Goal: Task Accomplishment & Management: Manage account settings

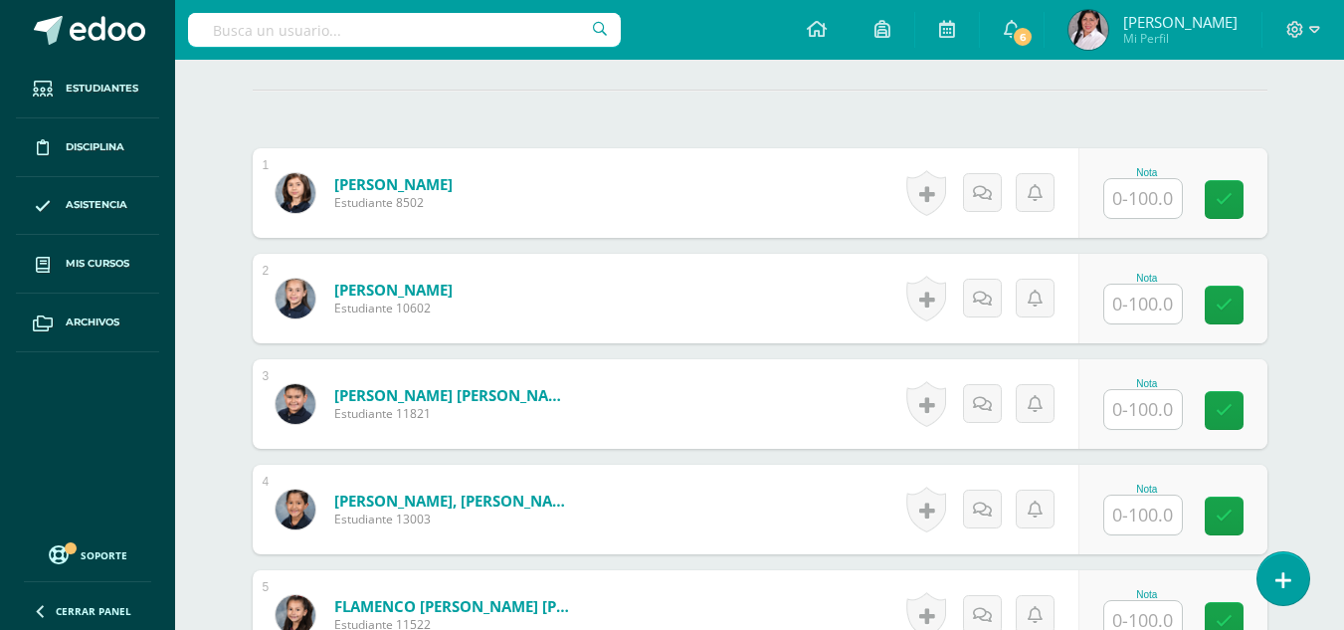
scroll to position [559, 0]
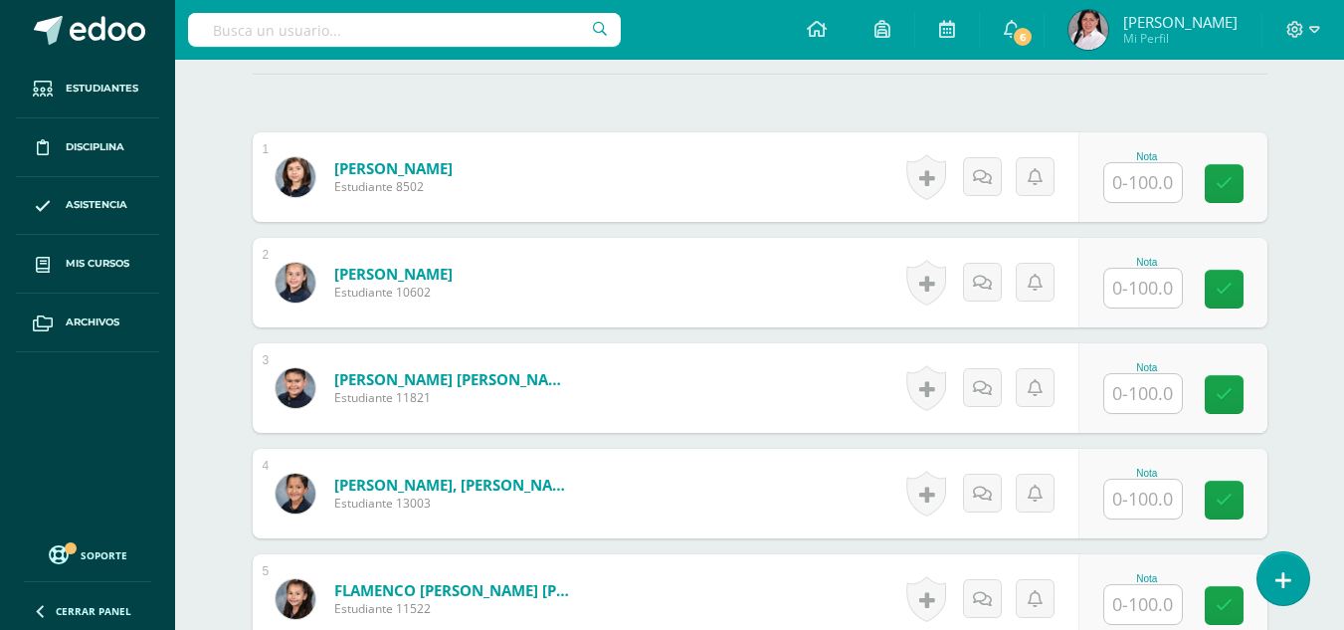
click at [1133, 184] on input "text" at bounding box center [1144, 182] width 78 height 39
type input "96"
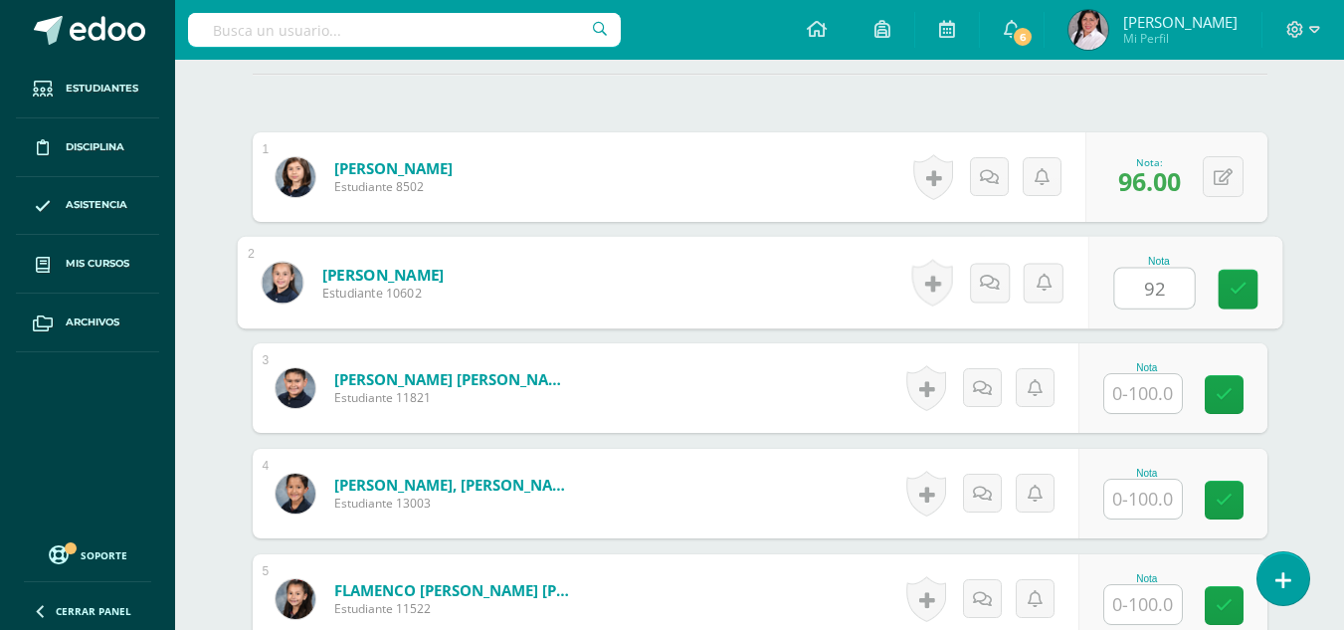
type input "92"
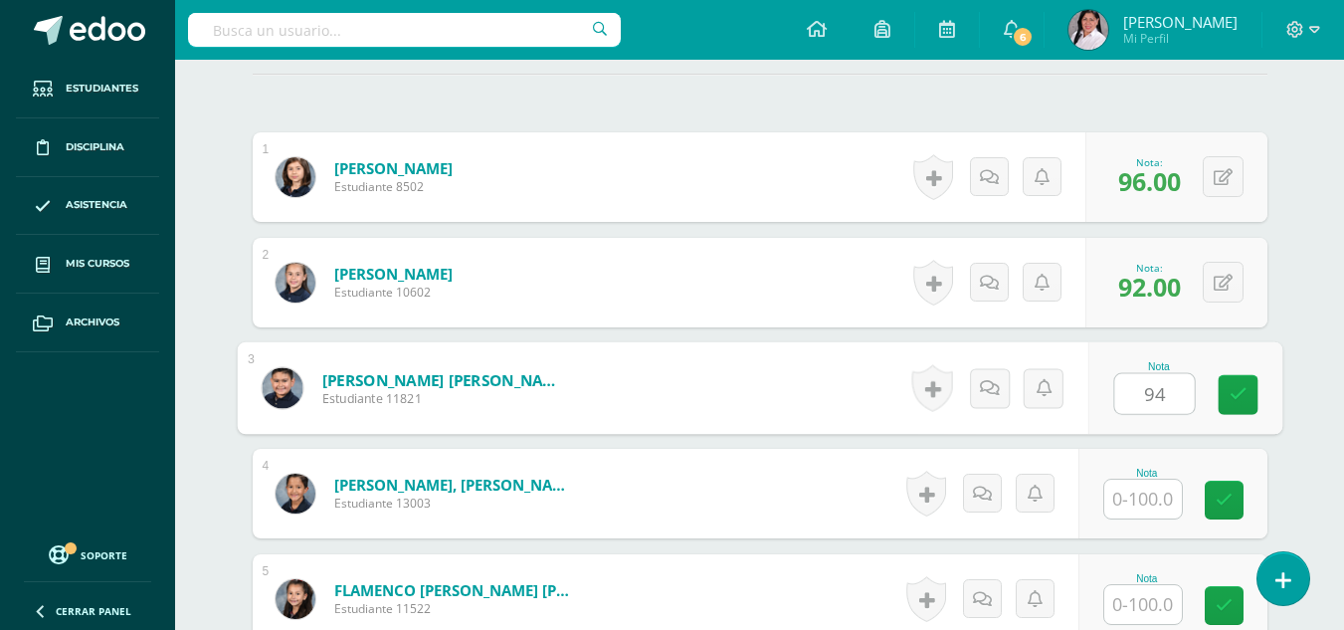
type input "94"
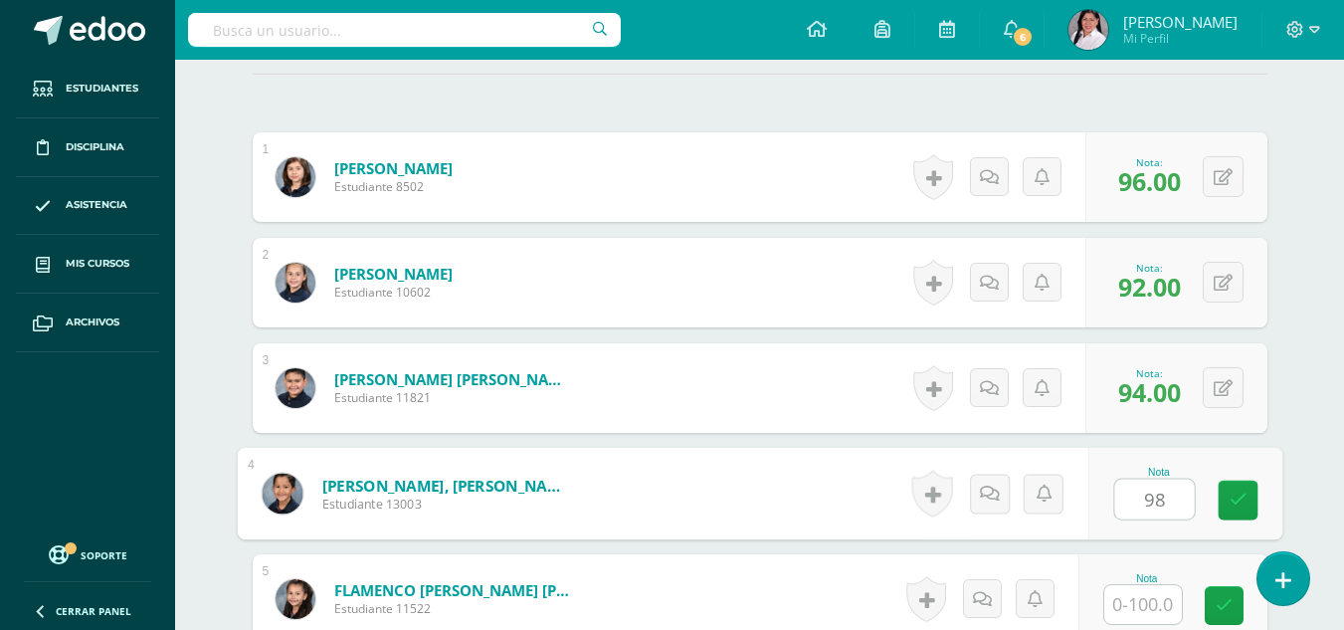
type input "98"
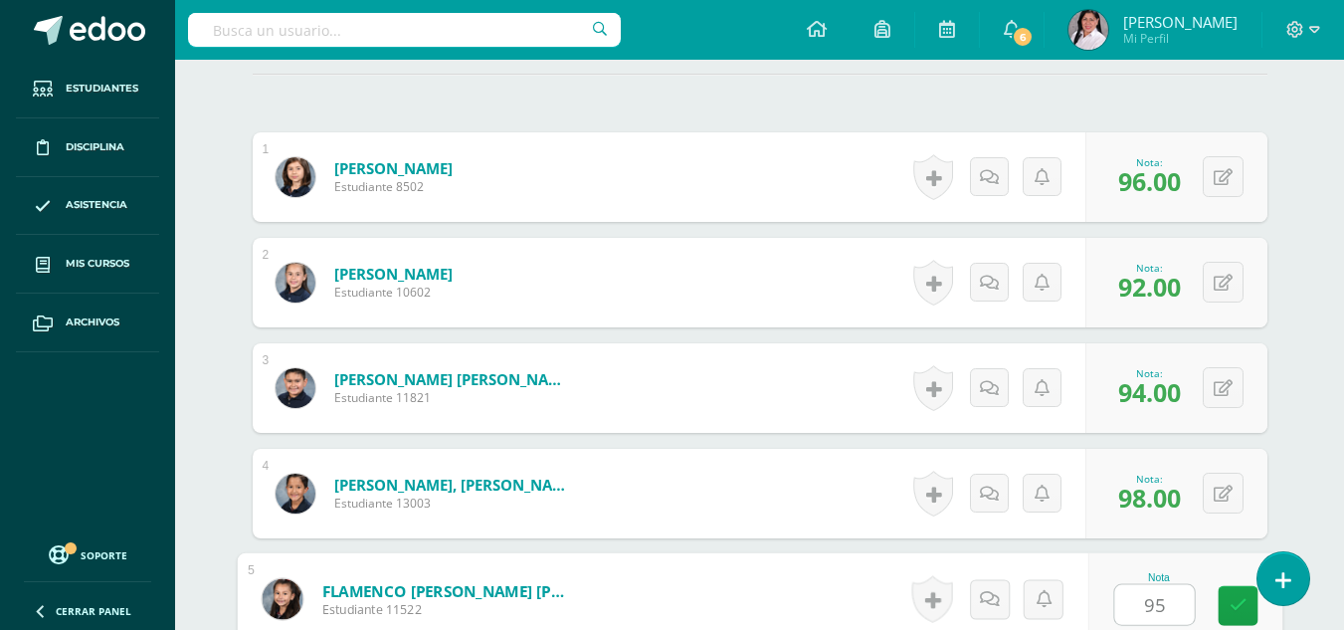
type input "95"
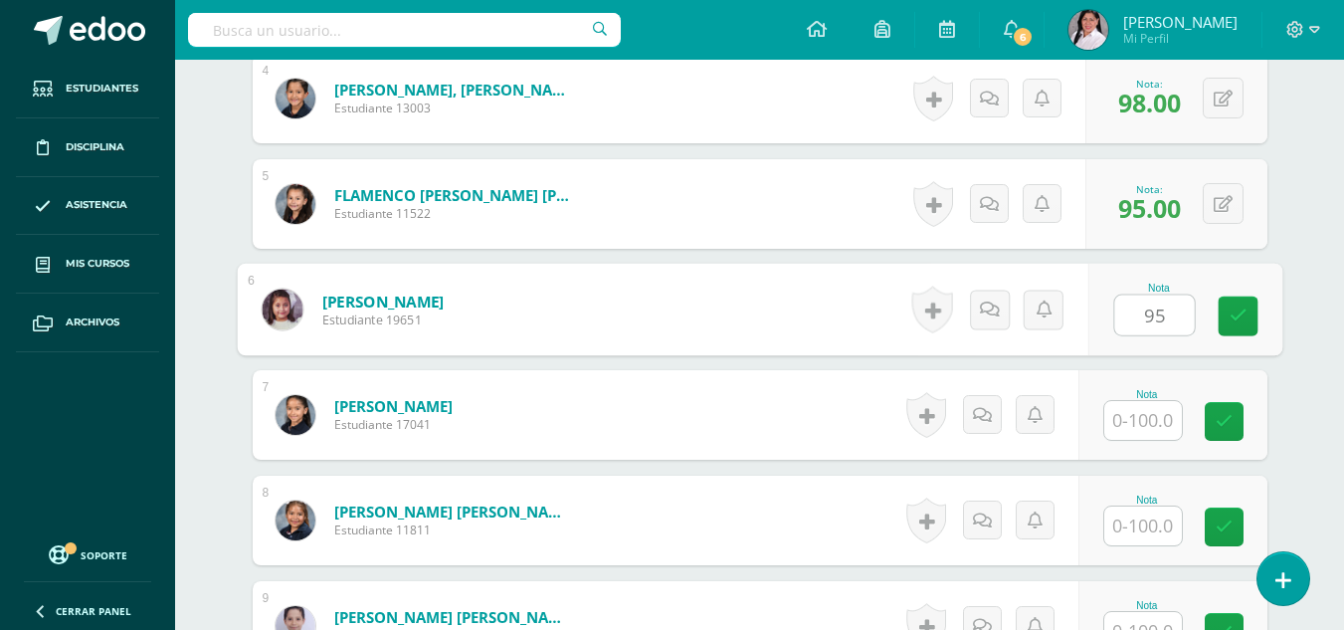
type input "95"
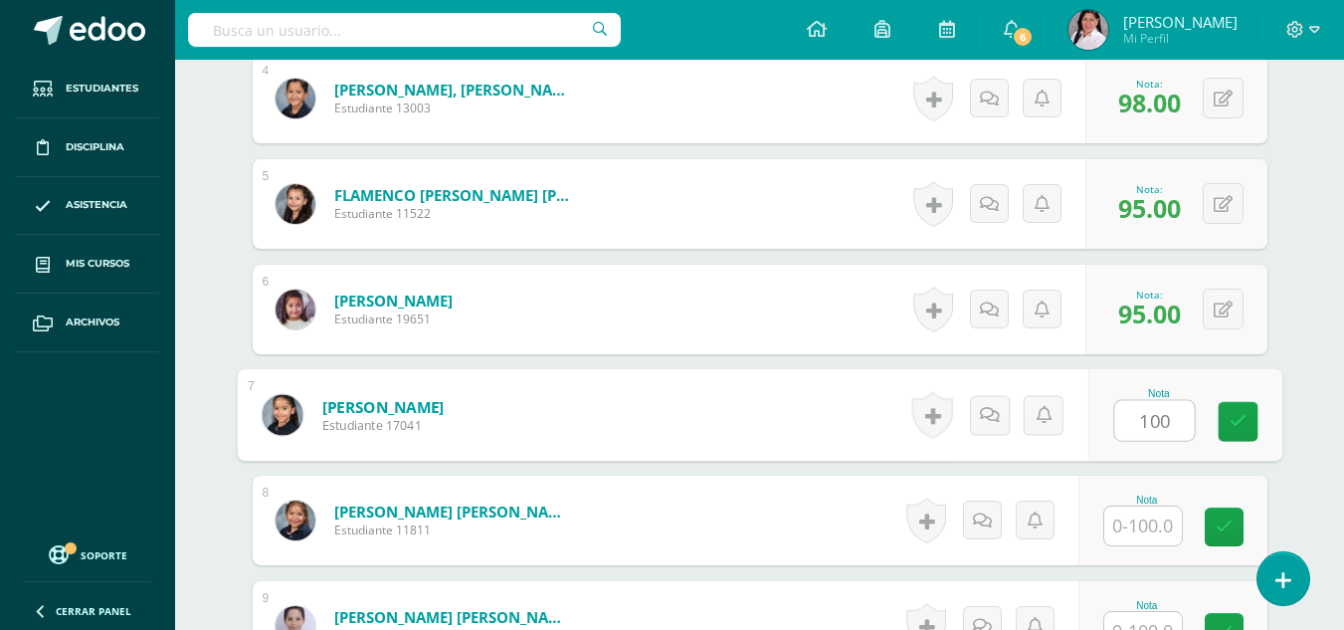
type input "100"
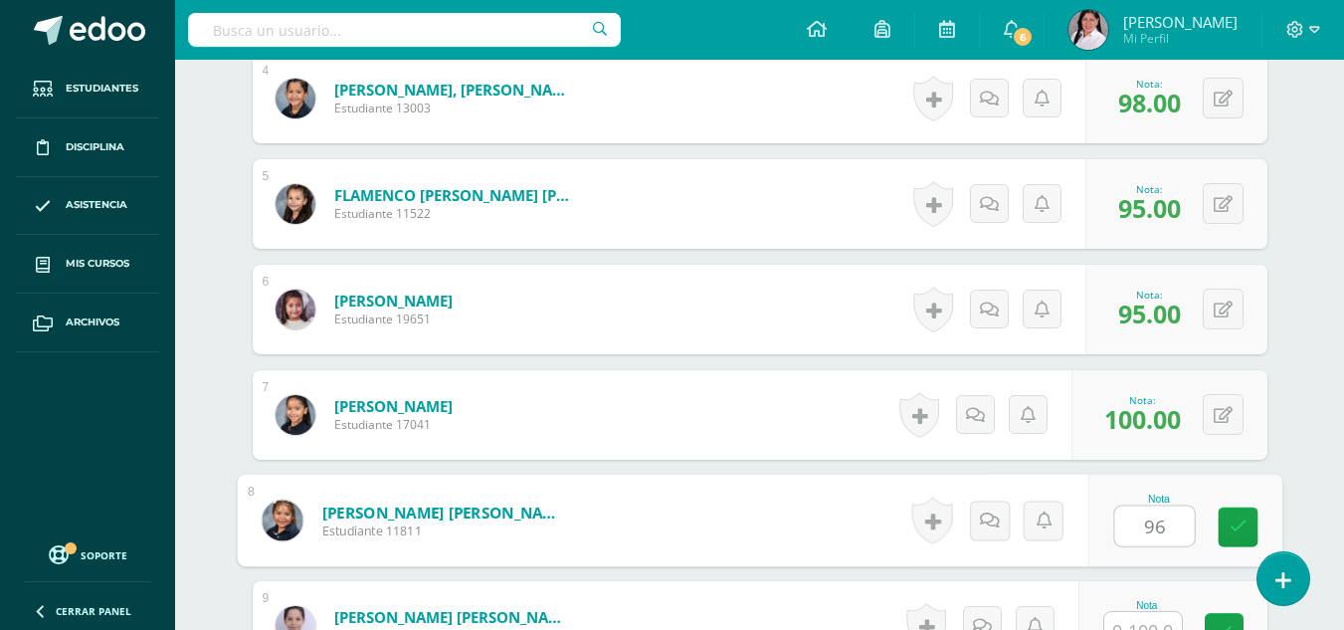
type input "96"
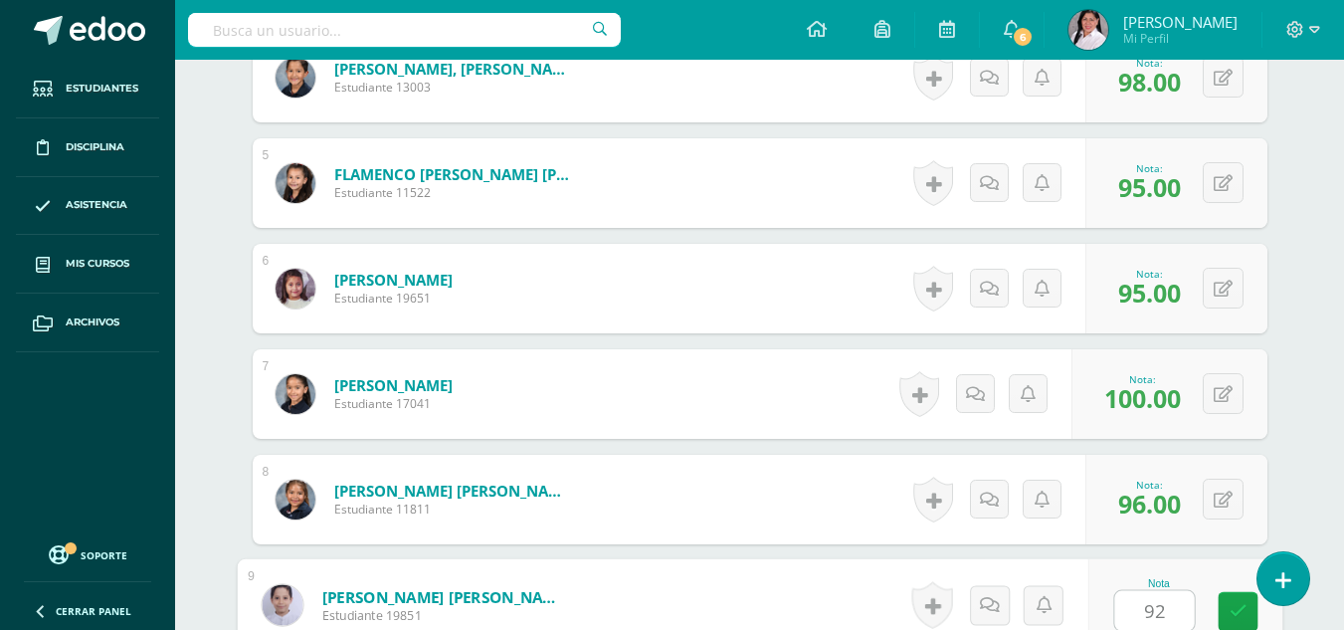
type input "92"
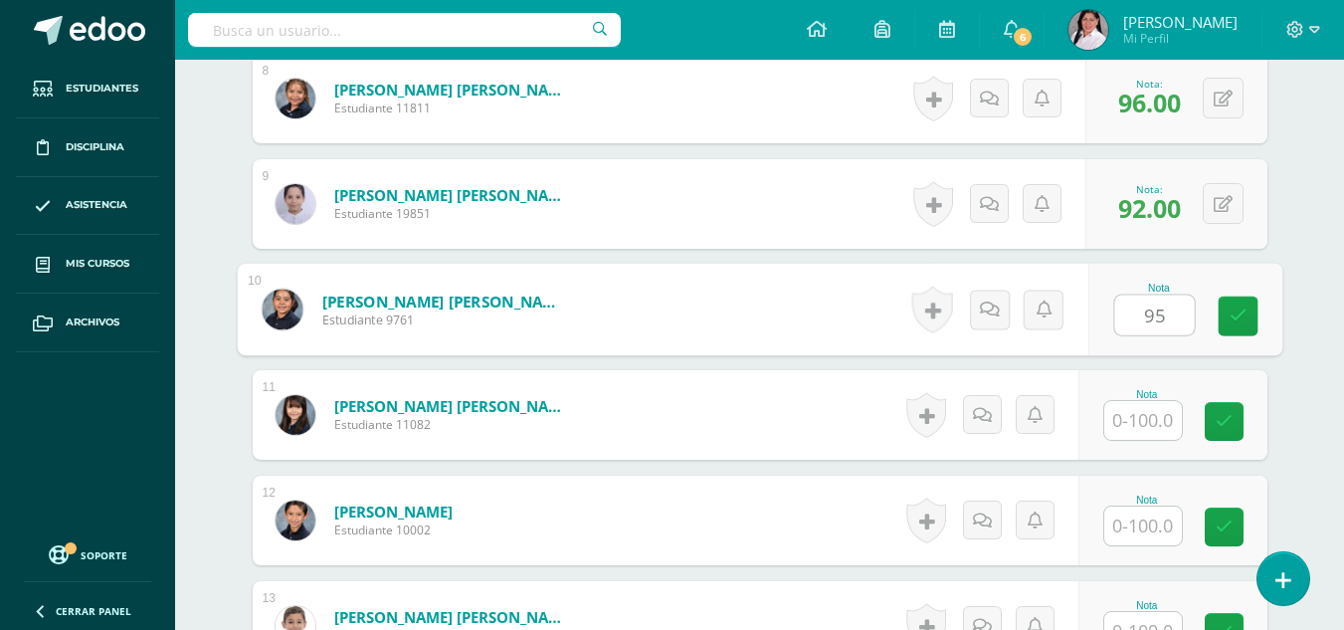
type input "95"
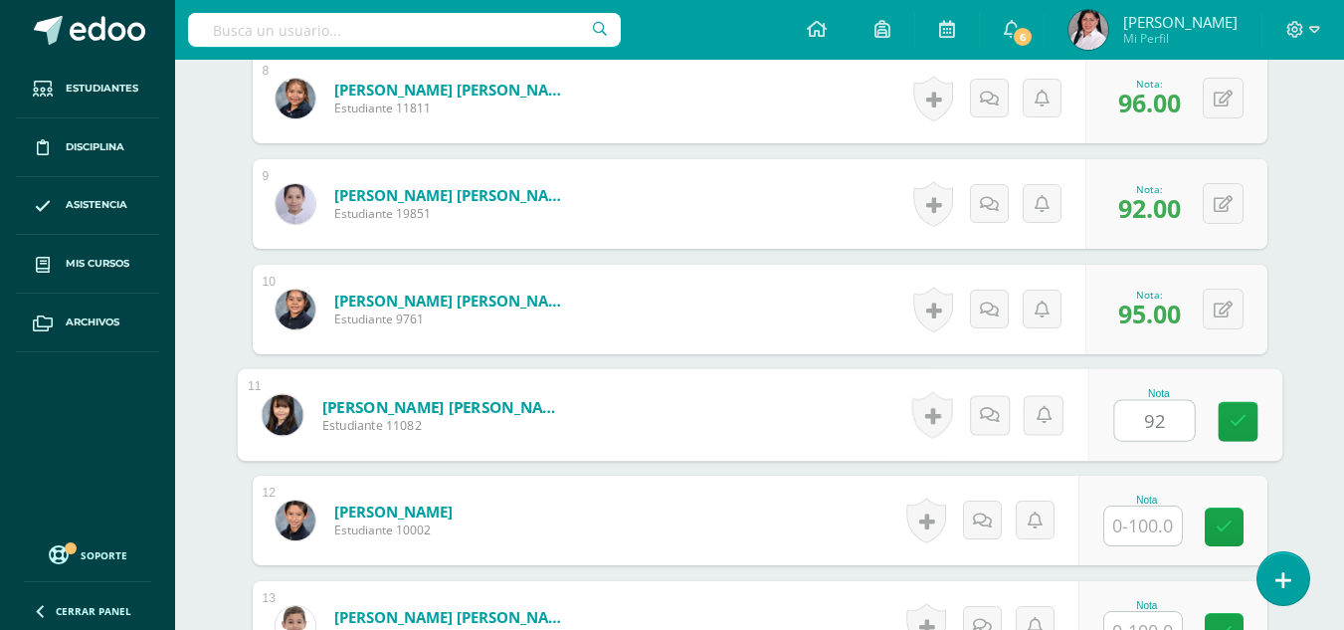
type input "92"
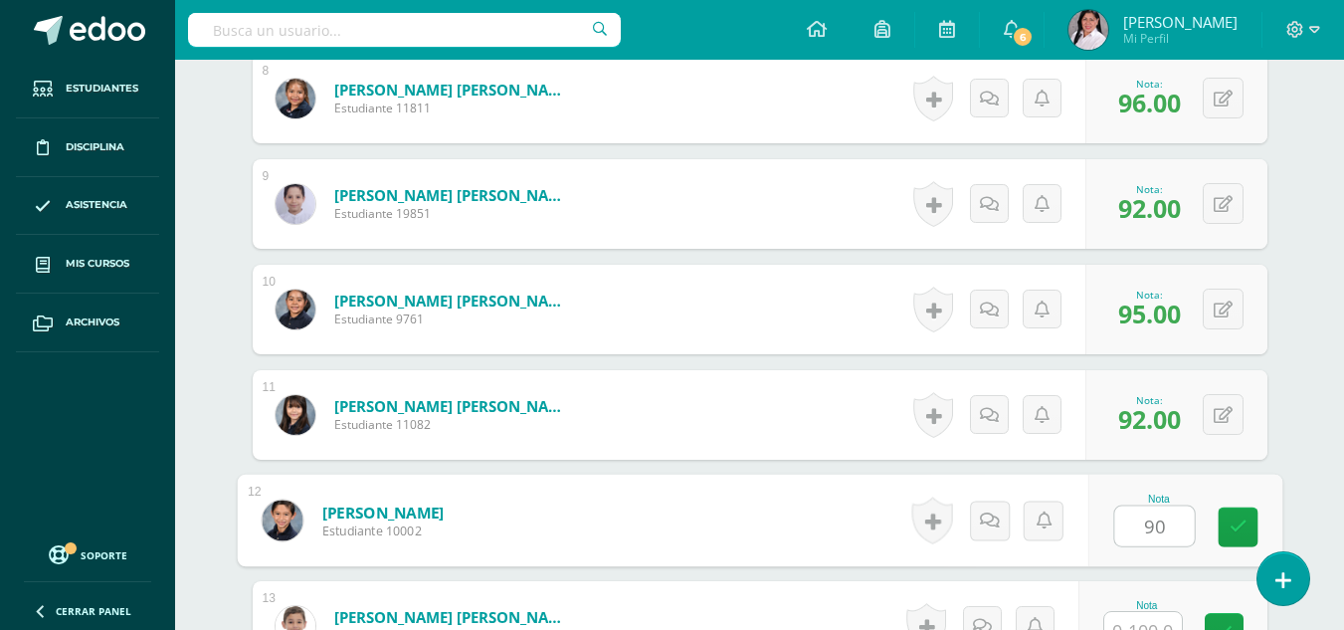
type input "90"
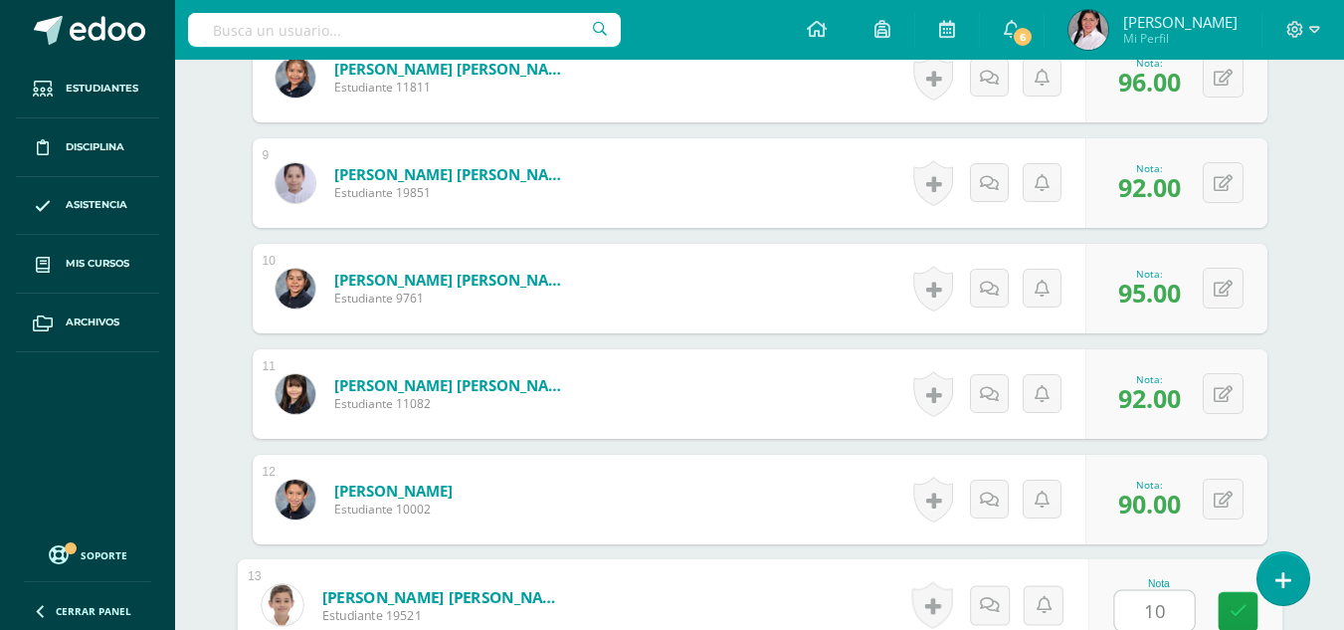
type input "100"
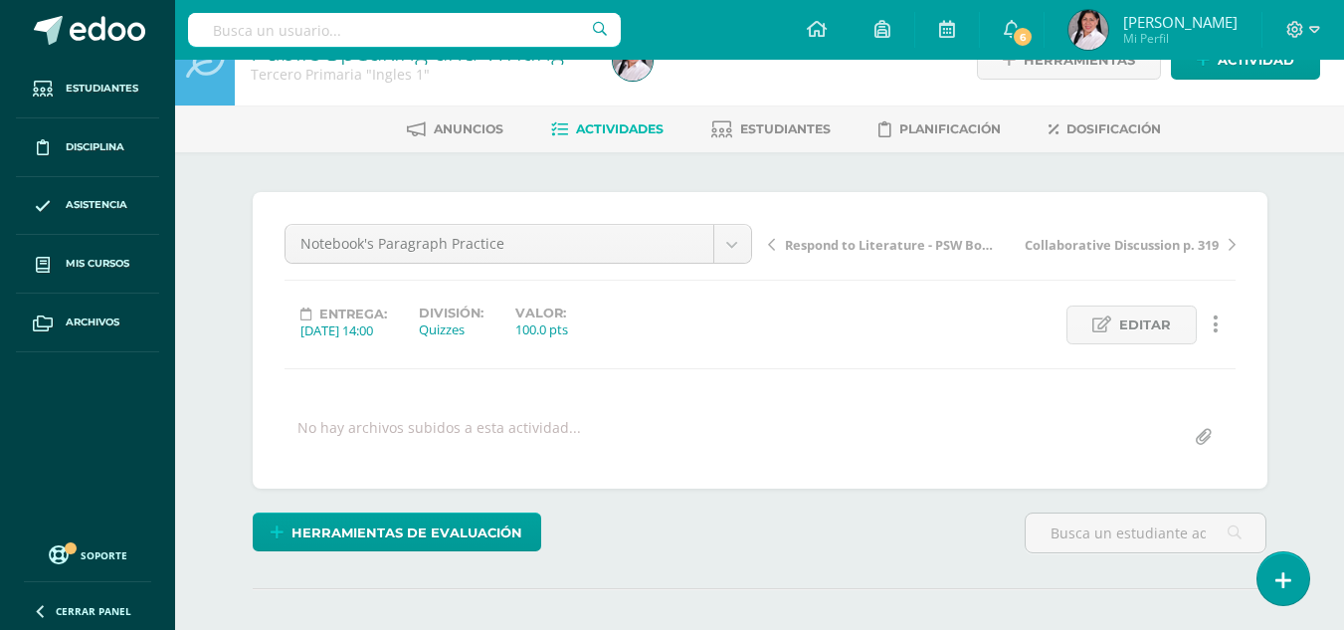
scroll to position [0, 0]
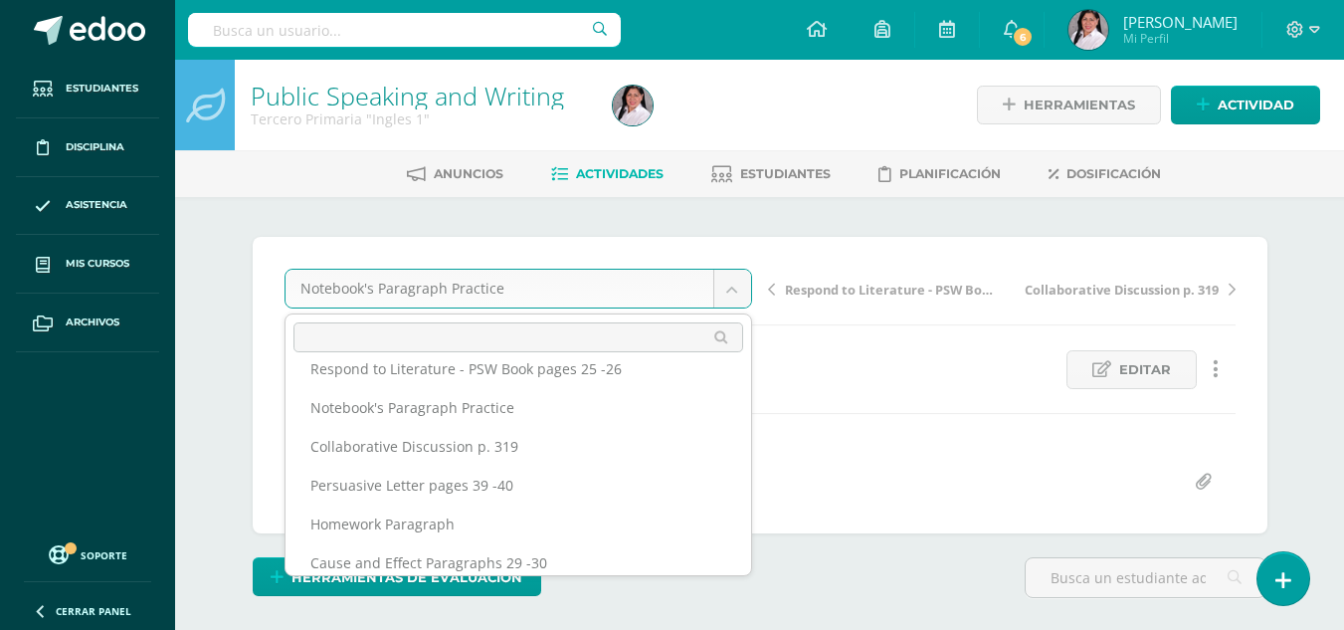
scroll to position [150, 0]
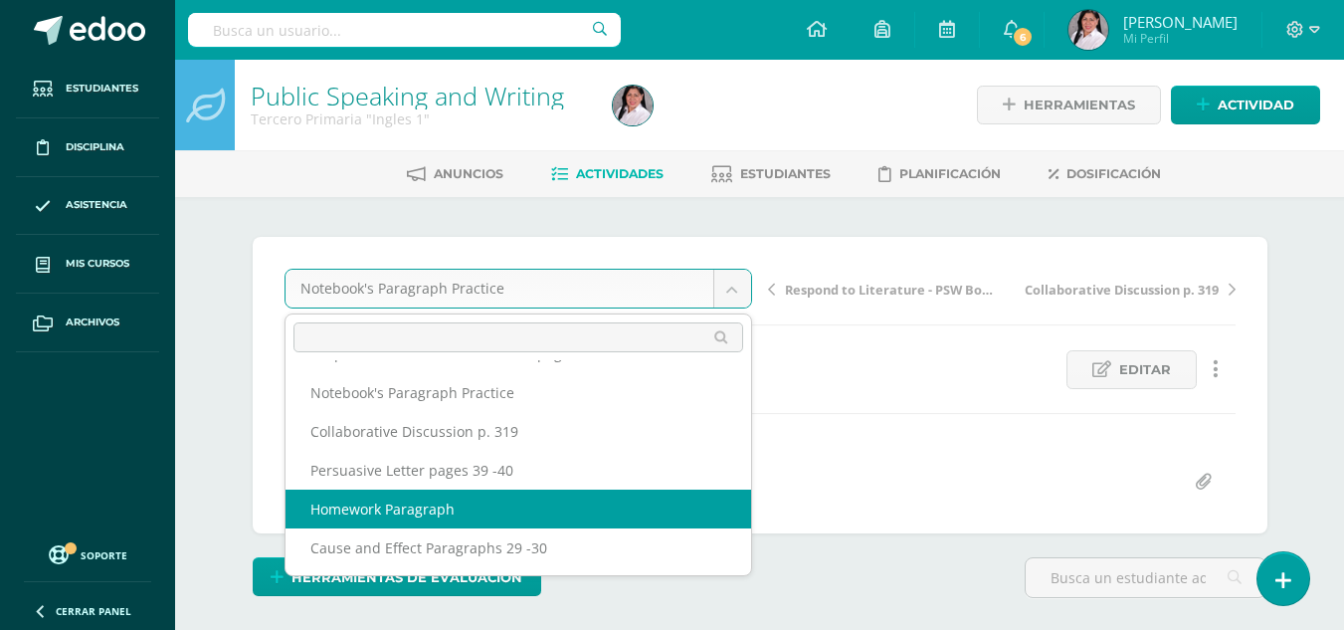
select select "/dashboard/teacher/grade-activity/235509/"
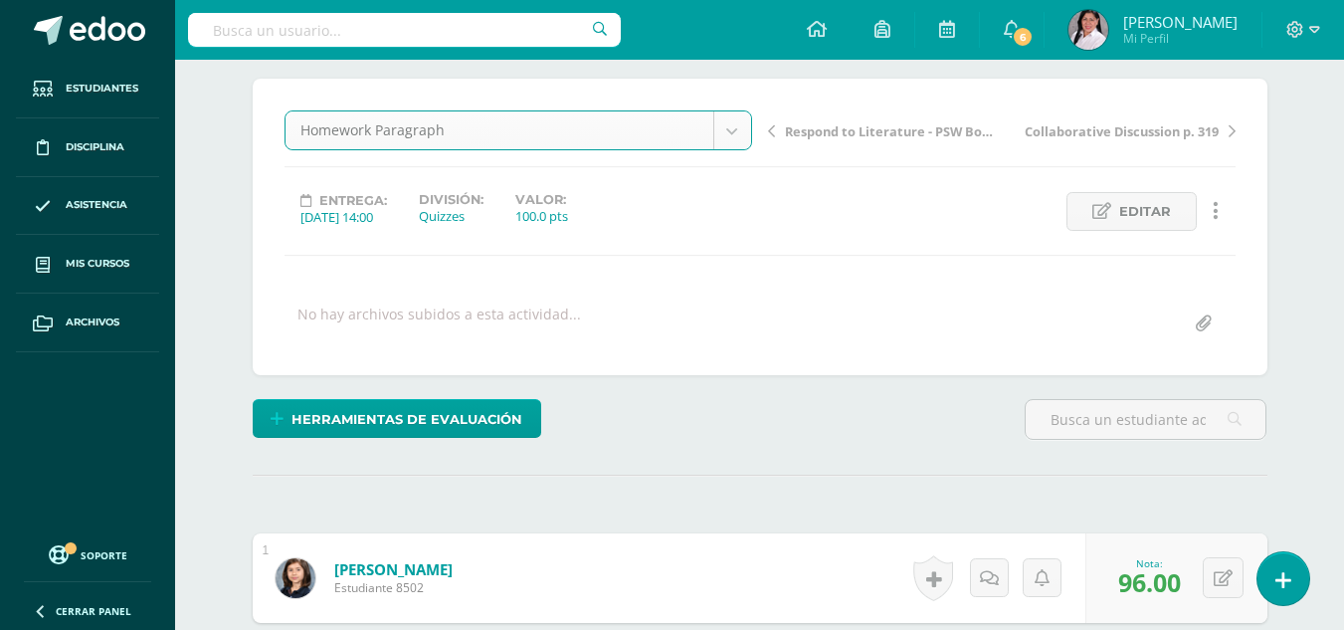
scroll to position [159, 0]
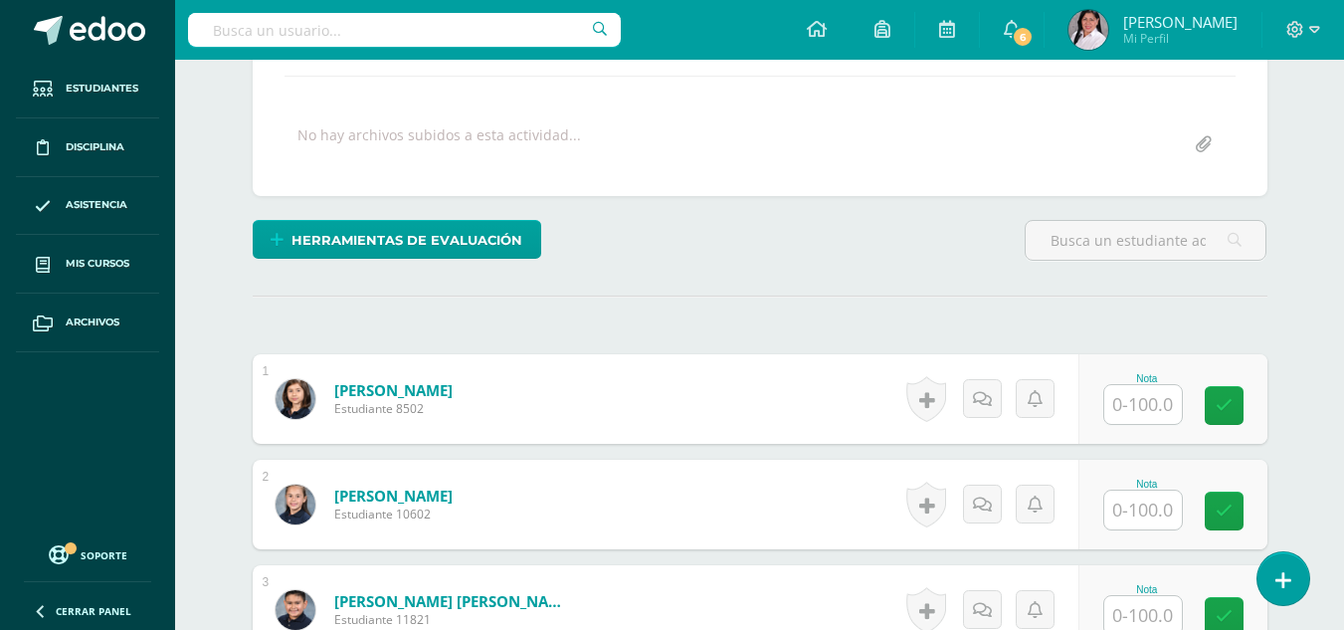
scroll to position [338, 0]
click at [1150, 395] on input "text" at bounding box center [1144, 403] width 78 height 39
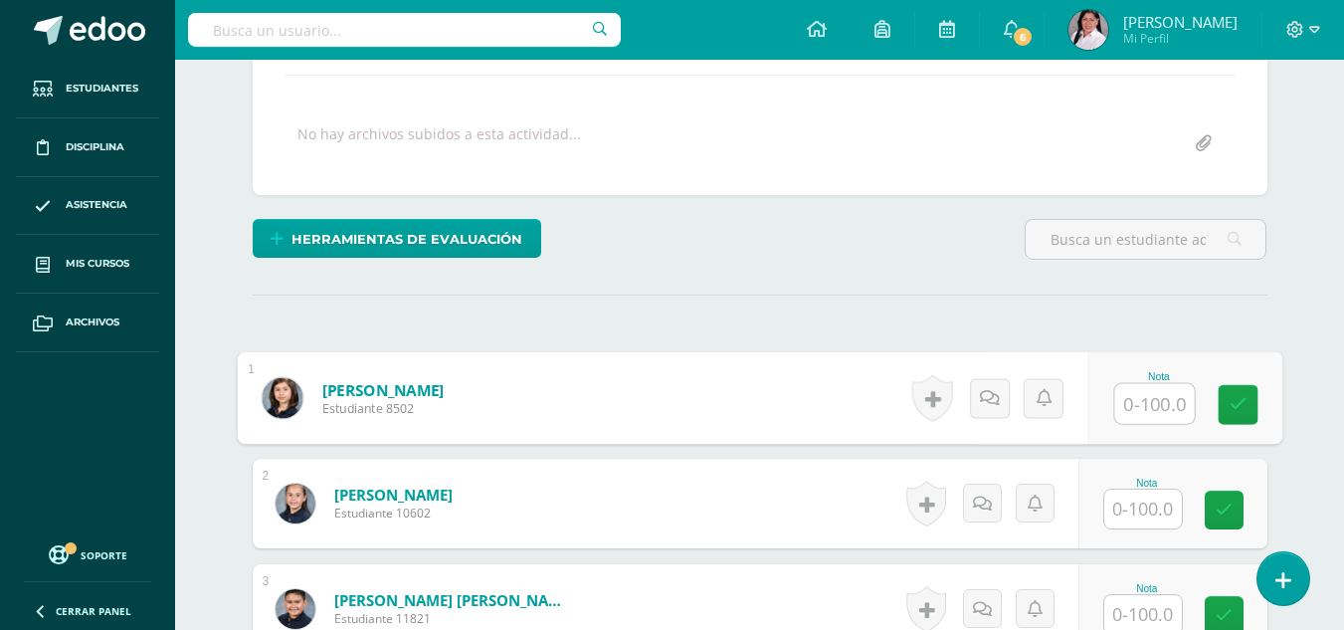
scroll to position [339, 0]
type input "88"
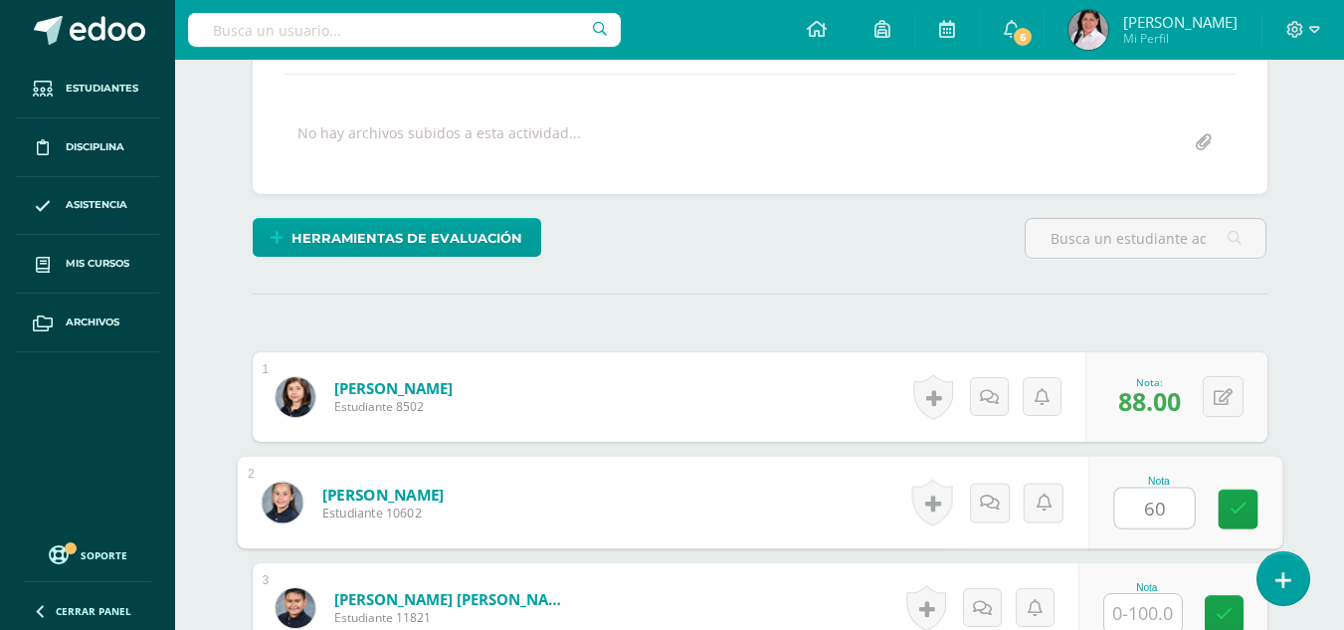
type input "60"
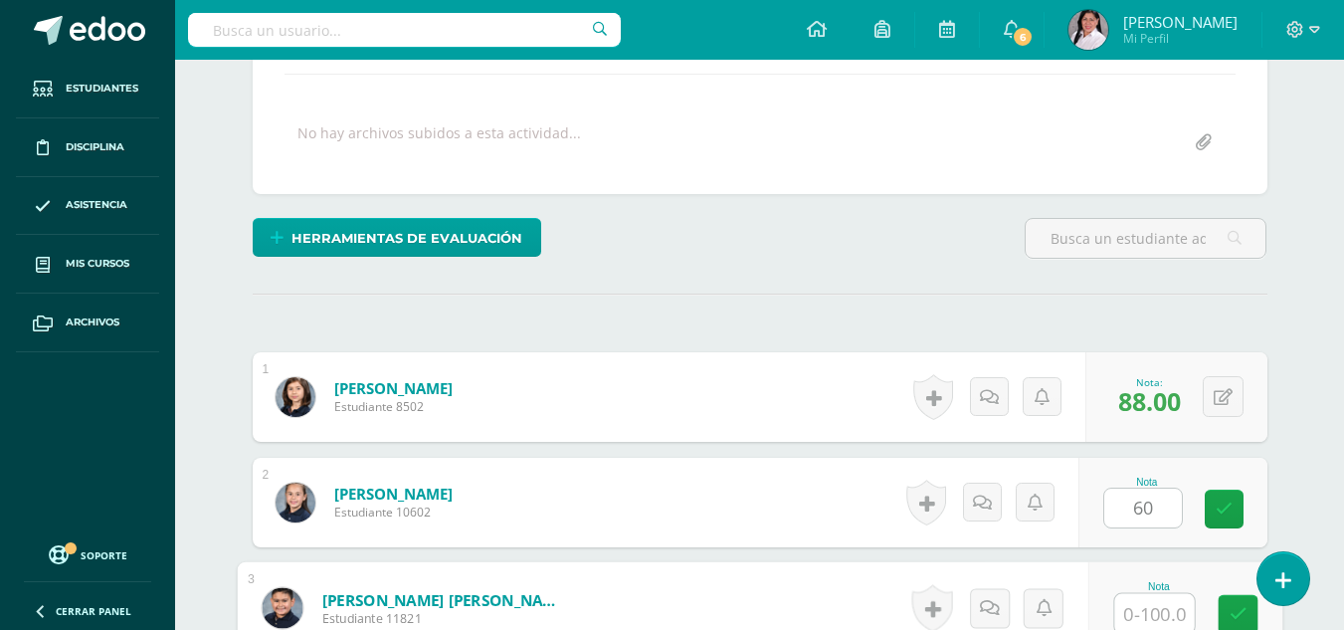
scroll to position [342, 0]
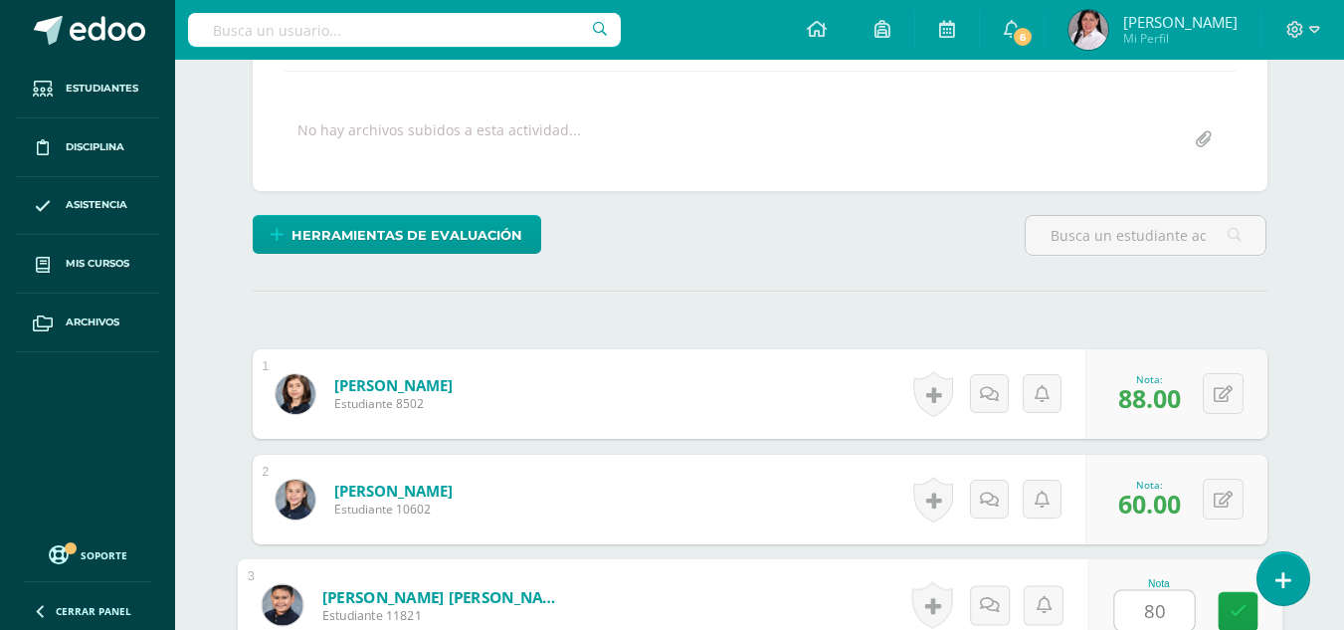
type input "80"
type input "."
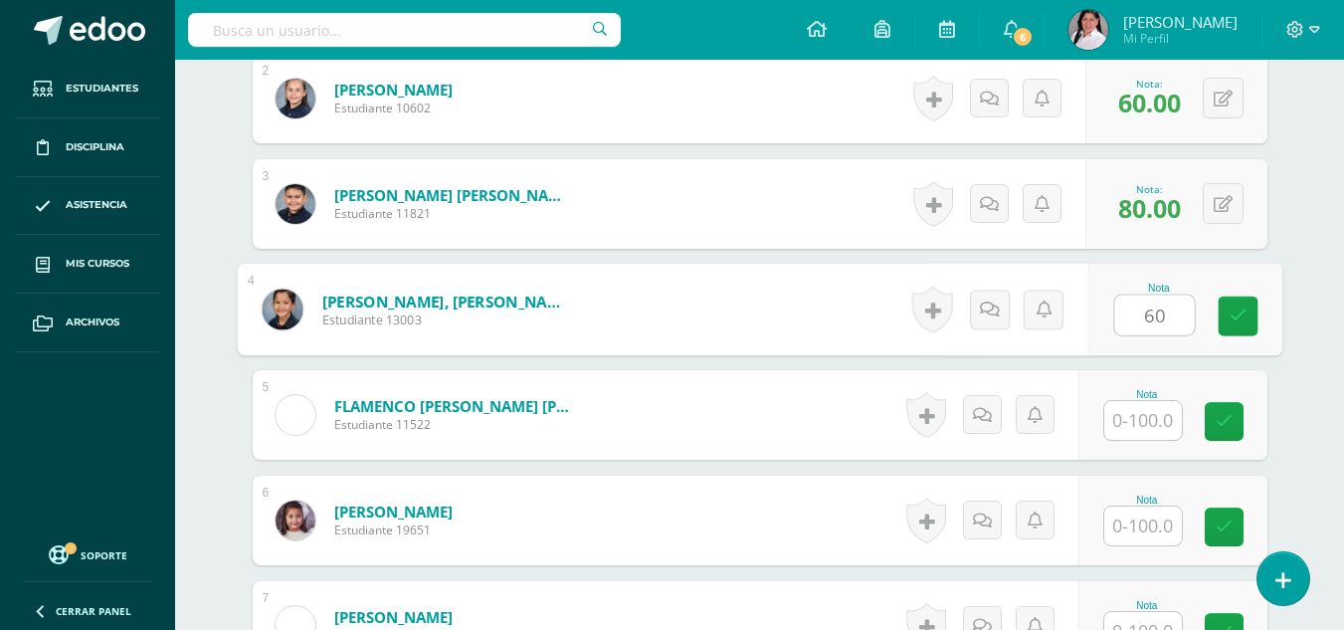
type input "60"
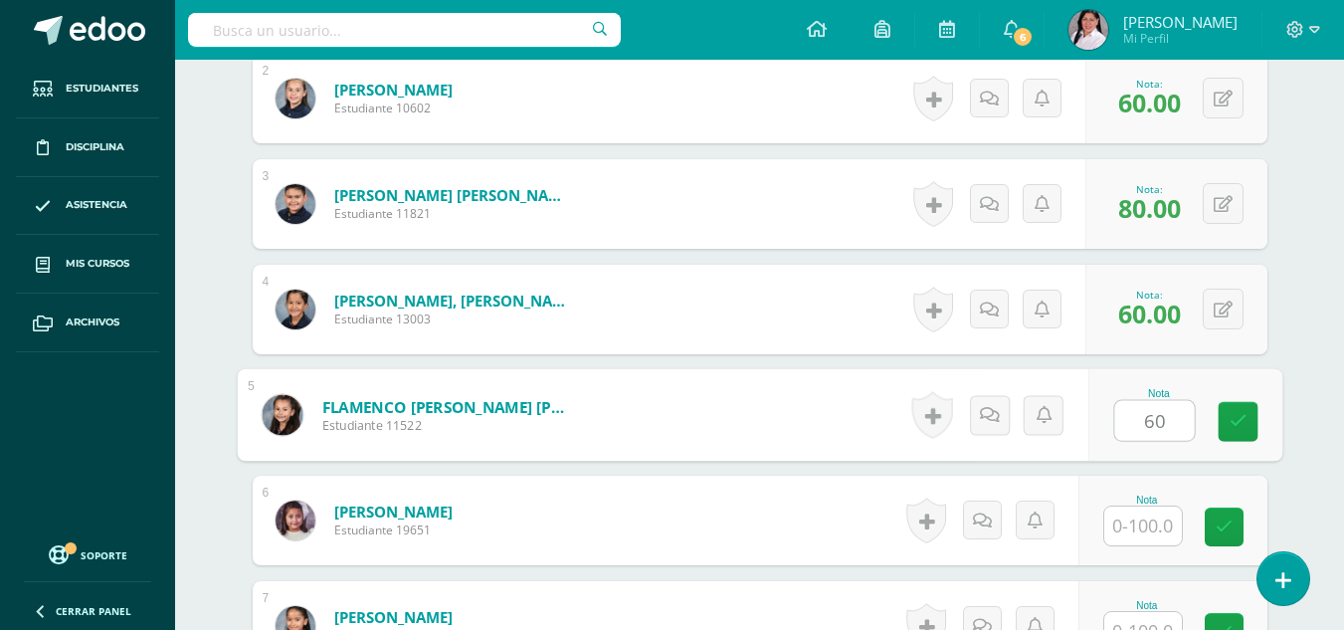
type input "60"
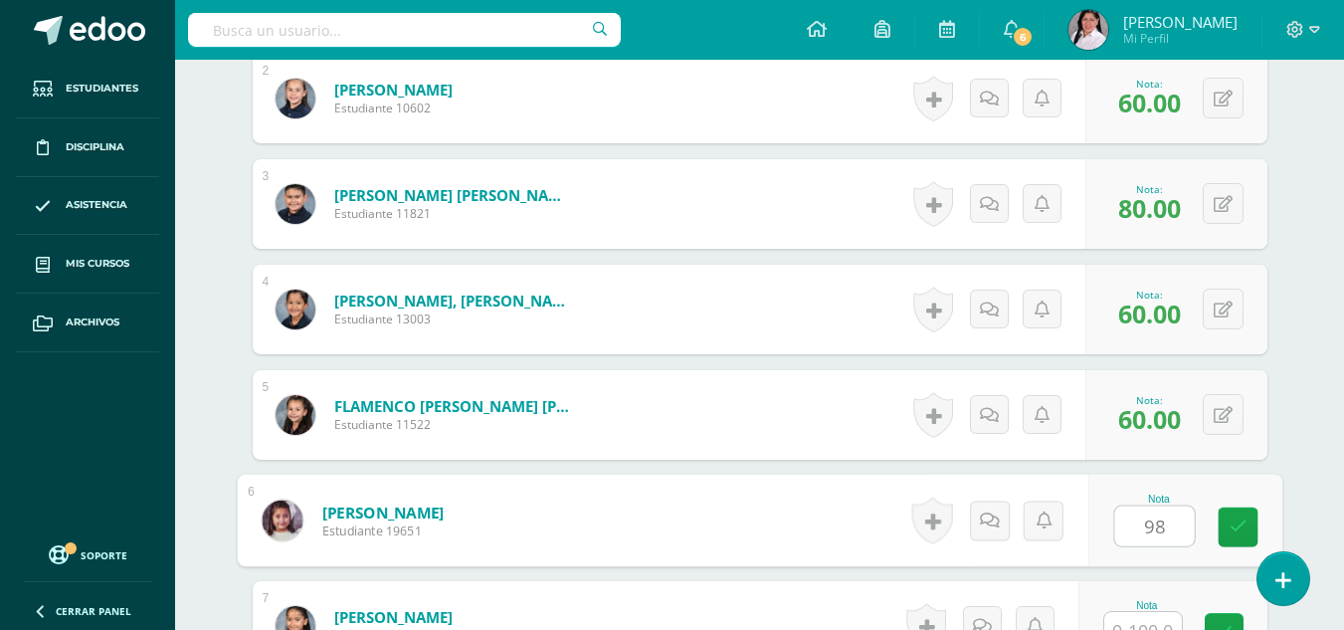
type input "98"
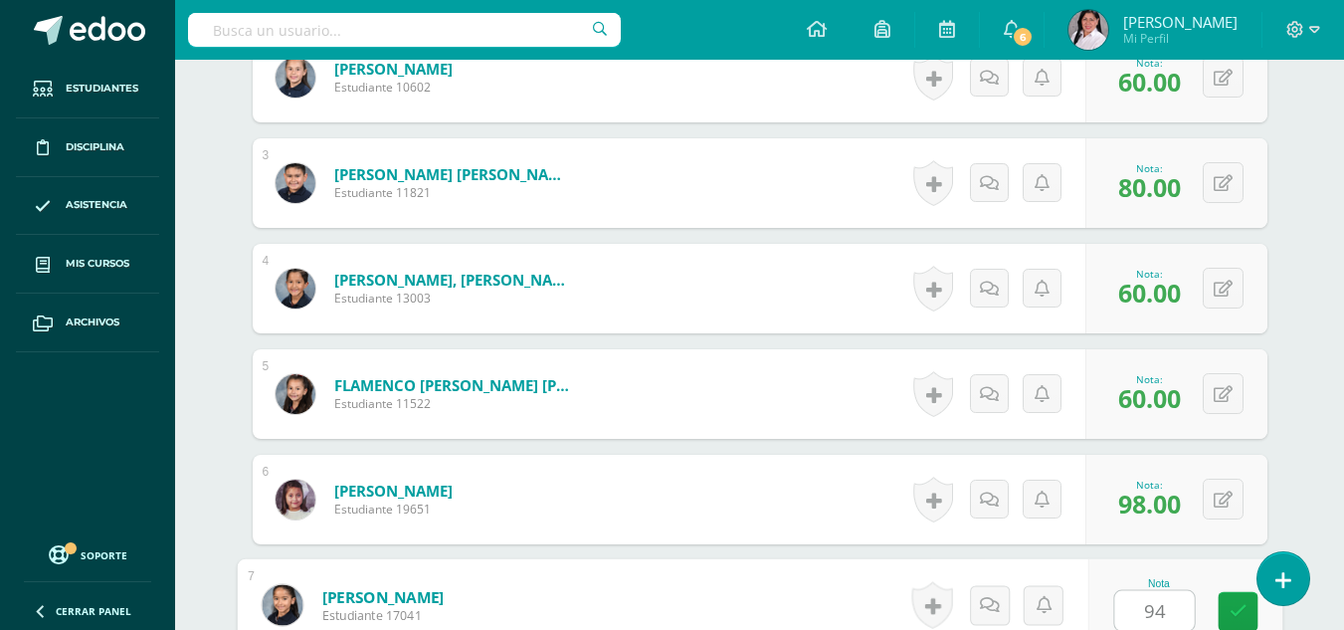
type input "94"
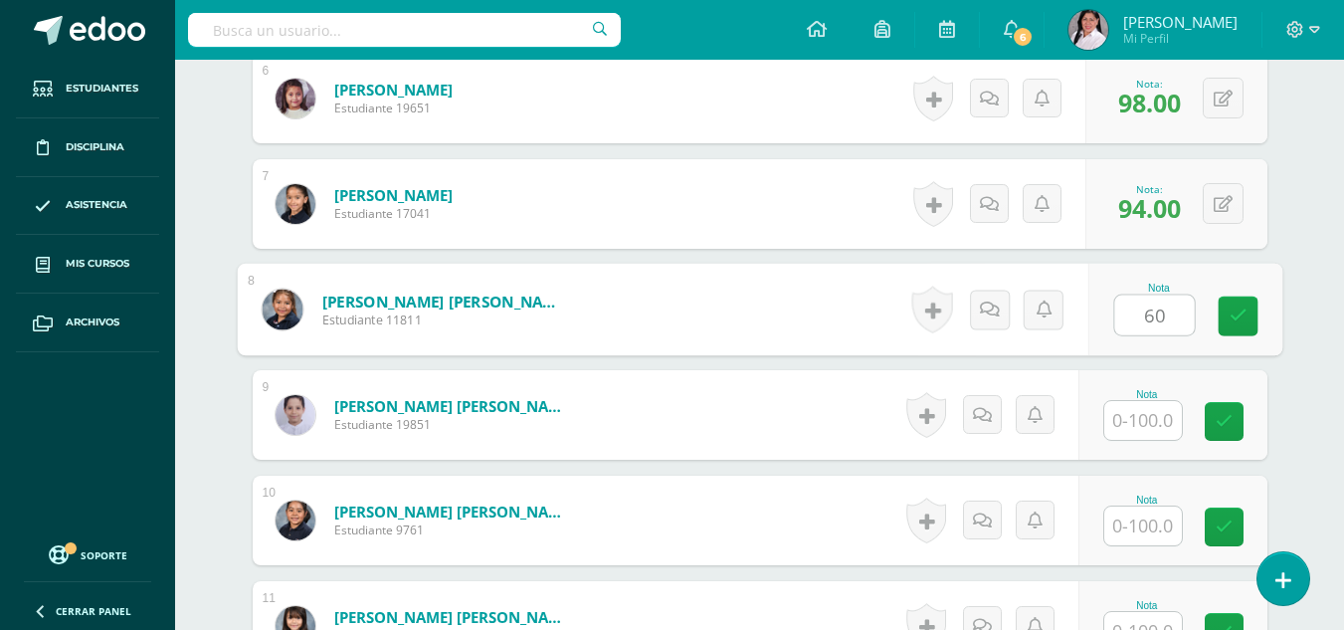
type input "60"
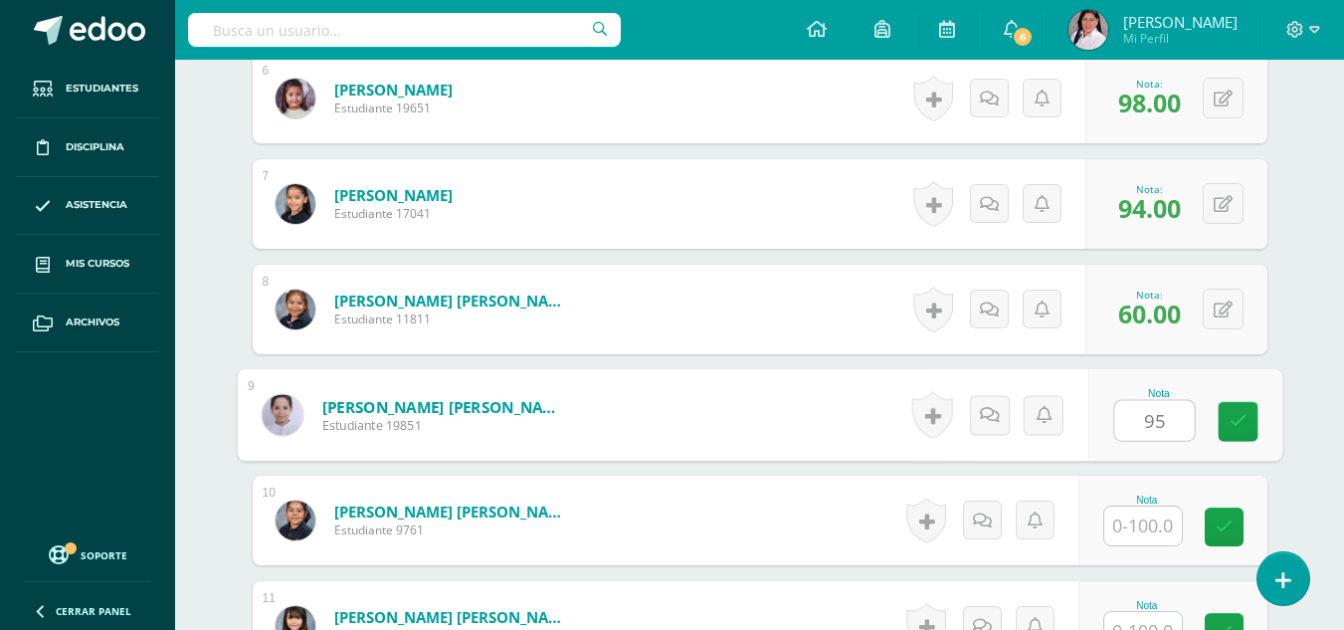
type input "95"
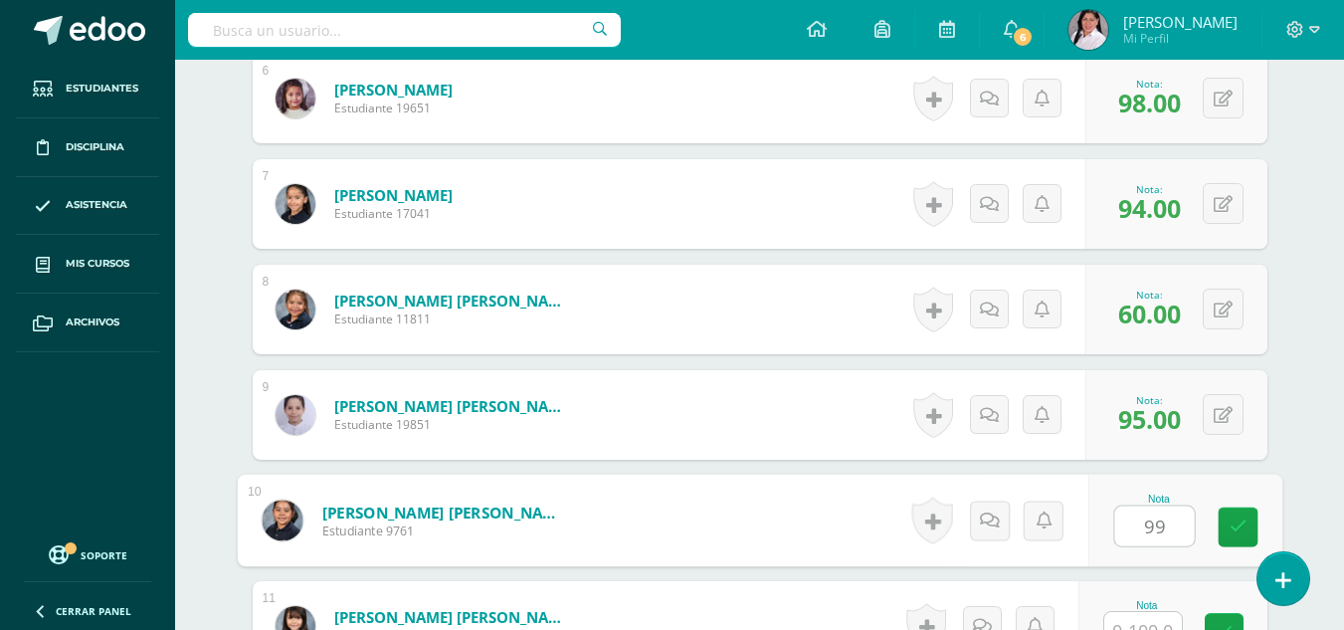
type input "99"
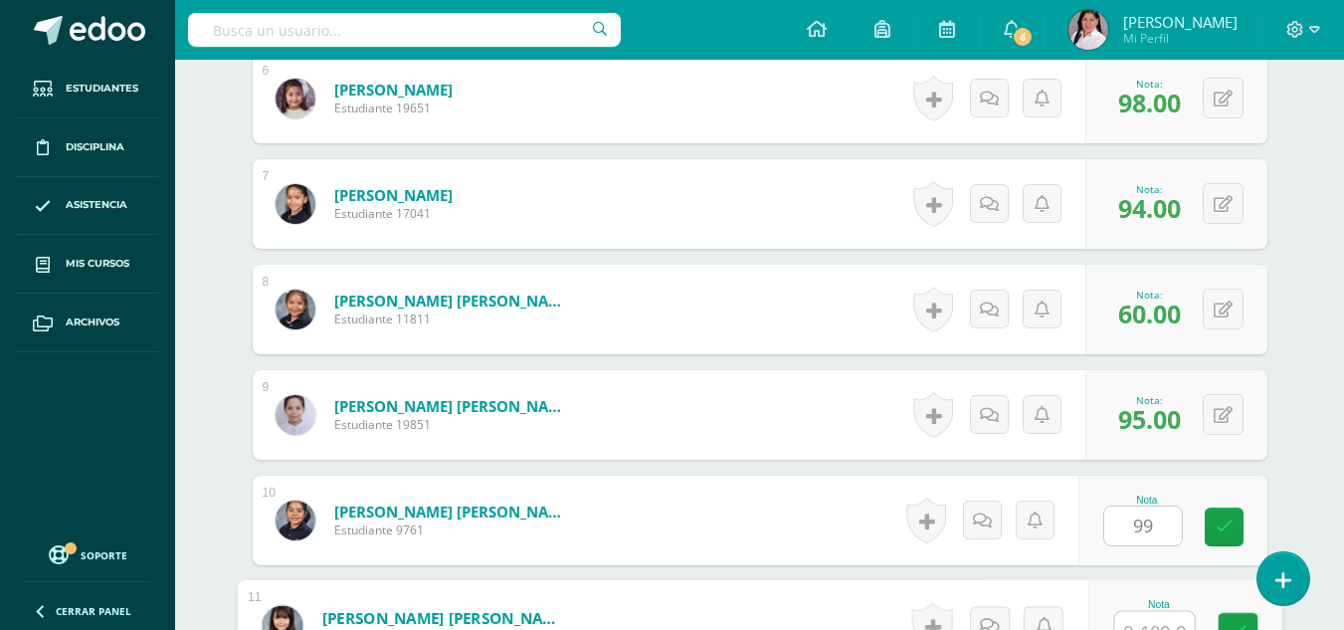
scroll to position [1186, 0]
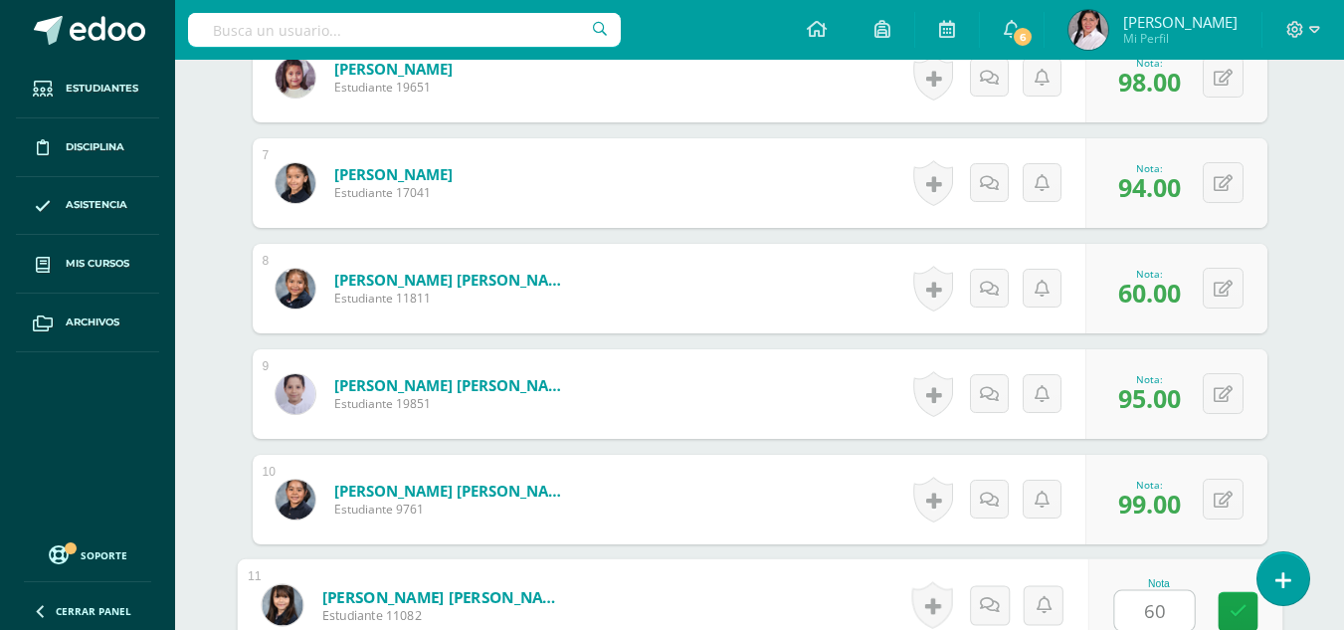
type input "60"
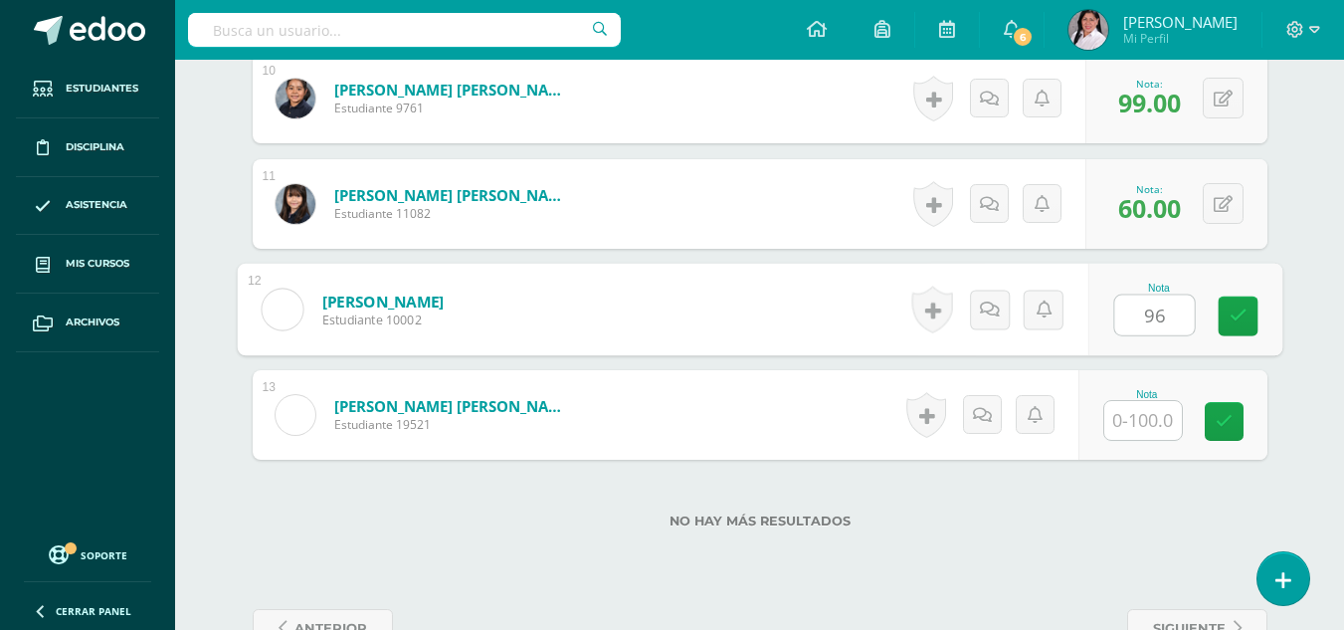
type input "96"
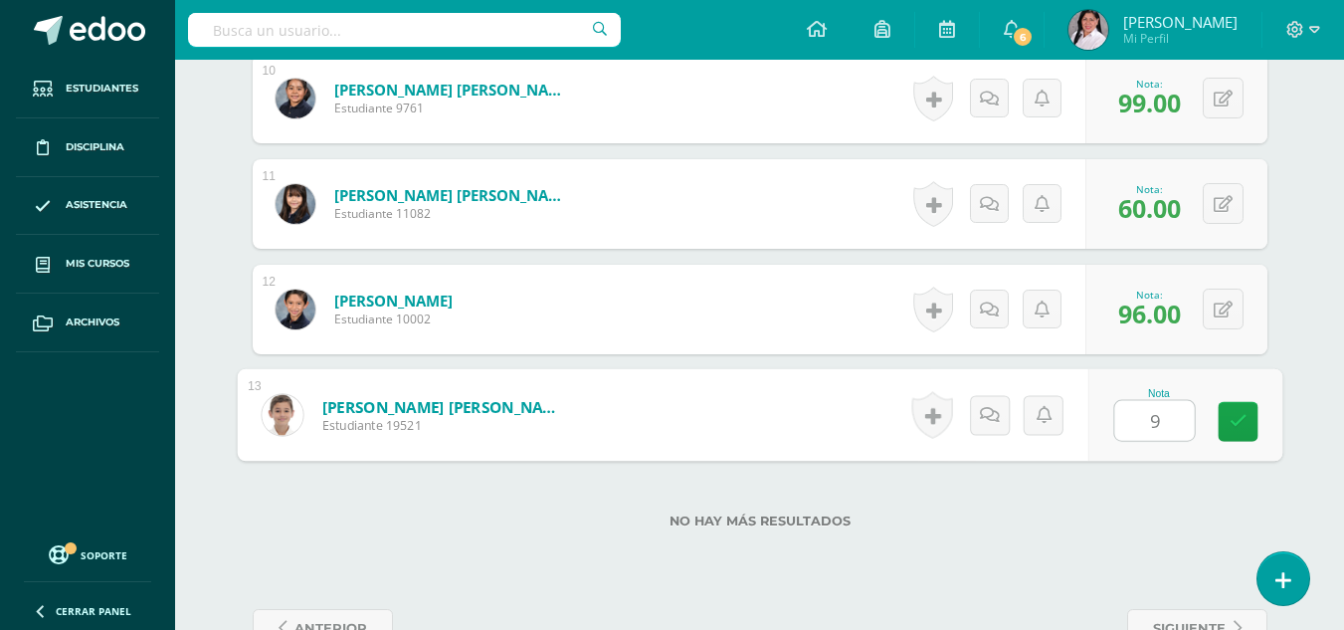
type input "91"
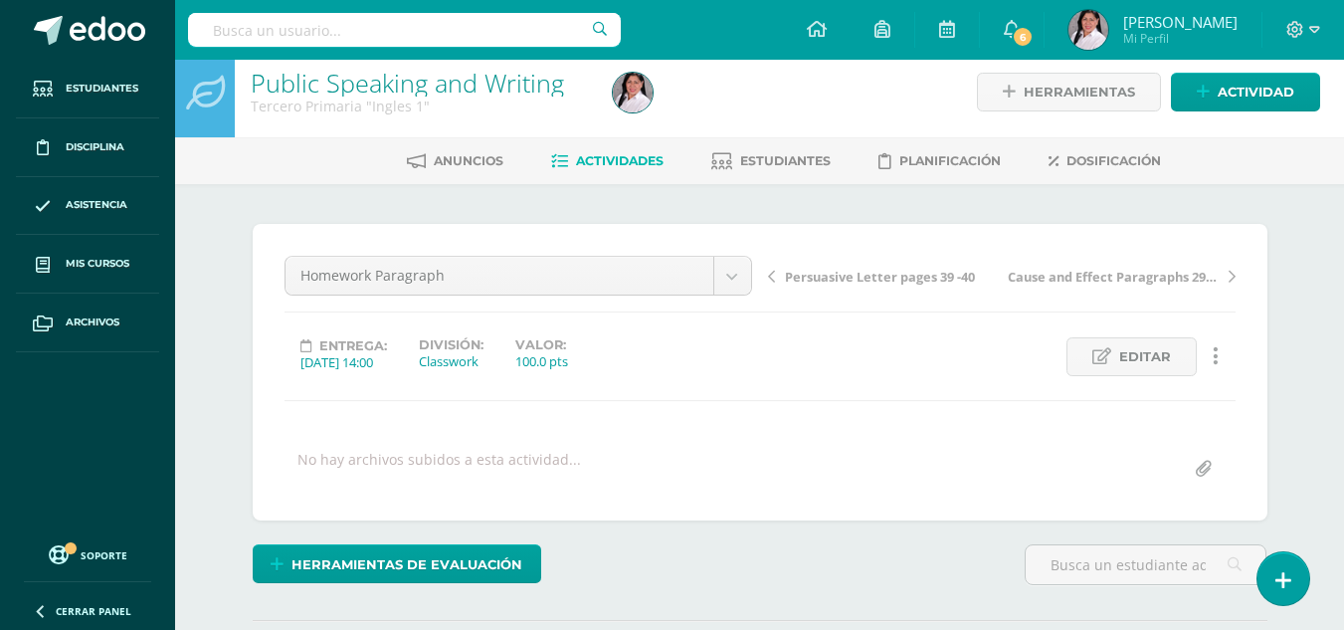
scroll to position [0, 0]
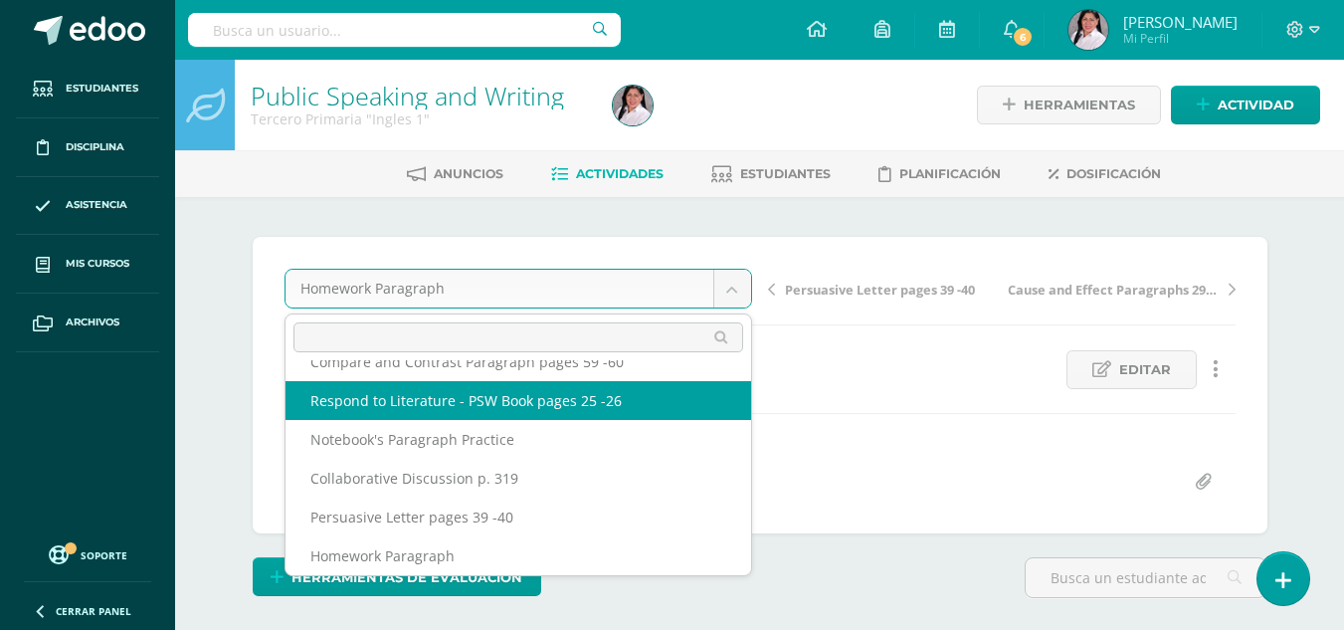
scroll to position [86, 0]
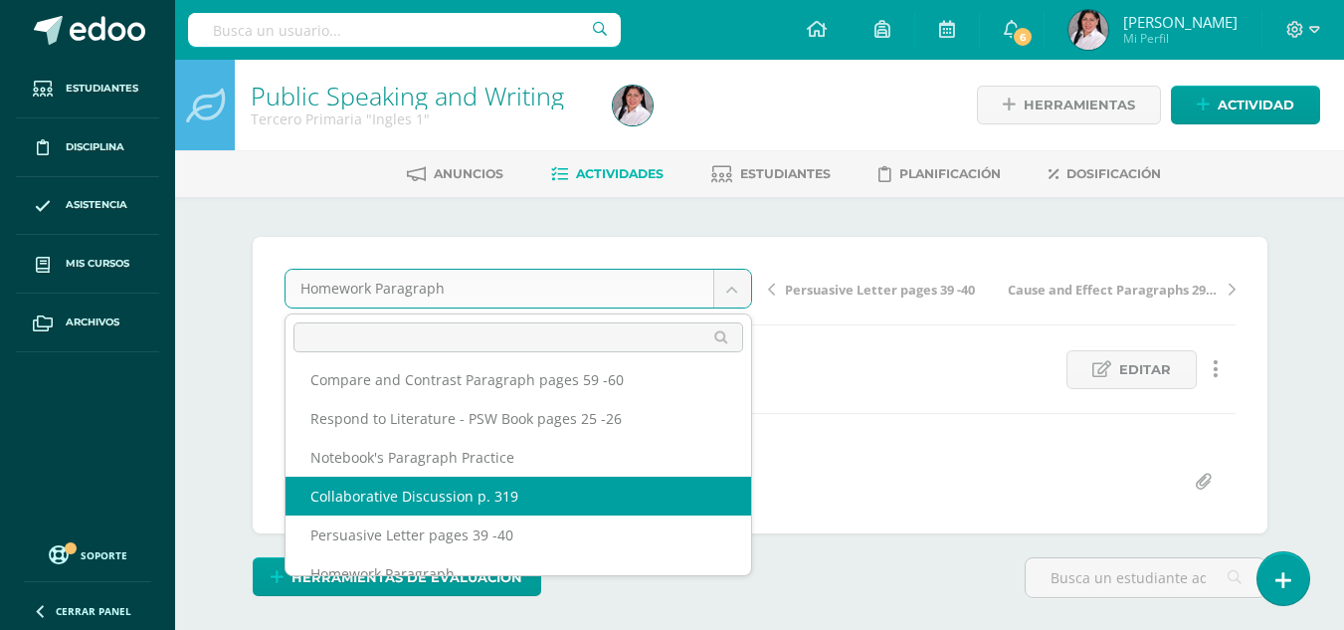
select select "/dashboard/teacher/grade-activity/235510/"
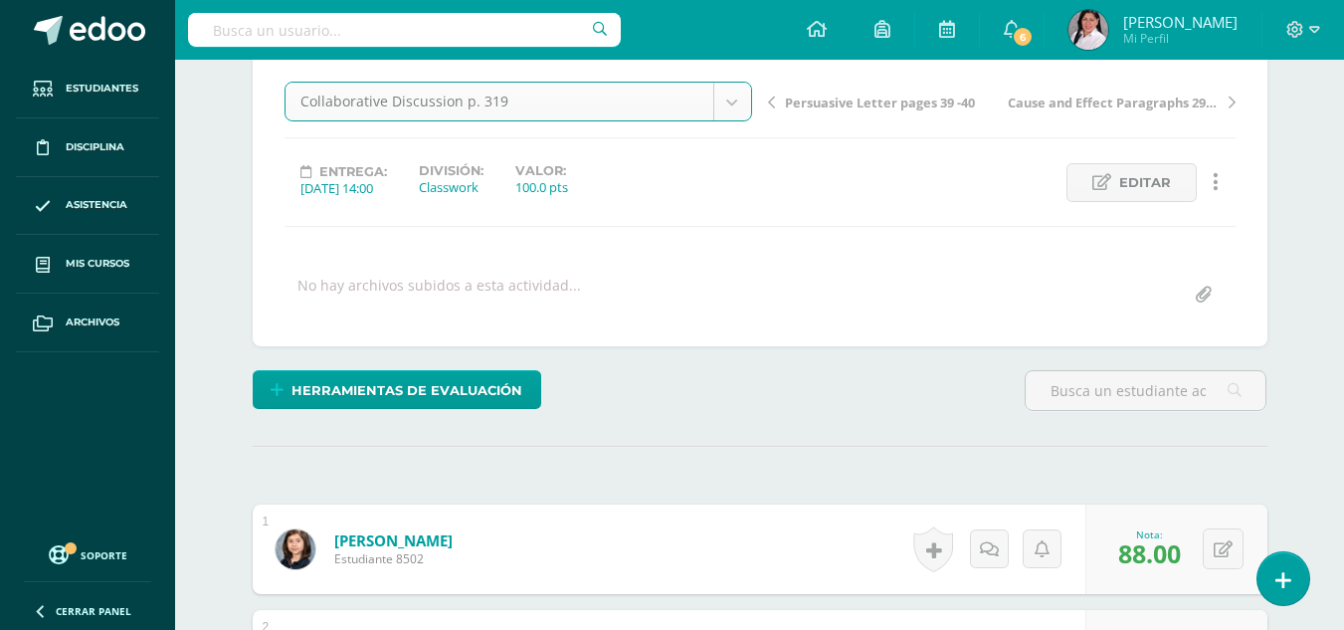
scroll to position [190, 0]
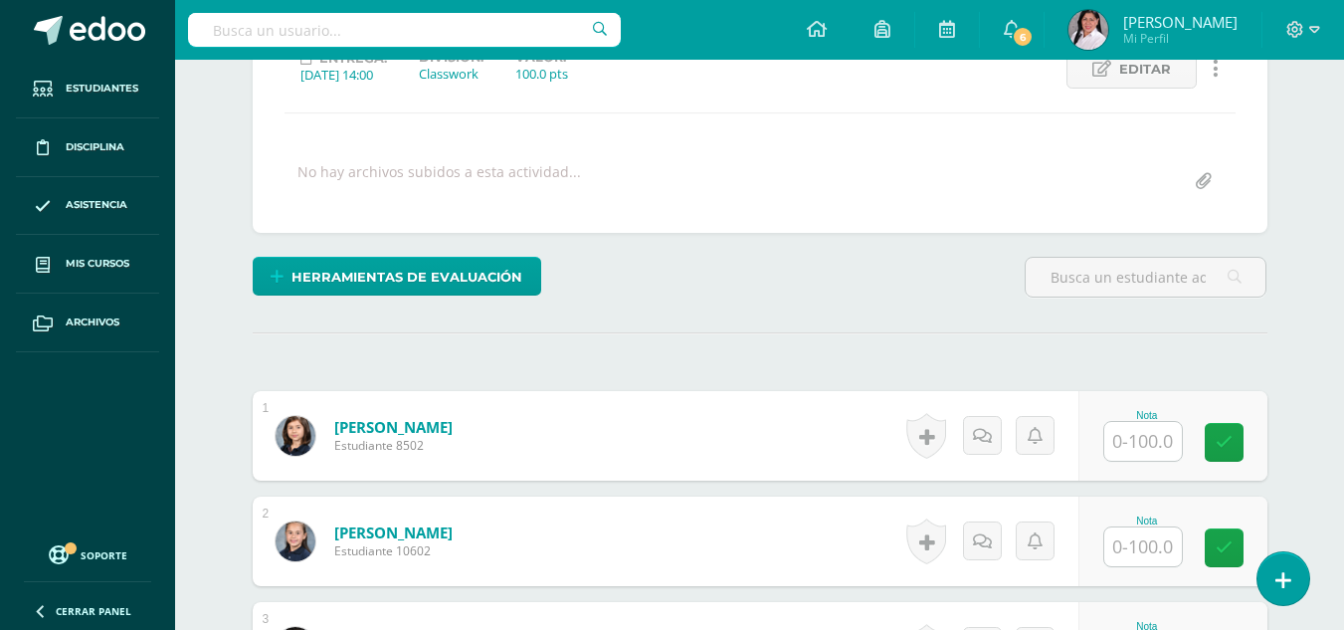
scroll to position [302, 0]
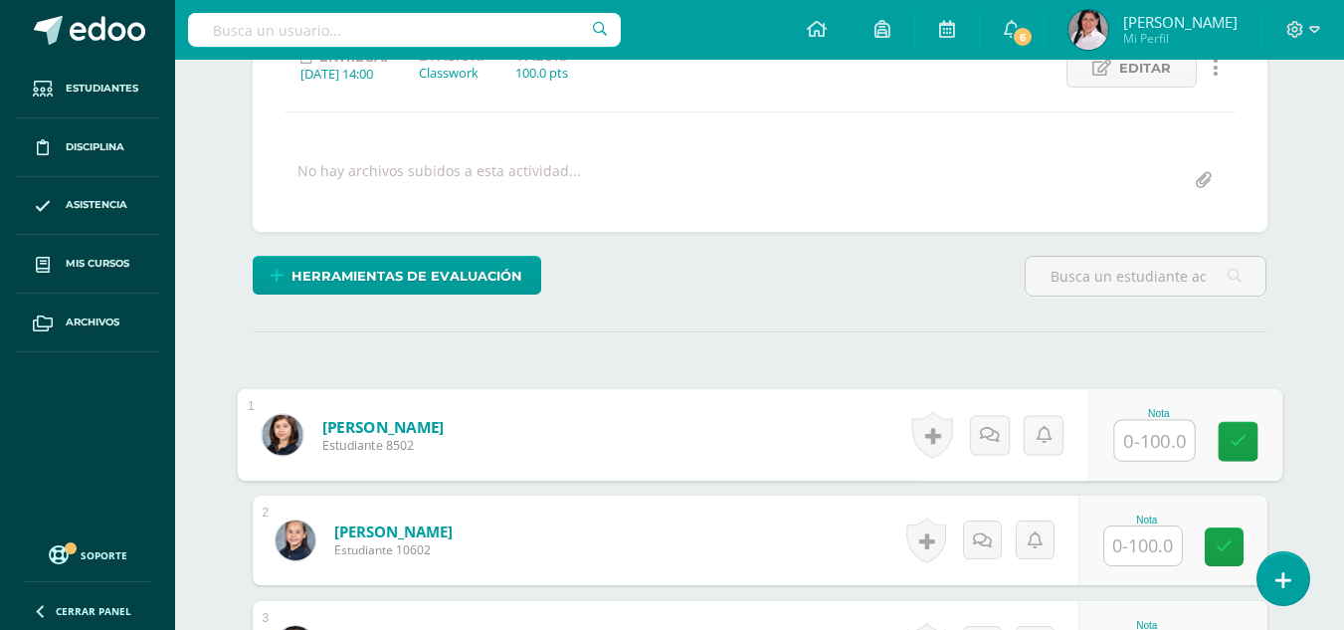
click at [1153, 440] on input "text" at bounding box center [1154, 441] width 80 height 40
type input "90"
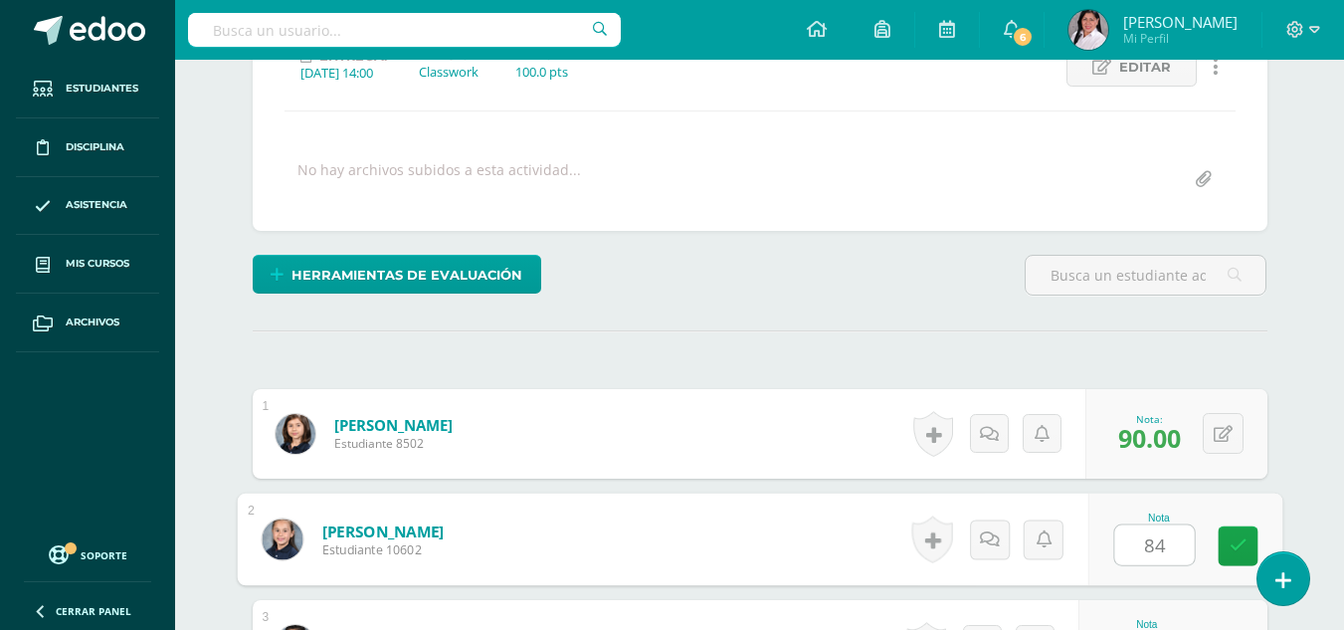
type input "84"
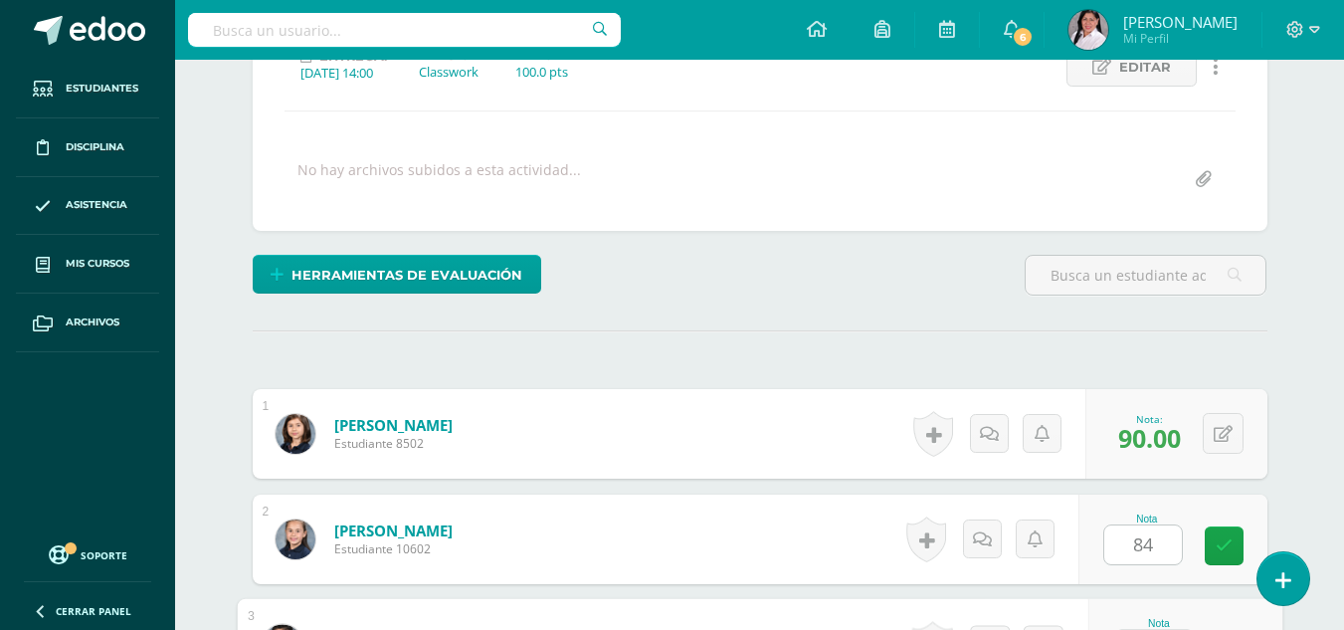
scroll to position [638, 0]
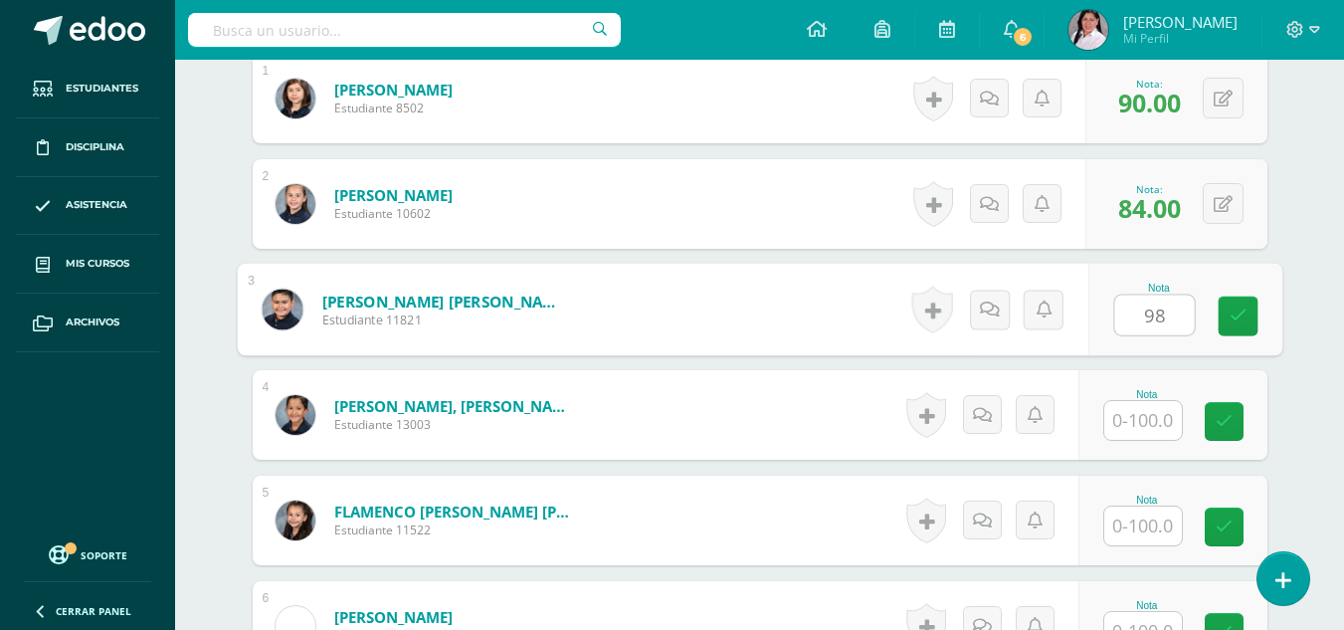
type input "98"
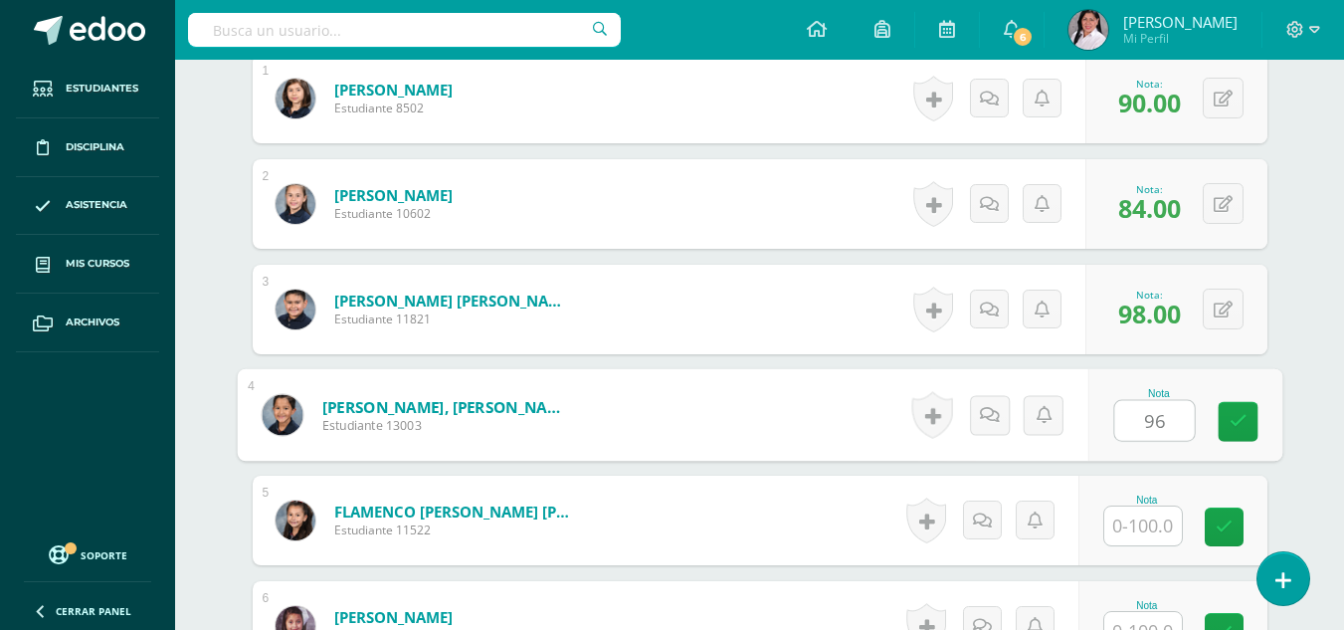
type input "96"
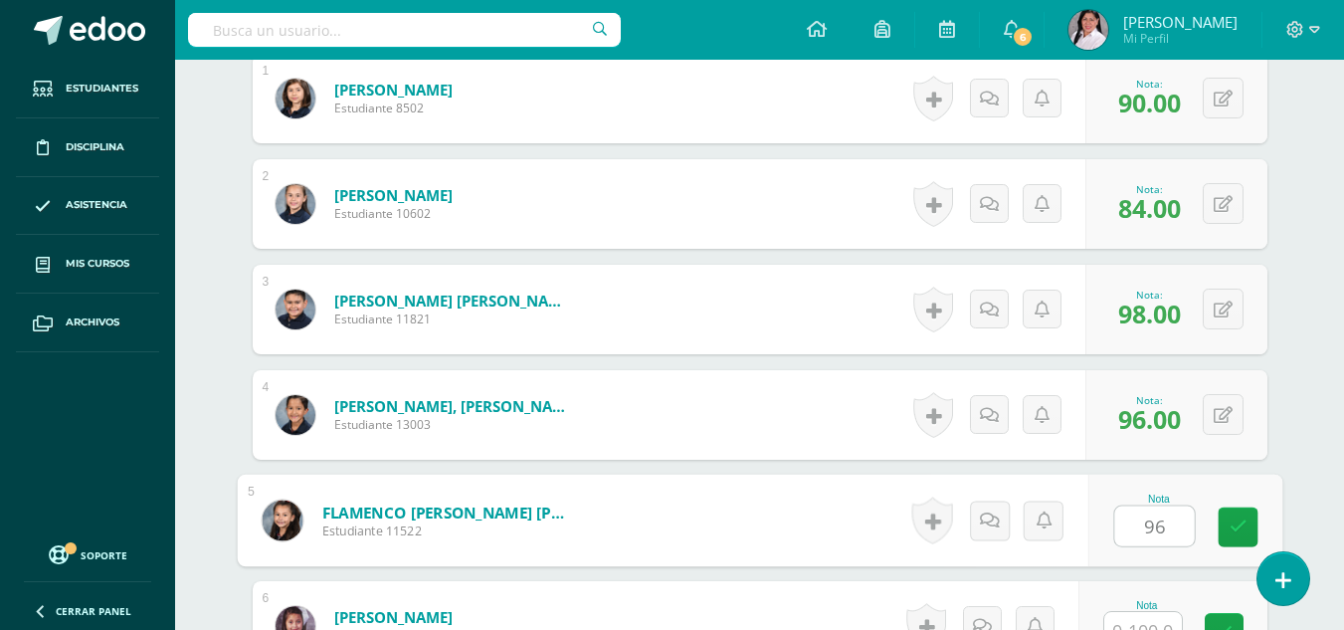
type input "96"
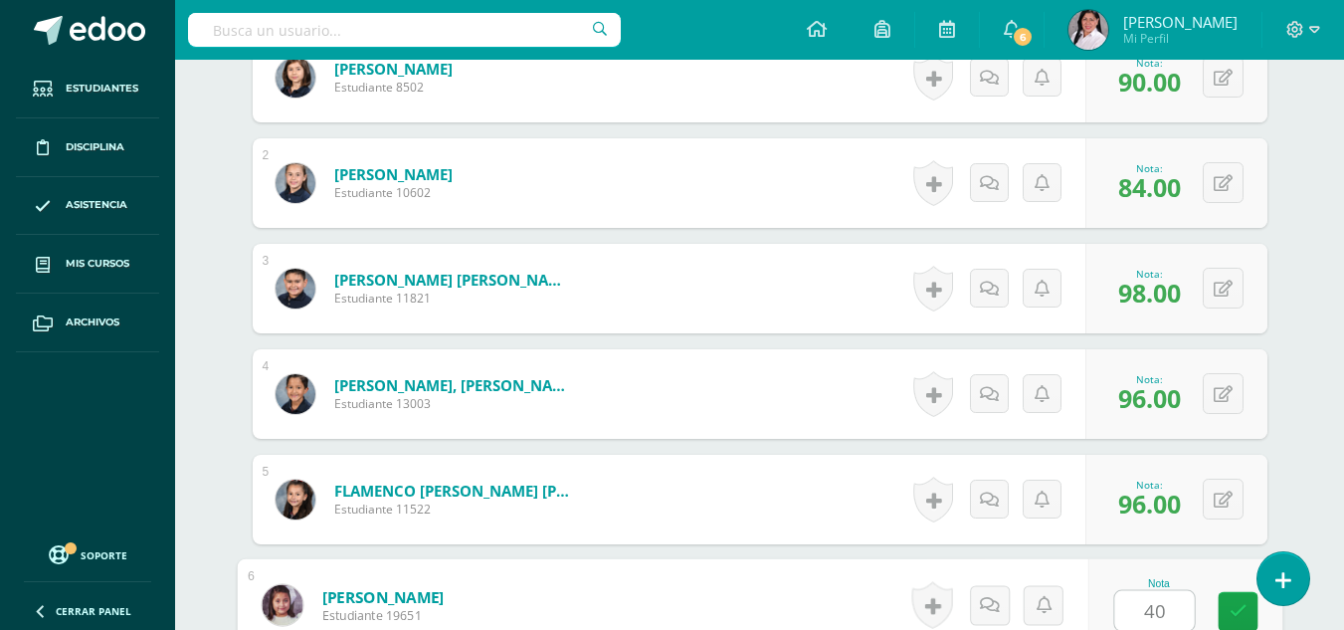
type input "40"
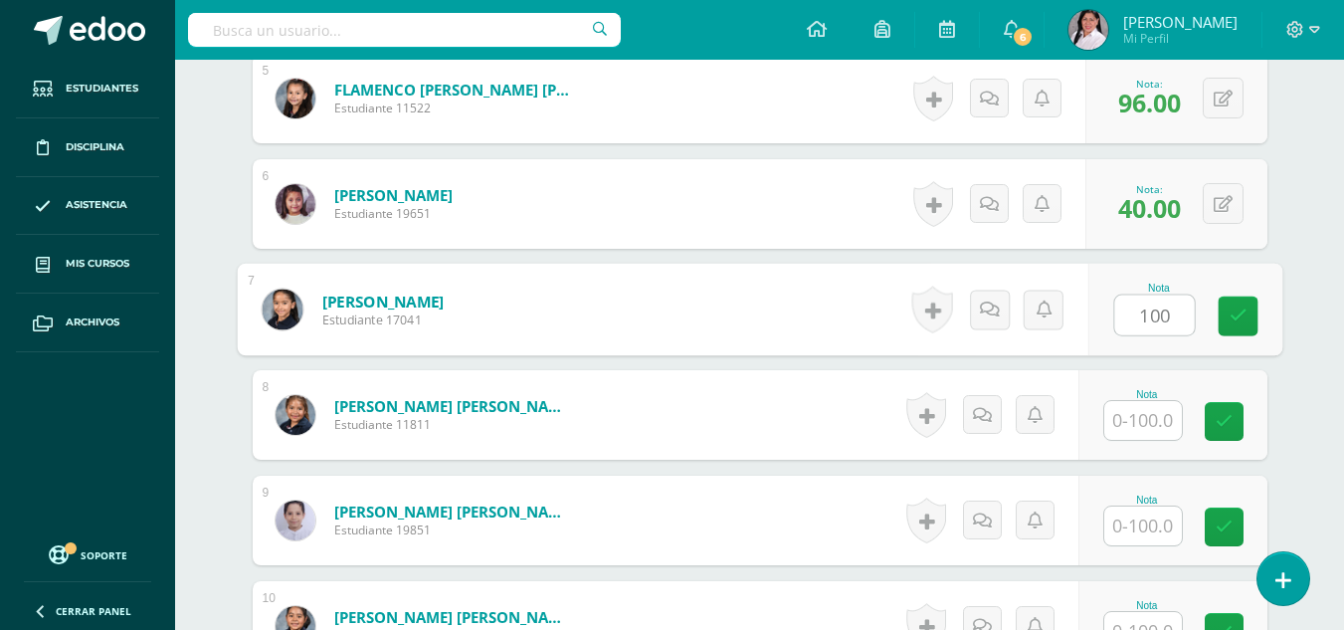
type input "100"
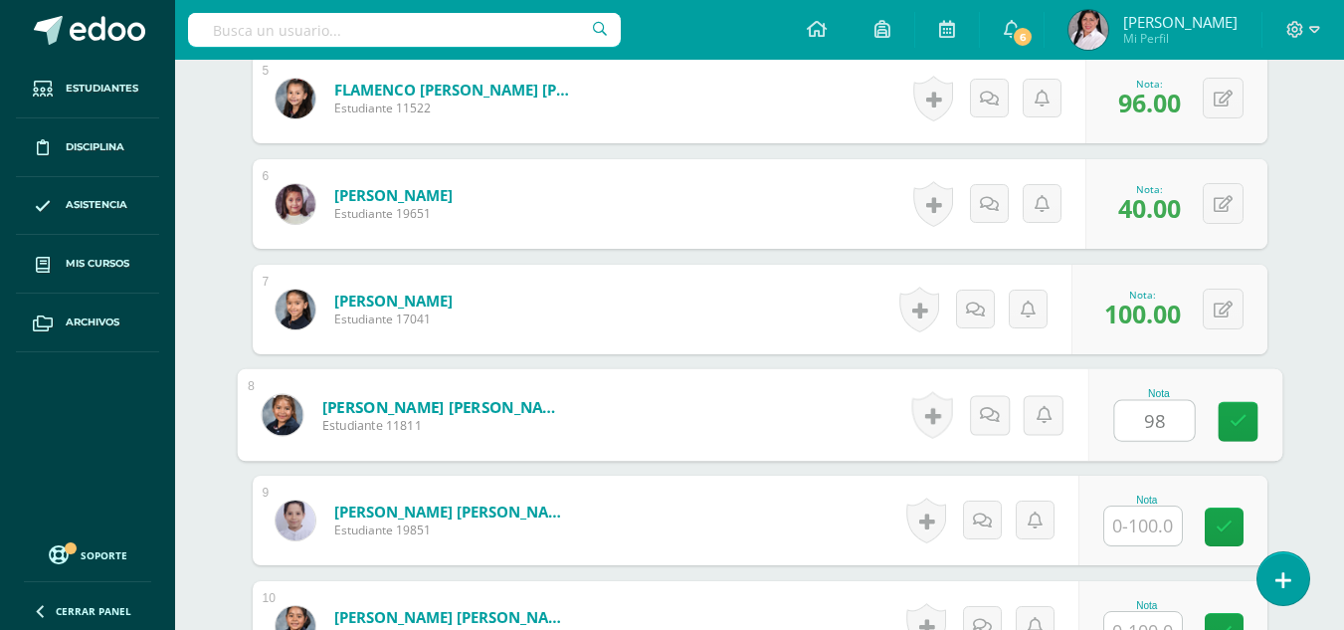
type input "98"
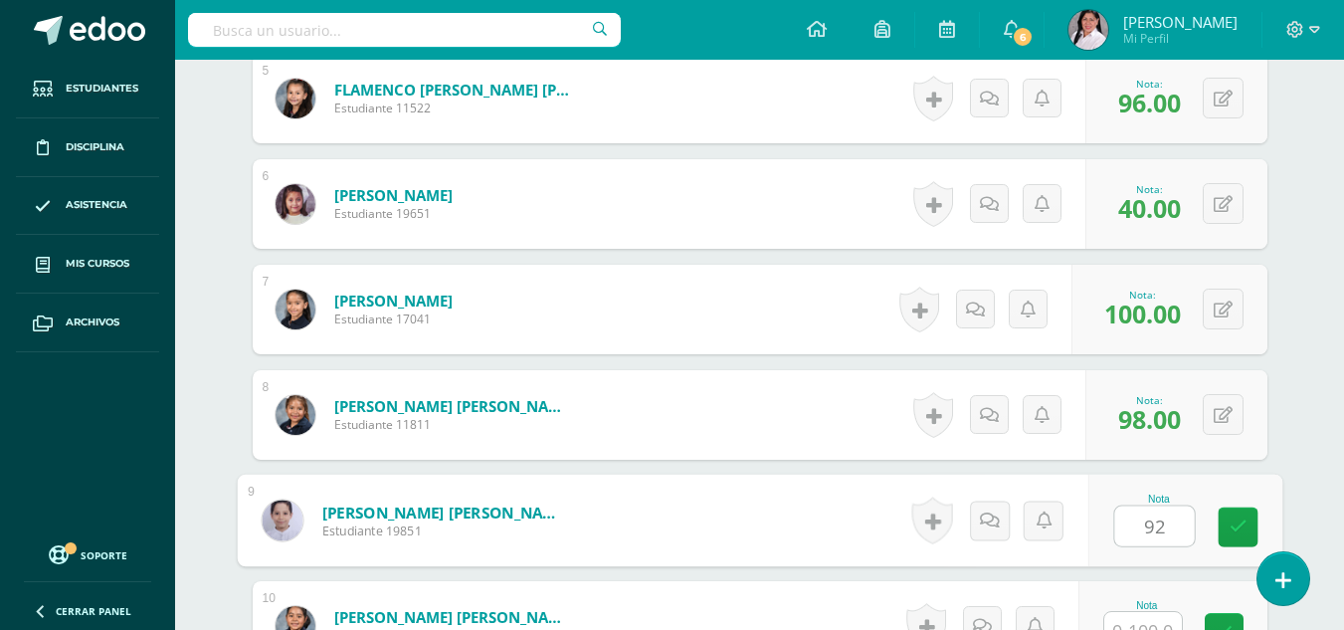
type input "92"
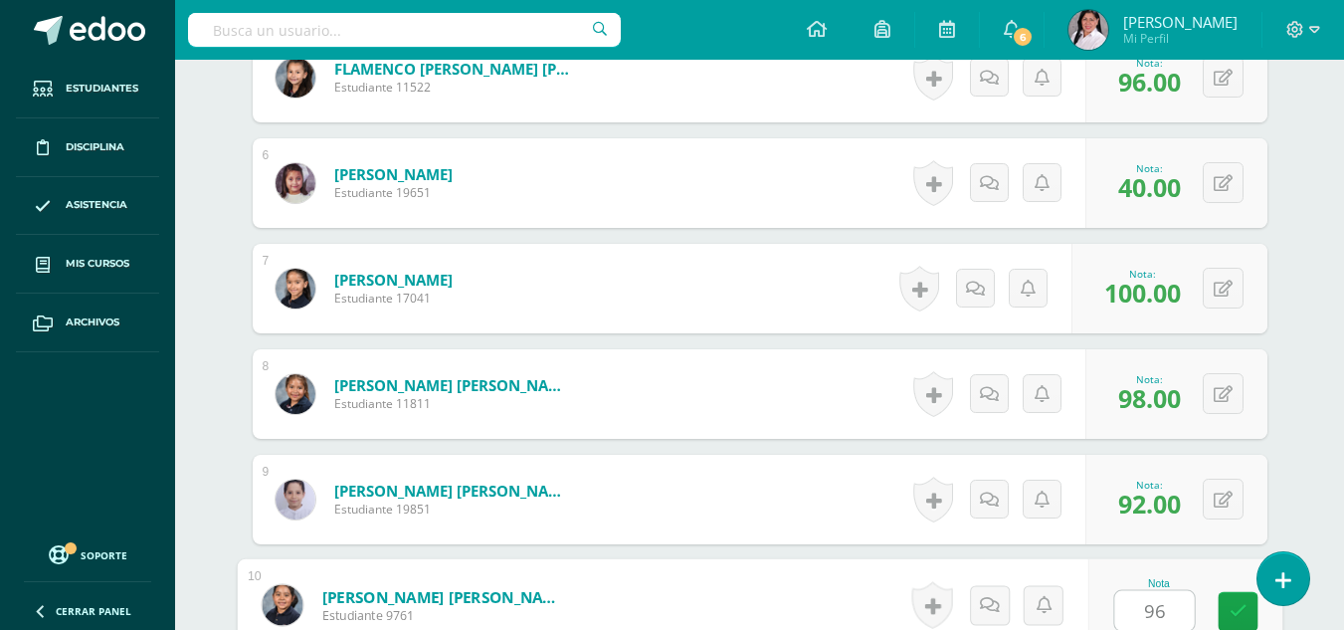
type input "96"
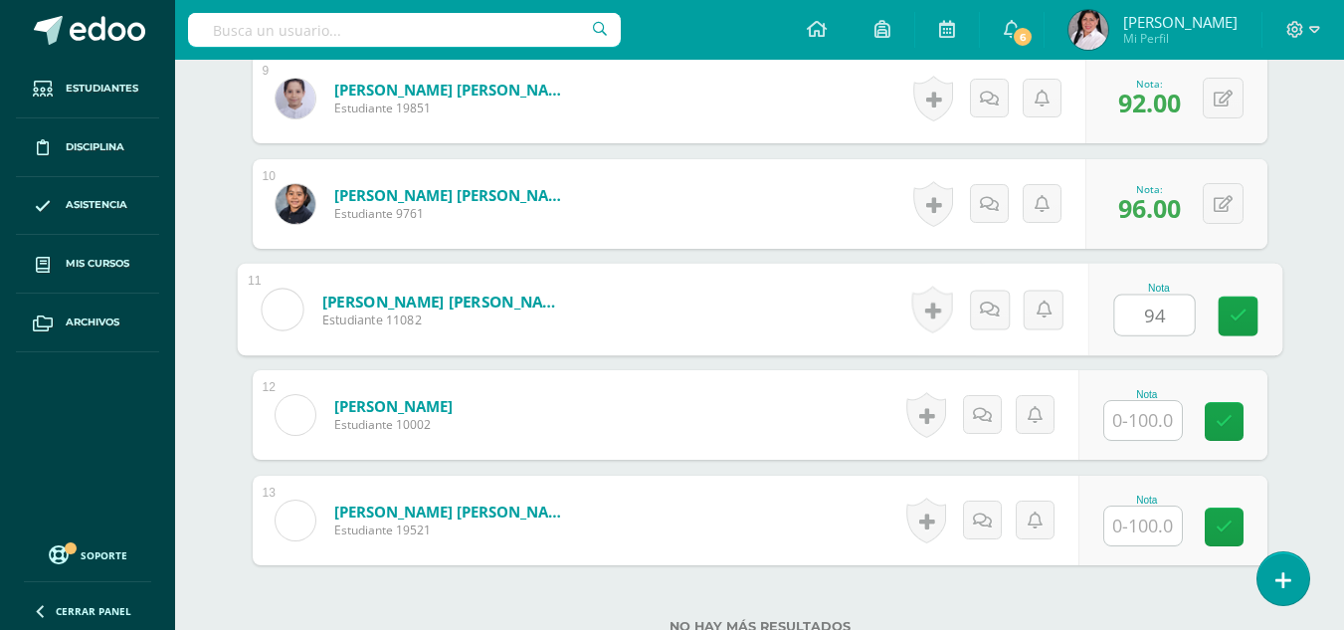
type input "94"
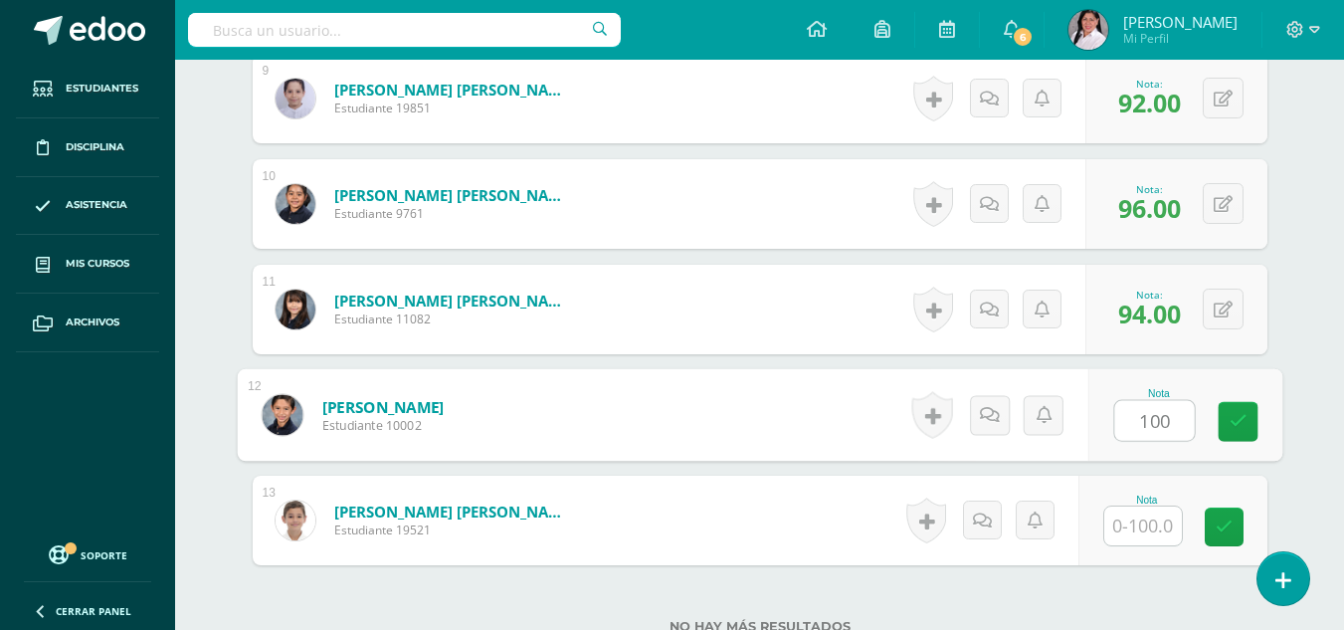
type input "100"
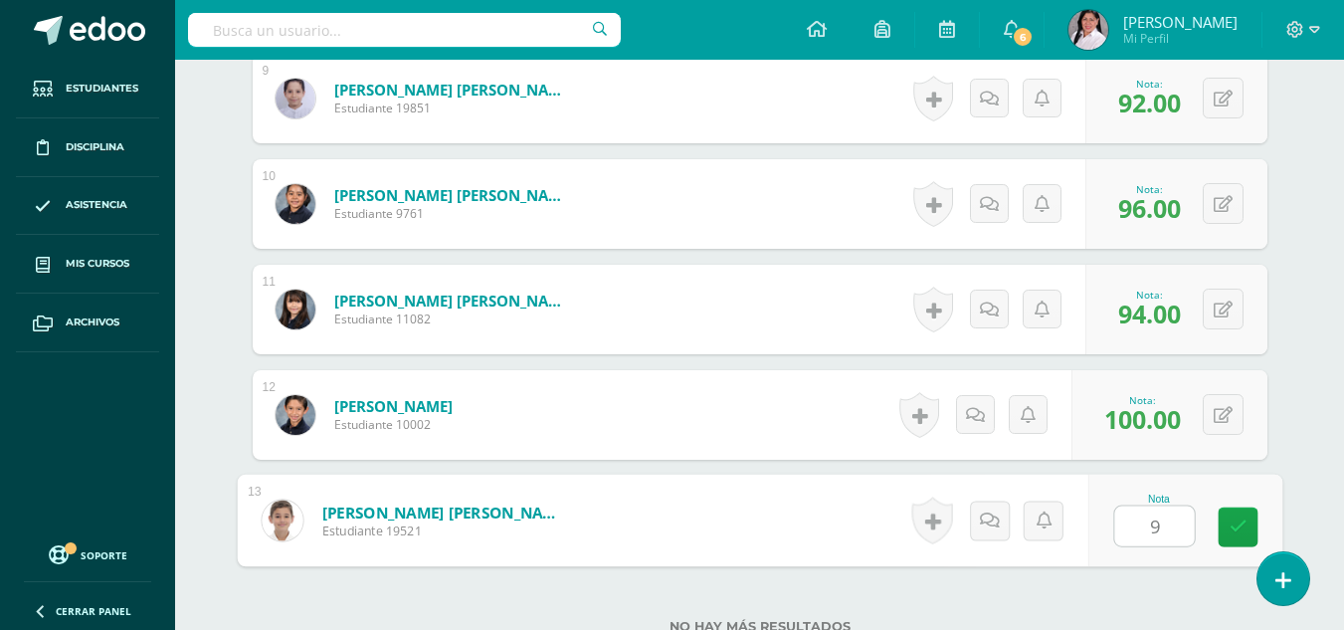
type input "98"
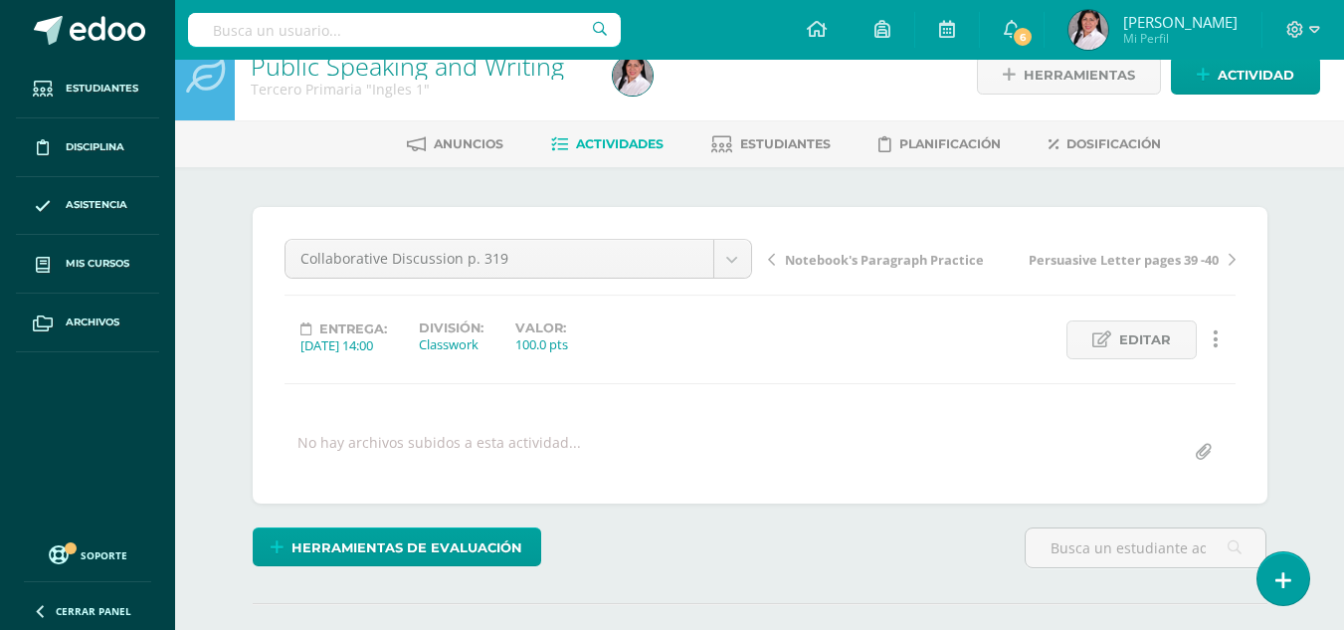
scroll to position [27, 0]
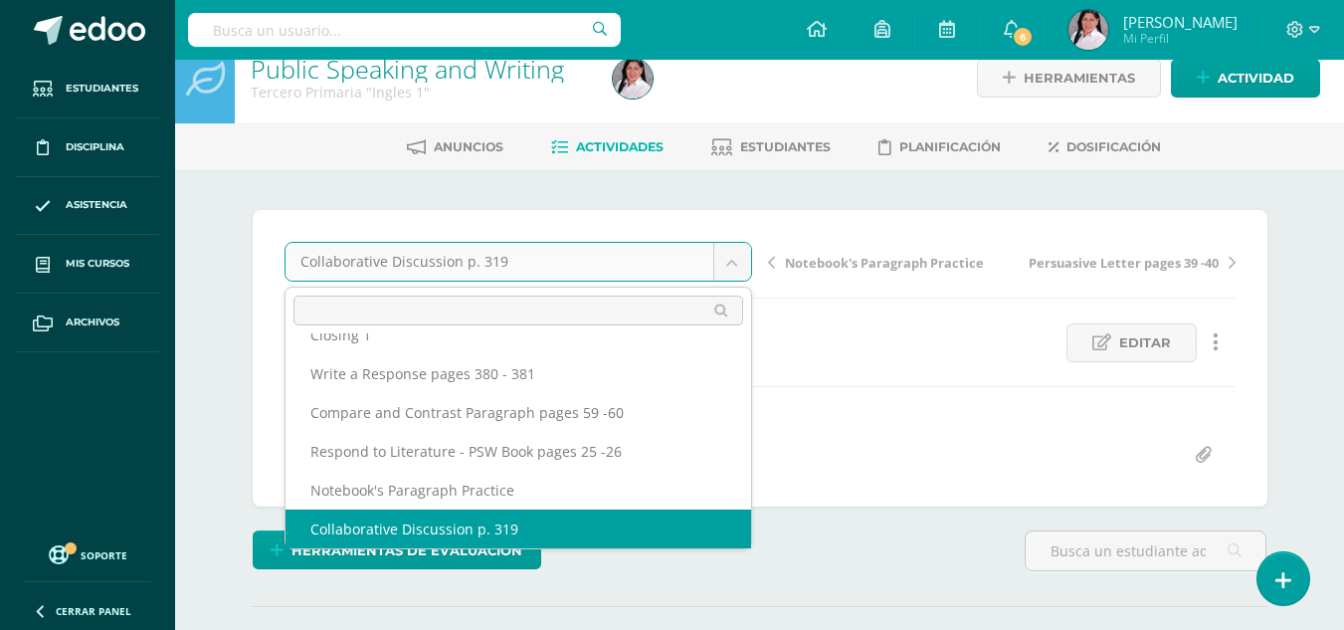
scroll to position [0, 0]
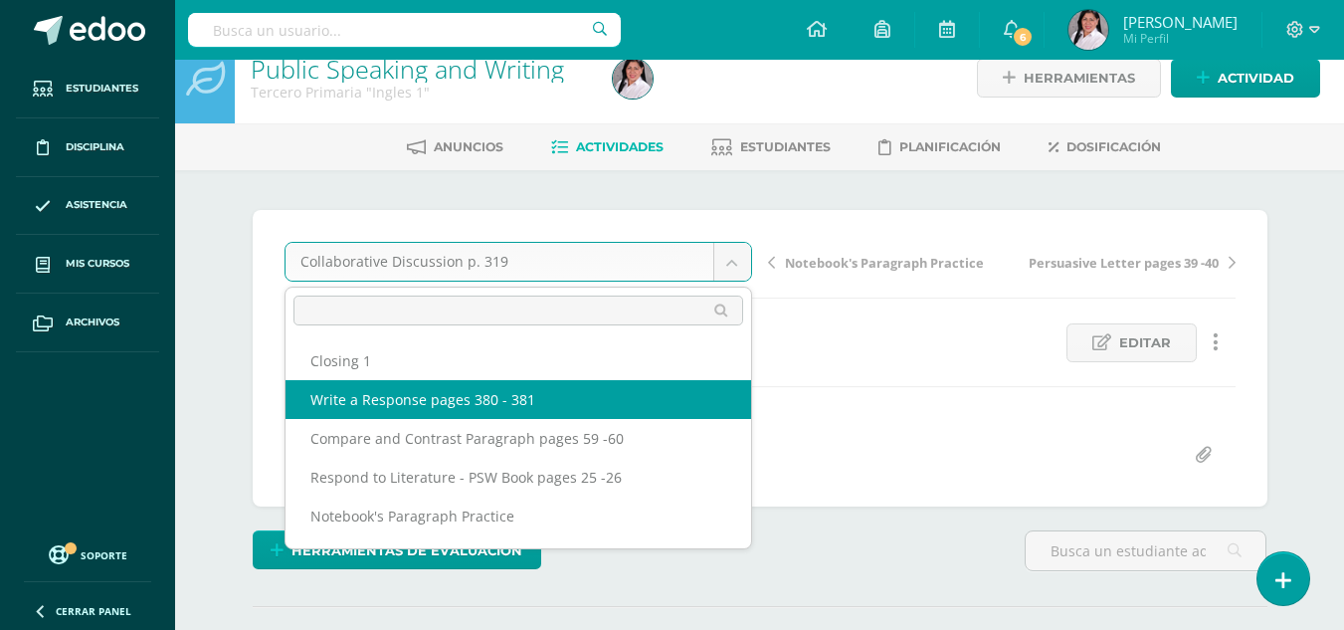
select select "/dashboard/teacher/grade-activity/235511/"
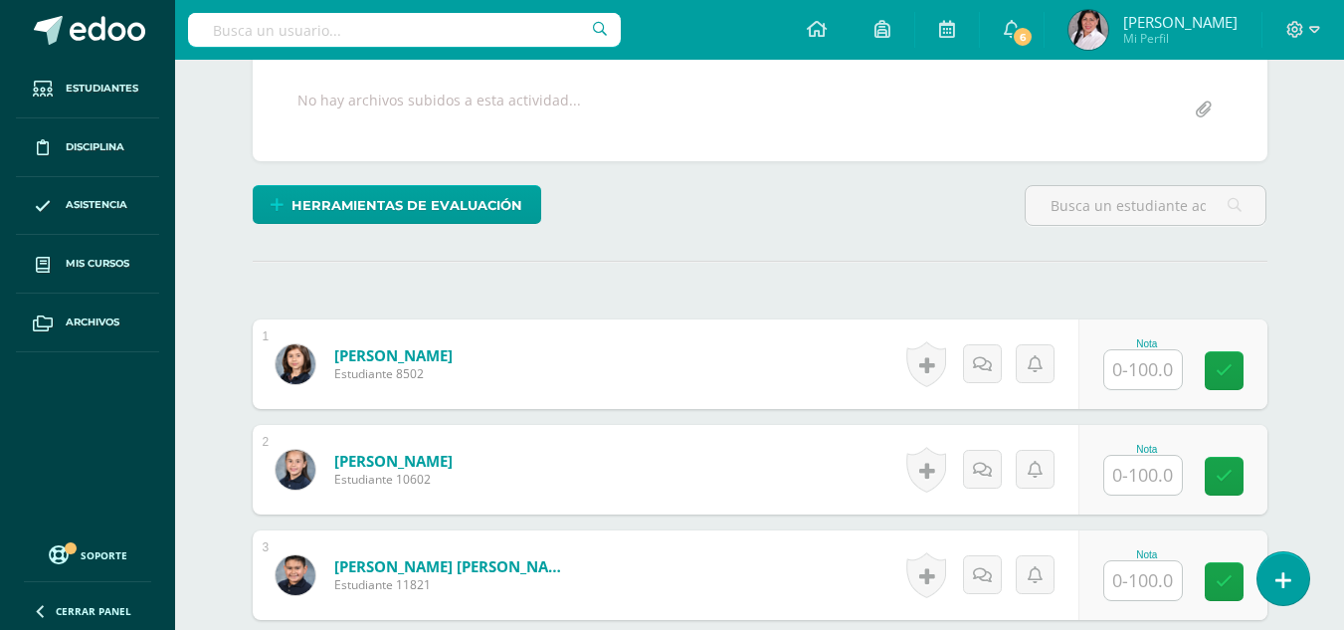
scroll to position [373, 0]
click at [1139, 366] on input "text" at bounding box center [1144, 368] width 78 height 39
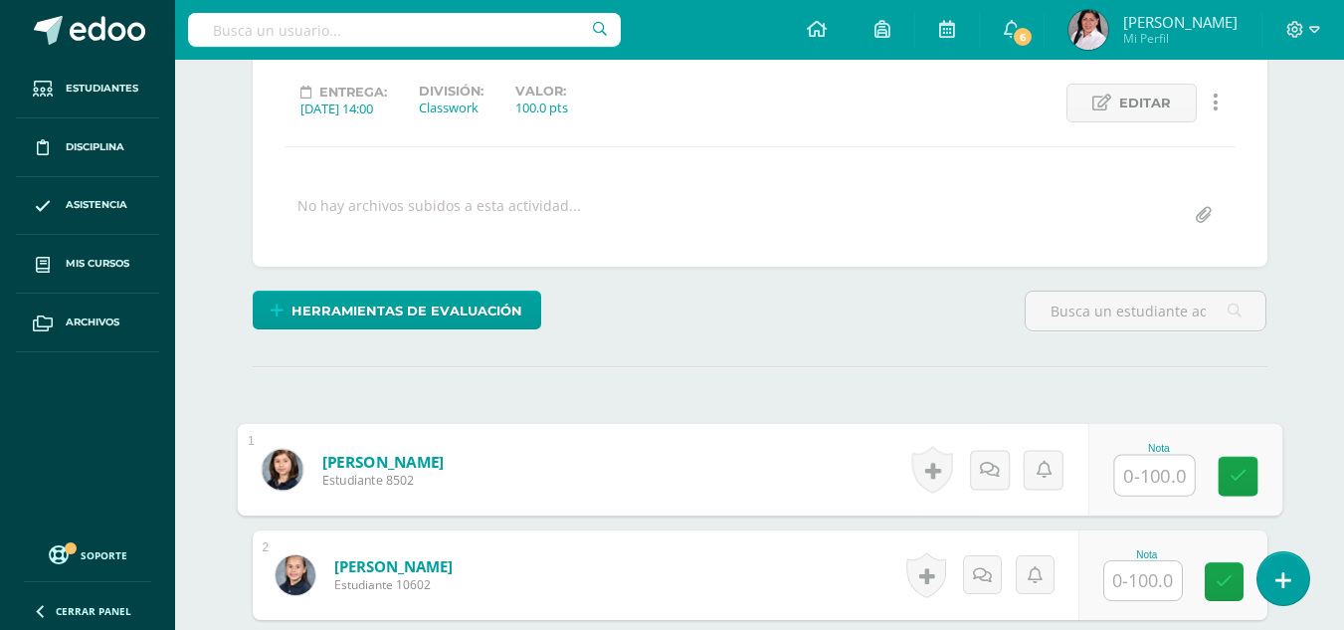
scroll to position [274, 0]
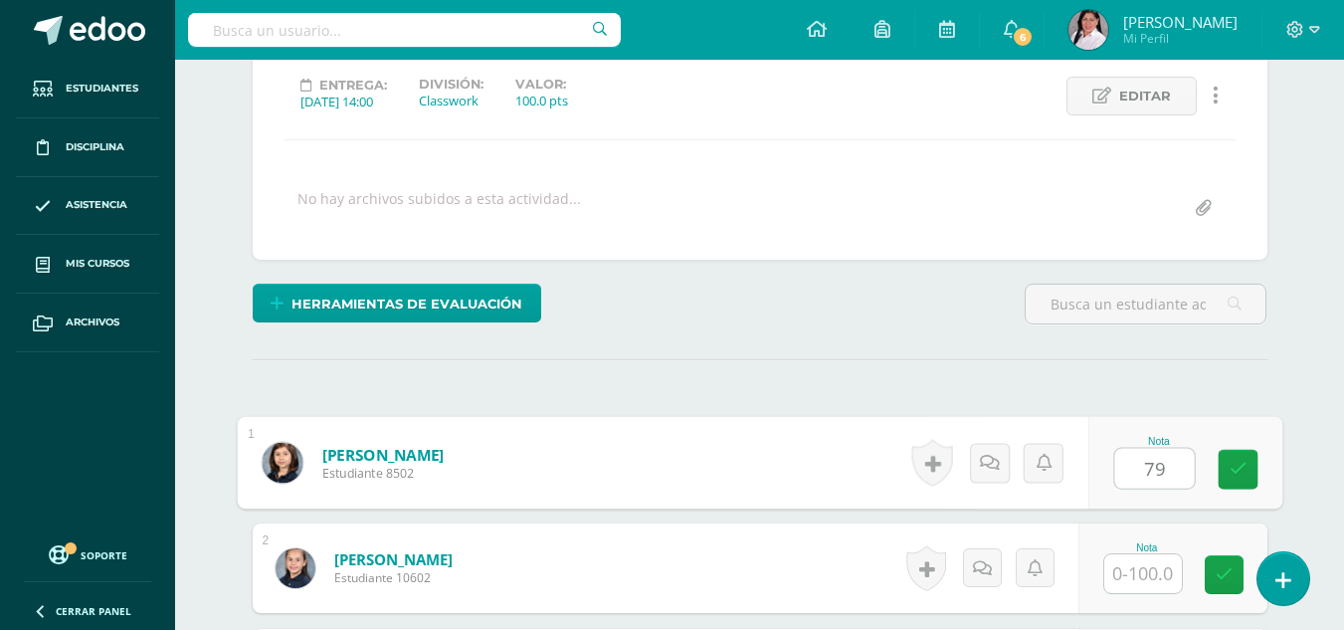
type input "79"
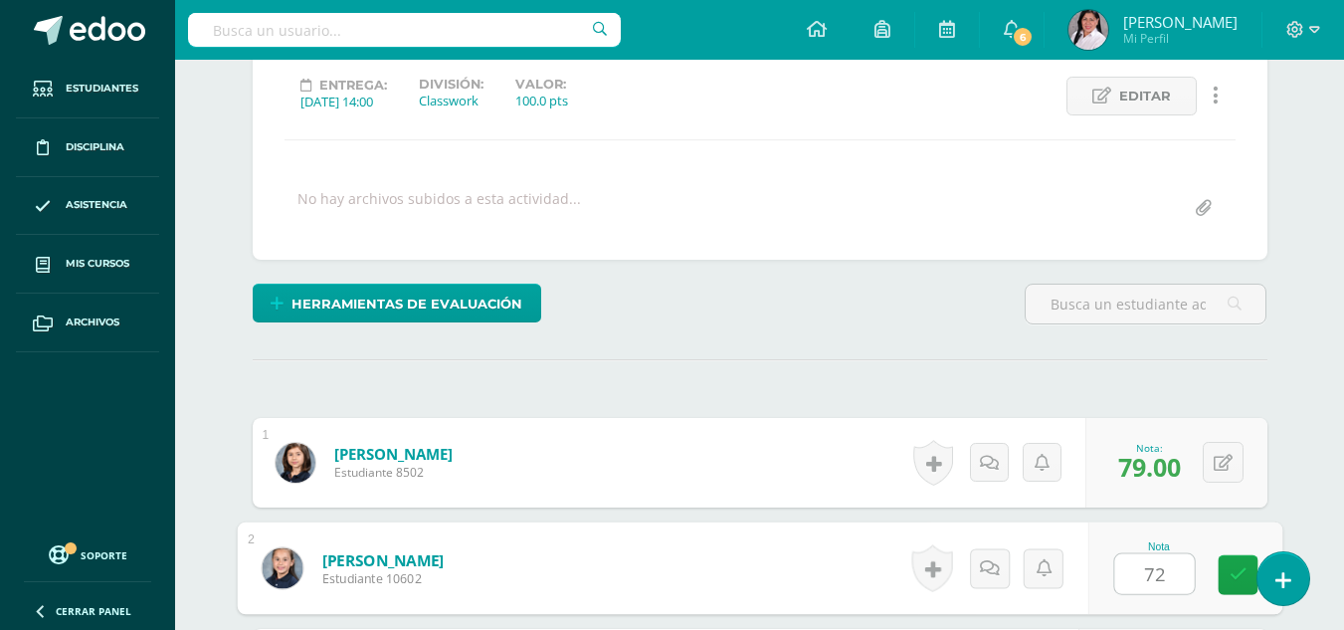
type input "72"
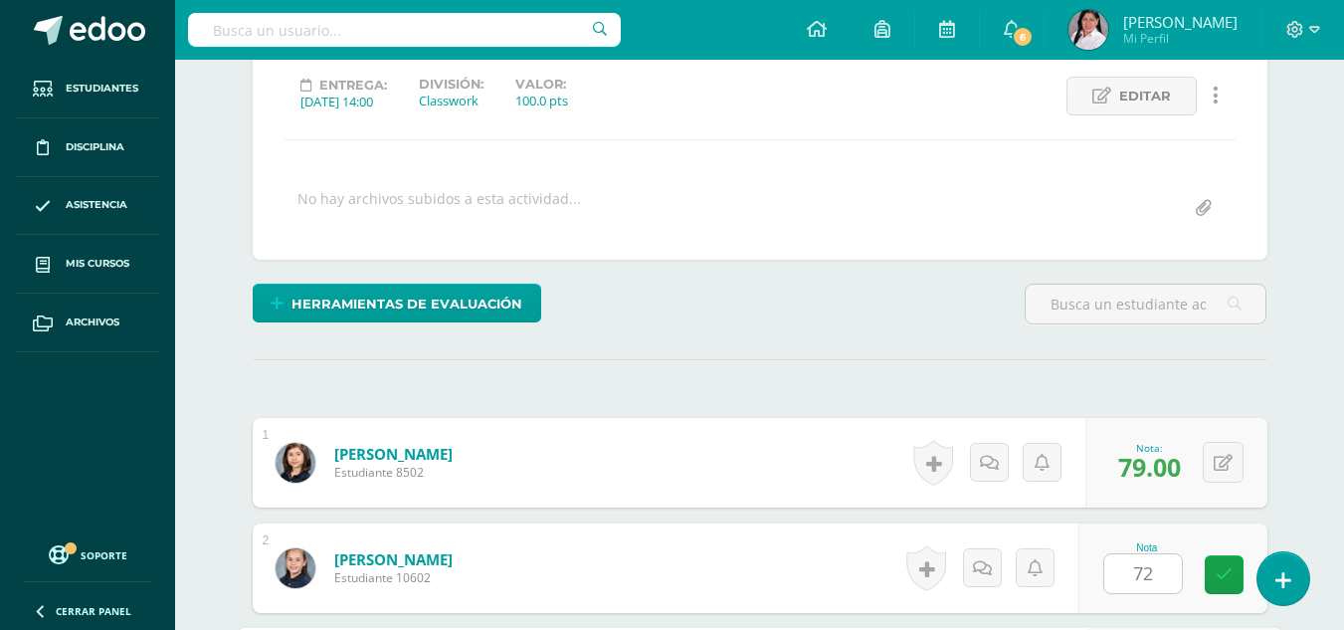
scroll to position [638, 0]
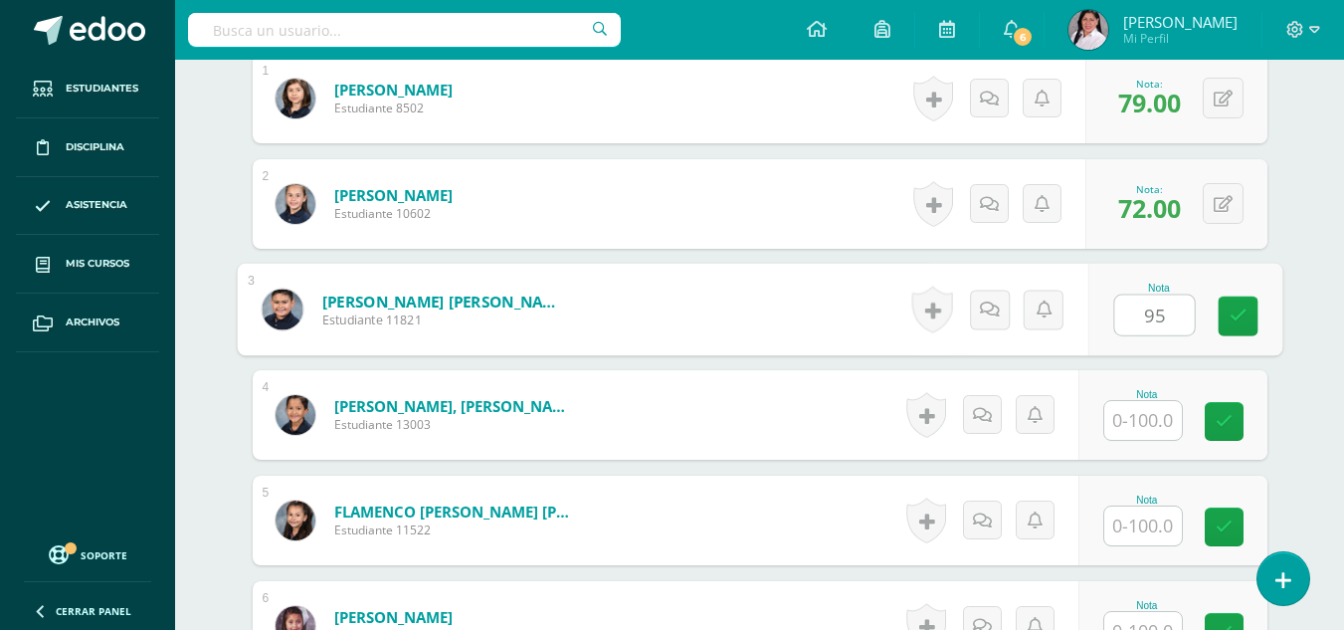
type input "95"
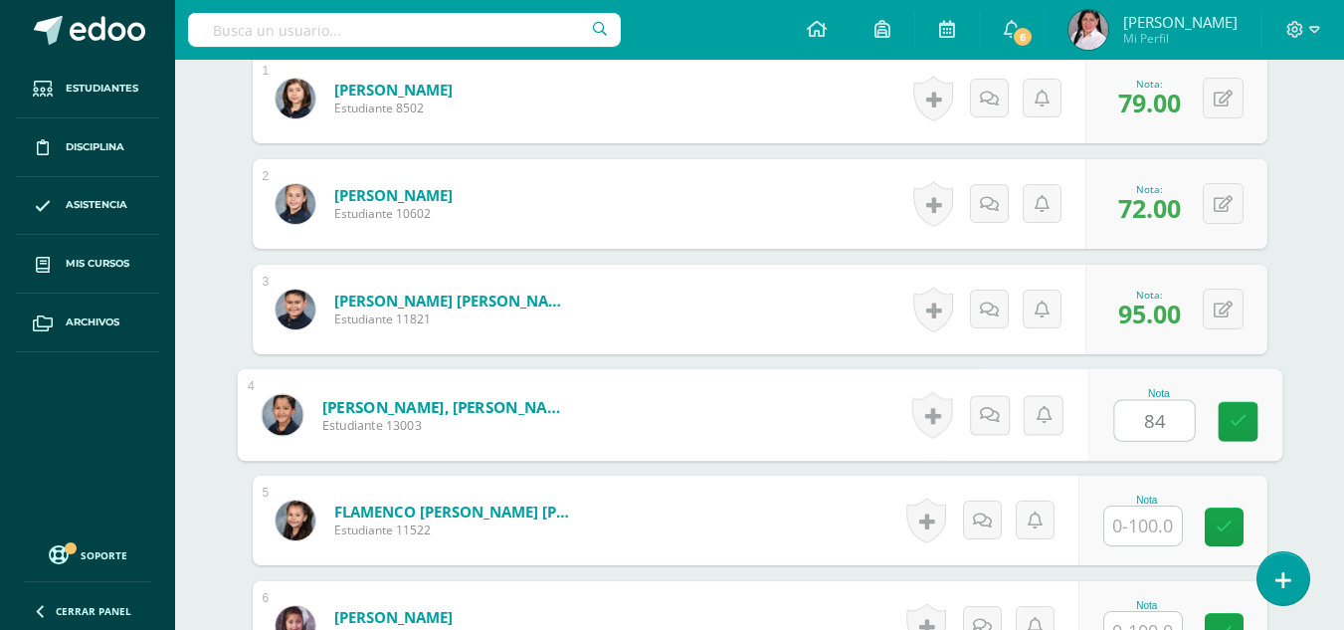
type input "84"
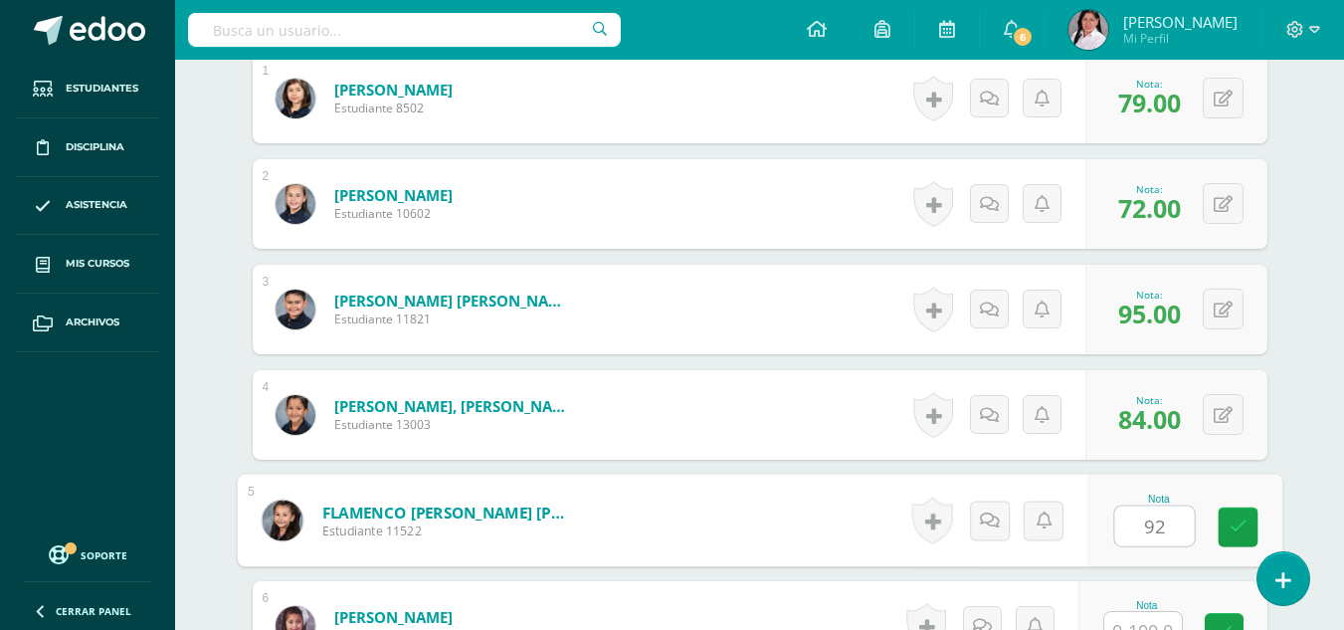
type input "92"
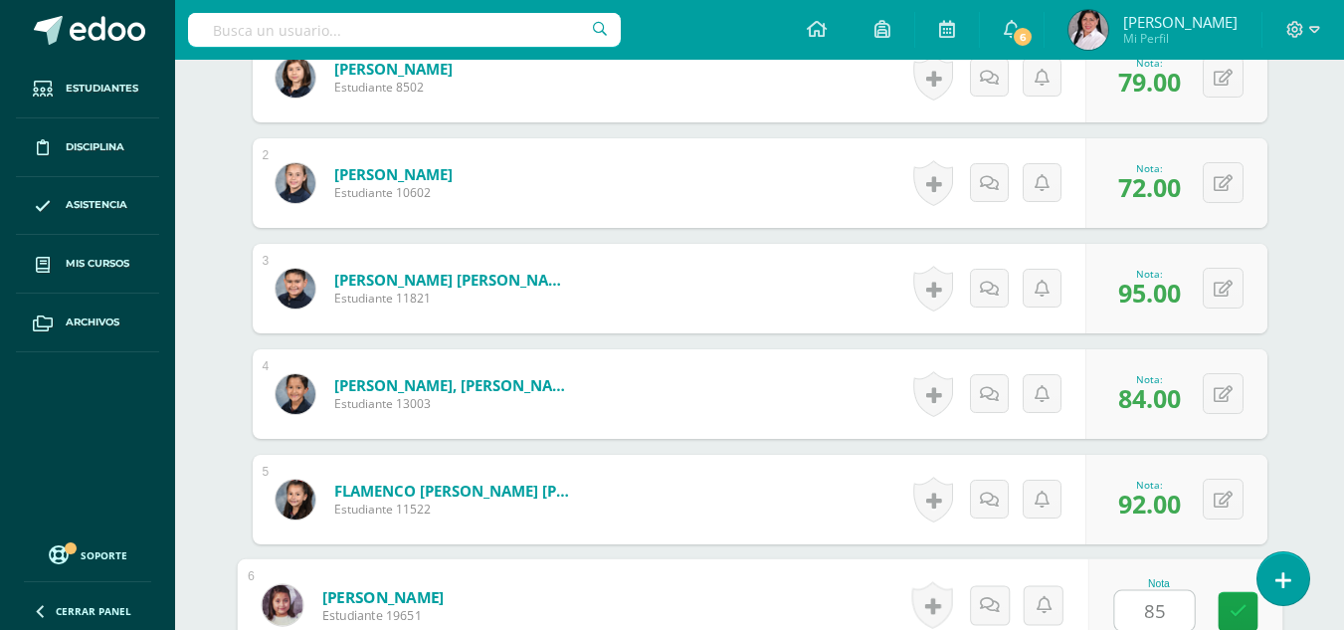
type input "85"
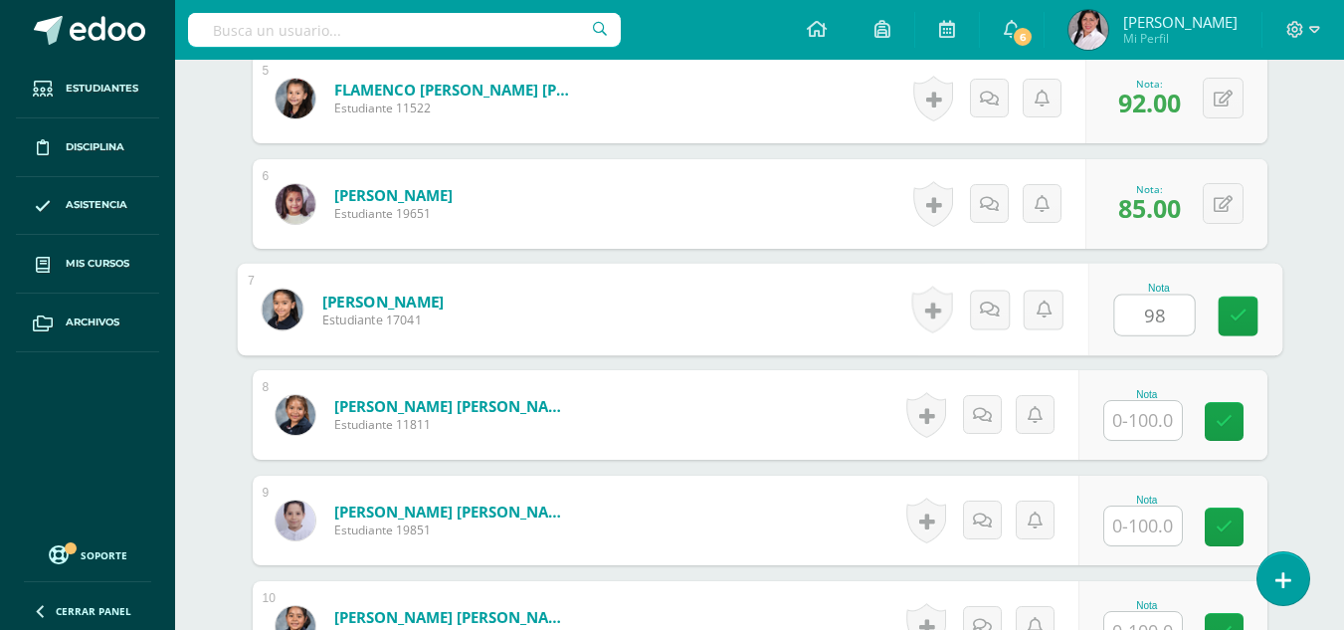
type input "98"
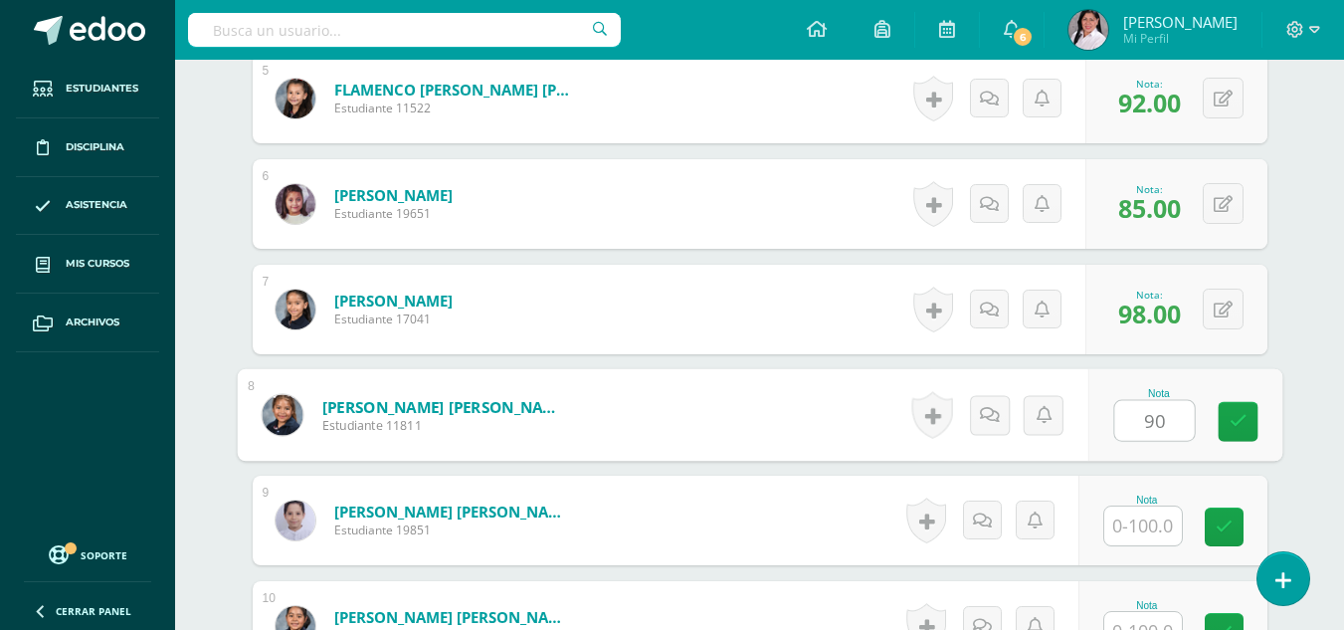
type input "90"
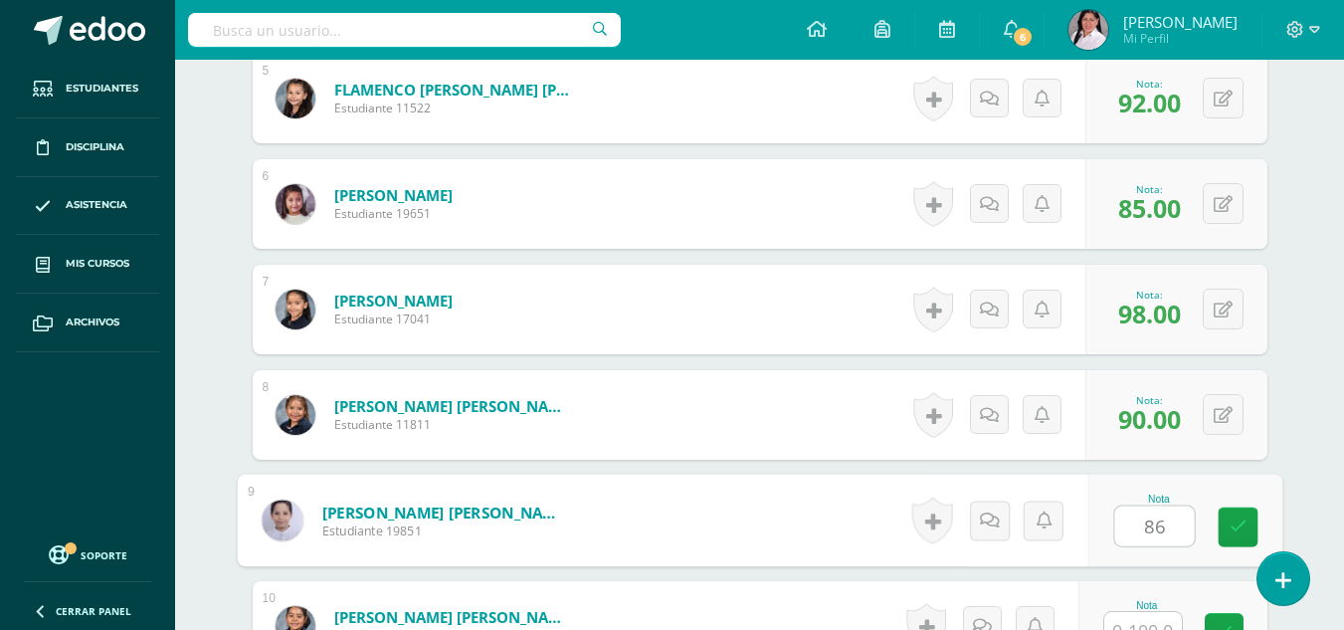
type input "86"
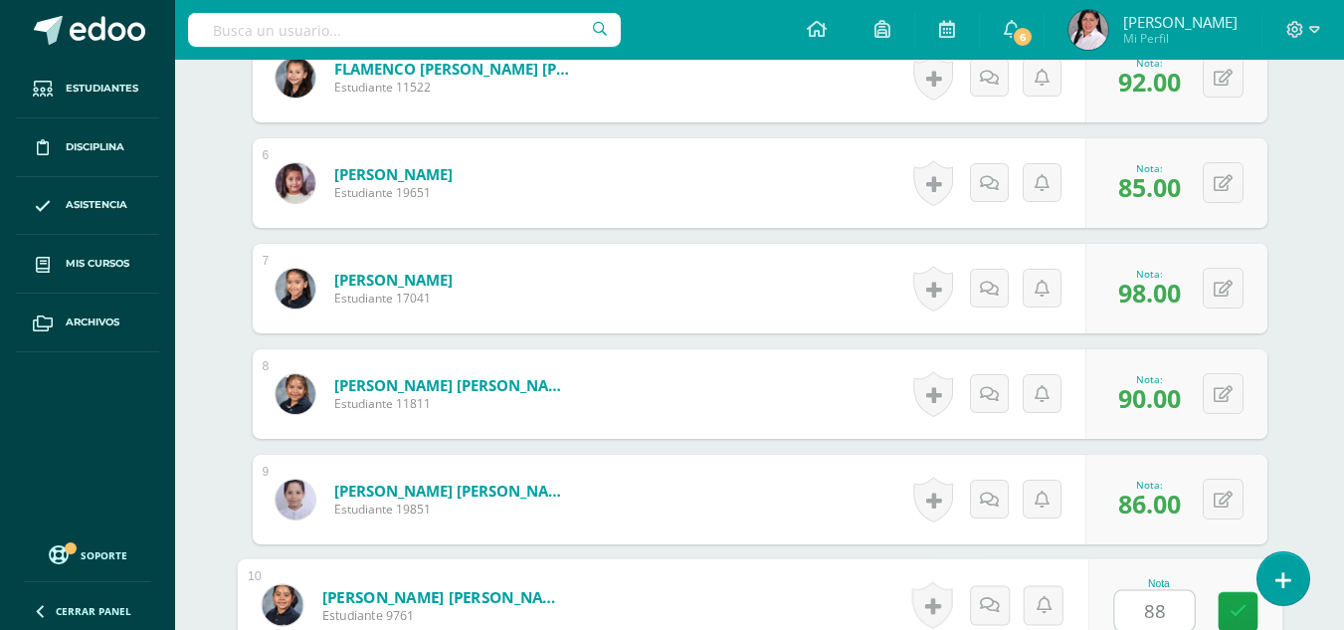
type input "88"
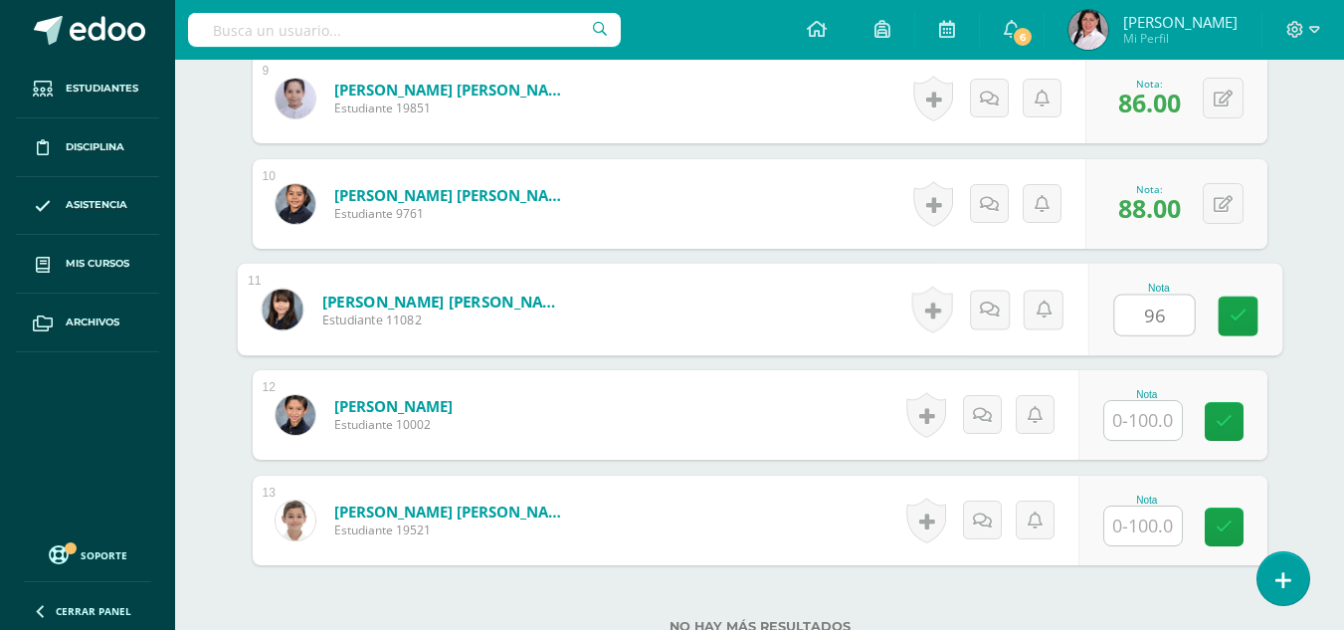
type input "96"
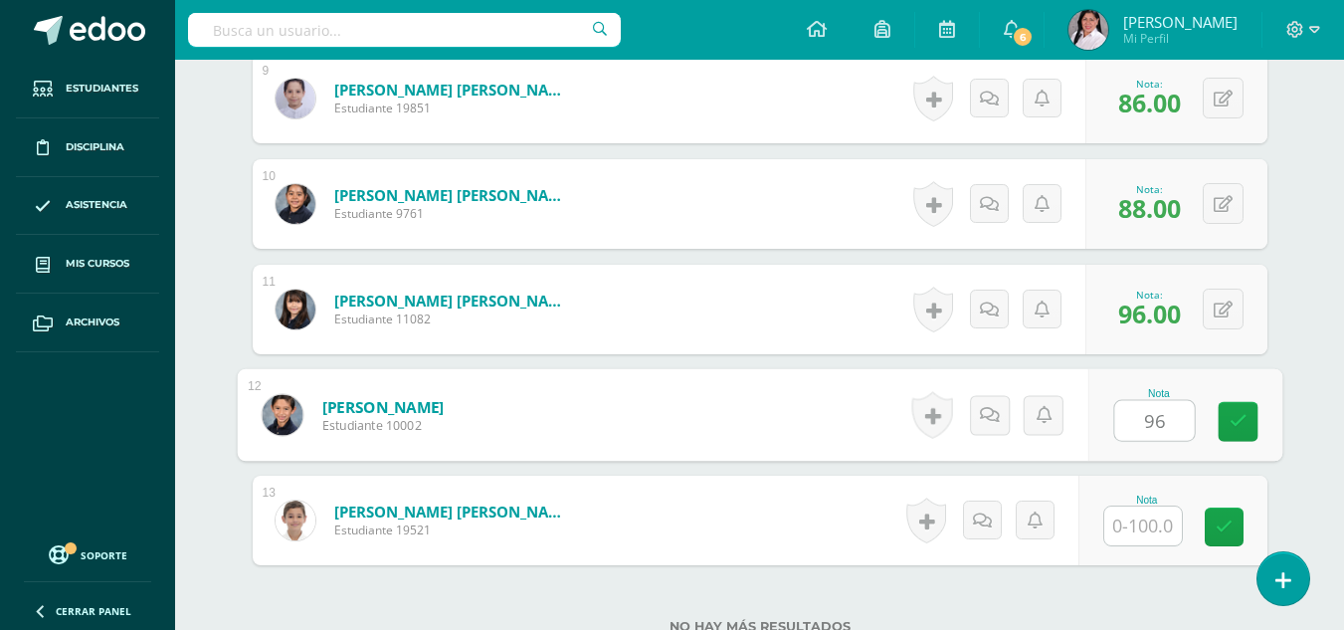
type input "96"
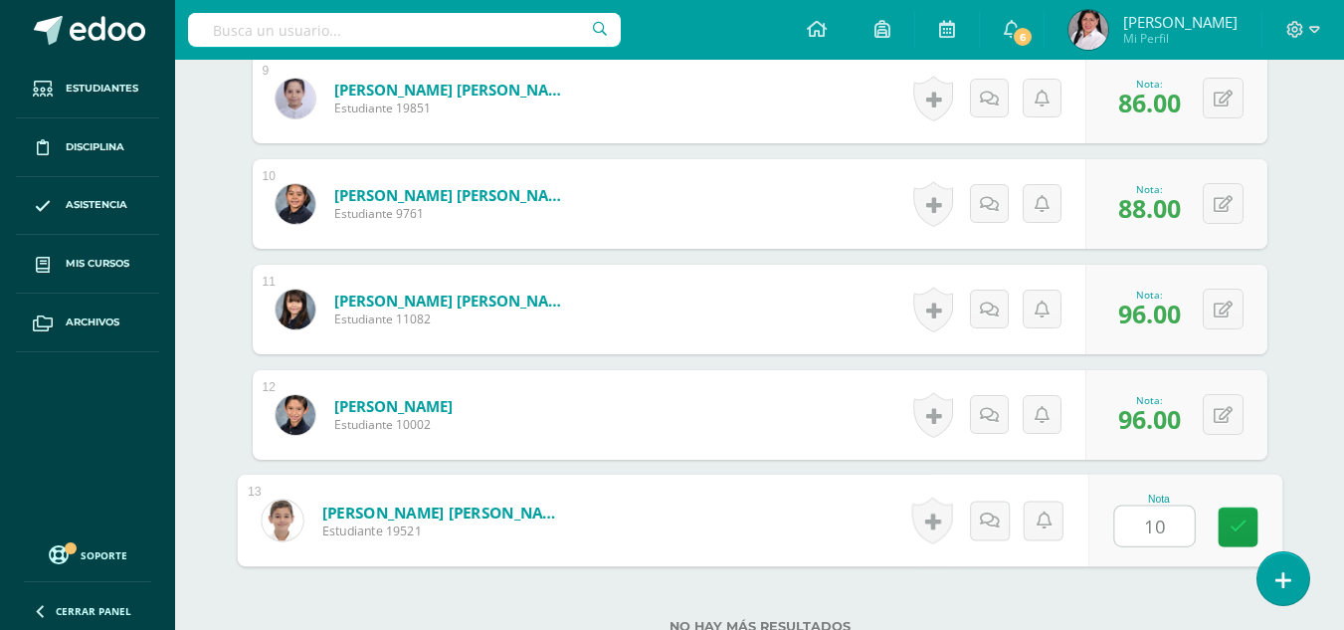
type input "100"
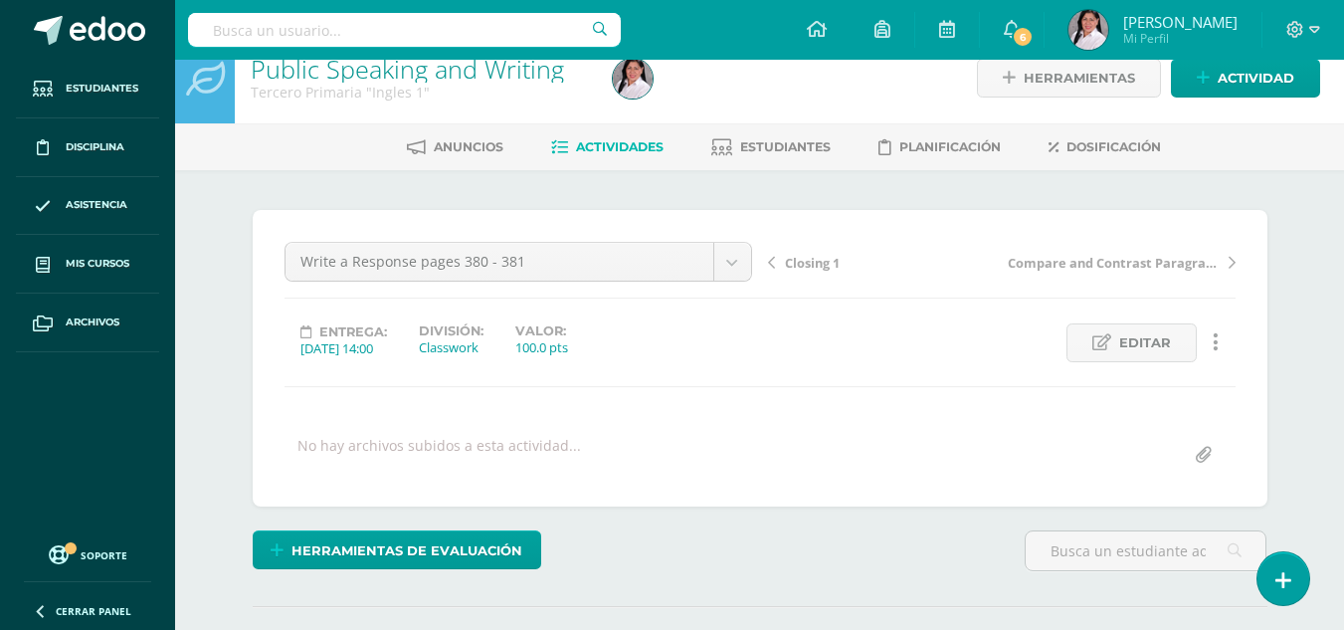
scroll to position [0, 0]
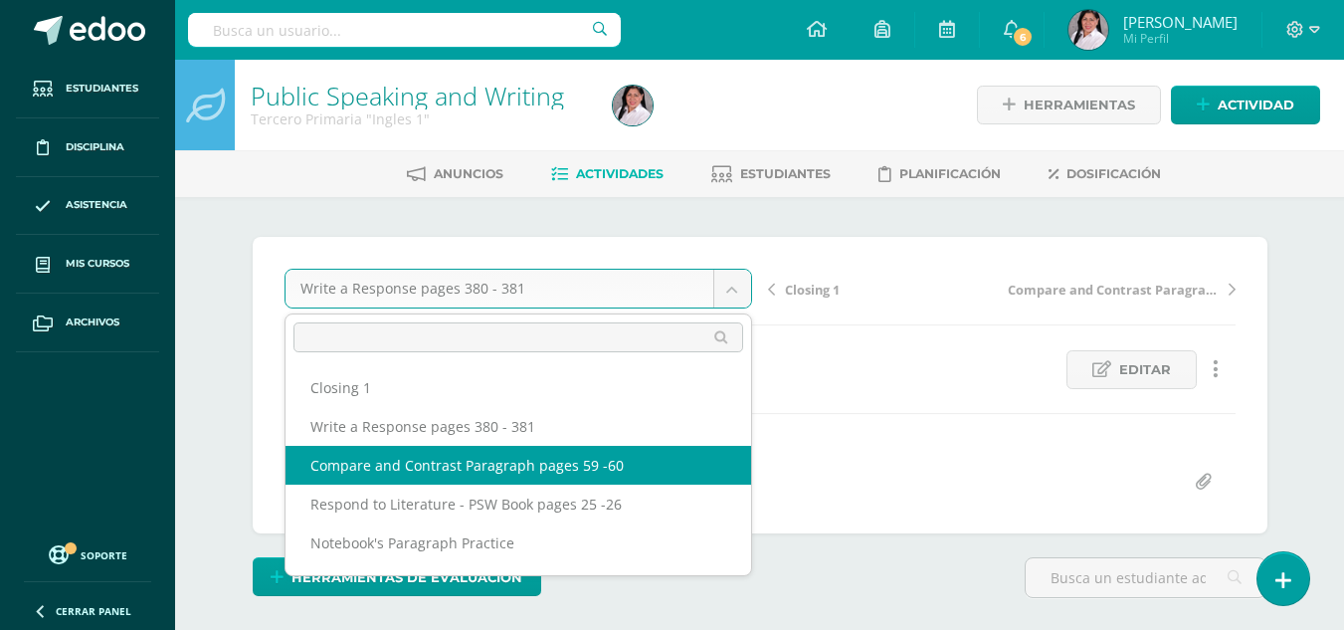
select select "/dashboard/teacher/grade-activity/235512/"
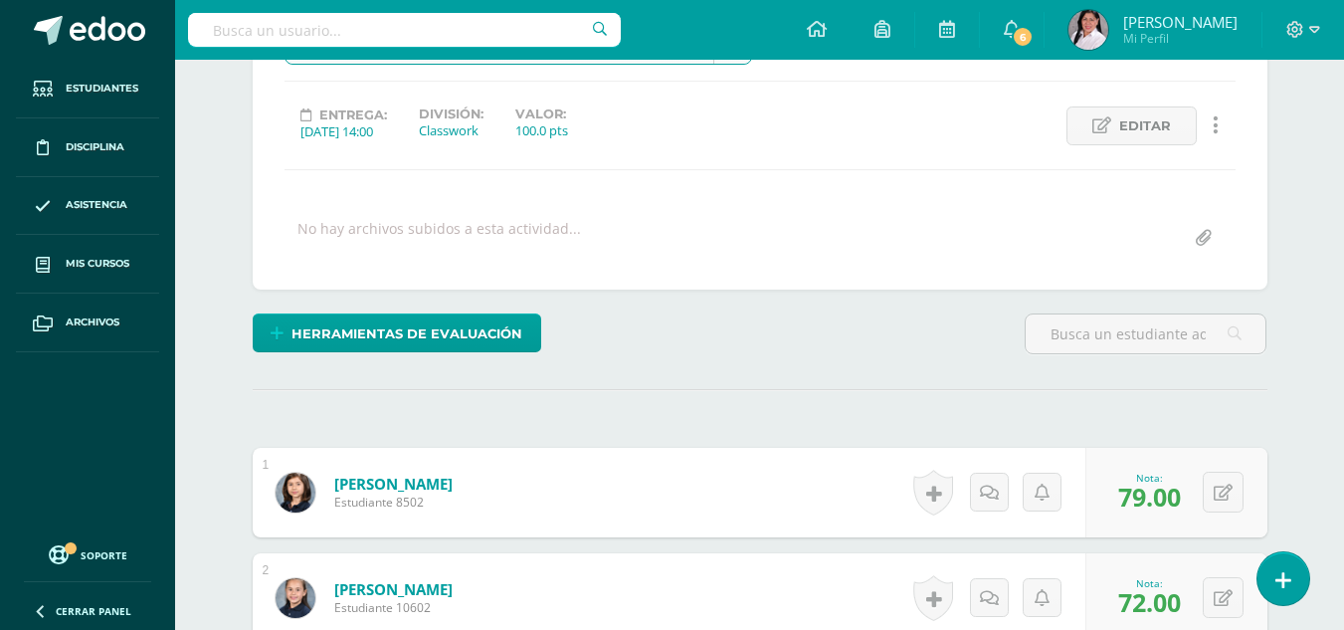
scroll to position [245, 0]
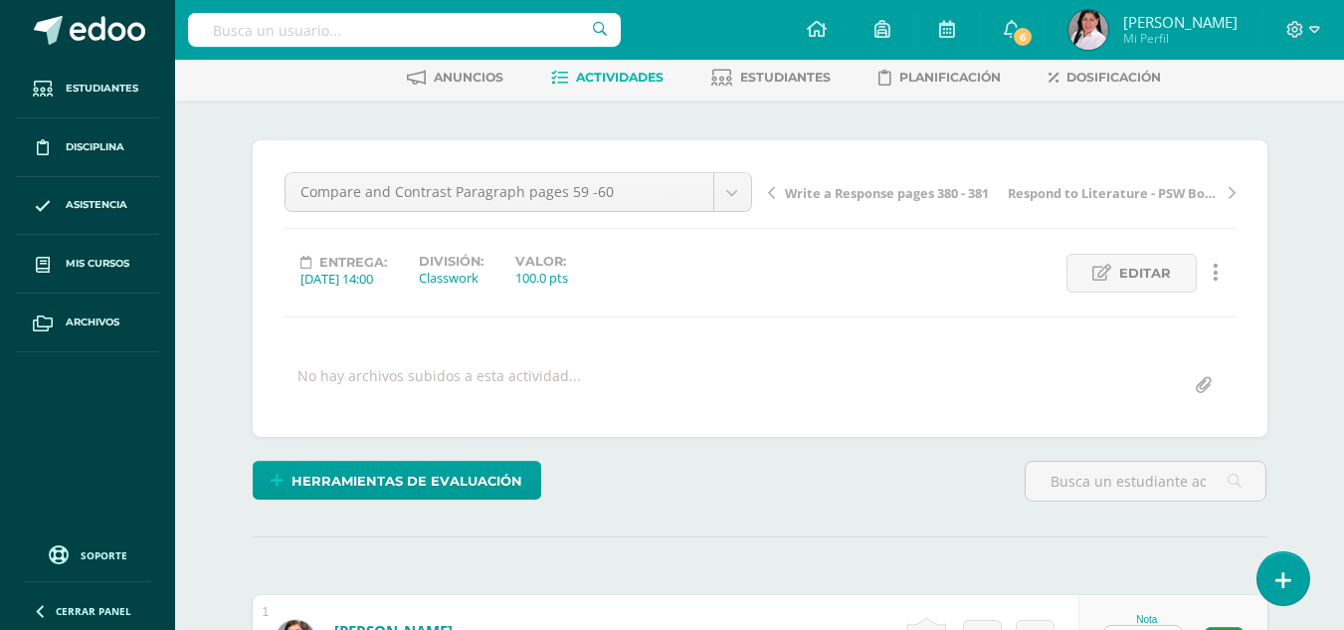
scroll to position [365, 0]
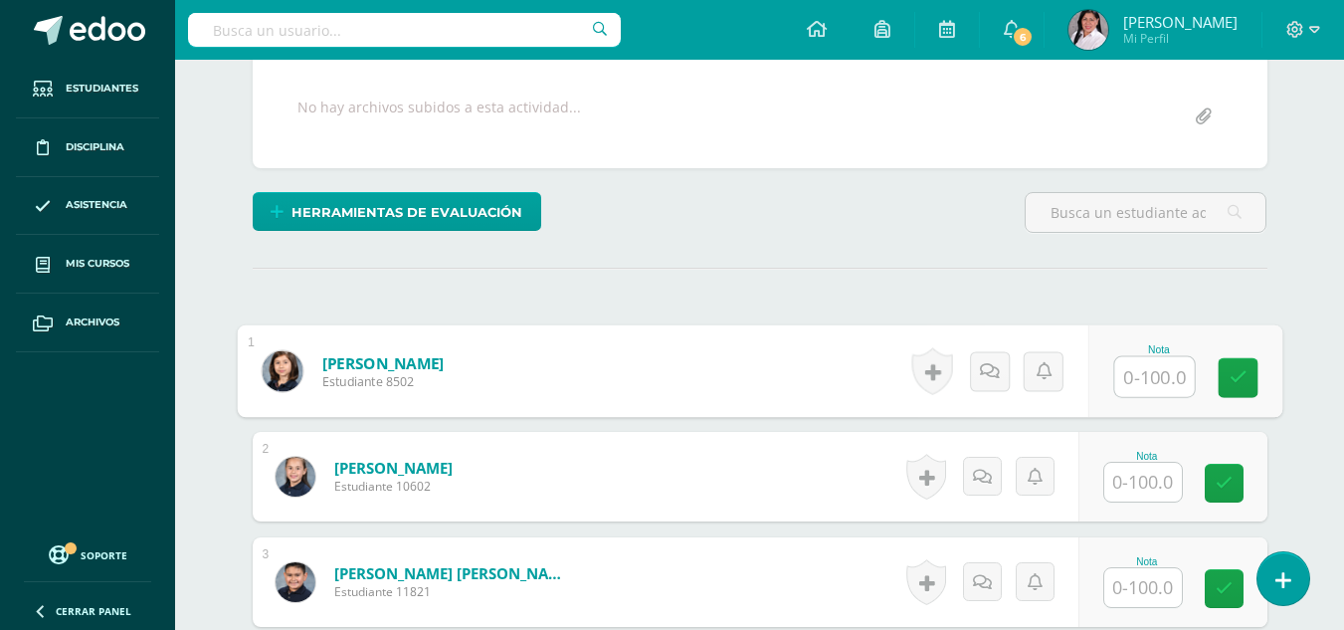
click at [1148, 379] on input "text" at bounding box center [1154, 377] width 80 height 40
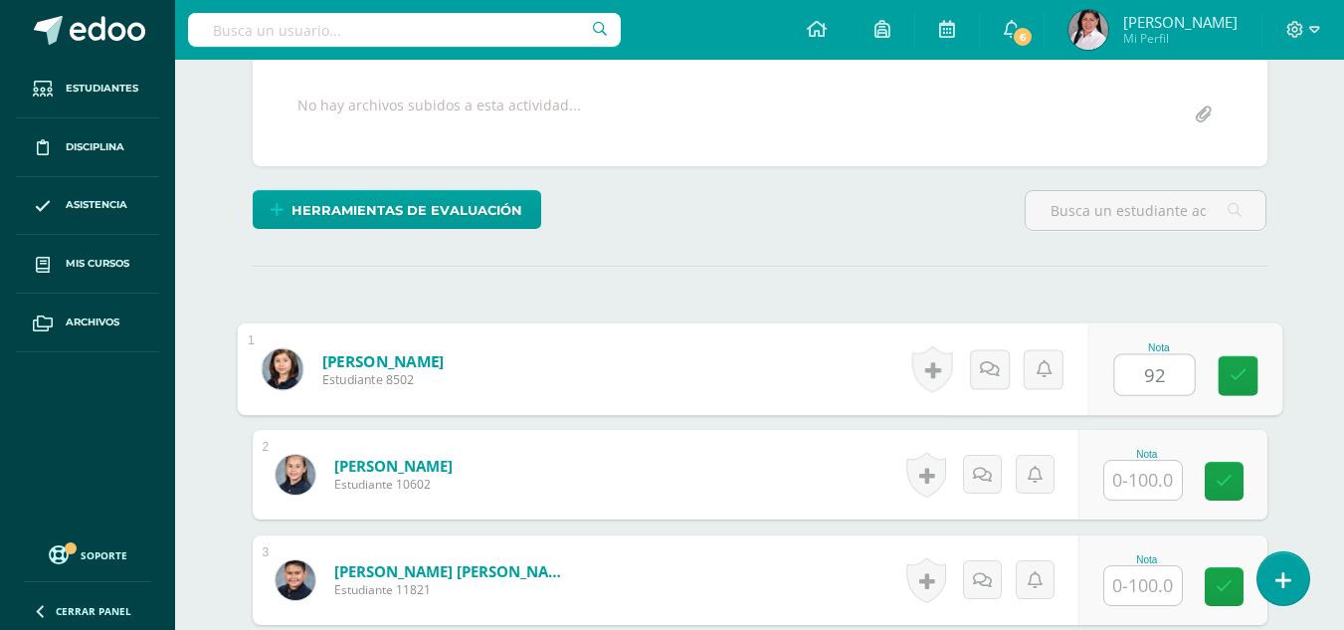
type input "92"
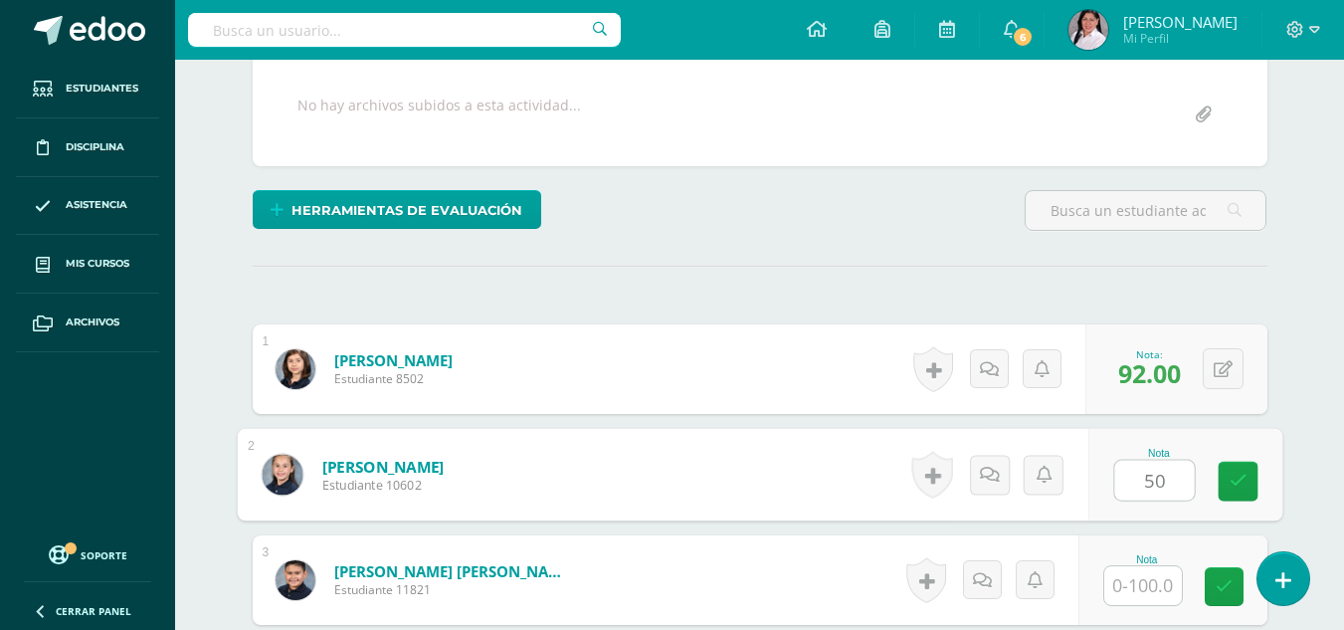
type input "50"
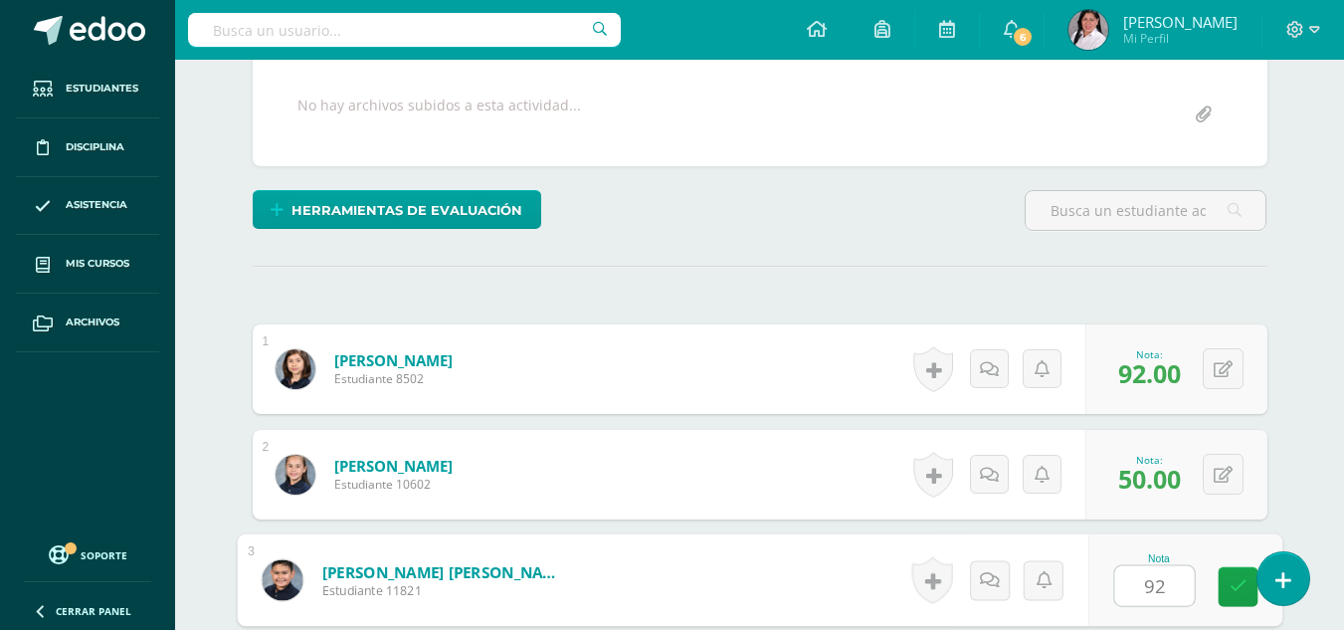
type input "92"
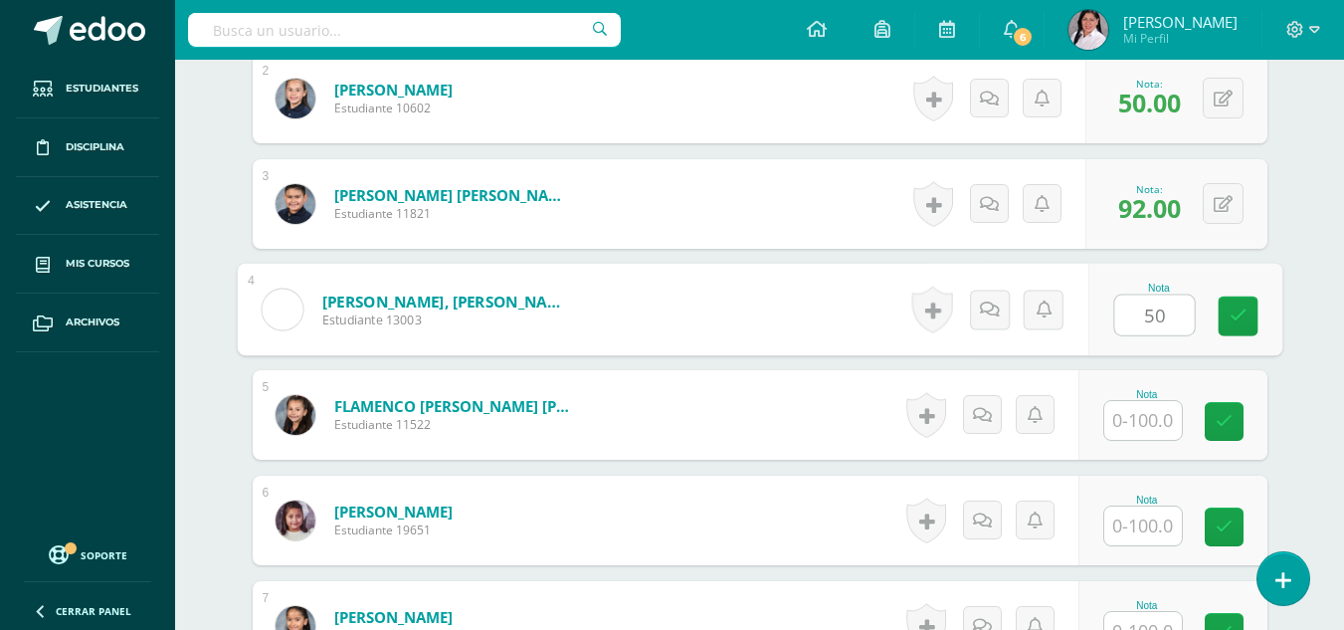
type input "50"
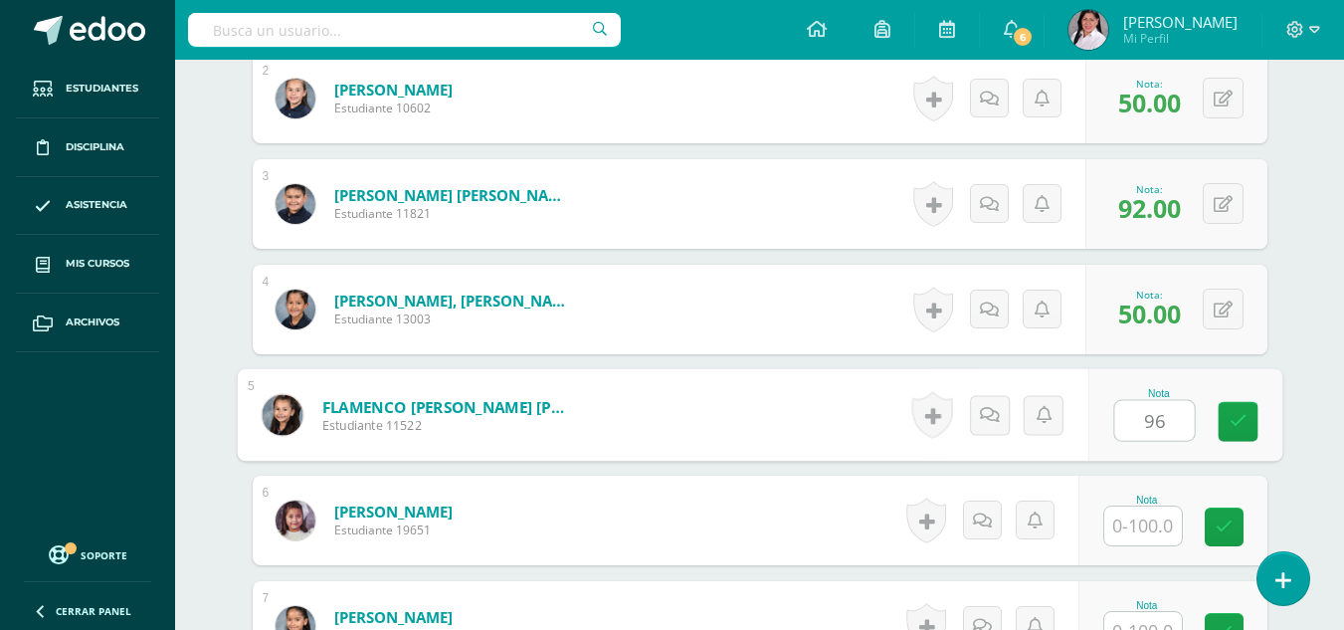
type input "96"
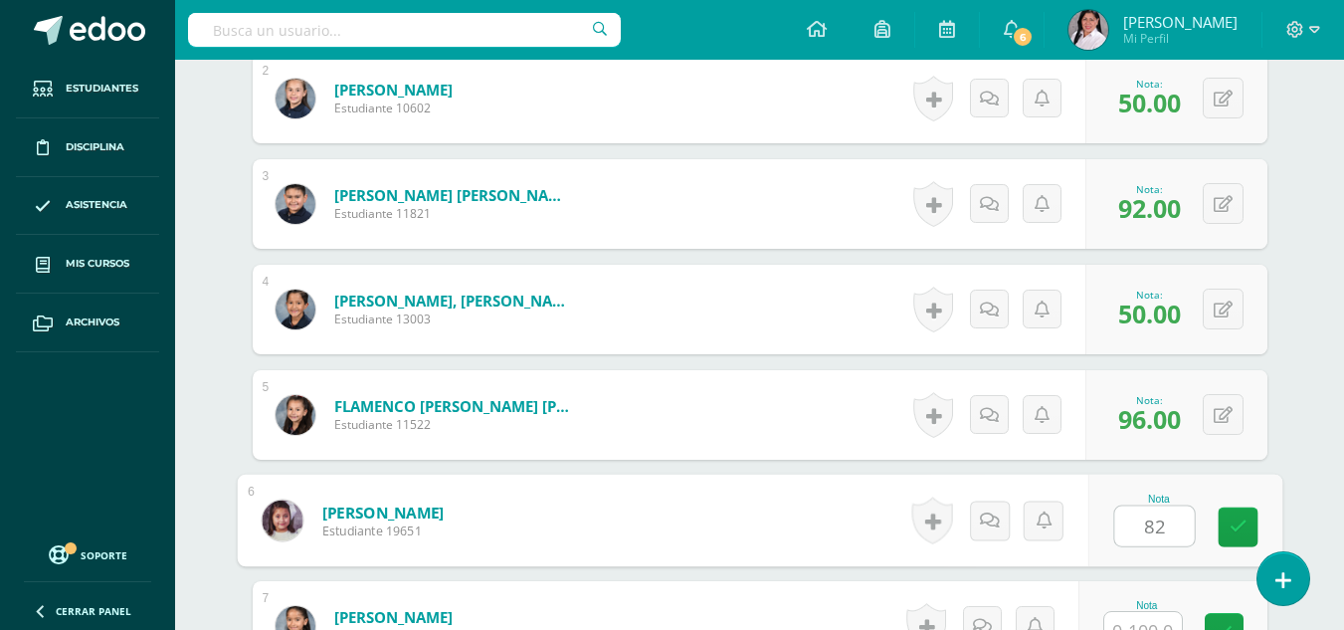
type input "82"
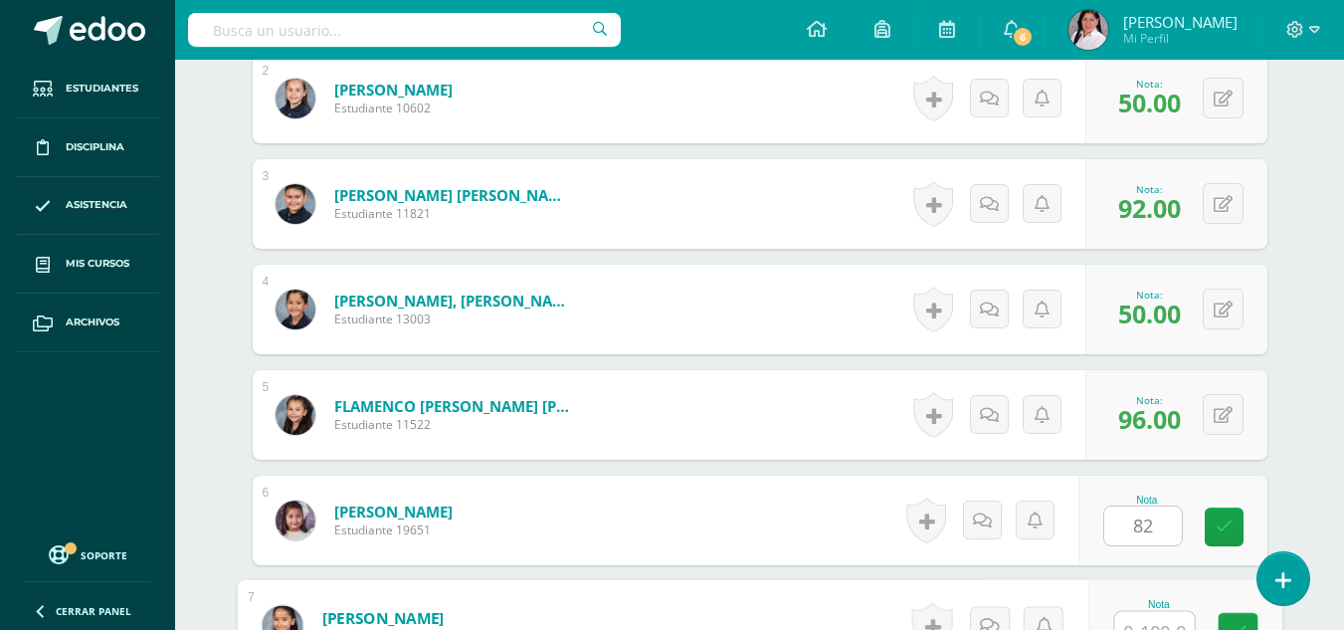
scroll to position [764, 0]
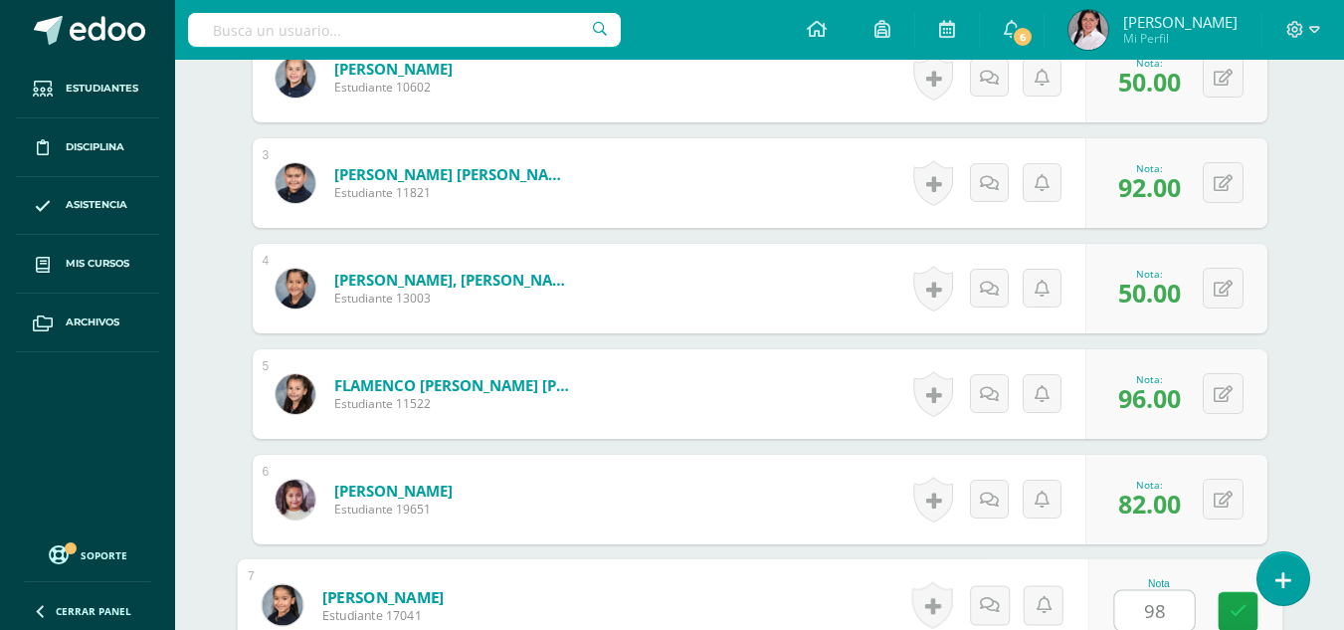
type input "98"
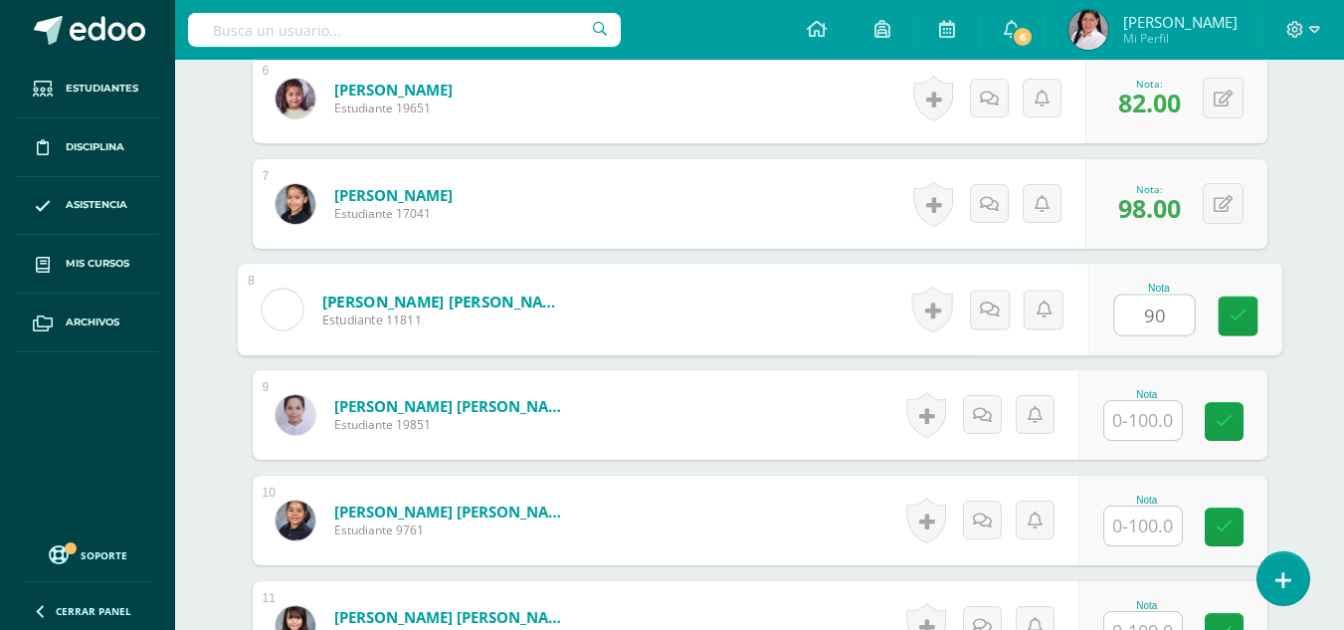
type input "90"
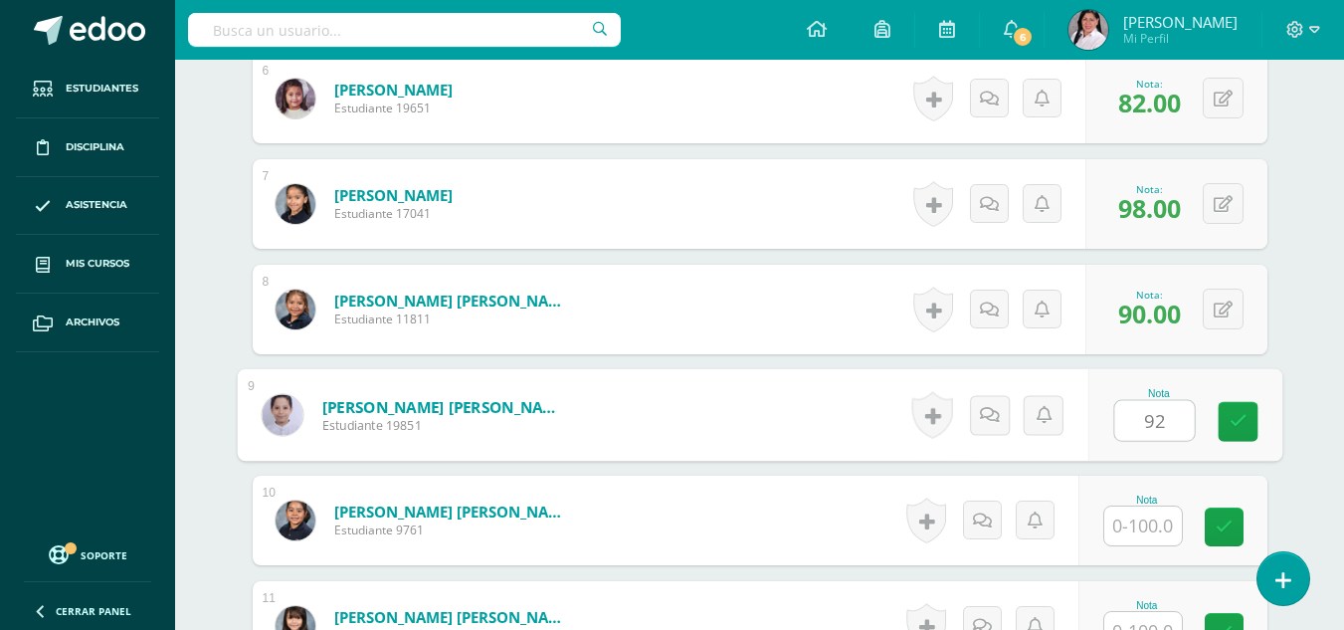
type input "92"
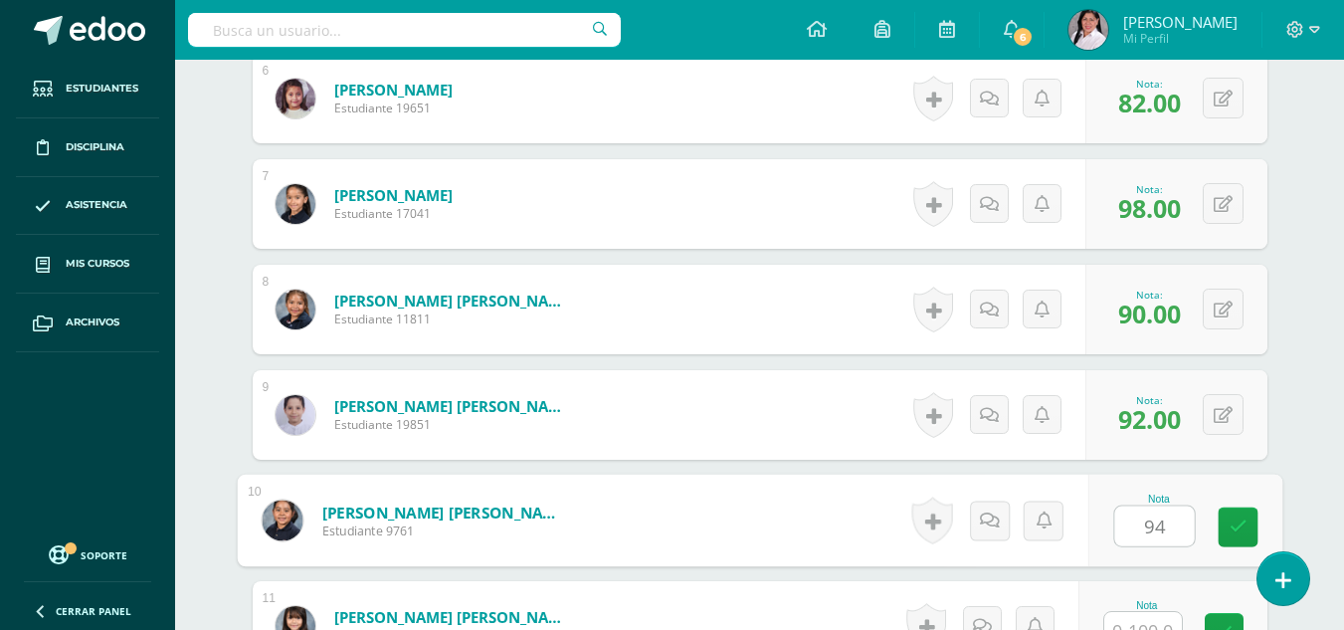
type input "94"
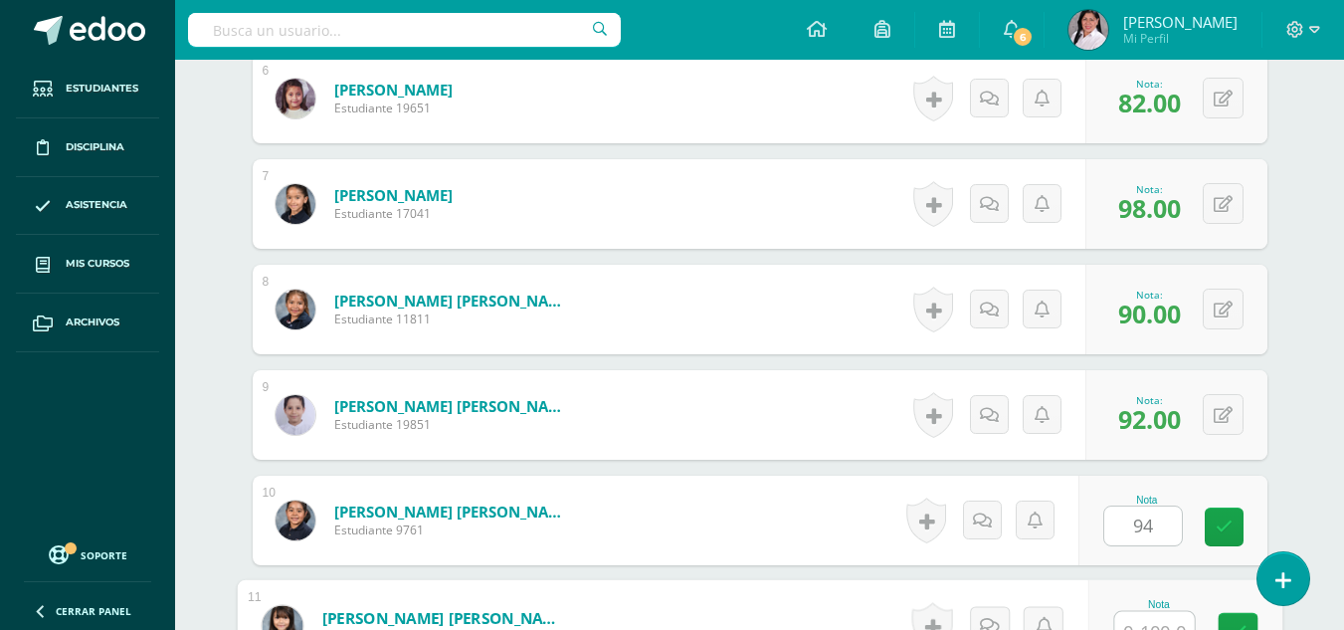
scroll to position [1186, 0]
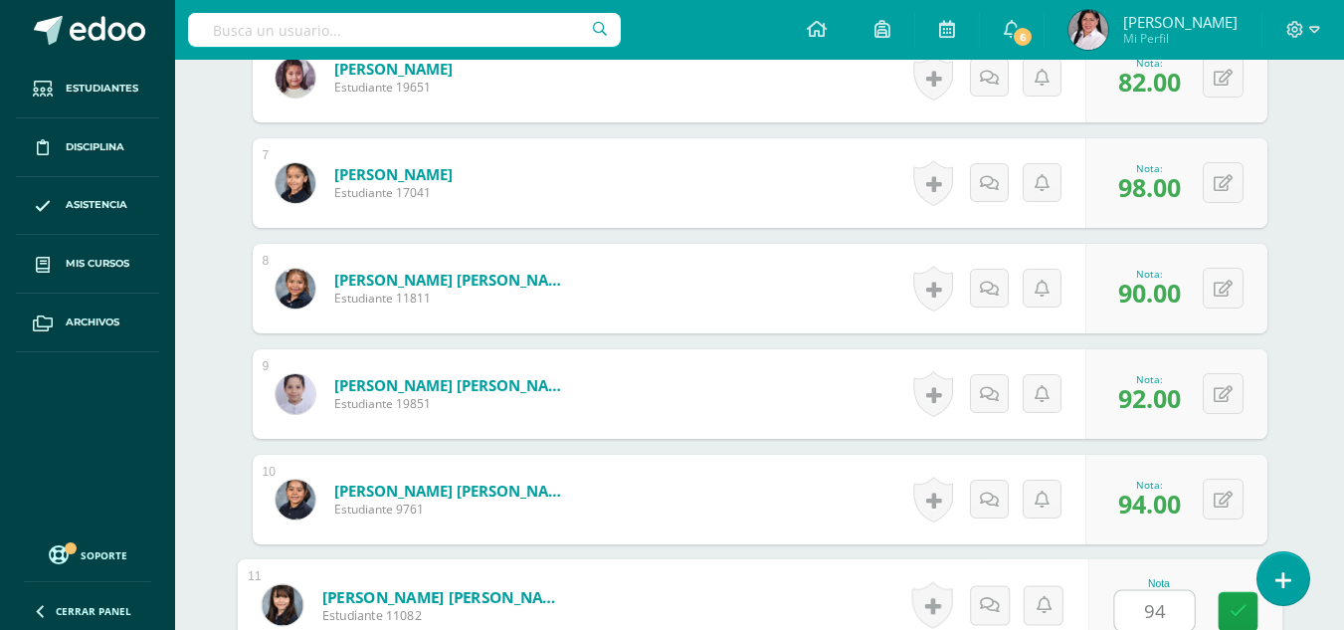
type input "94"
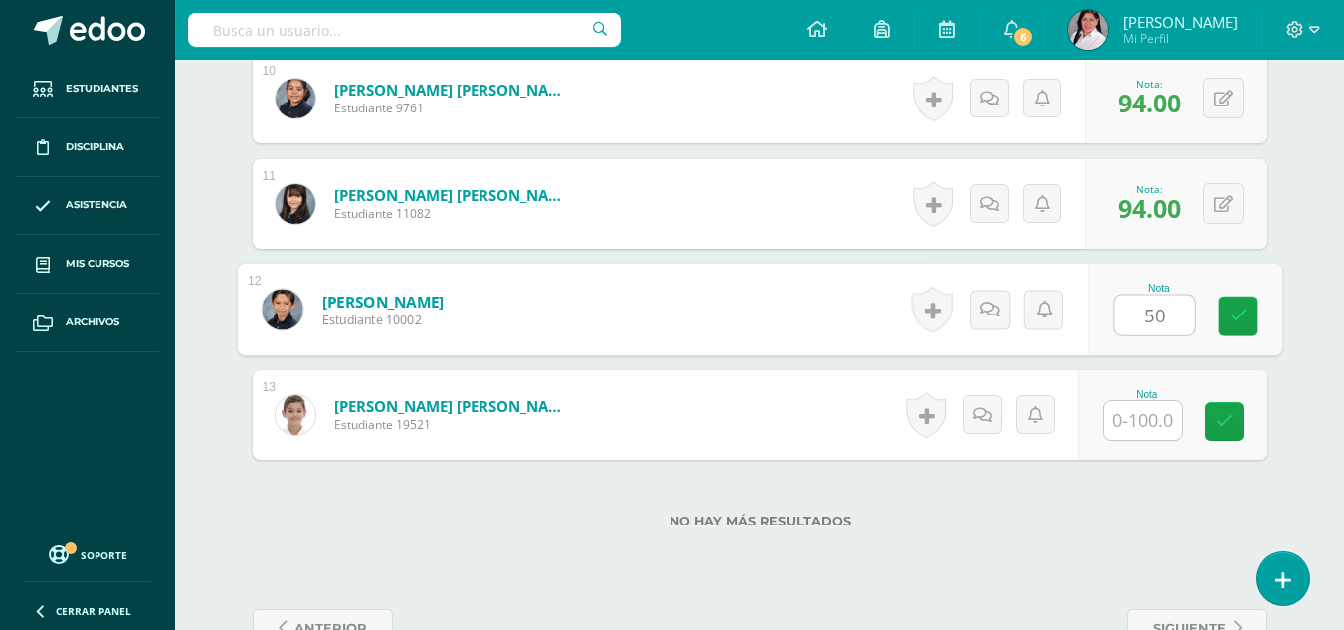
type input "50"
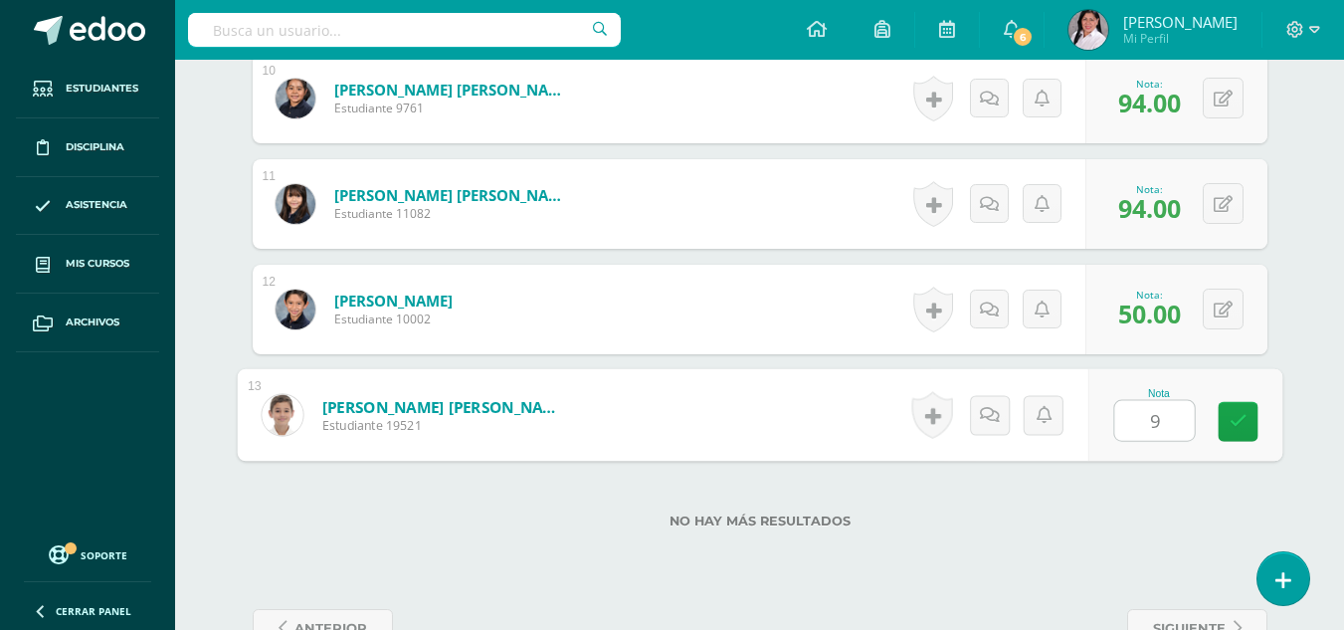
type input "96"
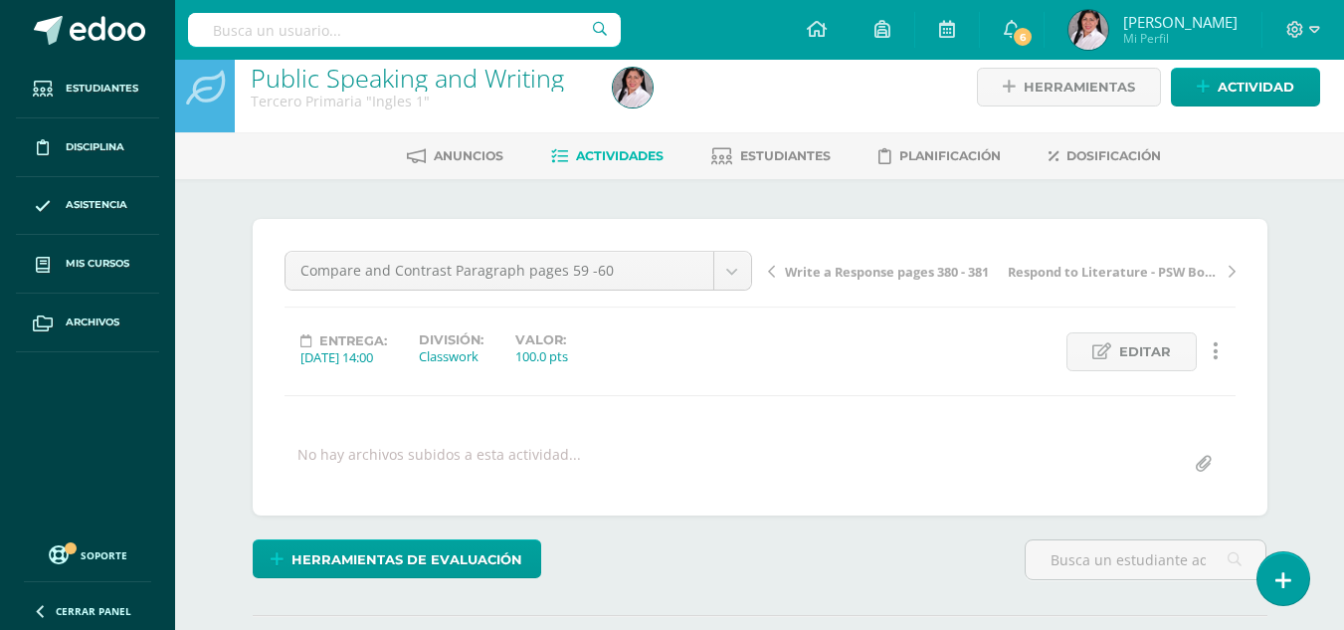
scroll to position [0, 0]
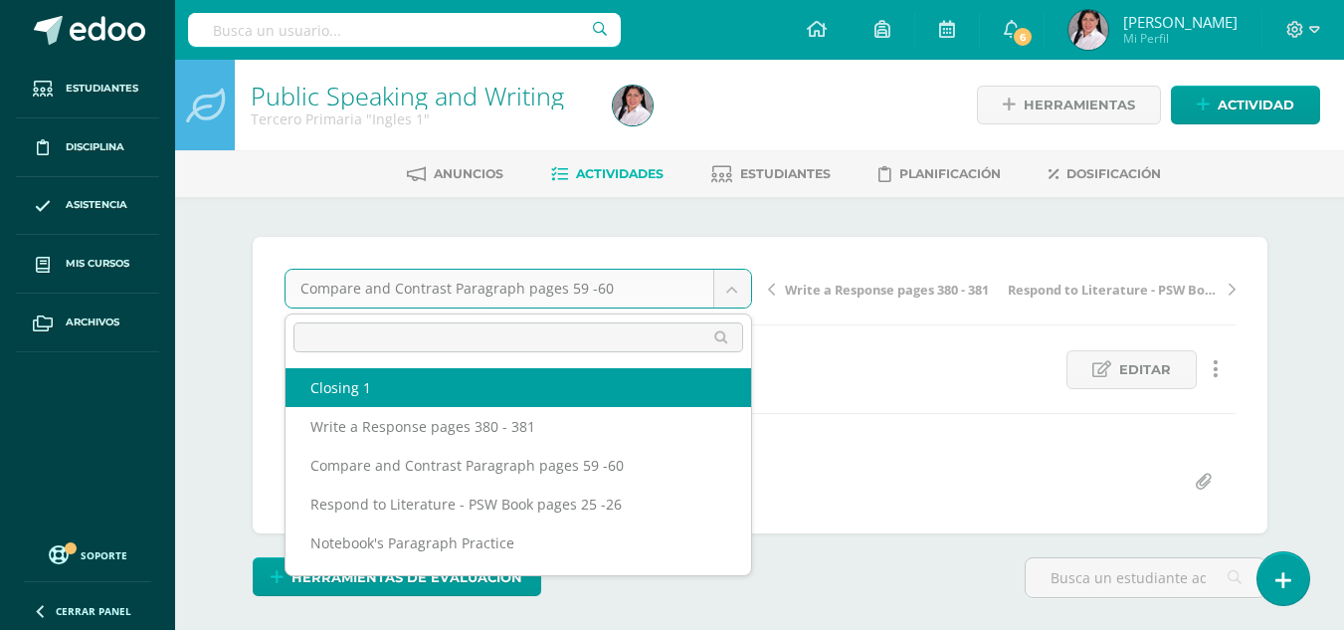
select select "/dashboard/teacher/grade-activity/235513/"
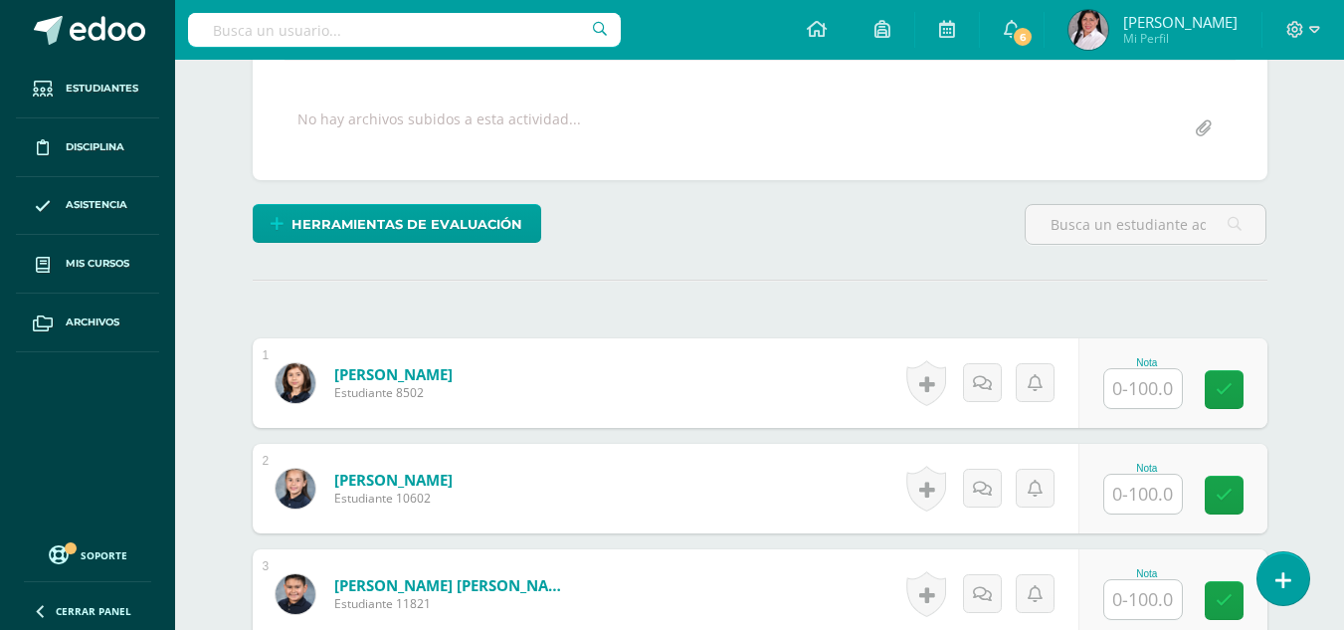
scroll to position [354, 0]
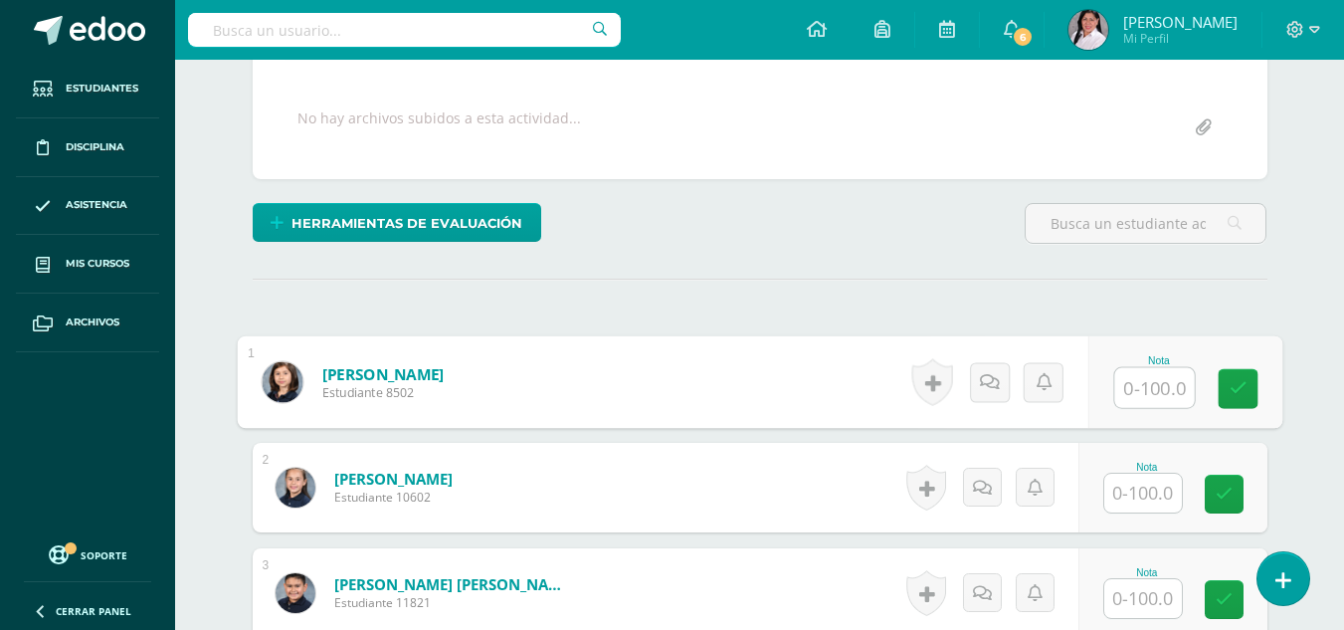
click at [1141, 384] on input "text" at bounding box center [1154, 388] width 80 height 40
type input "99"
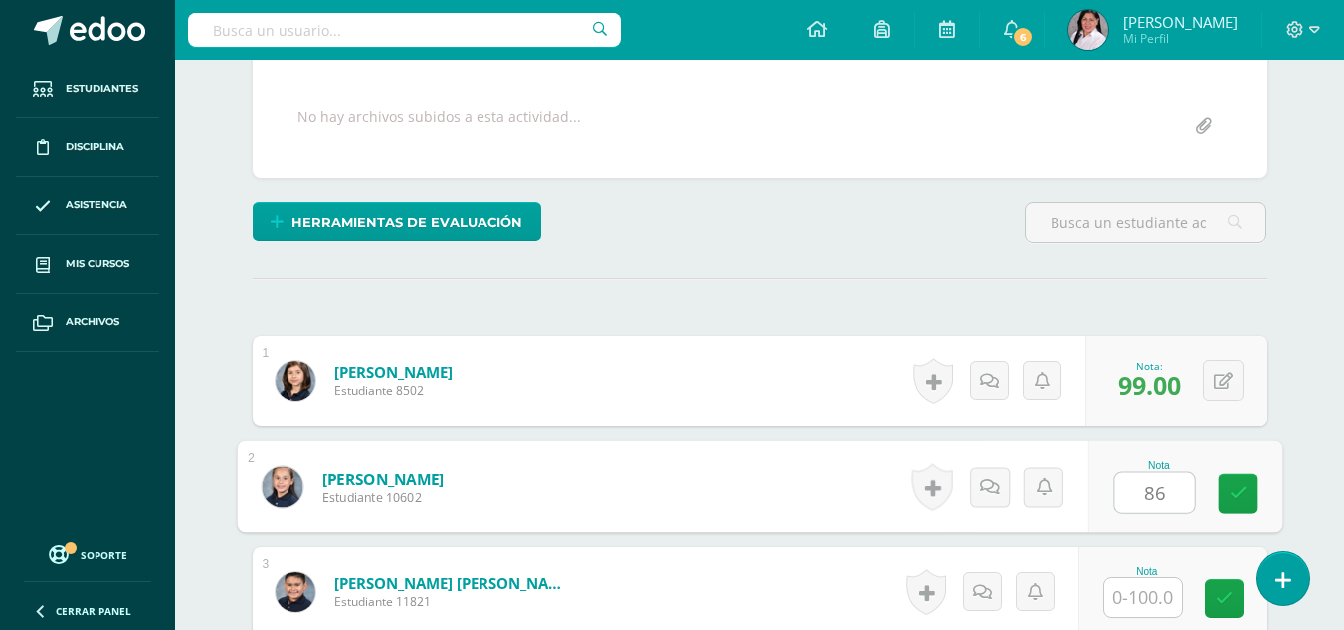
type input "86"
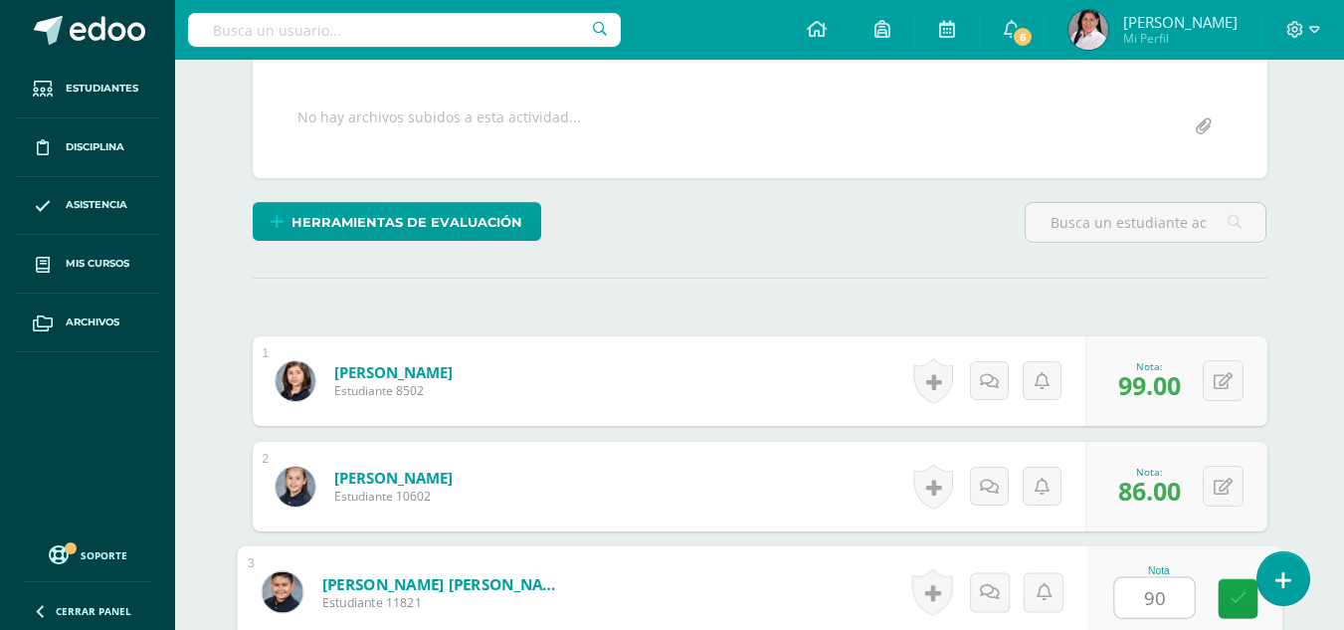
type input "90"
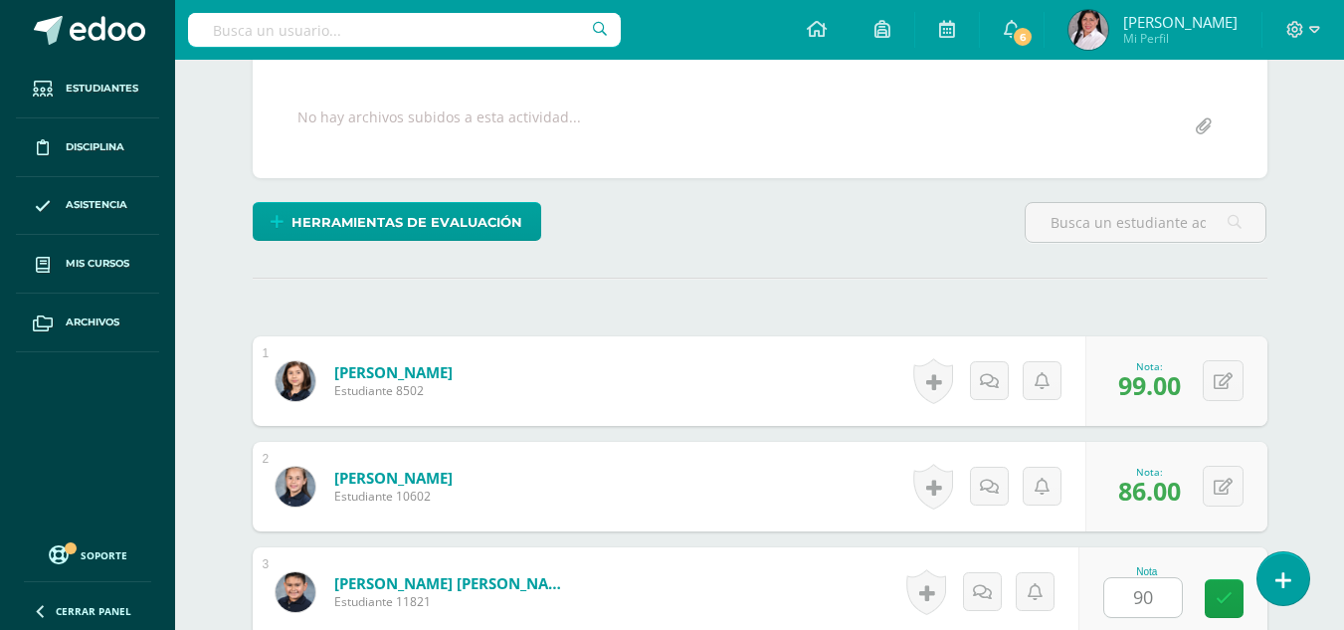
scroll to position [743, 0]
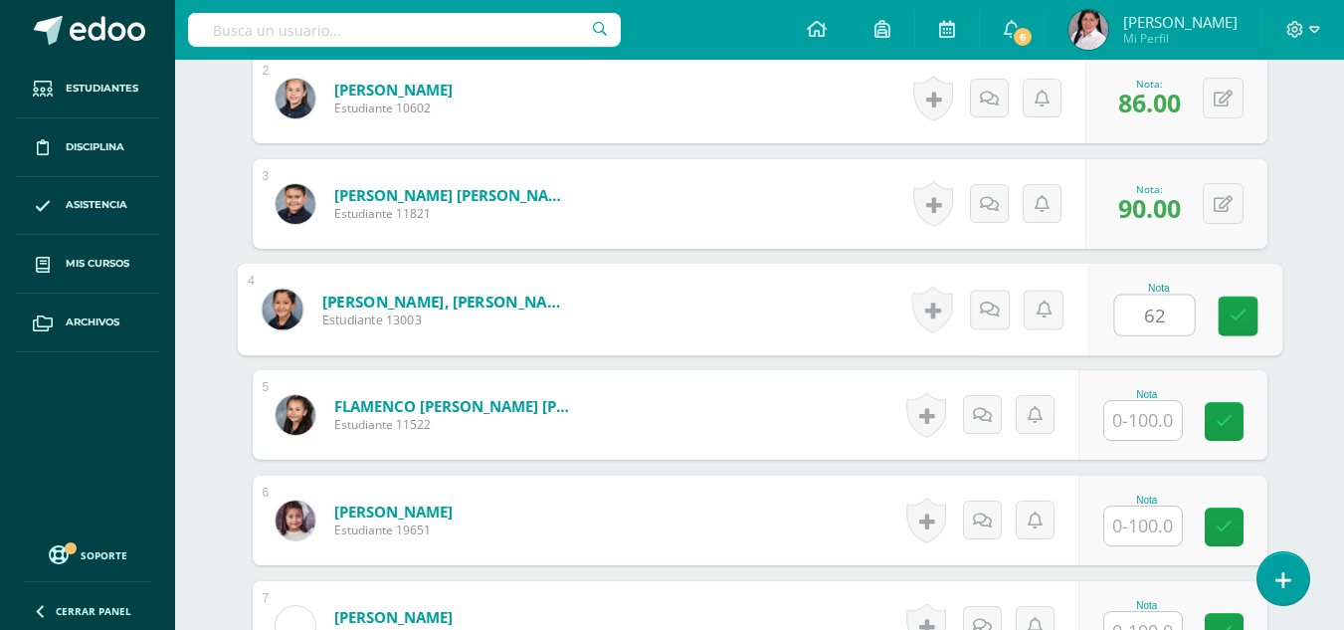
type input "62"
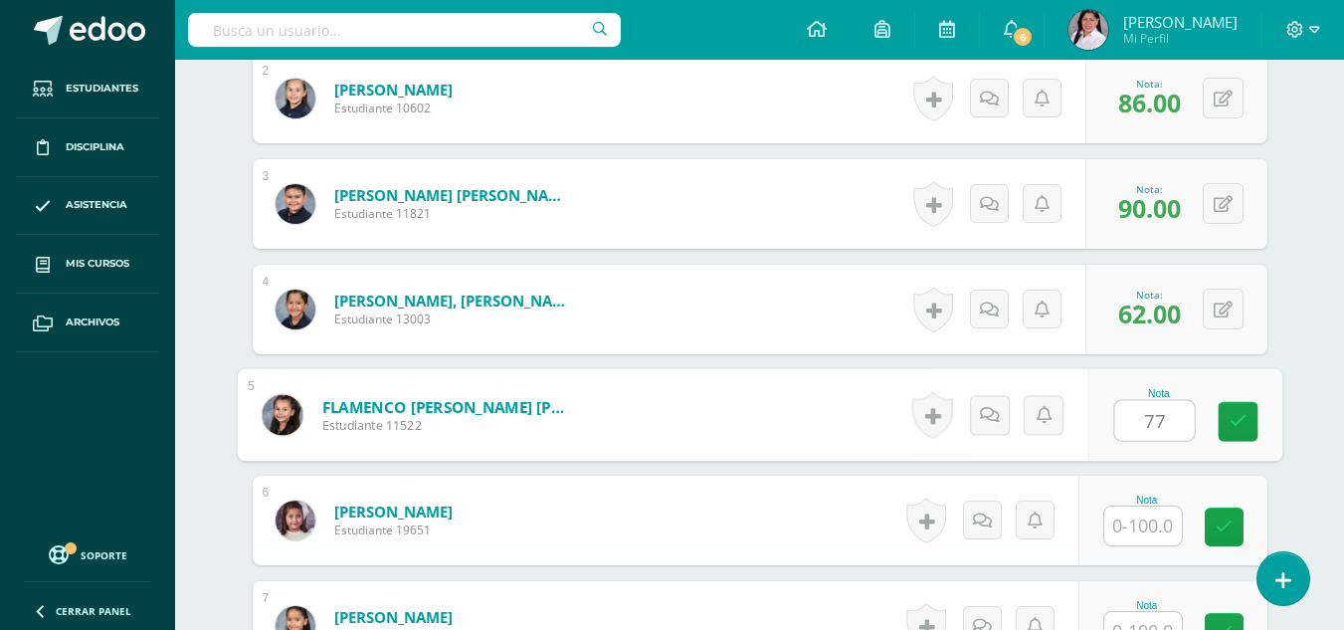
type input "77"
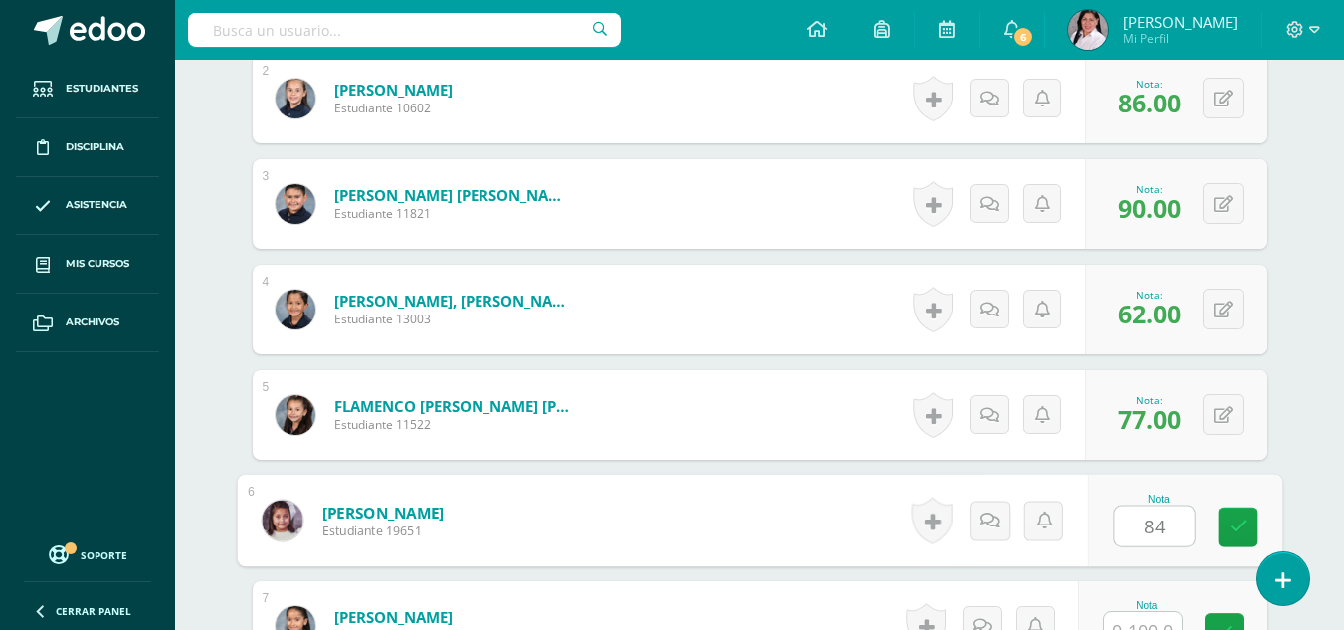
type input "84"
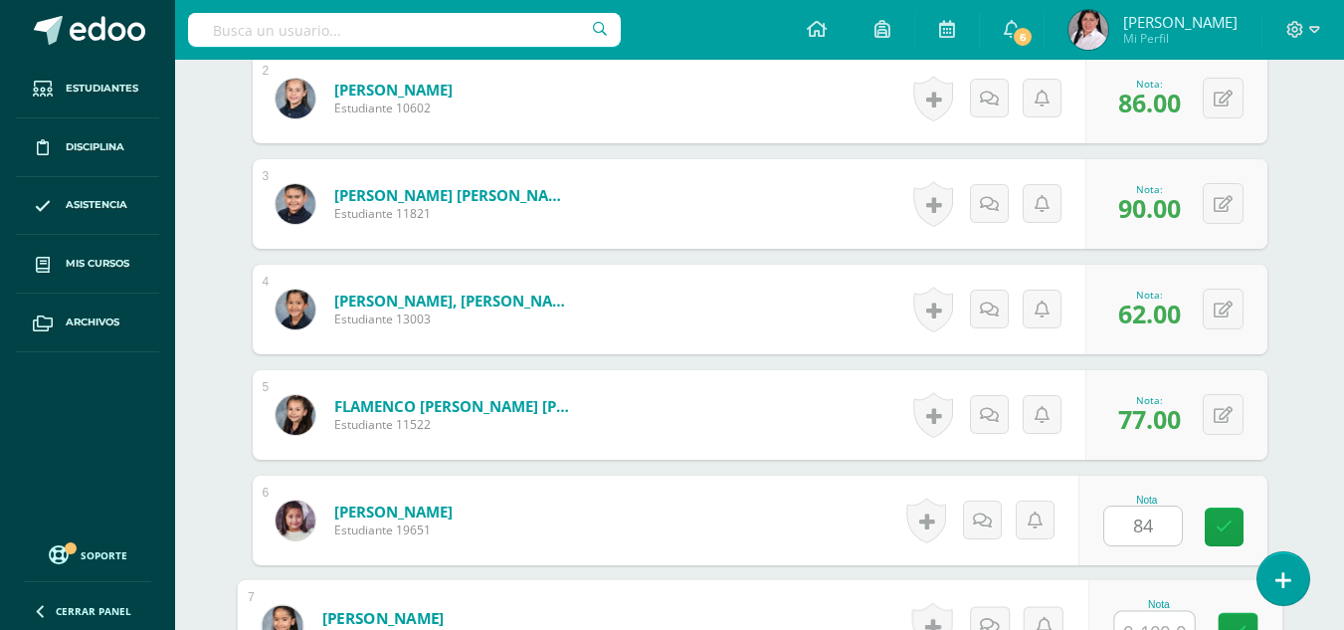
scroll to position [764, 0]
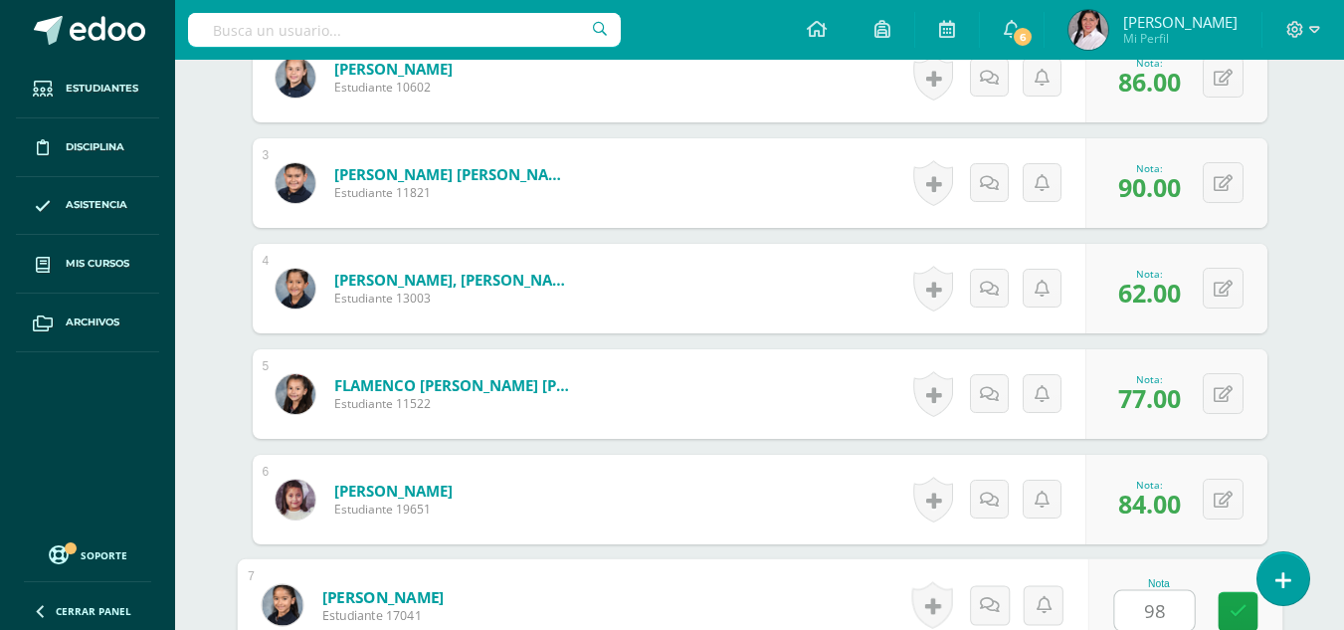
type input "98"
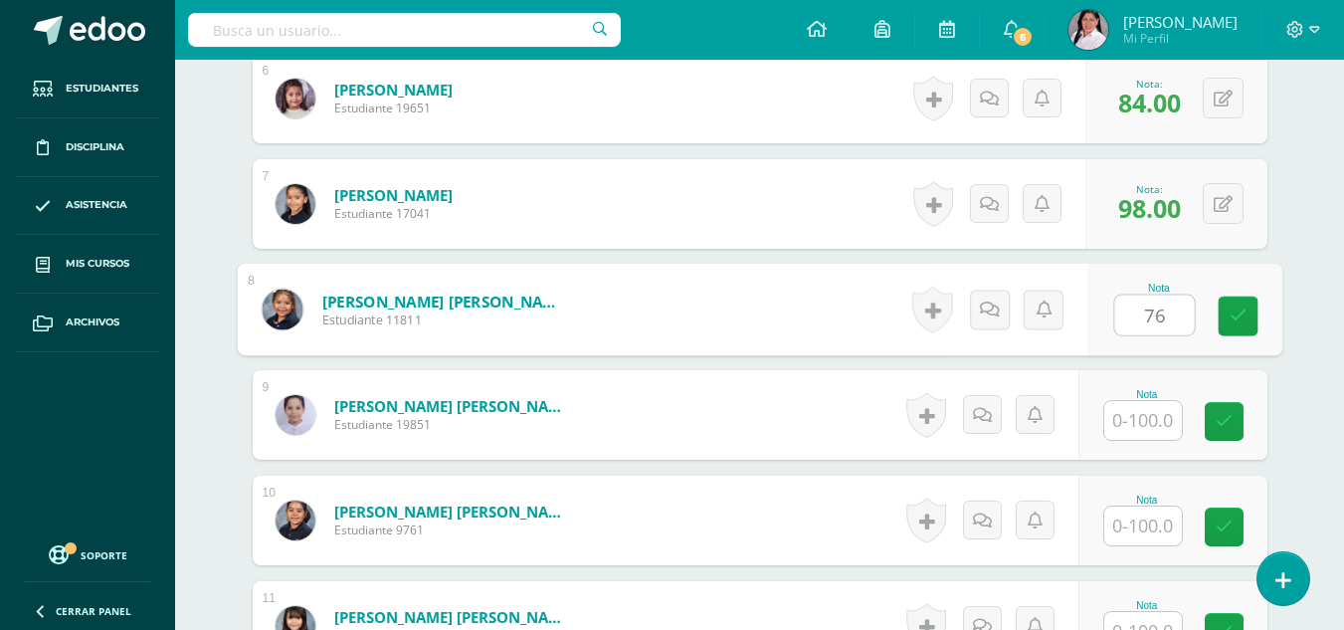
type input "76"
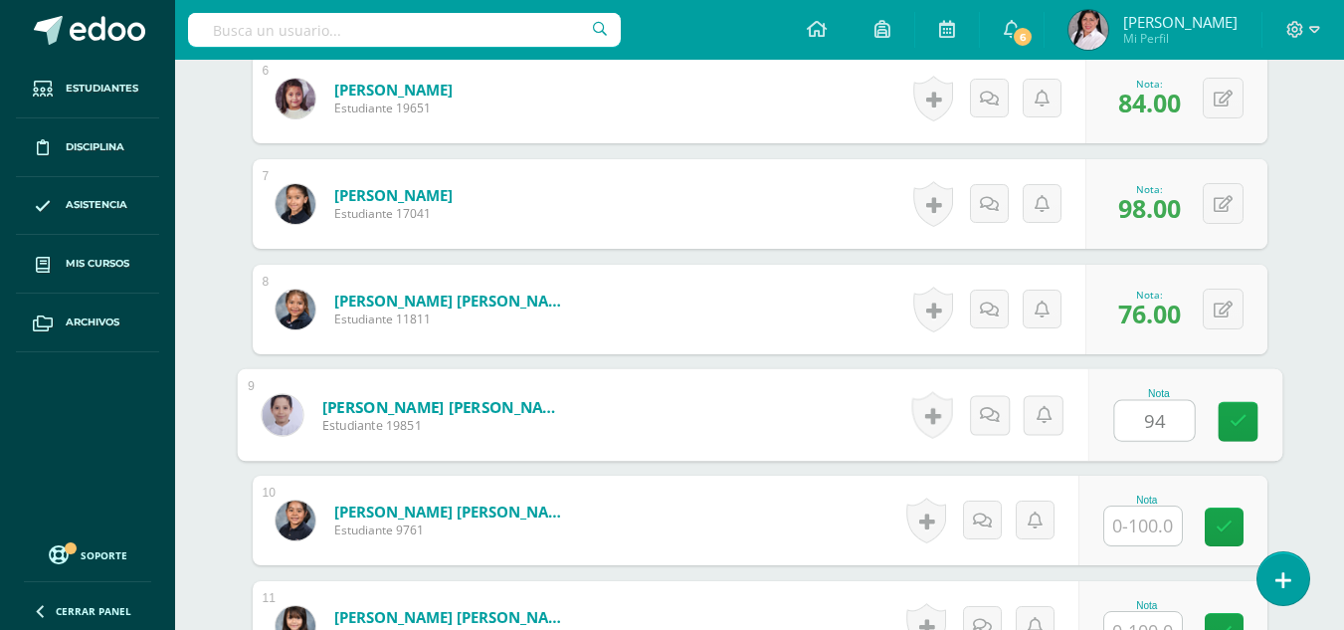
type input "94"
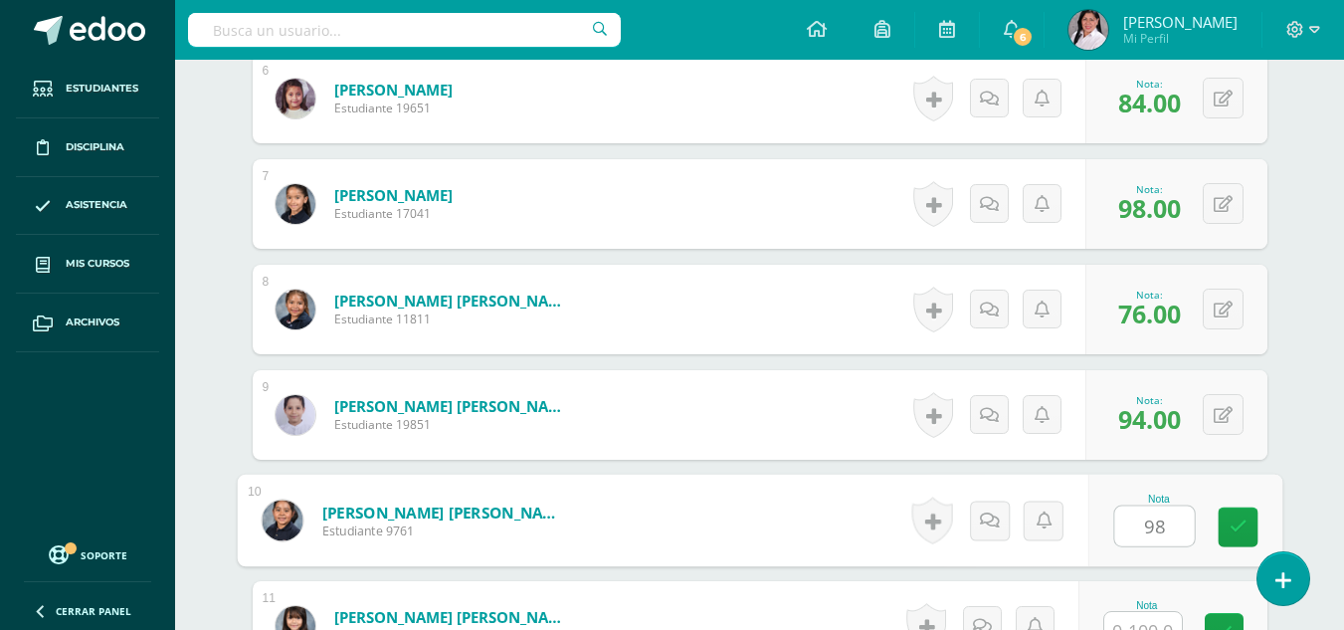
type input "98"
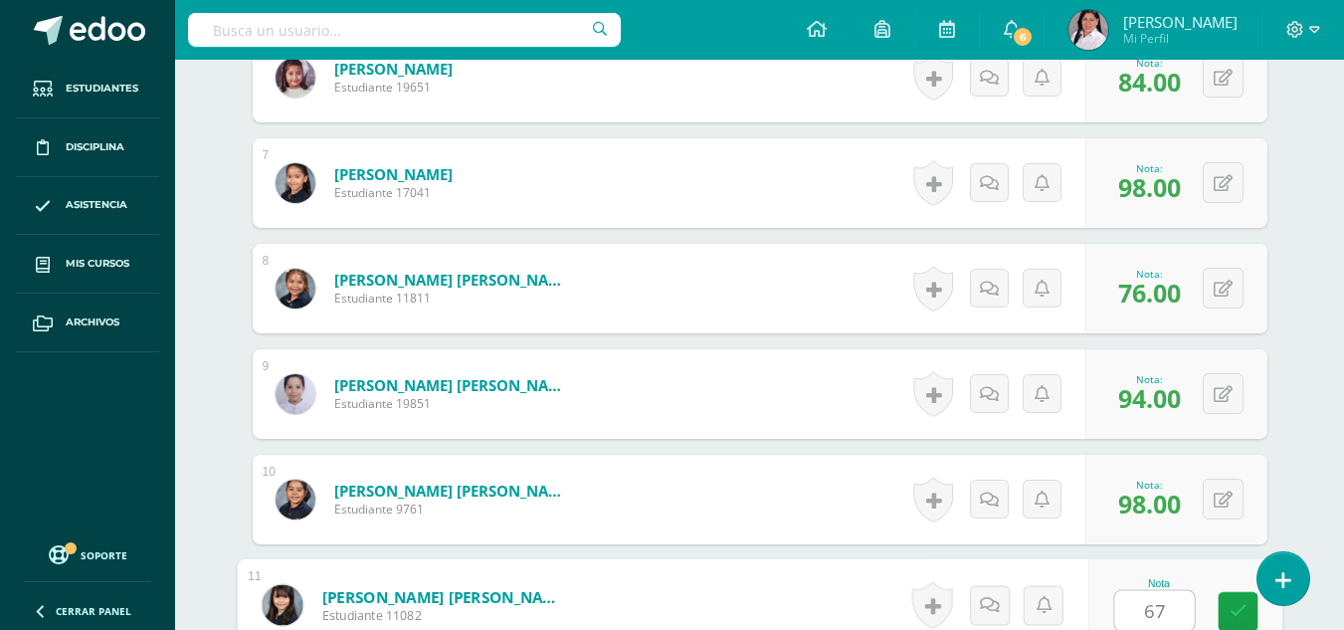
type input "67"
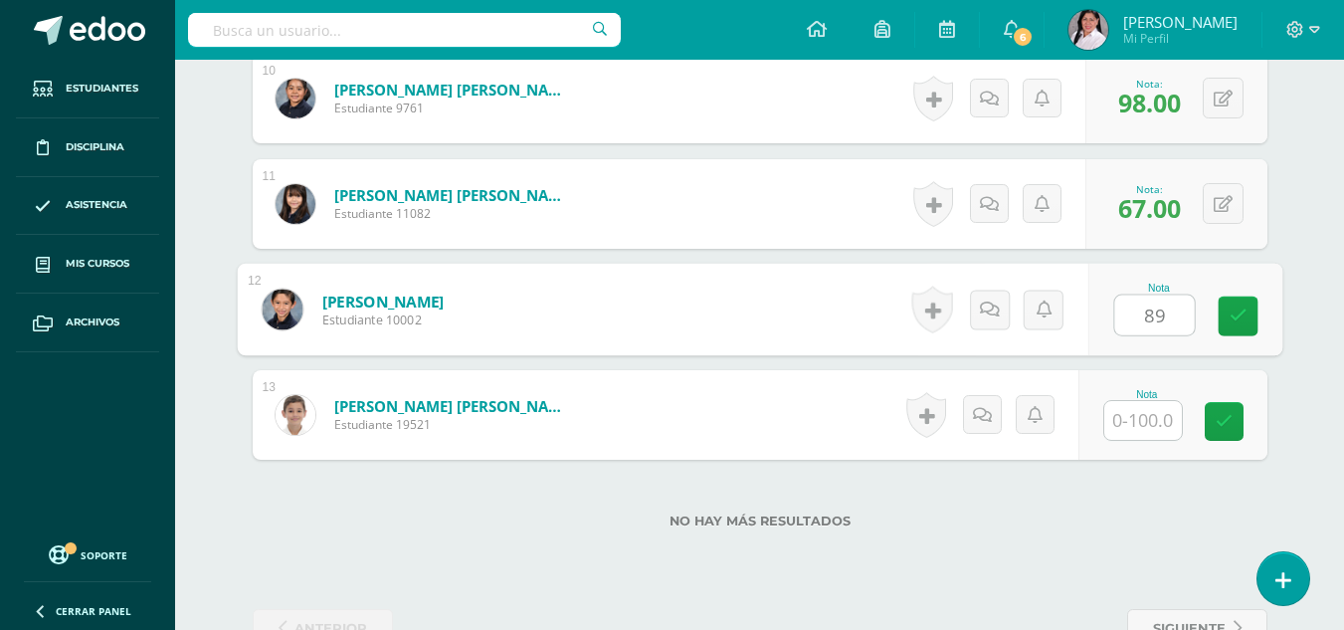
type input "89"
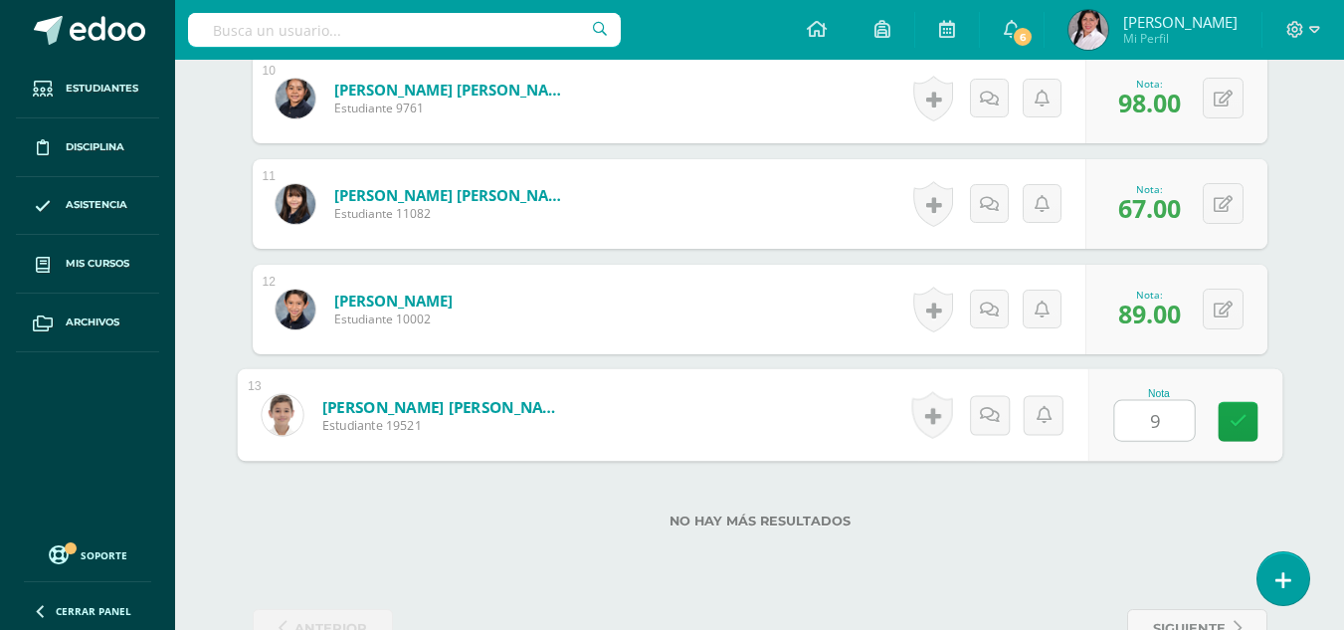
type input "92"
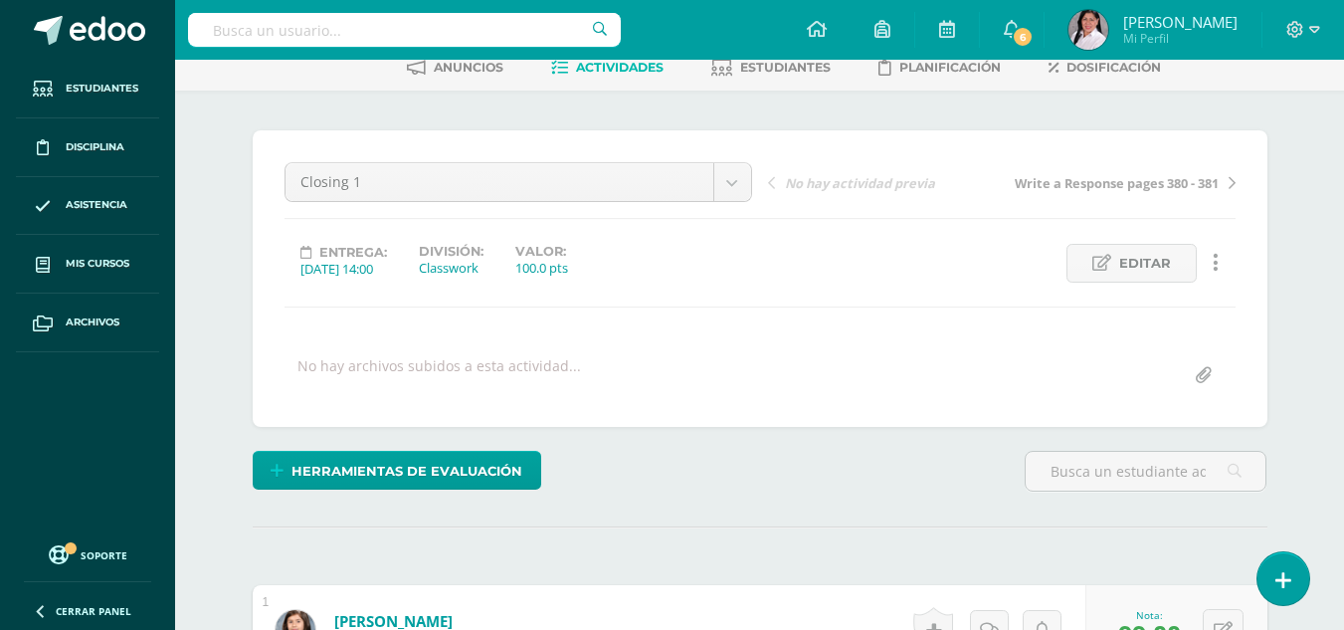
scroll to position [0, 0]
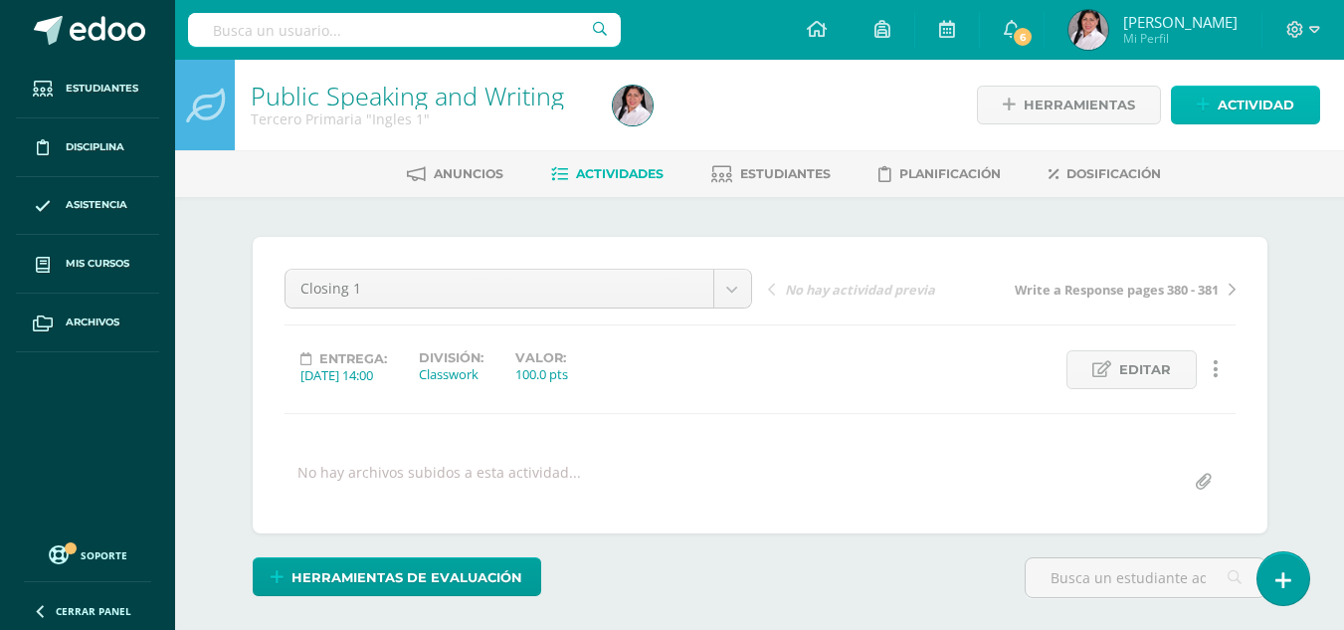
click at [1279, 97] on span "Actividad" at bounding box center [1256, 105] width 77 height 37
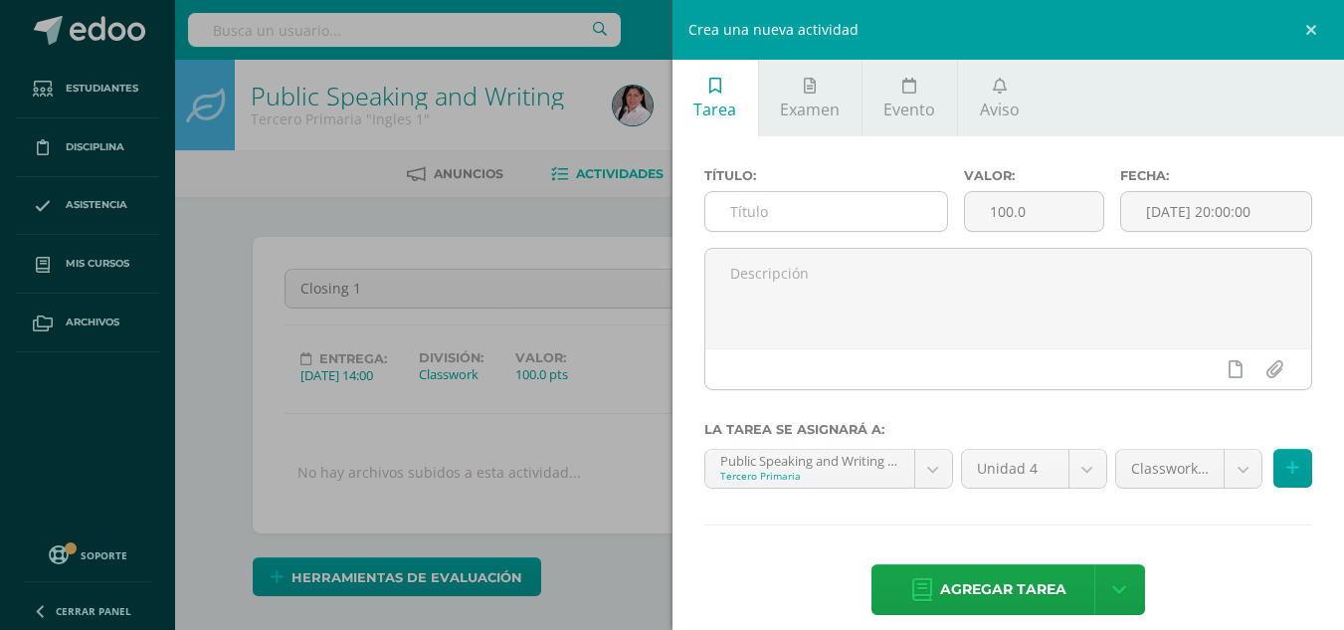
click at [765, 208] on input "text" at bounding box center [827, 211] width 242 height 39
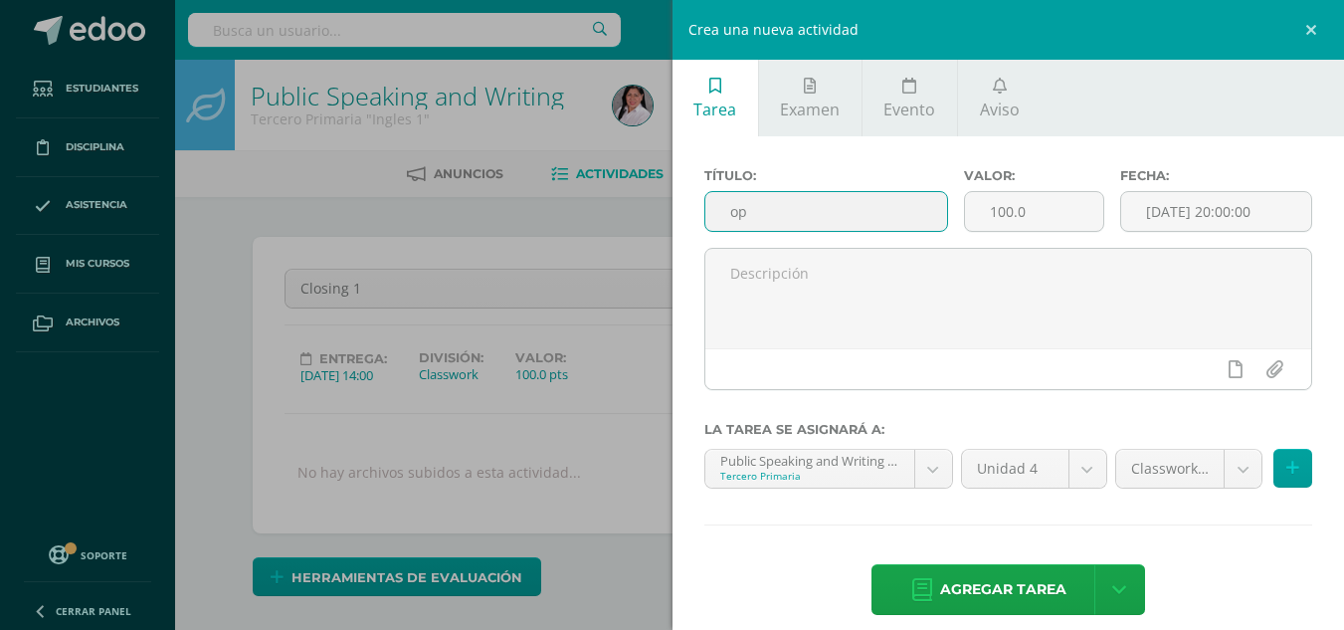
type input "o"
type input "Opinion Paragraph"
click at [1200, 209] on input "[DATE] 20:00:00" at bounding box center [1216, 211] width 190 height 39
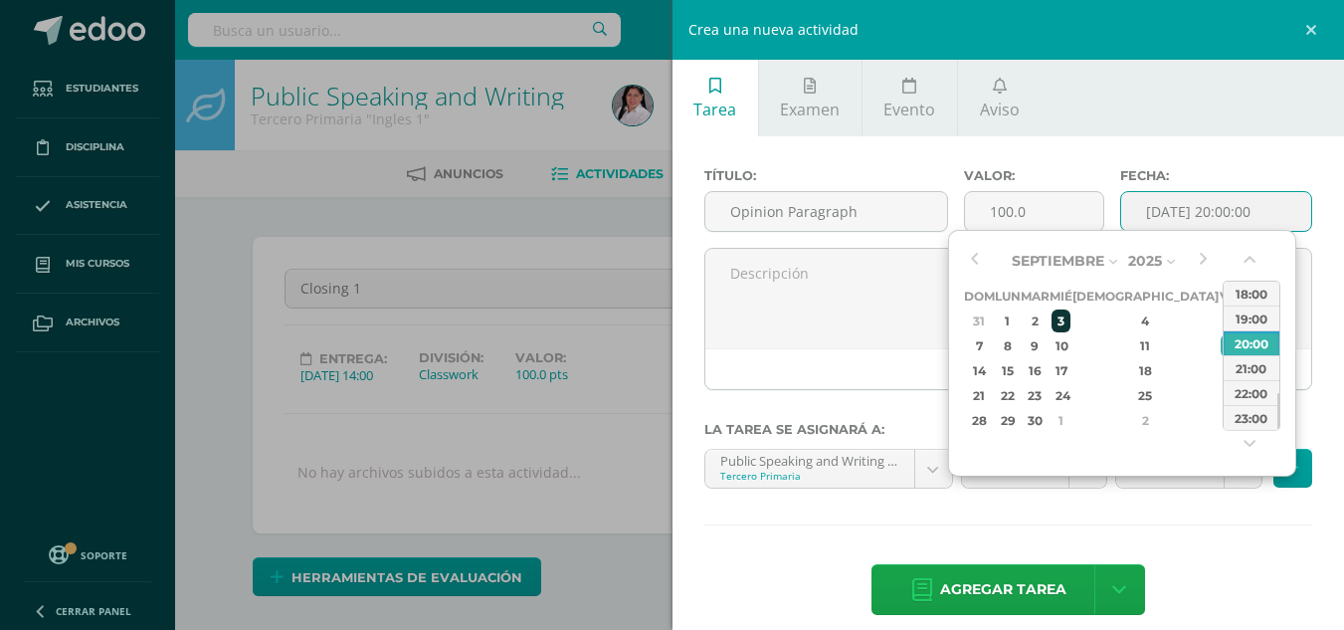
click at [1070, 319] on div "3" at bounding box center [1061, 320] width 18 height 23
click at [1250, 257] on button "button" at bounding box center [1252, 264] width 20 height 30
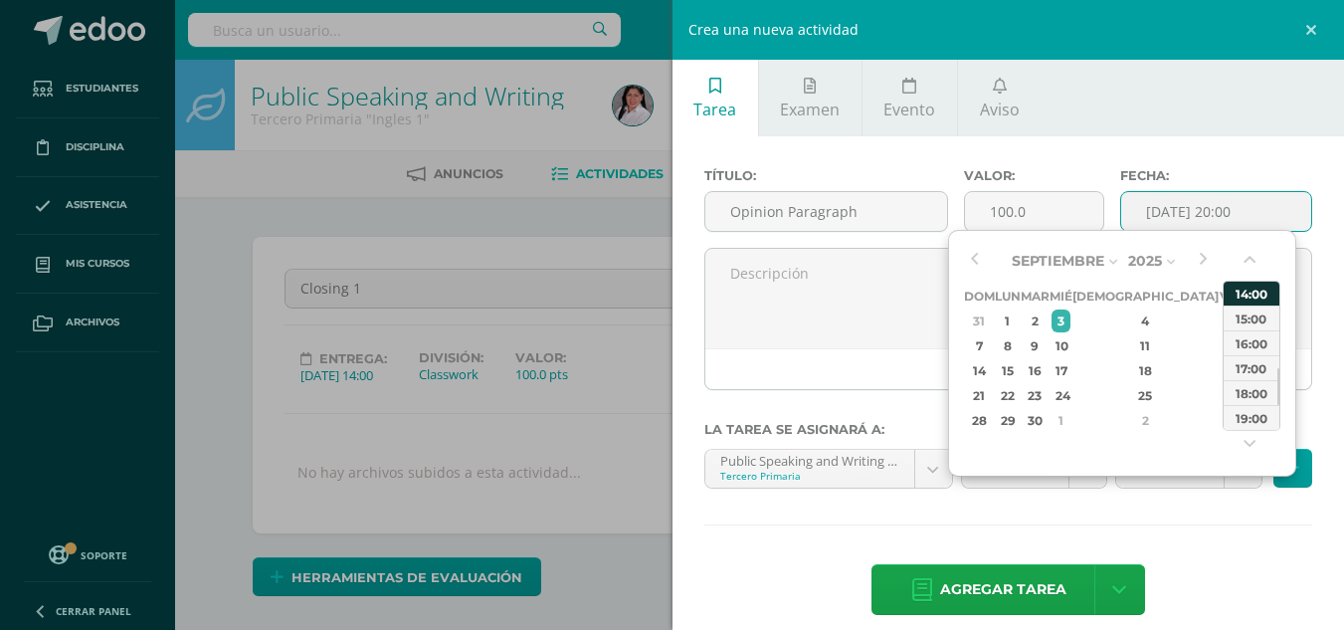
click at [1248, 293] on div "14:00" at bounding box center [1252, 293] width 56 height 25
type input "[DATE] 14:00"
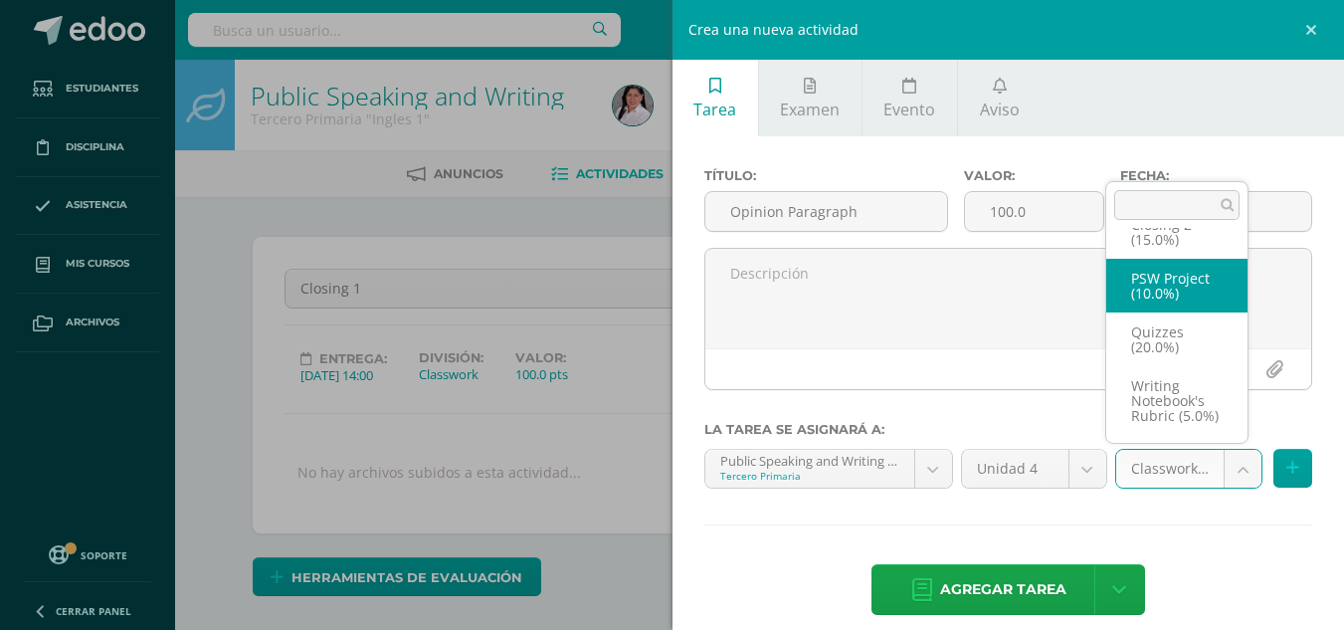
scroll to position [168, 0]
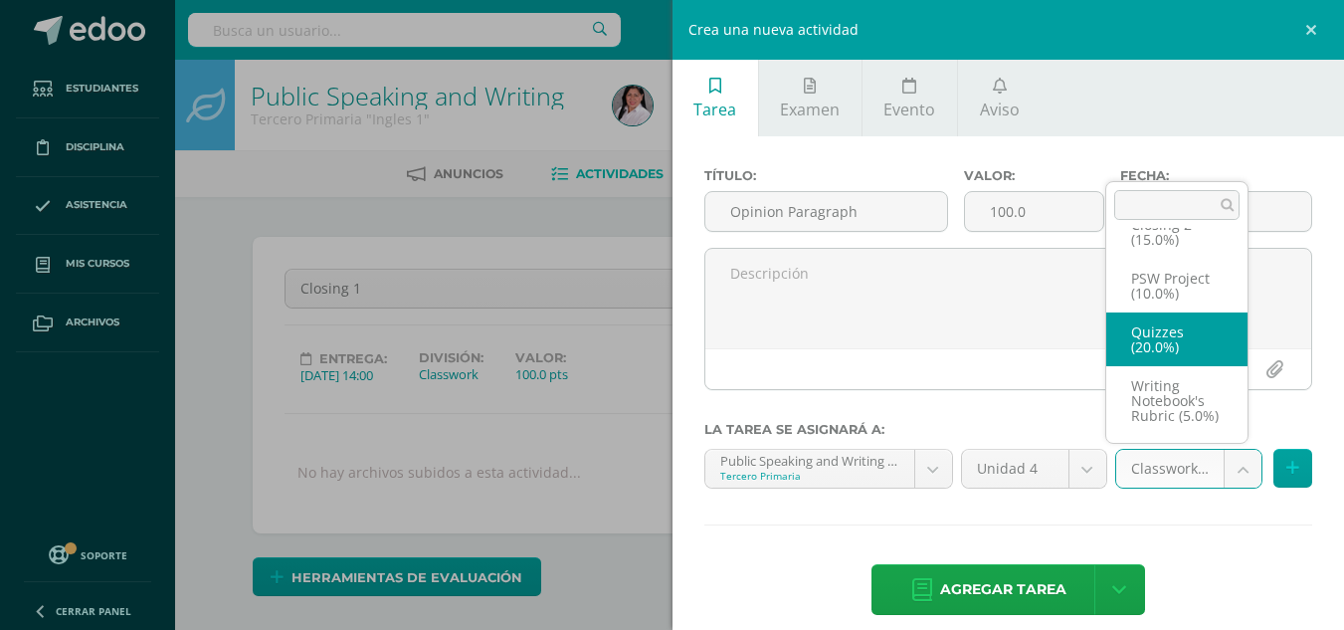
select select "235500"
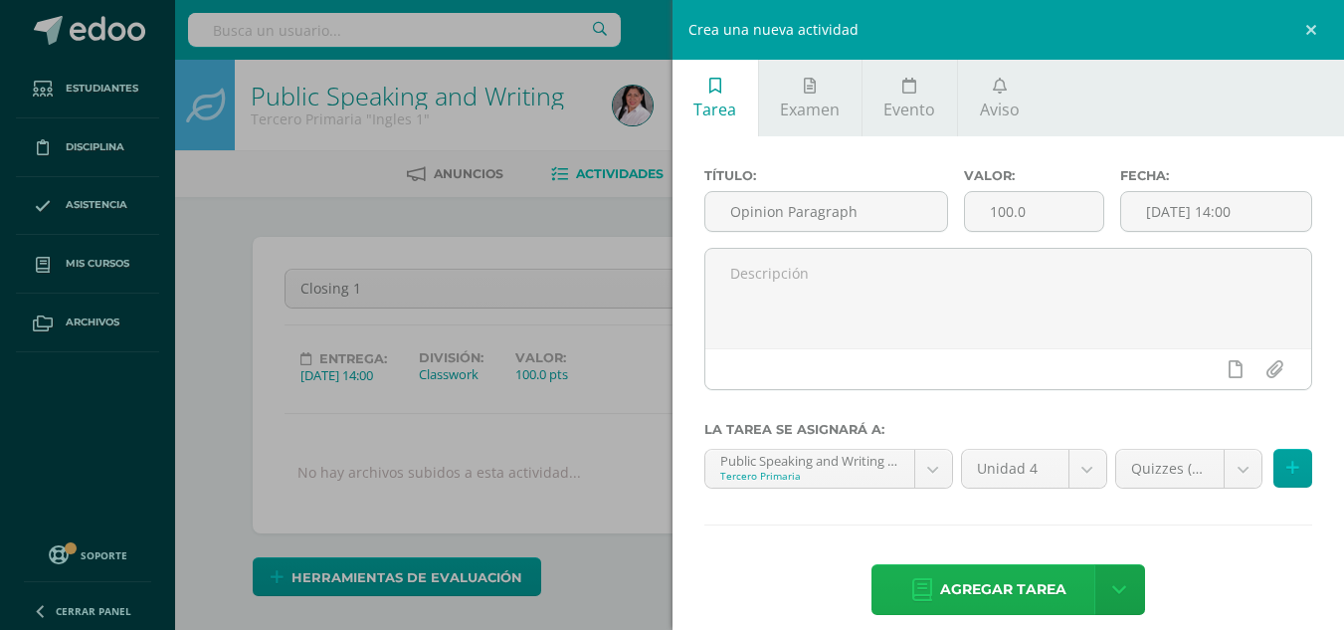
click at [1002, 586] on span "Agregar tarea" at bounding box center [1003, 589] width 126 height 49
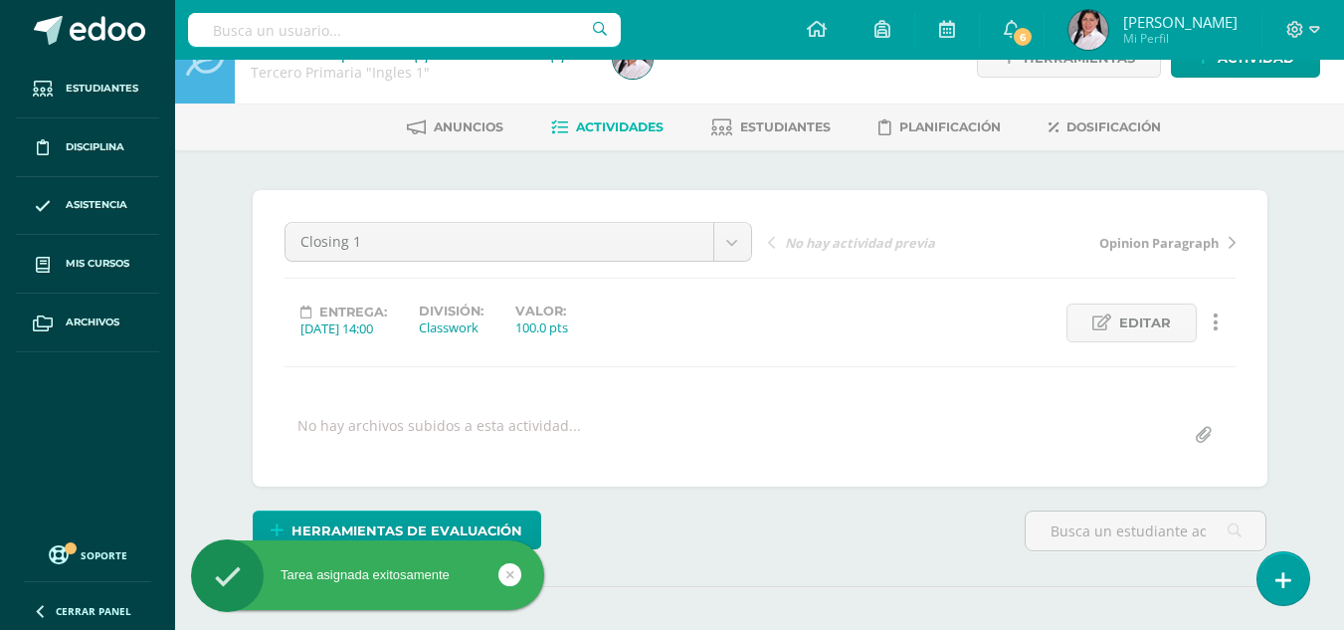
scroll to position [48, 0]
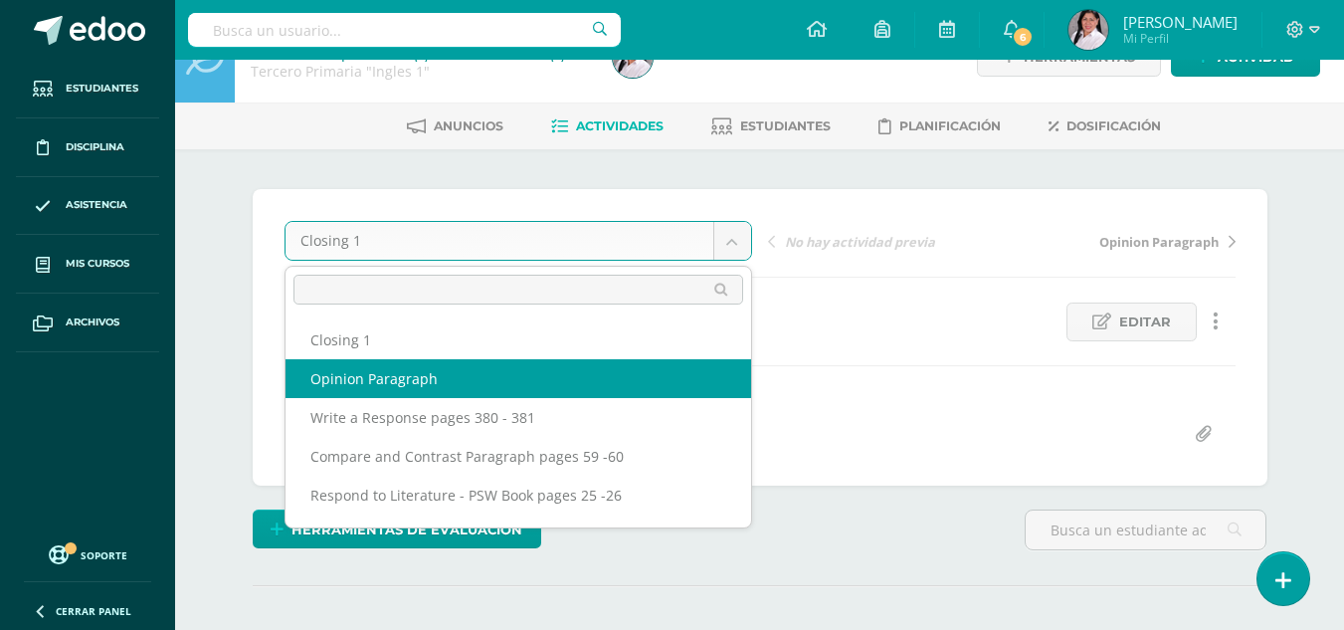
select select "/dashboard/teacher/grade-activity/235526/"
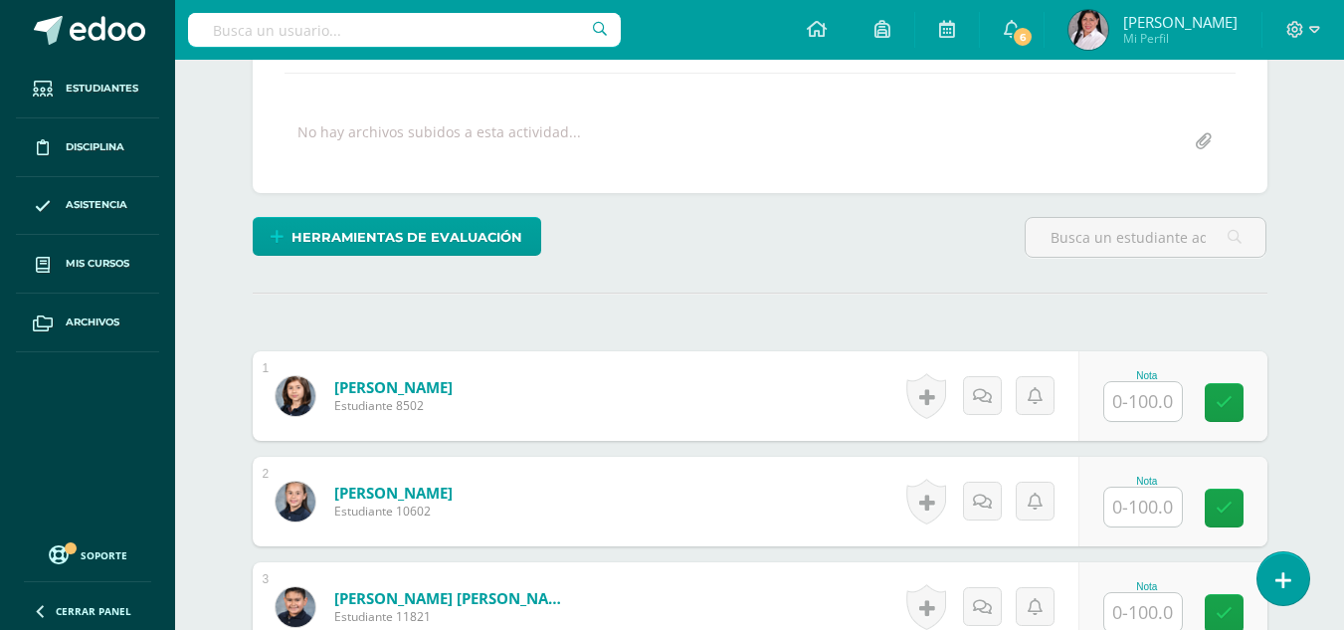
scroll to position [342, 0]
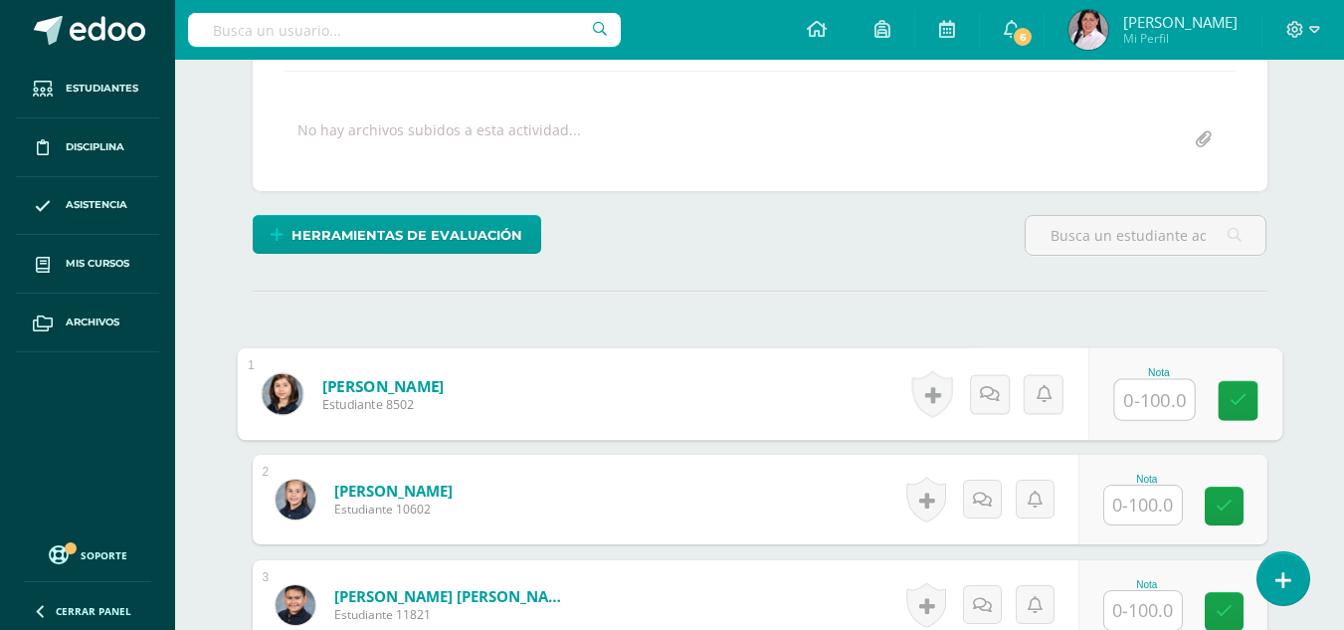
click at [1171, 389] on input "text" at bounding box center [1154, 400] width 80 height 40
type input "92"
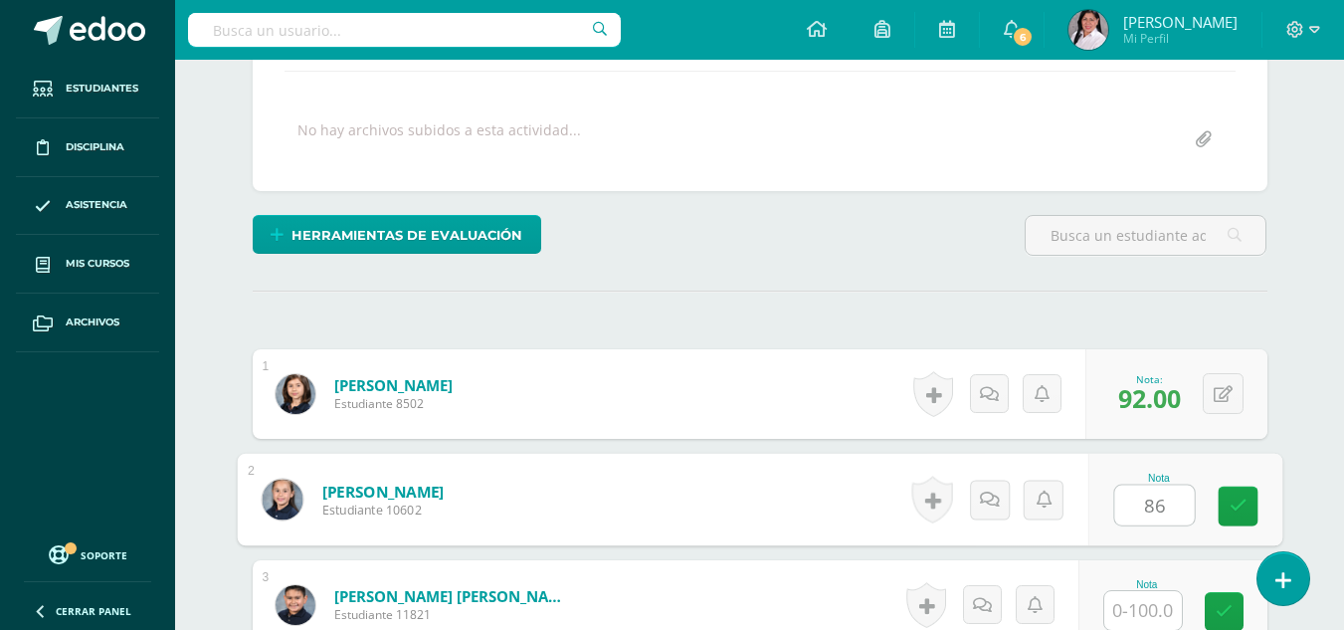
type input "86"
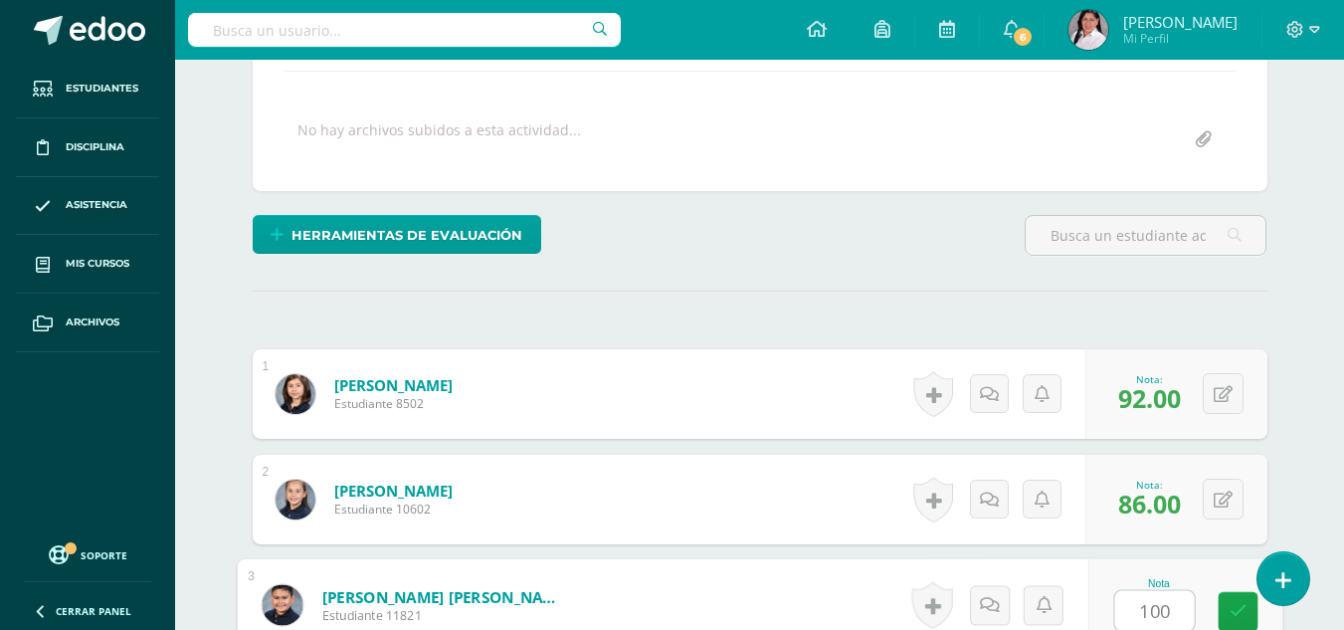
type input "100"
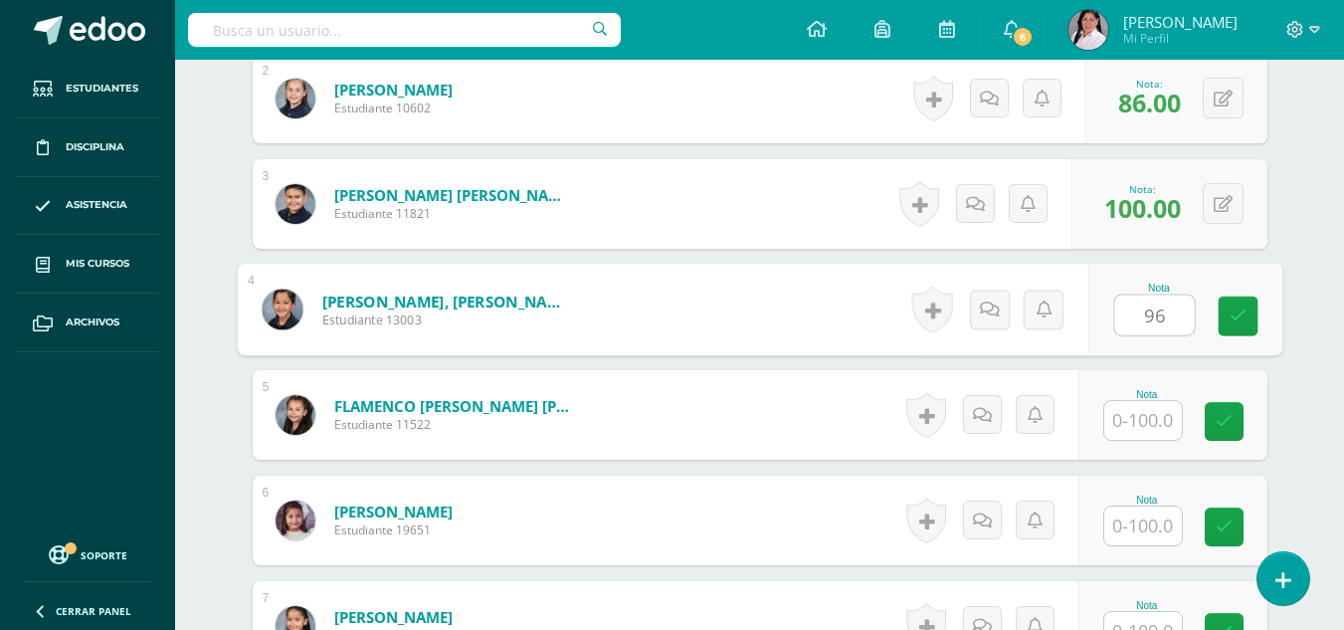
type input "96"
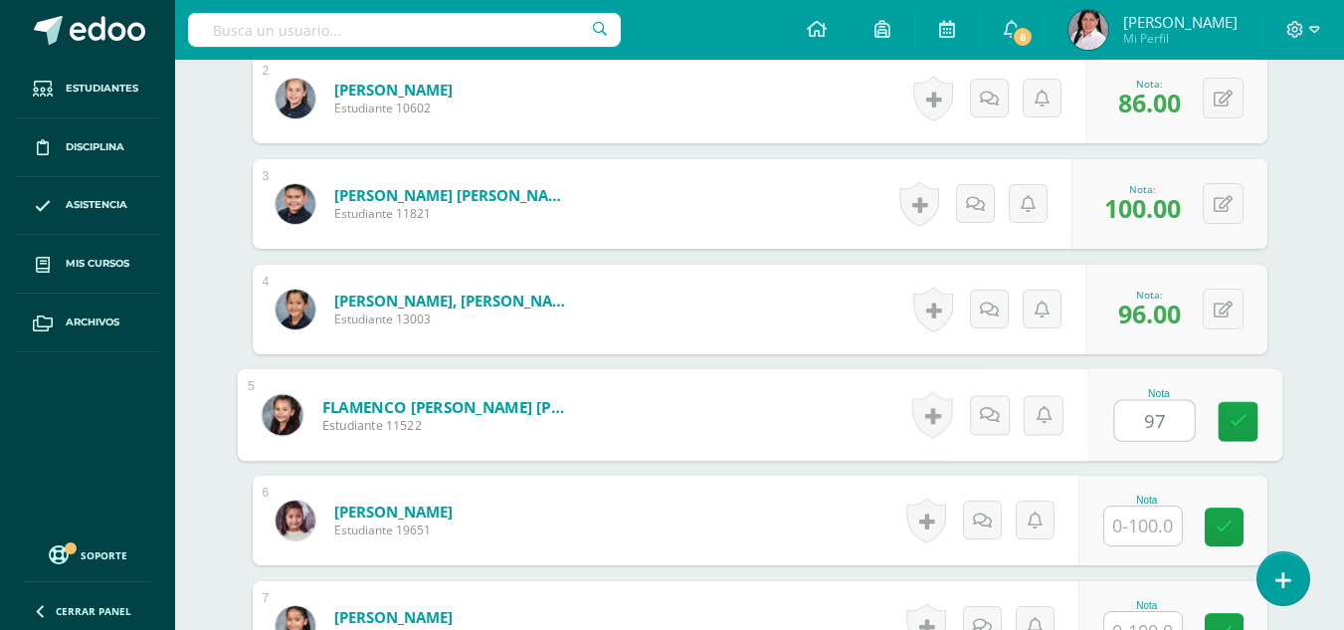
type input "97"
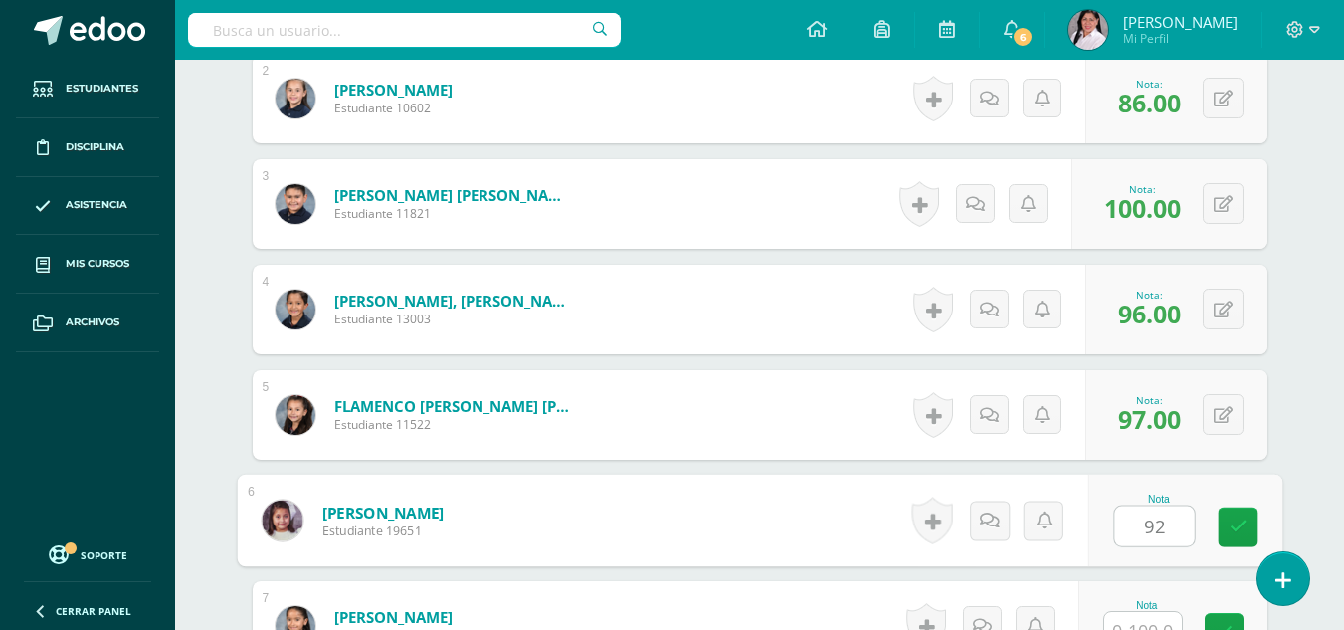
type input "92"
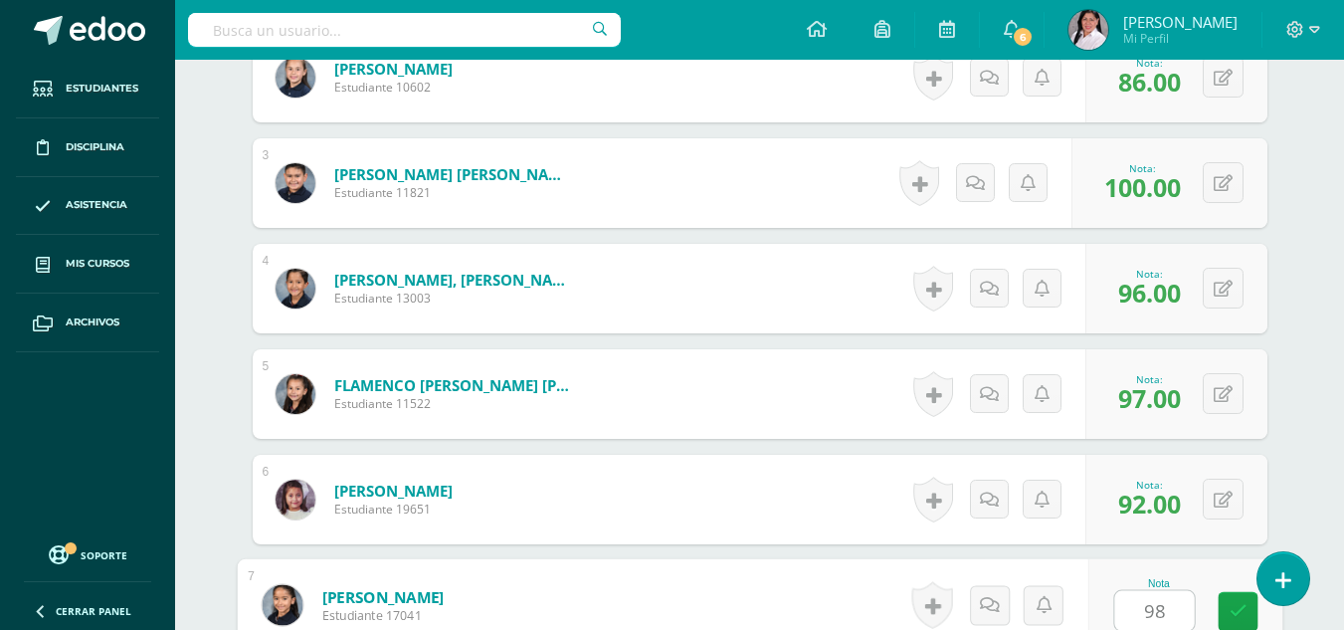
type input "98"
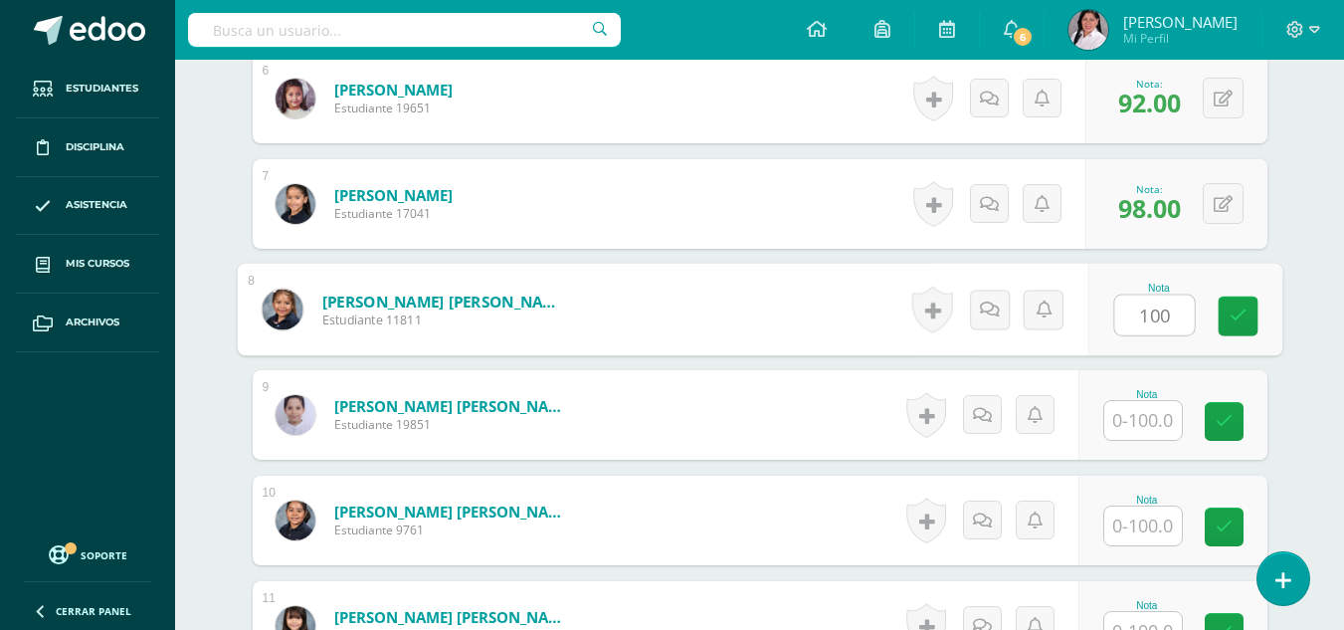
type input "100"
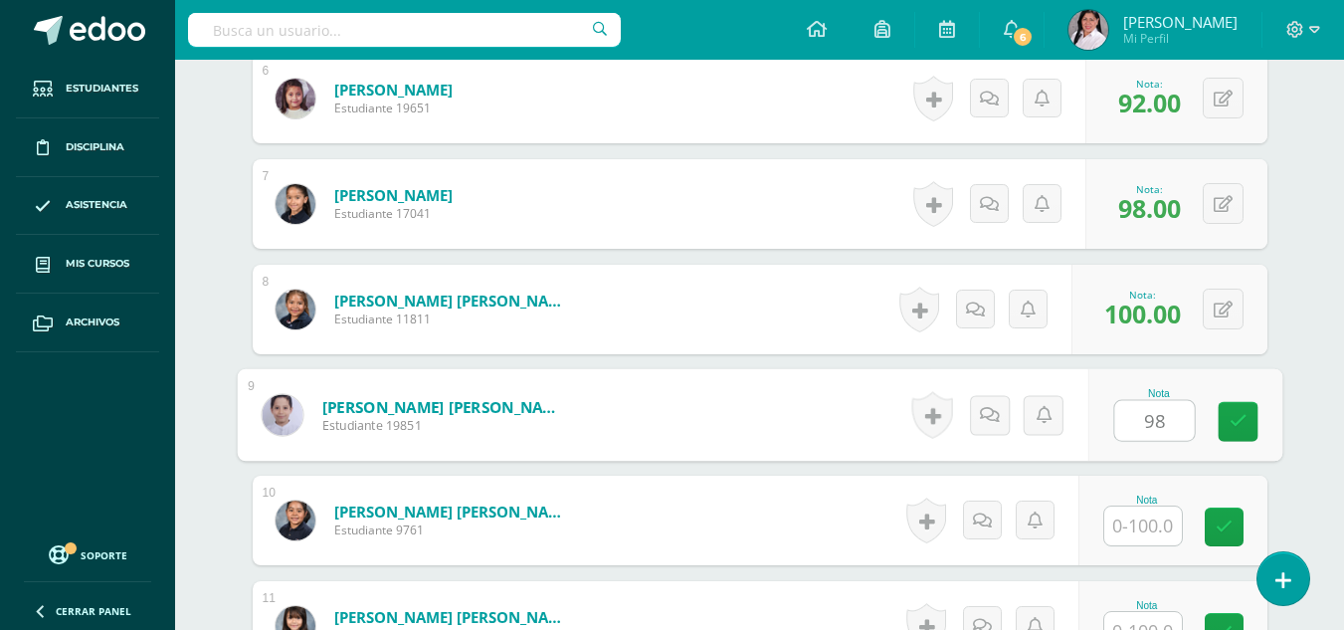
type input "98"
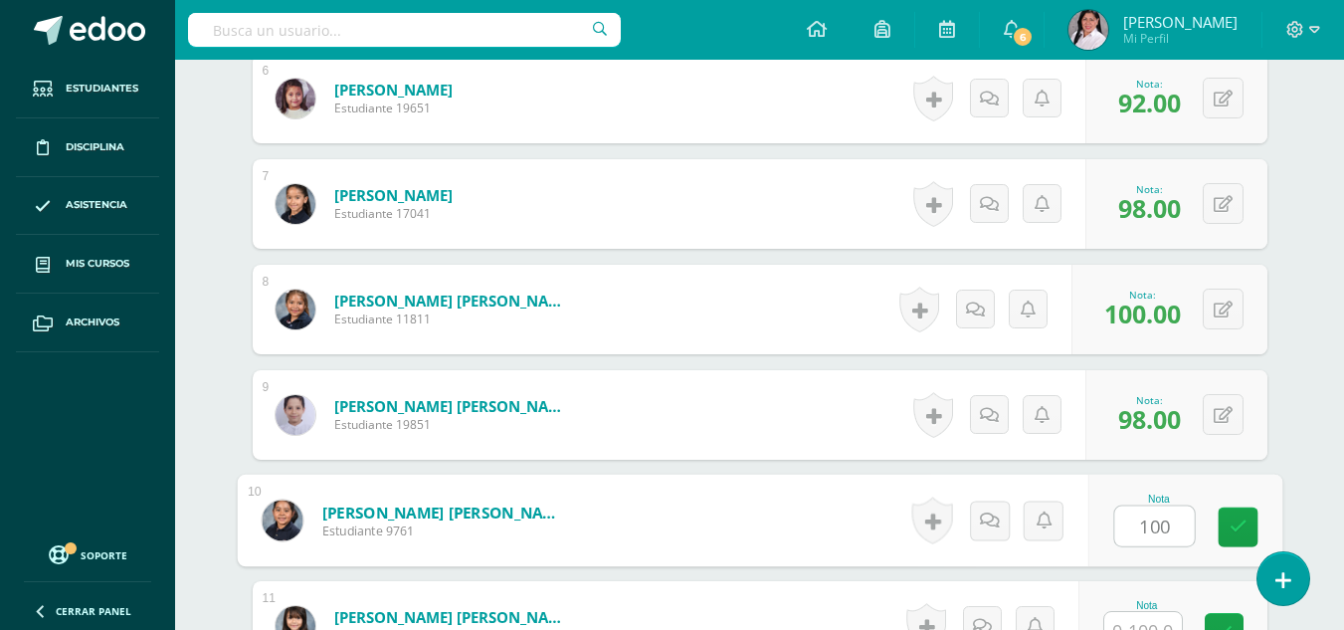
type input "100"
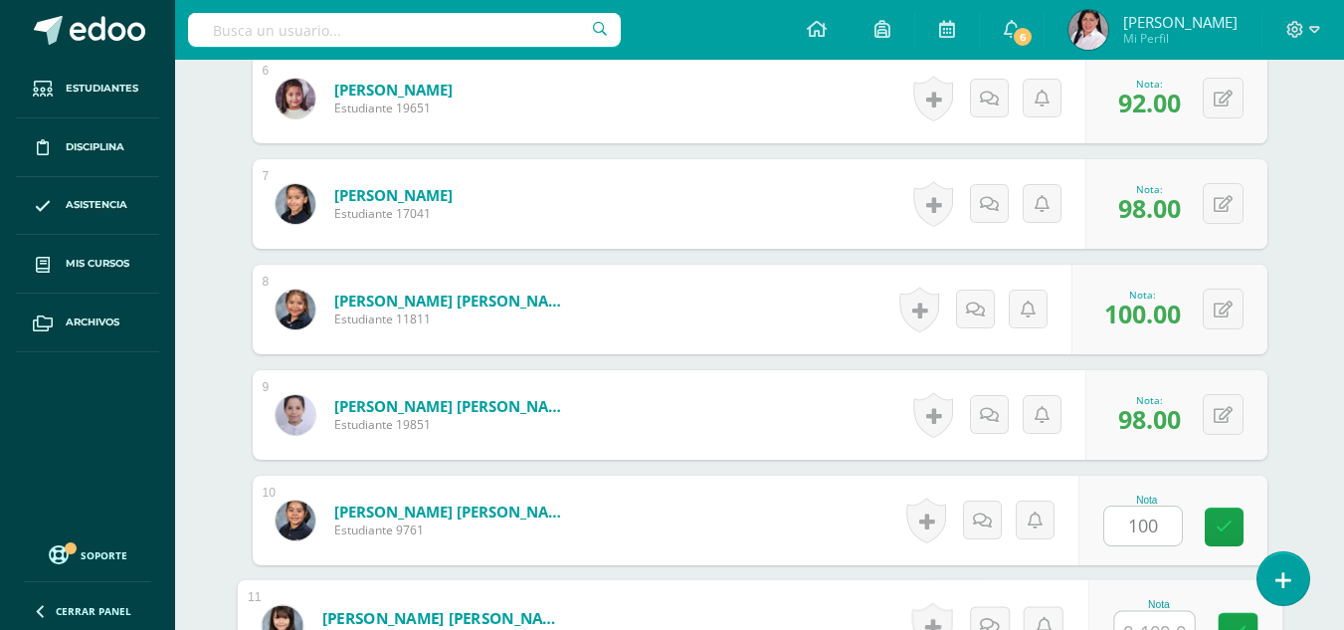
scroll to position [1186, 0]
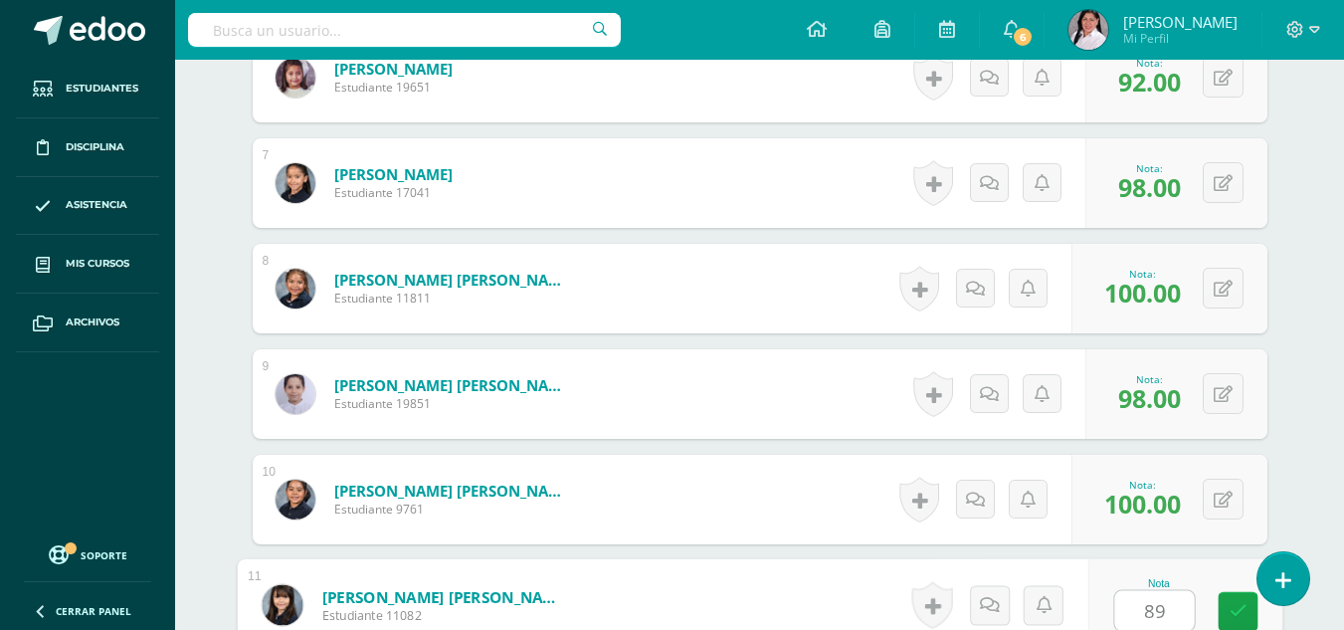
type input "89"
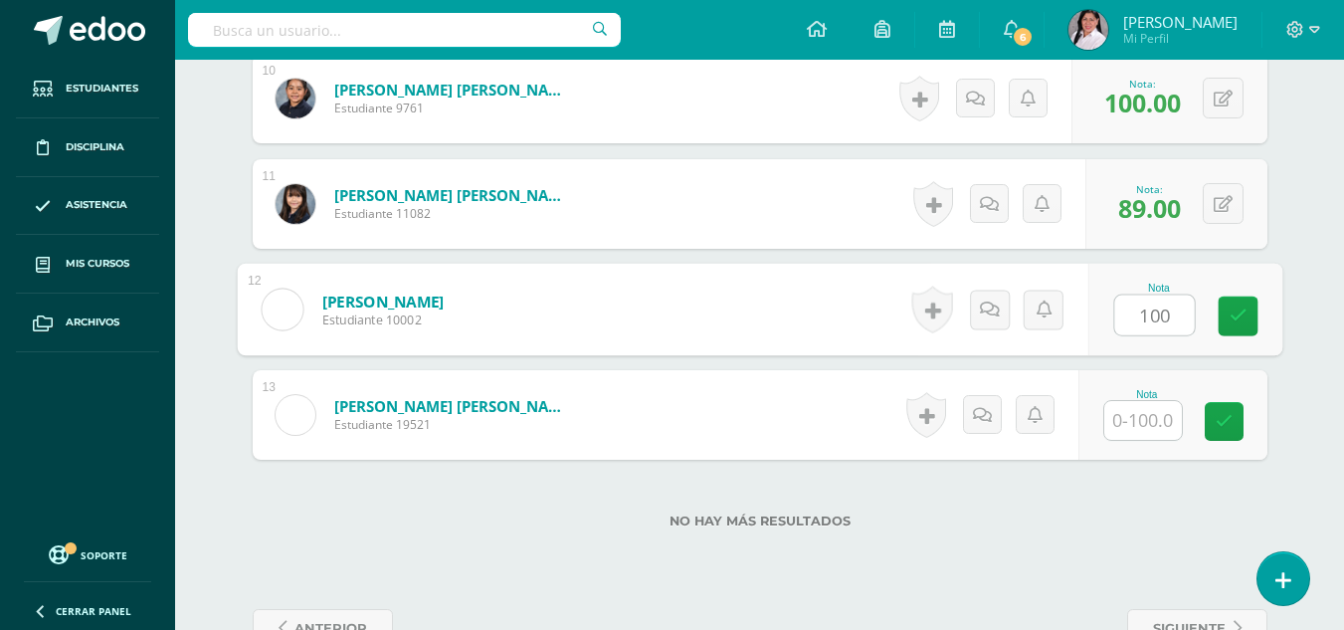
type input "100"
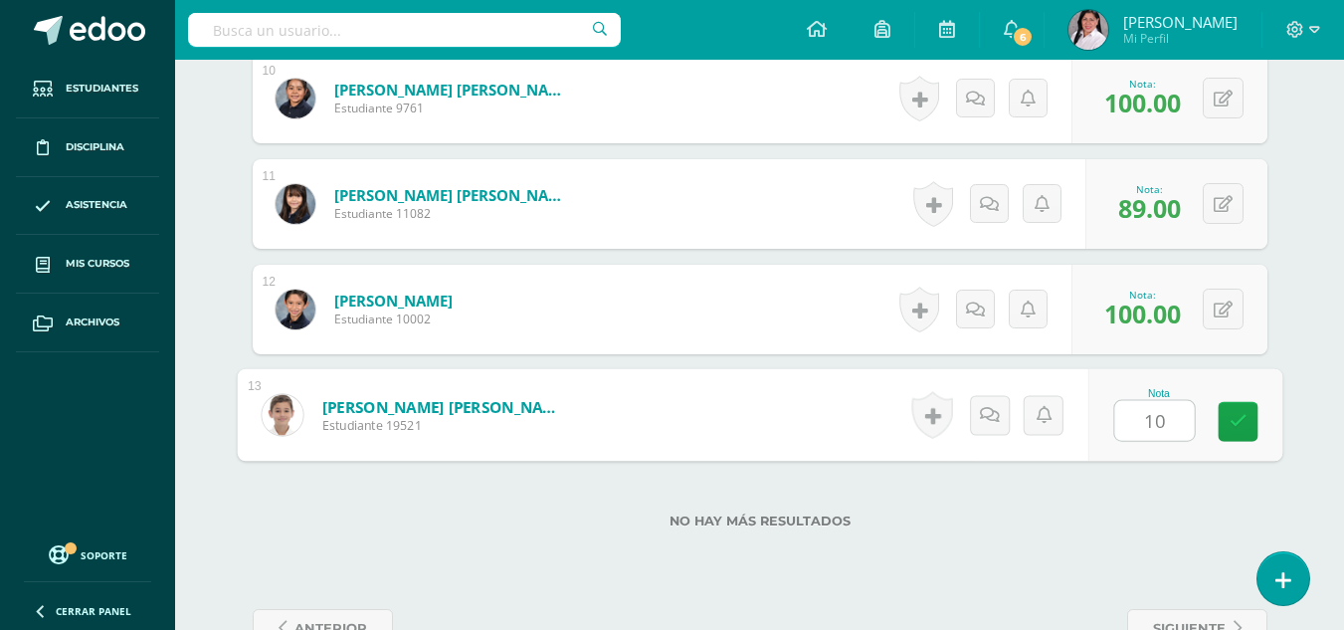
type input "100"
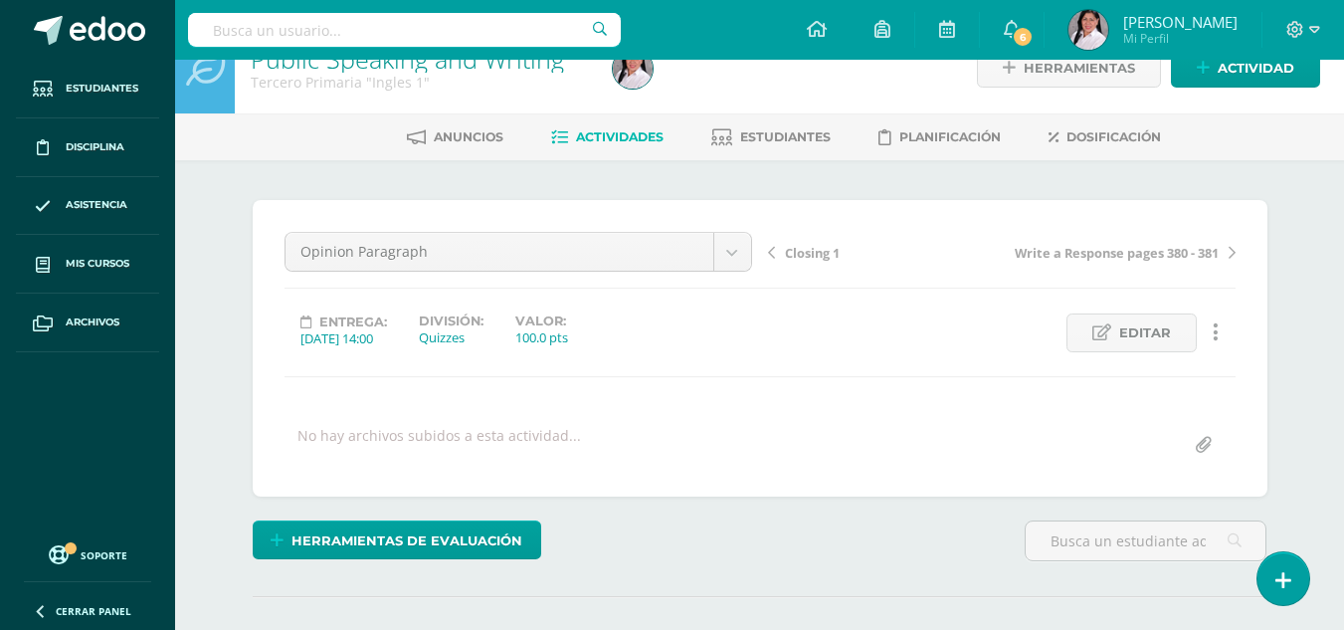
scroll to position [0, 0]
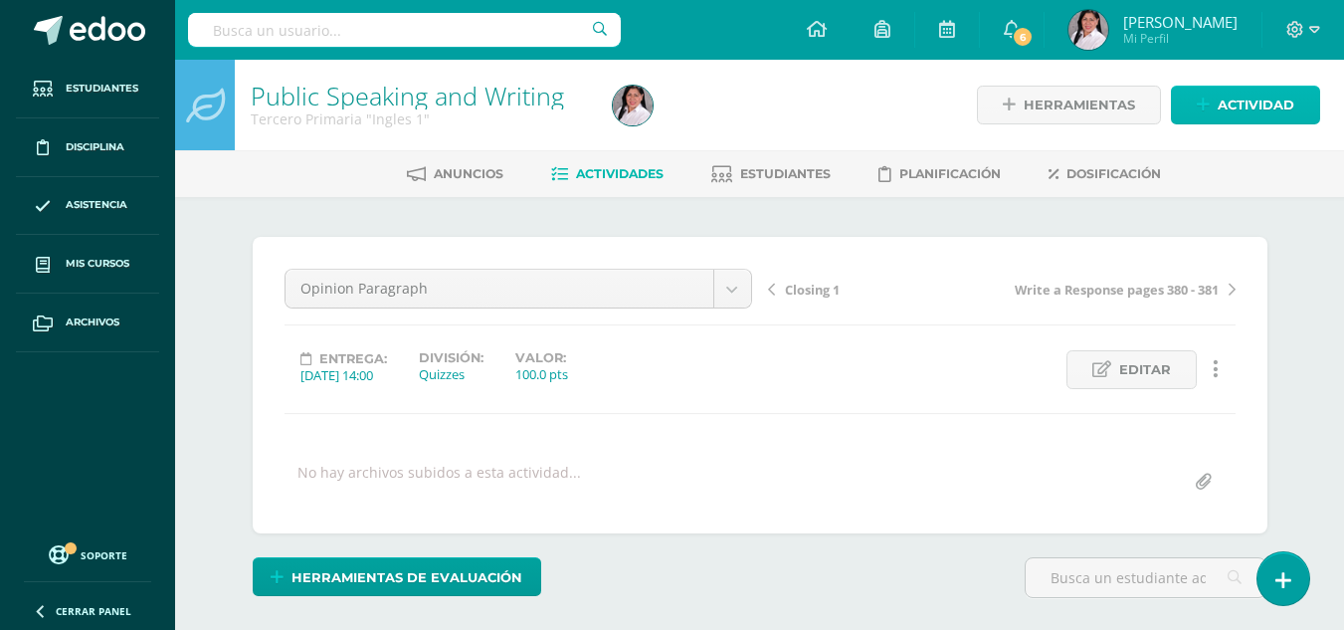
click at [1249, 99] on span "Actividad" at bounding box center [1256, 105] width 77 height 37
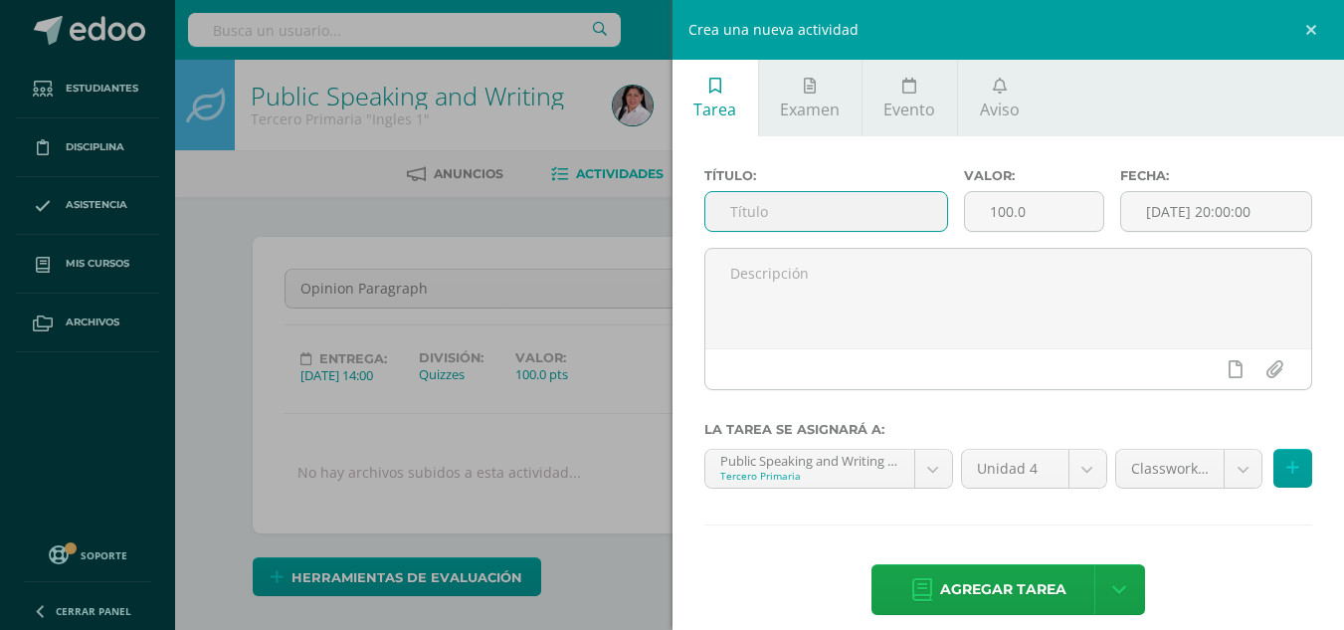
click at [819, 208] on input "text" at bounding box center [827, 211] width 242 height 39
type input "Illustration Paragraph"
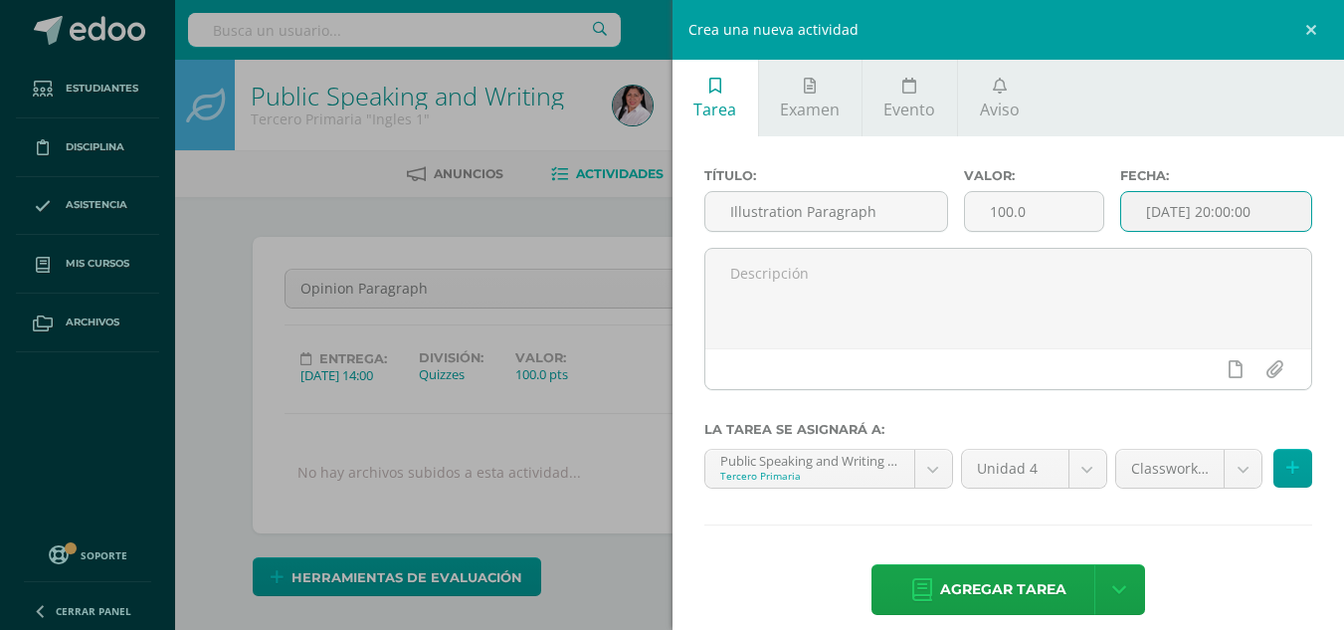
click at [1215, 212] on input "[DATE] 20:00:00" at bounding box center [1216, 211] width 190 height 39
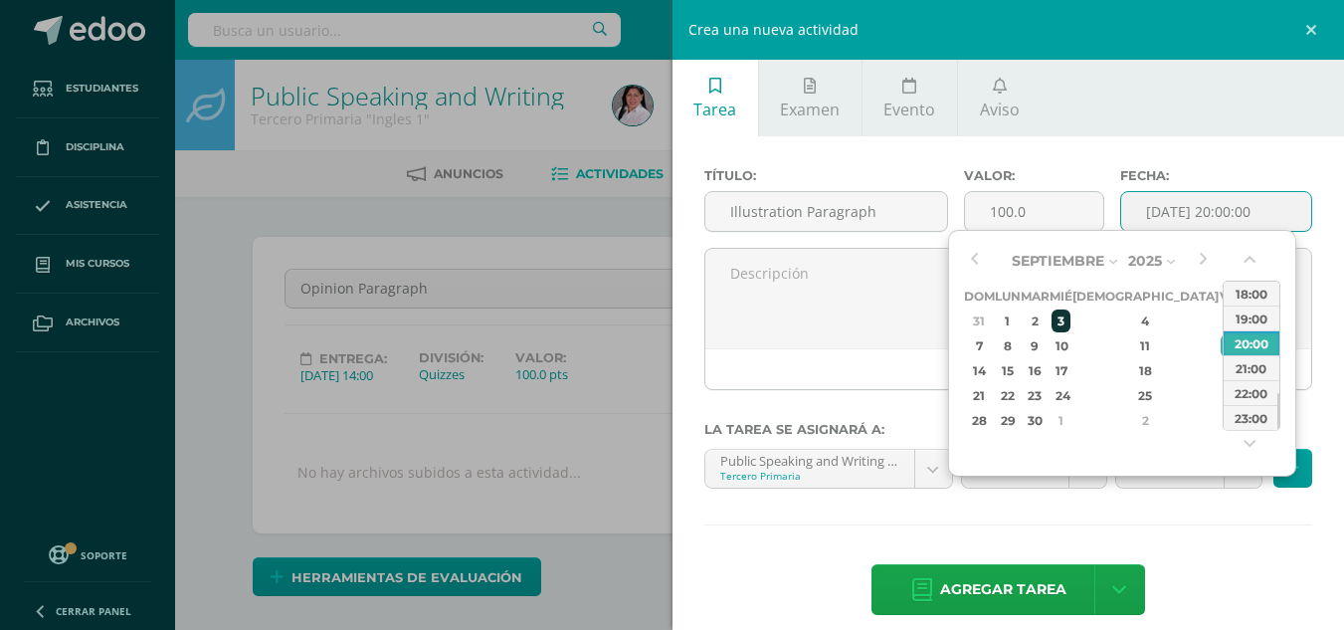
click at [1070, 319] on div "3" at bounding box center [1061, 320] width 18 height 23
click at [1251, 260] on button "button" at bounding box center [1252, 264] width 20 height 30
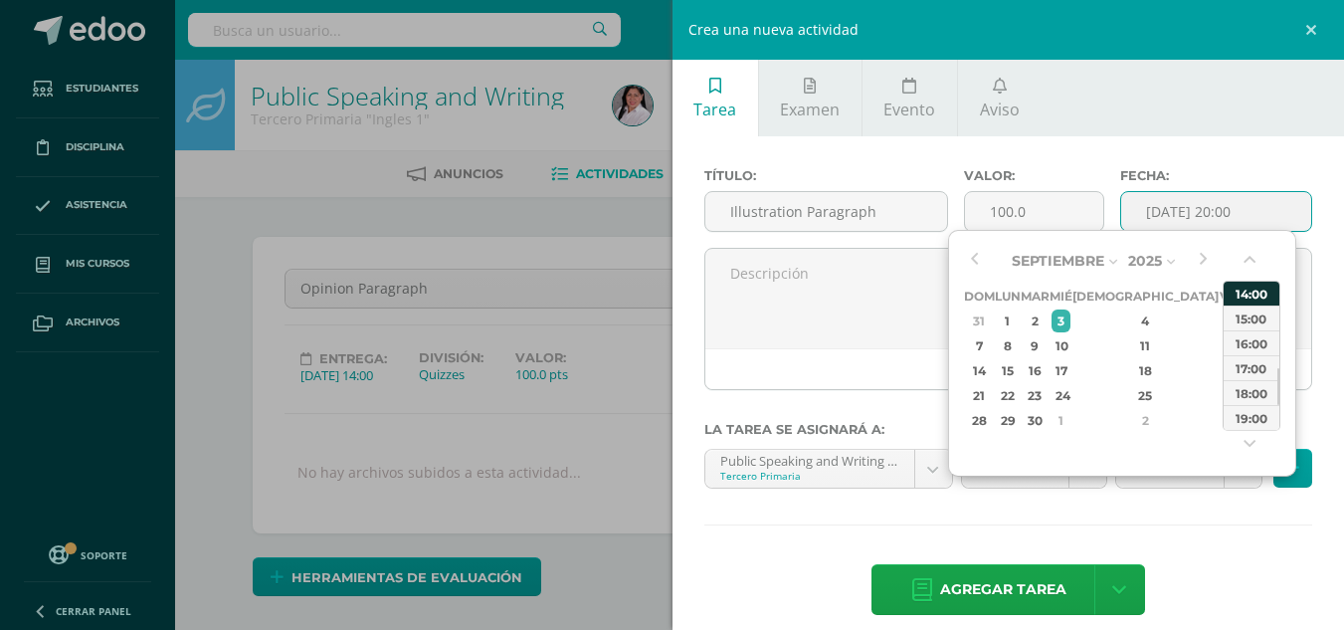
click at [1251, 292] on div "14:00" at bounding box center [1252, 293] width 56 height 25
type input "2025-09-03 14:00"
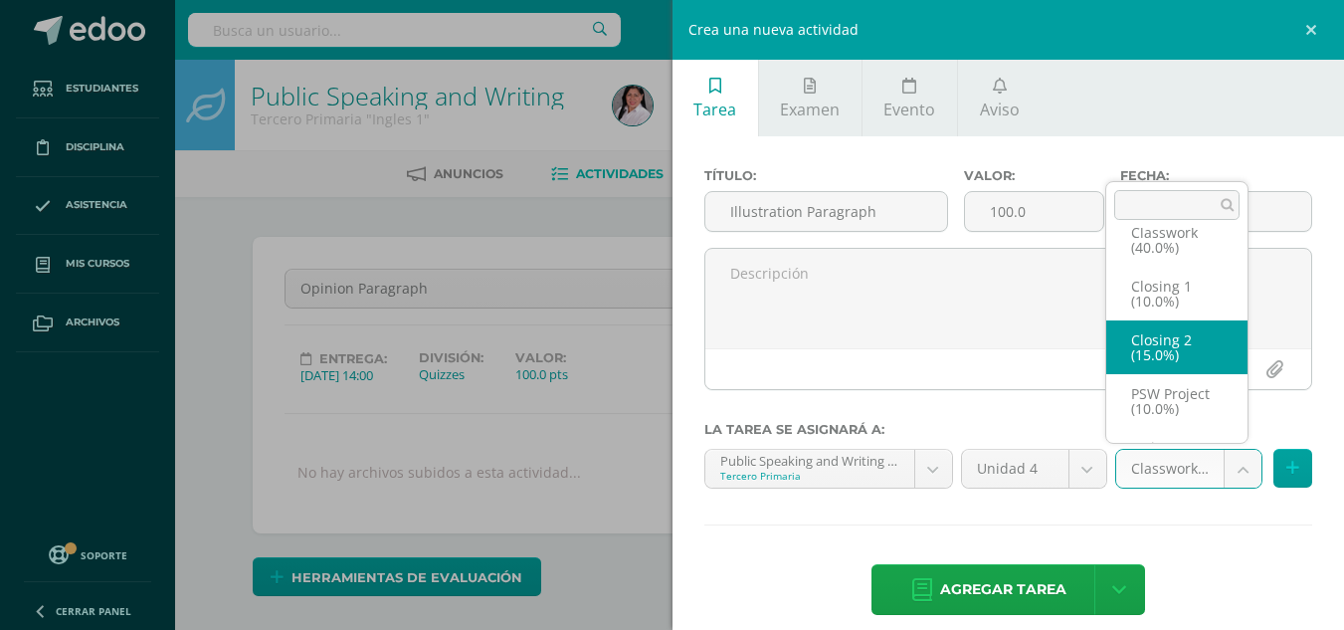
scroll to position [168, 0]
select select "235500"
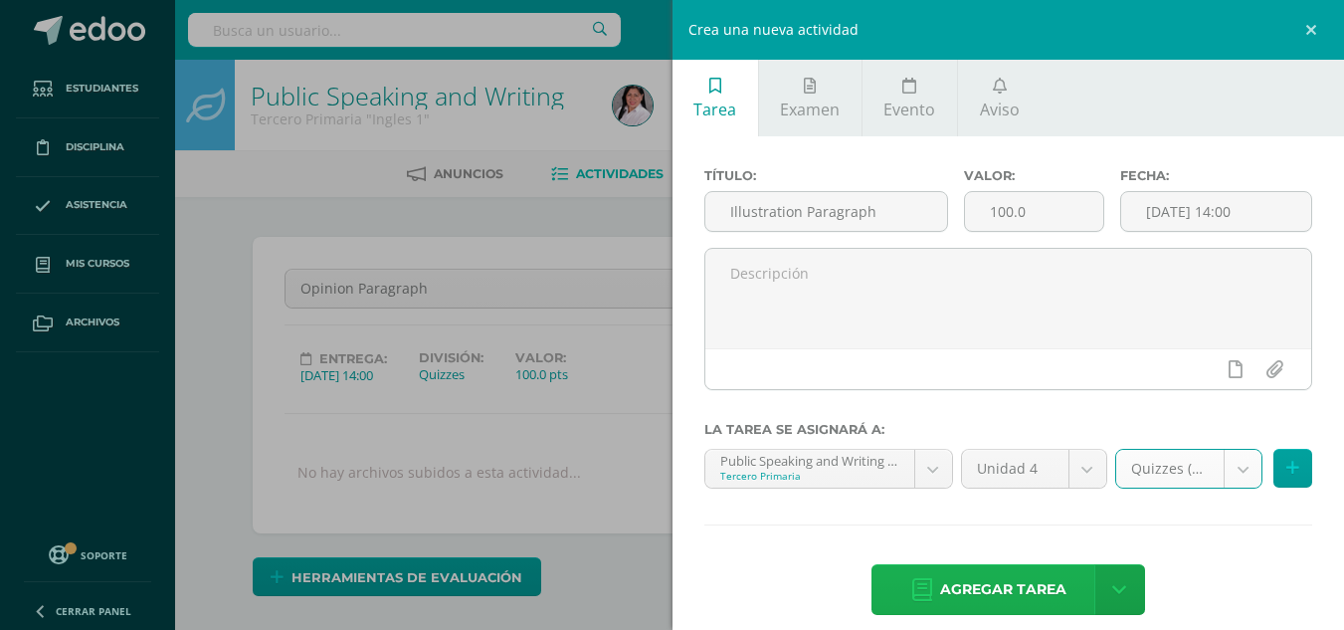
click at [996, 580] on span "Agregar tarea" at bounding box center [1003, 589] width 126 height 49
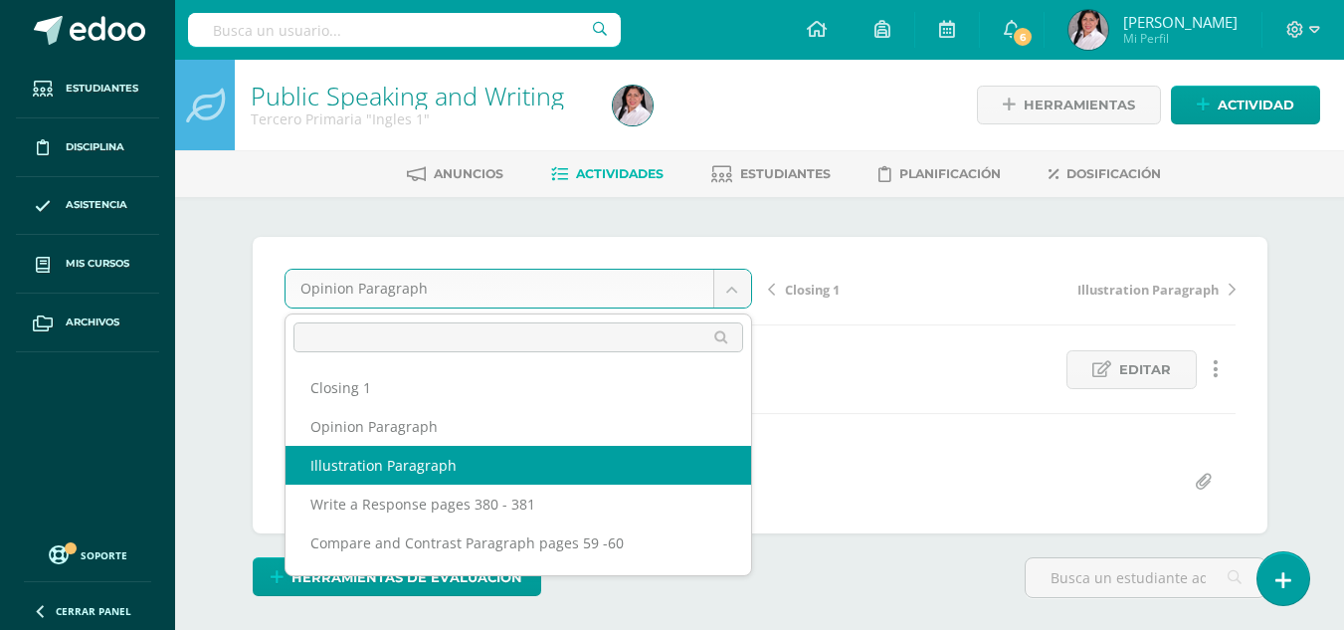
select select "/dashboard/teacher/grade-activity/235527/"
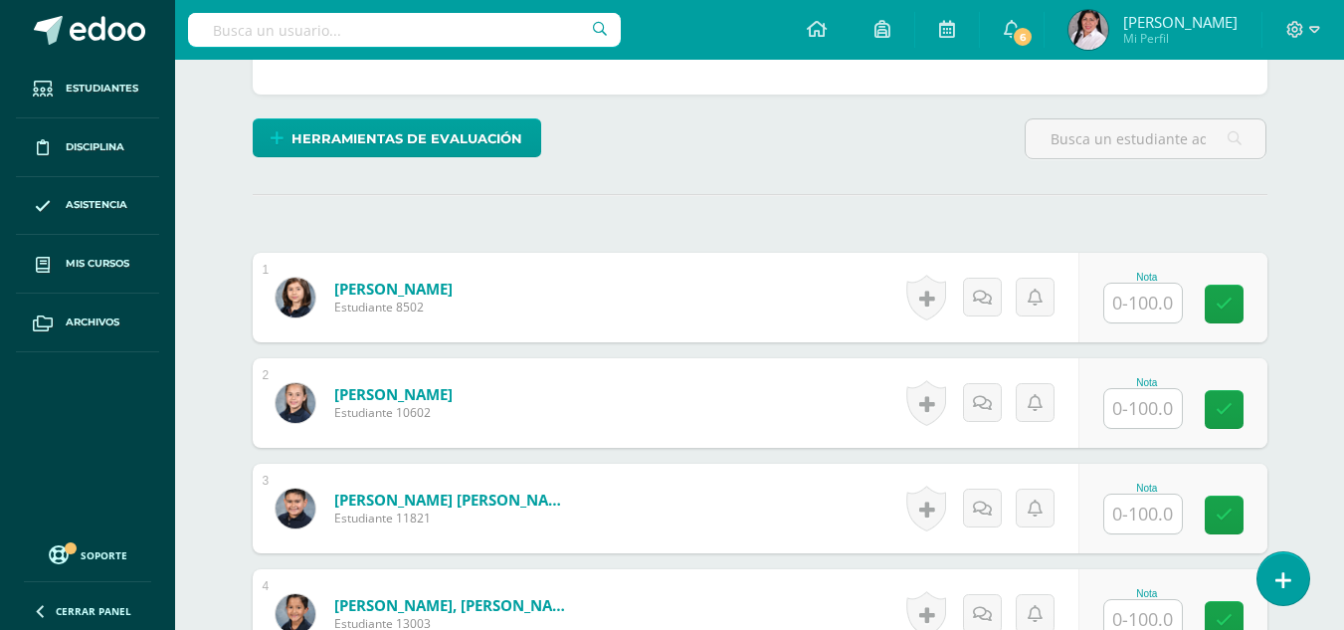
scroll to position [441, 0]
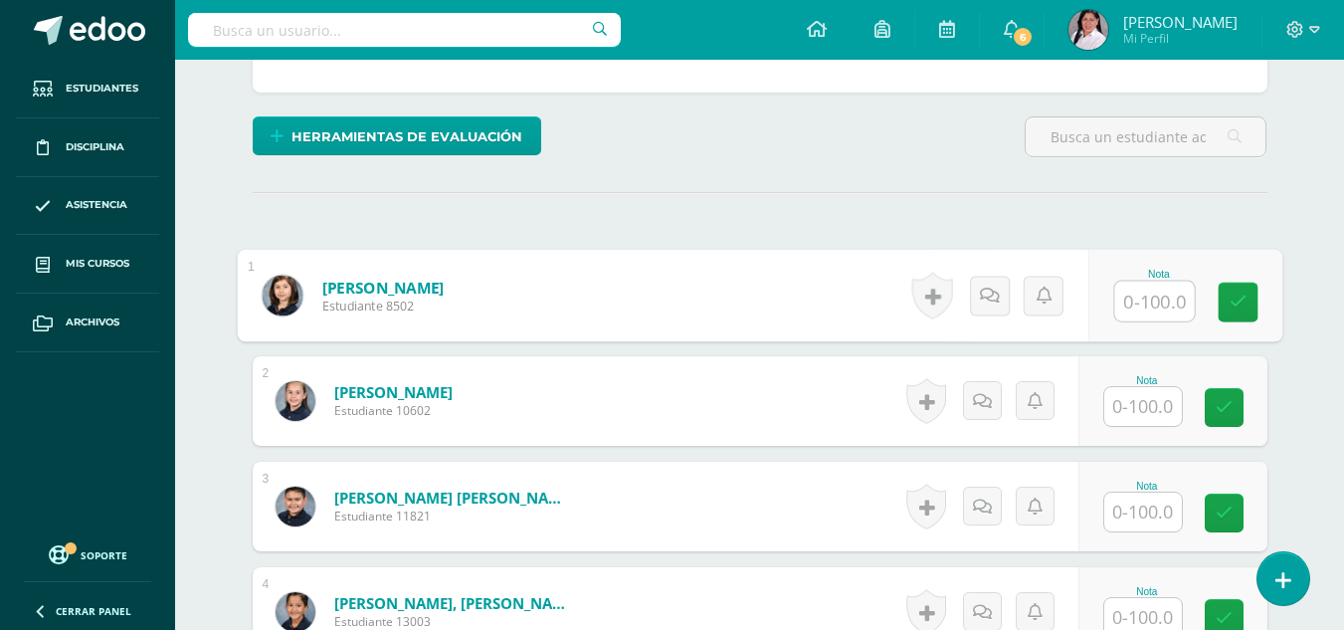
click at [1136, 298] on input "text" at bounding box center [1154, 302] width 80 height 40
type input "78"
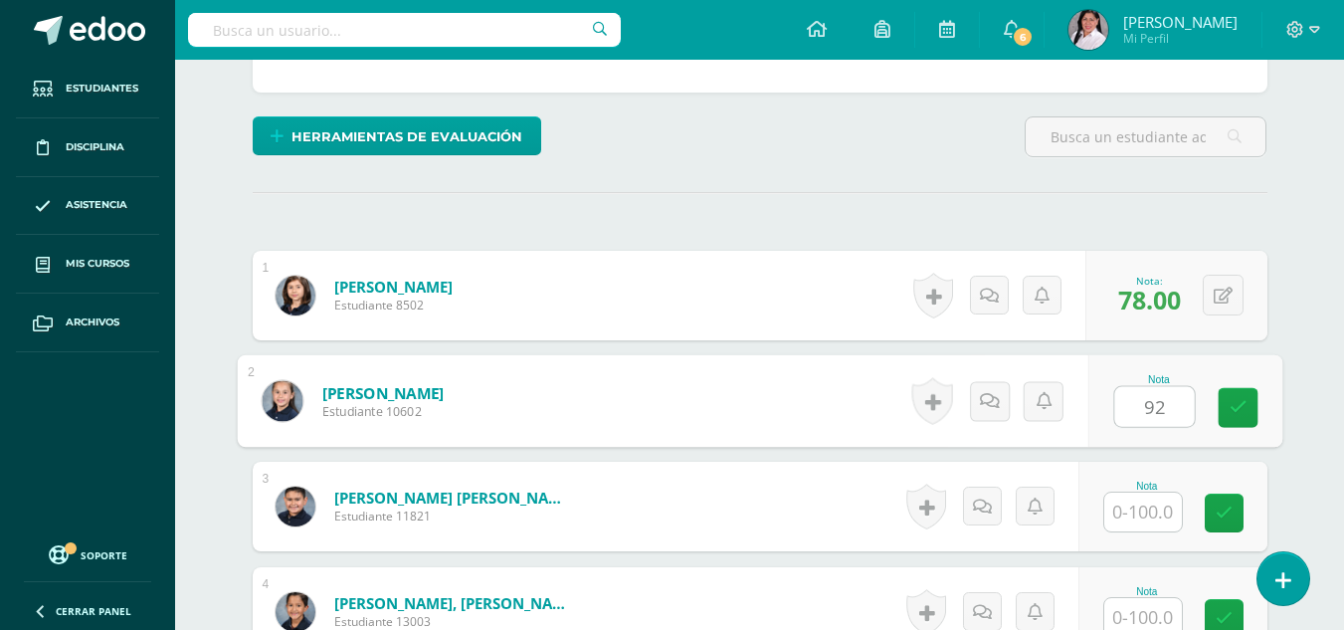
type input "92"
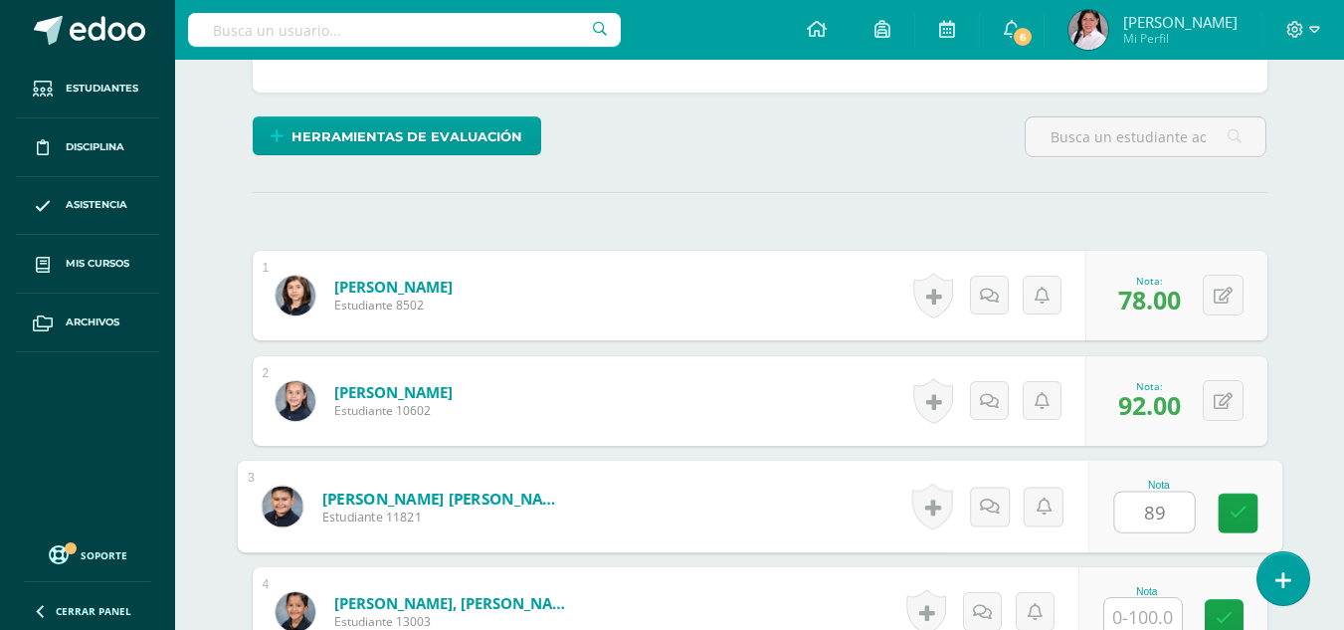
type input "89"
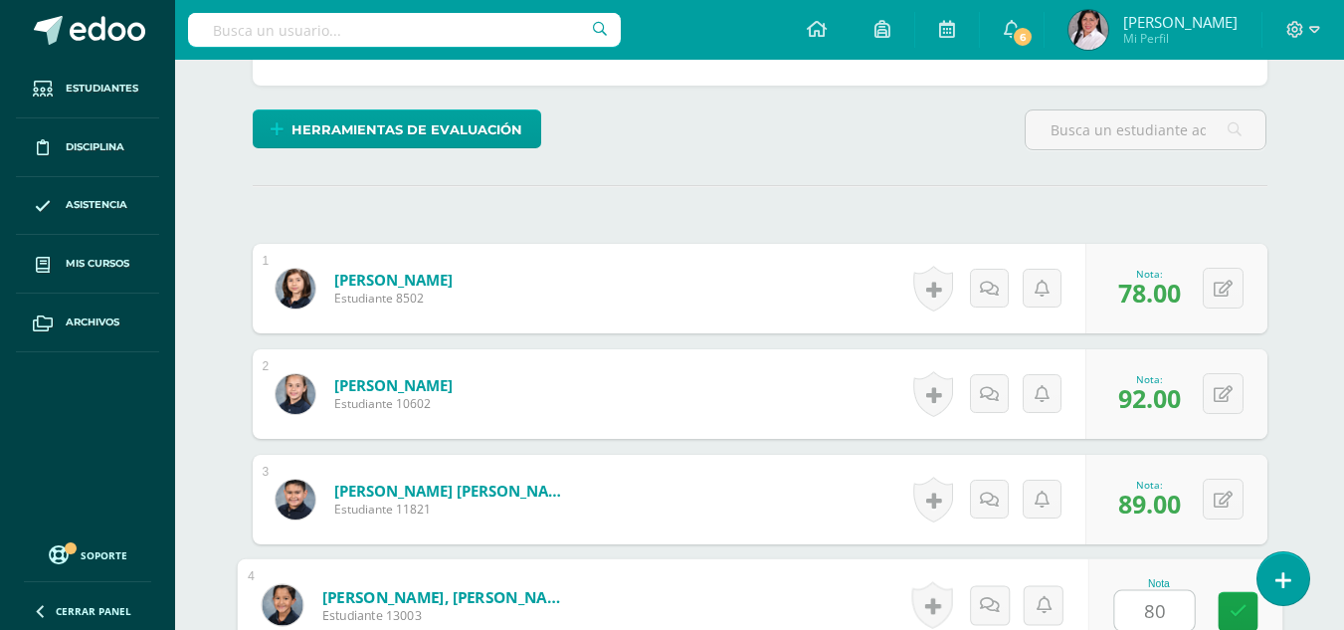
type input "80"
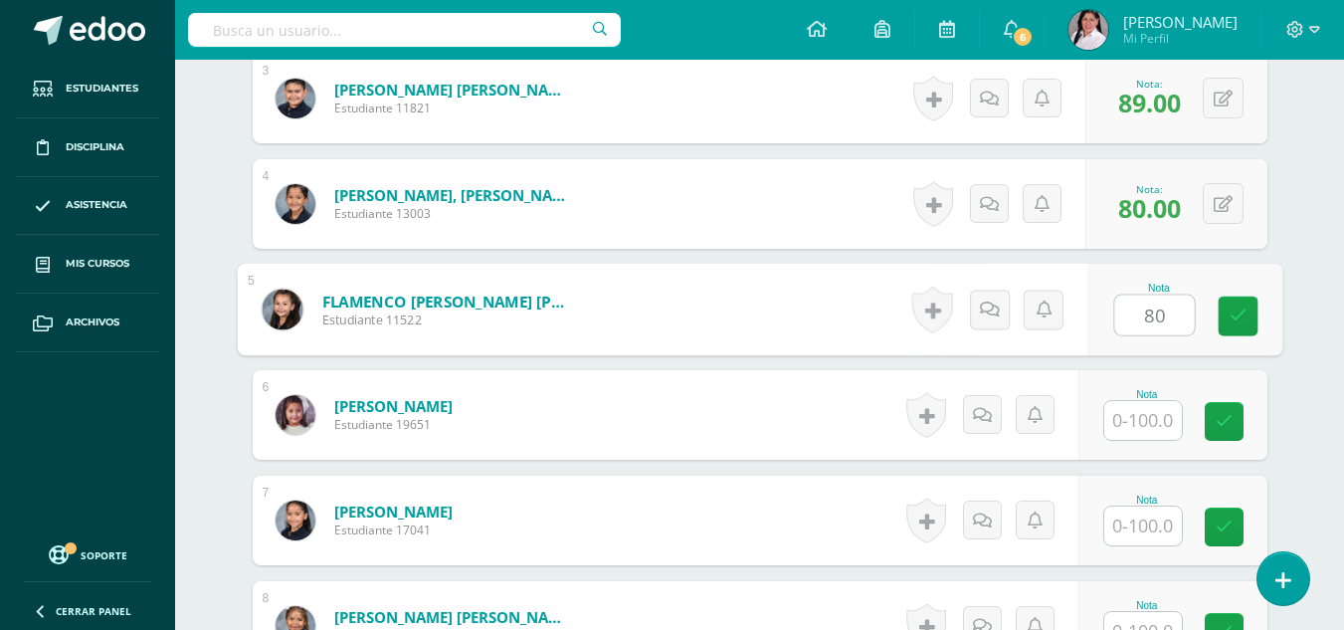
type input "80"
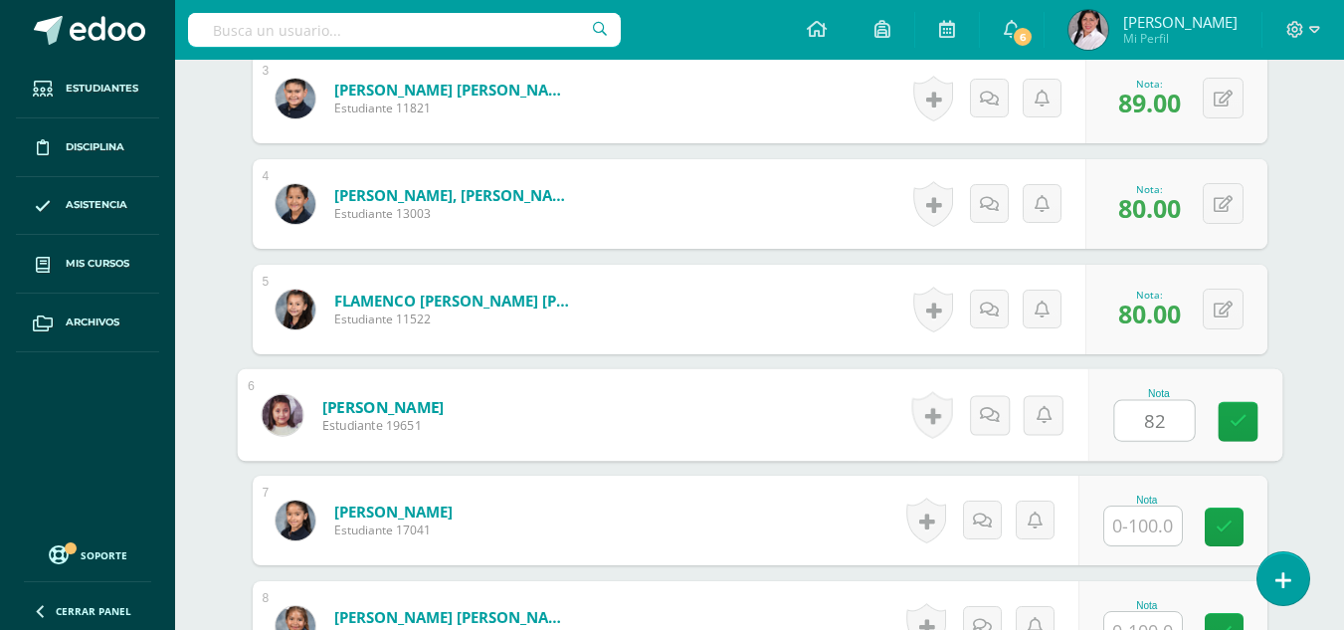
type input "82"
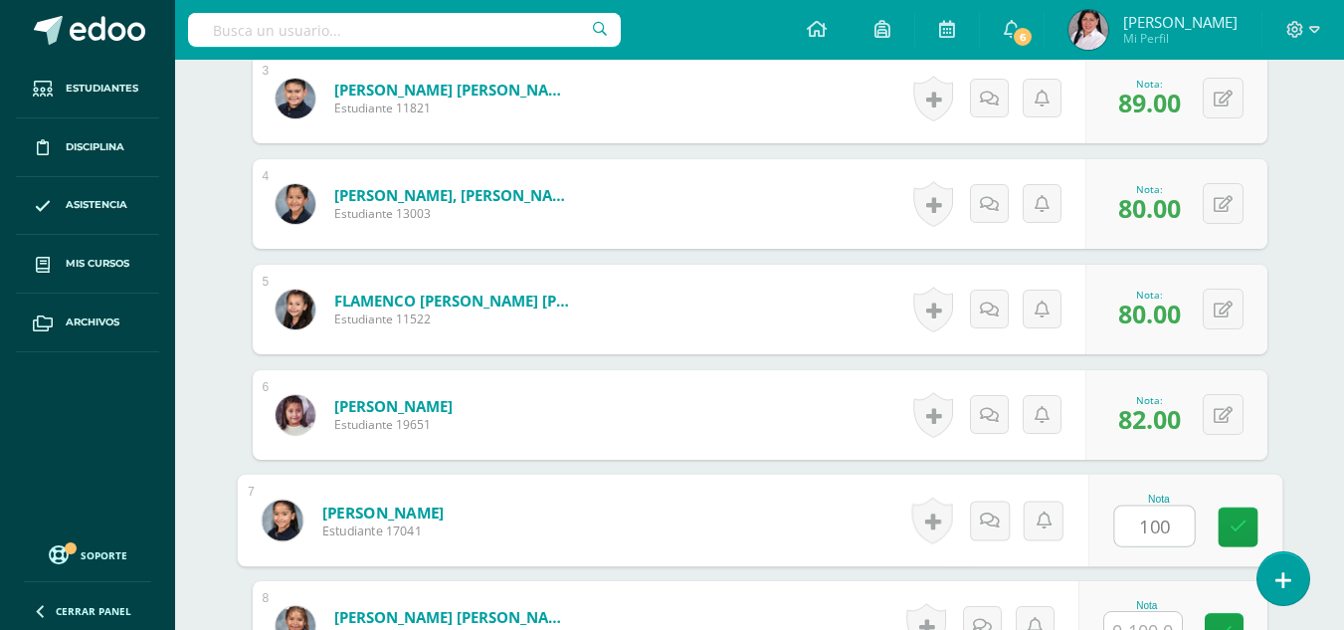
type input "100"
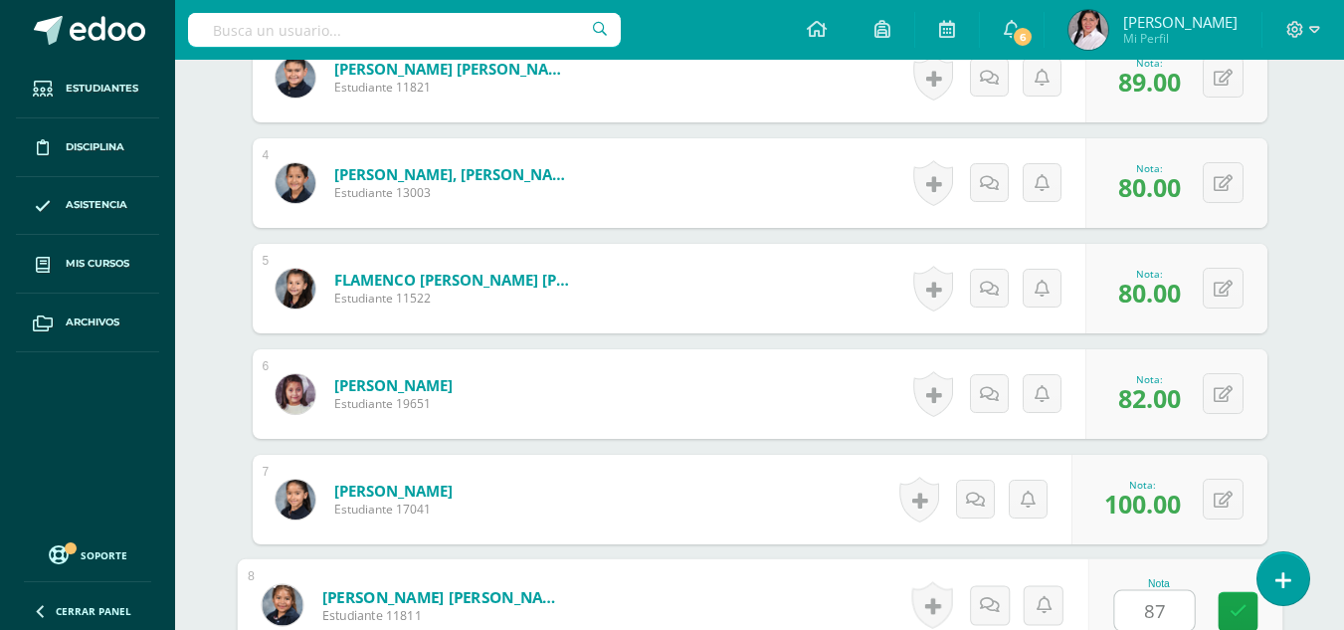
type input "87"
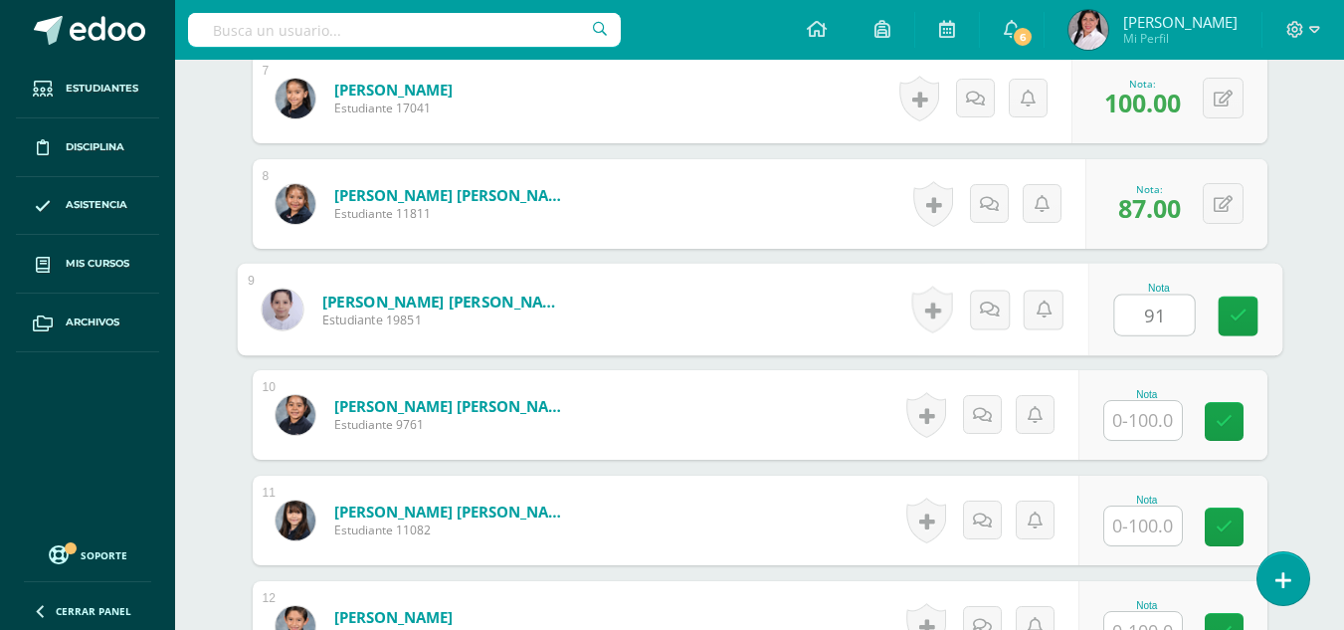
type input "91"
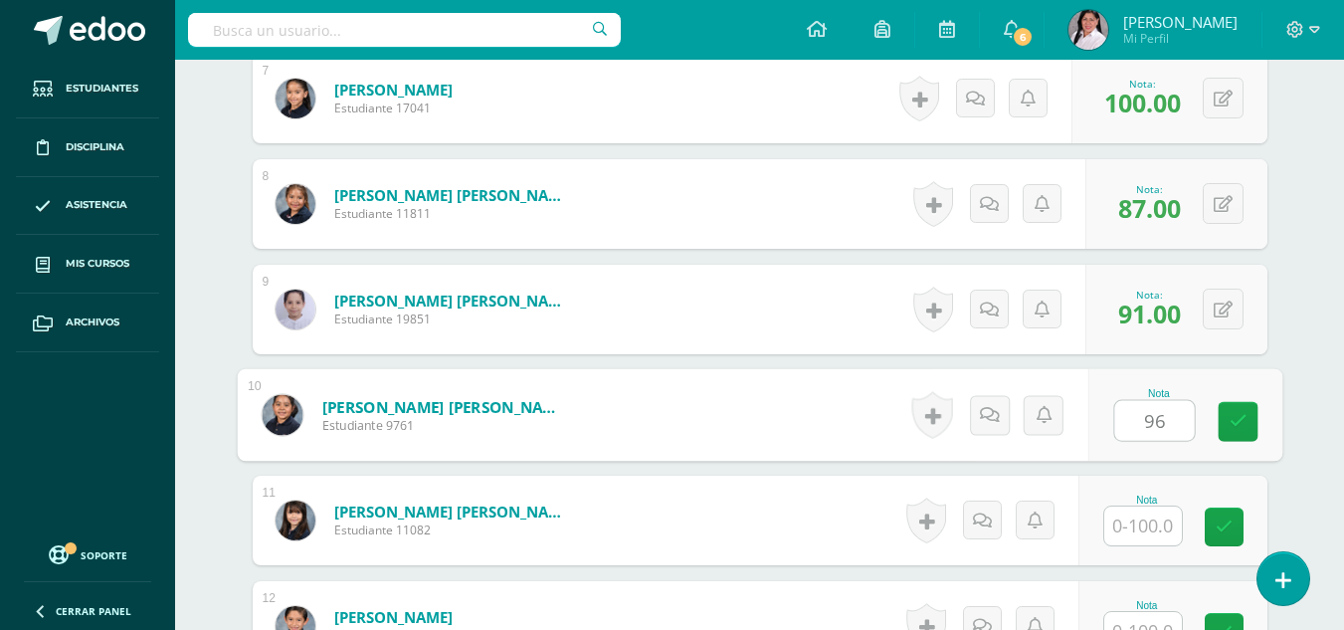
type input "96"
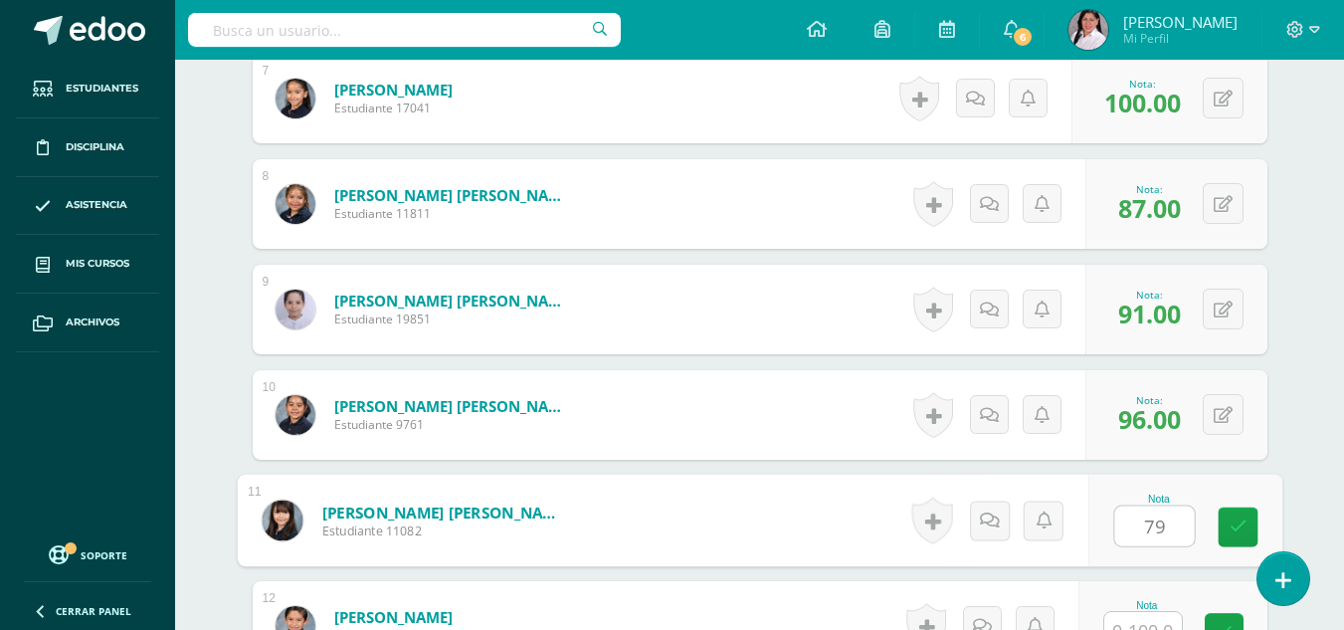
type input "79"
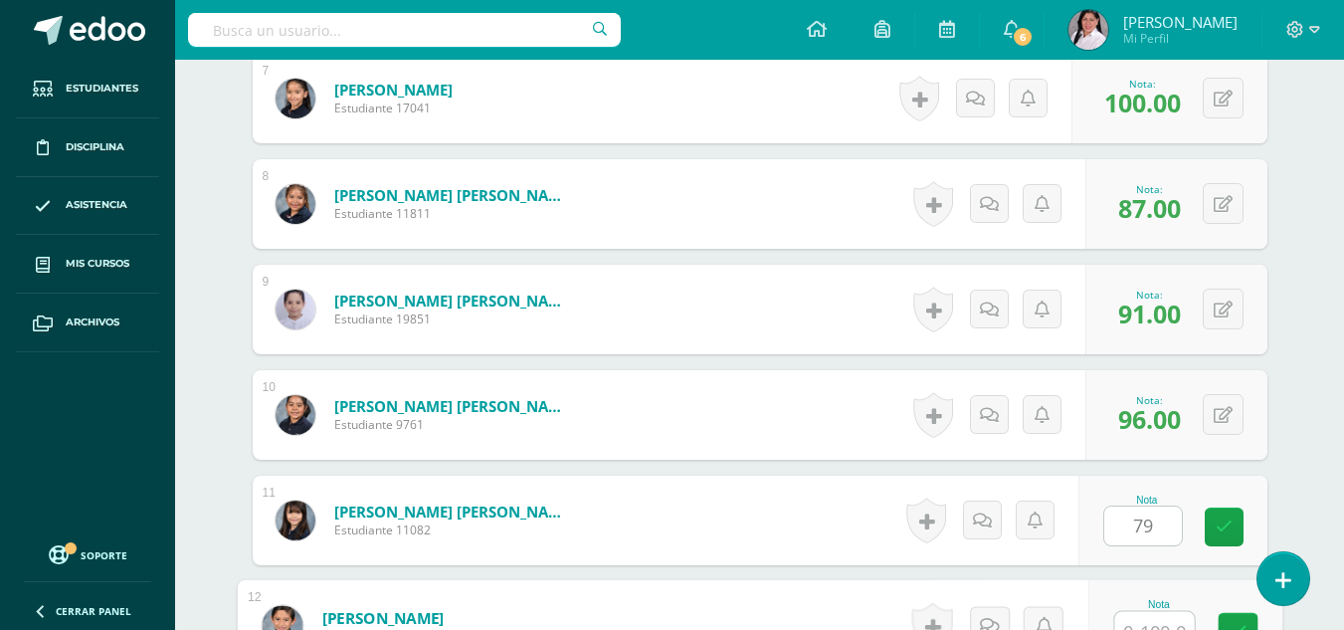
scroll to position [1292, 0]
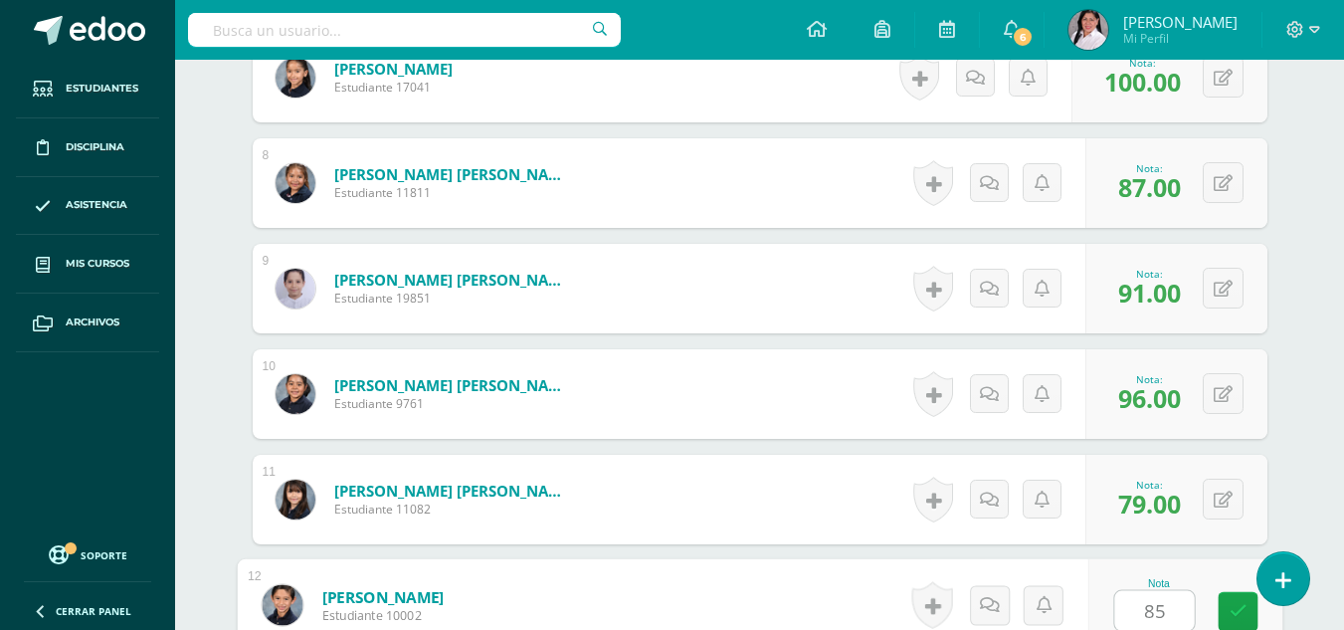
type input "85"
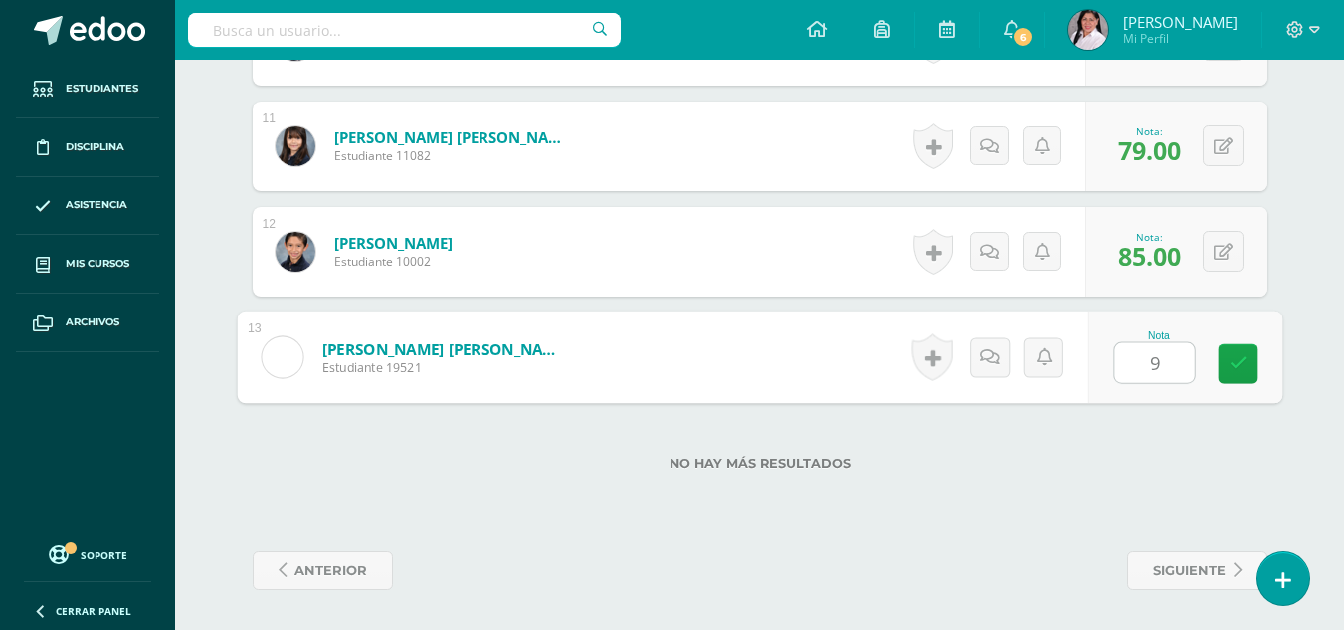
type input "93"
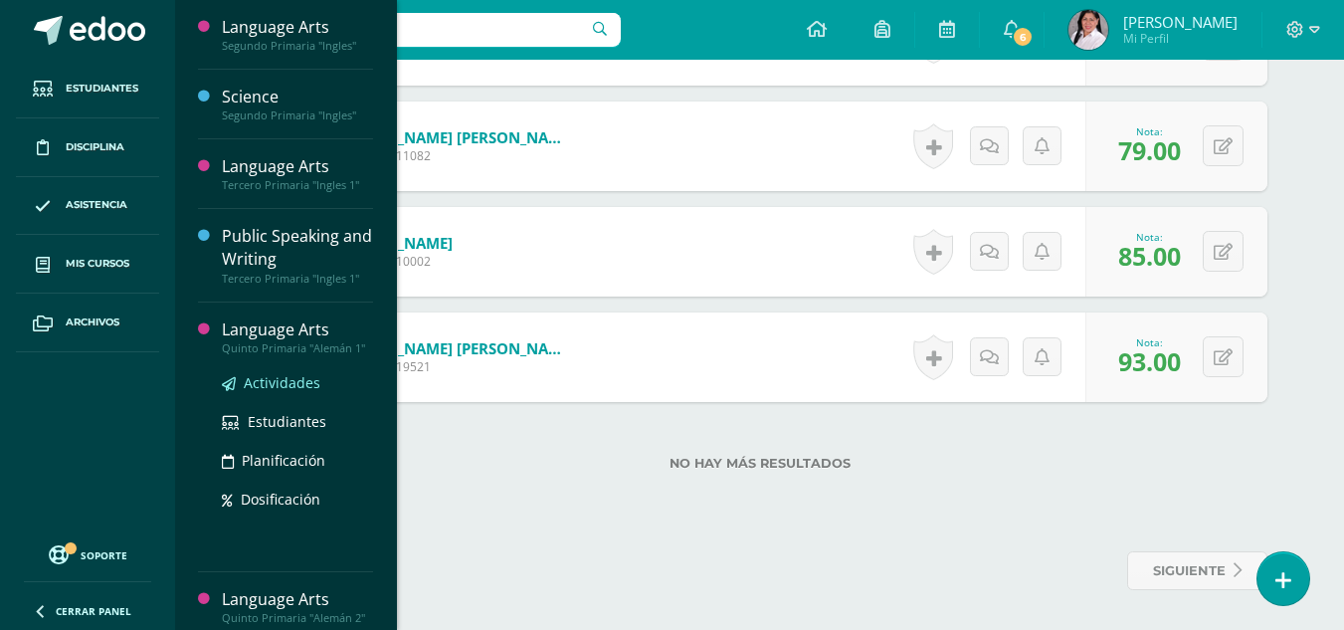
click at [271, 379] on span "Actividades" at bounding box center [282, 382] width 77 height 19
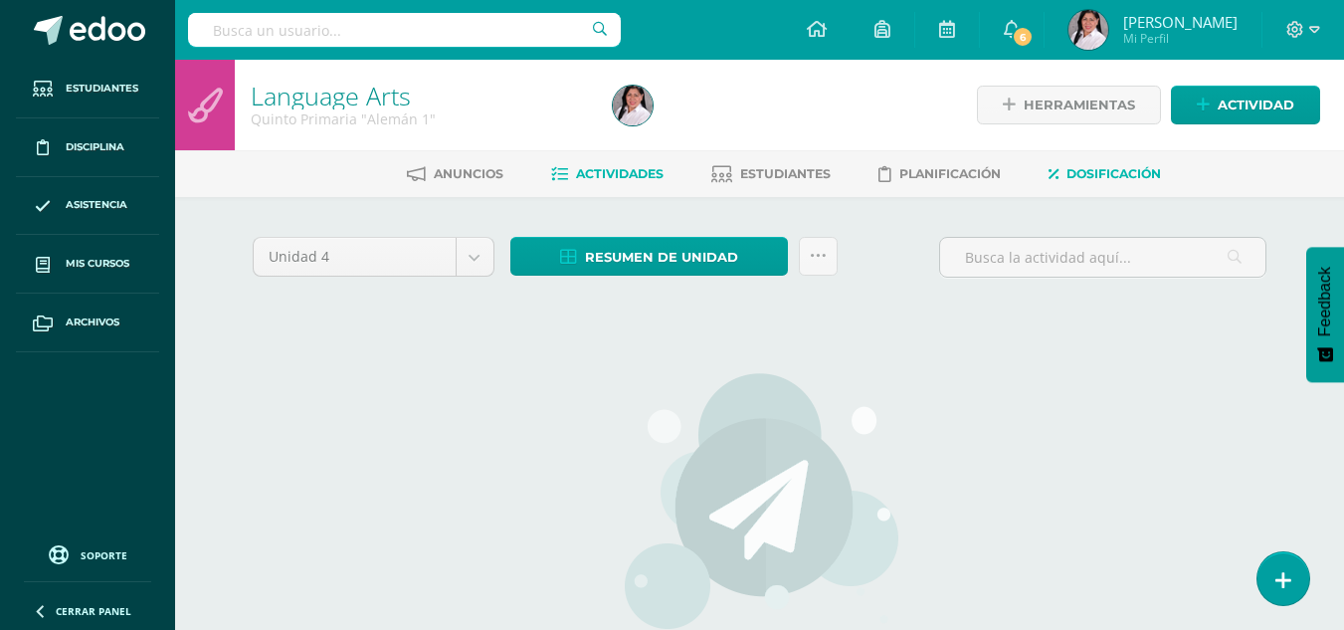
click at [1123, 171] on span "Dosificación" at bounding box center [1114, 173] width 95 height 15
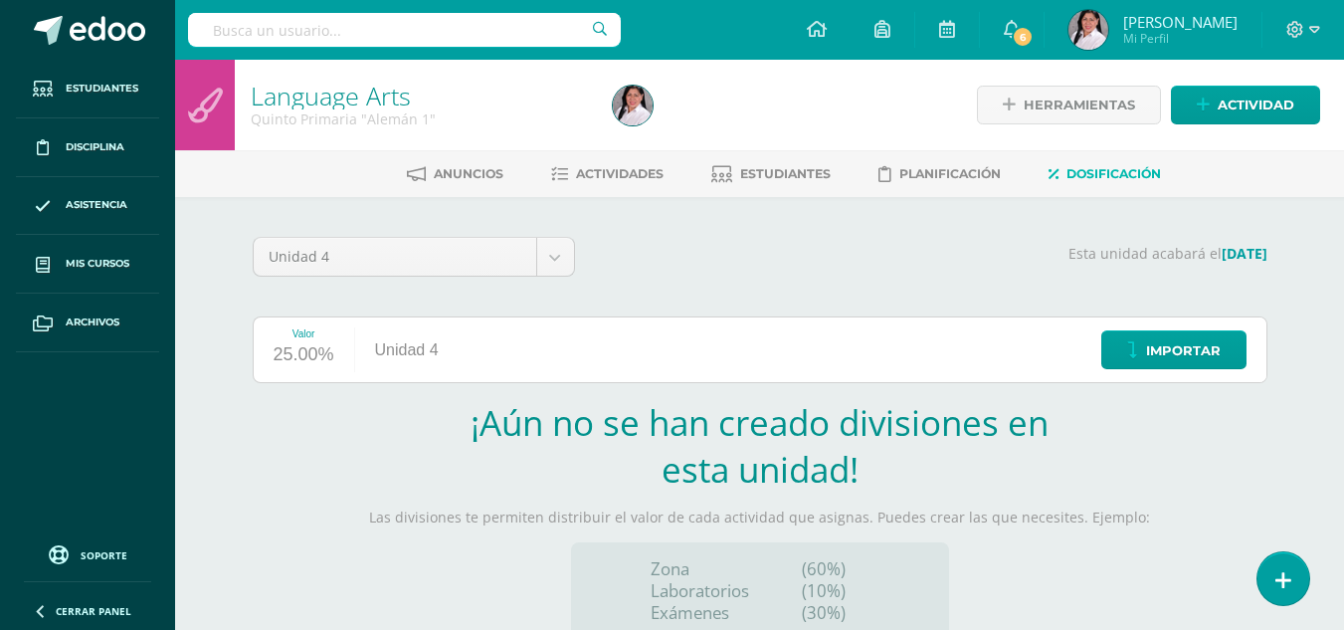
scroll to position [213, 0]
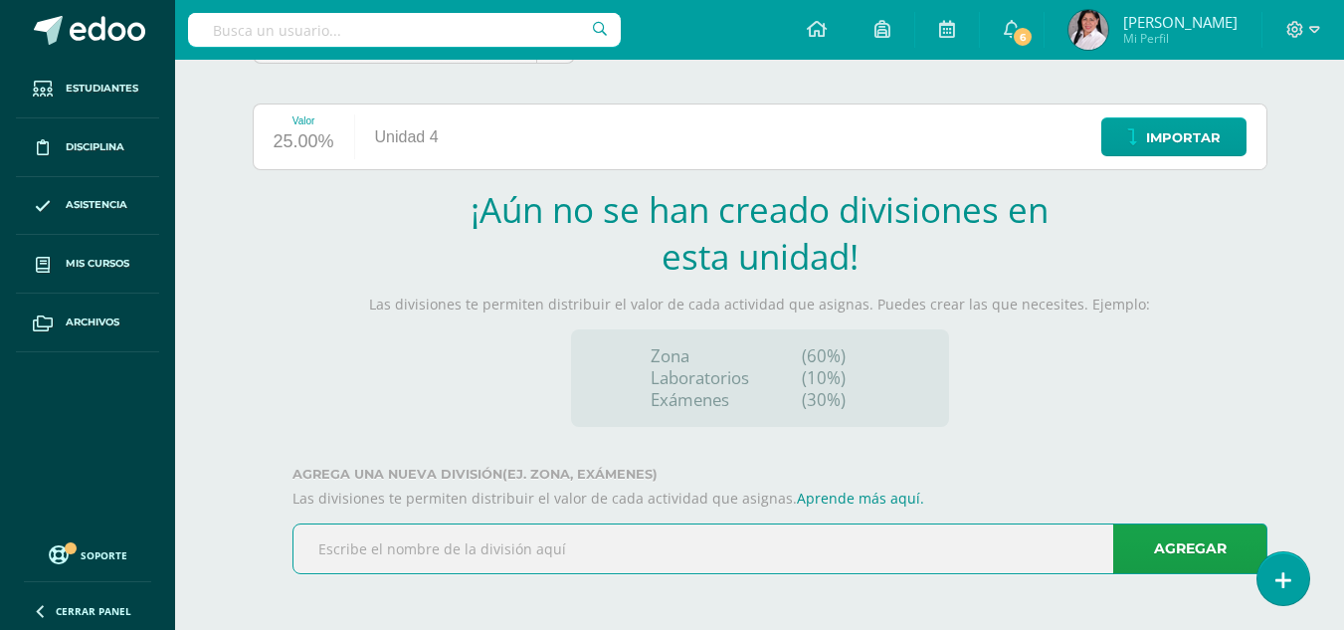
click at [641, 550] on input "text" at bounding box center [780, 548] width 973 height 49
type input "Classwork"
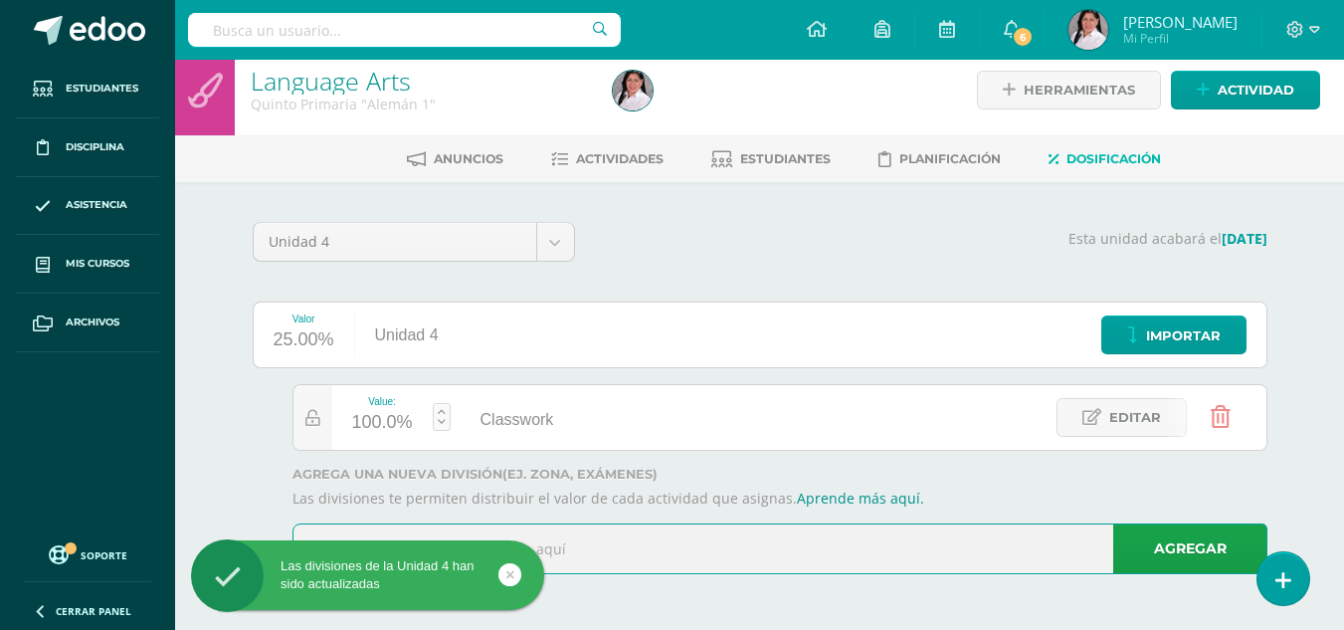
scroll to position [15, 0]
click at [843, 541] on input "text" at bounding box center [780, 548] width 973 height 49
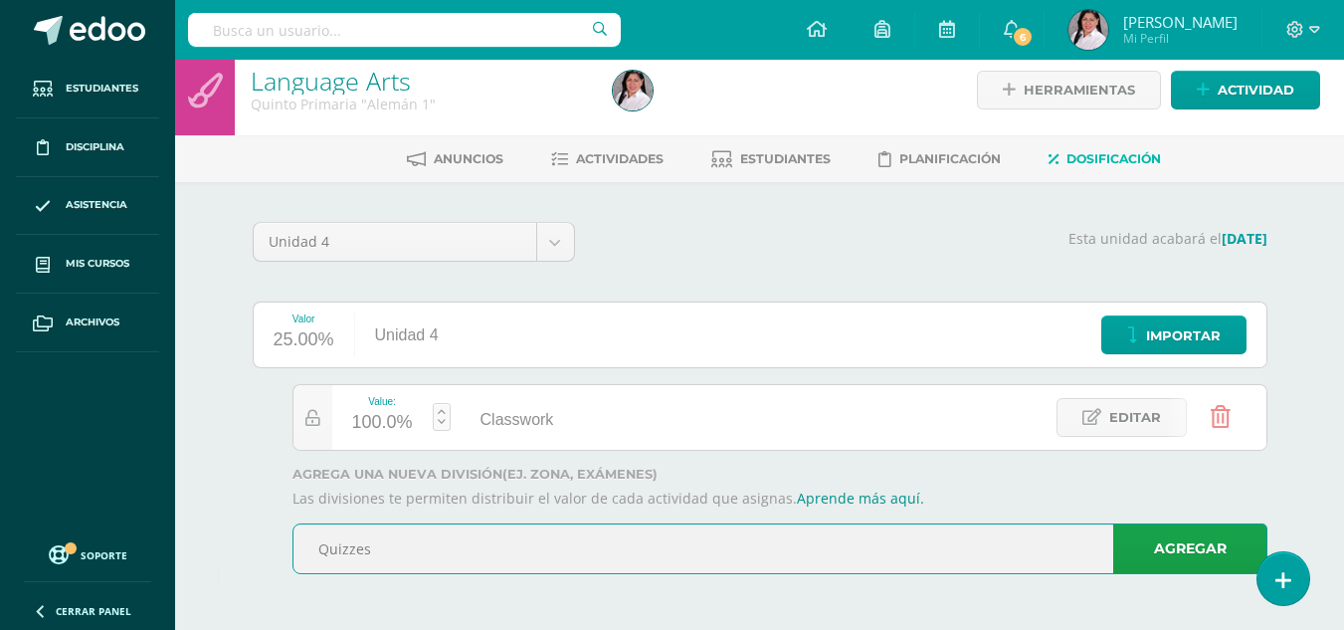
type input "Quizzes"
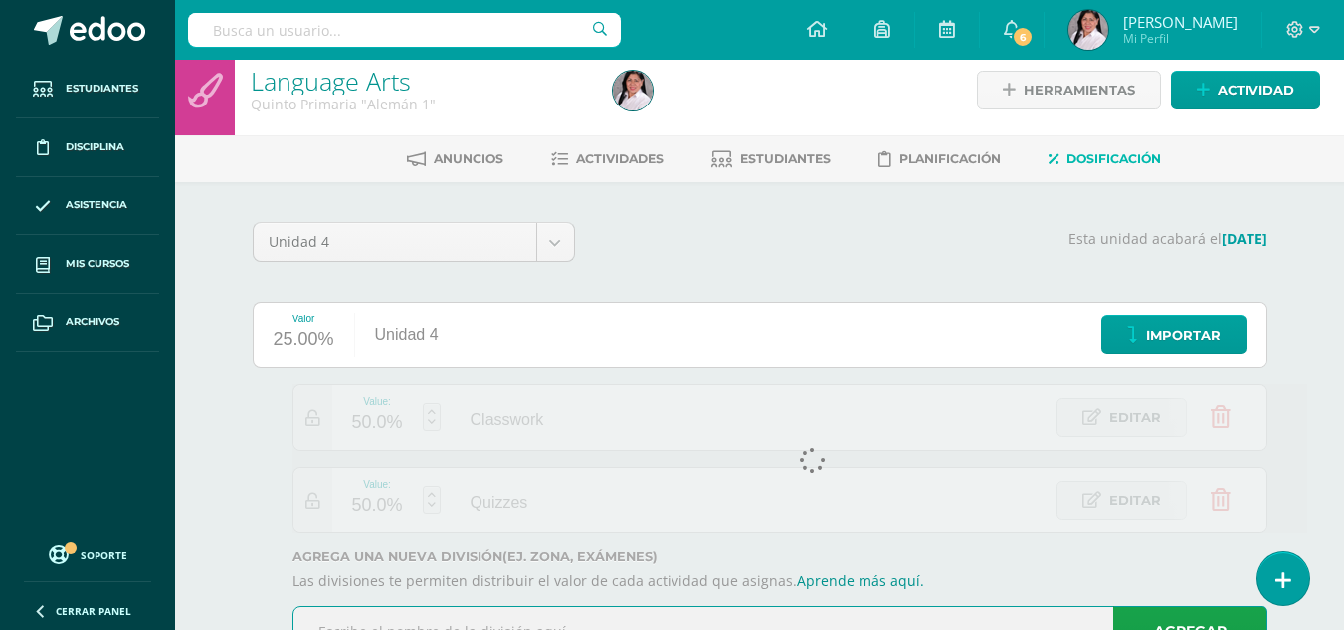
scroll to position [98, 0]
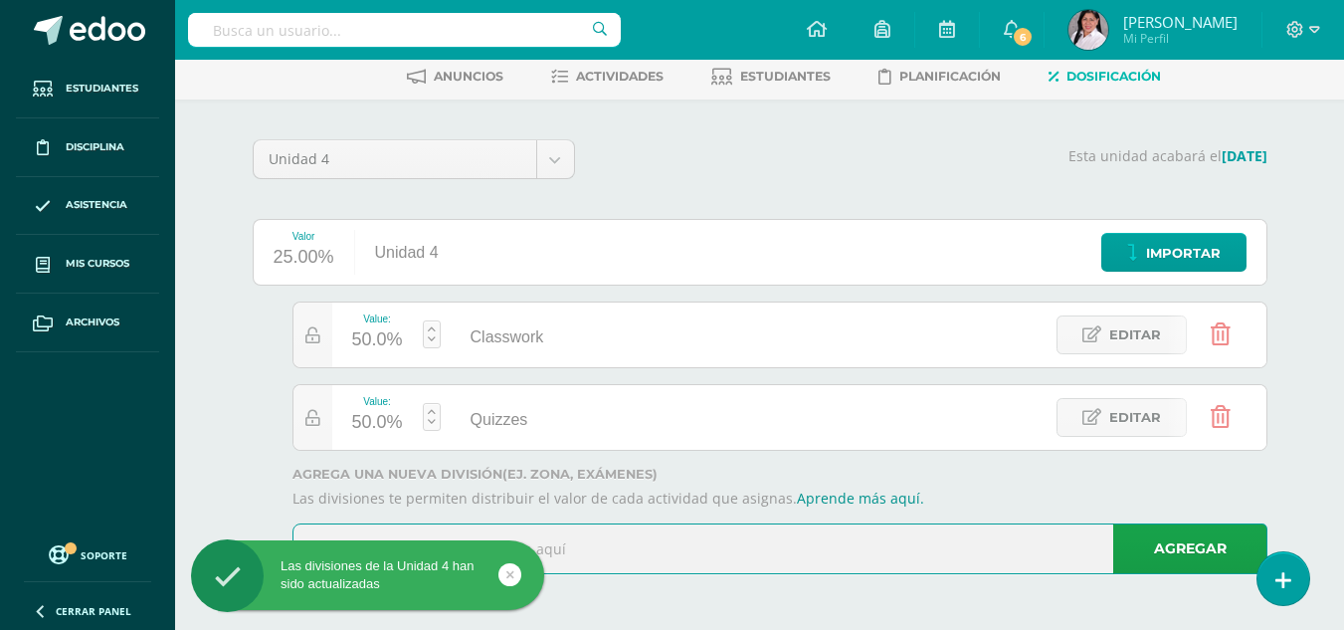
click at [764, 549] on input "text" at bounding box center [780, 548] width 973 height 49
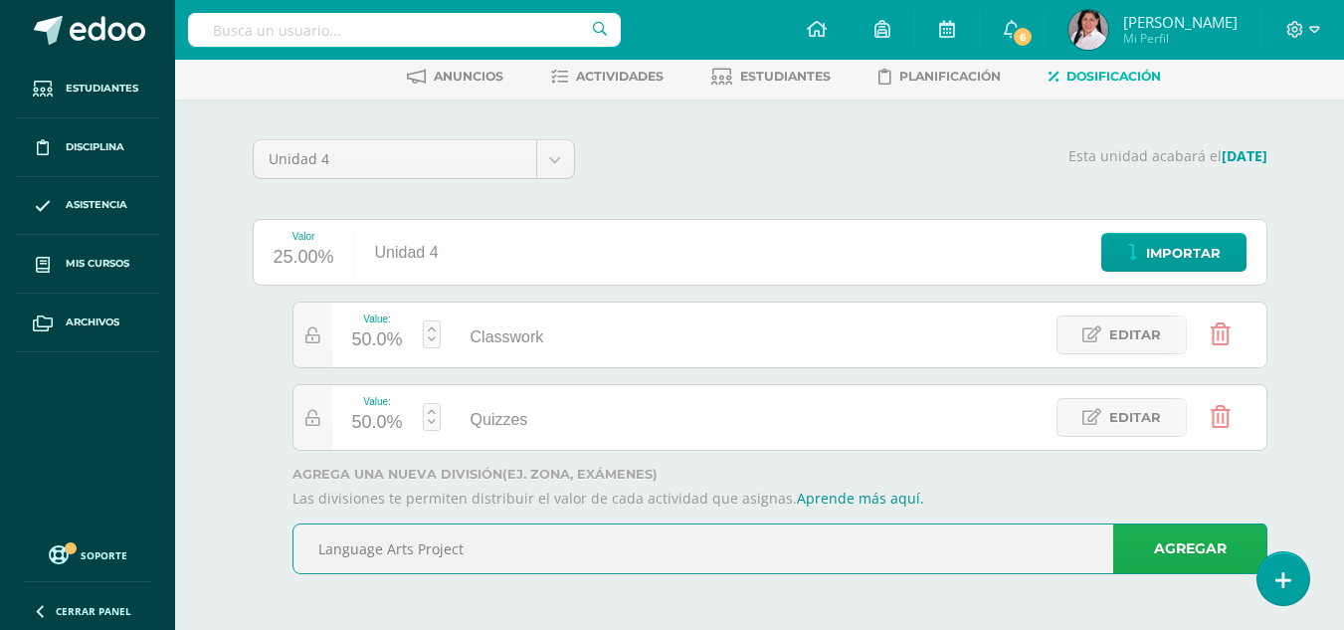
type input "Language Arts Project"
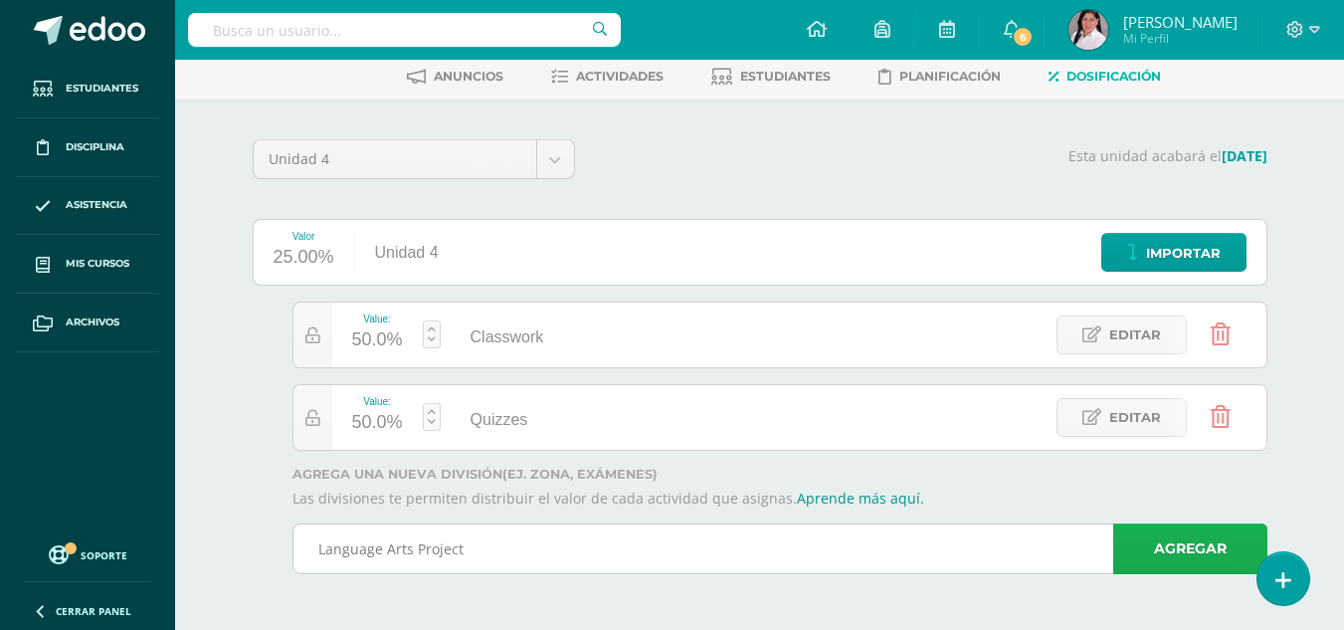
click at [1229, 547] on link "Agregar" at bounding box center [1190, 548] width 154 height 51
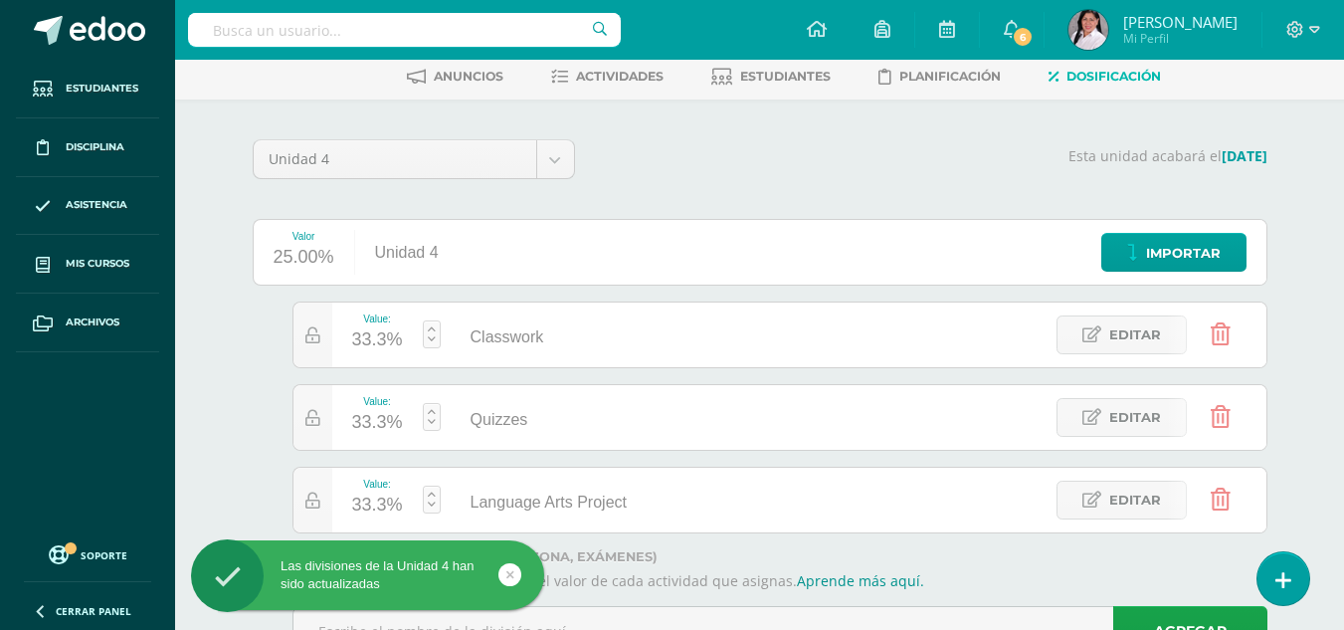
scroll to position [180, 0]
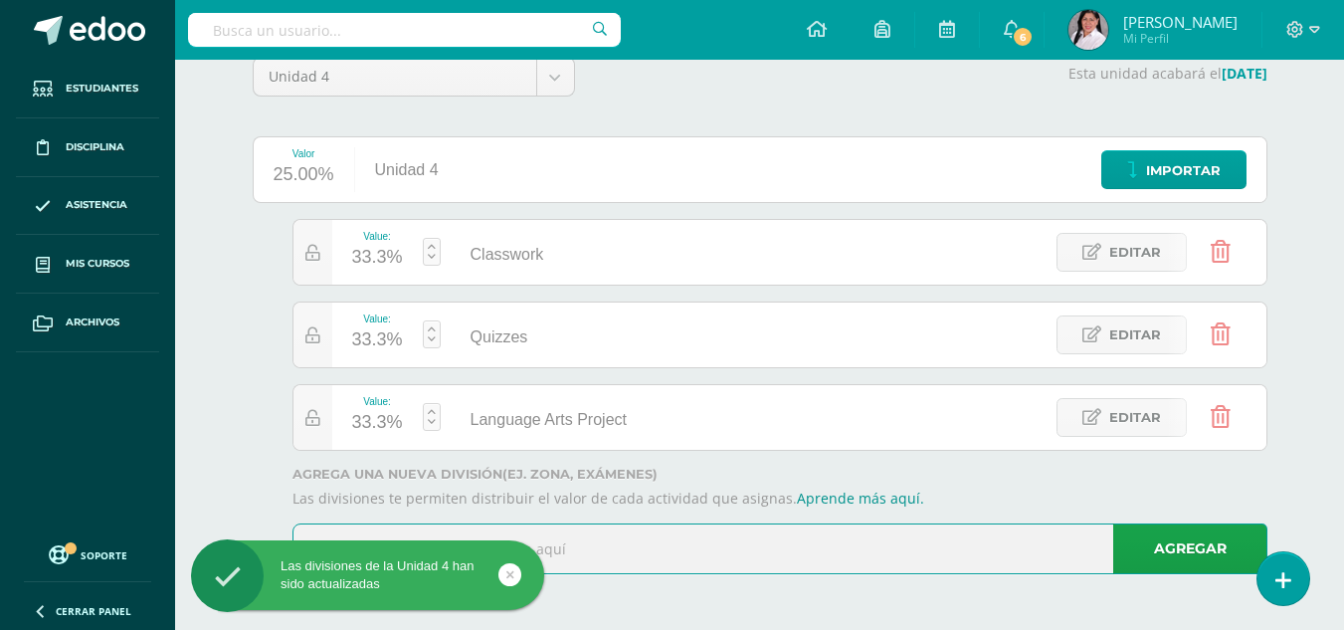
click at [597, 560] on input "text" at bounding box center [780, 548] width 973 height 49
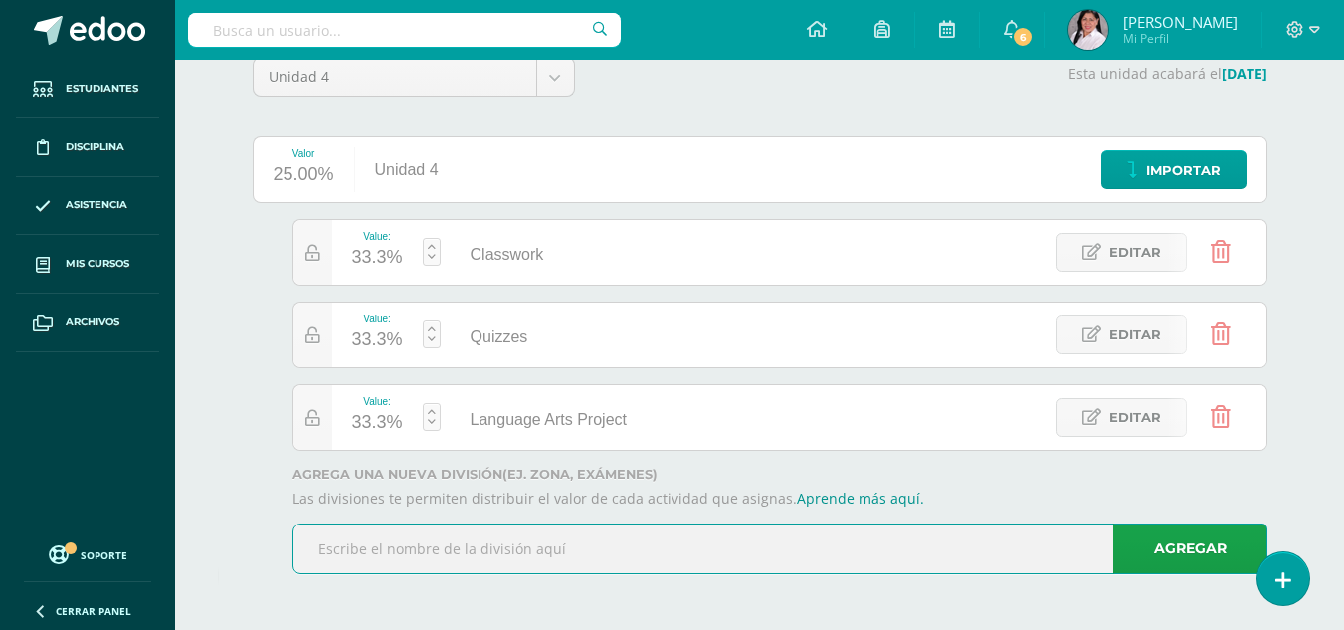
click at [602, 551] on input "text" at bounding box center [780, 548] width 973 height 49
type input "Closing 1"
click at [1145, 556] on link "Agregar" at bounding box center [1190, 548] width 154 height 51
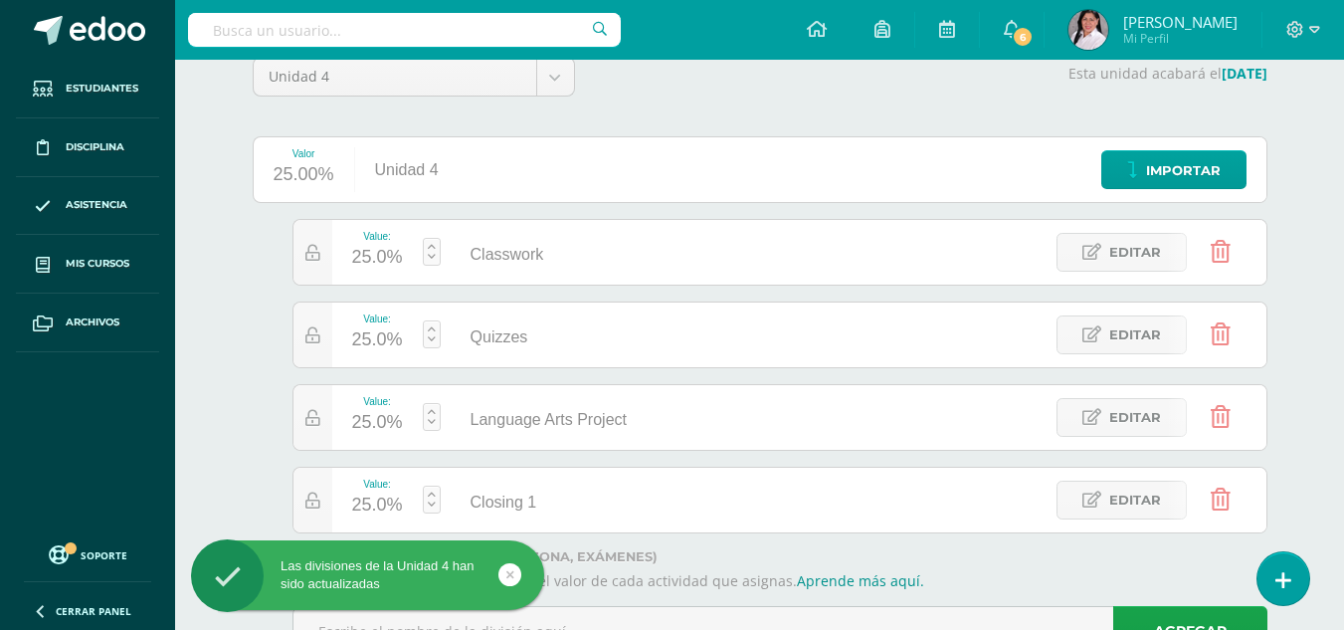
scroll to position [263, 0]
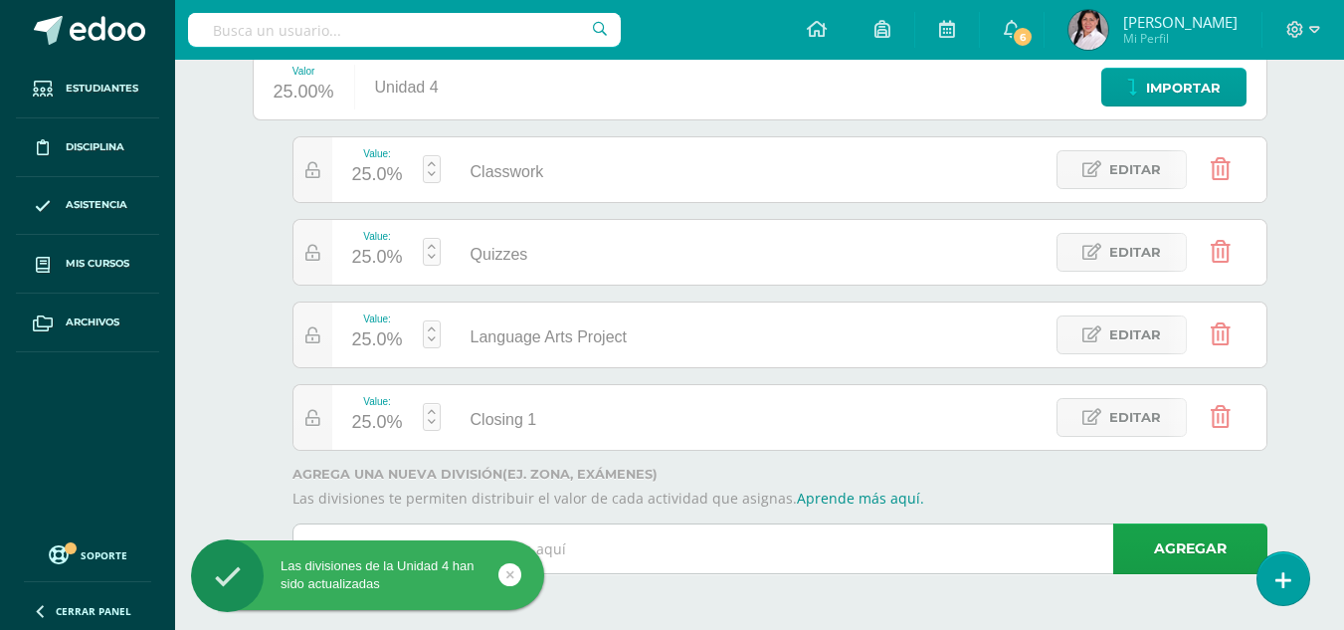
click at [630, 550] on input "text" at bounding box center [780, 548] width 973 height 49
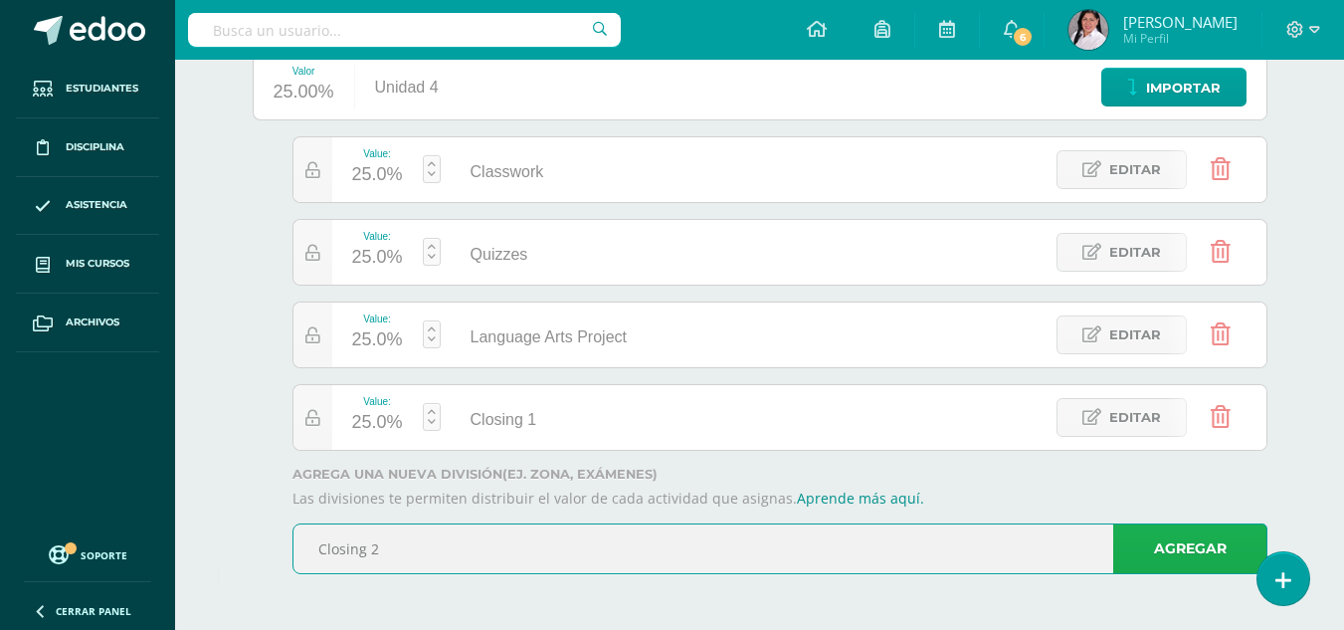
type input "Closing 2"
click at [1195, 550] on link "Agregar" at bounding box center [1190, 548] width 154 height 51
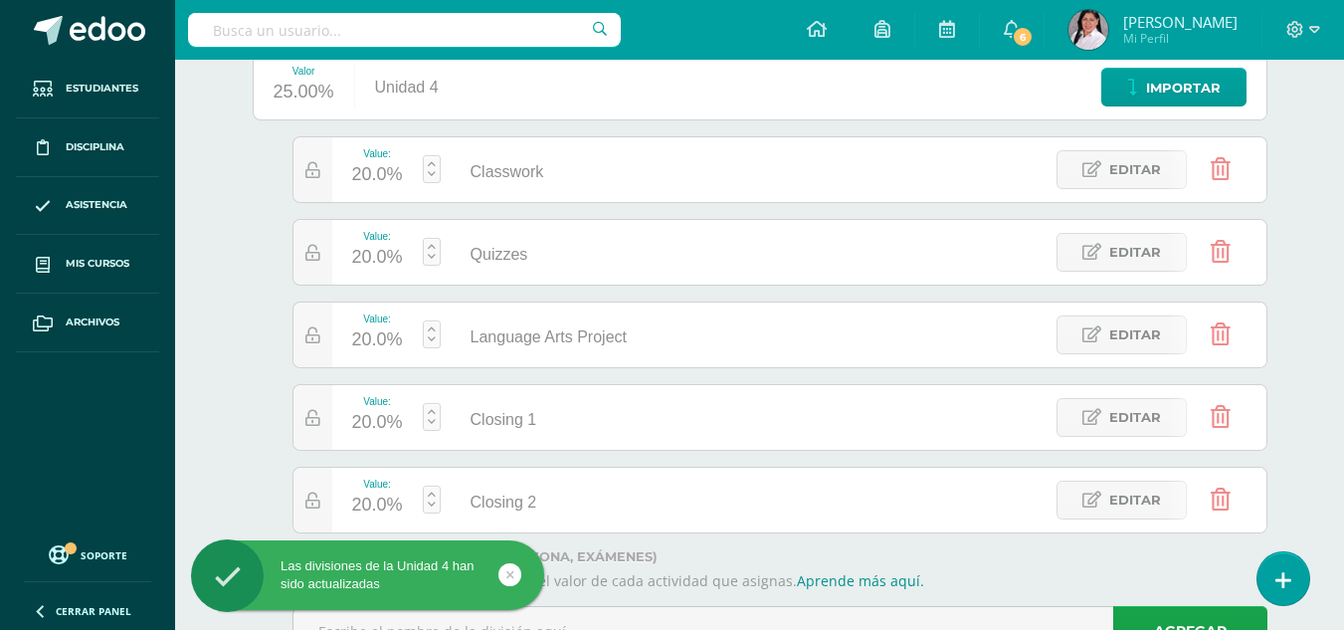
scroll to position [345, 0]
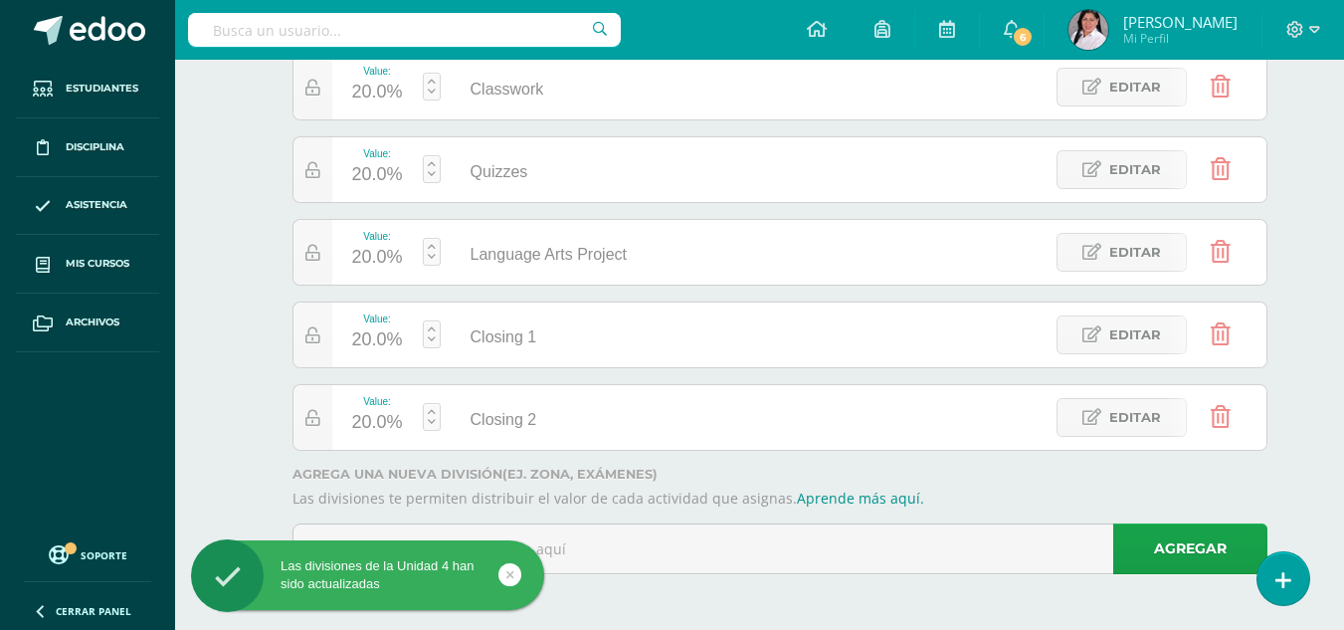
click at [562, 555] on div "Las divisiones de la Unidad 4 han sido actualizadas" at bounding box center [399, 578] width 363 height 77
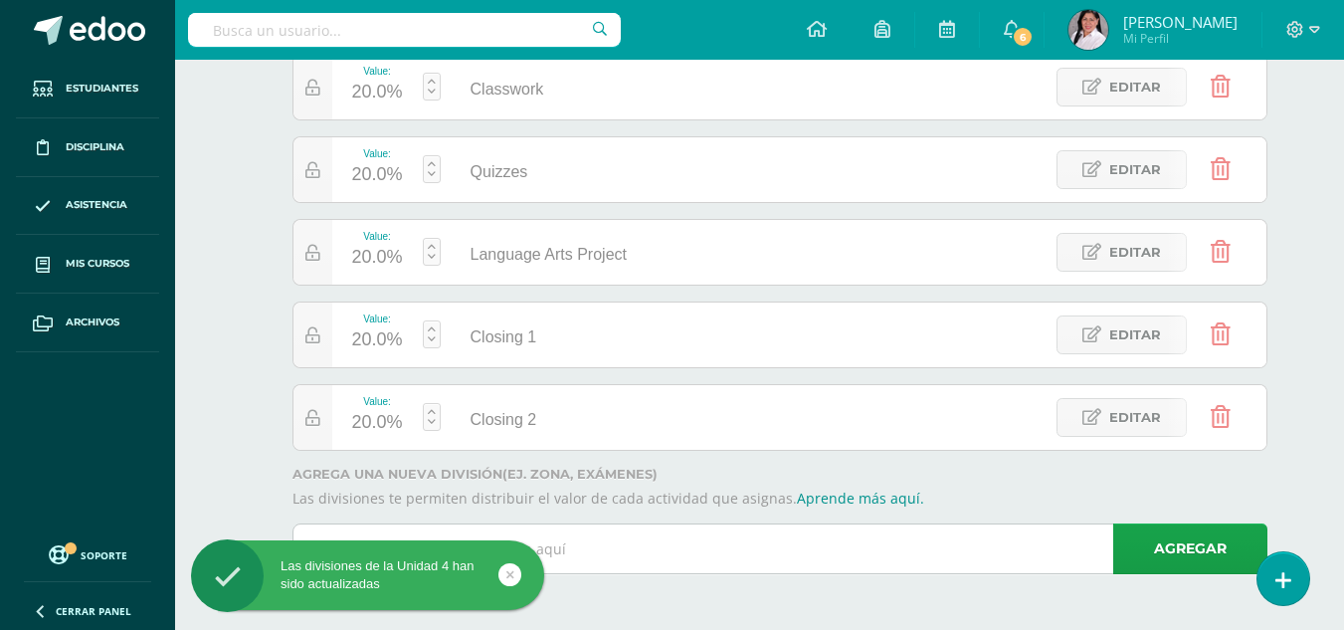
click at [604, 535] on input "text" at bounding box center [780, 548] width 973 height 49
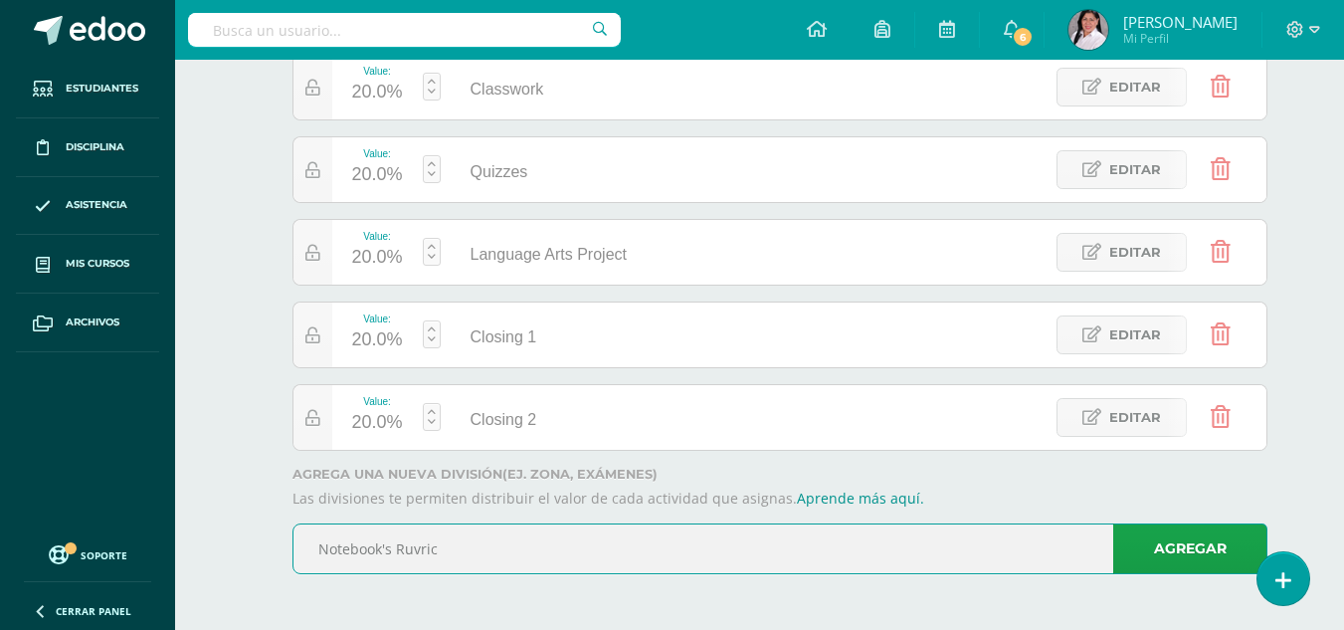
click at [421, 548] on input "Notebook's Ruvric" at bounding box center [780, 548] width 973 height 49
type input "Notebook's Rubric"
click at [1184, 546] on link "Agregar" at bounding box center [1190, 548] width 154 height 51
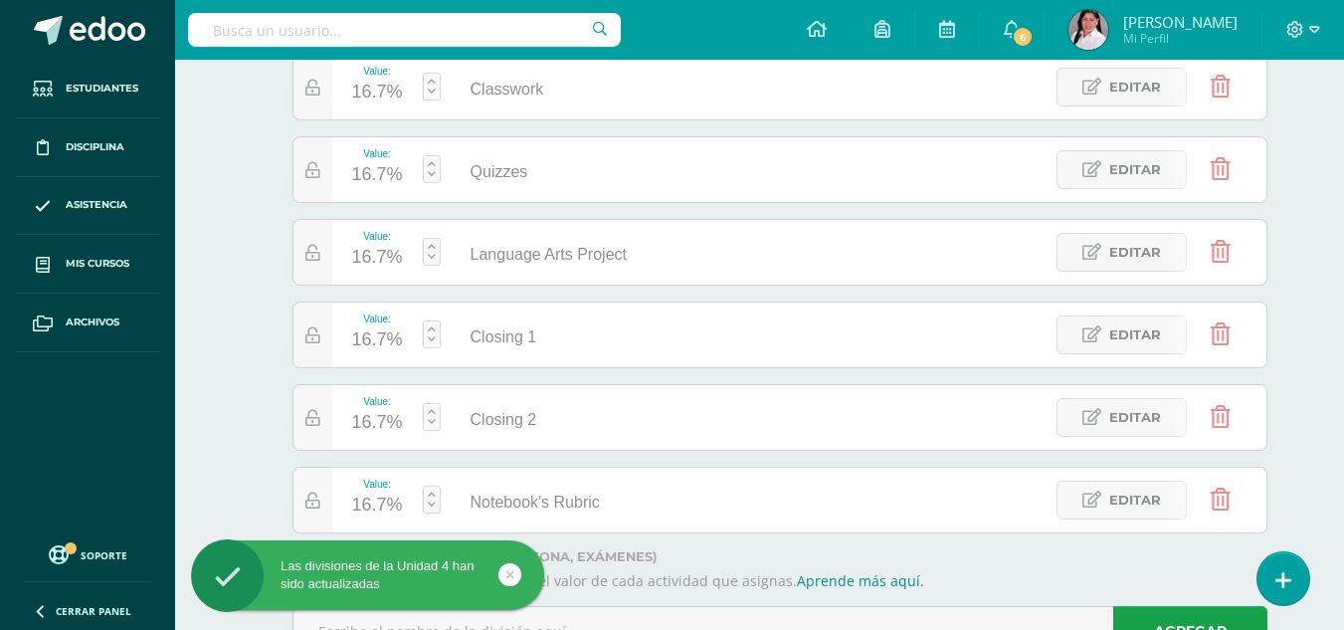
scroll to position [296, 0]
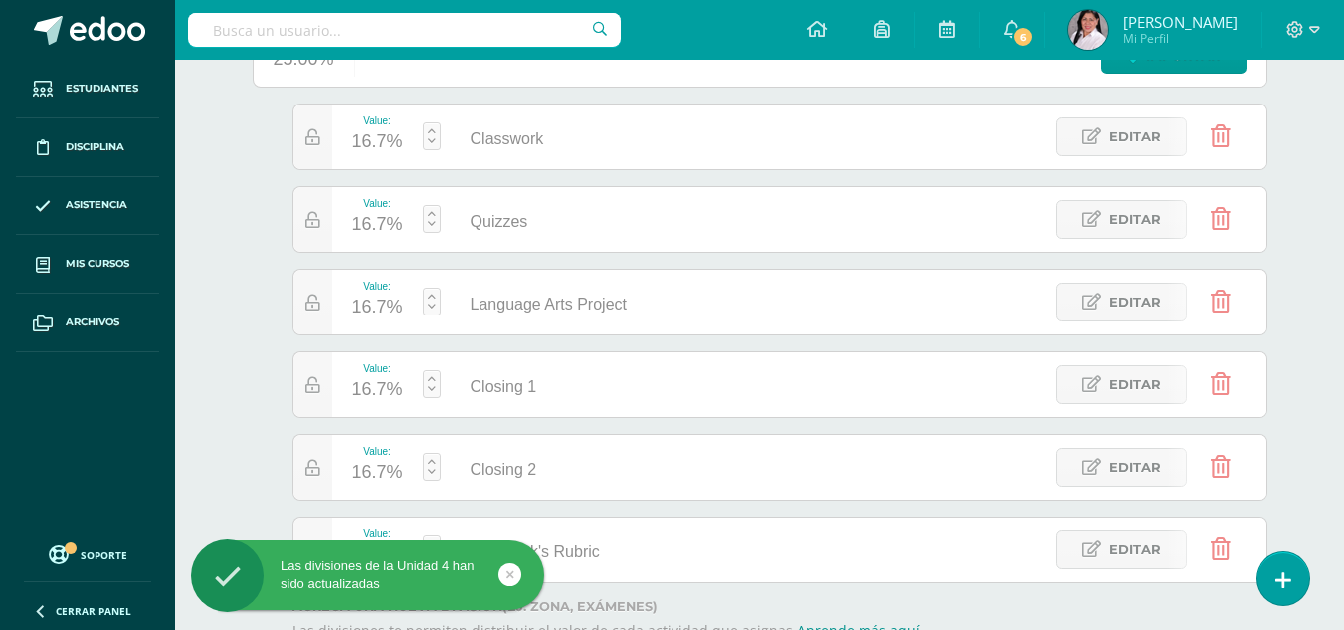
click at [427, 130] on link at bounding box center [432, 136] width 18 height 28
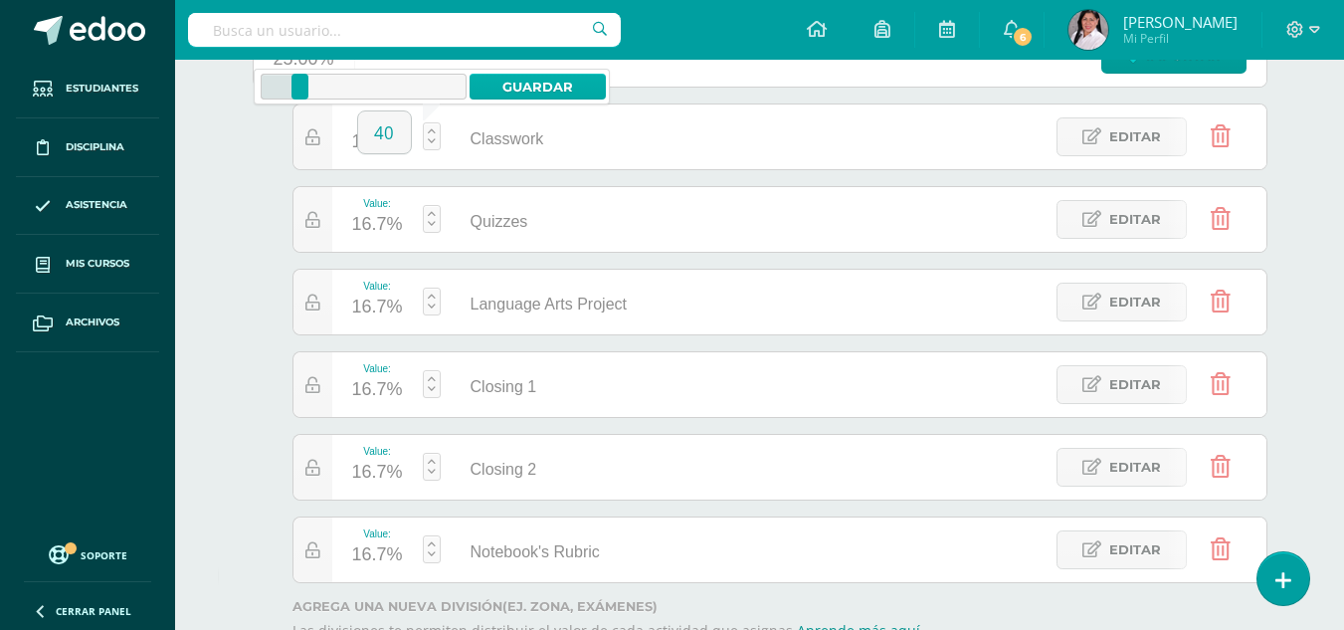
click at [550, 84] on link "Guardar" at bounding box center [538, 87] width 136 height 26
type input "40"
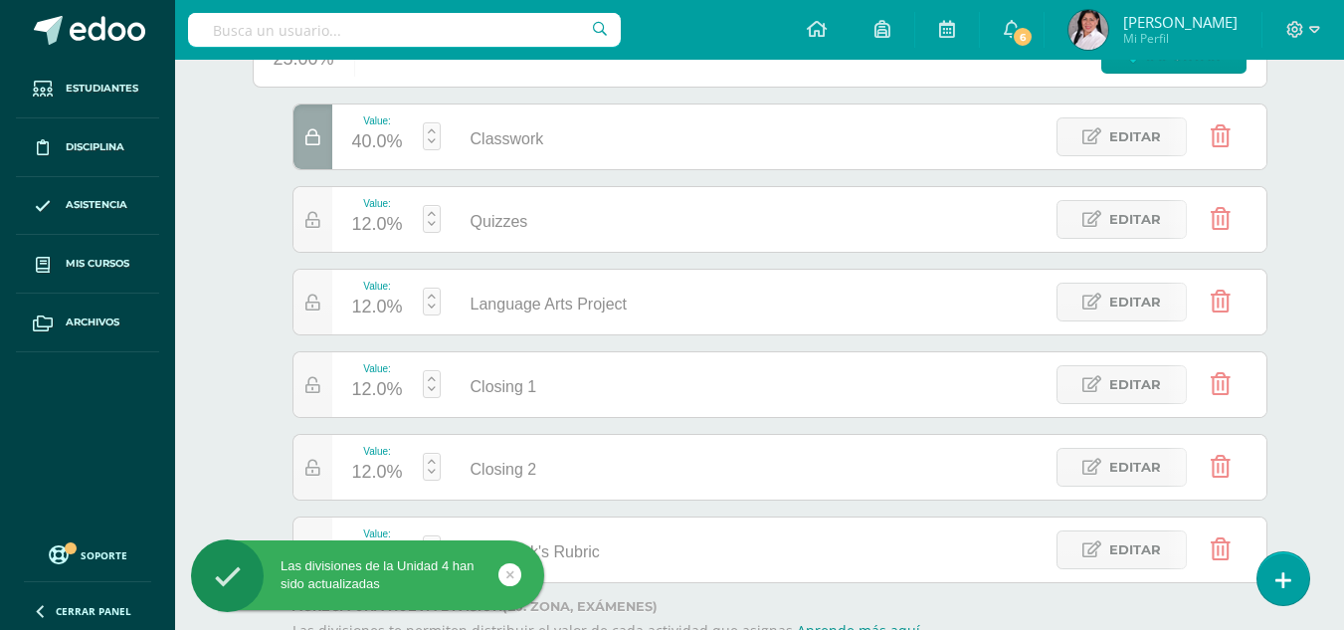
click at [429, 223] on link at bounding box center [432, 219] width 18 height 28
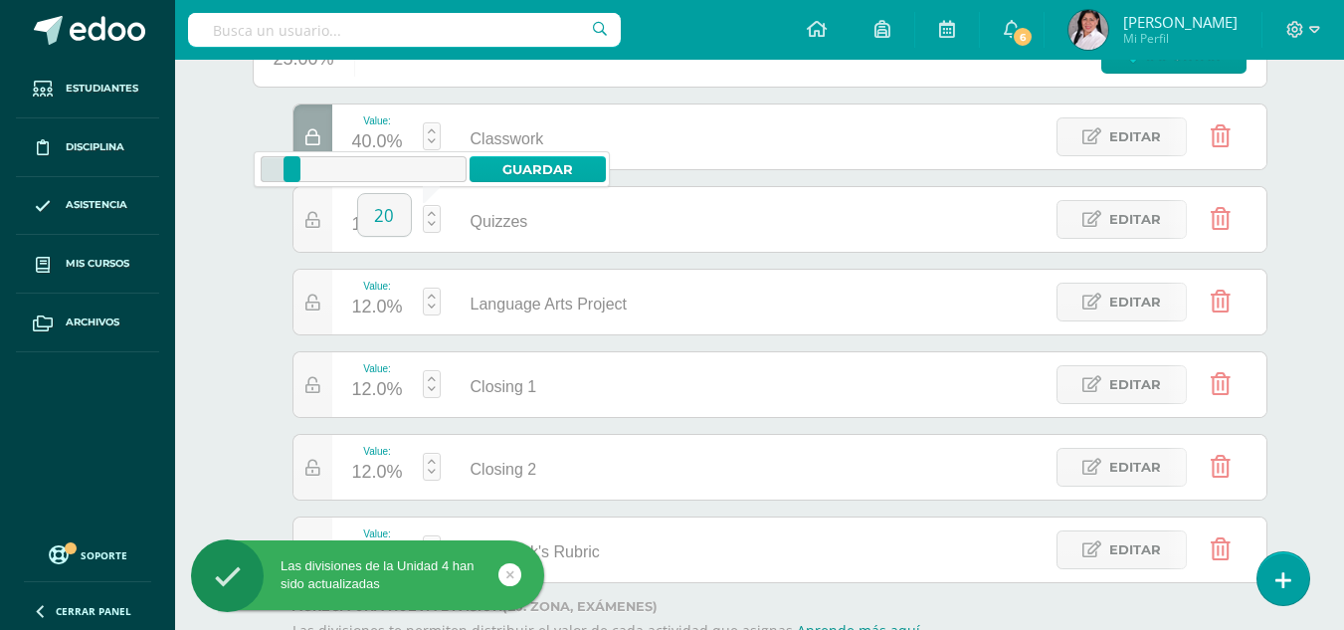
click at [517, 164] on link "Guardar" at bounding box center [538, 169] width 136 height 26
type input "12"
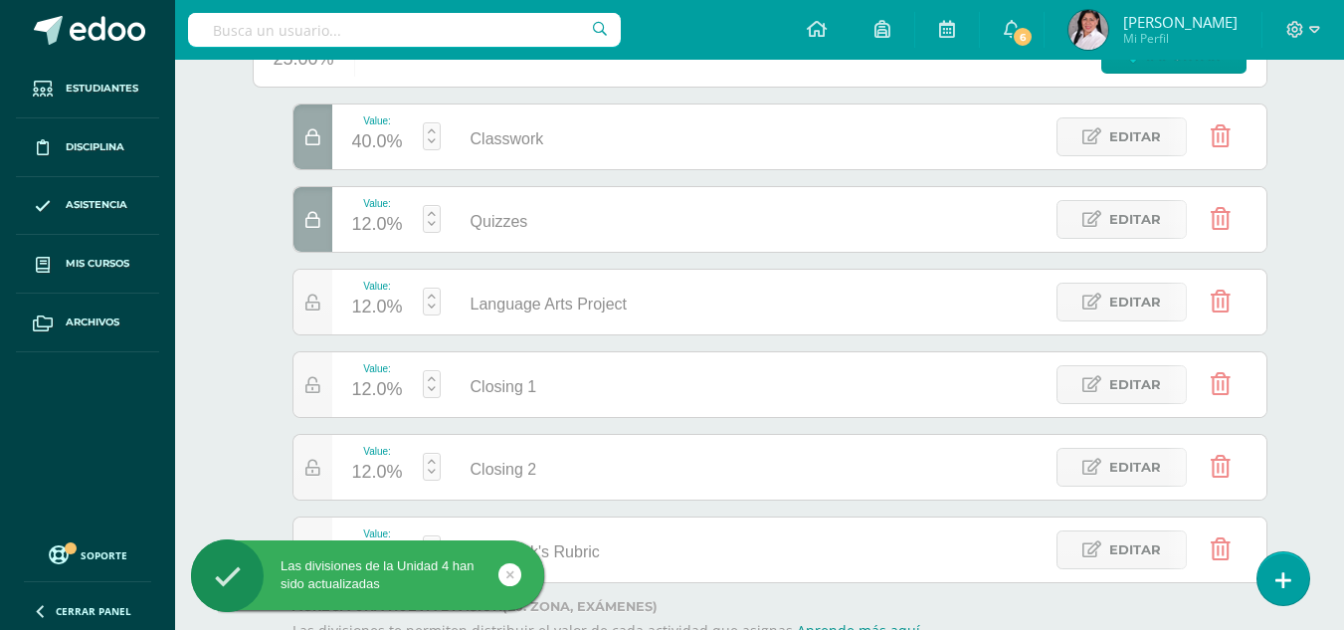
click at [430, 306] on link at bounding box center [432, 302] width 18 height 28
click at [511, 246] on link "Guardar" at bounding box center [538, 252] width 136 height 26
type input "12"
click at [435, 220] on link at bounding box center [432, 219] width 18 height 28
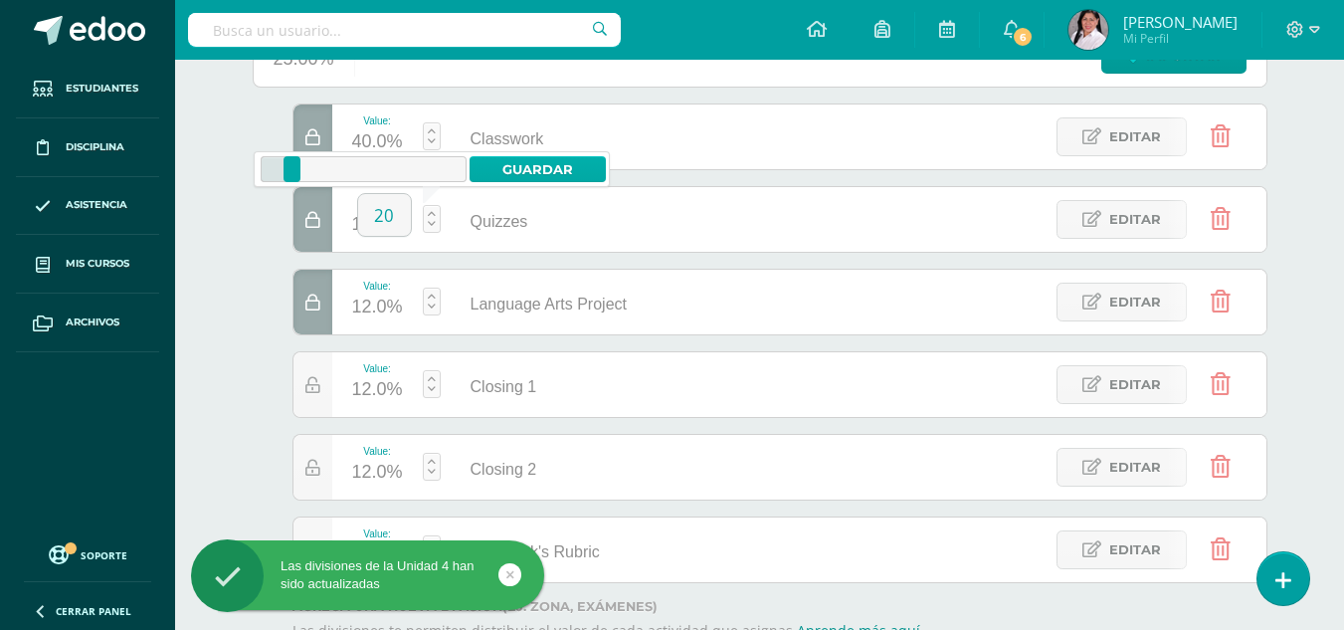
click at [506, 169] on link "Guardar" at bounding box center [538, 169] width 136 height 26
type input "20"
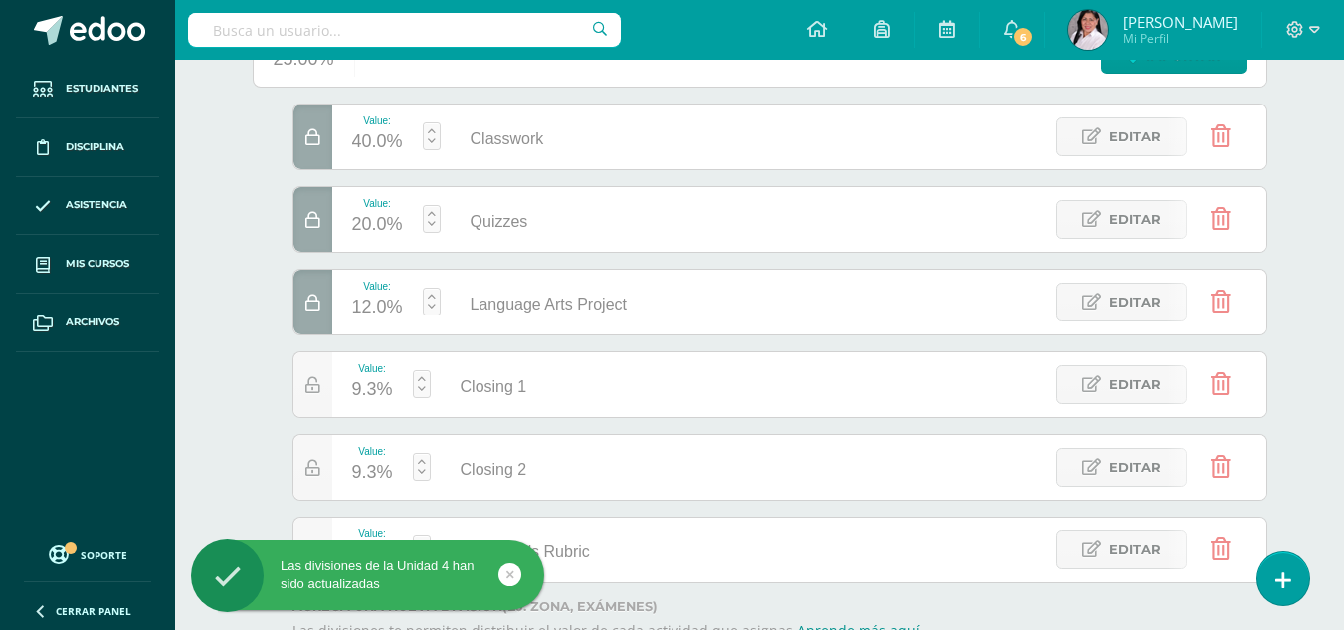
click at [425, 385] on link at bounding box center [422, 384] width 18 height 28
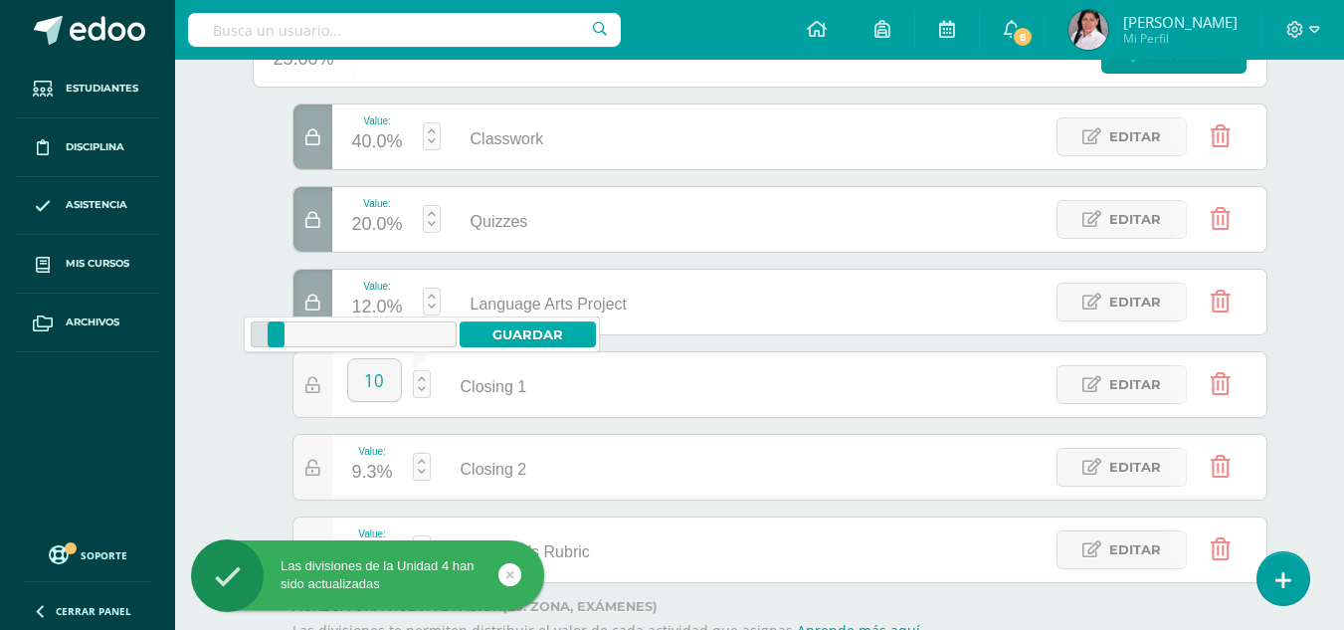
click at [517, 335] on link "Guardar" at bounding box center [528, 334] width 136 height 26
type input "10"
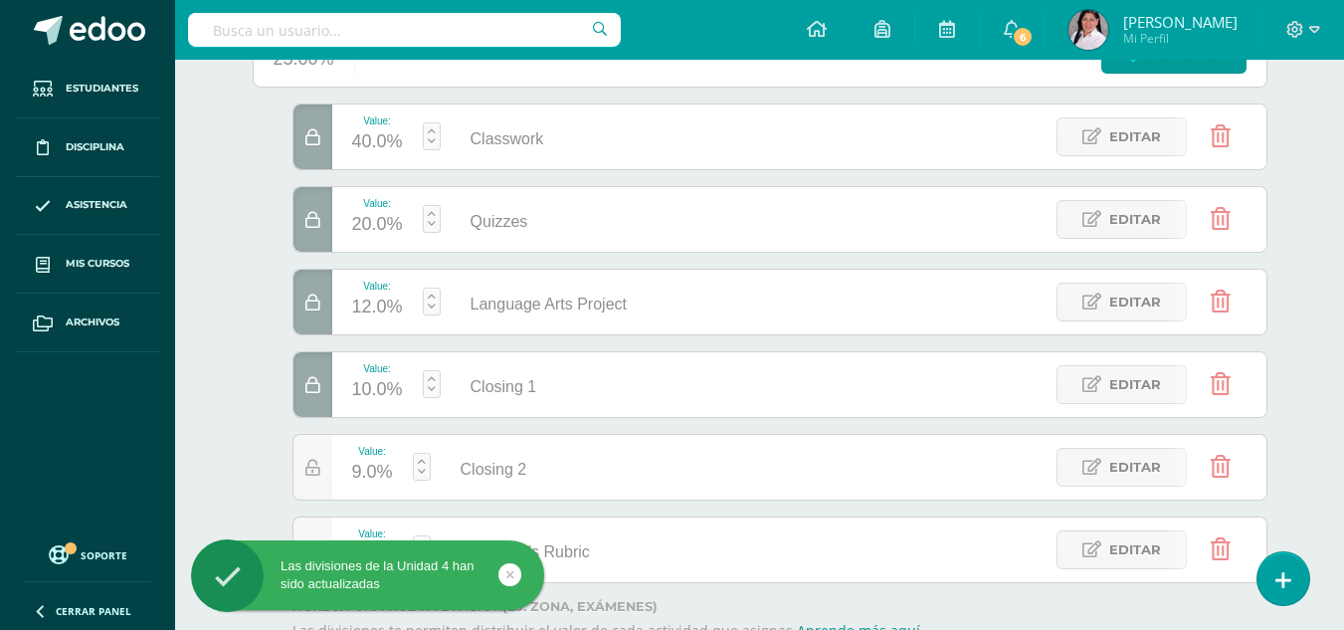
click at [433, 304] on link at bounding box center [432, 302] width 18 height 28
click at [533, 259] on link "Guardar" at bounding box center [538, 252] width 136 height 26
type input "10"
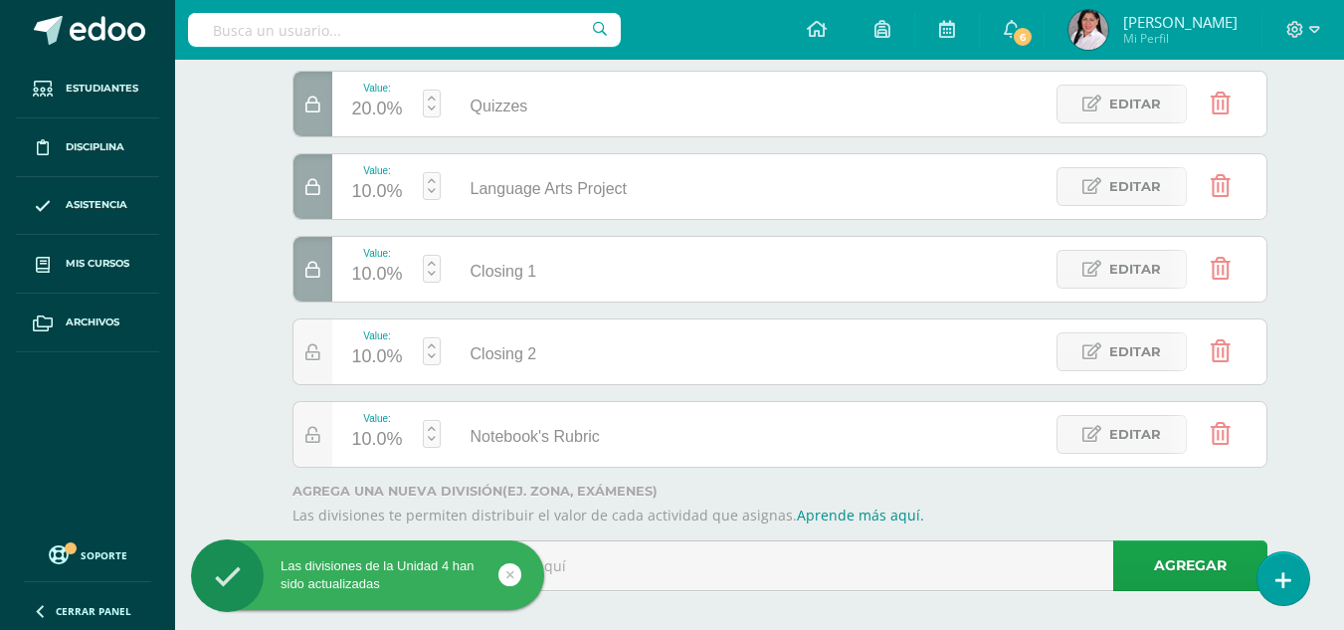
scroll to position [412, 0]
click at [429, 348] on link at bounding box center [432, 350] width 18 height 28
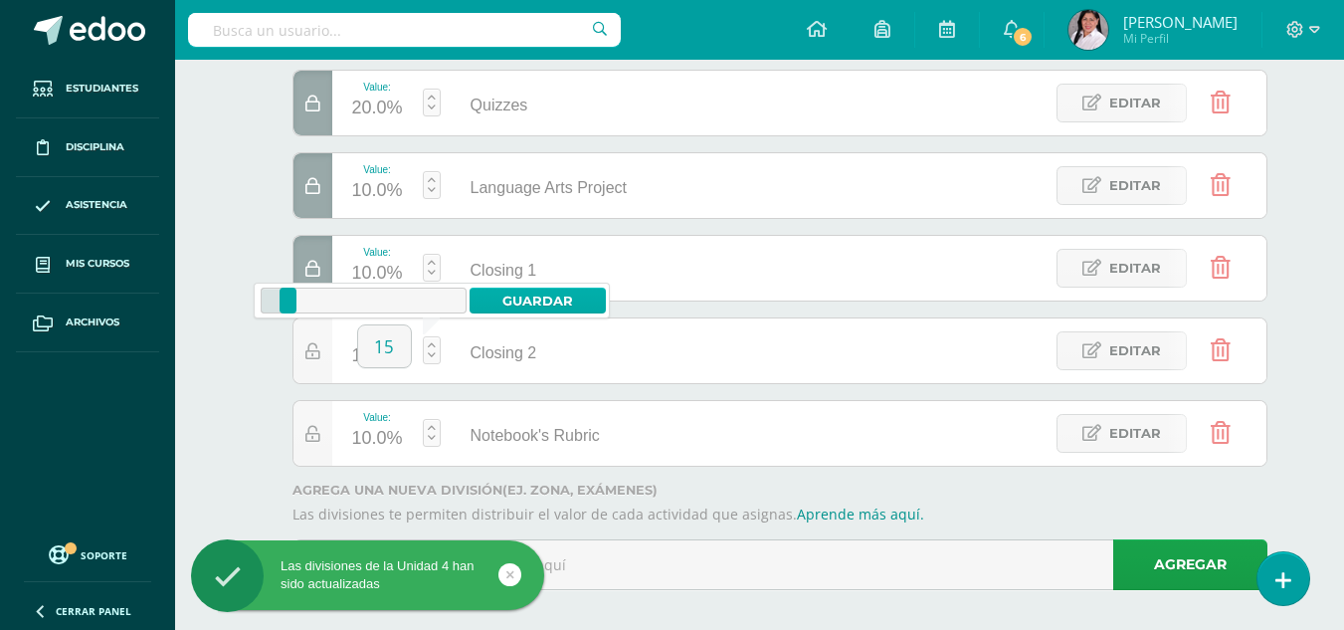
click at [530, 293] on link "Guardar" at bounding box center [538, 301] width 136 height 26
type input "10"
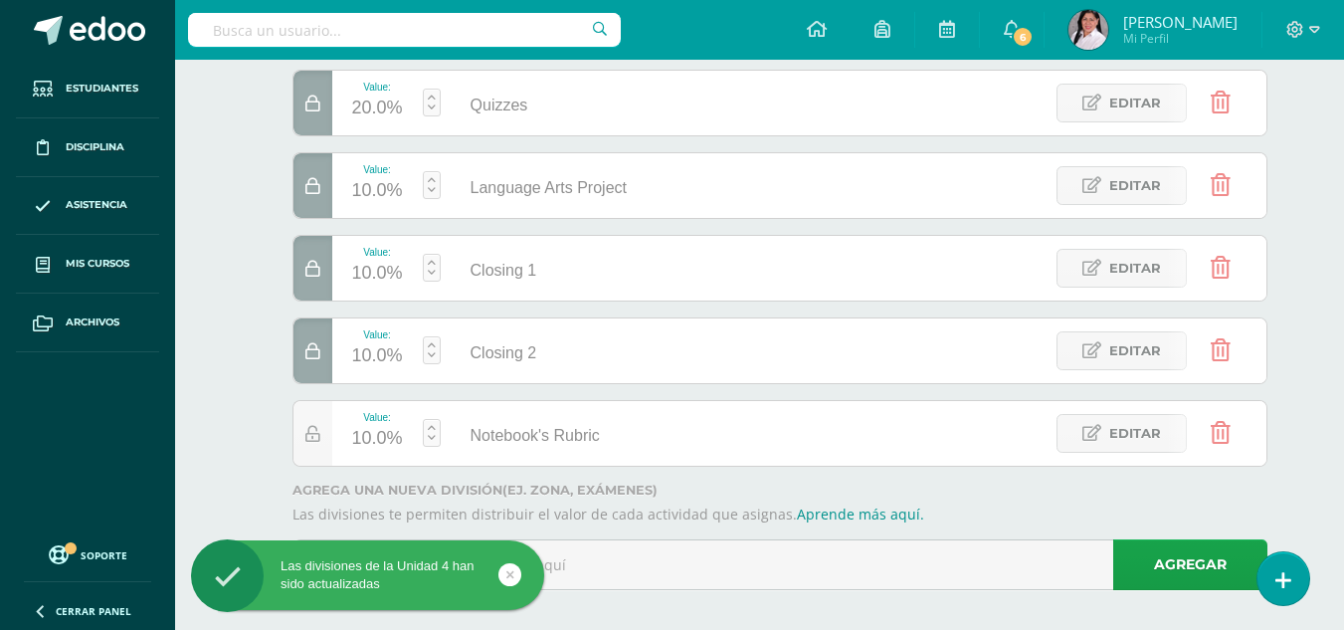
click at [432, 437] on link at bounding box center [432, 433] width 18 height 28
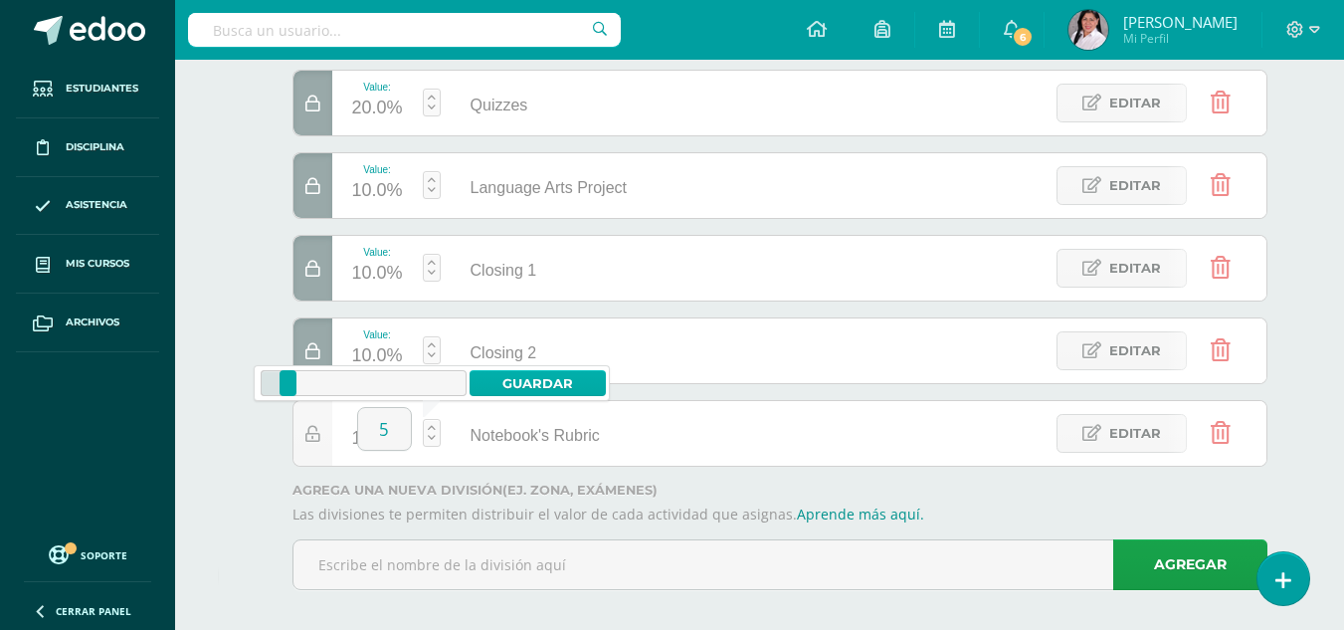
click at [506, 382] on link "Guardar" at bounding box center [538, 383] width 136 height 26
type input "10"
click at [431, 358] on link at bounding box center [432, 350] width 18 height 28
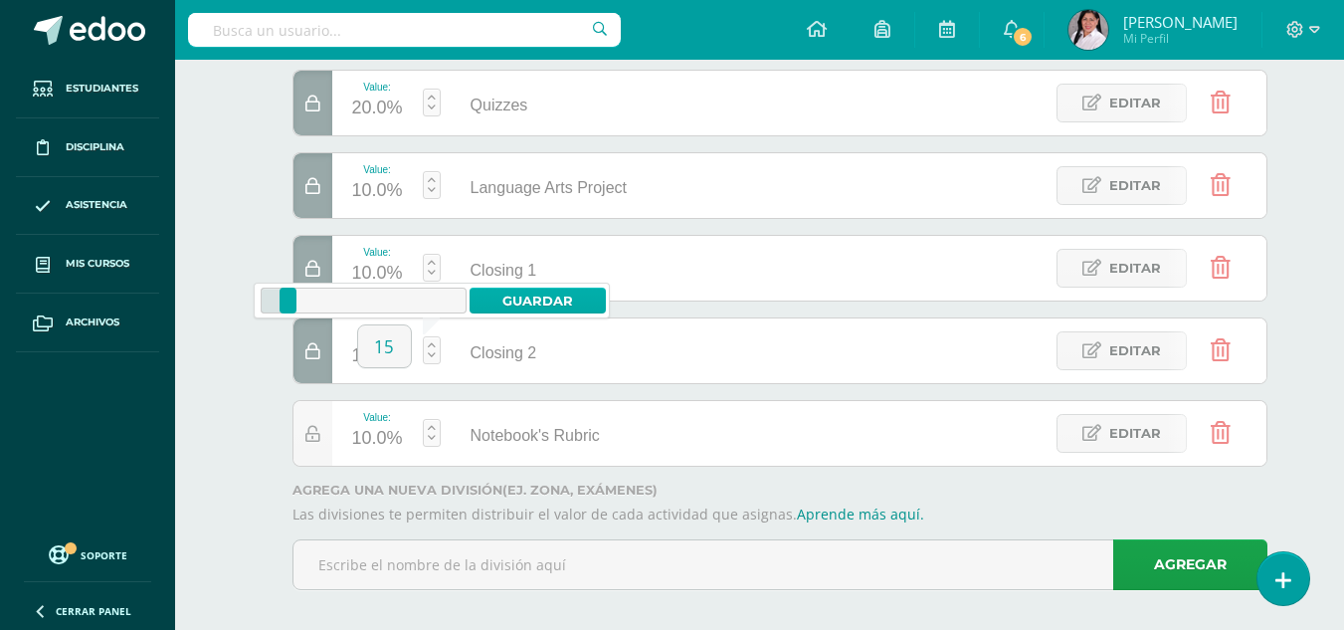
click at [521, 289] on link "Guardar" at bounding box center [538, 301] width 136 height 26
type input "10"
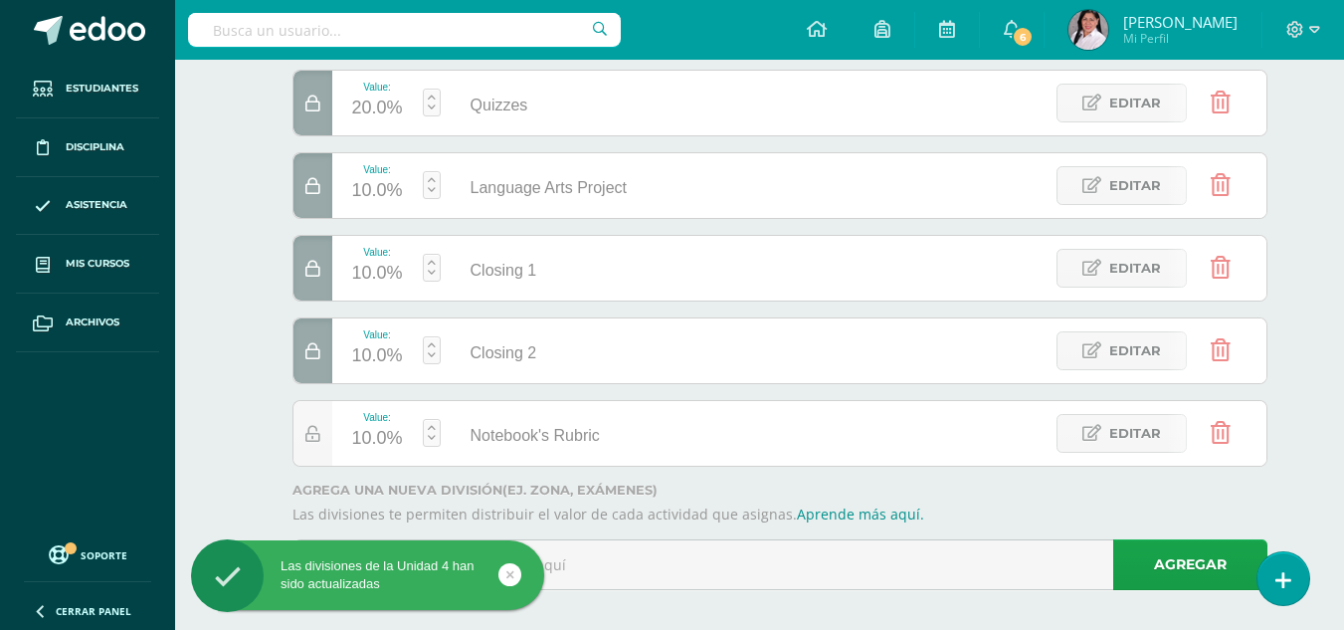
click at [314, 351] on icon at bounding box center [312, 351] width 15 height 17
click at [429, 347] on link at bounding box center [432, 350] width 18 height 28
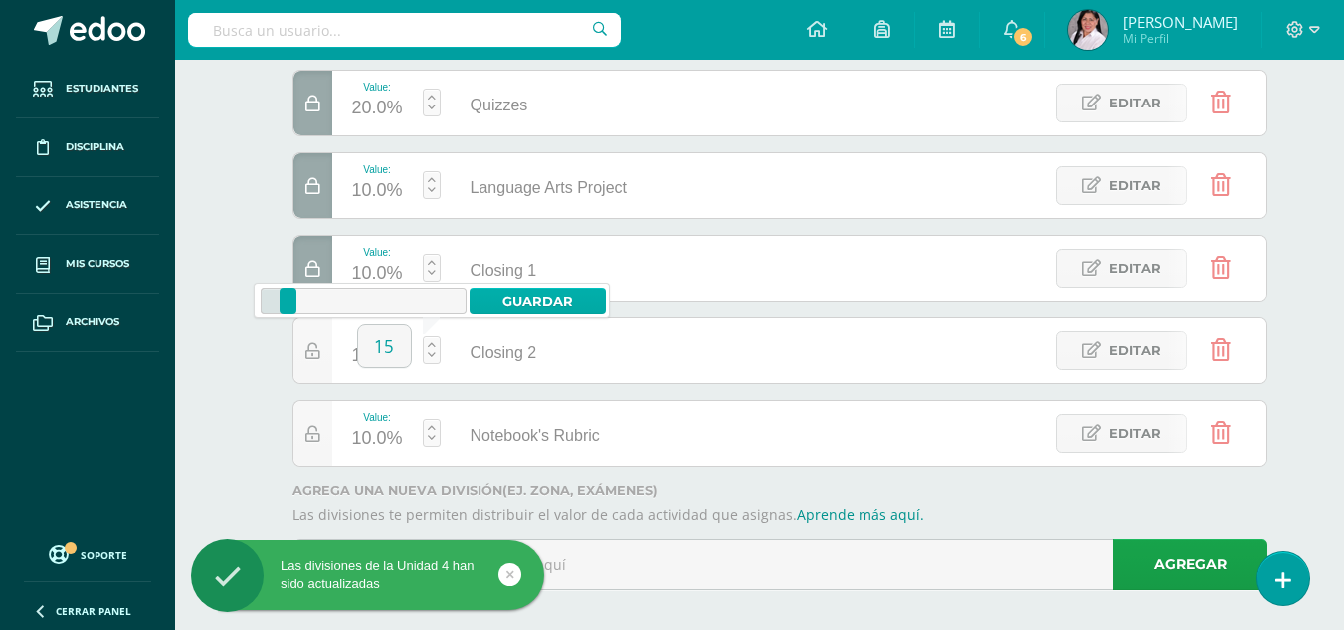
click at [516, 303] on link "Guardar" at bounding box center [538, 301] width 136 height 26
type input "15"
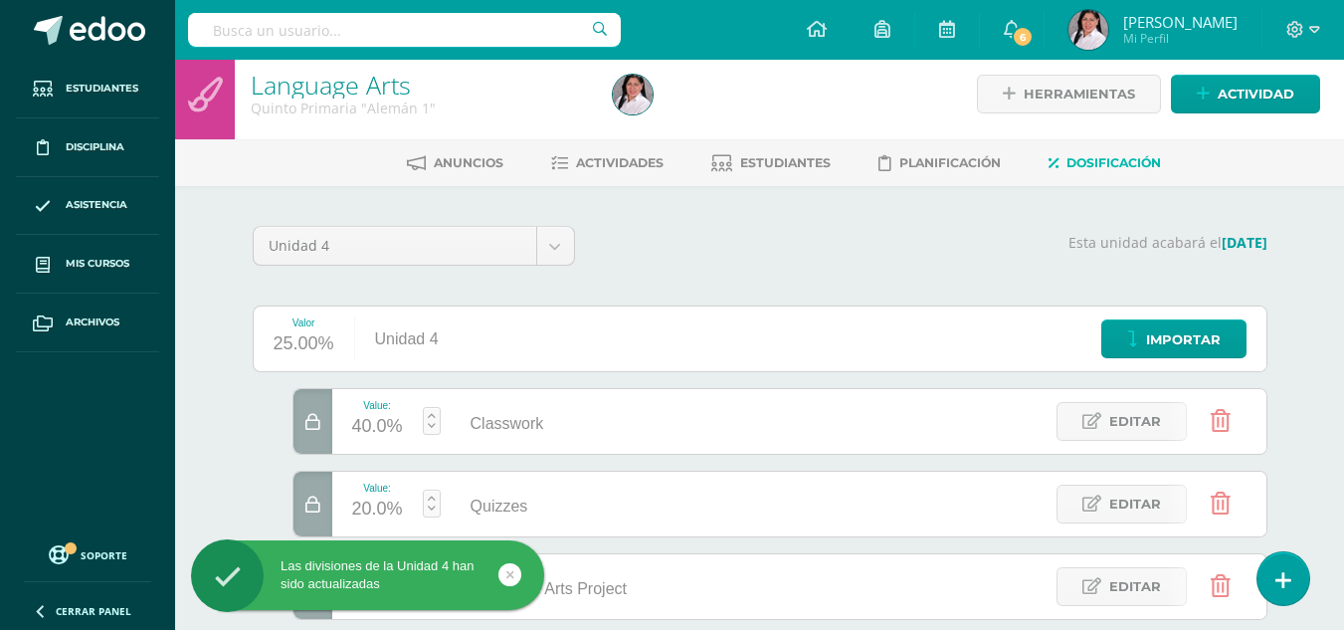
scroll to position [0, 0]
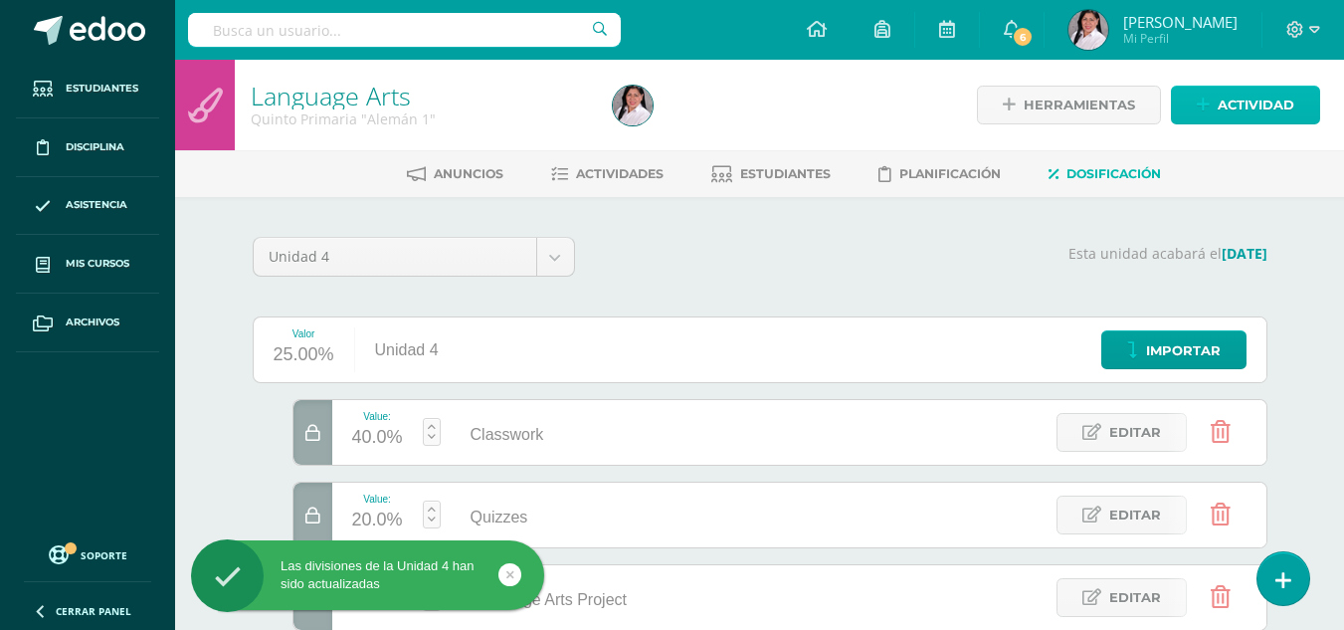
click at [1241, 111] on span "Actividad" at bounding box center [1256, 105] width 77 height 37
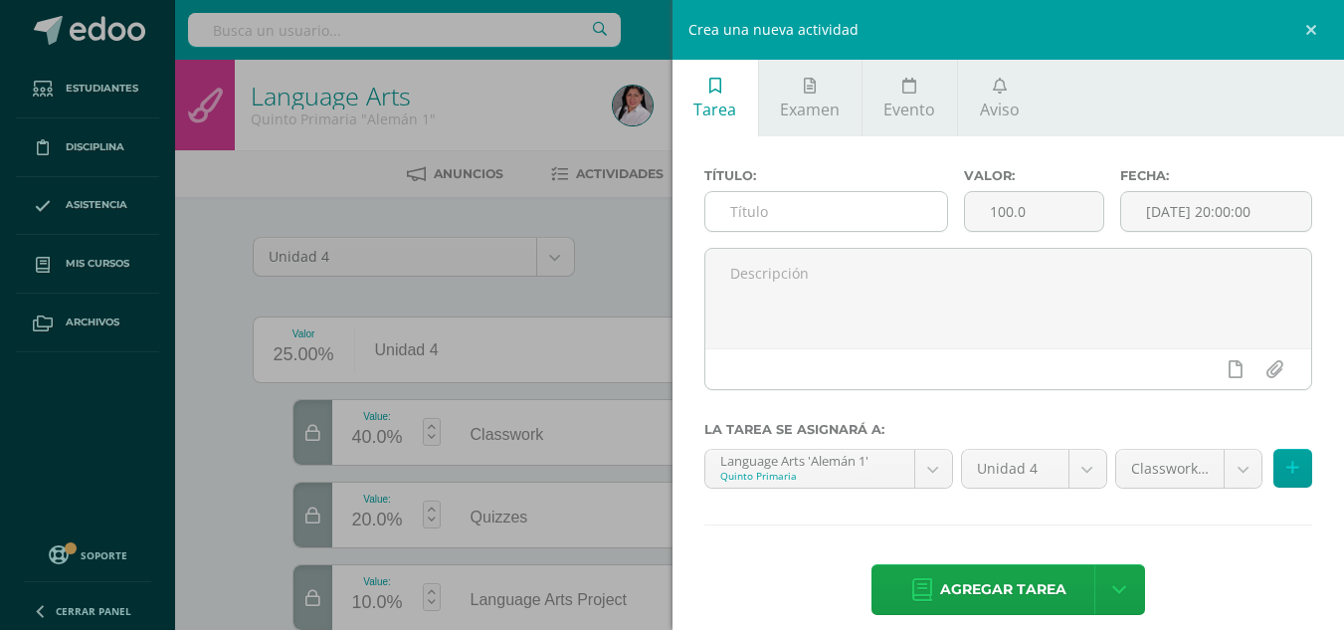
click at [770, 215] on input "text" at bounding box center [827, 211] width 242 height 39
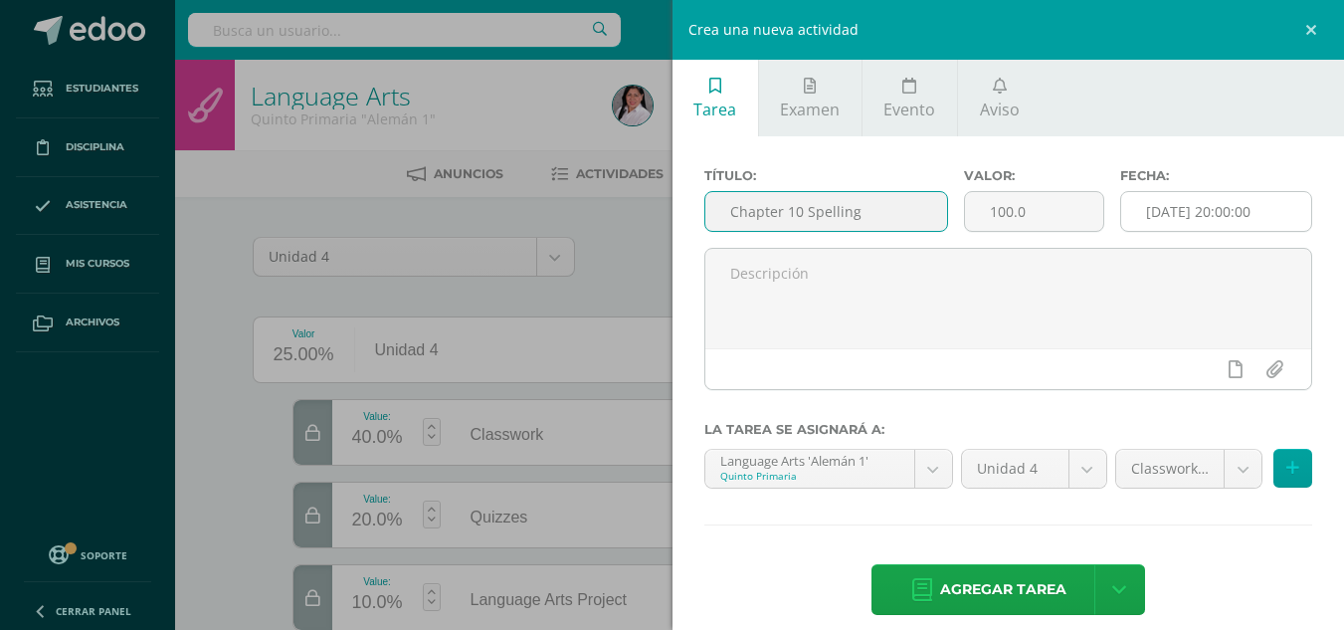
type input "Chapter 10 Spelling"
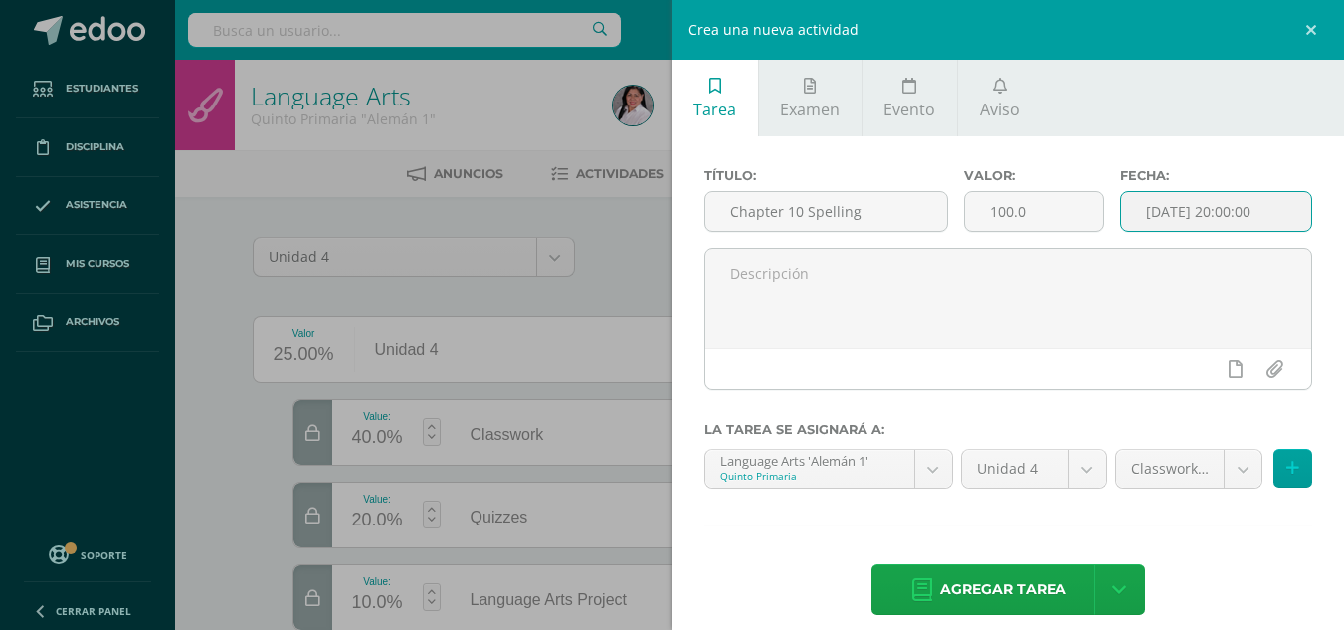
click at [1152, 226] on input "[DATE] 20:00:00" at bounding box center [1216, 211] width 190 height 39
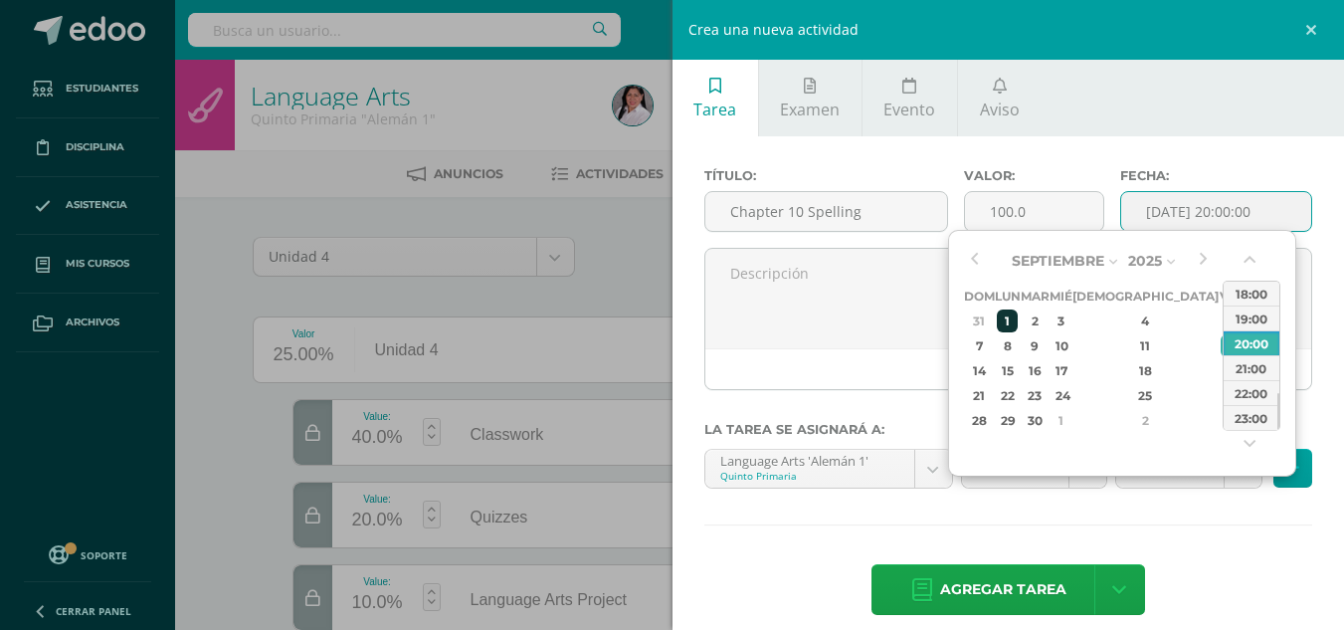
click at [1018, 320] on div "1" at bounding box center [1007, 320] width 21 height 23
click at [1250, 256] on button "button" at bounding box center [1252, 264] width 20 height 30
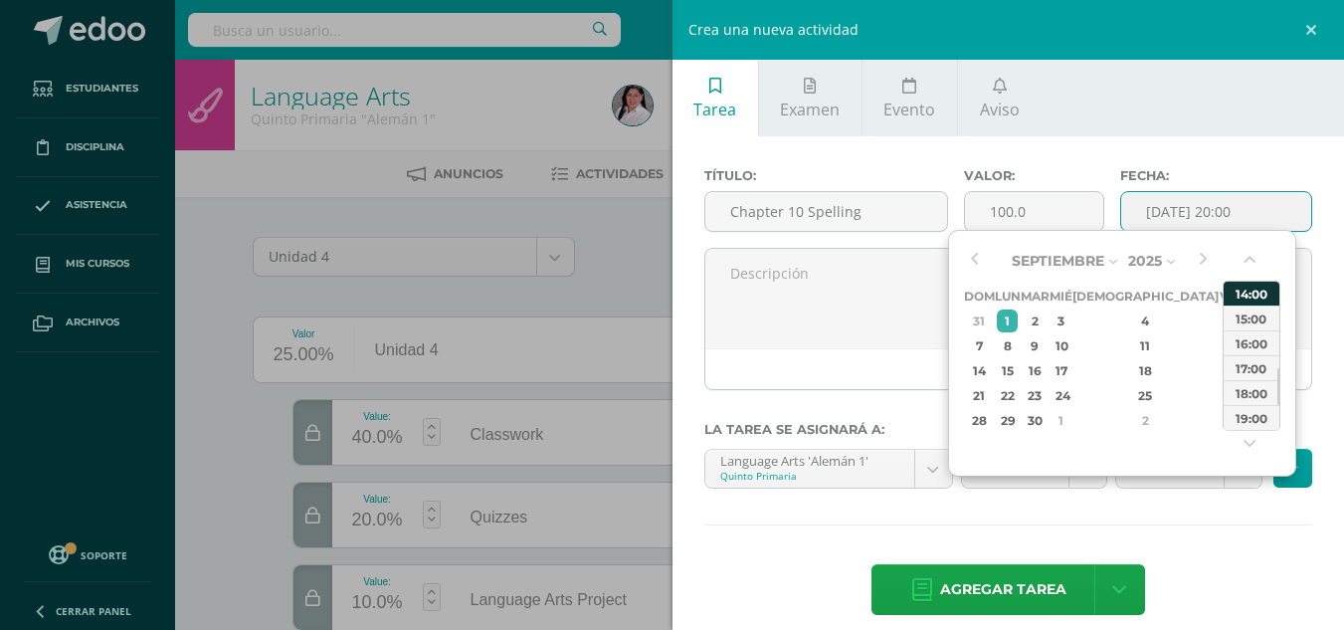
click at [1250, 296] on div "14:00" at bounding box center [1252, 293] width 56 height 25
type input "2025-09-01 14:00"
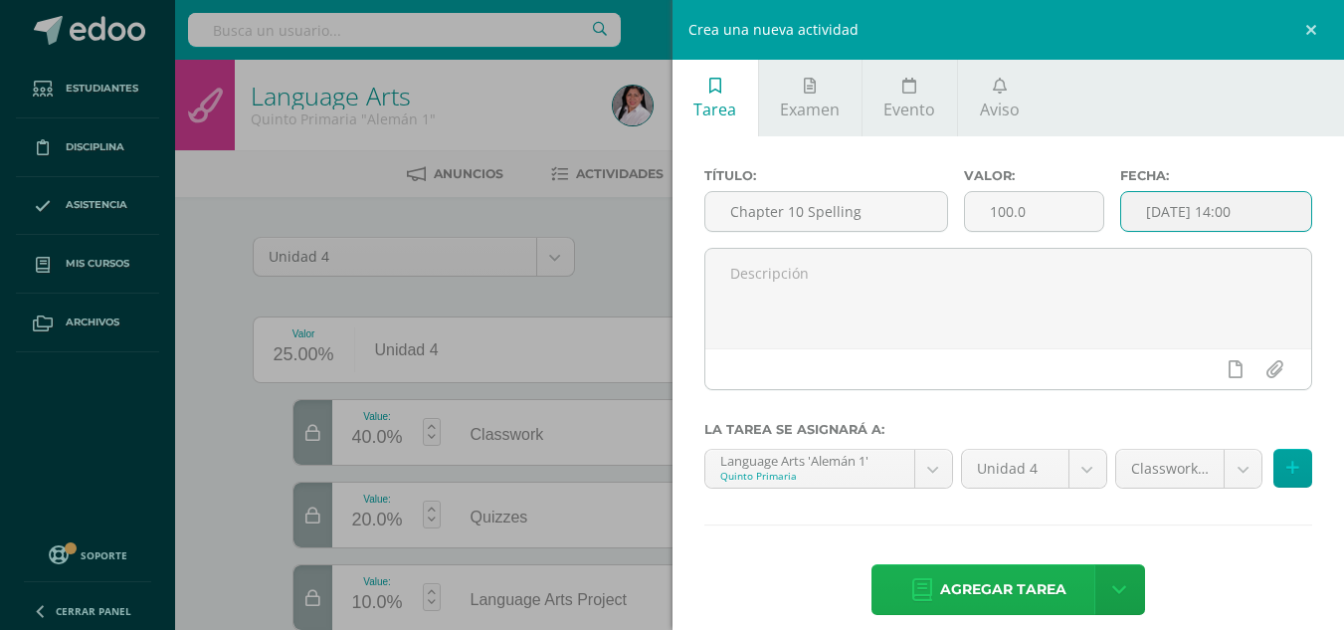
click at [1034, 605] on span "Agregar tarea" at bounding box center [1003, 589] width 126 height 49
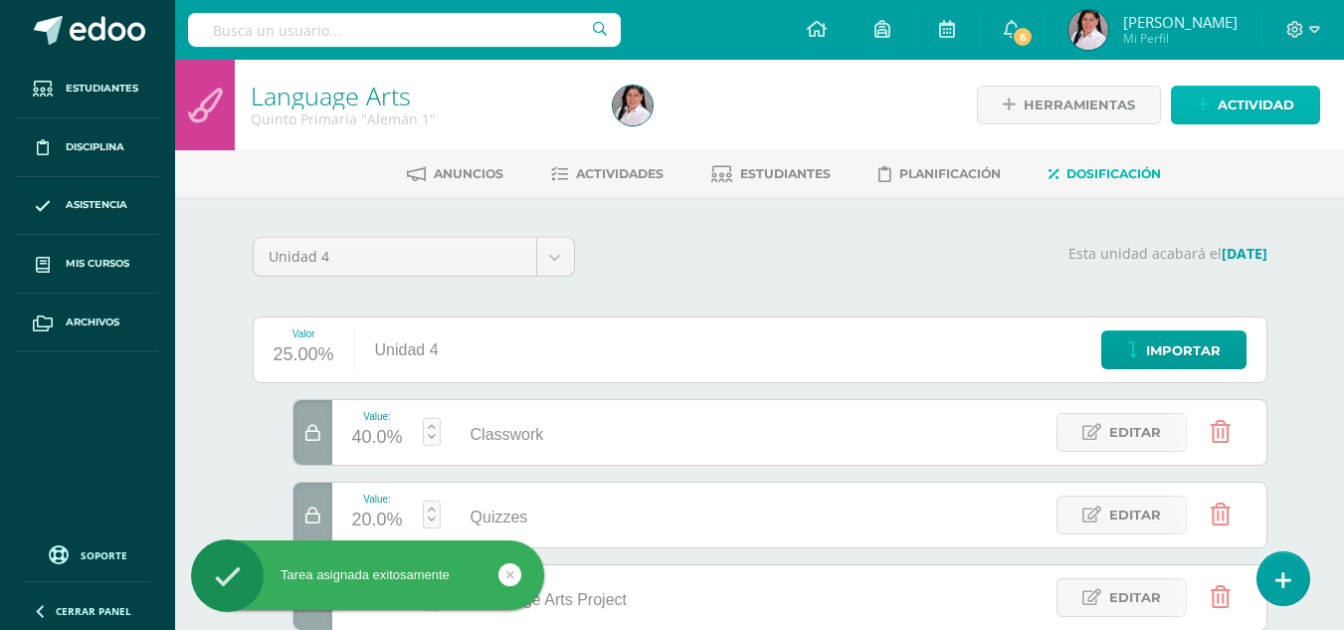
click at [1258, 109] on span "Actividad" at bounding box center [1256, 105] width 77 height 37
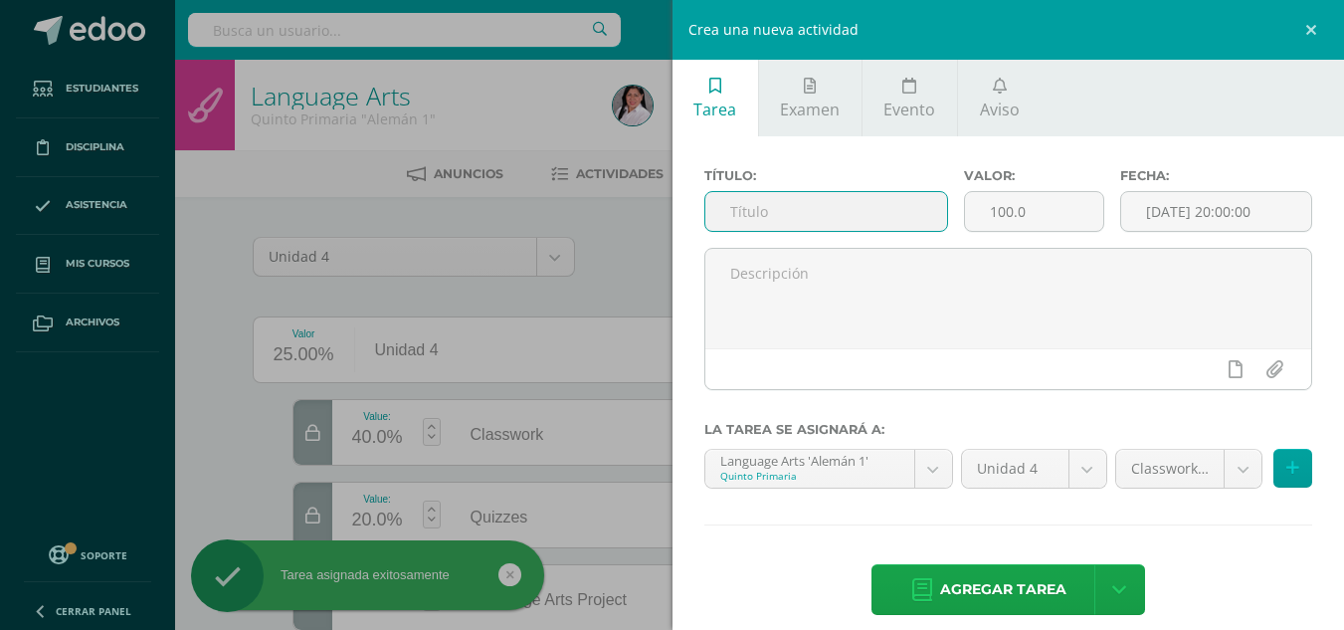
click at [877, 204] on input "text" at bounding box center [827, 211] width 242 height 39
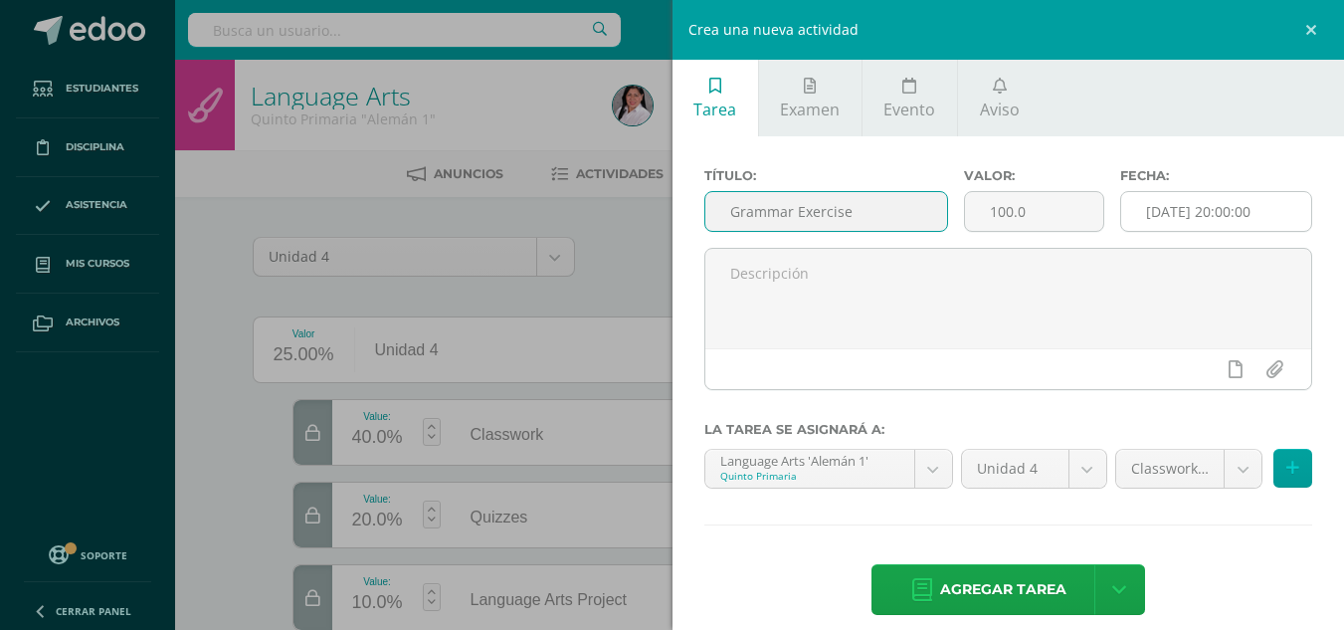
type input "Grammar Exercise"
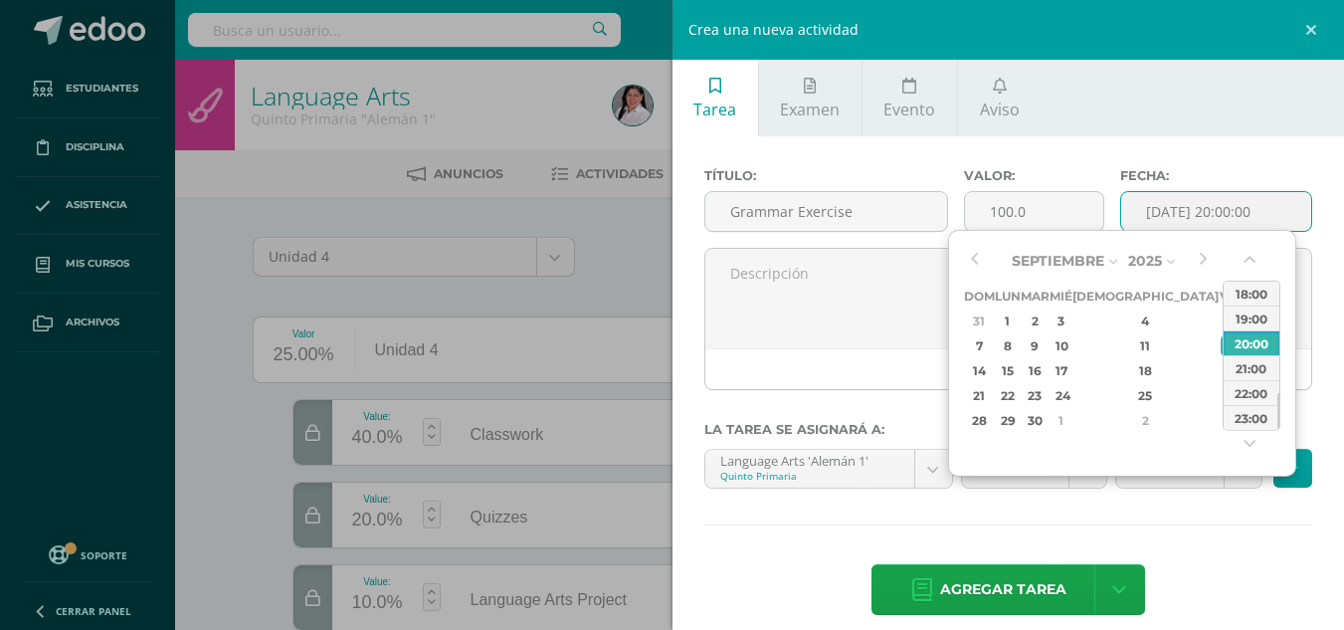
click at [1144, 205] on input "[DATE] 20:00:00" at bounding box center [1216, 211] width 190 height 39
click at [1012, 319] on div "1" at bounding box center [1007, 320] width 21 height 23
click at [1245, 256] on button "button" at bounding box center [1252, 264] width 20 height 30
click at [1247, 262] on button "button" at bounding box center [1252, 264] width 20 height 30
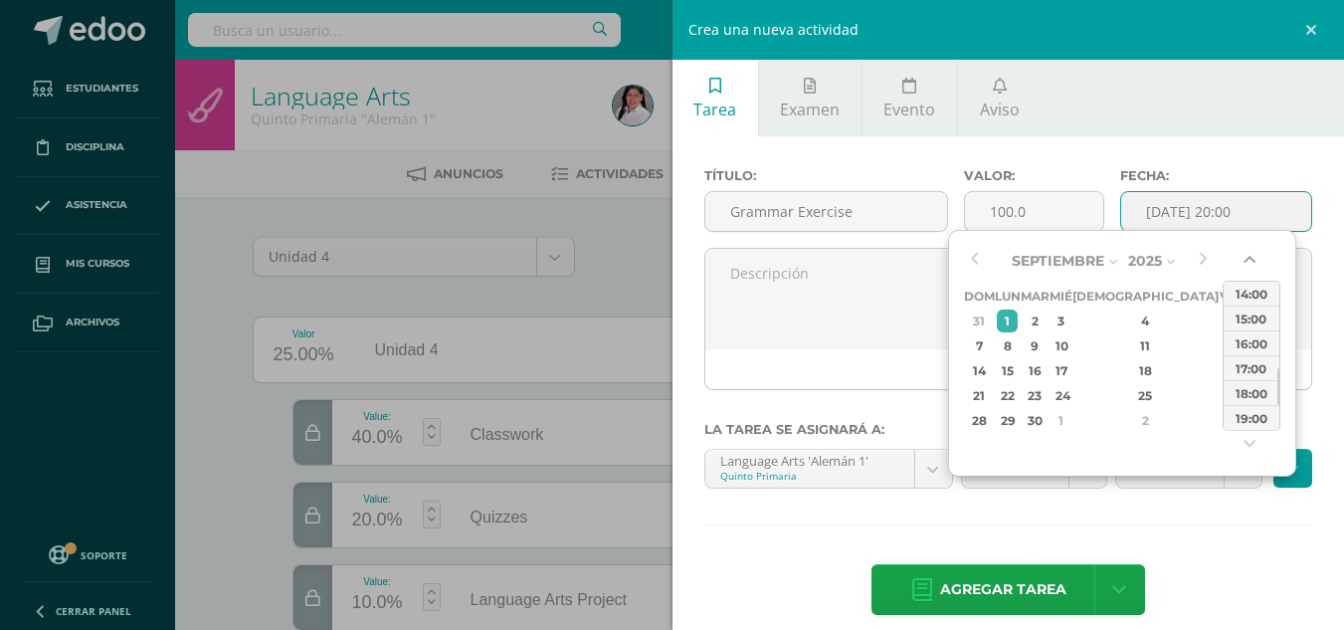
click at [1247, 262] on button "button" at bounding box center [1252, 264] width 20 height 30
click at [1250, 294] on div "14:00" at bounding box center [1252, 293] width 56 height 25
type input "2025-09-01 14:00"
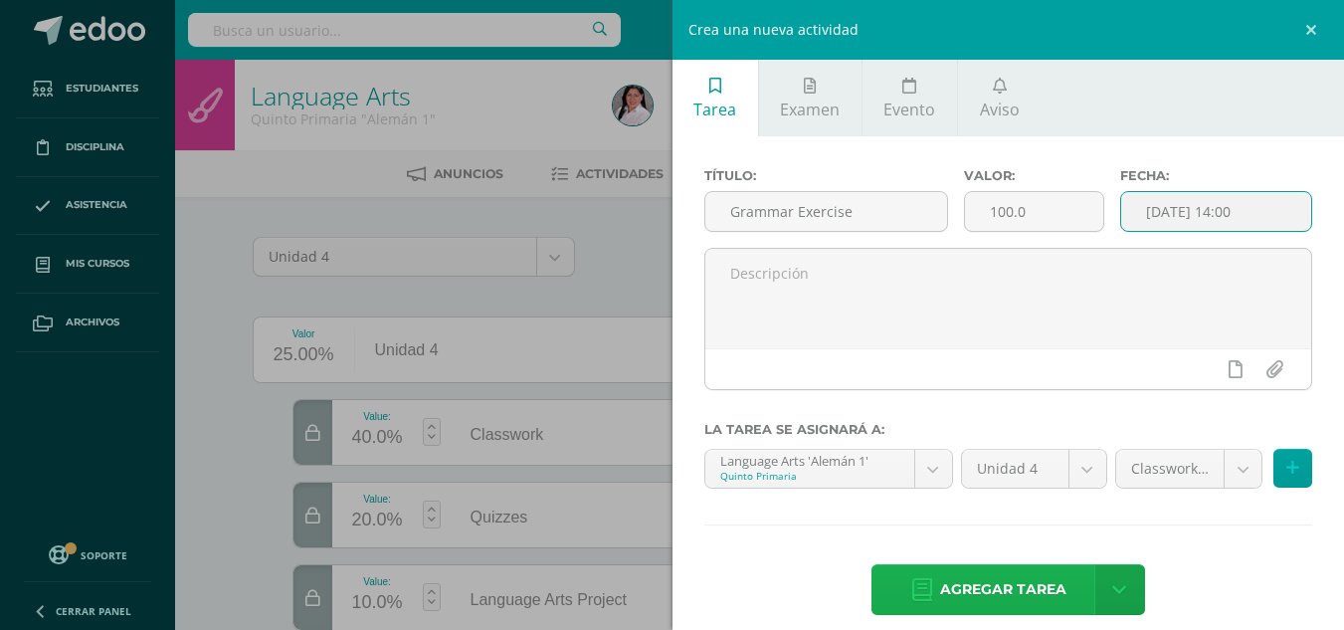
click at [1018, 593] on span "Agregar tarea" at bounding box center [1003, 589] width 126 height 49
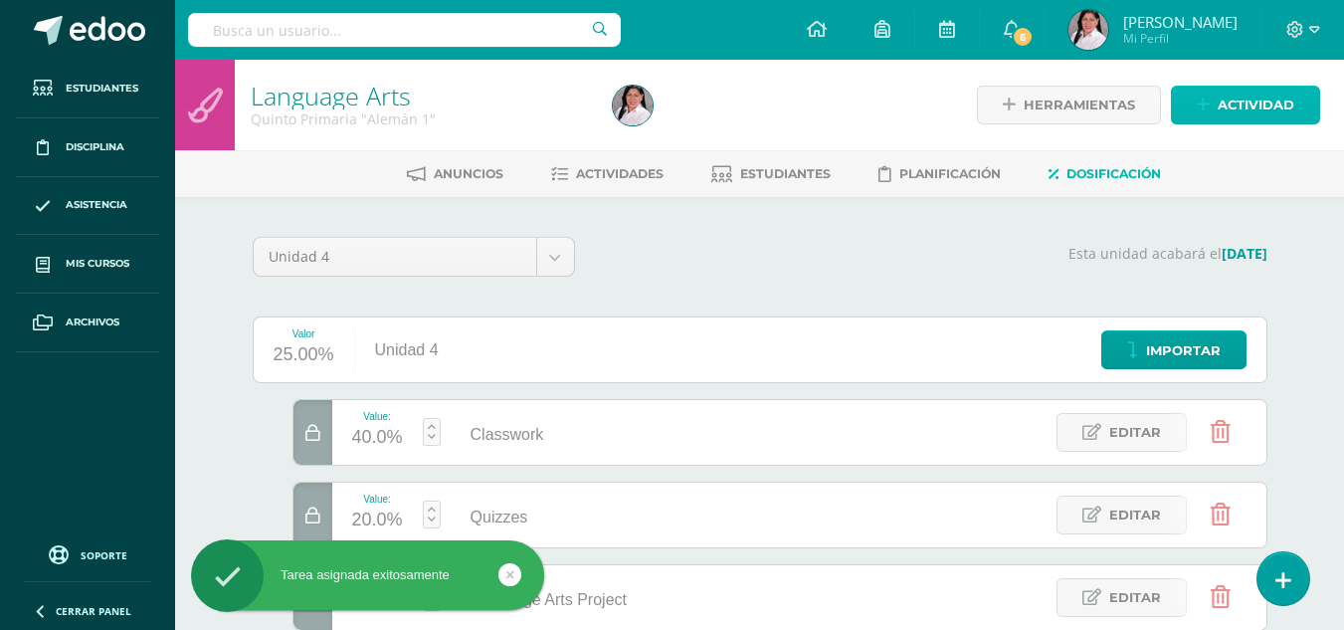
click at [1224, 90] on span "Actividad" at bounding box center [1256, 105] width 77 height 37
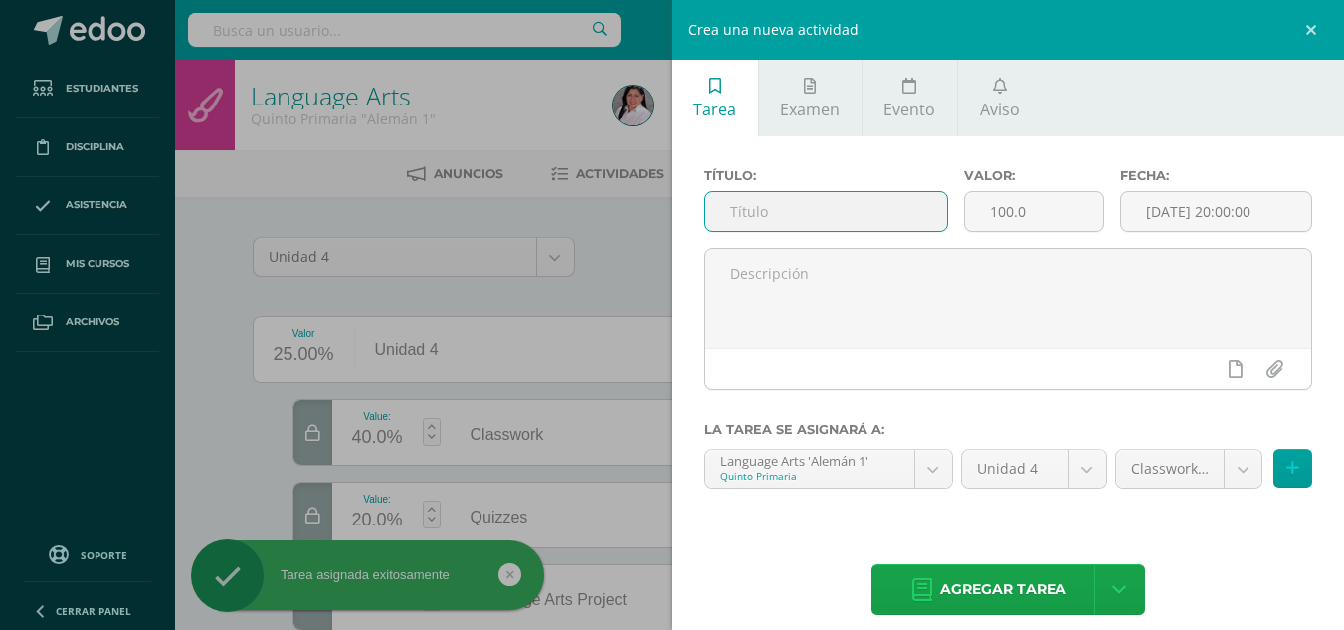
click at [805, 216] on input "text" at bounding box center [827, 211] width 242 height 39
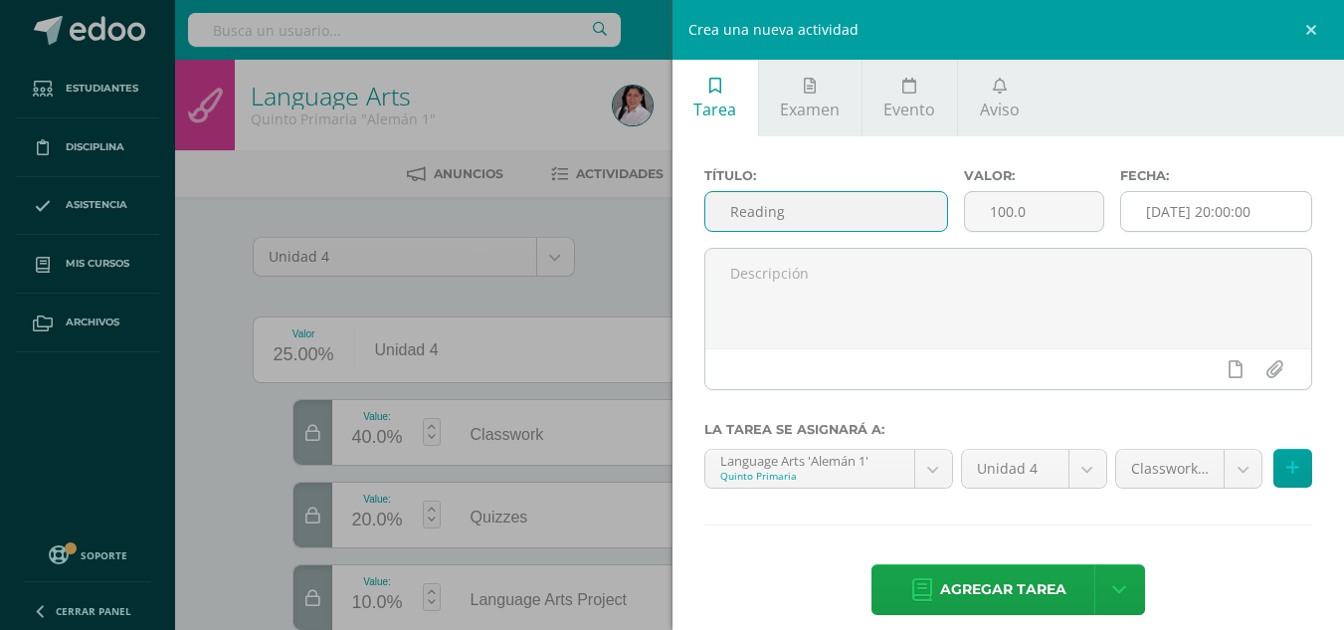
type input "Reading"
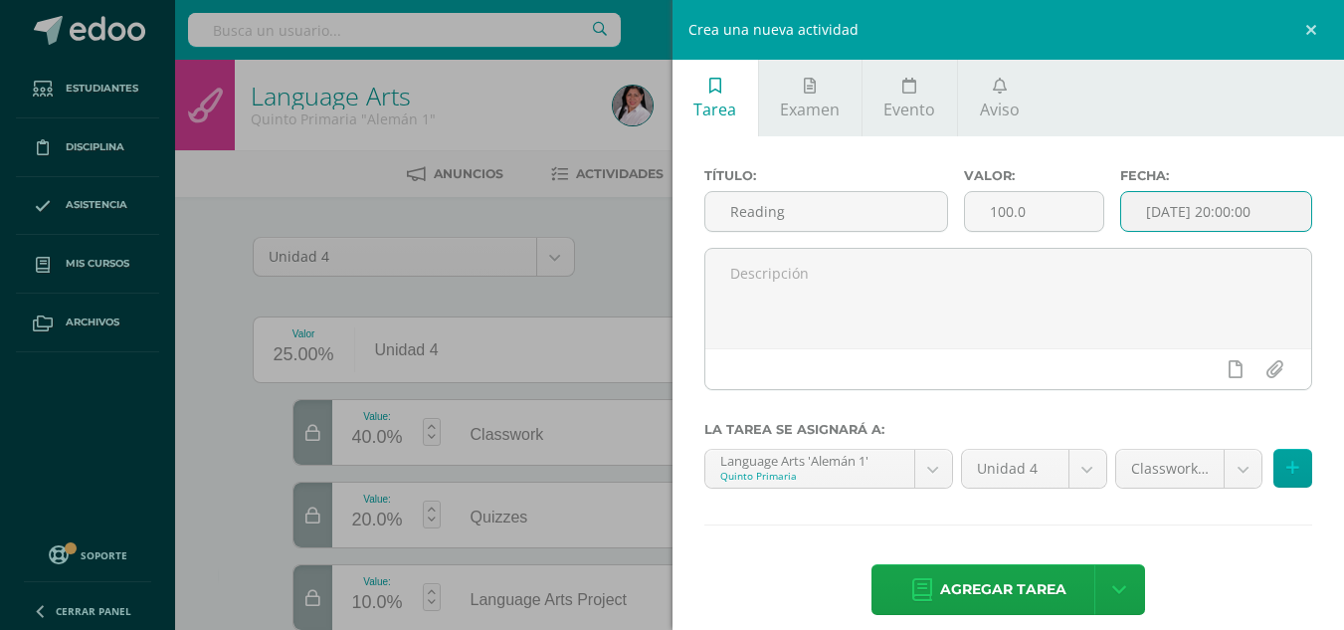
click at [1139, 209] on input "[DATE] 20:00:00" at bounding box center [1216, 211] width 190 height 39
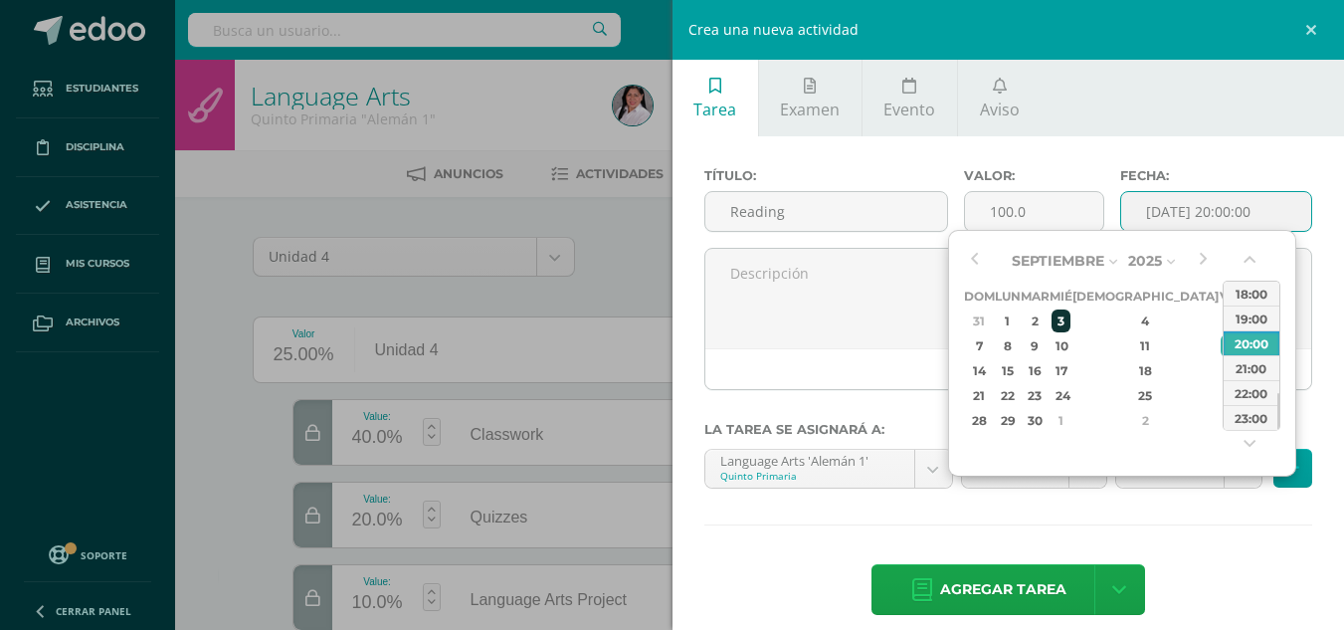
click at [1070, 327] on div "3" at bounding box center [1061, 320] width 18 height 23
click at [1250, 255] on button "button" at bounding box center [1252, 264] width 20 height 30
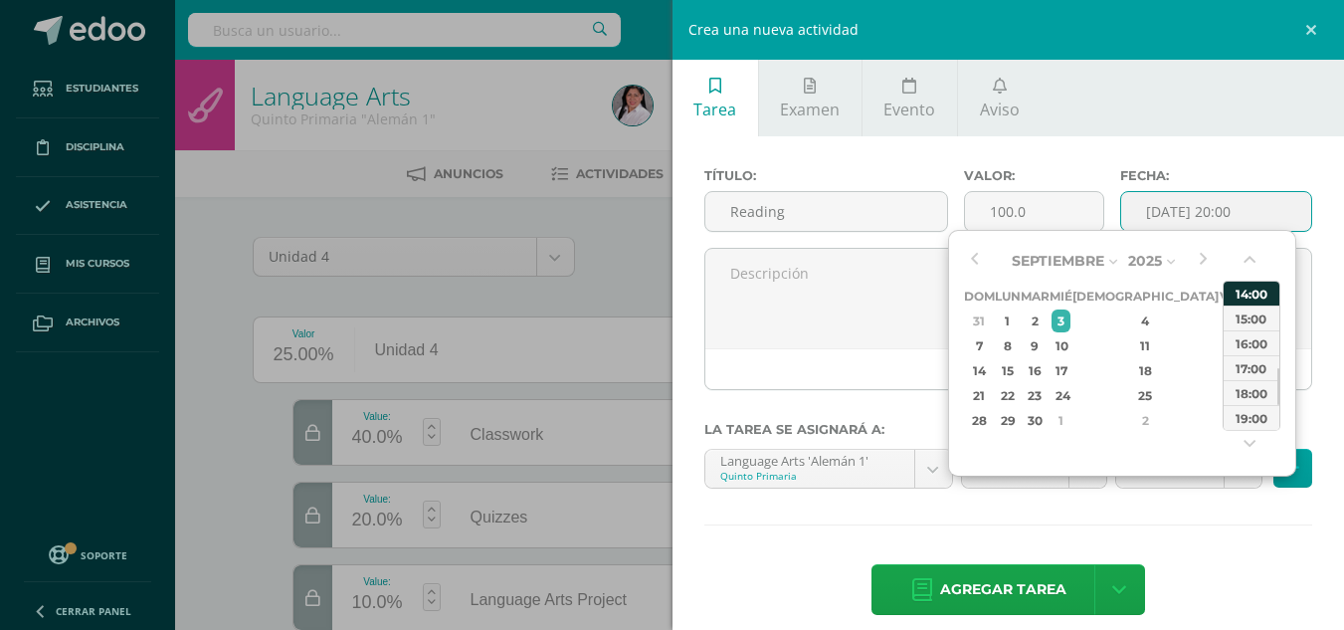
click at [1250, 292] on div "14:00" at bounding box center [1252, 293] width 56 height 25
type input "2025-09-03 14:00"
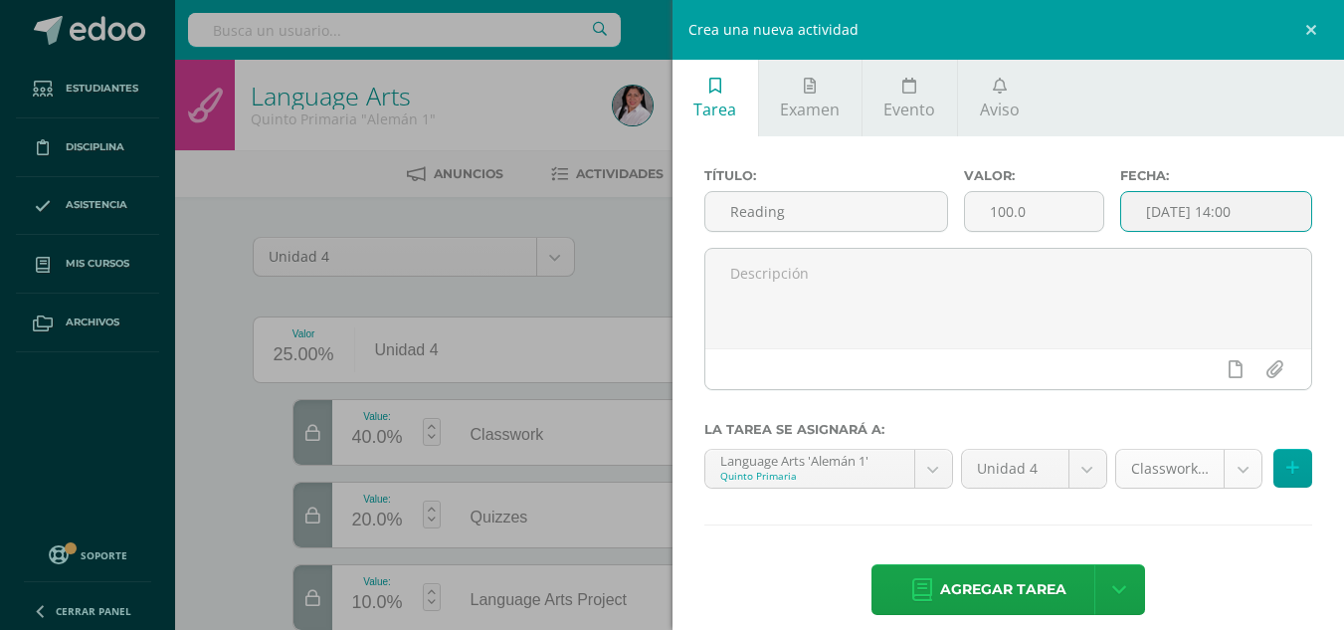
click at [1222, 467] on body "Tarea asignada exitosamente Estudiantes Disciplina Asistencia Mis cursos Archiv…" at bounding box center [672, 529] width 1344 height 1058
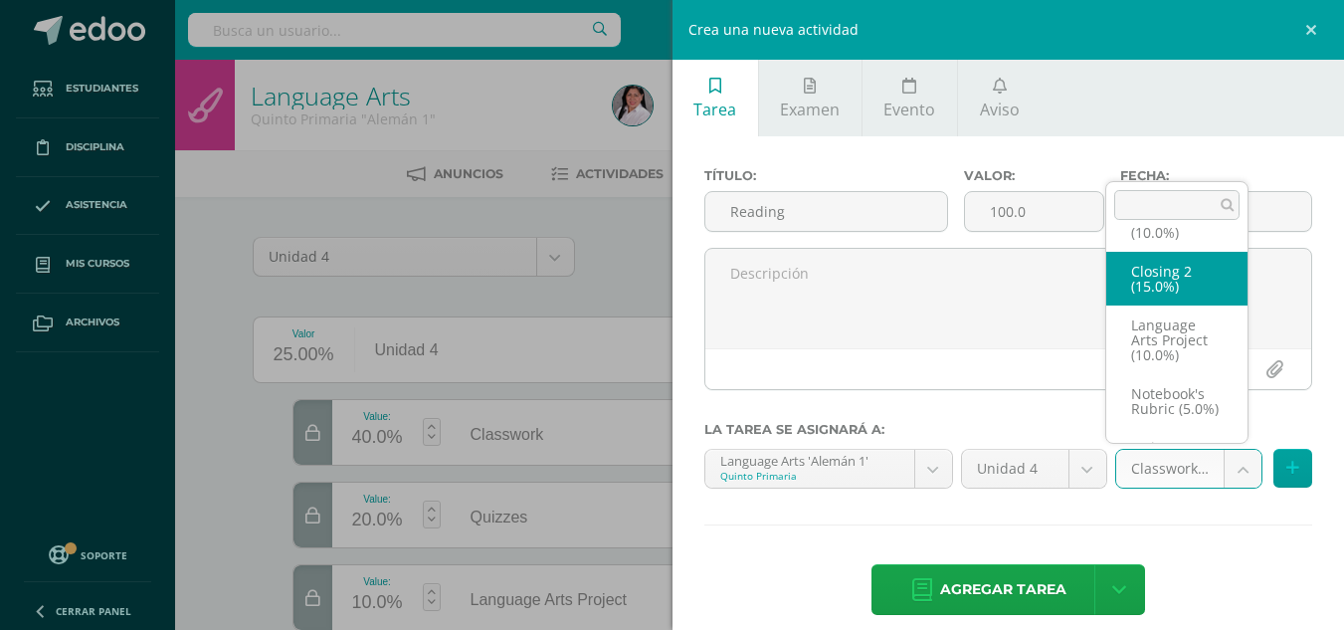
scroll to position [153, 0]
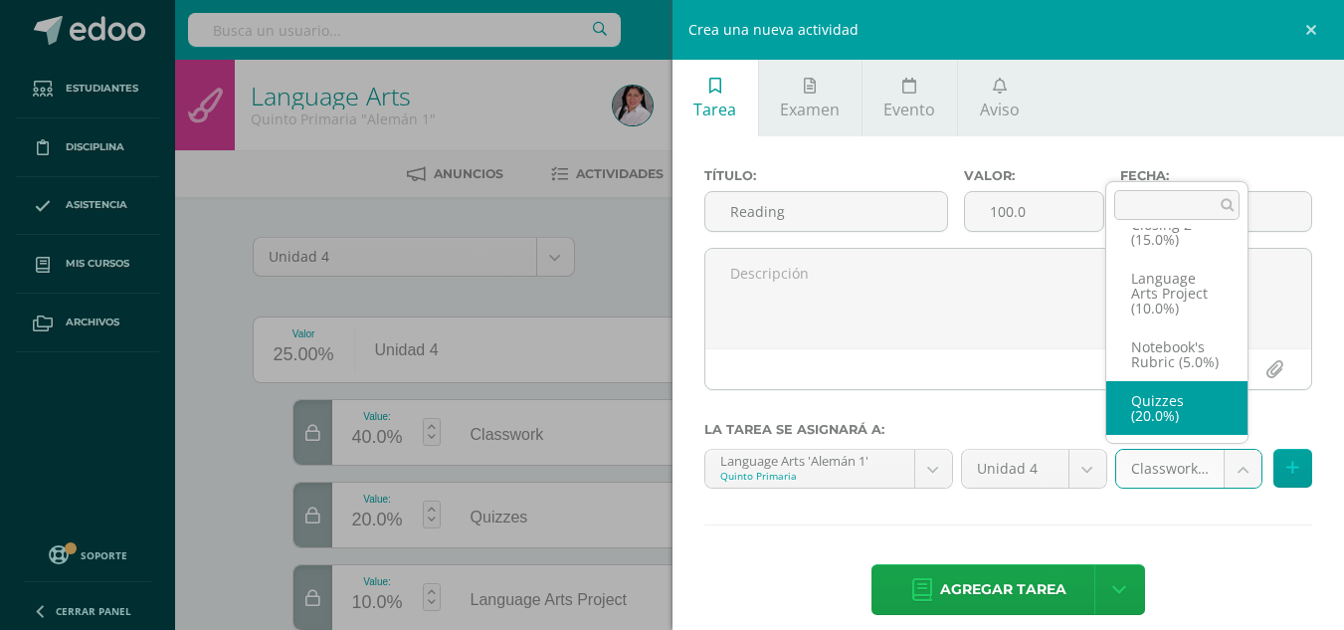
select select "235531"
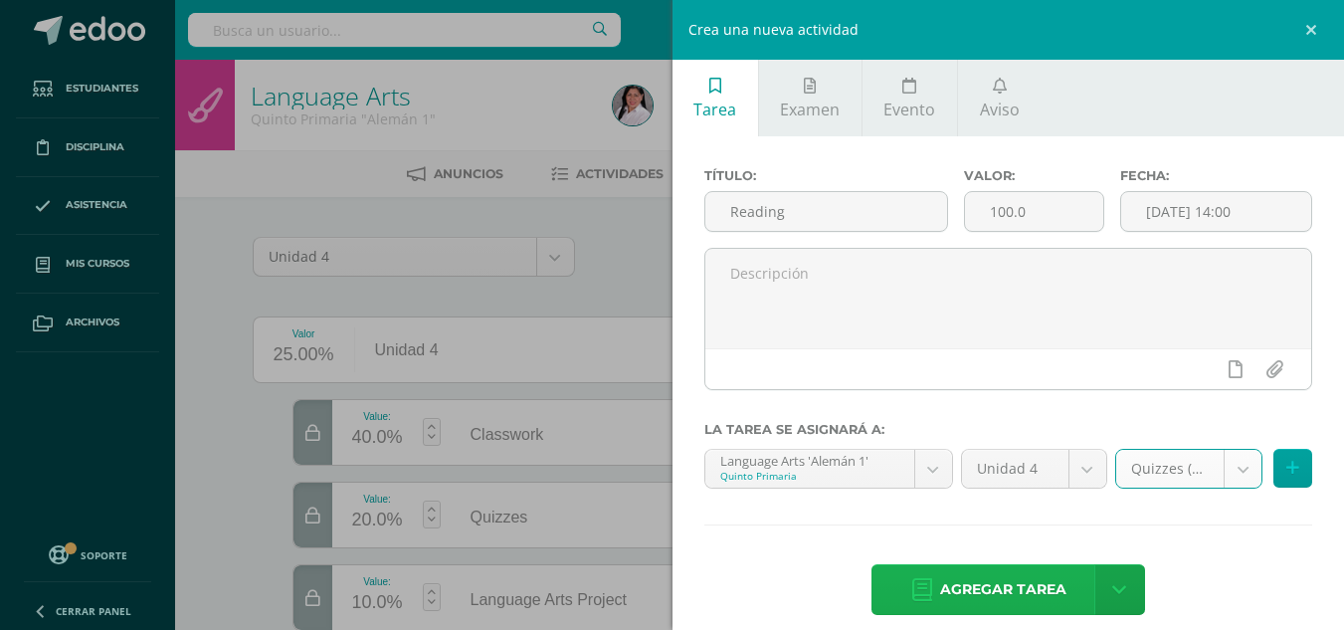
click at [1037, 586] on span "Agregar tarea" at bounding box center [1003, 589] width 126 height 49
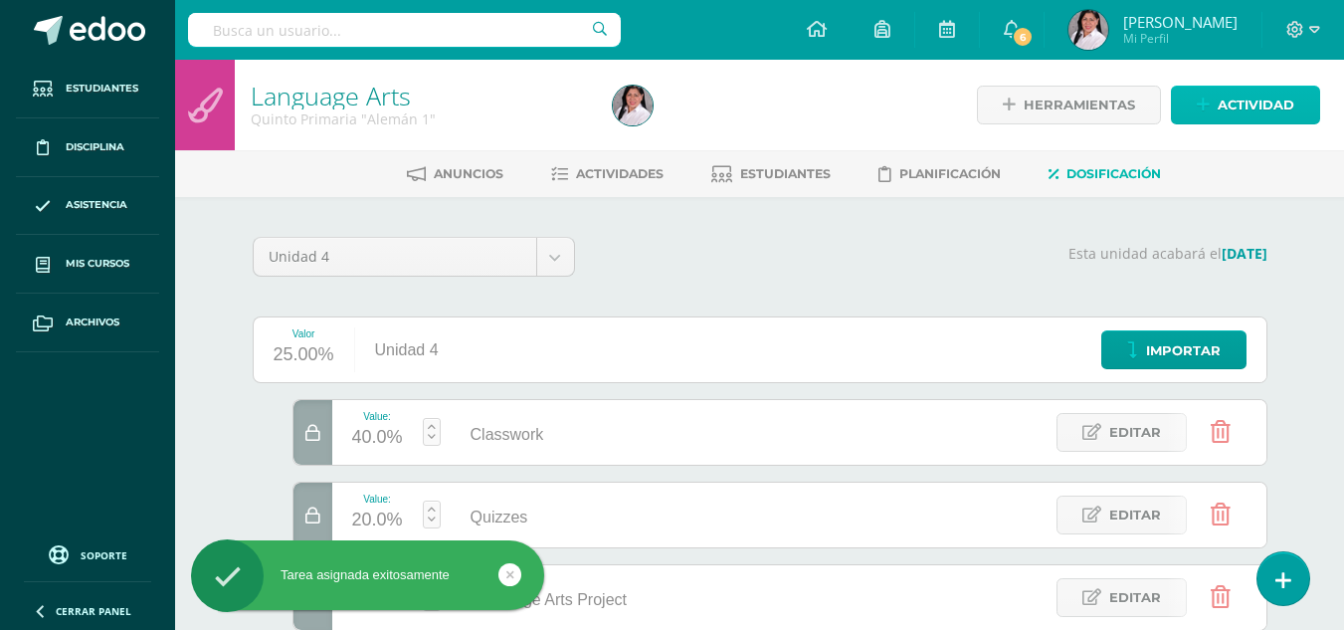
click at [1248, 118] on span "Actividad" at bounding box center [1256, 105] width 77 height 37
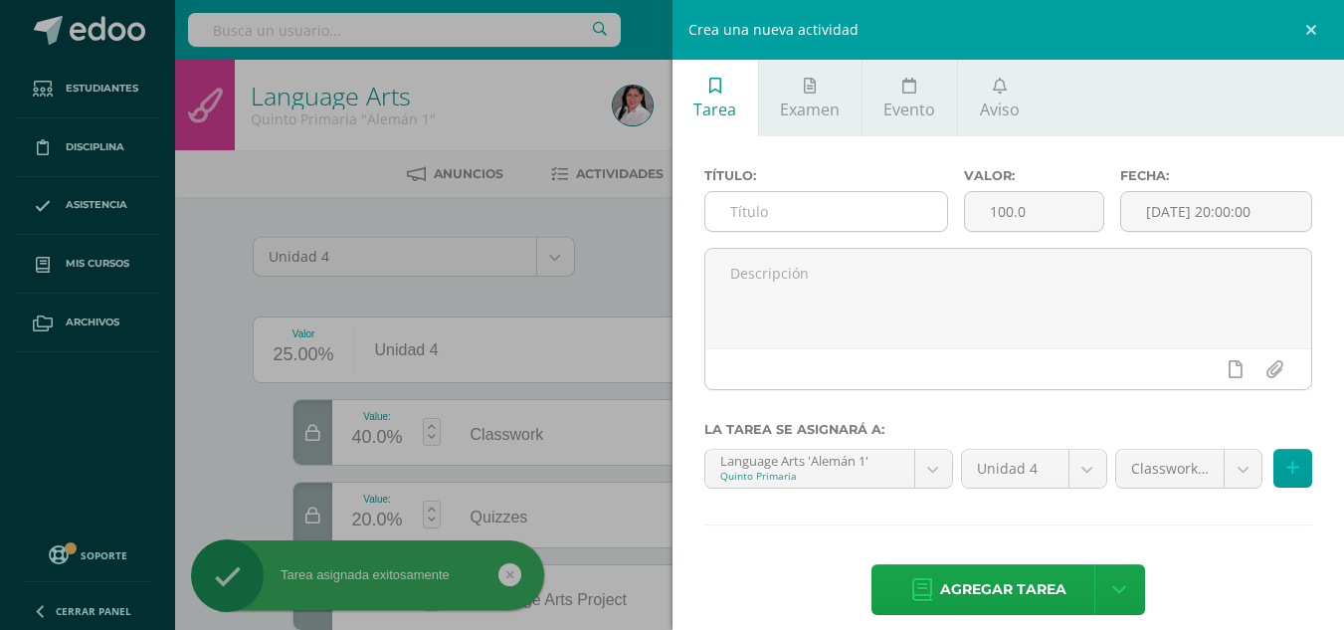
click at [751, 217] on input "text" at bounding box center [827, 211] width 242 height 39
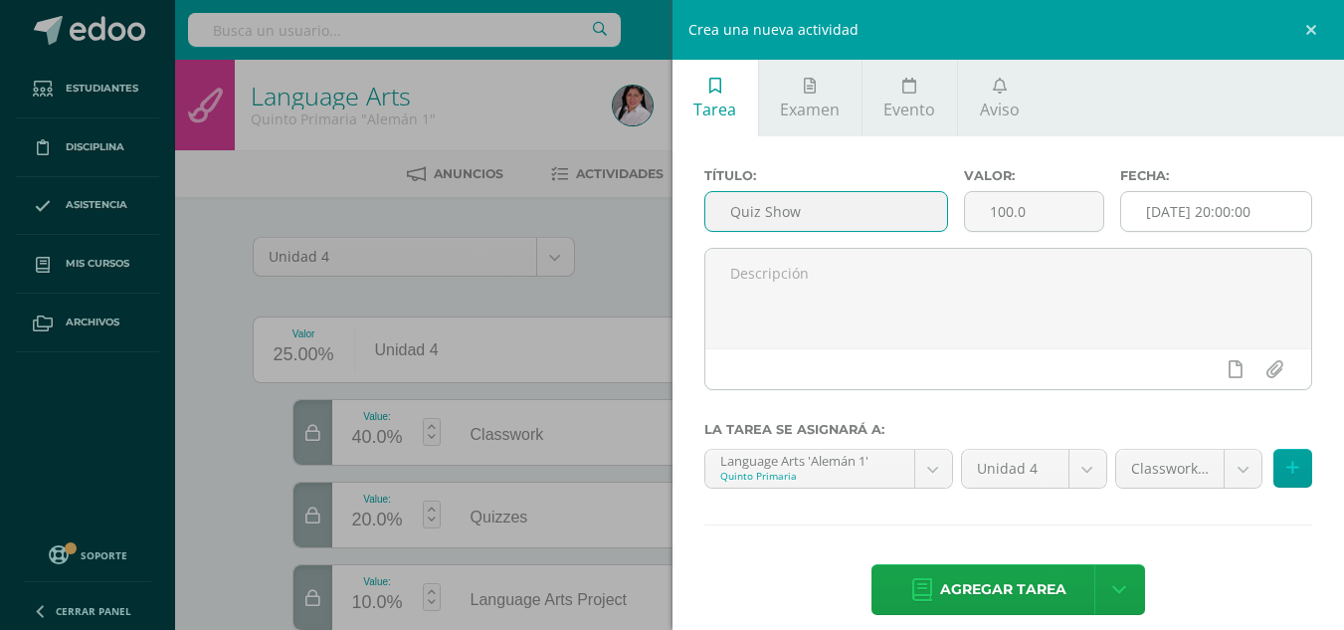
type input "Quiz Show"
click at [1145, 209] on input "[DATE] 20:00:00" at bounding box center [1216, 211] width 190 height 39
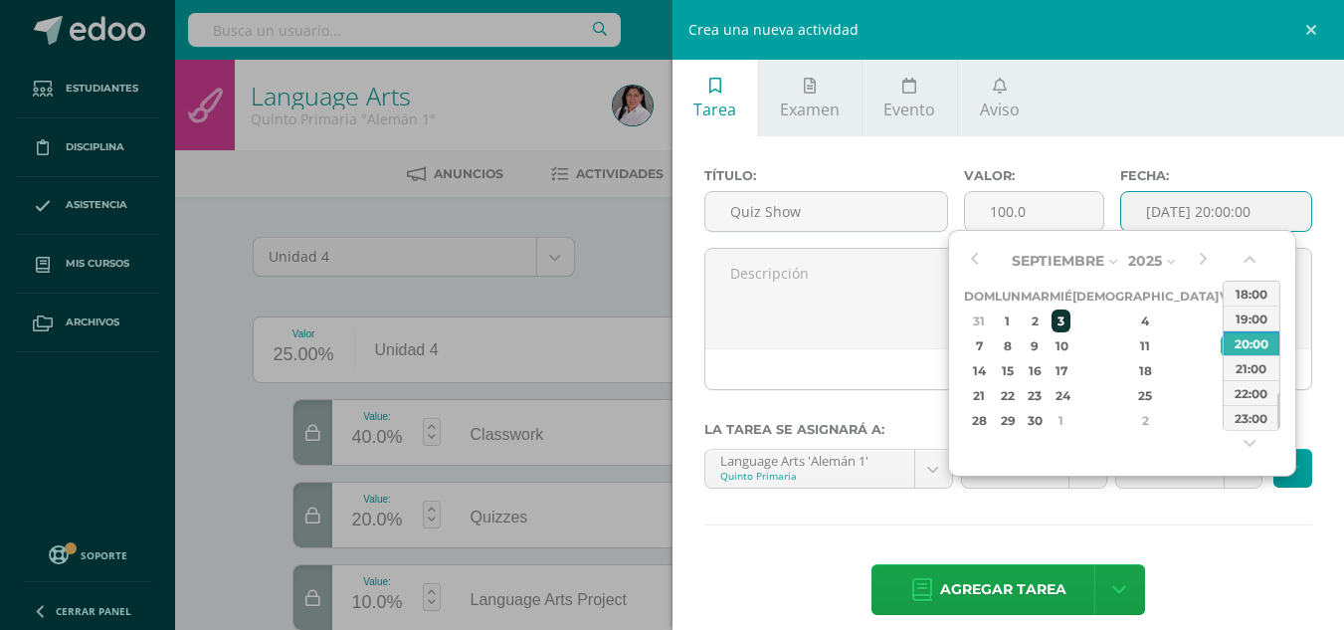
click at [1070, 316] on div "3" at bounding box center [1061, 320] width 18 height 23
click at [1250, 252] on button "button" at bounding box center [1252, 264] width 20 height 30
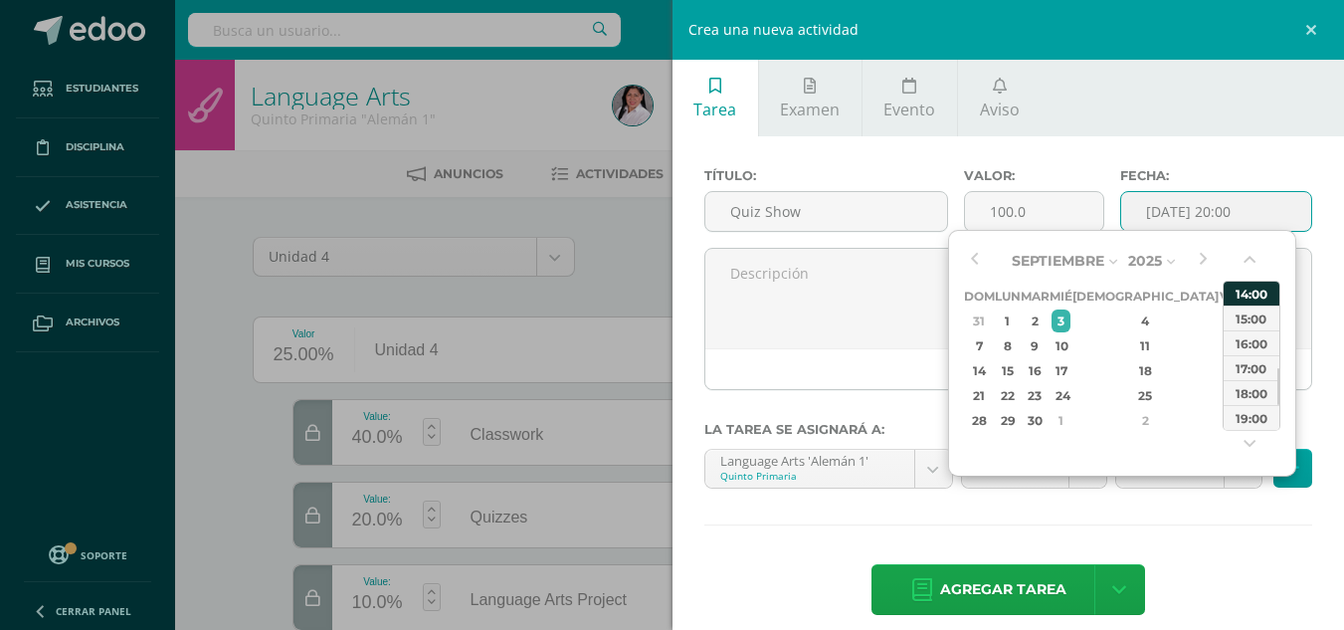
click at [1253, 294] on div "14:00" at bounding box center [1252, 293] width 56 height 25
type input "2025-09-03 14:00"
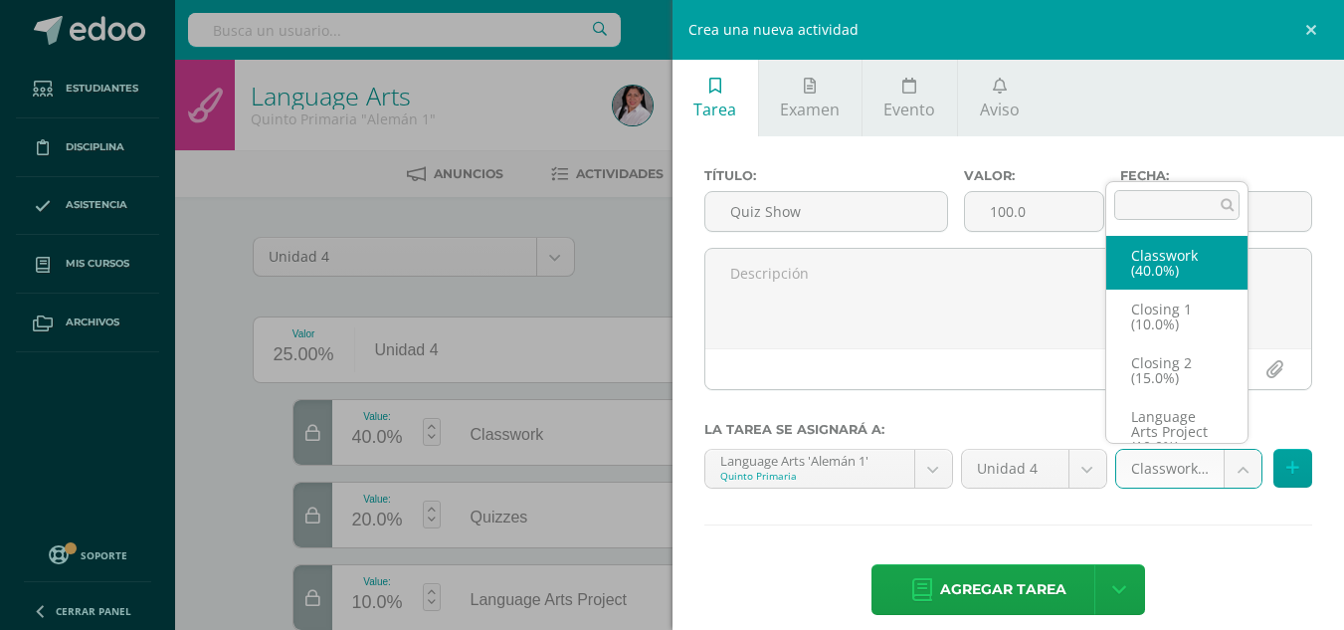
click at [1228, 462] on body "Tarea asignada exitosamente Estudiantes Disciplina Asistencia Mis cursos Archiv…" at bounding box center [672, 529] width 1344 height 1058
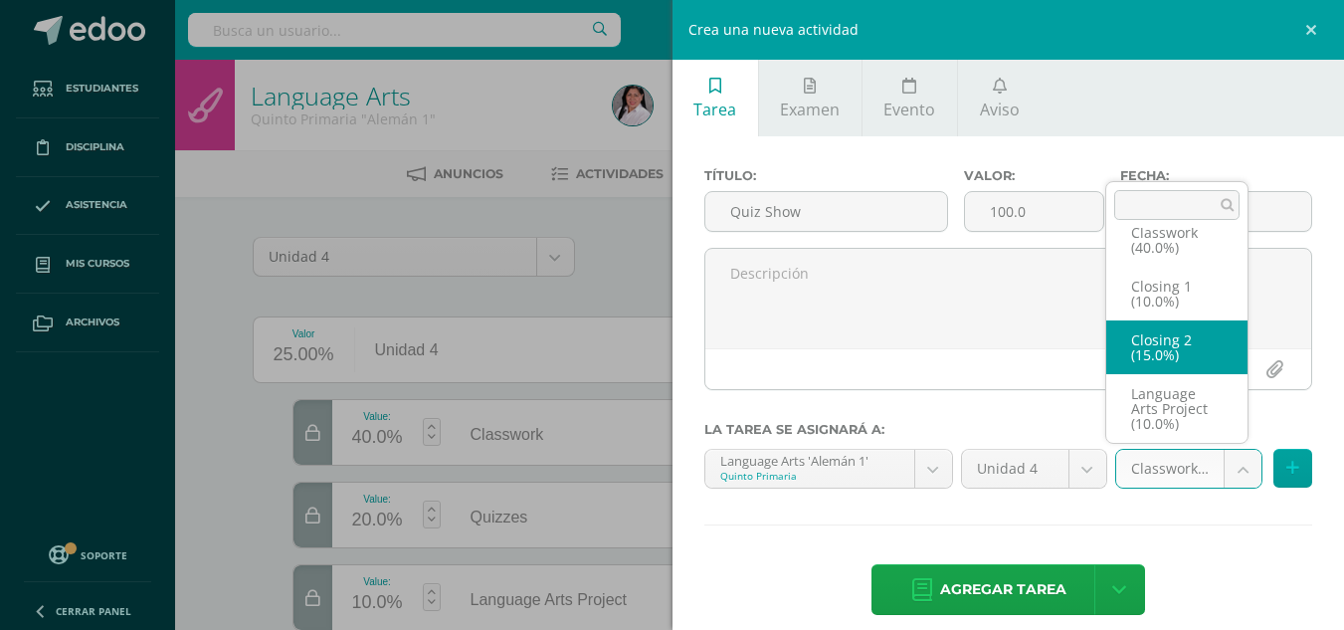
scroll to position [153, 0]
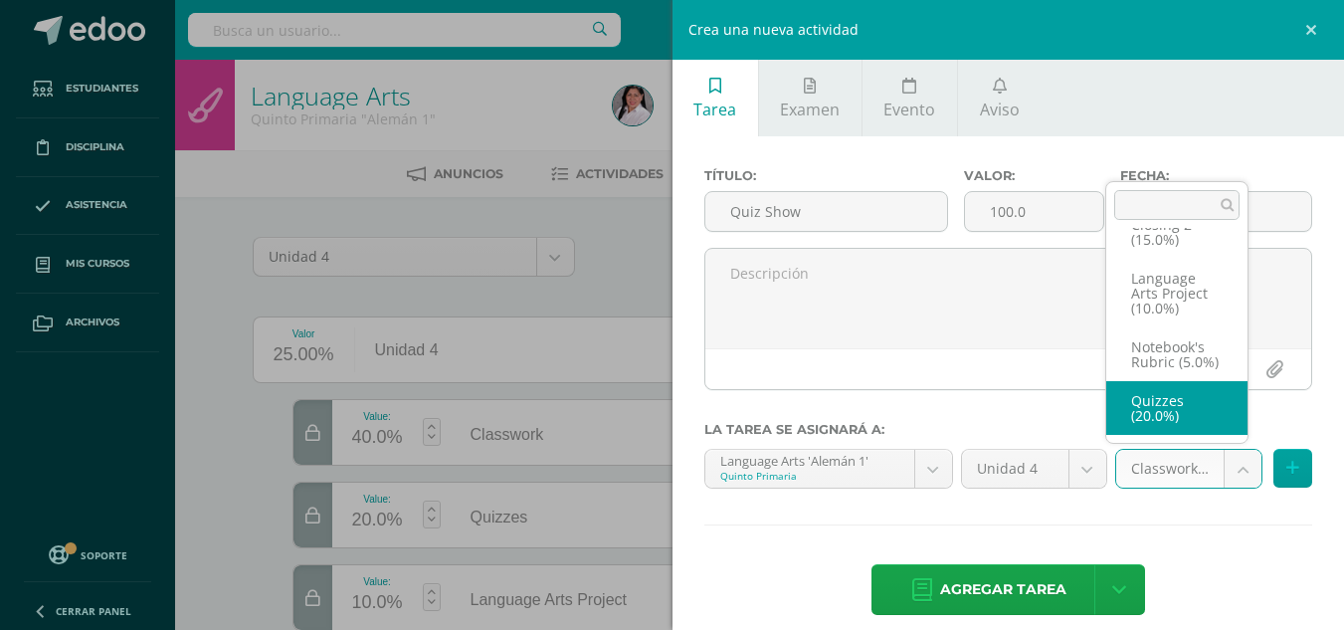
select select "235531"
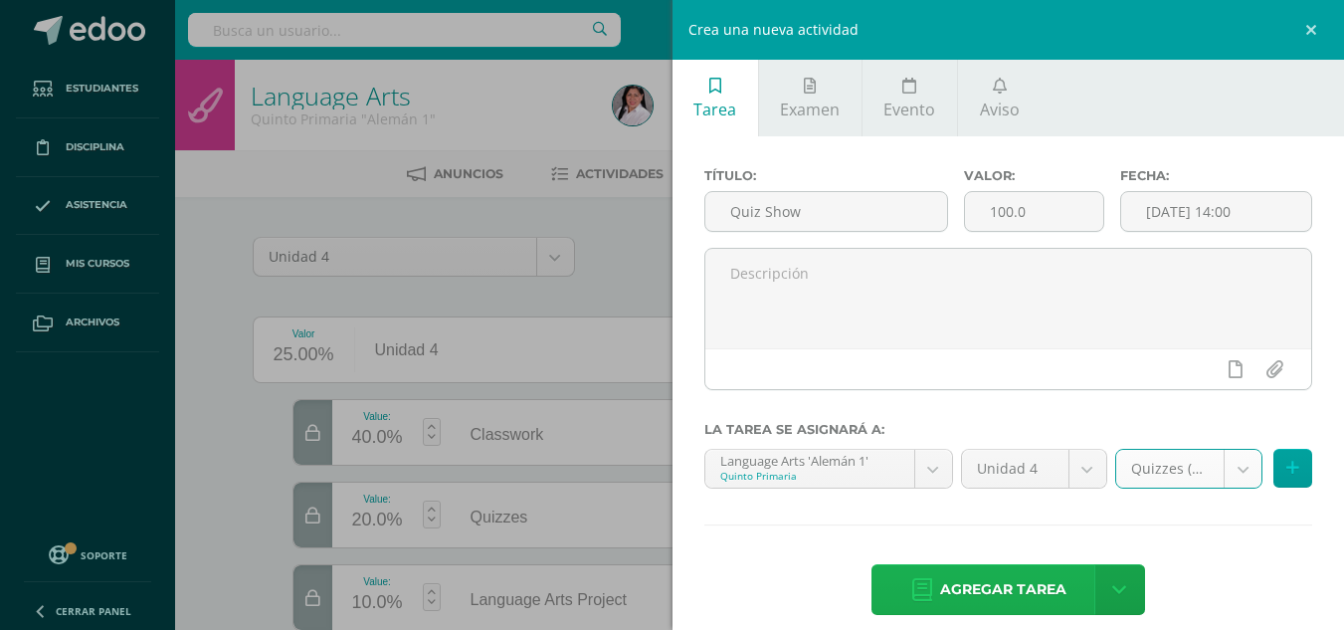
click at [1004, 596] on span "Agregar tarea" at bounding box center [1003, 589] width 126 height 49
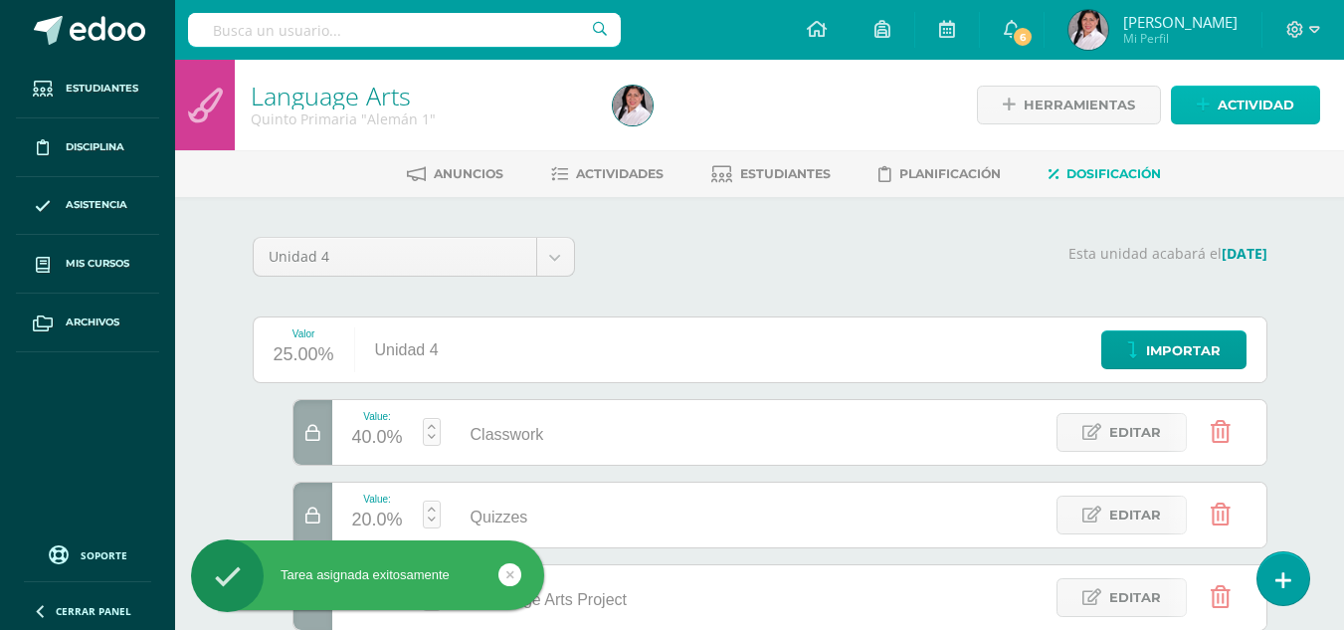
click at [1207, 104] on icon at bounding box center [1203, 105] width 13 height 17
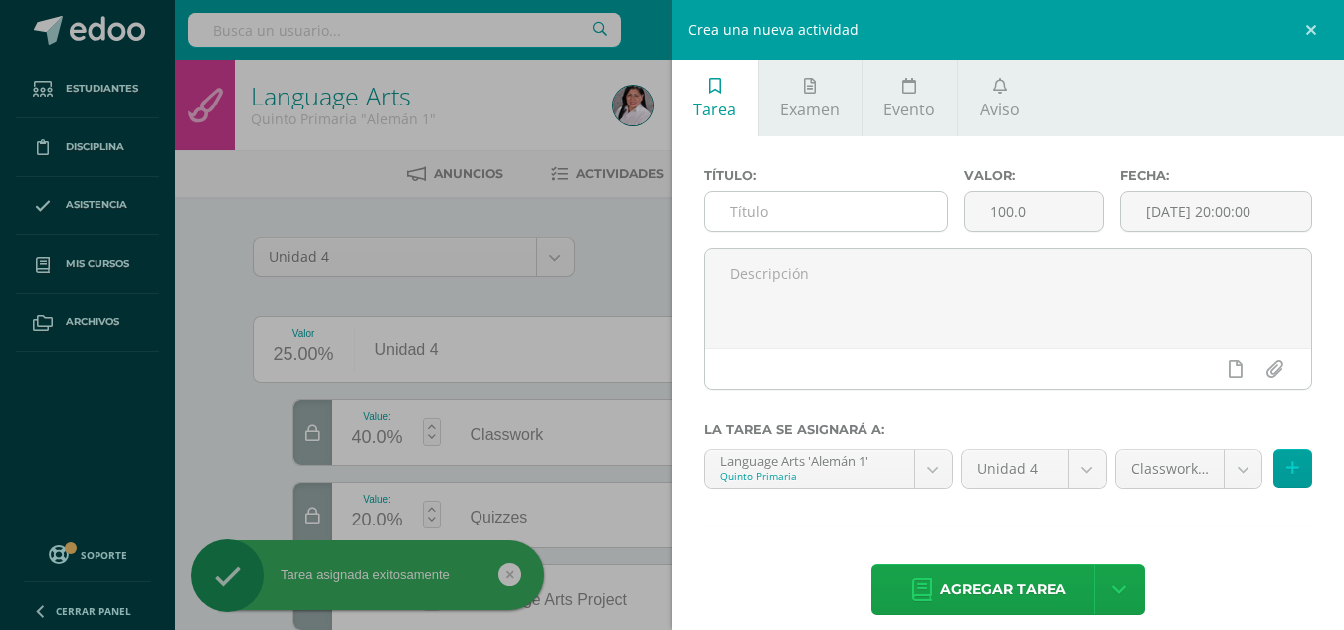
click at [797, 204] on input "text" at bounding box center [827, 211] width 242 height 39
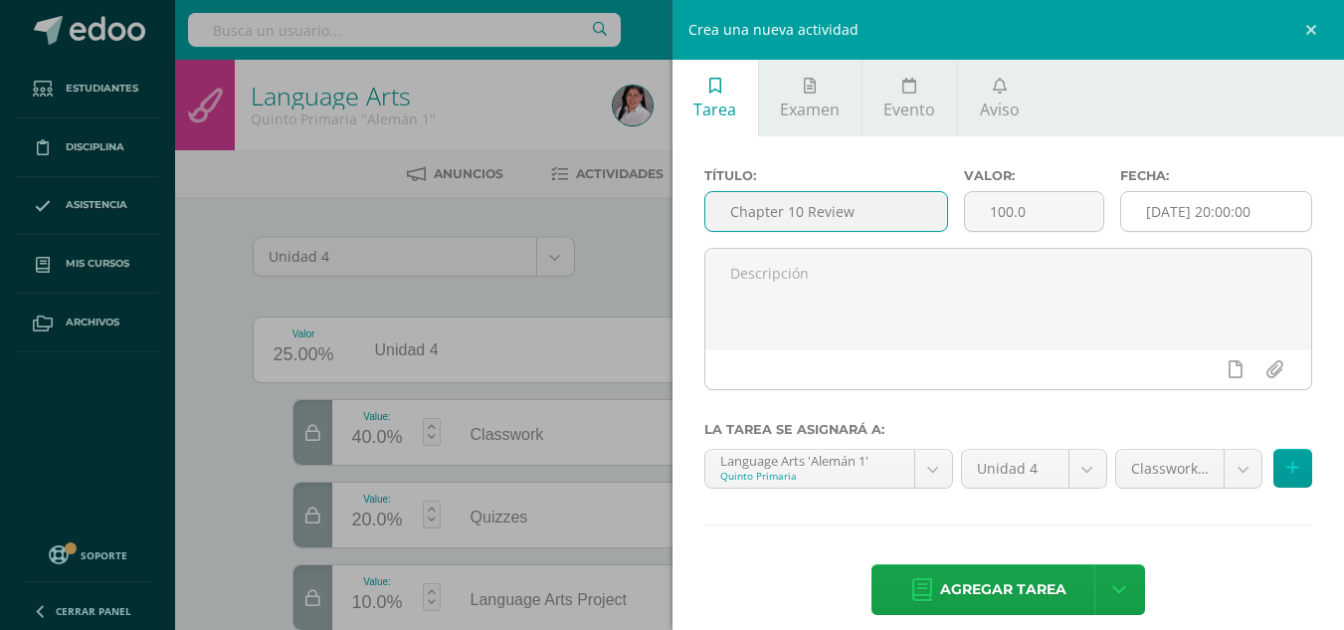
type input "Chapter 10 Review"
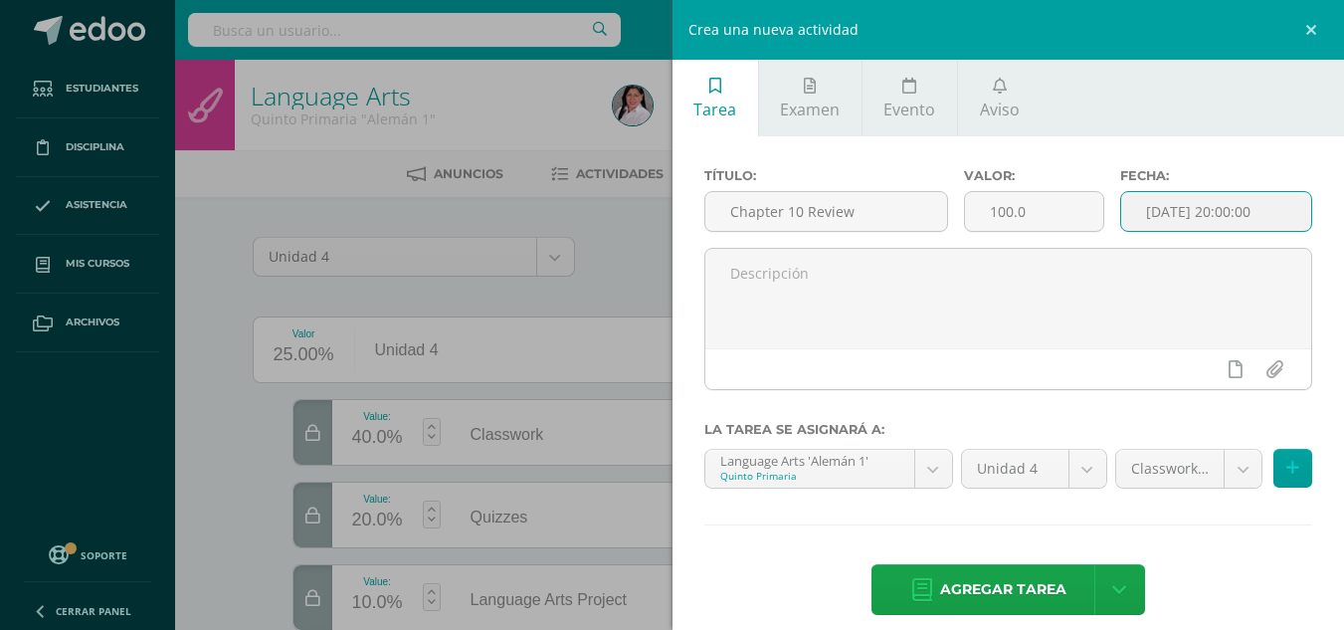
click at [1135, 217] on input "[DATE] 20:00:00" at bounding box center [1216, 211] width 190 height 39
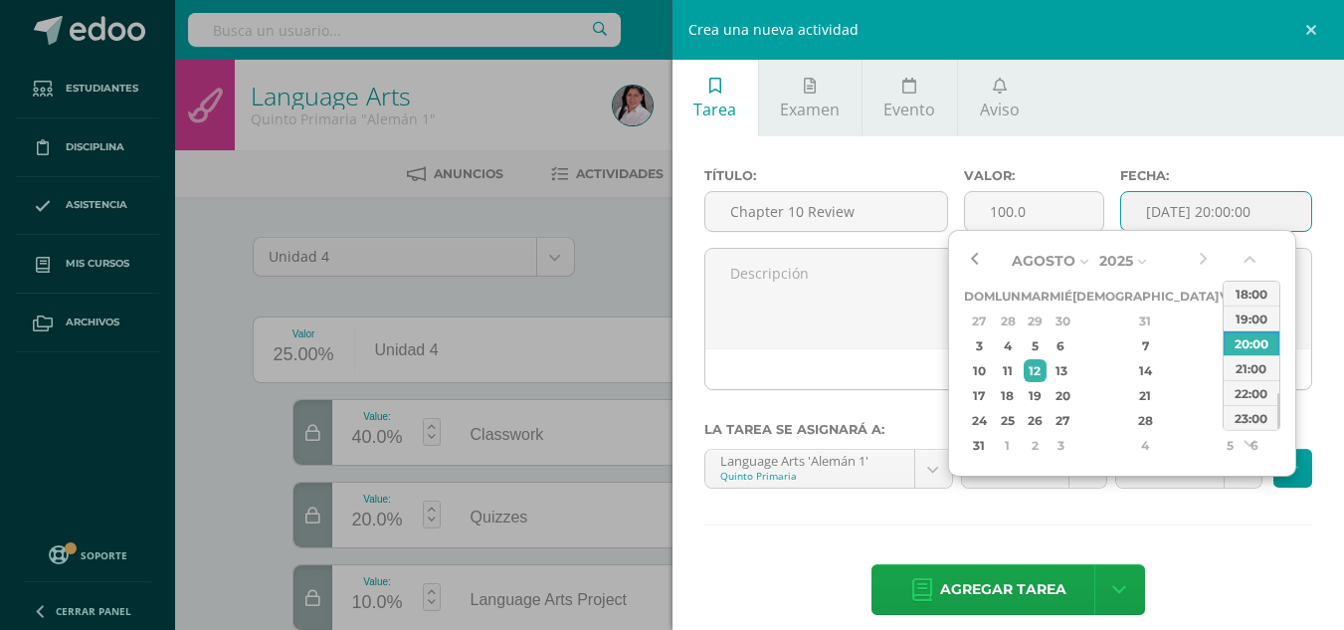
click at [976, 253] on button "button" at bounding box center [974, 261] width 20 height 30
click at [1018, 419] on div "25" at bounding box center [1007, 420] width 21 height 23
click at [1253, 261] on button "button" at bounding box center [1252, 264] width 20 height 30
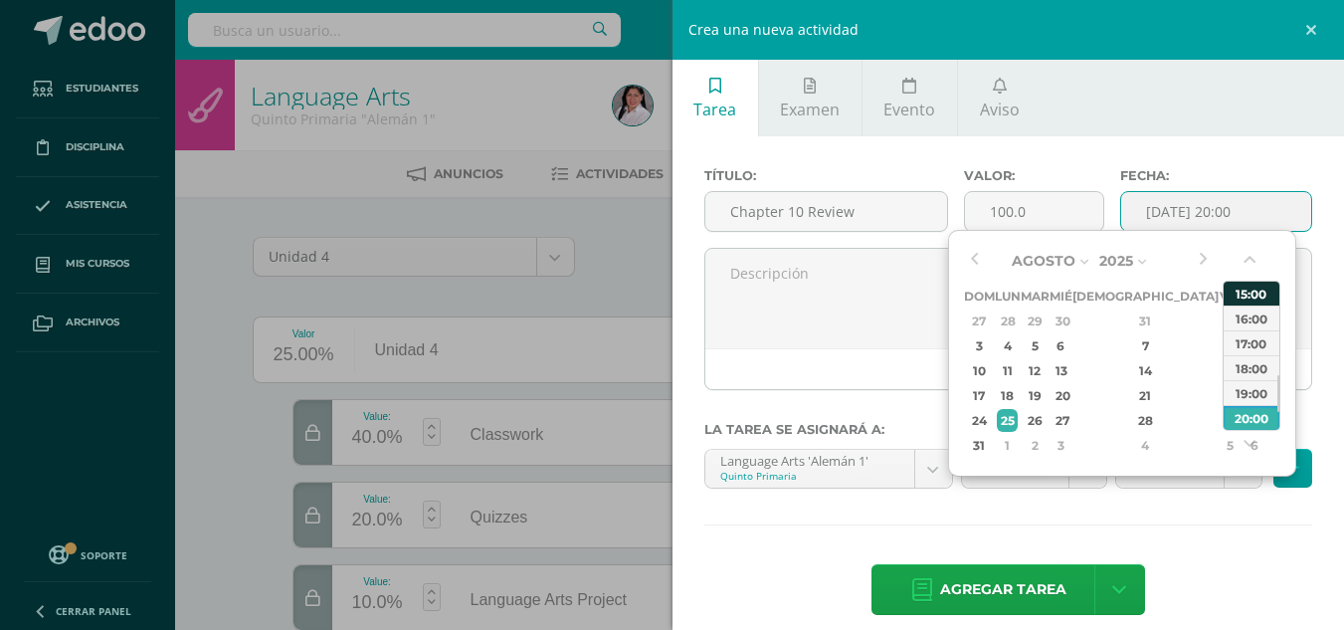
click at [1248, 294] on div "15:00" at bounding box center [1252, 293] width 56 height 25
type input "[DATE] 15:00"
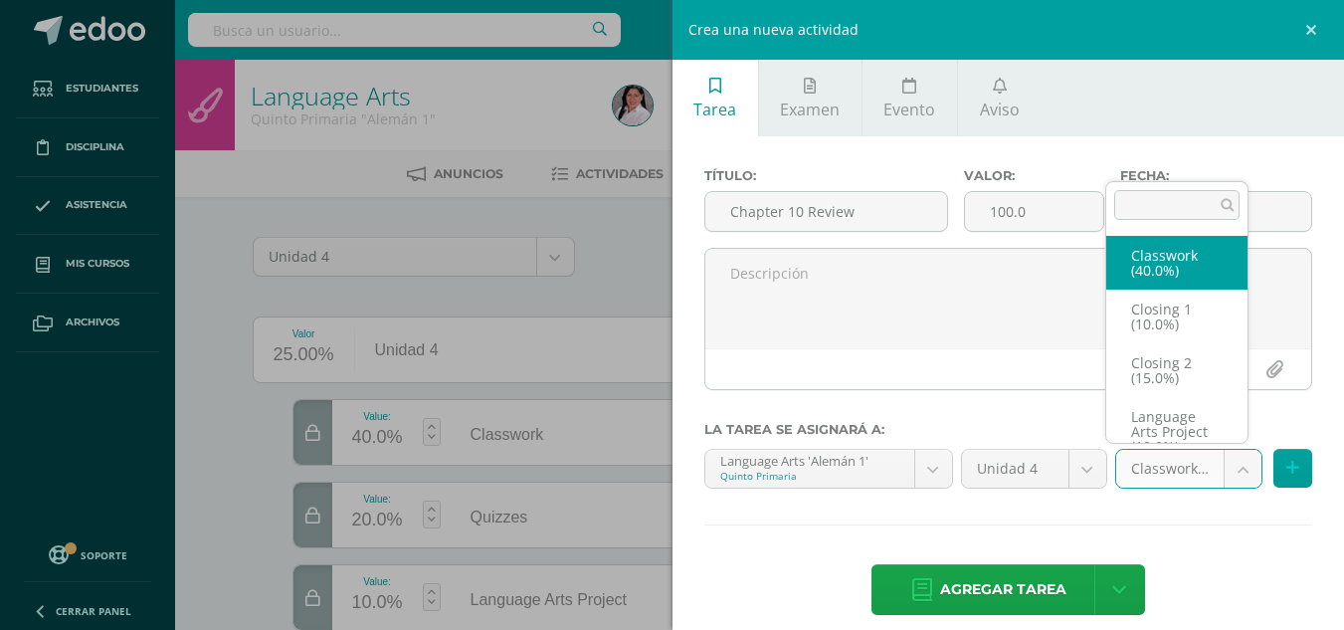
click at [1226, 465] on body "Tarea asignada exitosamente Estudiantes Disciplina Asistencia Mis cursos Archiv…" at bounding box center [672, 529] width 1344 height 1058
click at [1017, 596] on body "Tarea asignada exitosamente Estudiantes Disciplina Asistencia Mis cursos Archiv…" at bounding box center [672, 529] width 1344 height 1058
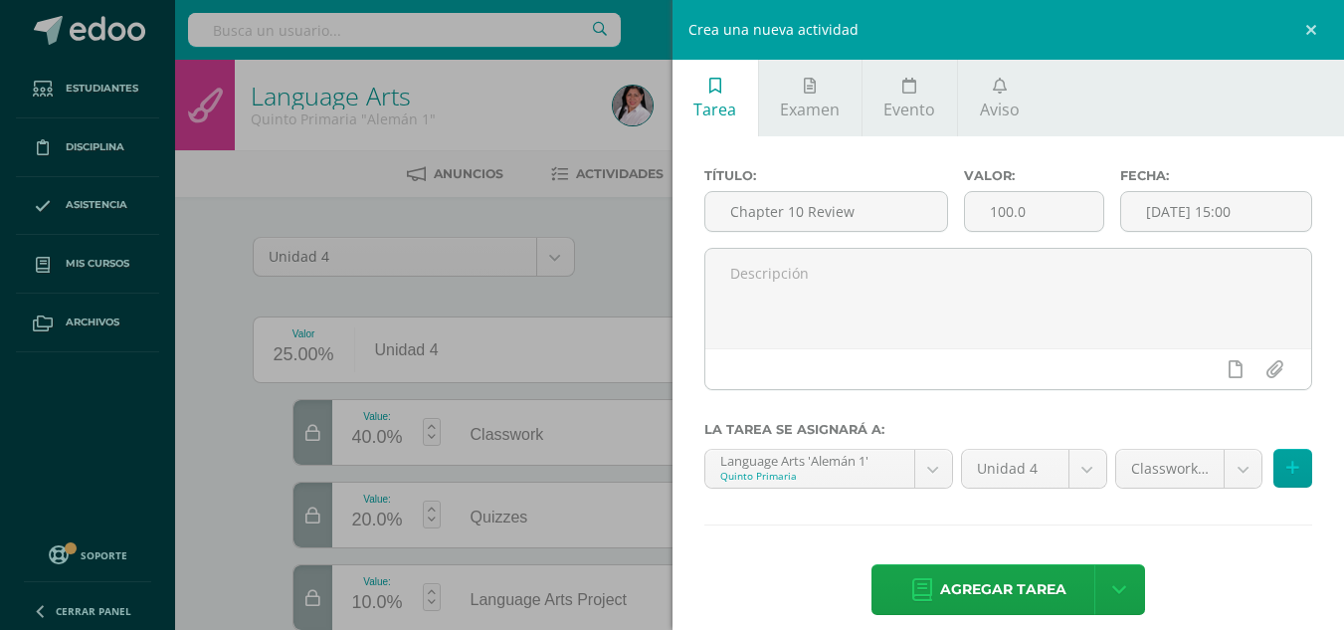
click at [1017, 596] on span "Agregar tarea" at bounding box center [1003, 589] width 126 height 49
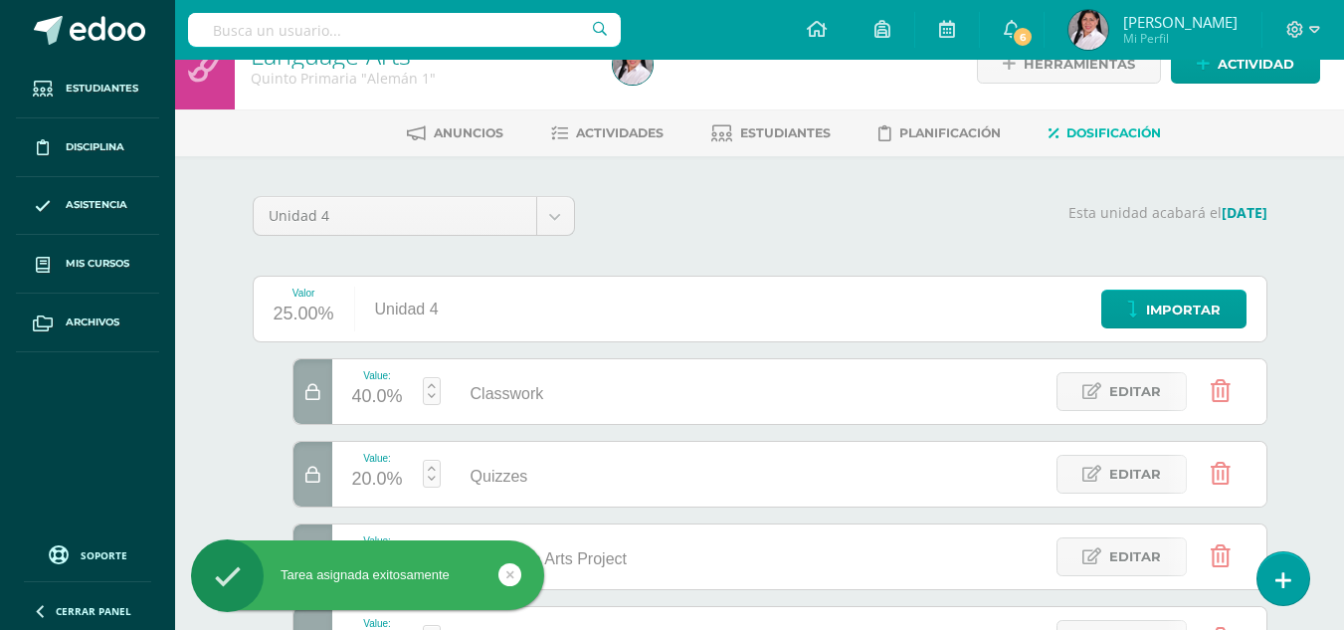
scroll to position [42, 0]
click at [1242, 65] on span "Actividad" at bounding box center [1256, 63] width 77 height 37
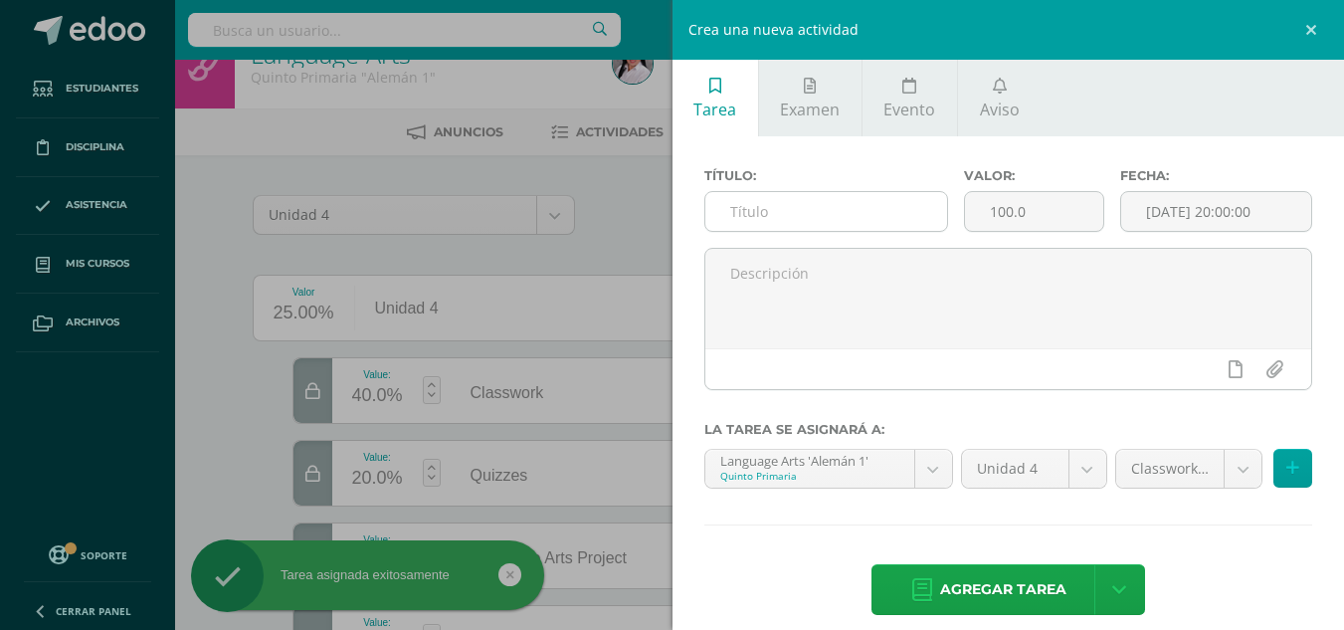
click at [824, 222] on input "text" at bounding box center [827, 211] width 242 height 39
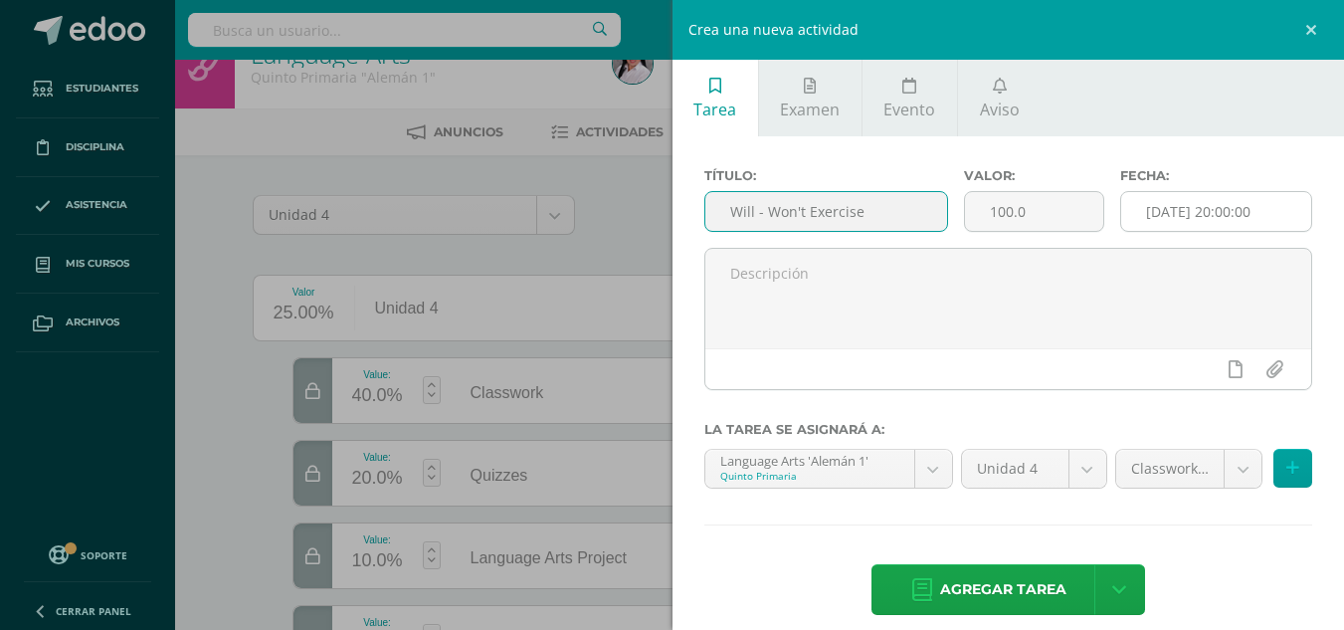
type input "Will - Won't Exercise"
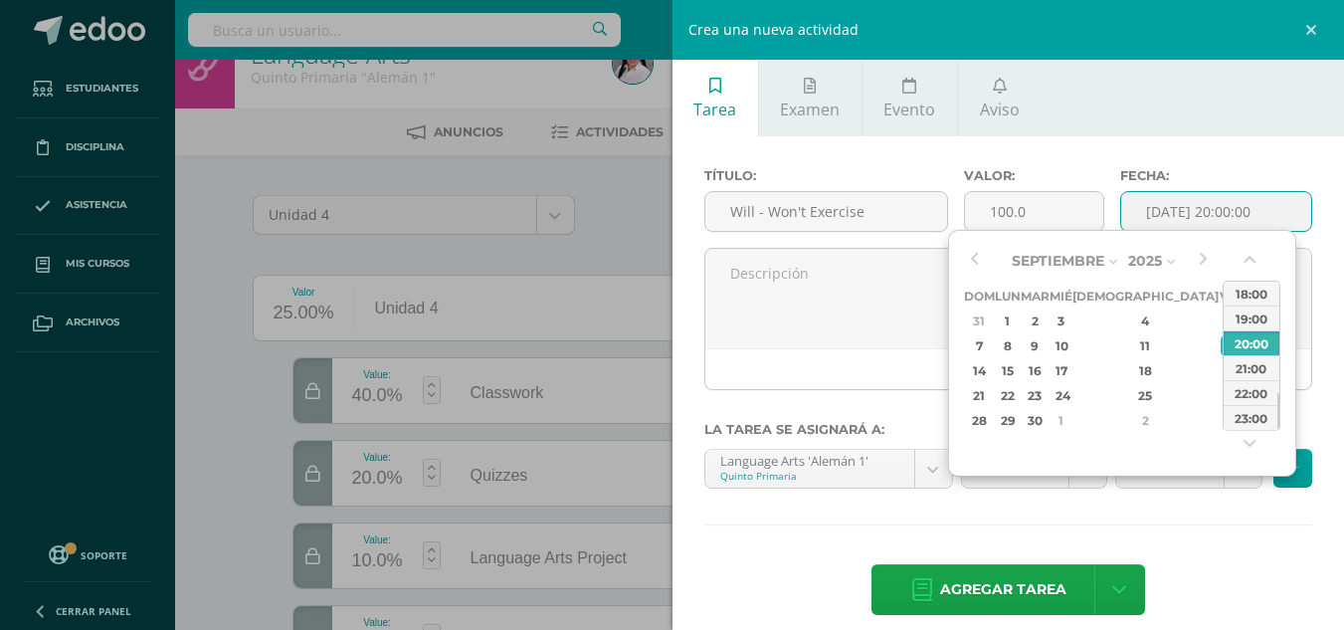
click at [1158, 211] on input "[DATE] 20:00:00" at bounding box center [1216, 211] width 190 height 39
click at [975, 258] on button "button" at bounding box center [974, 261] width 20 height 30
click at [1017, 417] on div "25" at bounding box center [1007, 420] width 21 height 23
click at [1245, 257] on button "button" at bounding box center [1252, 264] width 20 height 30
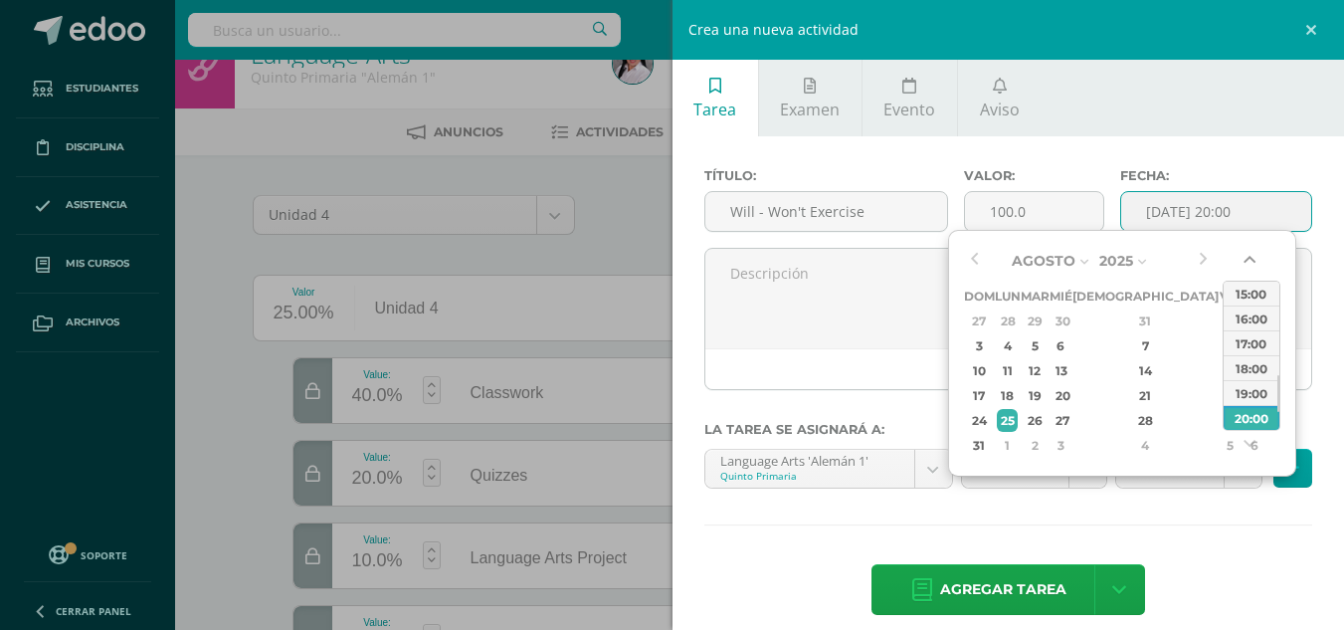
click at [1245, 257] on button "button" at bounding box center [1252, 264] width 20 height 30
click at [1252, 293] on div "14:00" at bounding box center [1252, 293] width 56 height 25
type input "2025-08-25 14:00"
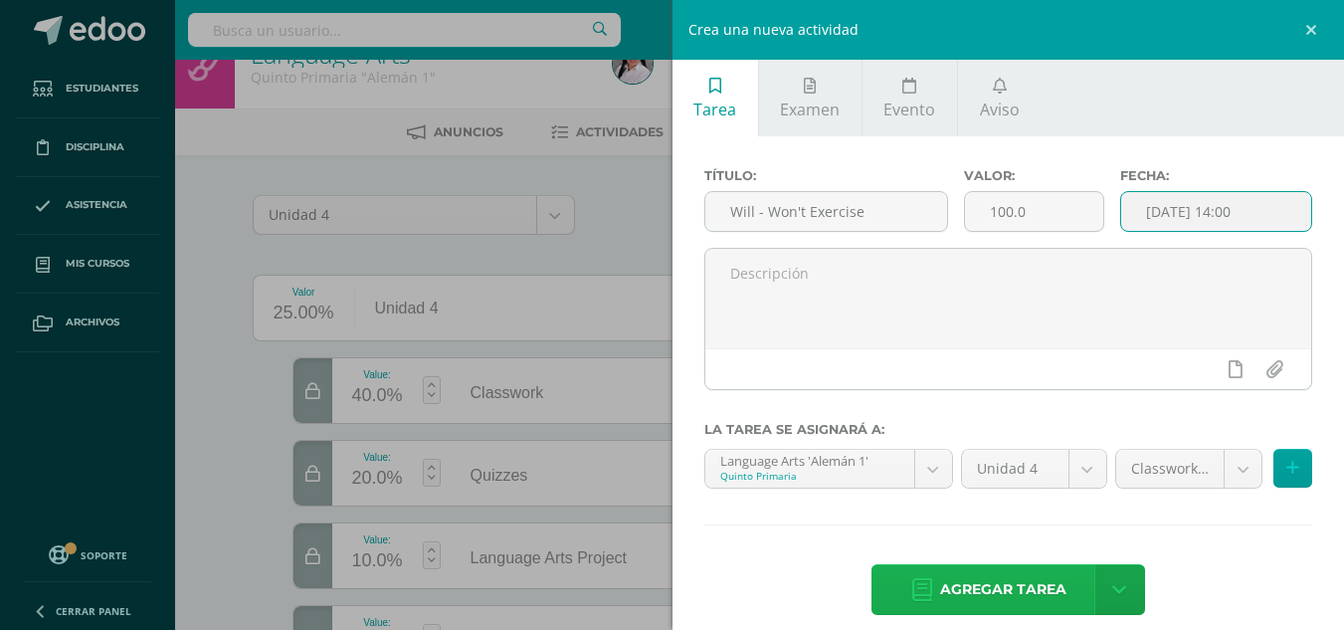
click at [996, 605] on span "Agregar tarea" at bounding box center [1003, 589] width 126 height 49
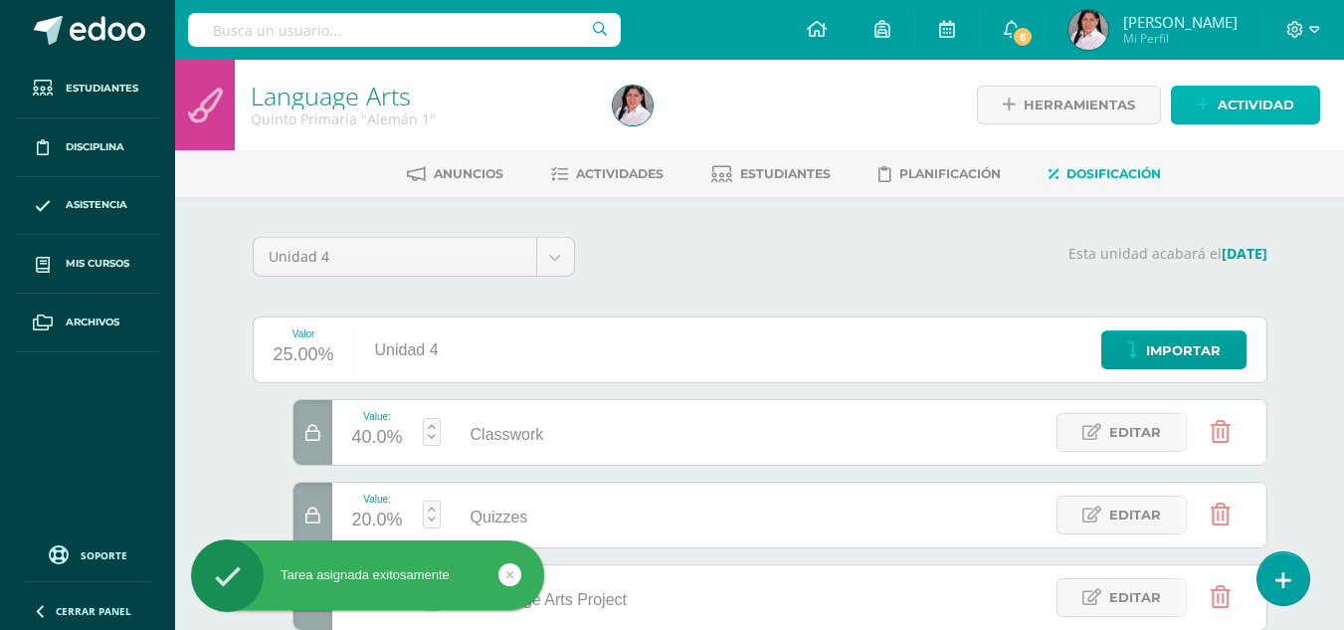
click at [1226, 108] on span "Actividad" at bounding box center [1256, 105] width 77 height 37
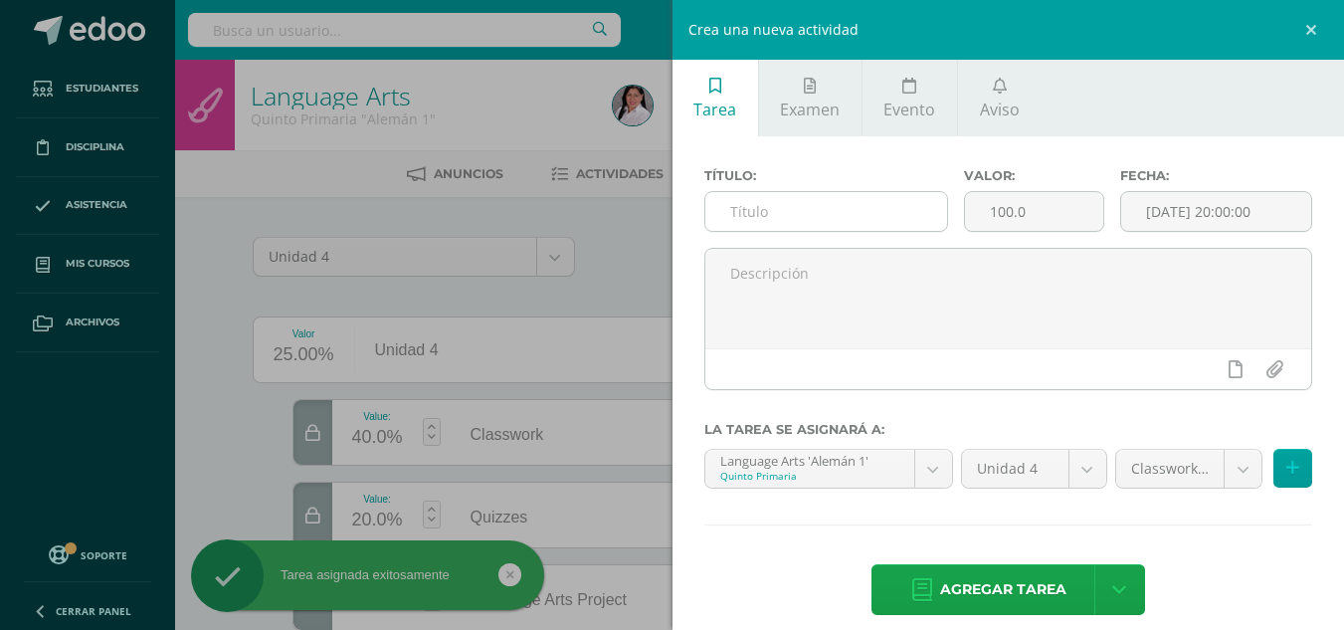
click at [842, 216] on input "text" at bounding box center [827, 211] width 242 height 39
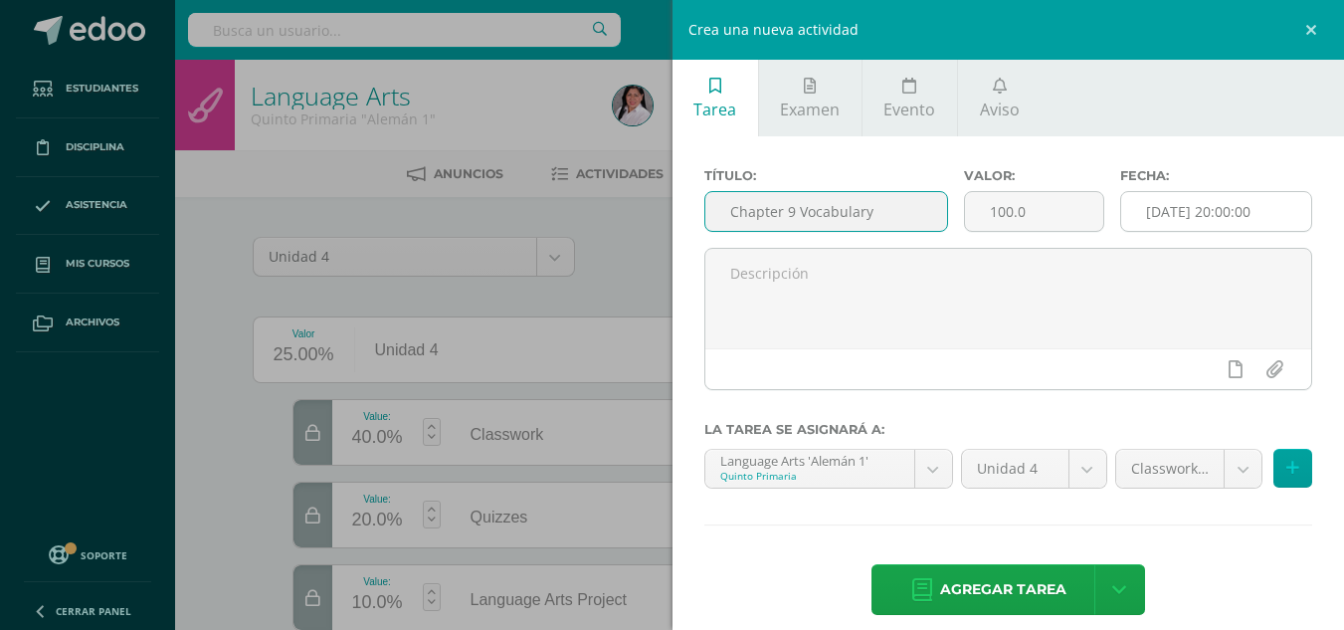
type input "Chapter 9 Vocabulary"
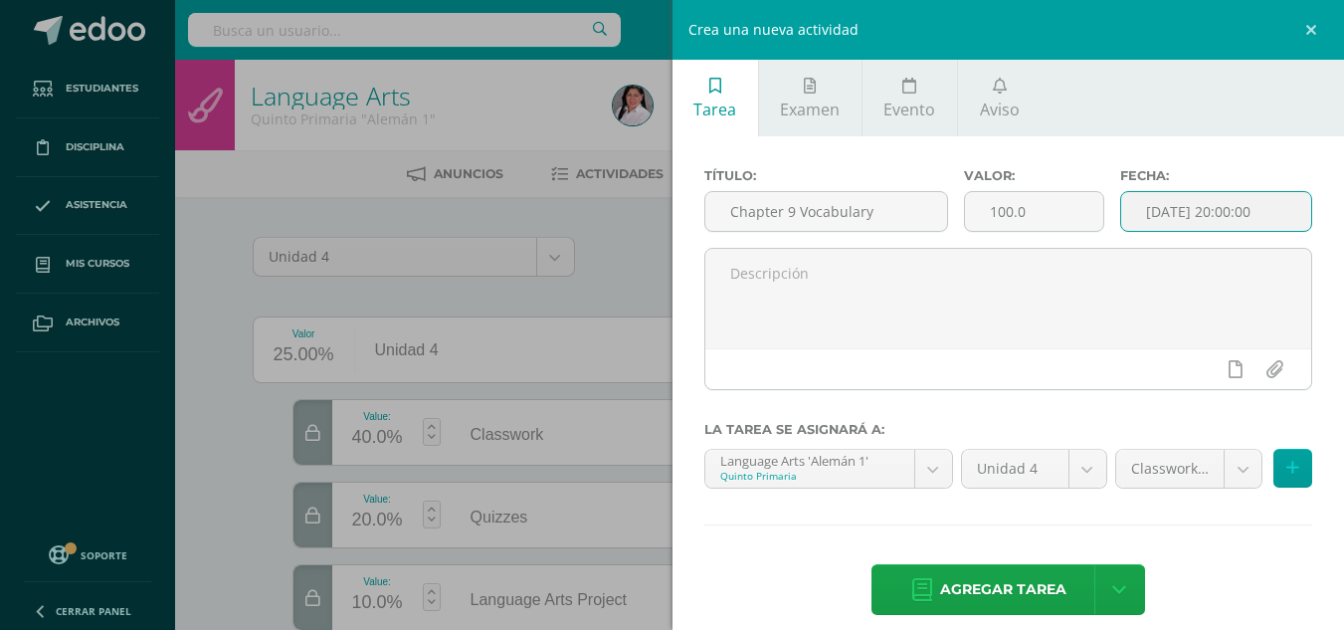
click at [1146, 210] on input "[DATE] 20:00:00" at bounding box center [1216, 211] width 190 height 39
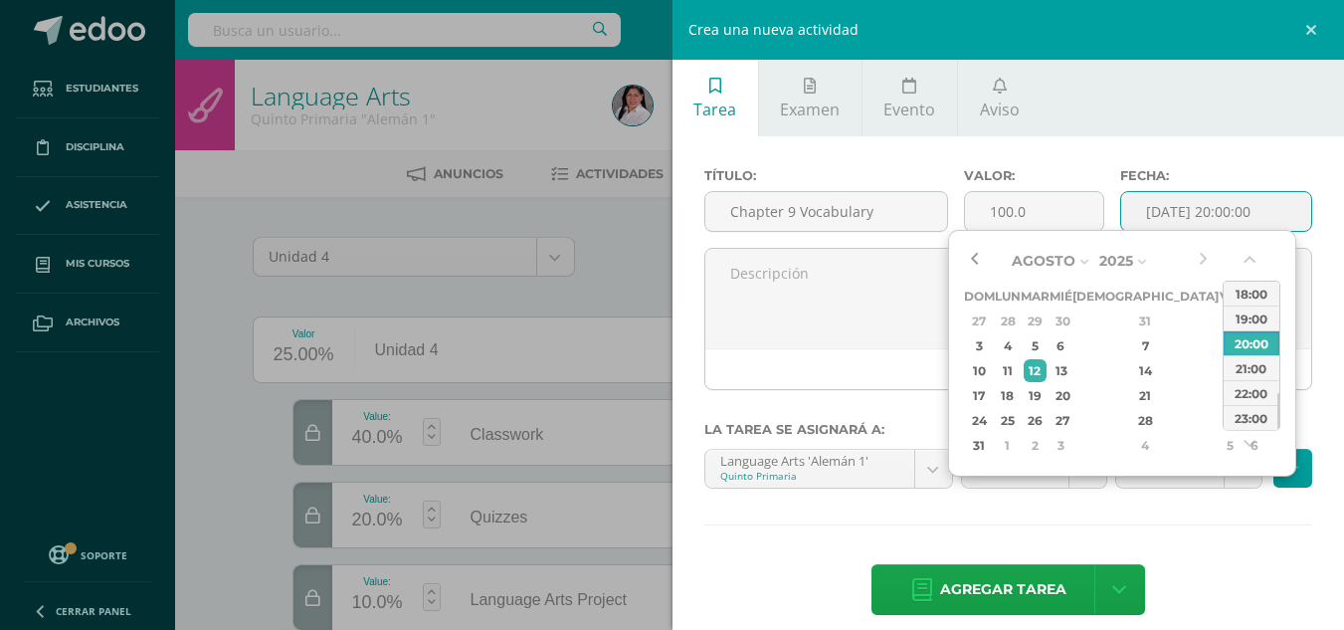
click at [978, 262] on button "button" at bounding box center [974, 261] width 20 height 30
click at [1070, 341] on div "6" at bounding box center [1061, 345] width 18 height 23
click at [1252, 253] on button "button" at bounding box center [1252, 264] width 20 height 30
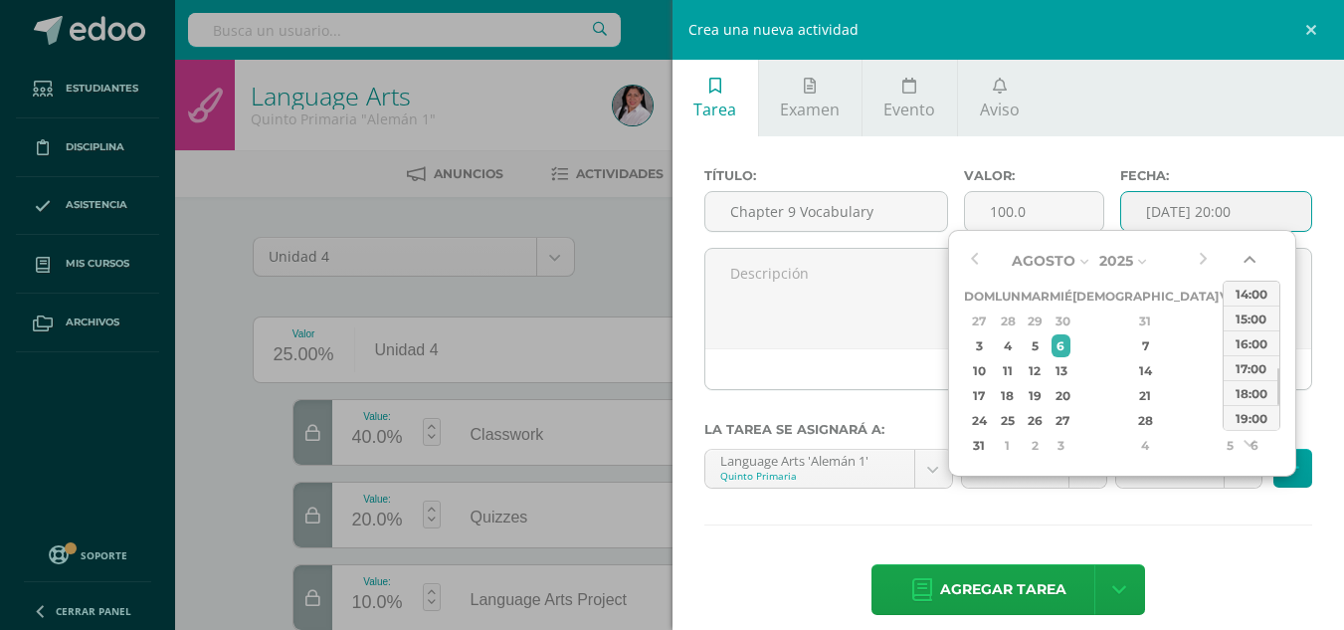
click at [1252, 253] on button "button" at bounding box center [1252, 264] width 20 height 30
click at [1242, 301] on div "14:00" at bounding box center [1252, 293] width 56 height 25
type input "2025-08-06 14:00"
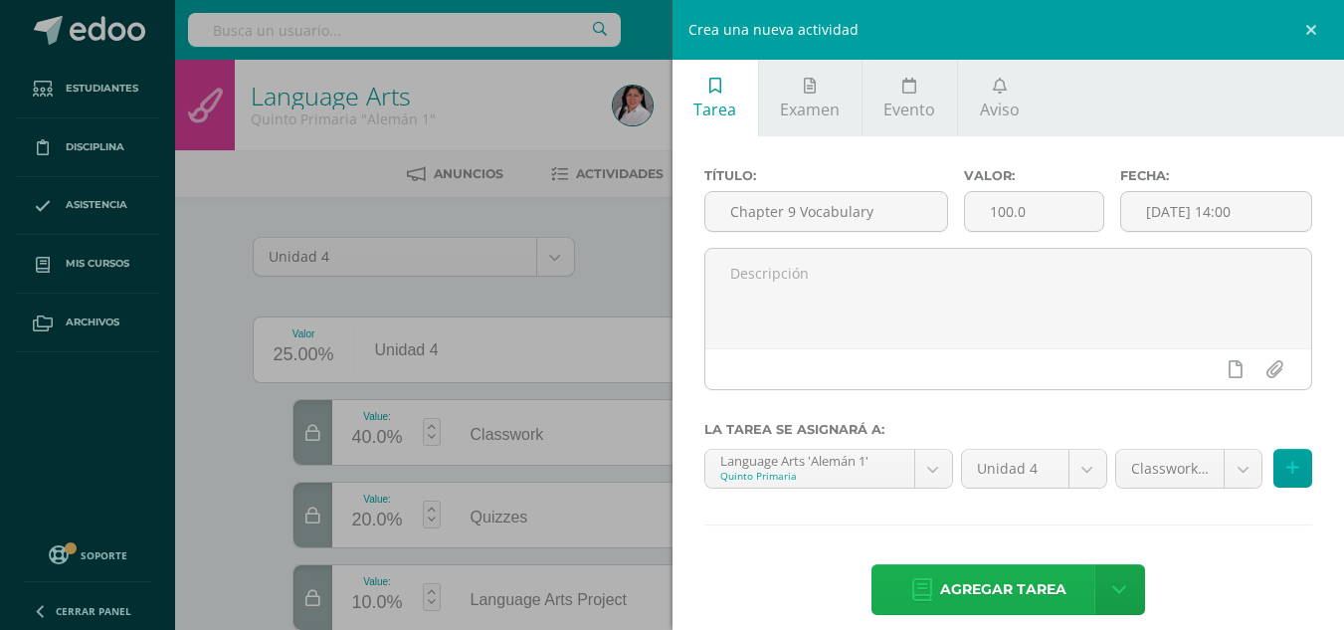
click at [1001, 584] on span "Agregar tarea" at bounding box center [1003, 589] width 126 height 49
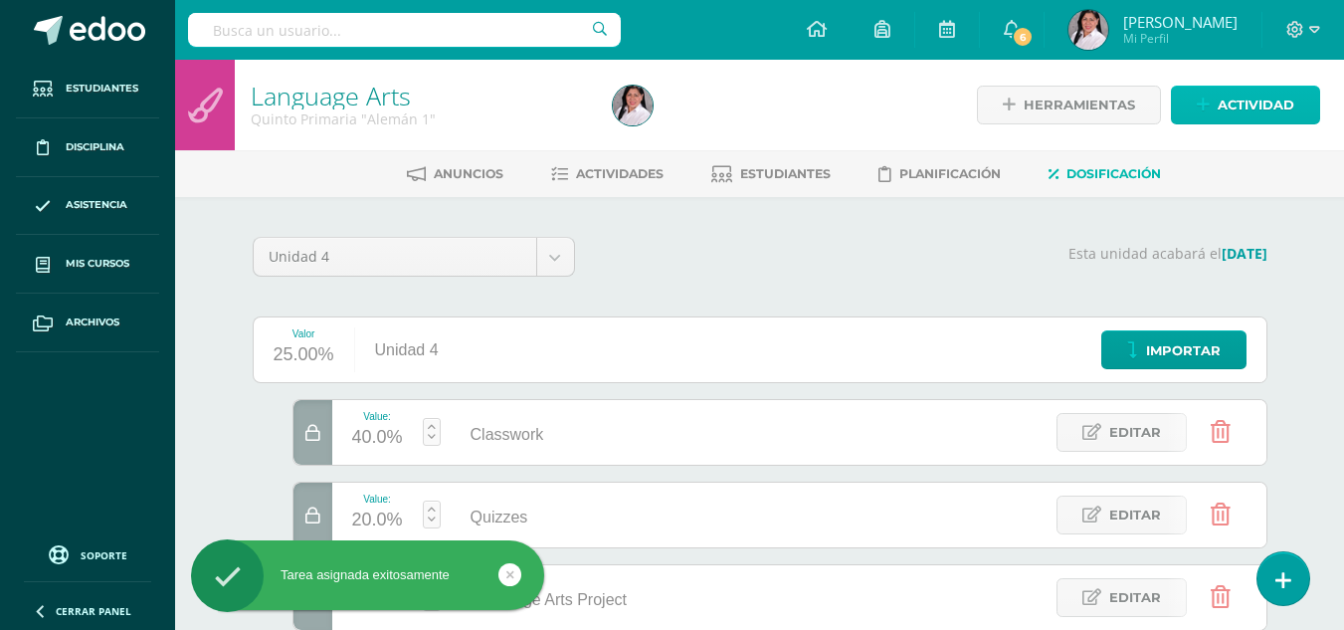
click at [1199, 92] on link "Actividad" at bounding box center [1245, 105] width 149 height 39
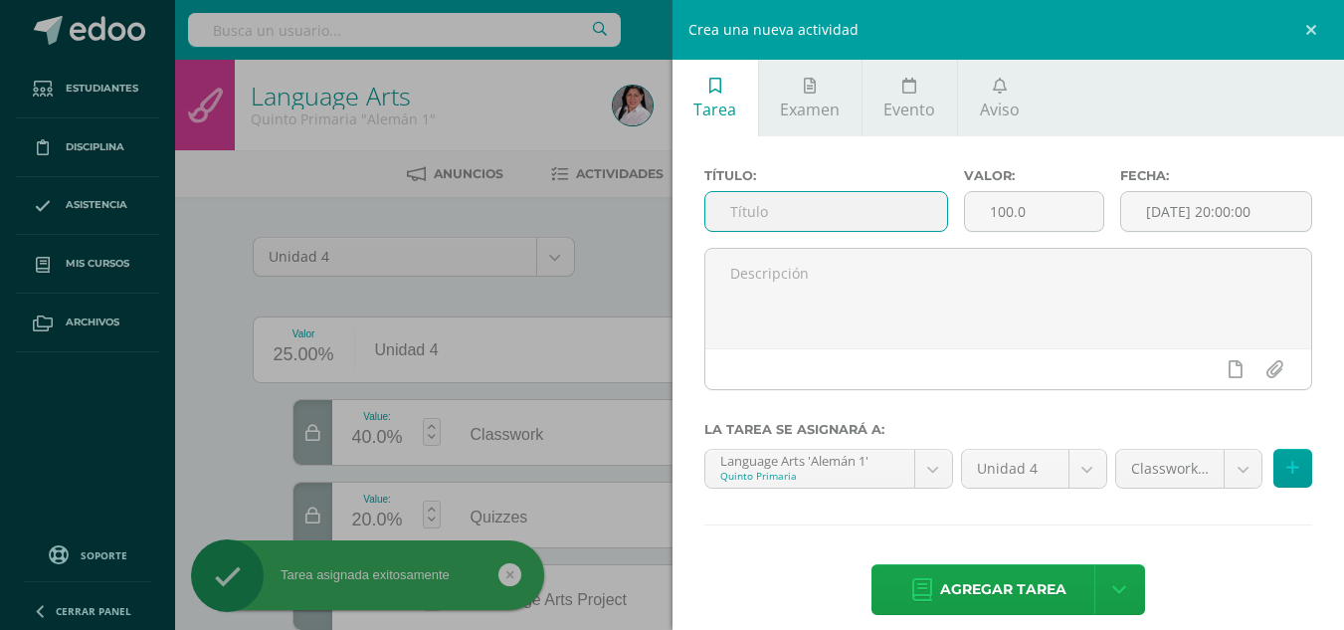
click at [839, 225] on input "text" at bounding box center [827, 211] width 242 height 39
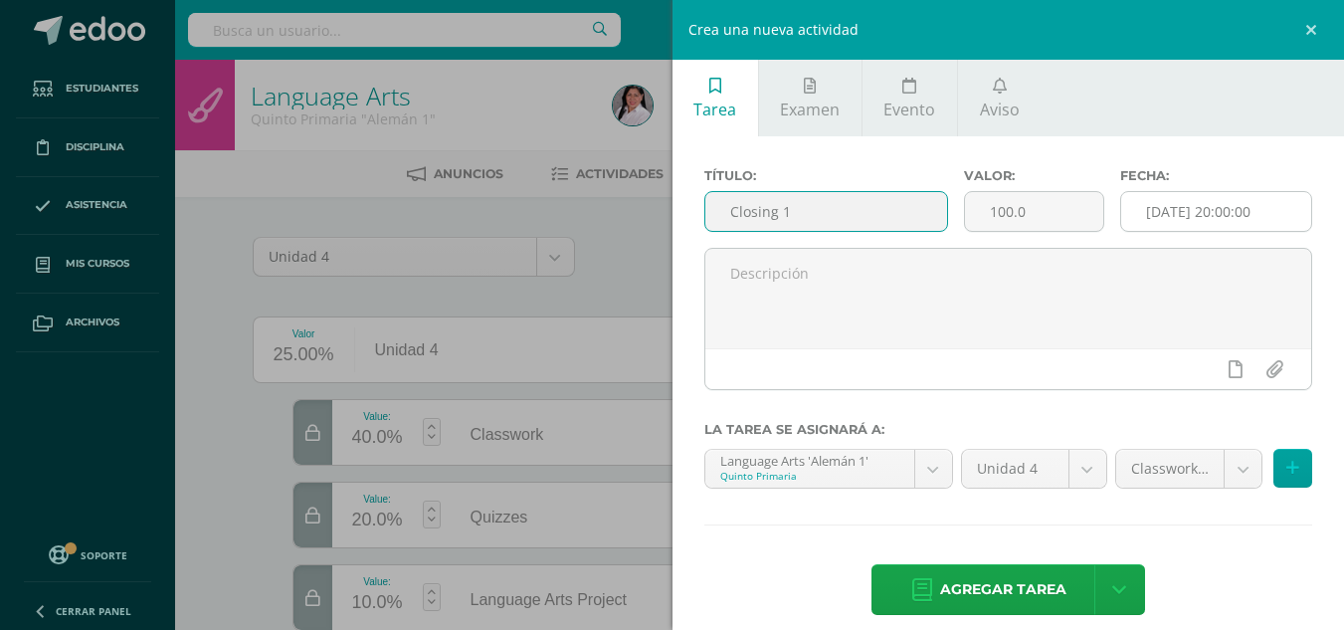
type input "Closing 1"
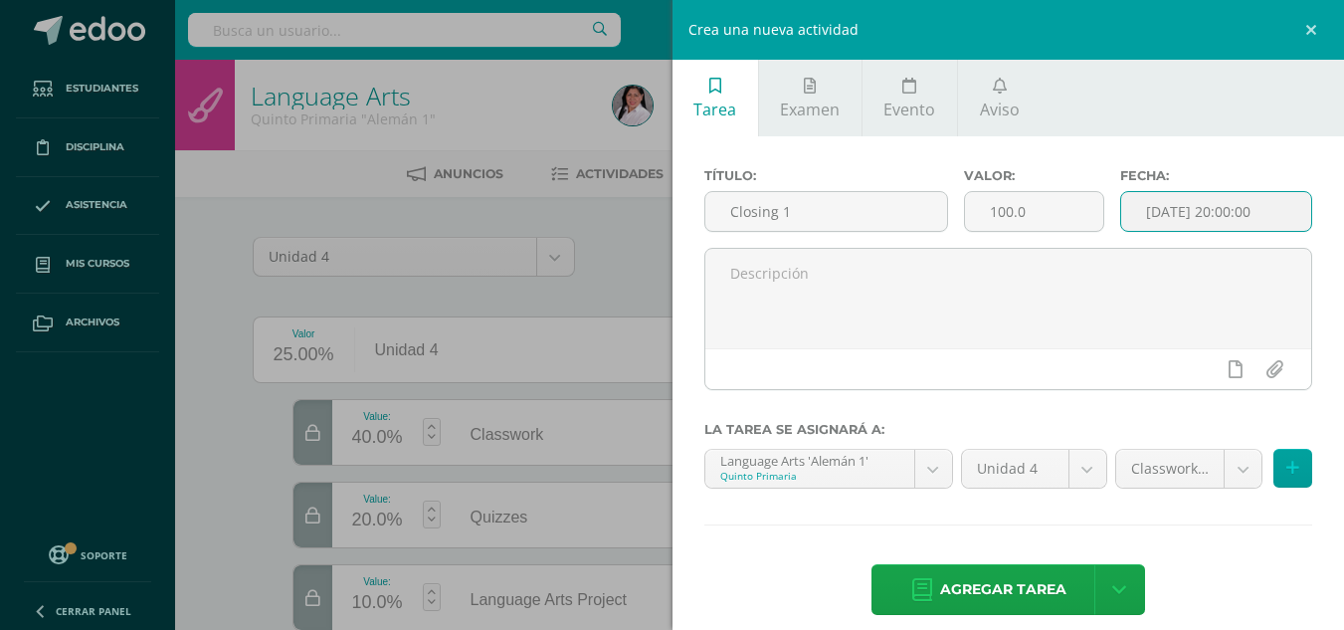
click at [1157, 210] on input "[DATE] 20:00:00" at bounding box center [1216, 211] width 190 height 39
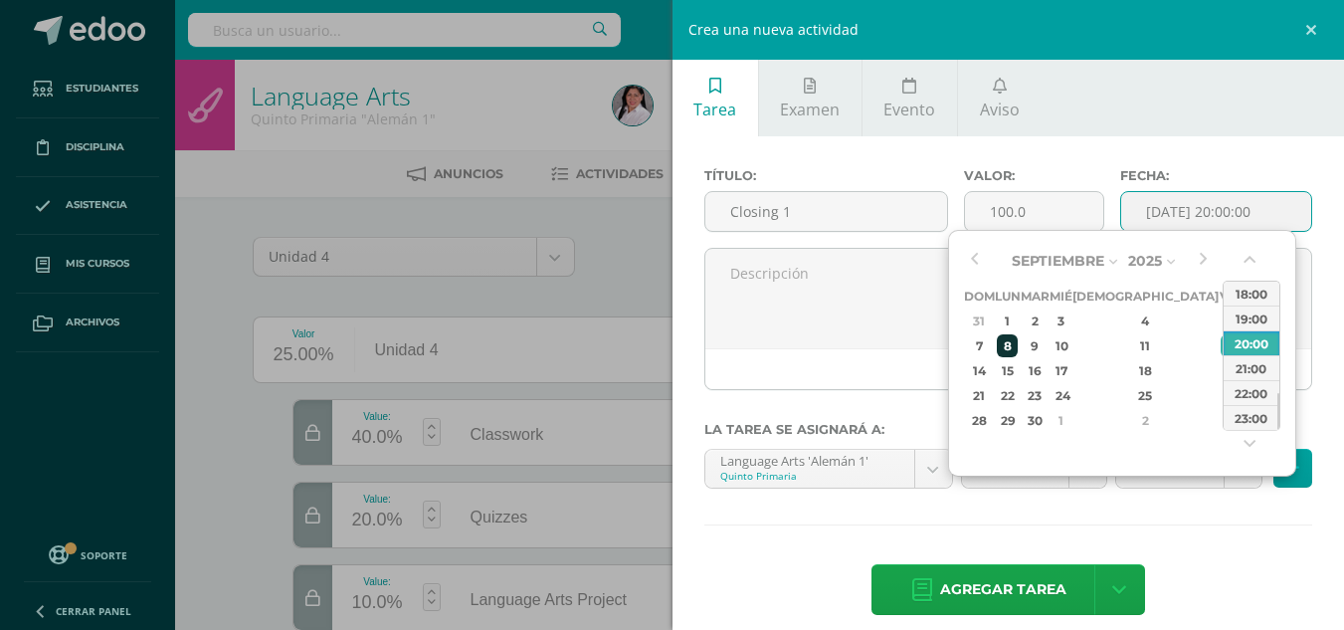
click at [1015, 346] on div "8" at bounding box center [1007, 345] width 21 height 23
click at [1242, 257] on button "button" at bounding box center [1252, 264] width 20 height 30
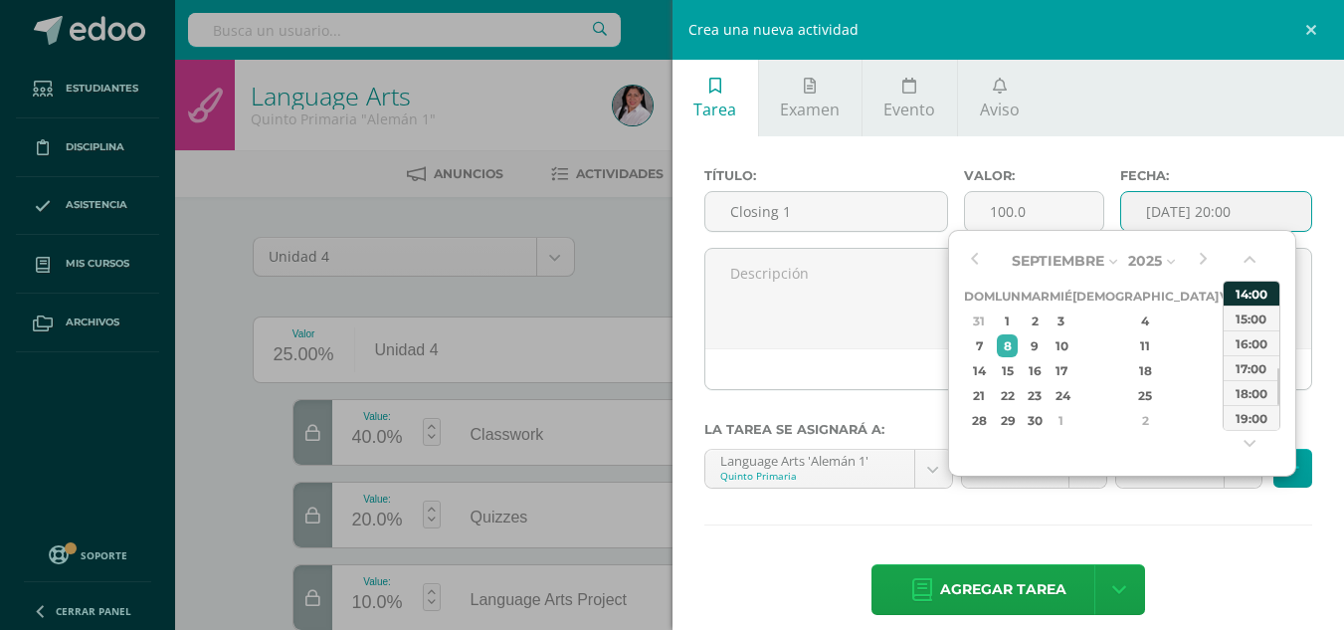
click at [1245, 295] on div "14:00" at bounding box center [1252, 293] width 56 height 25
type input "[DATE] 14:00"
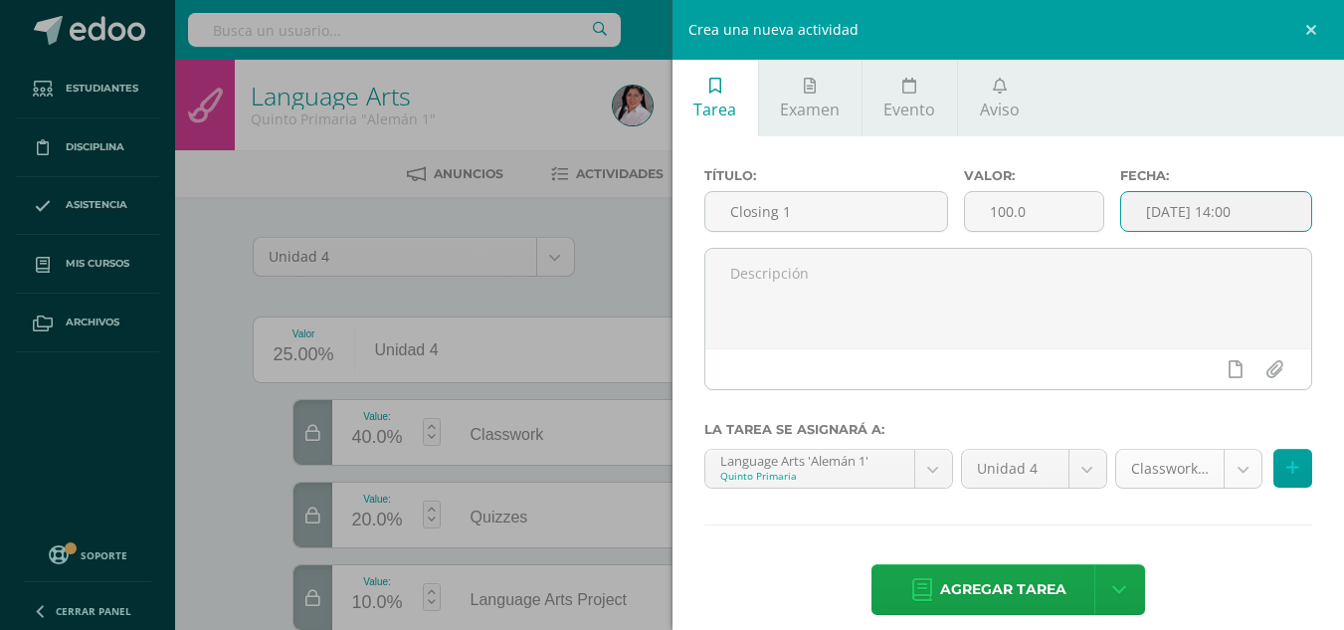
click at [1222, 472] on body "Tarea asignada exitosamente Estudiantes Disciplina Asistencia Mis cursos Archiv…" at bounding box center [672, 529] width 1344 height 1058
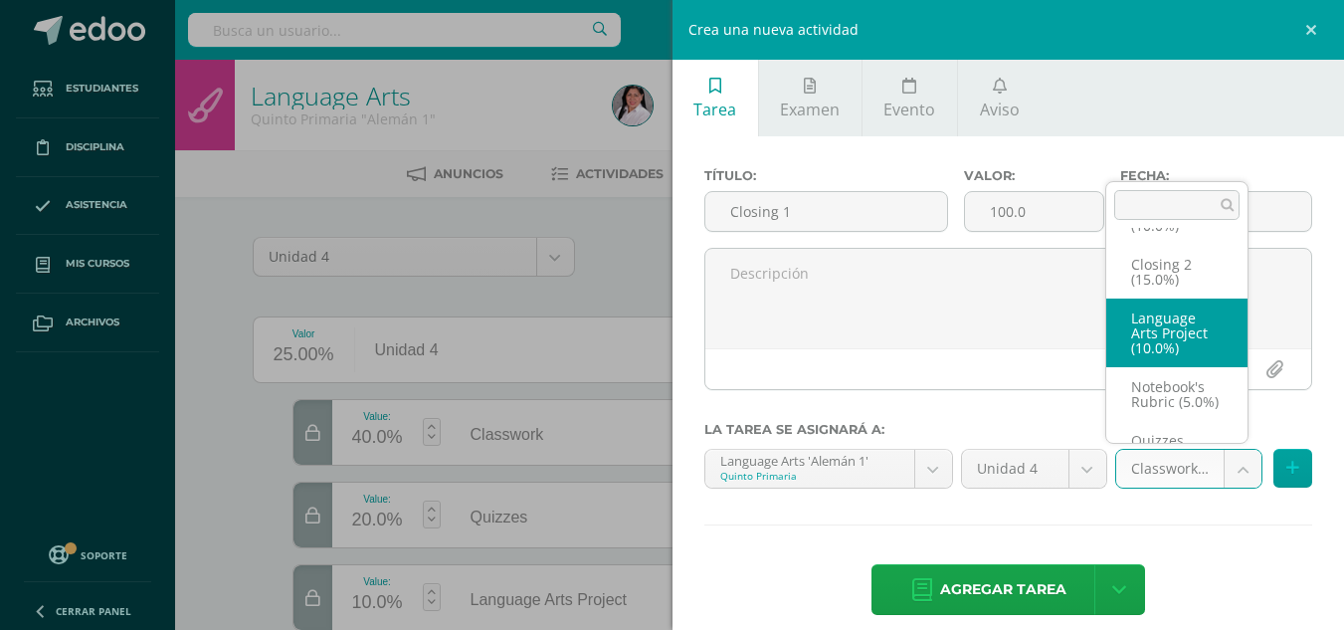
scroll to position [52, 0]
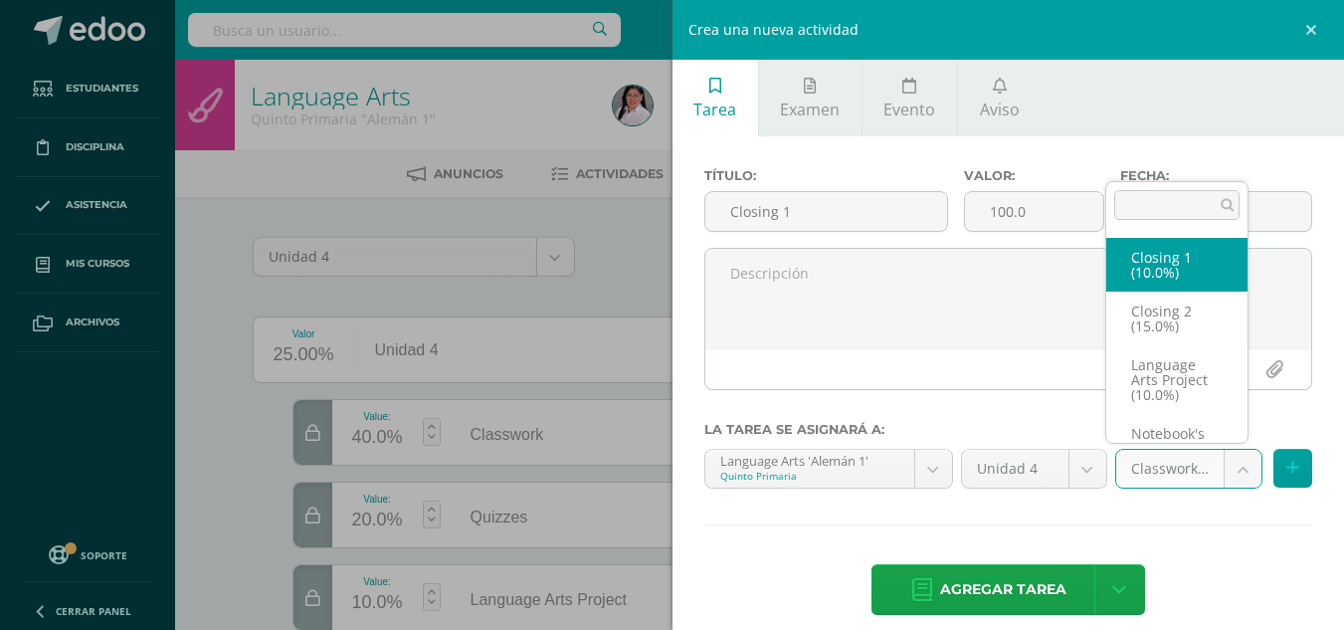
select select "235533"
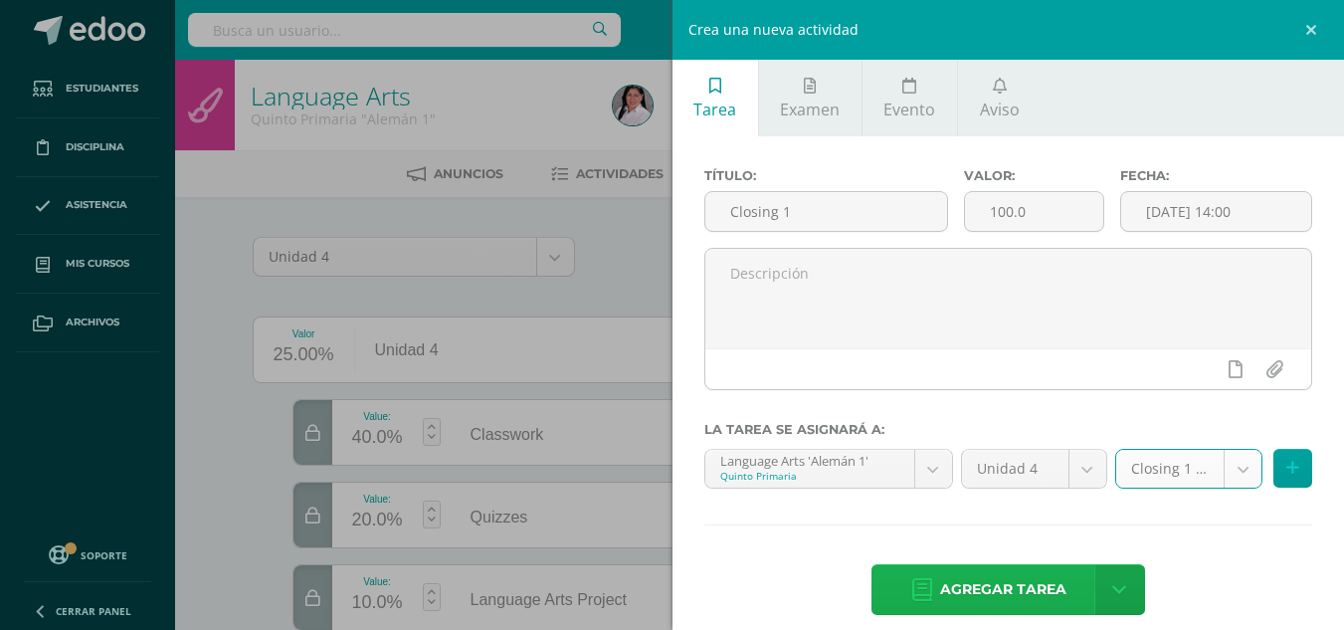
click at [988, 575] on span "Agregar tarea" at bounding box center [1003, 589] width 126 height 49
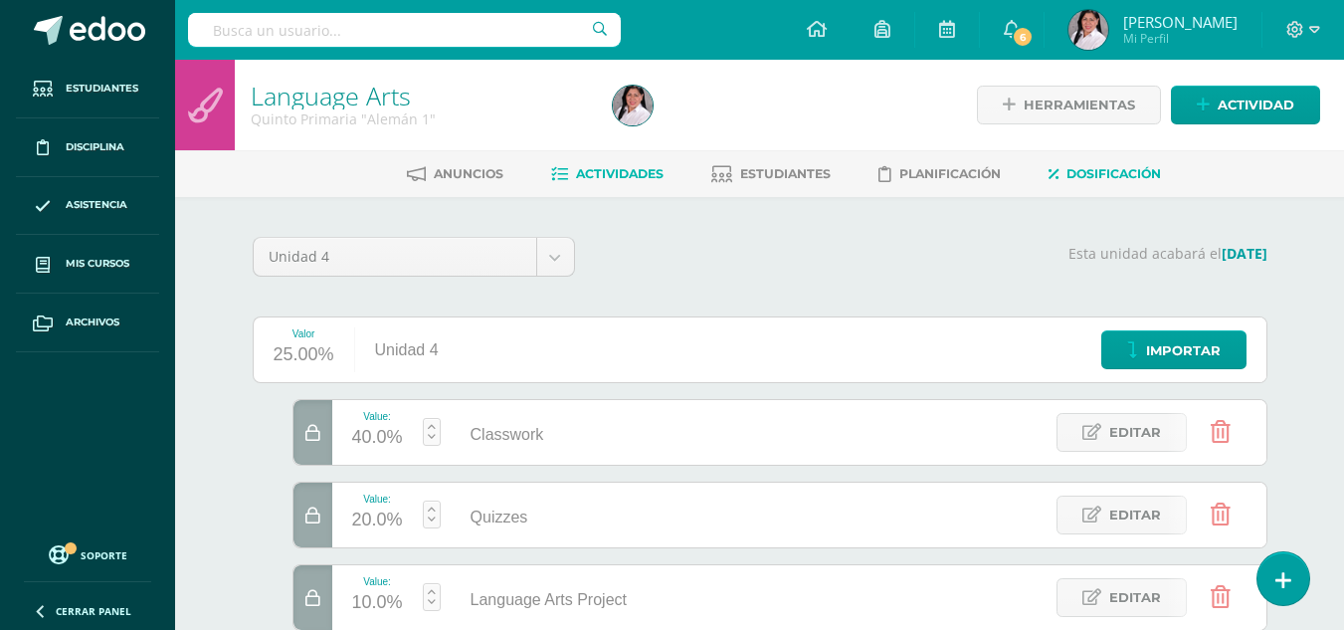
click at [595, 171] on span "Actividades" at bounding box center [620, 173] width 88 height 15
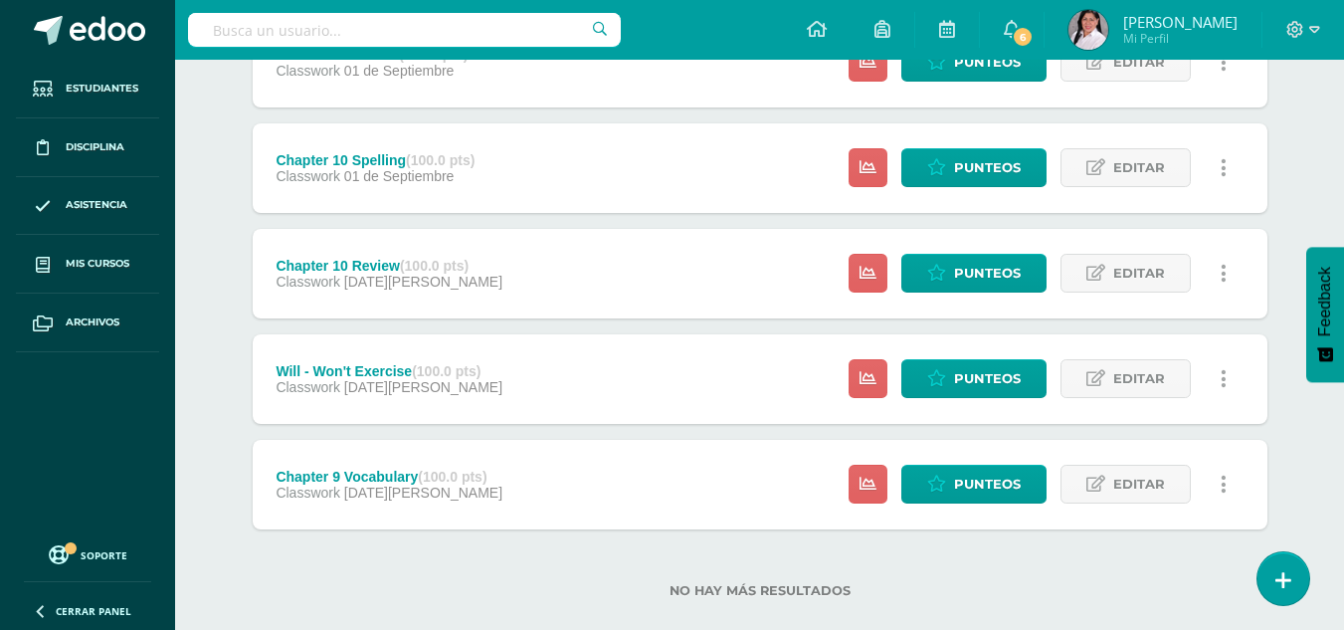
scroll to position [633, 0]
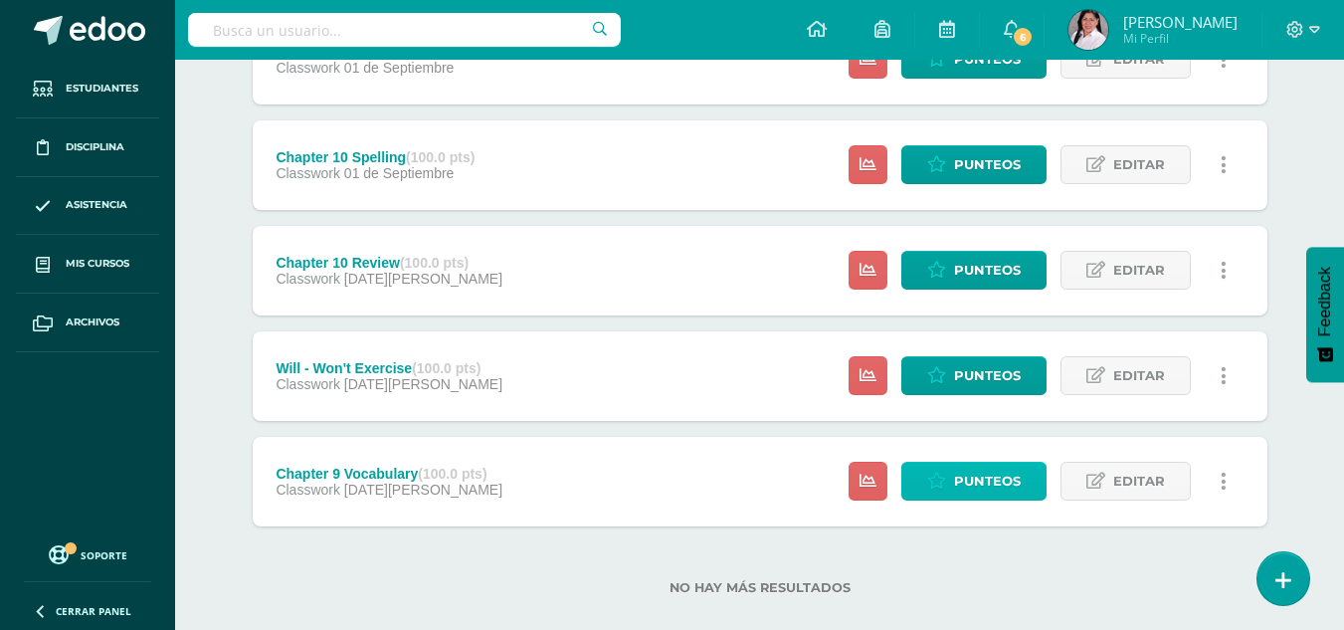
click at [997, 481] on span "Punteos" at bounding box center [987, 481] width 67 height 37
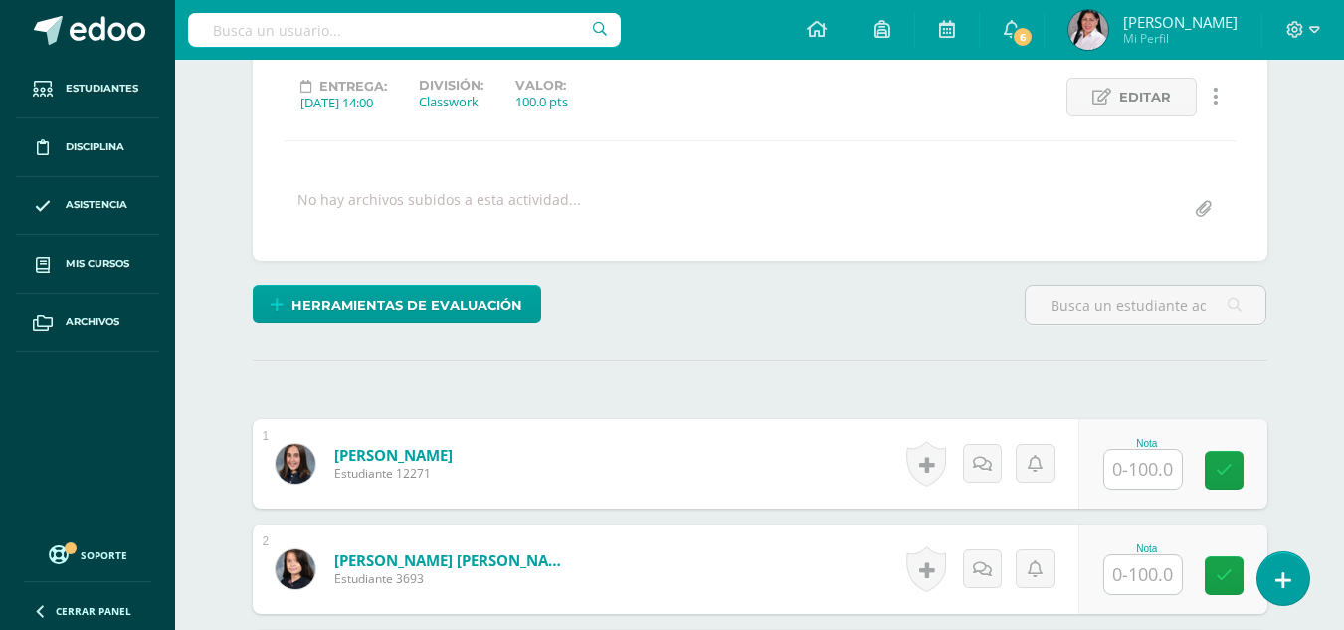
scroll to position [274, 0]
click at [1144, 474] on input "text" at bounding box center [1144, 468] width 78 height 39
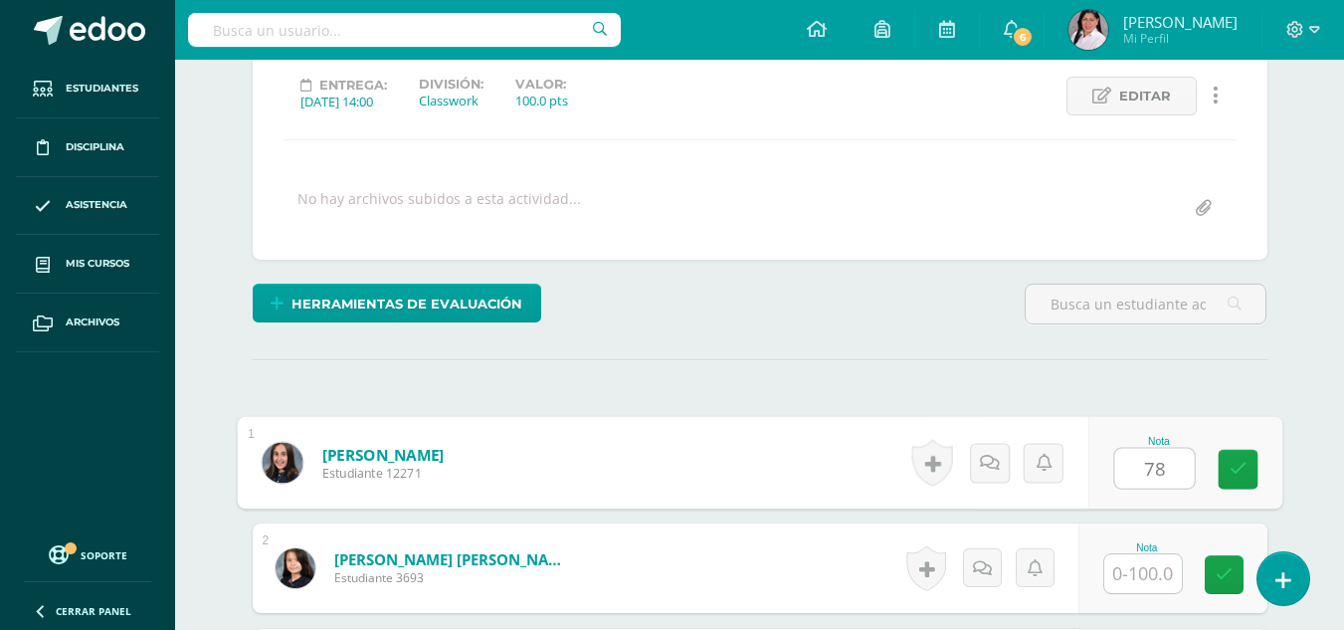
type input "78"
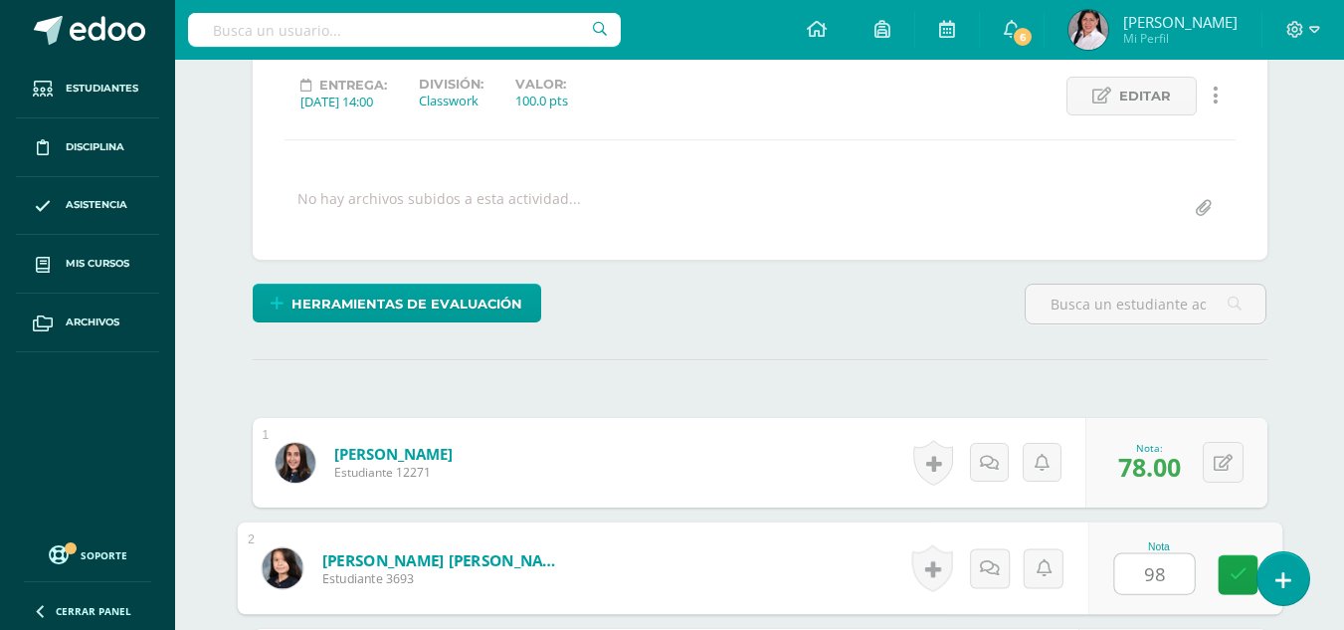
type input "98"
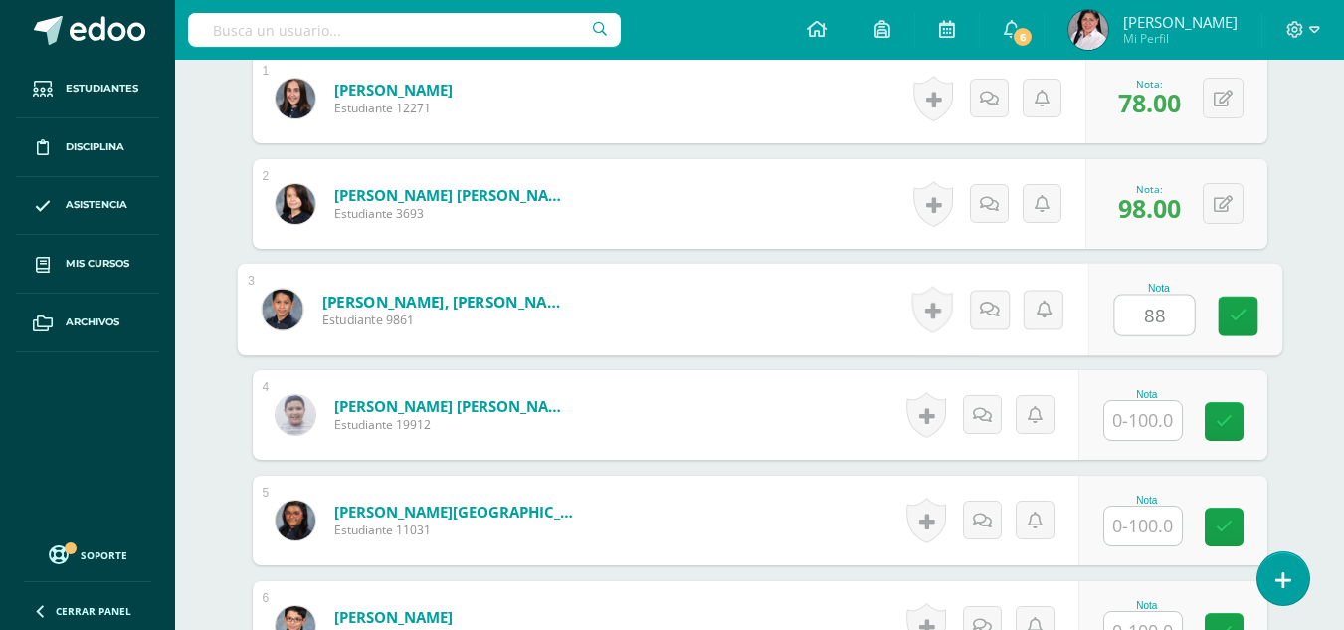
type input "88"
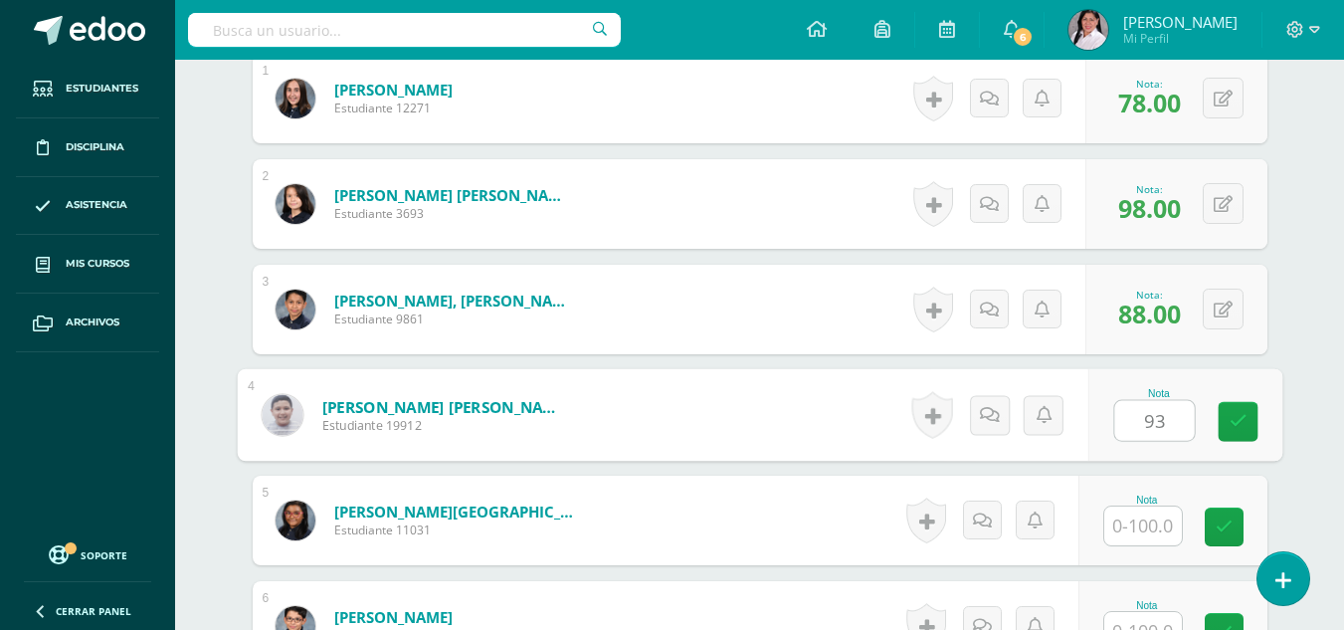
type input "93"
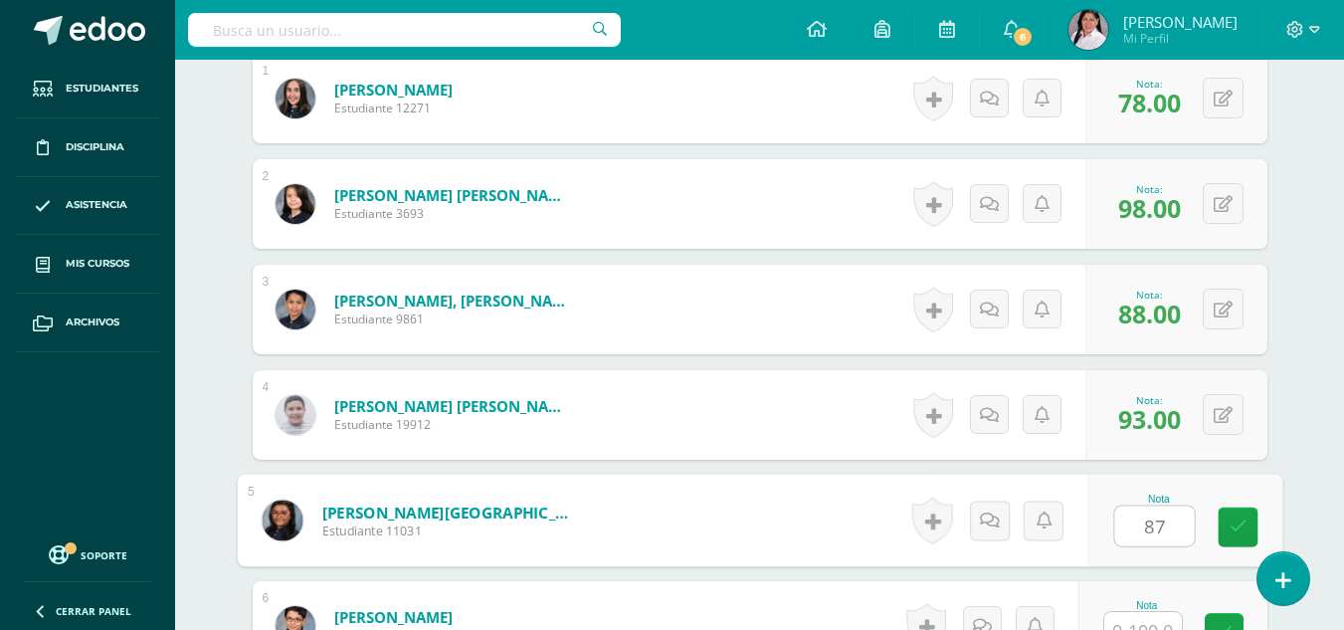
type input "87"
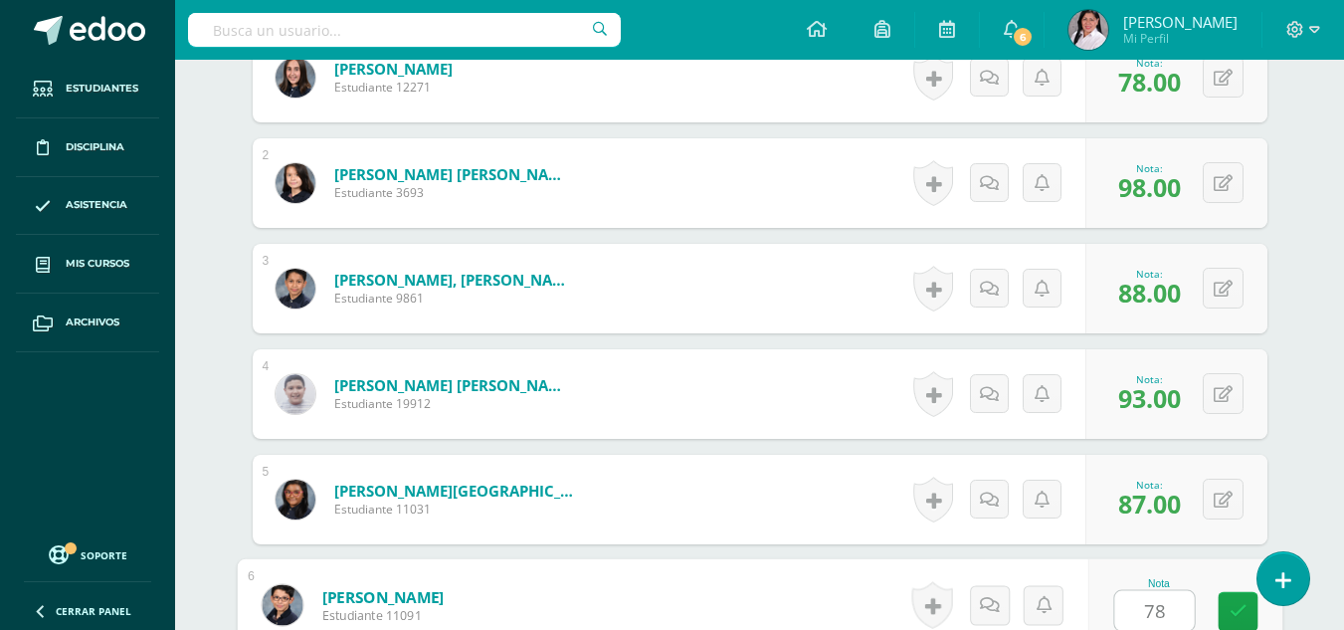
type input "78"
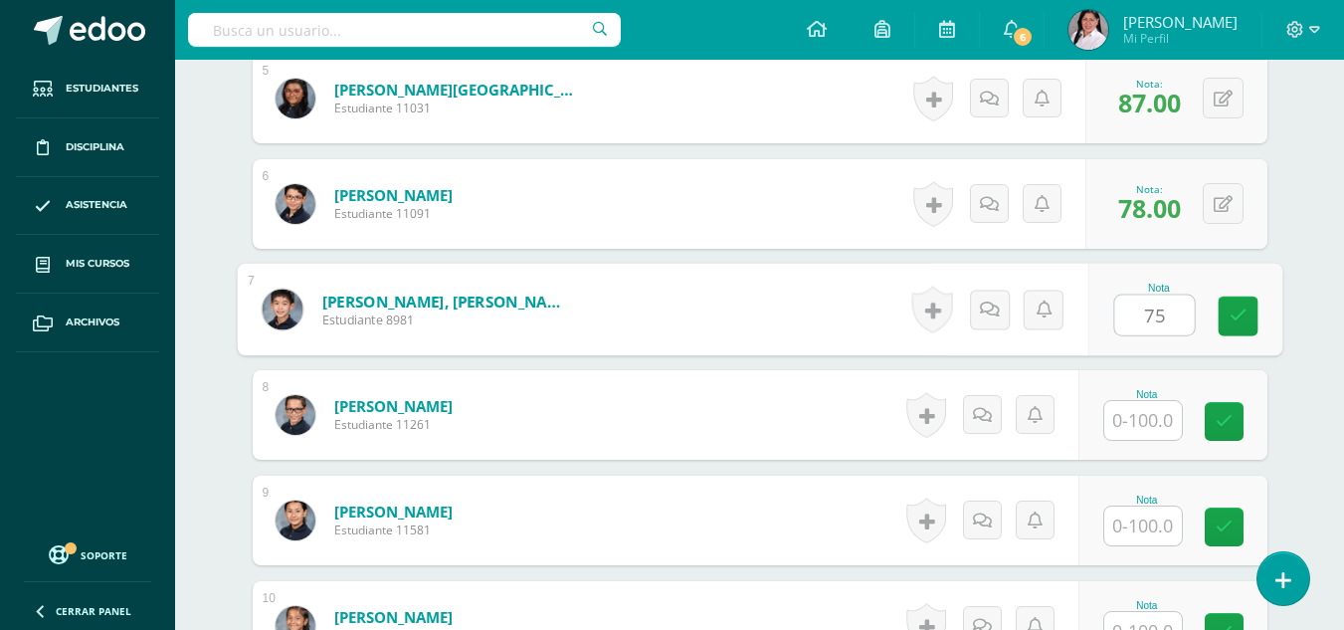
type input "75"
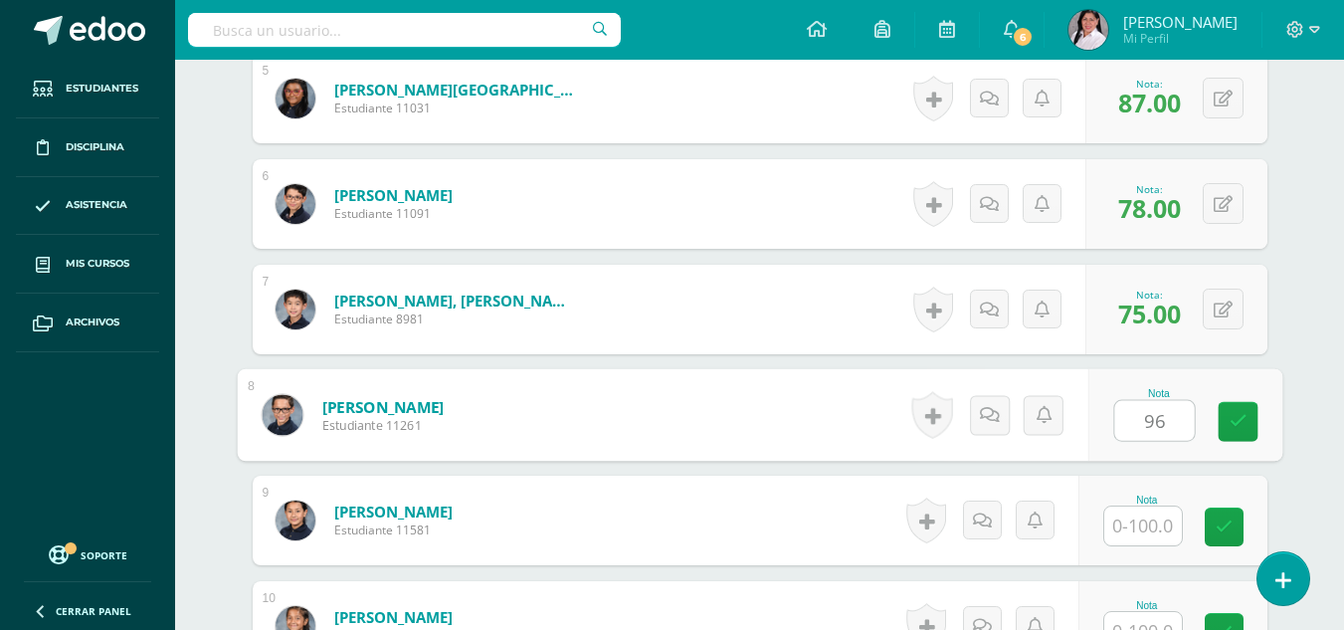
type input "96"
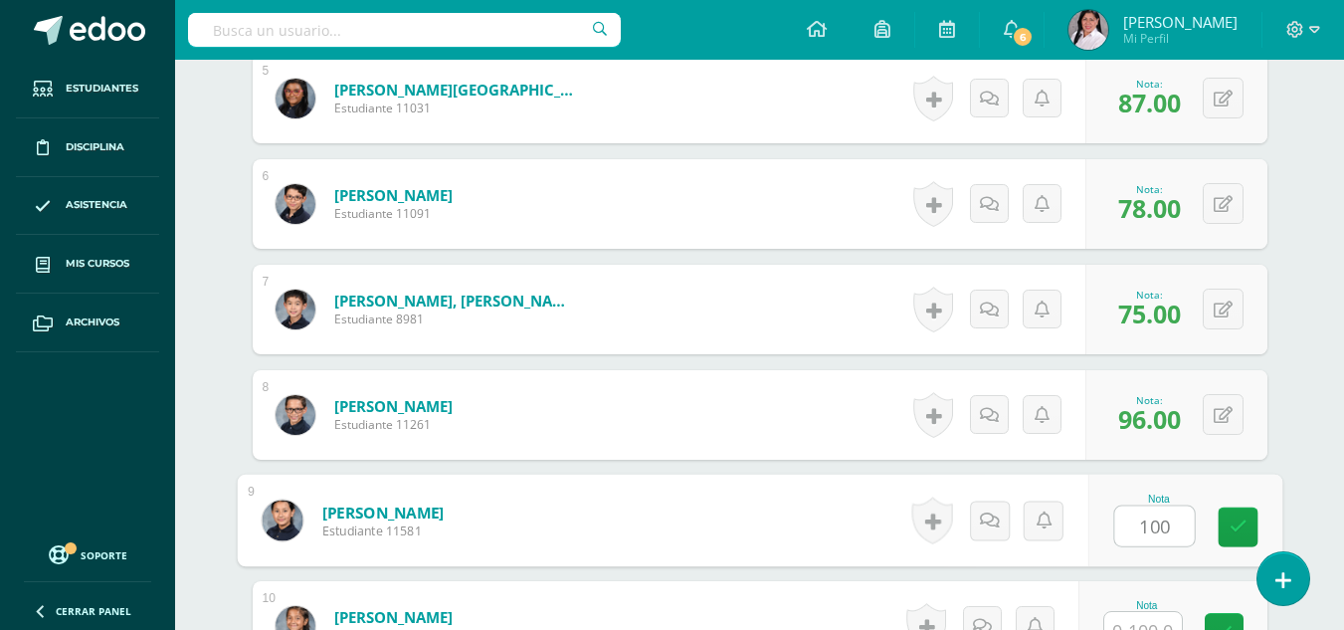
type input "100"
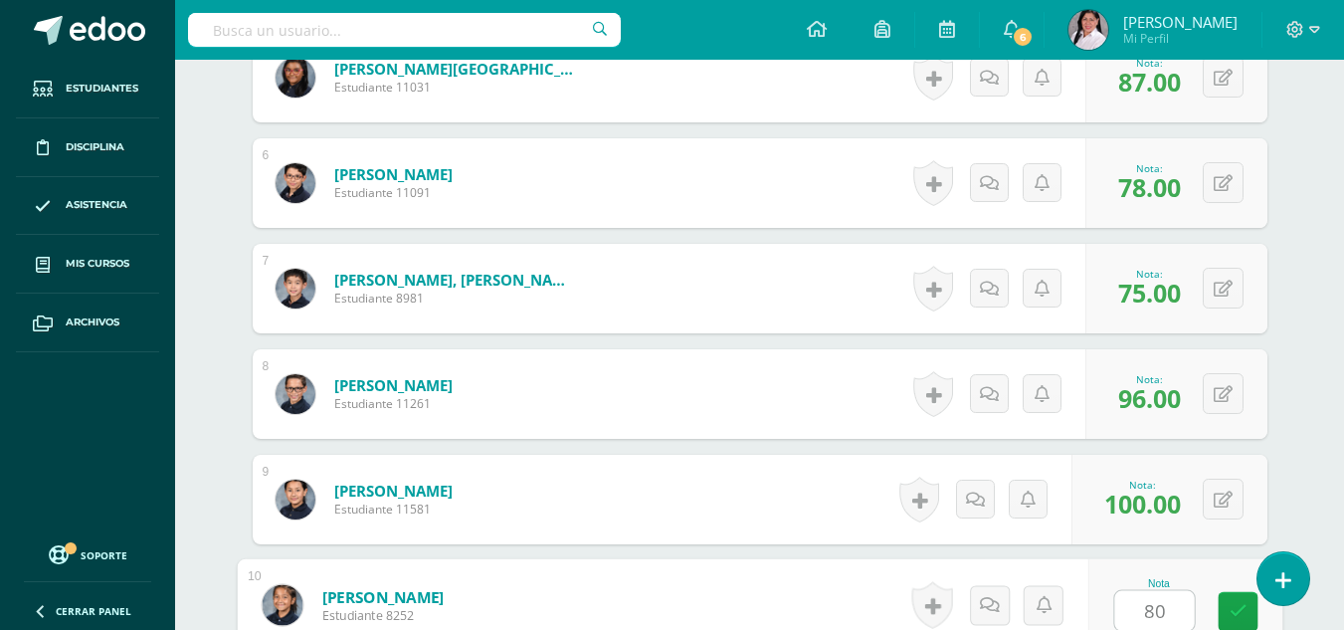
type input "80"
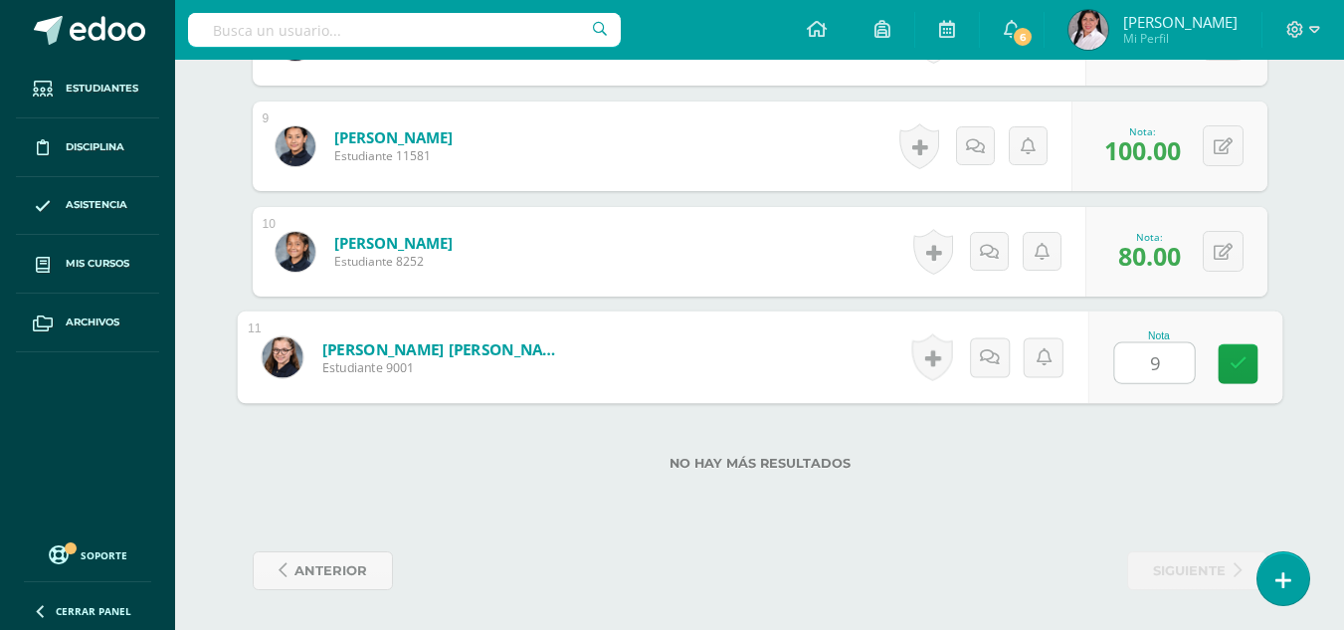
type input "95"
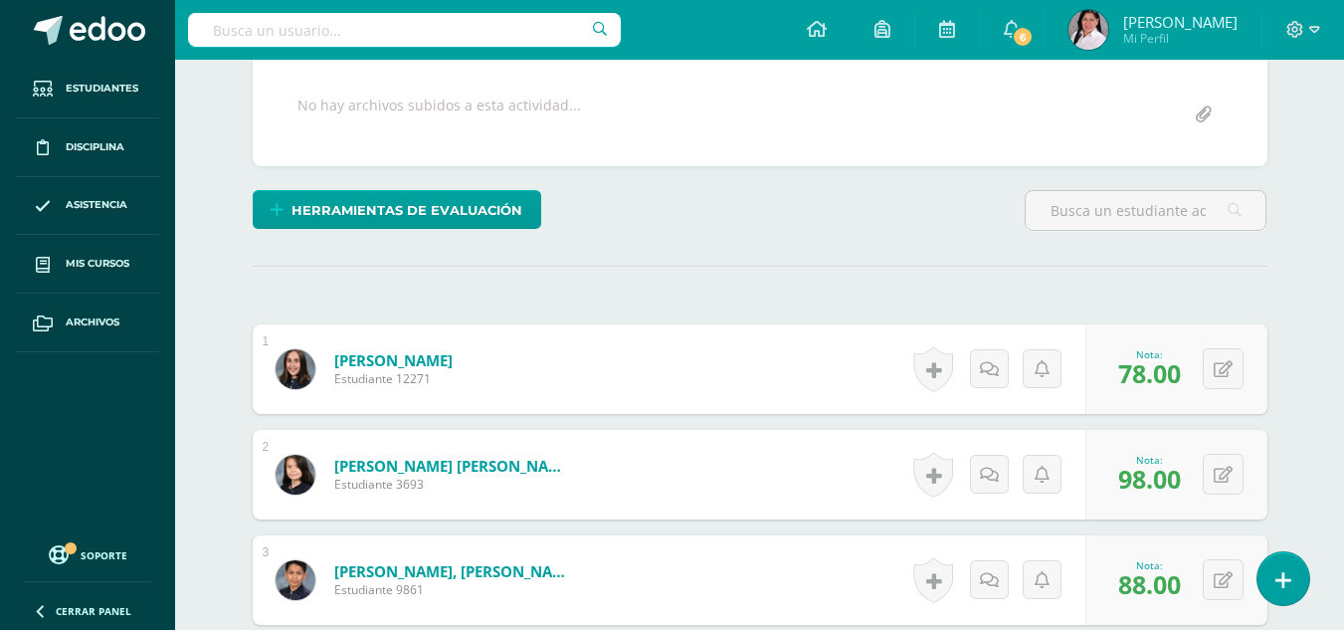
scroll to position [0, 0]
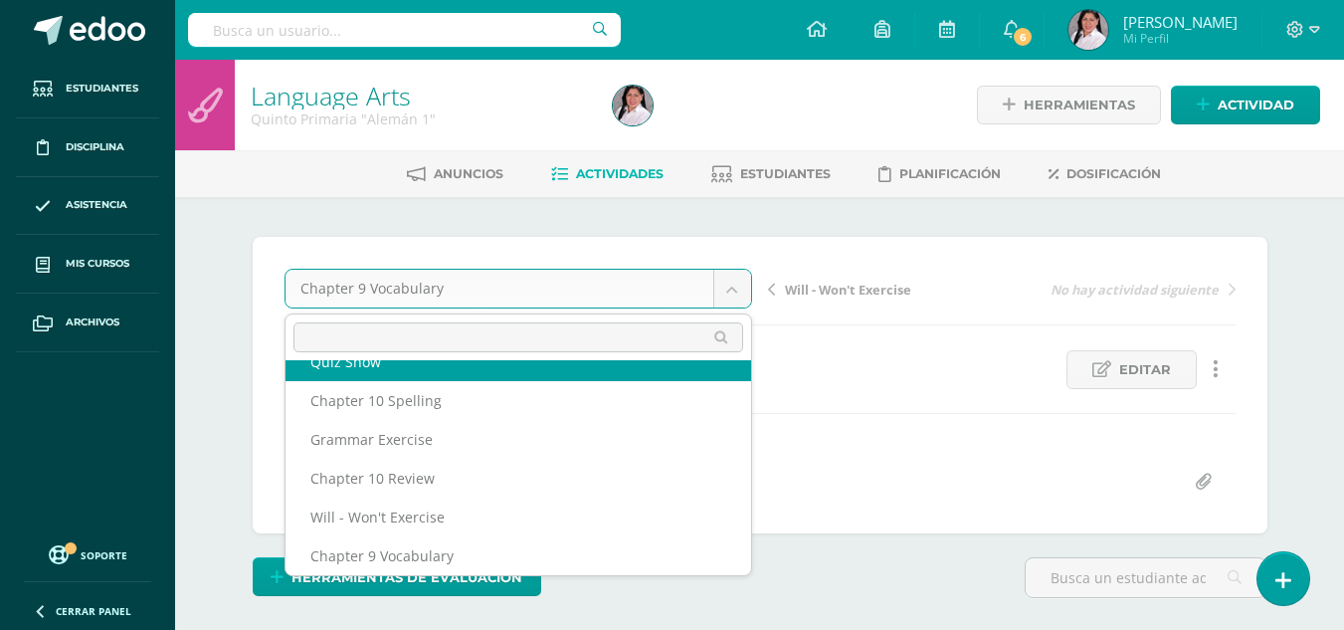
scroll to position [86, 0]
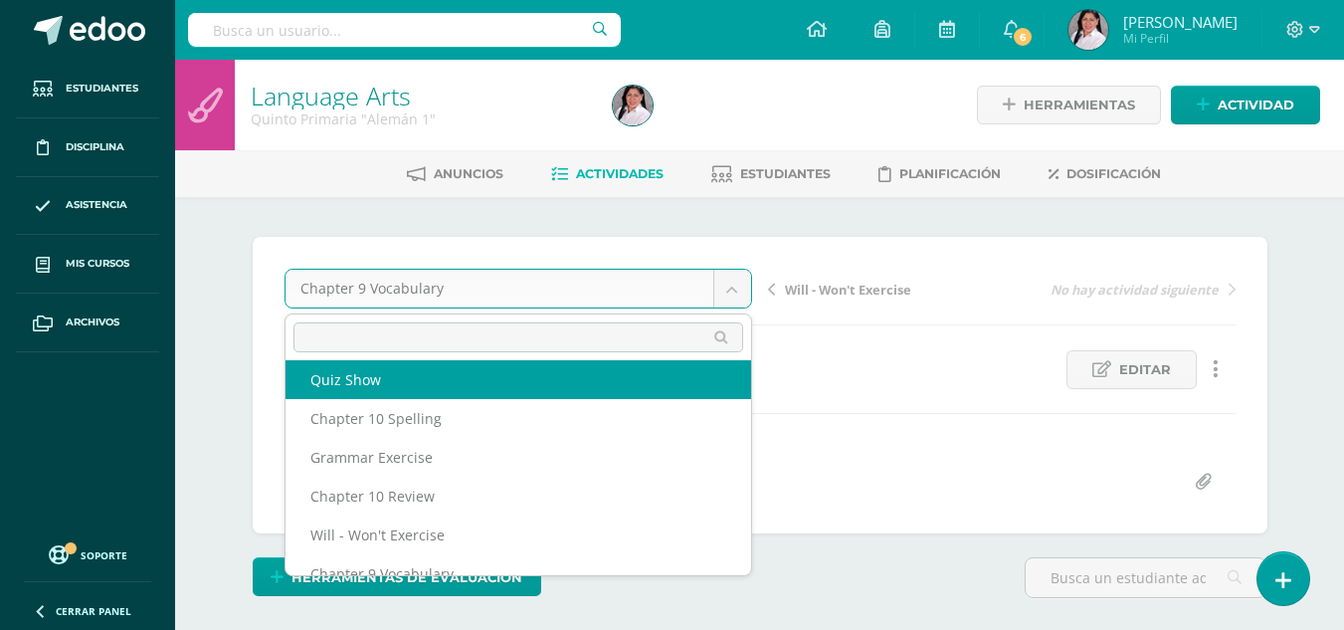
select select "/dashboard/teacher/grade-activity/235540/"
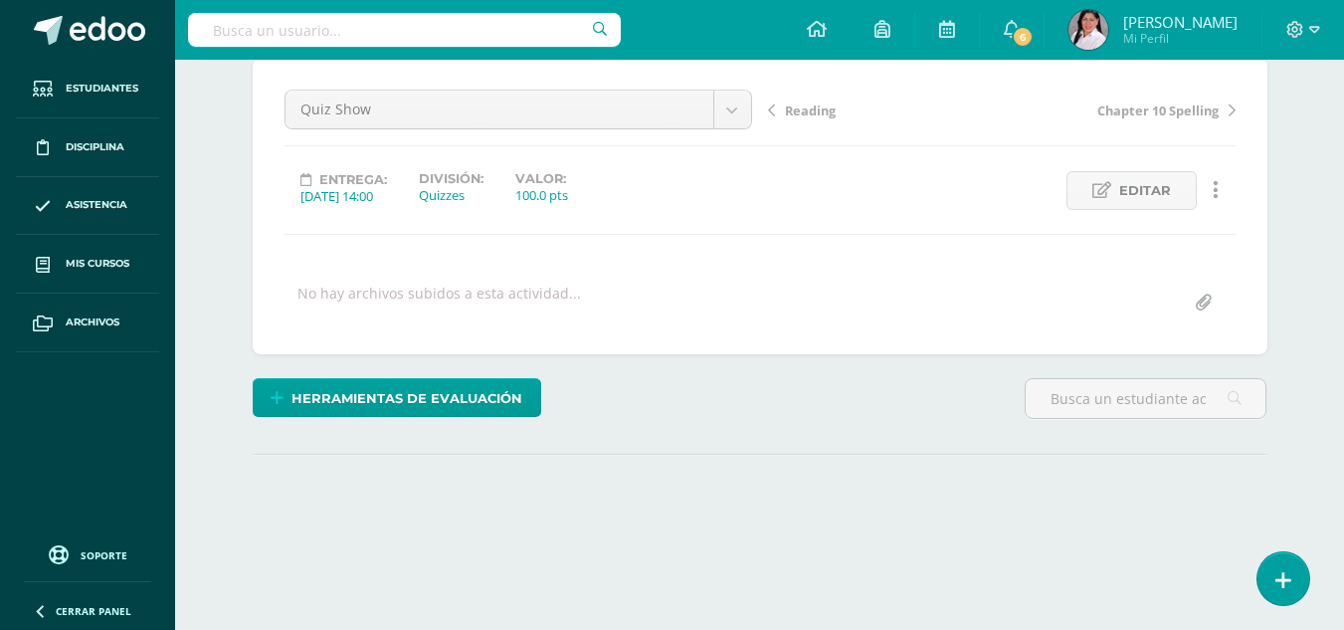
scroll to position [278, 0]
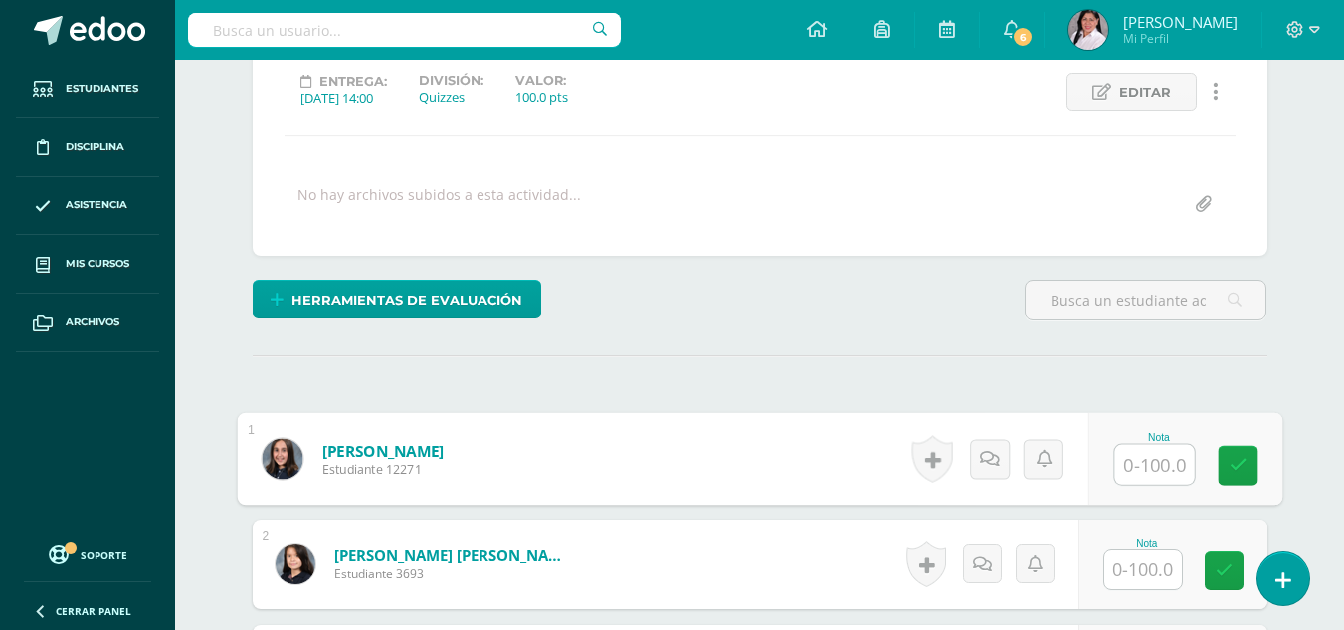
click at [1136, 470] on input "text" at bounding box center [1154, 465] width 80 height 40
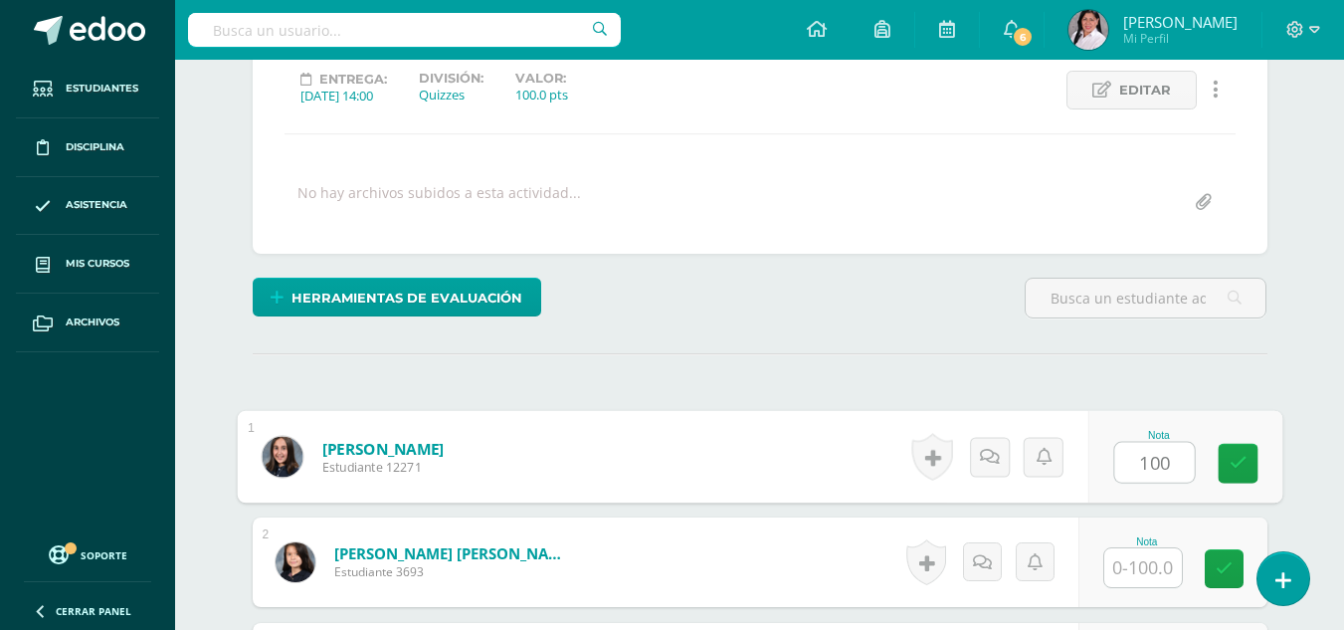
type input "100"
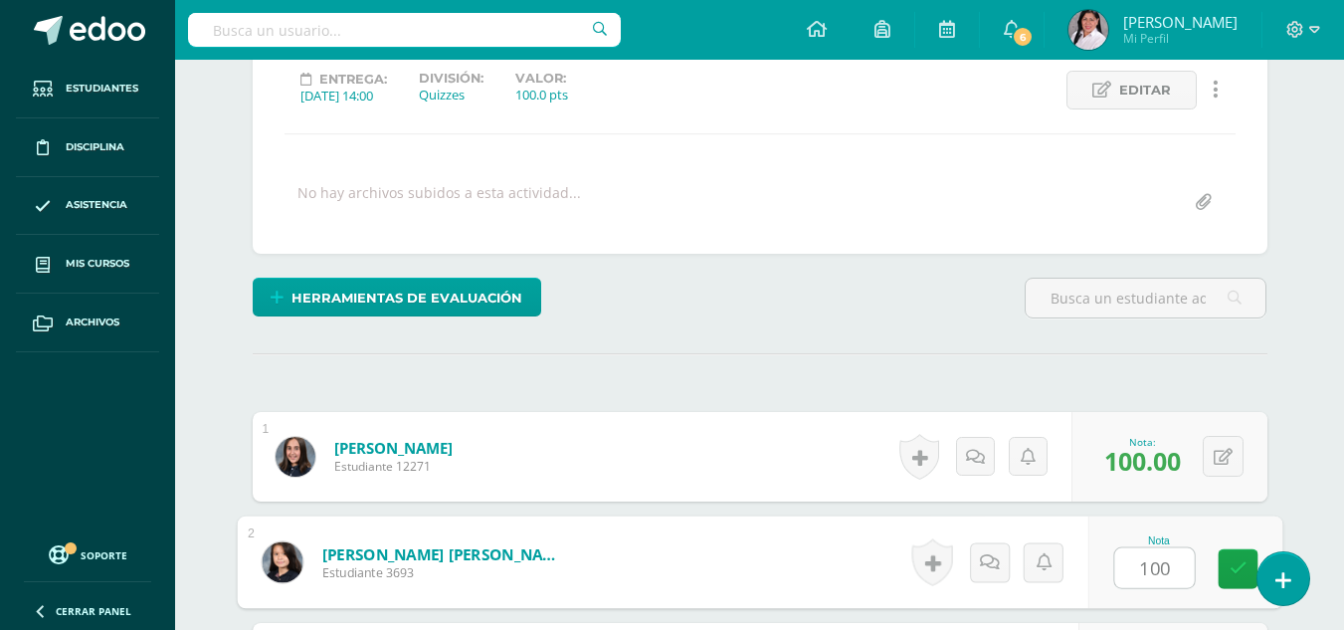
type input "100"
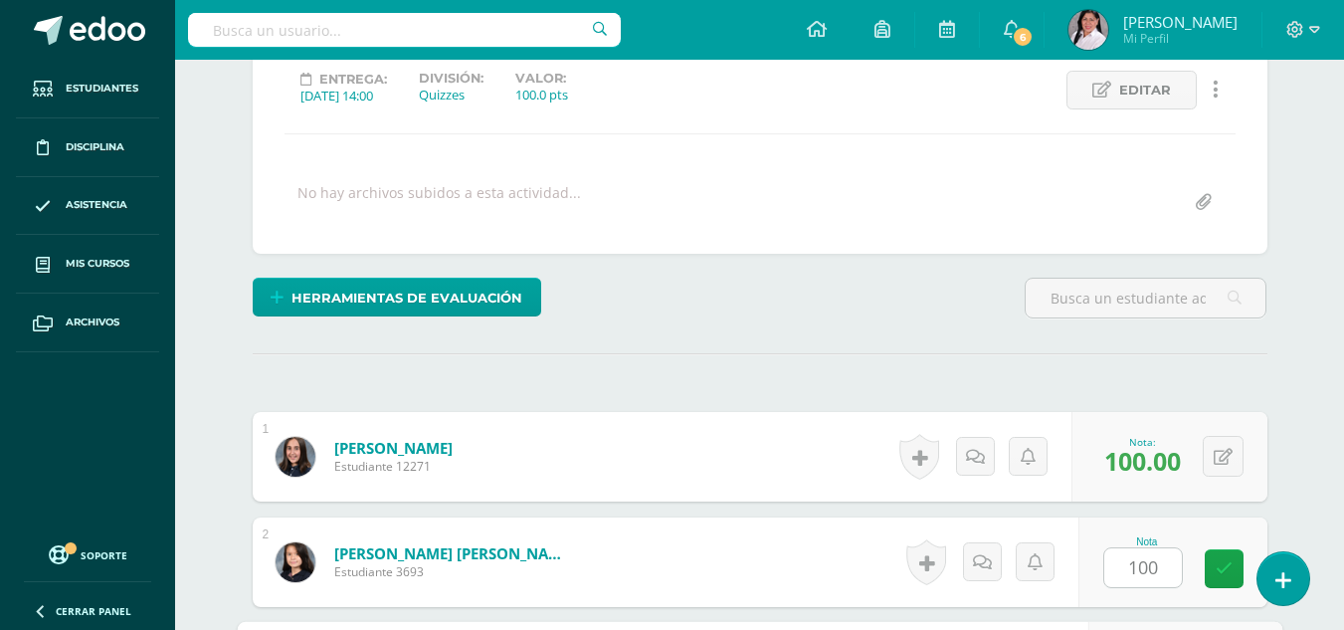
scroll to position [638, 0]
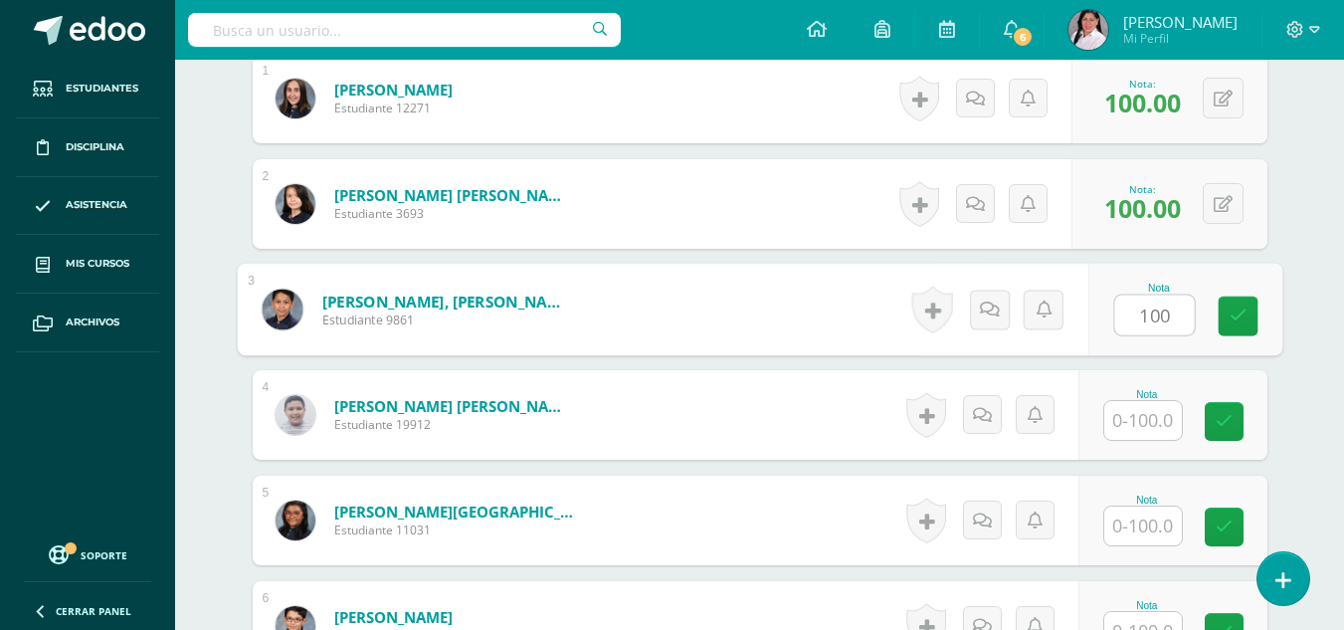
type input "100"
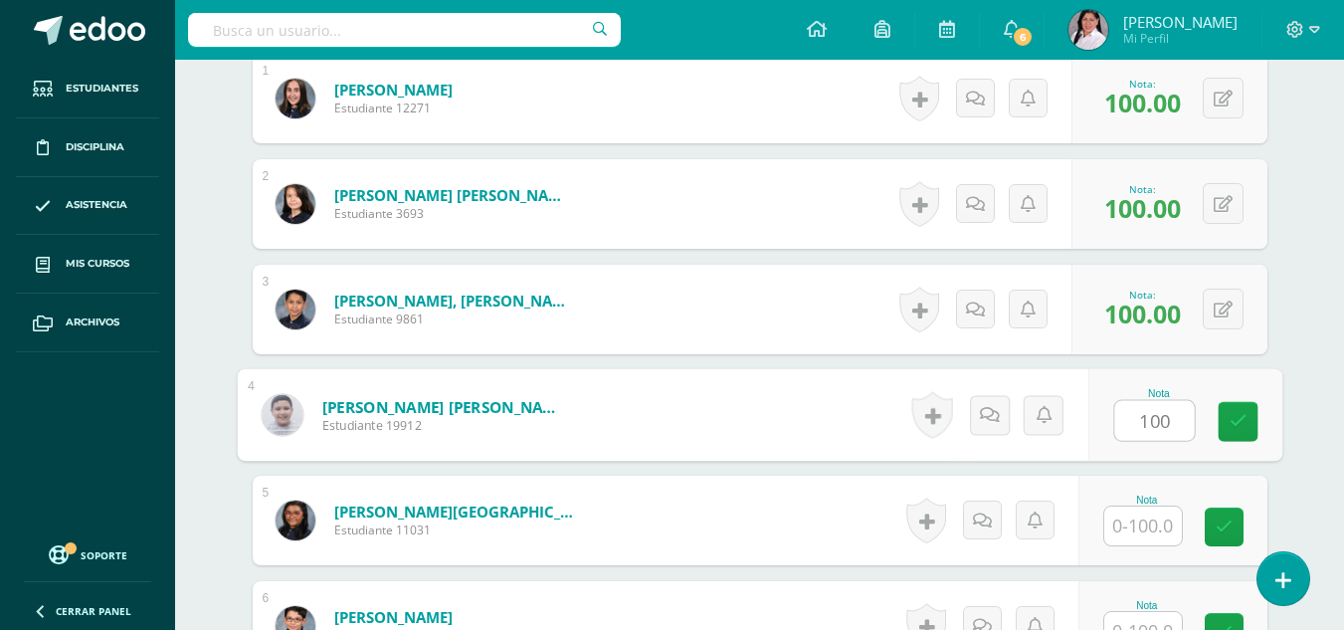
type input "100"
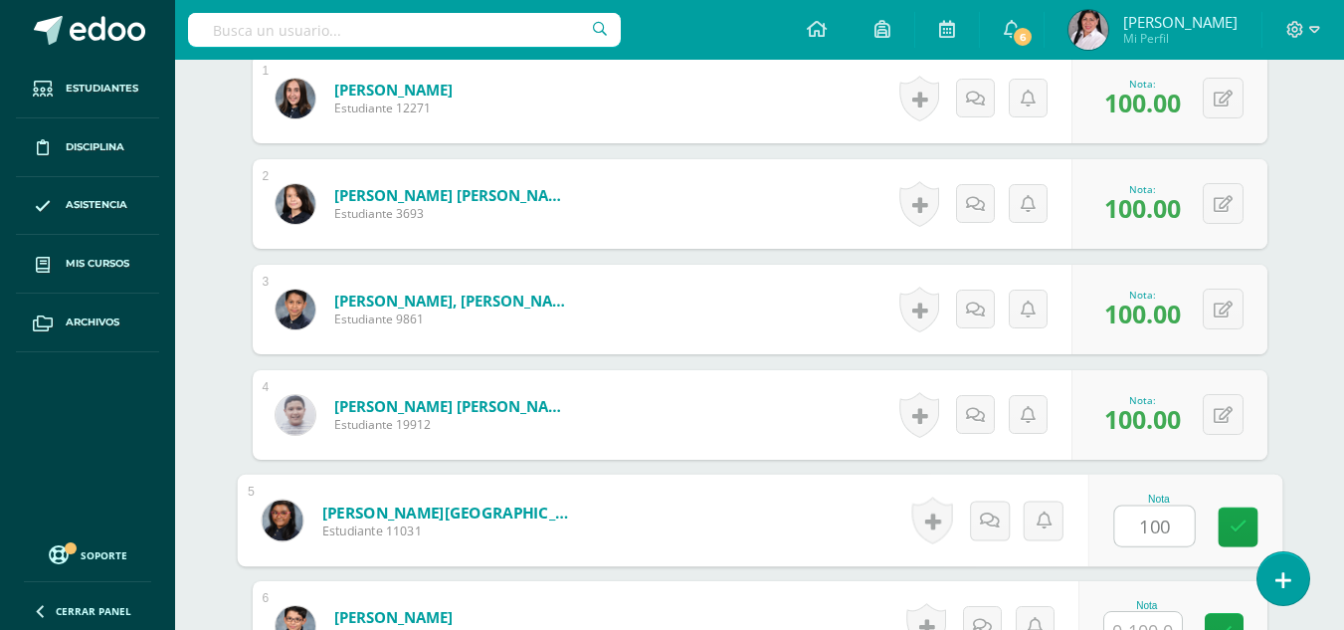
type input "100"
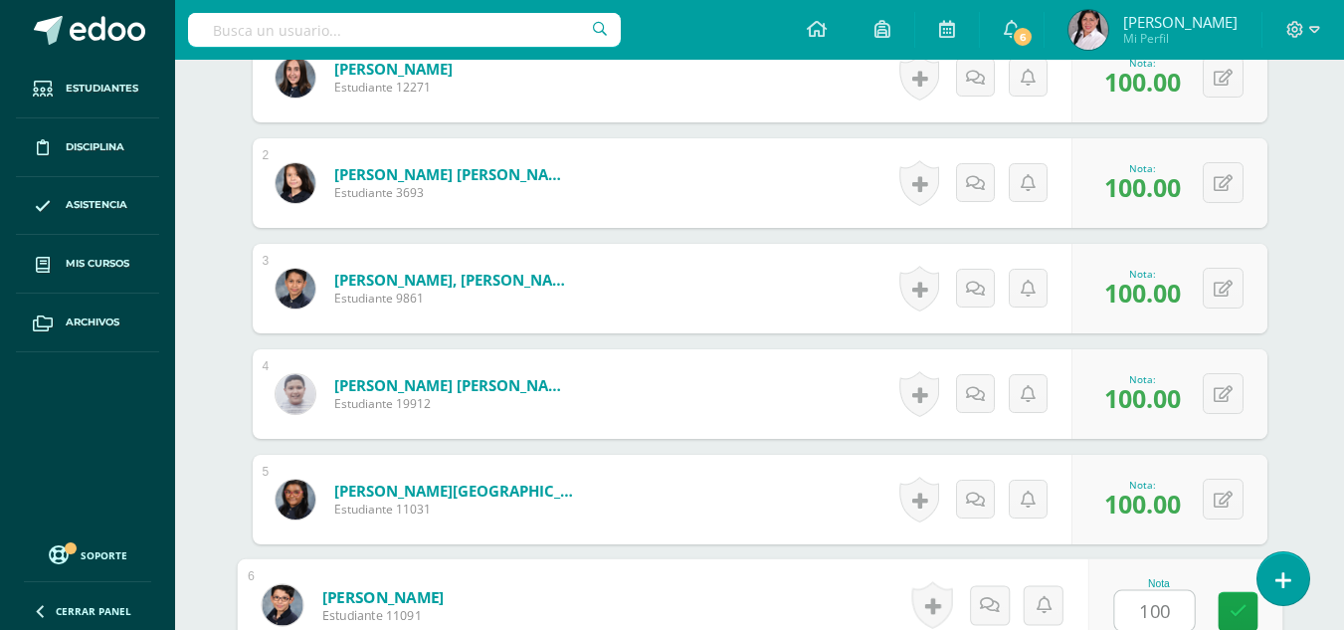
type input "100"
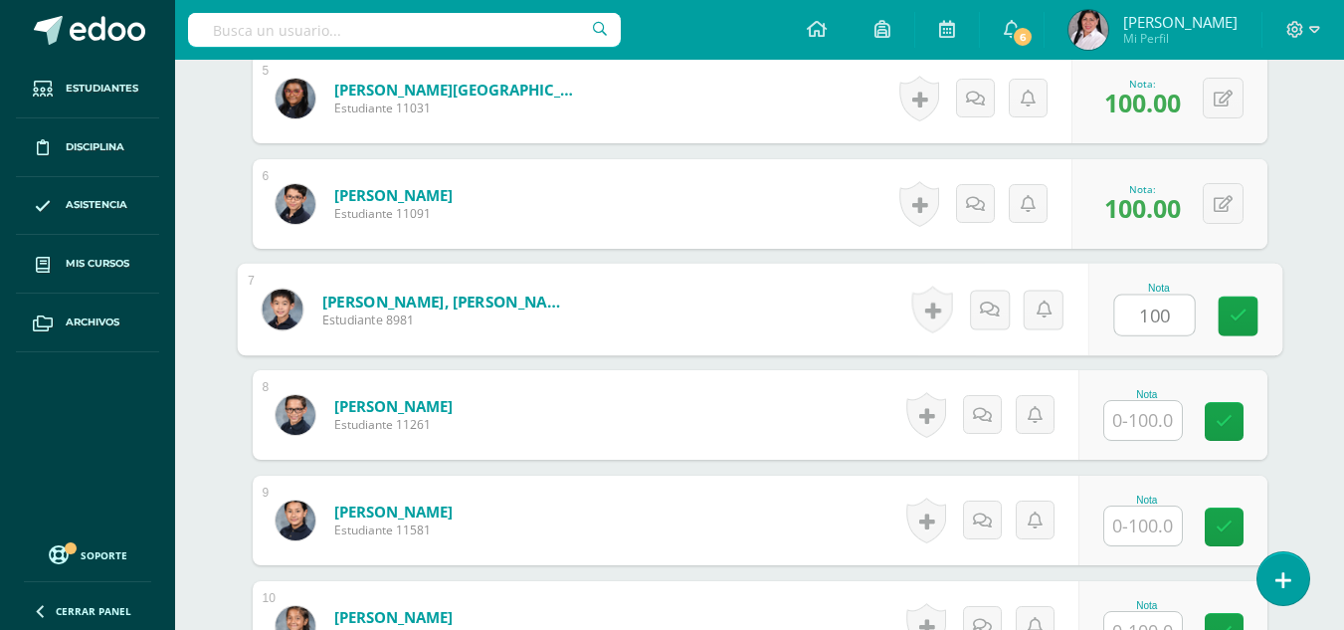
type input "100"
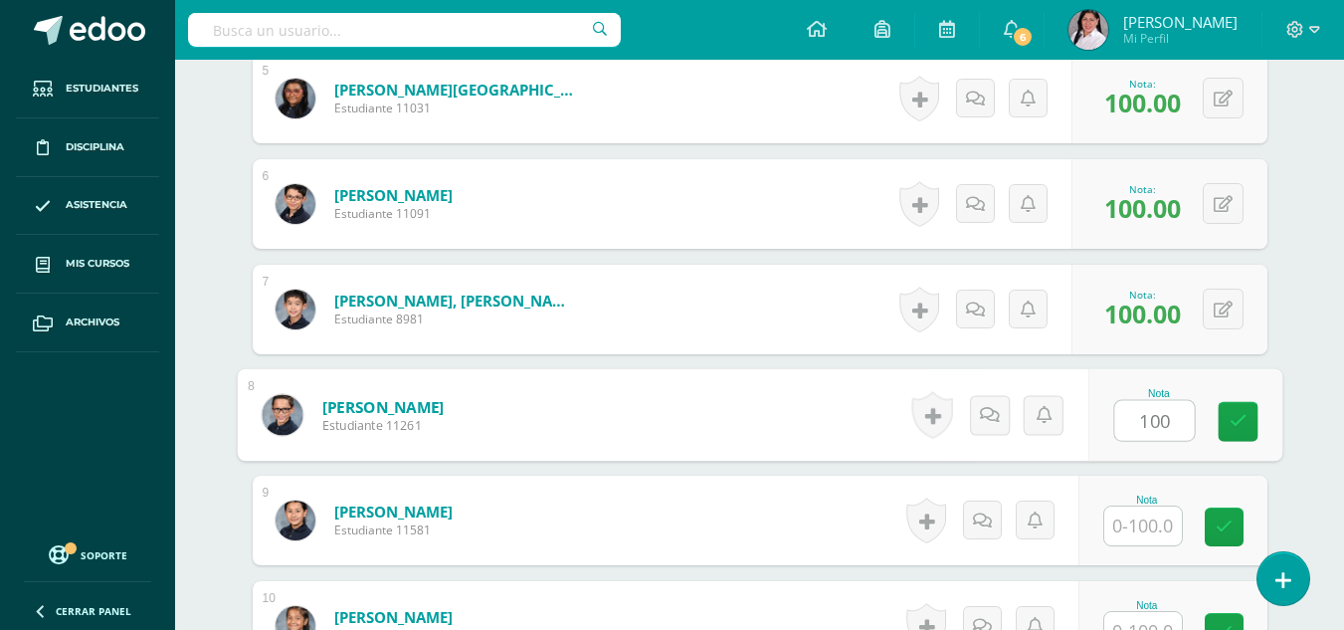
type input "100"
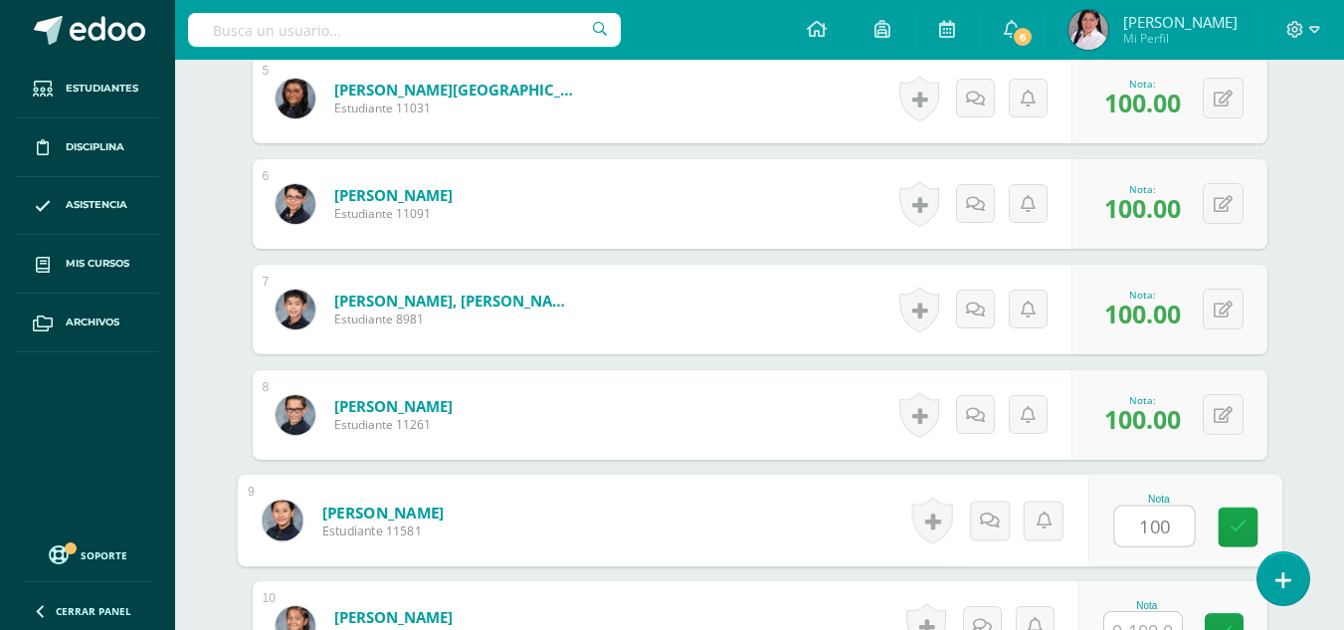
type input "100"
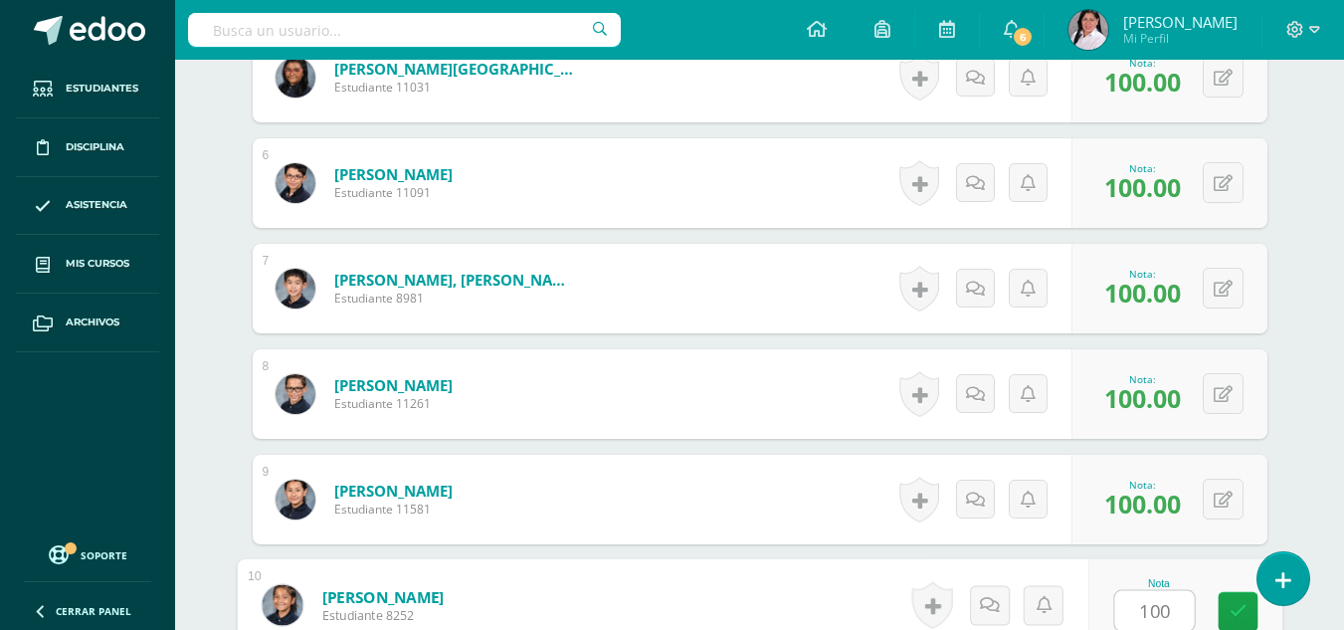
type input "100"
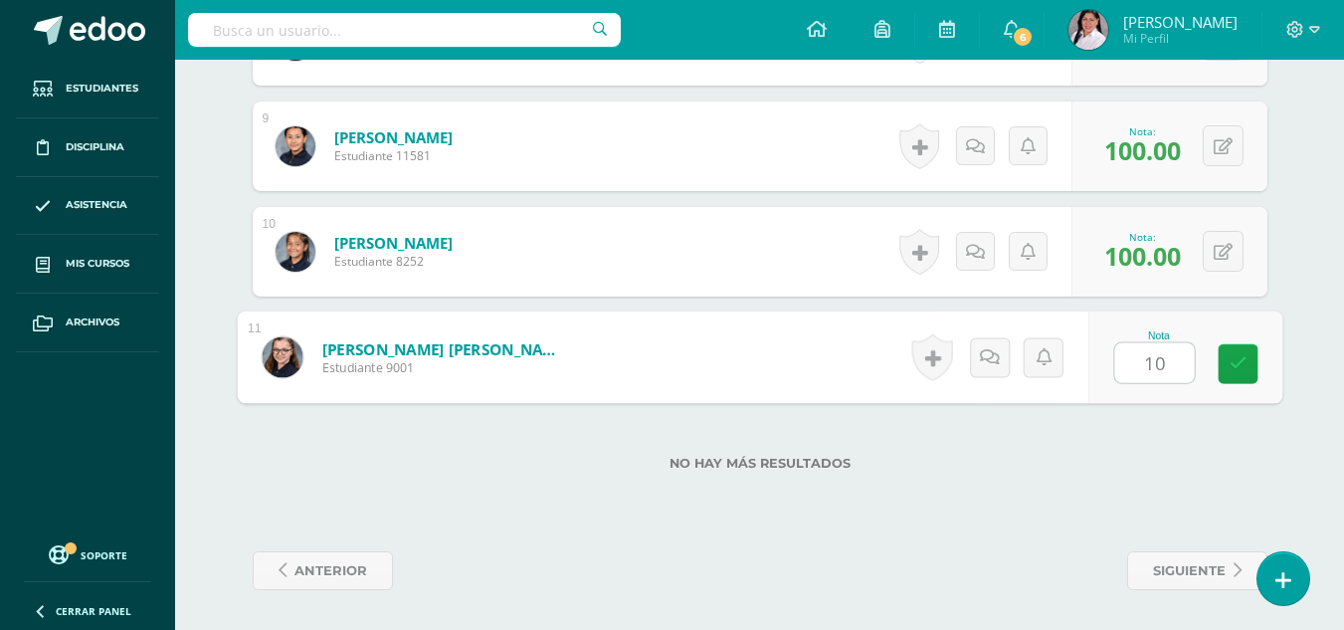
type input "100"
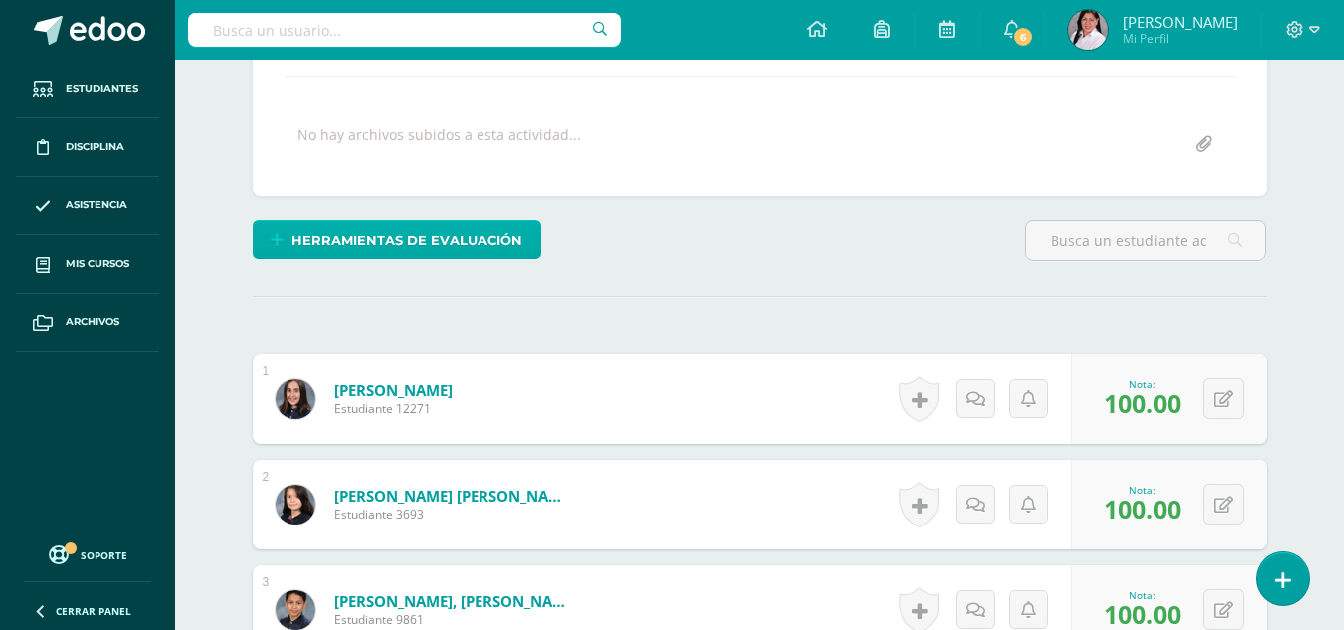
scroll to position [0, 0]
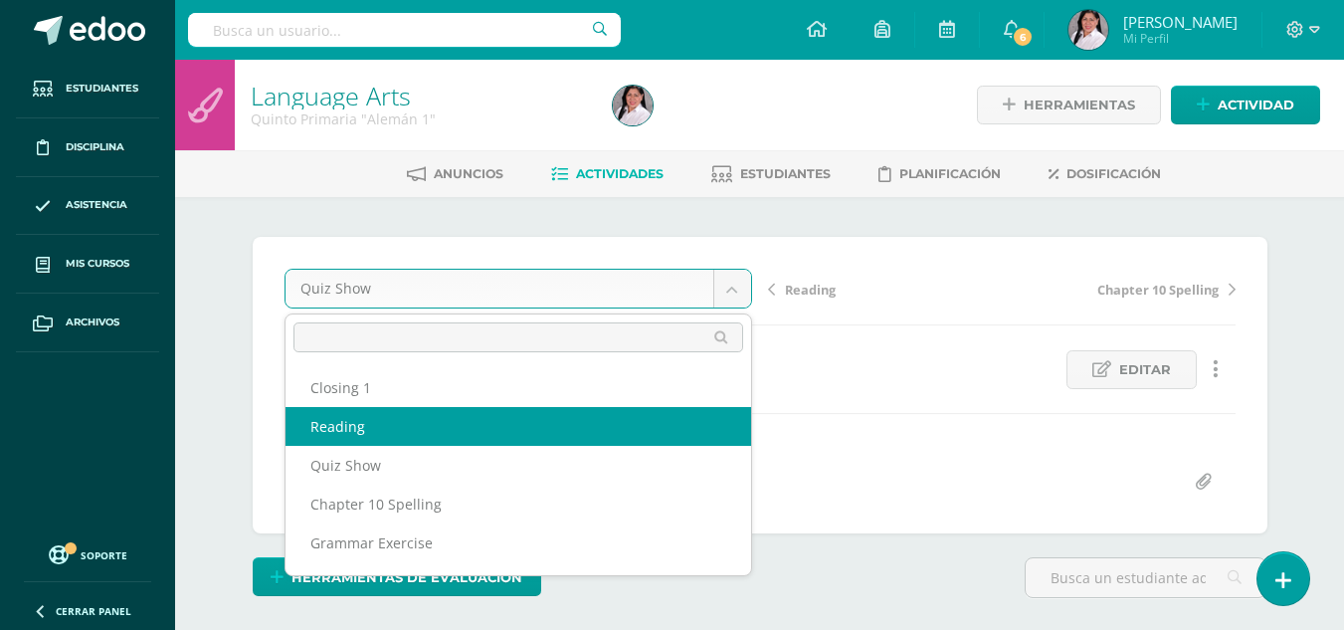
select select "/dashboard/teacher/grade-activity/235539/"
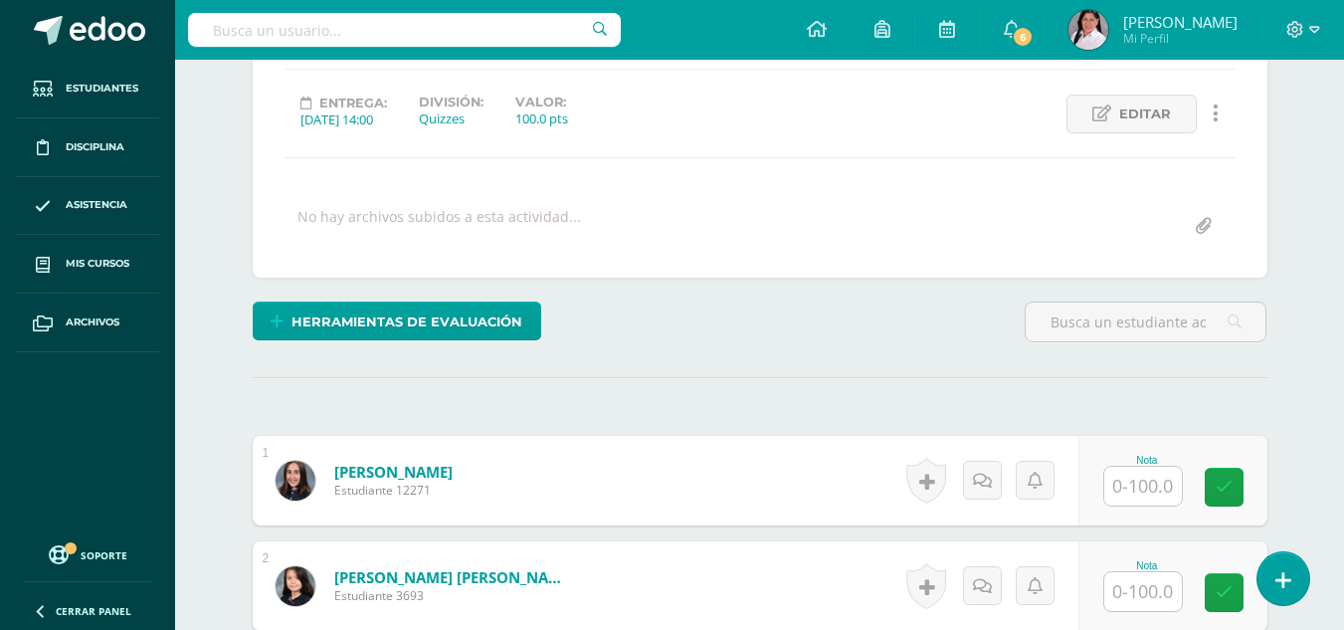
scroll to position [257, 0]
click at [1150, 497] on input "text" at bounding box center [1144, 485] width 78 height 39
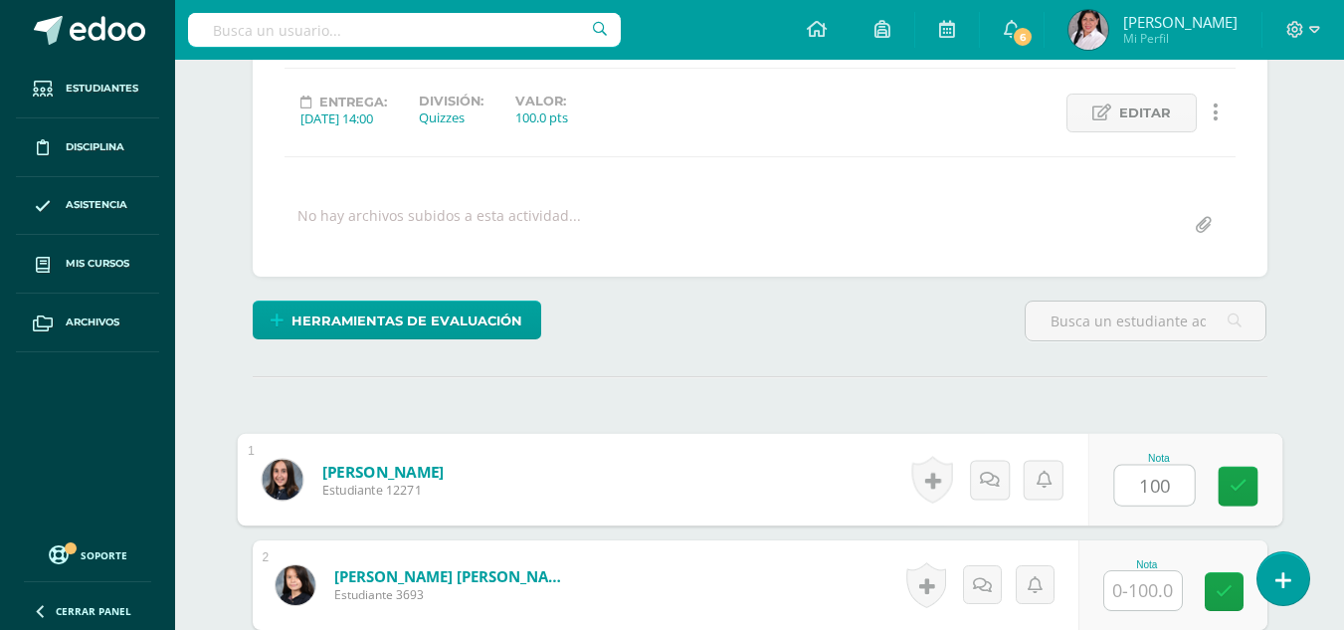
type input "100"
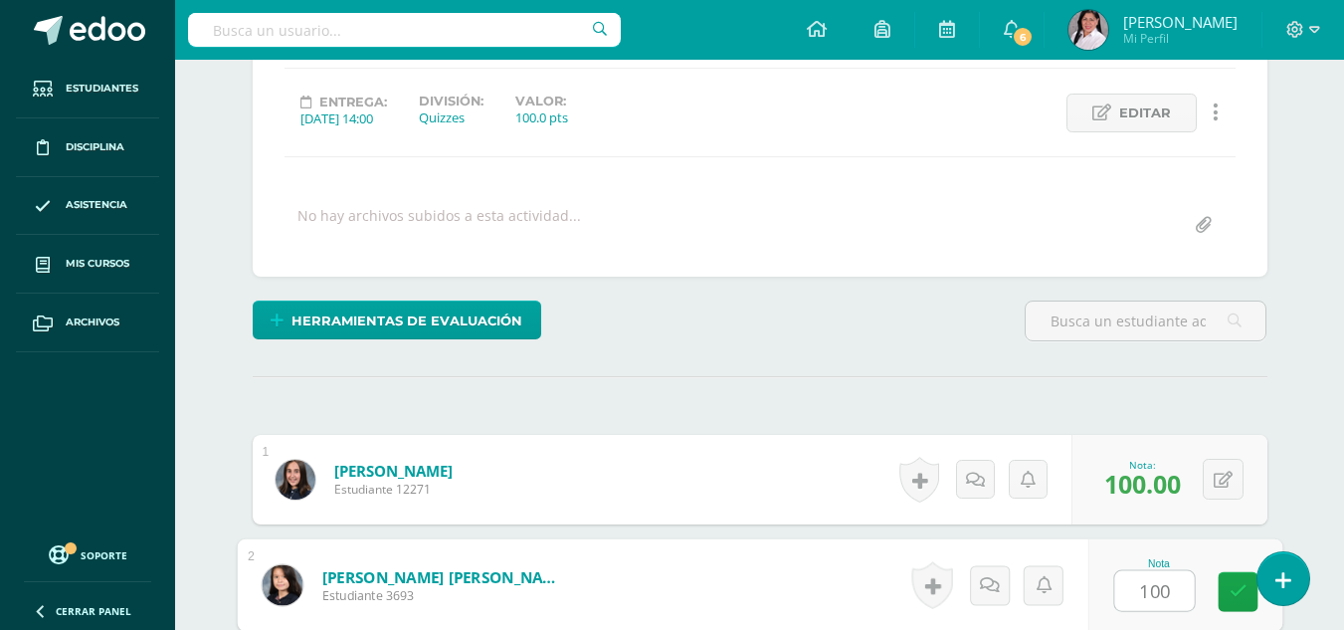
type input "100"
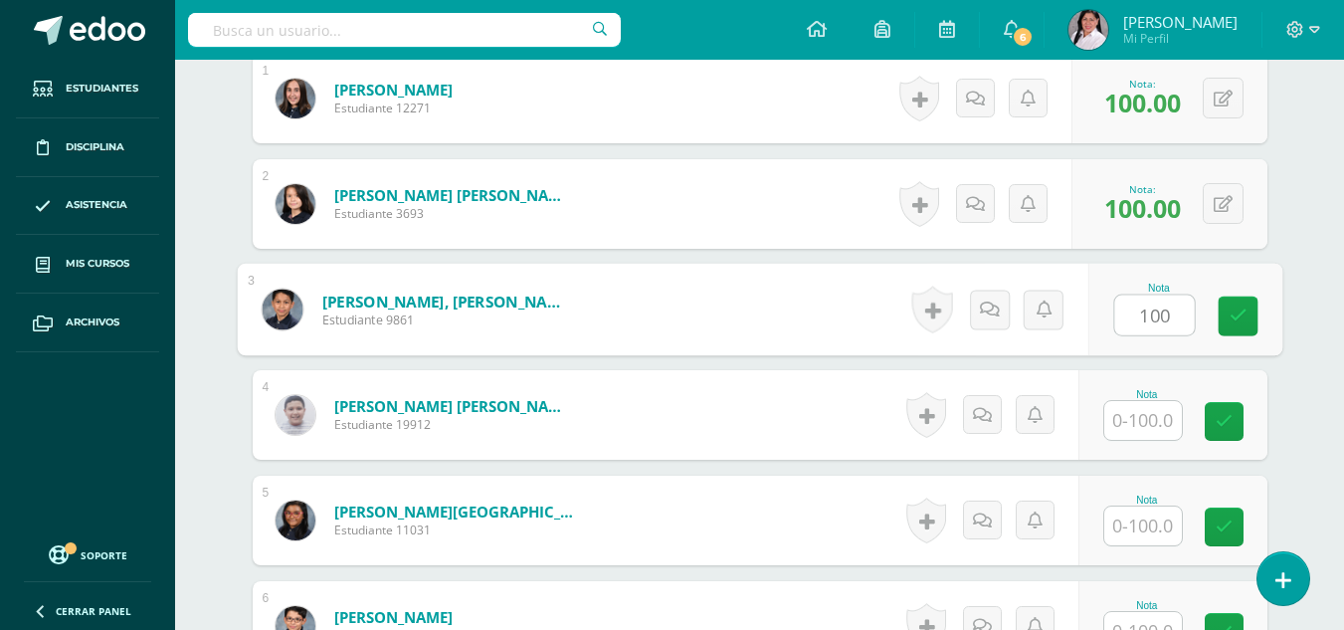
type input "100"
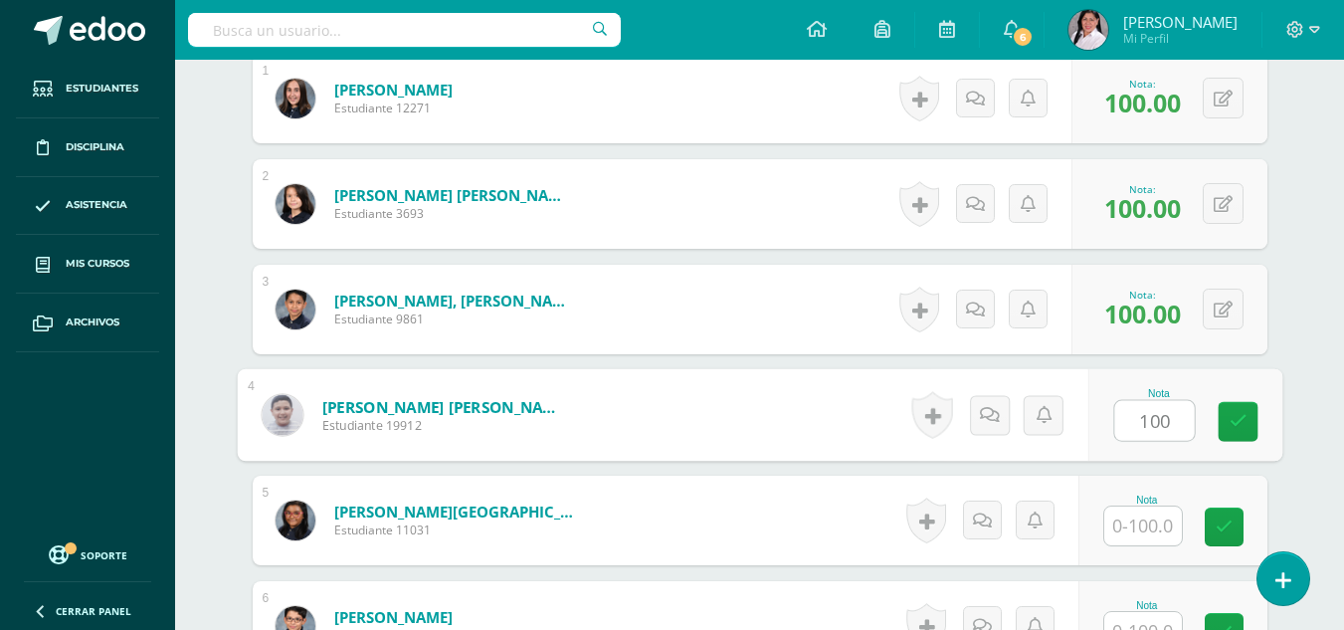
type input "100"
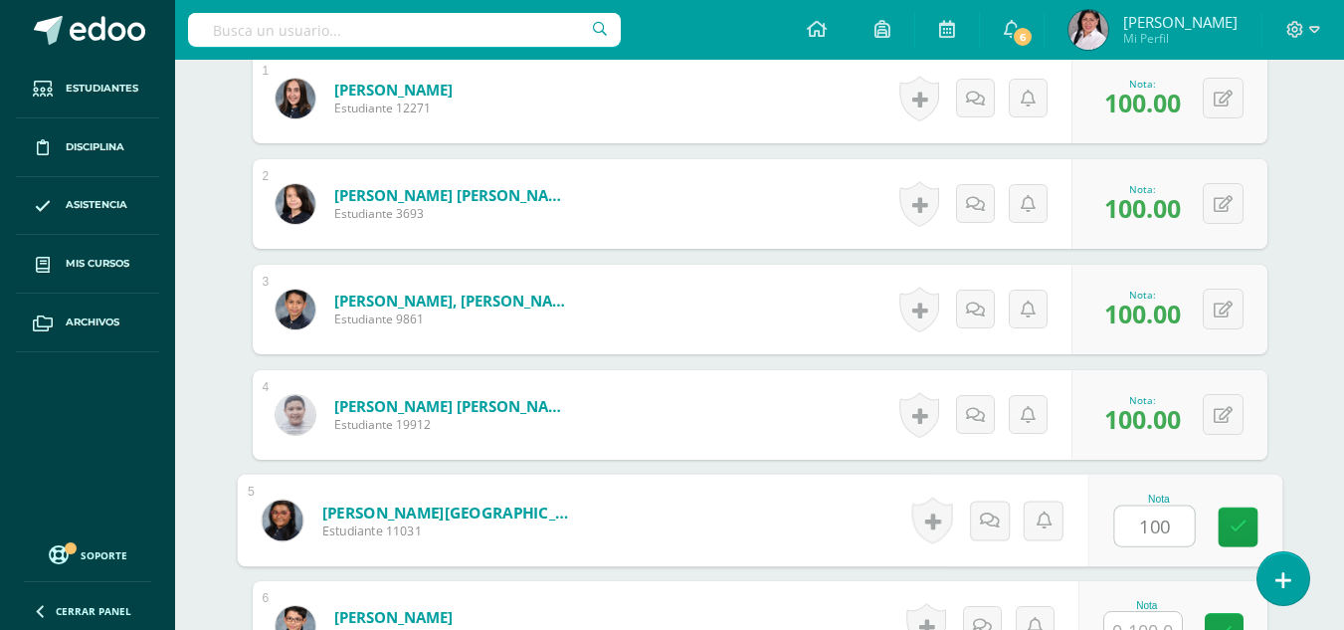
type input "100"
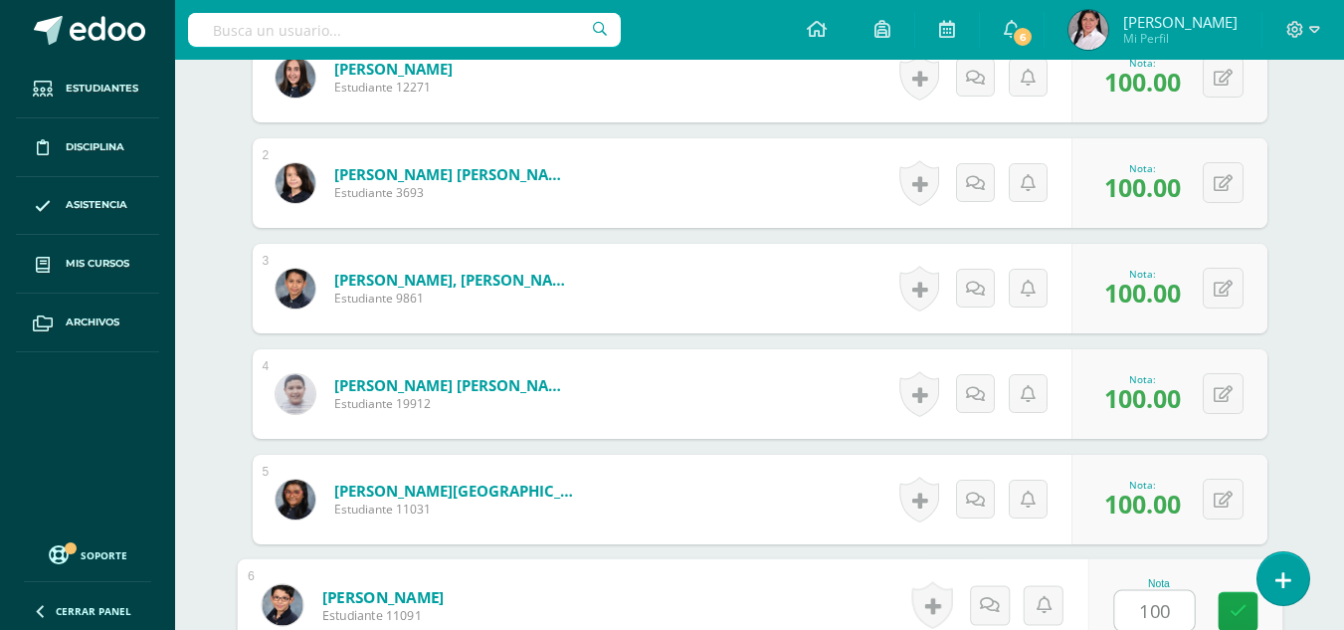
type input "100"
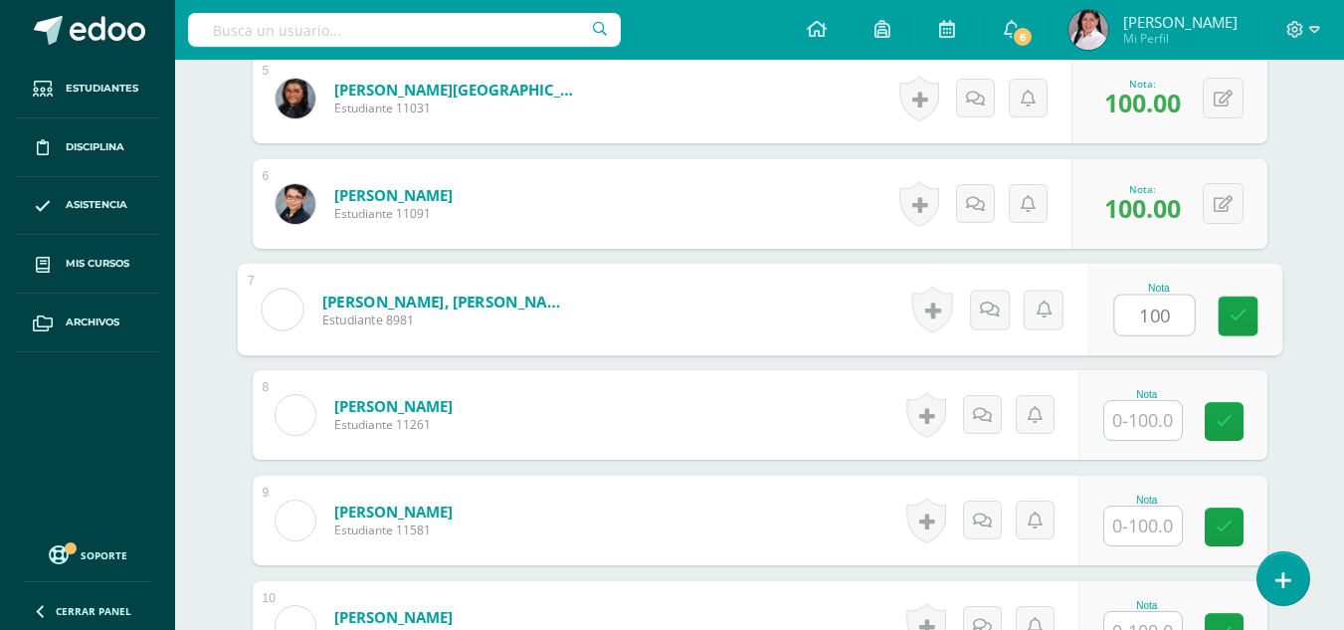
type input "100"
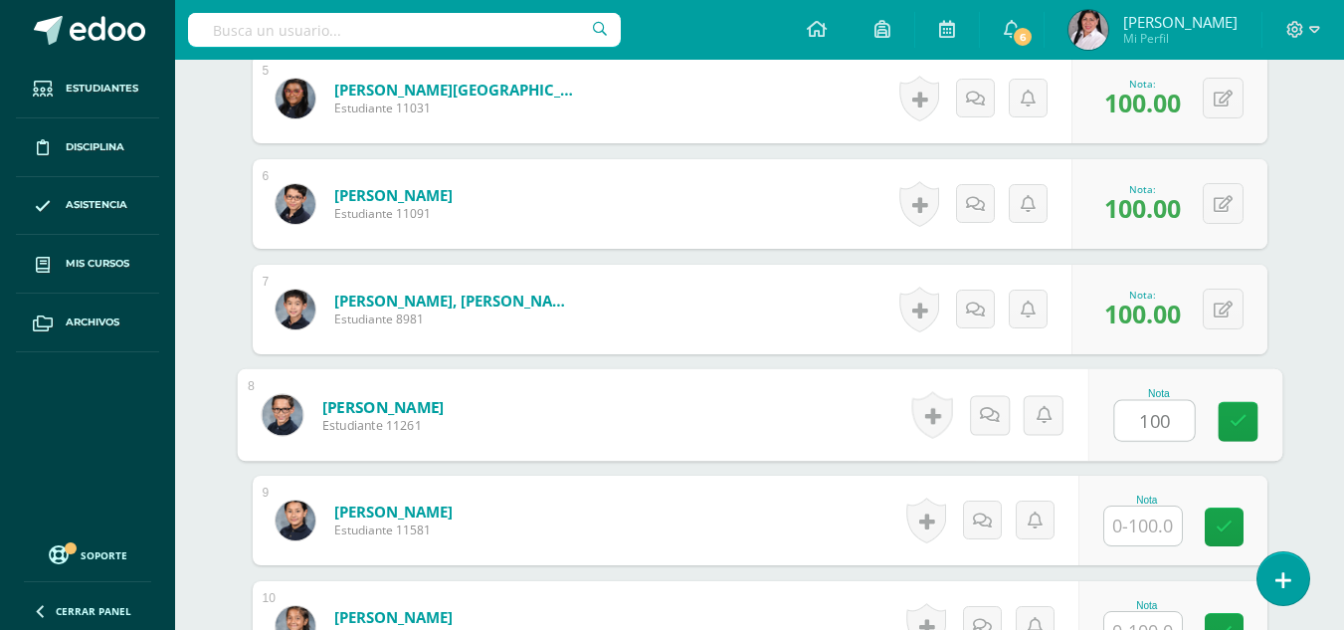
type input "100"
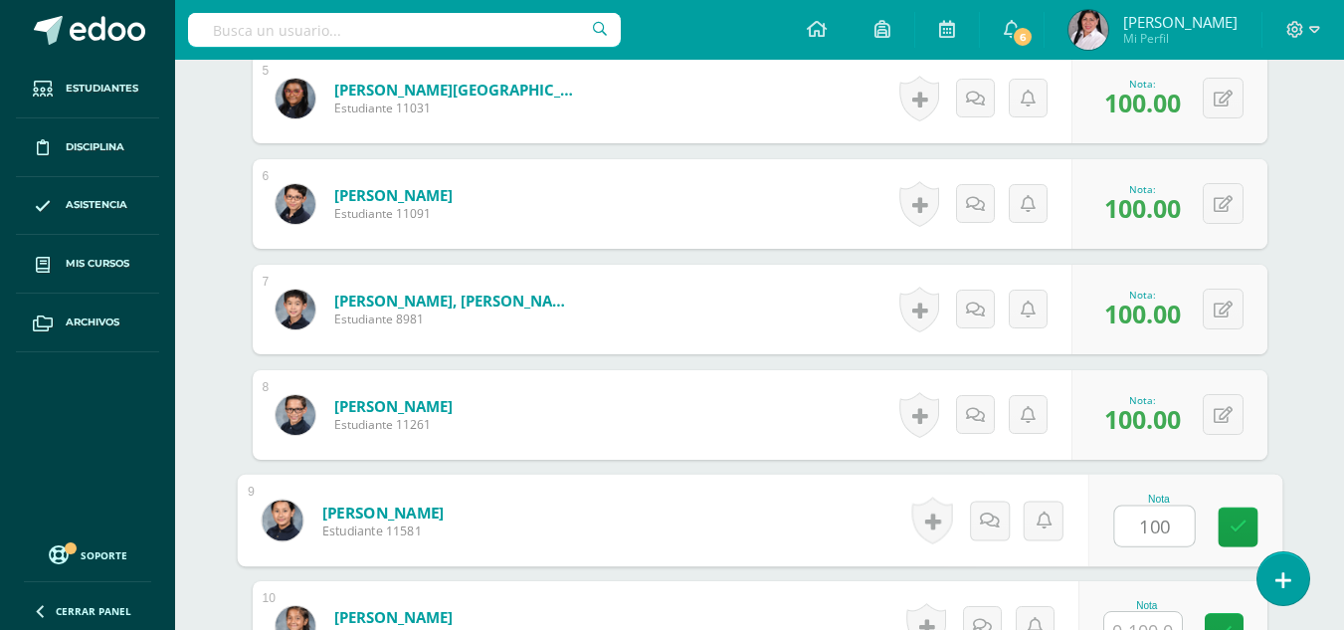
type input "100"
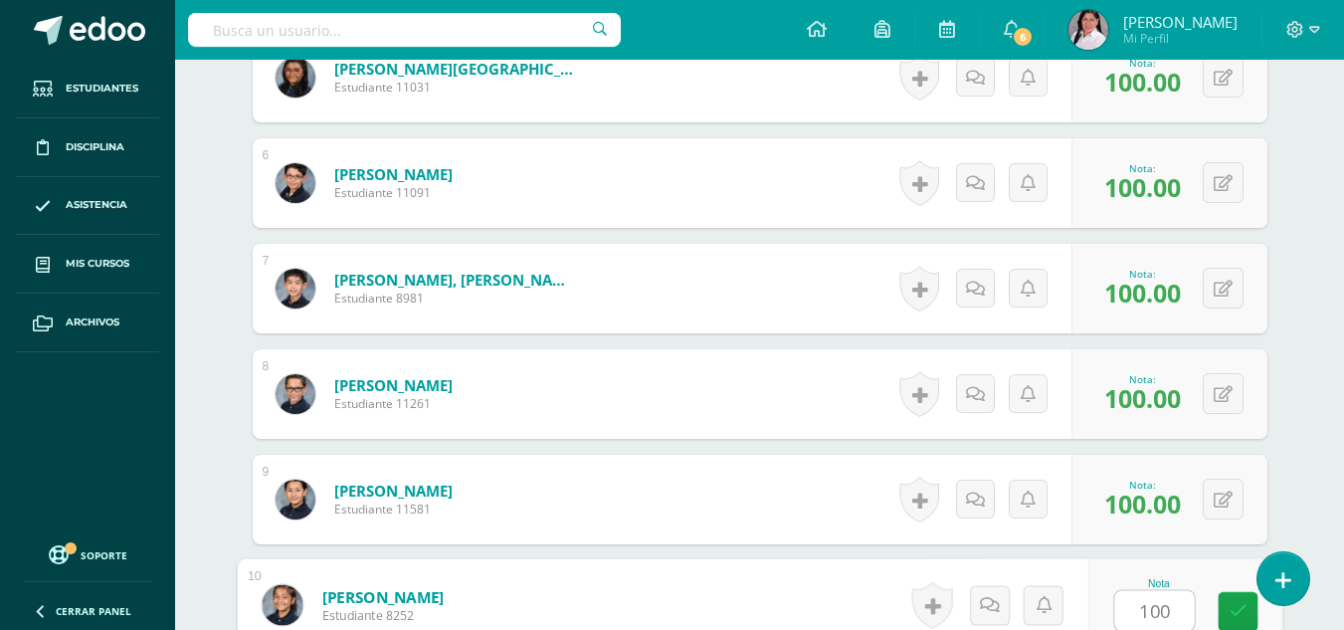
type input "100"
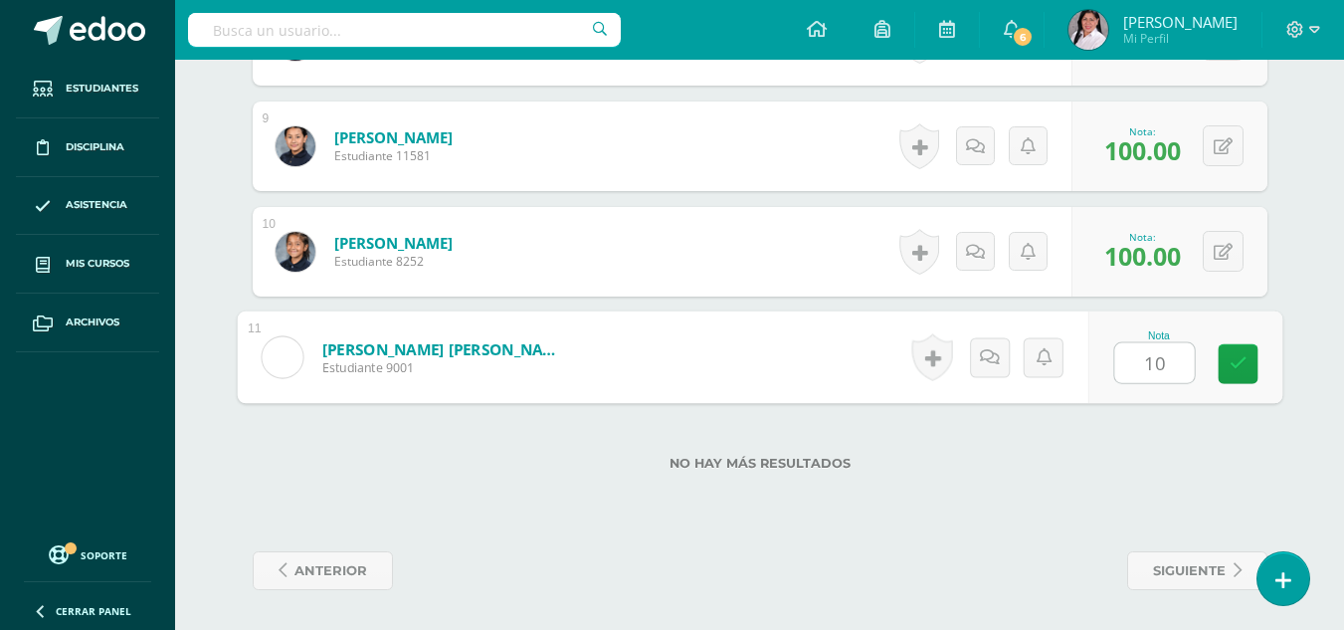
type input "100"
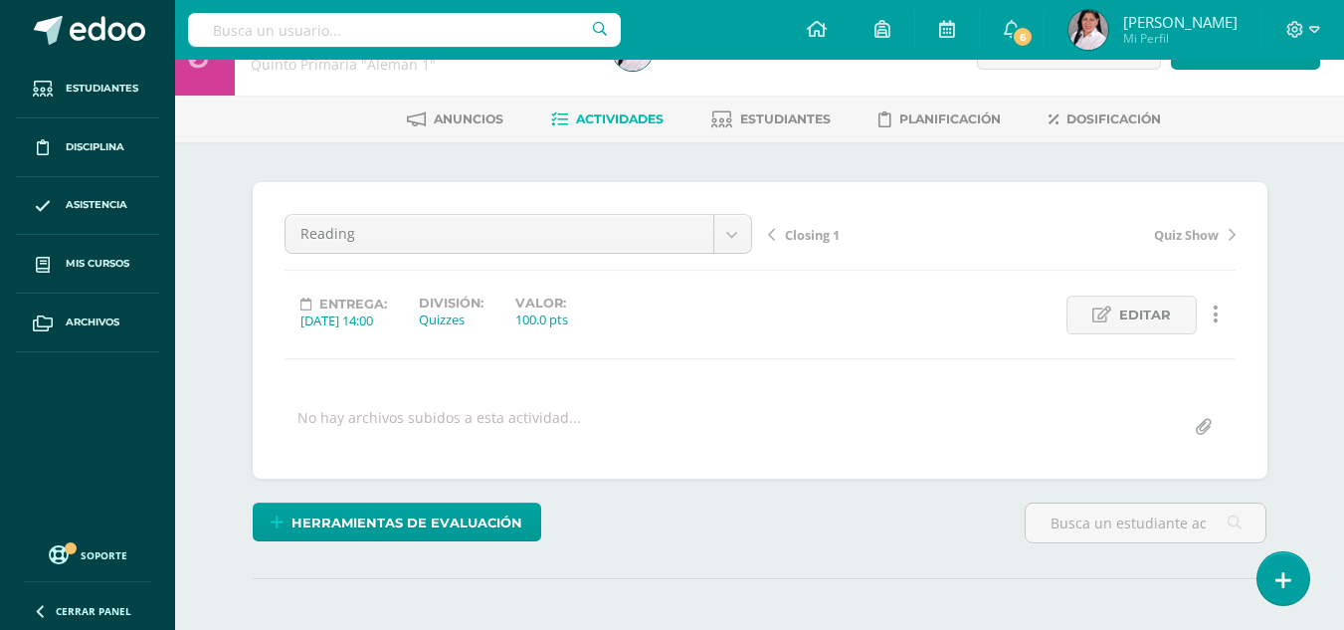
scroll to position [0, 0]
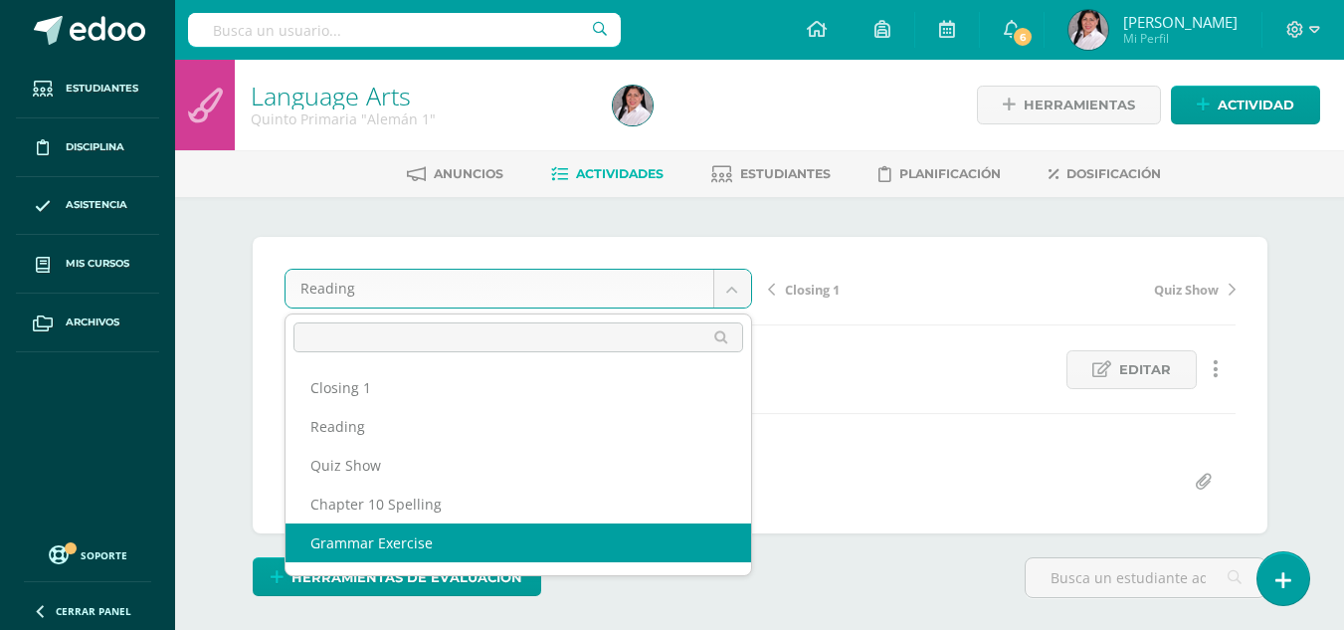
select select "/dashboard/teacher/grade-activity/235538/"
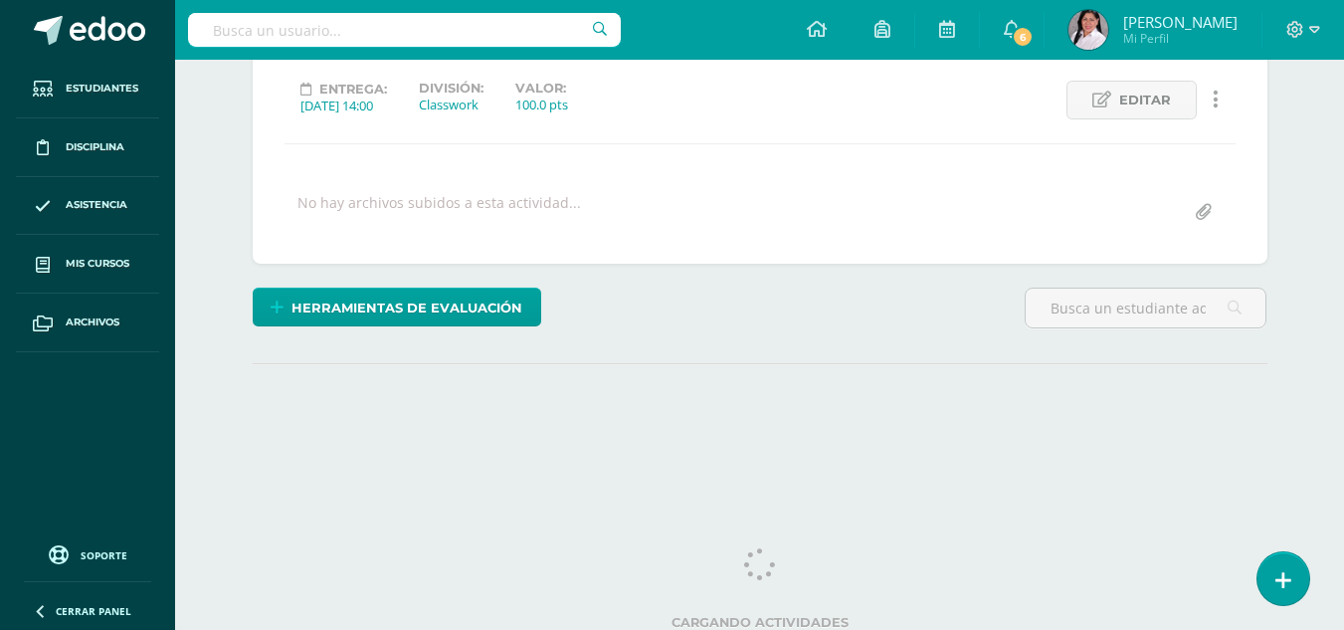
scroll to position [271, 0]
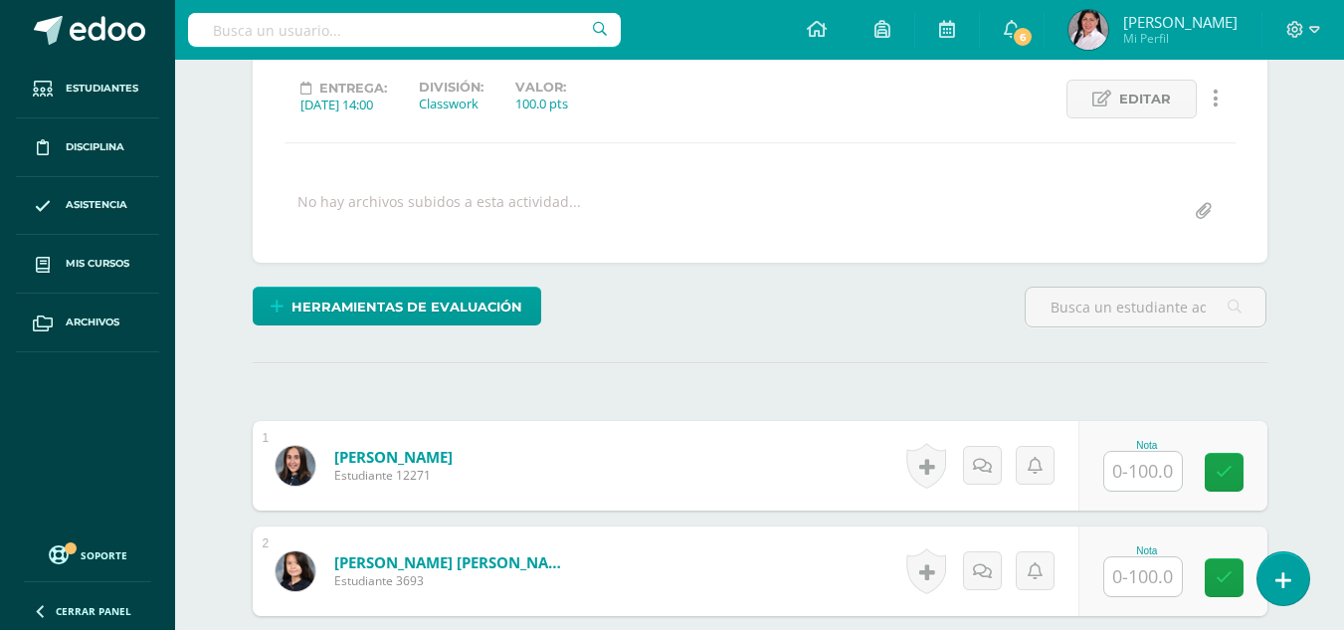
click at [1144, 469] on input "text" at bounding box center [1144, 471] width 78 height 39
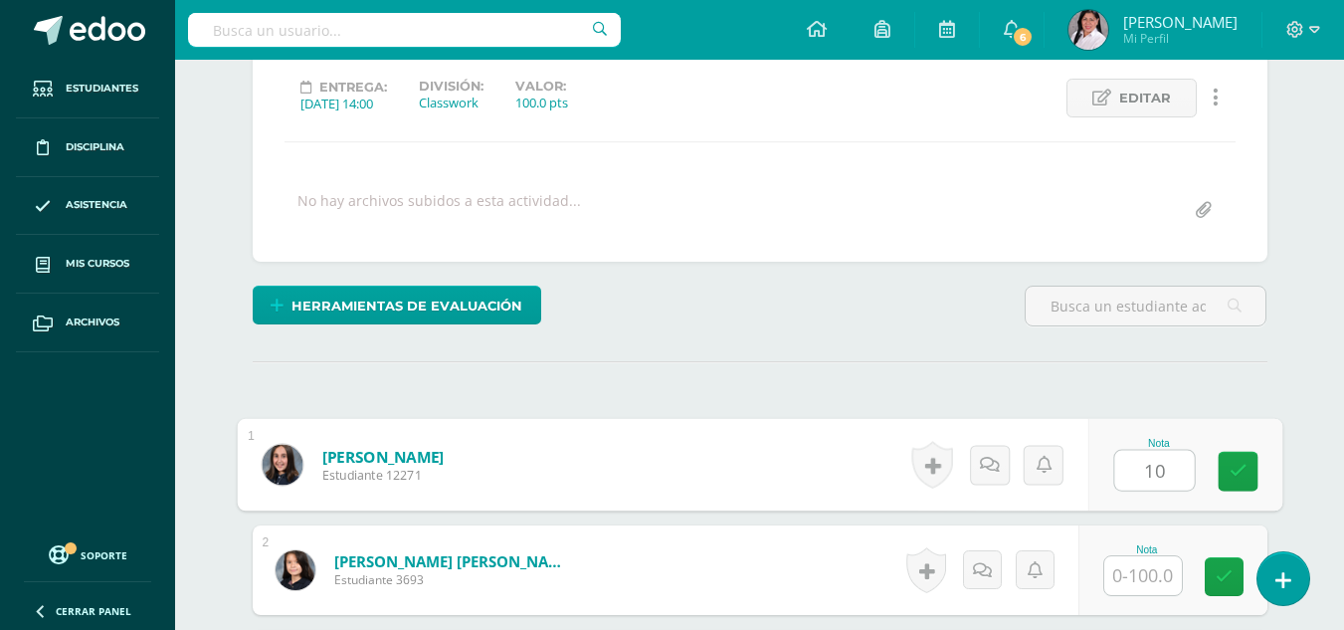
scroll to position [273, 0]
type input "100"
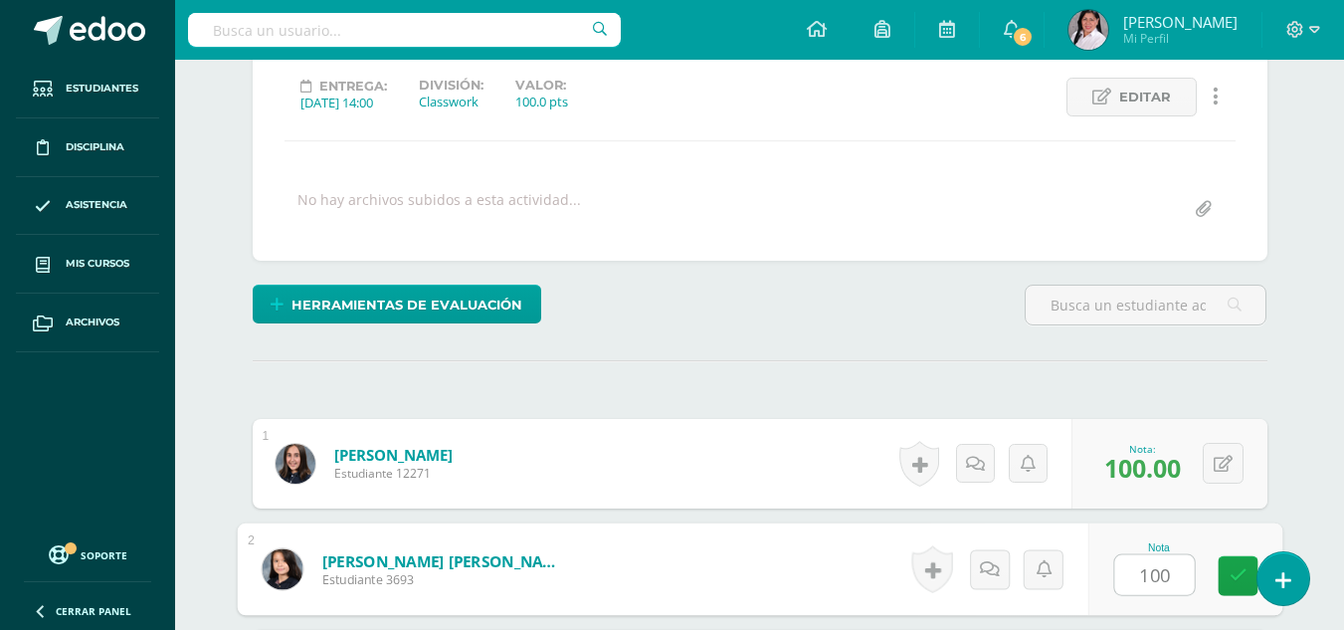
type input "100"
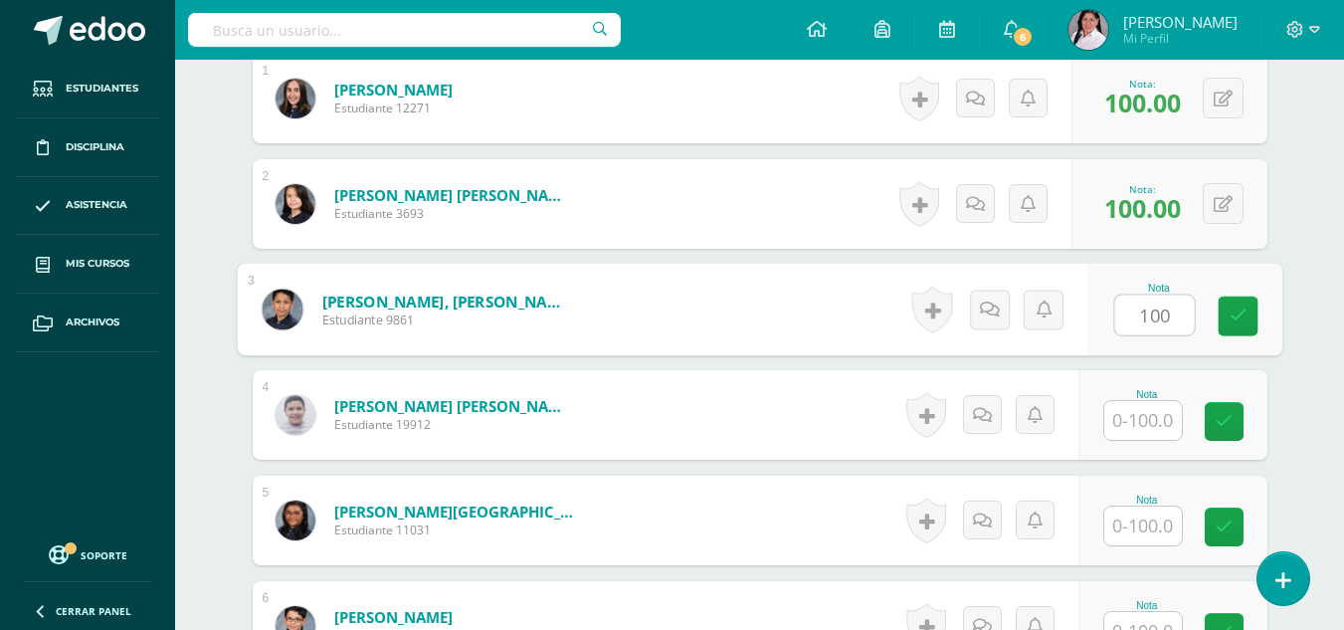
type input "100"
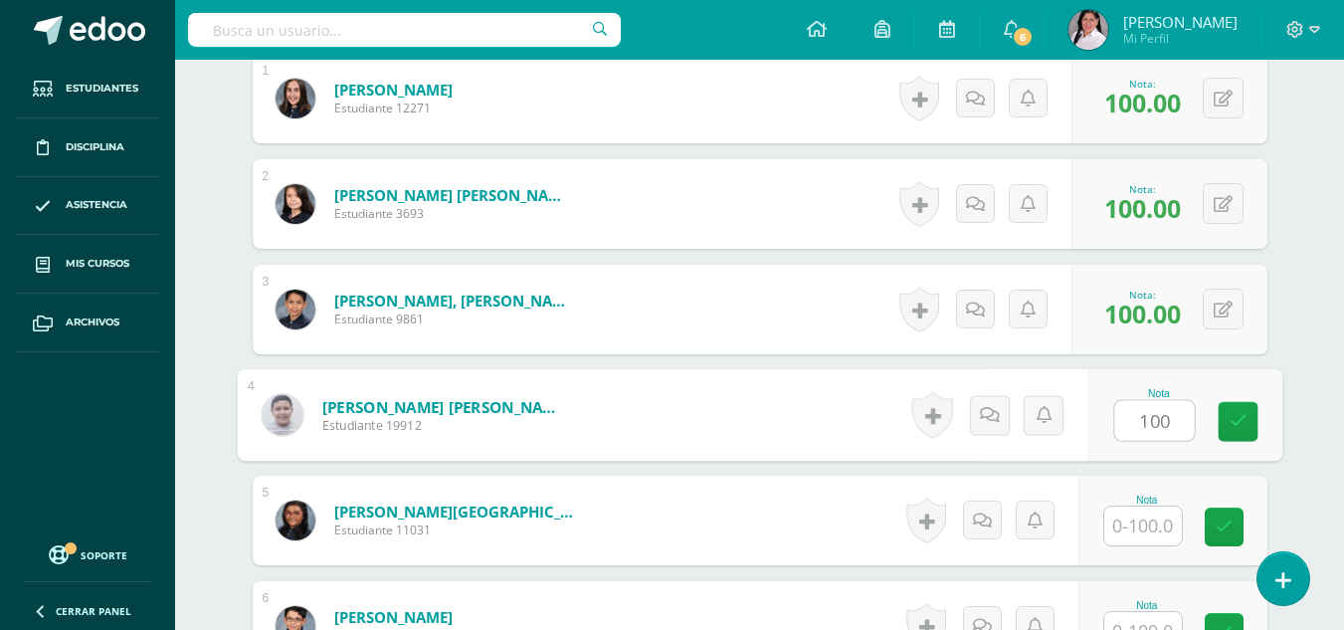
type input "100"
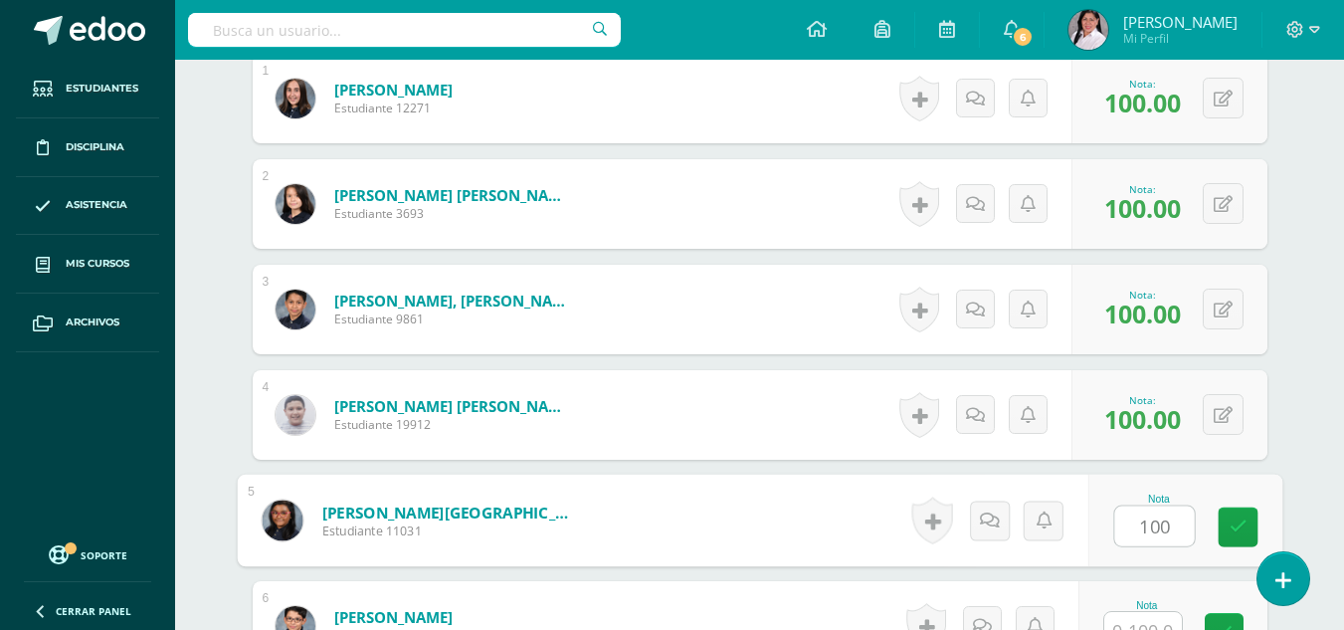
type input "100"
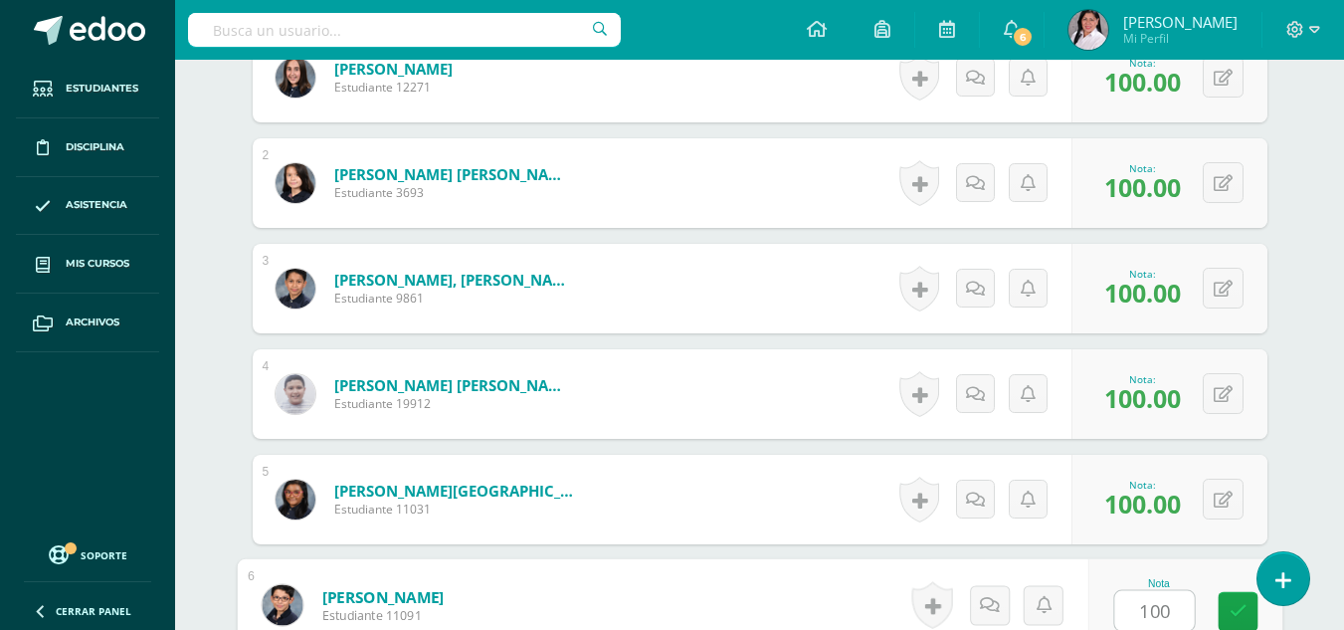
type input "100"
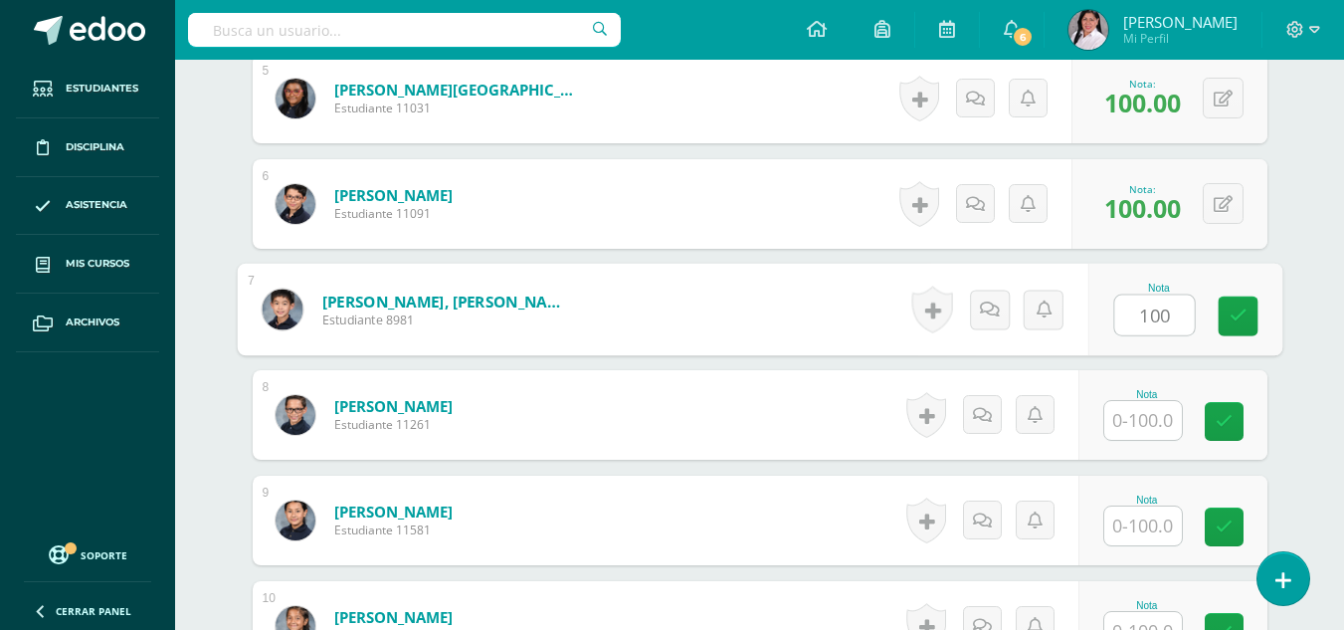
type input "100"
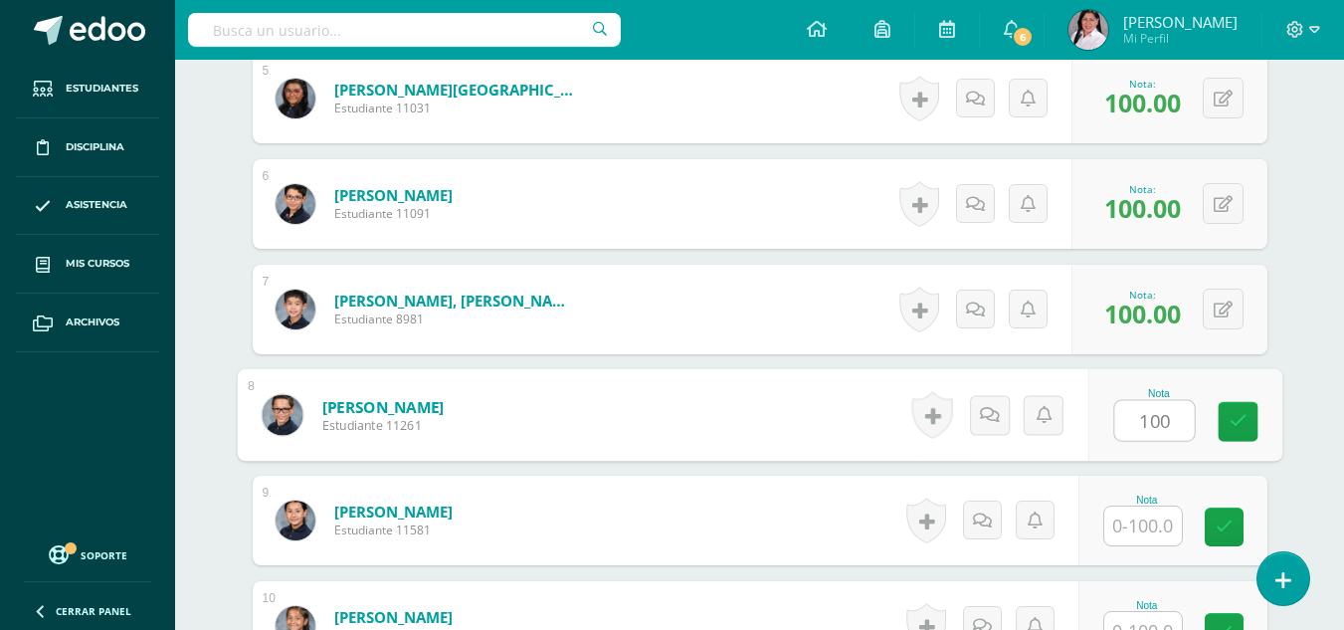
type input "100"
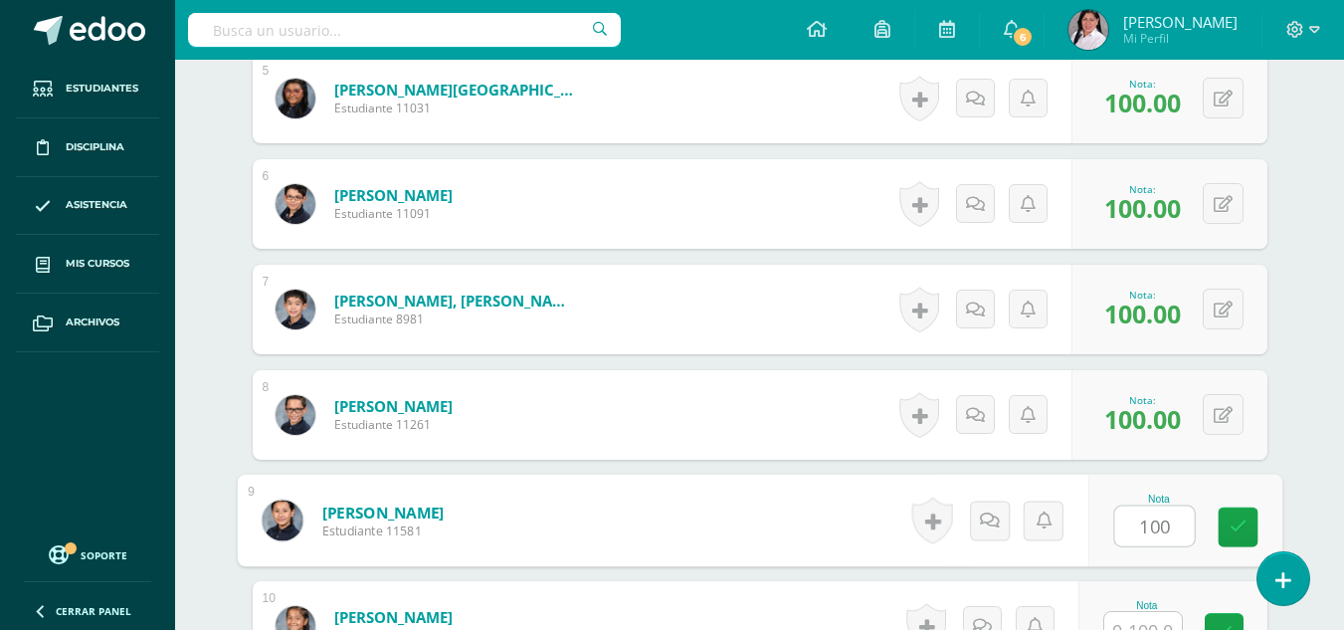
type input "100"
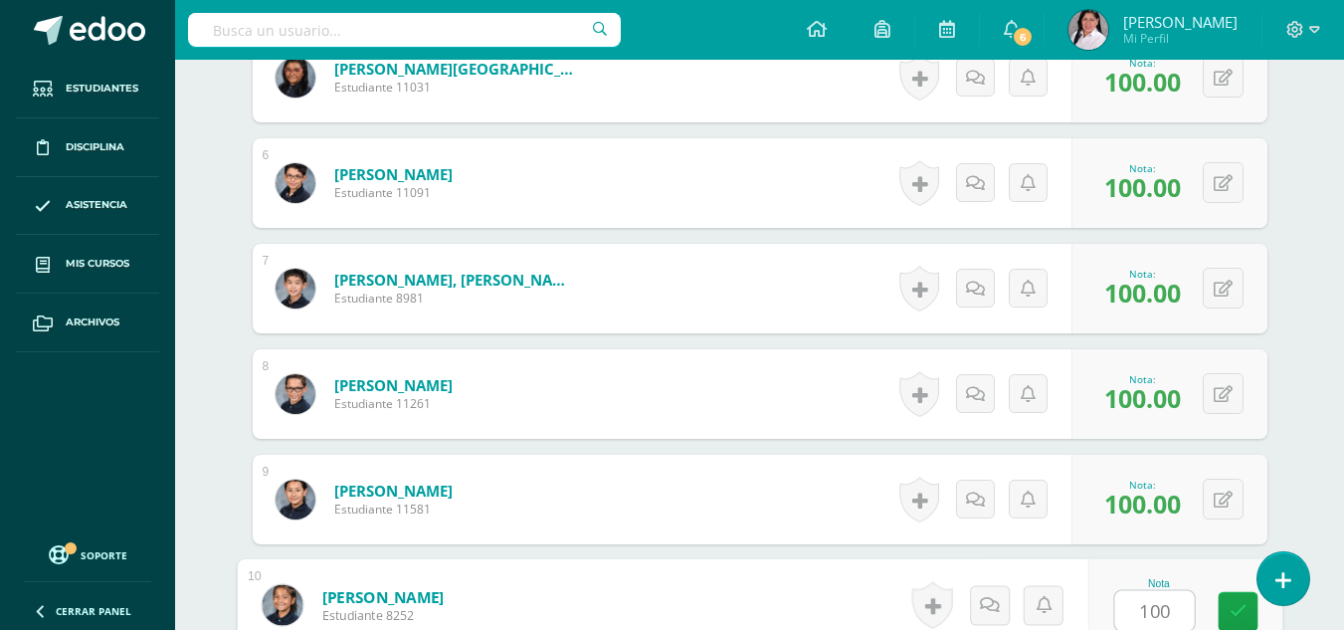
type input "100"
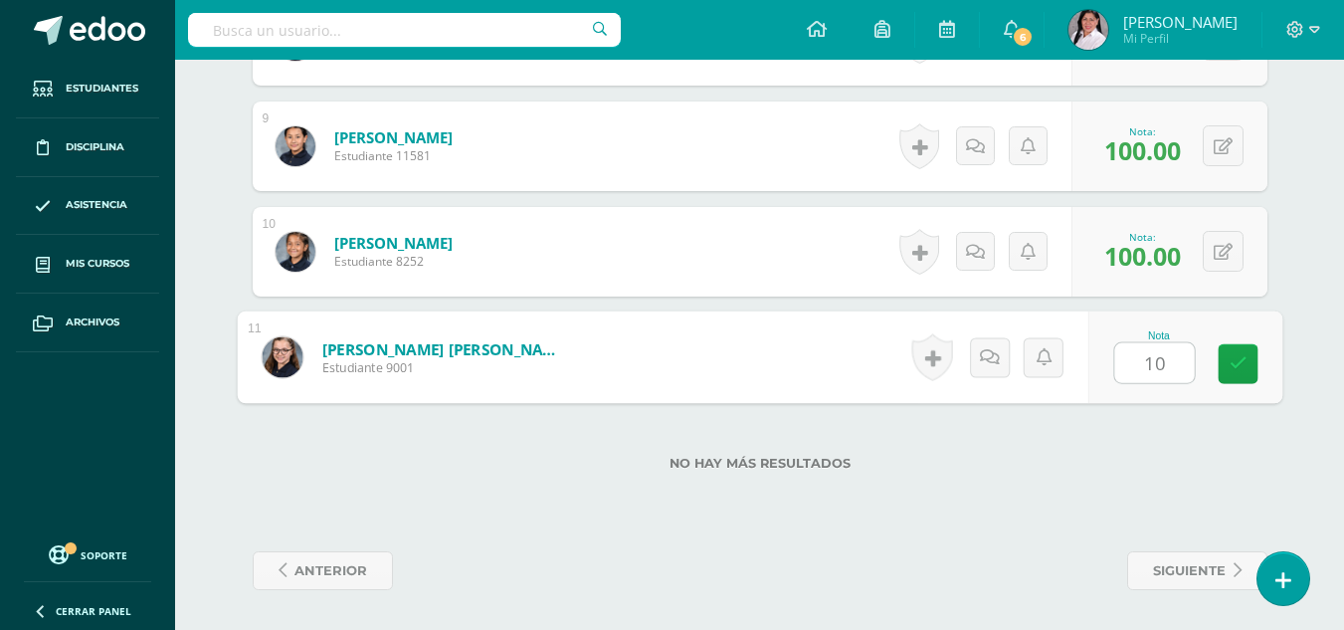
type input "100"
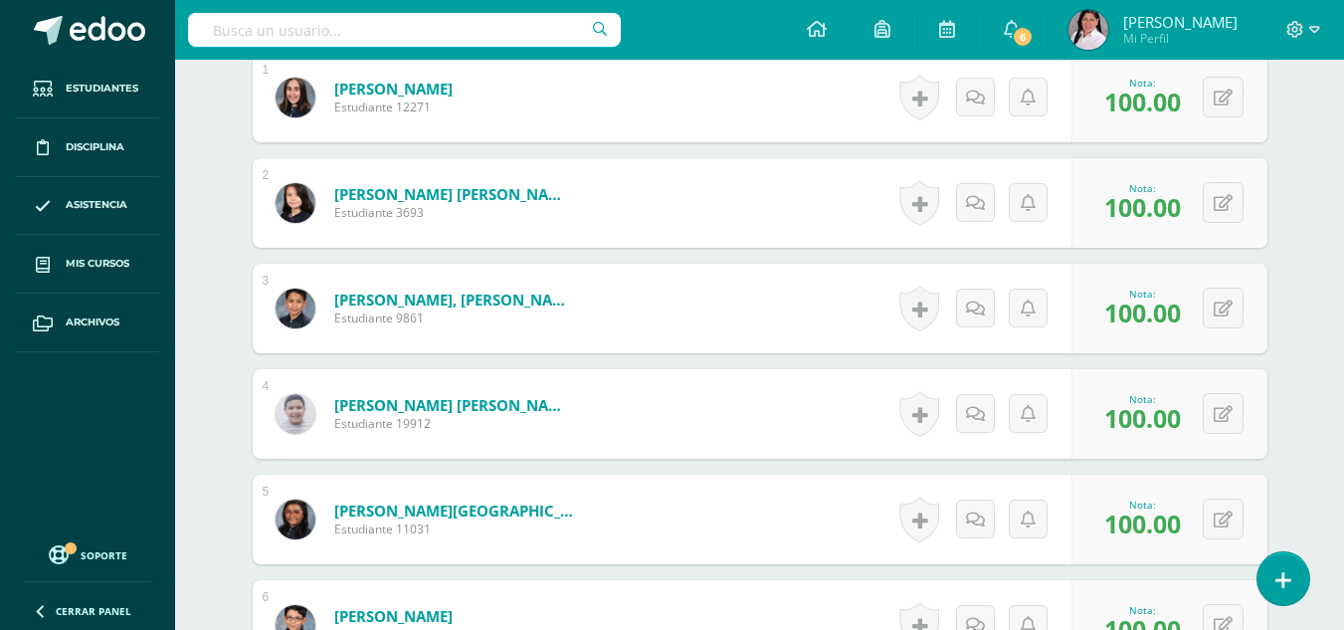
scroll to position [0, 0]
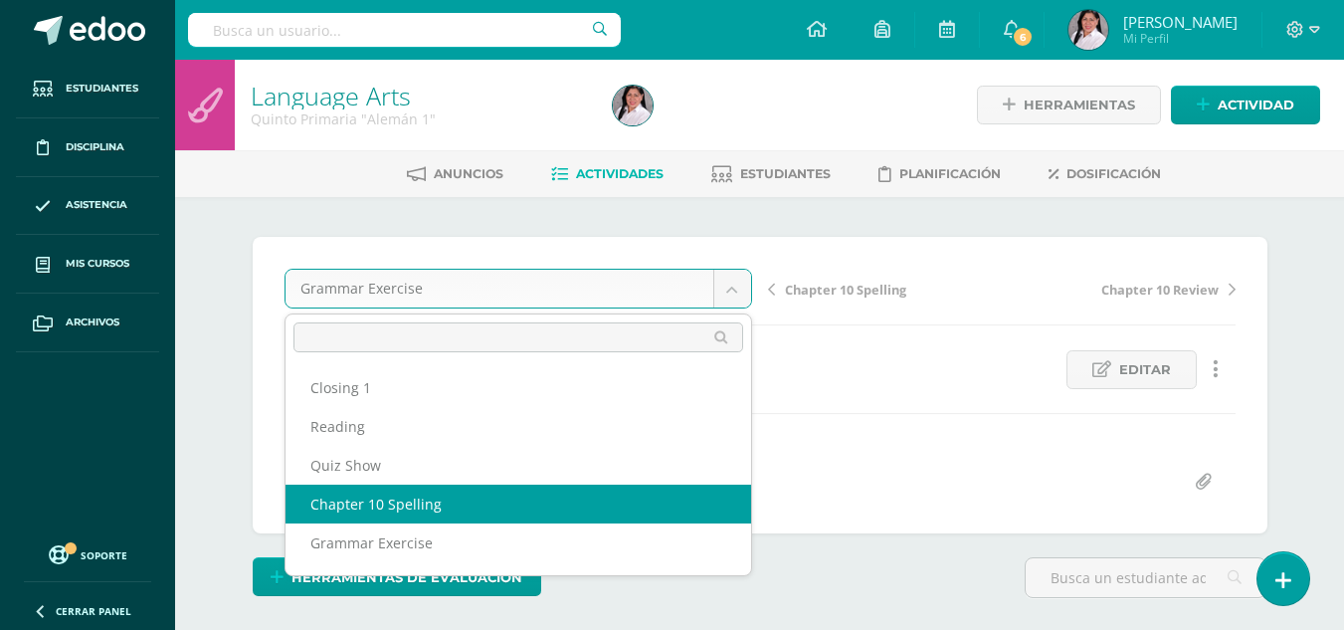
select select "/dashboard/teacher/grade-activity/235537/"
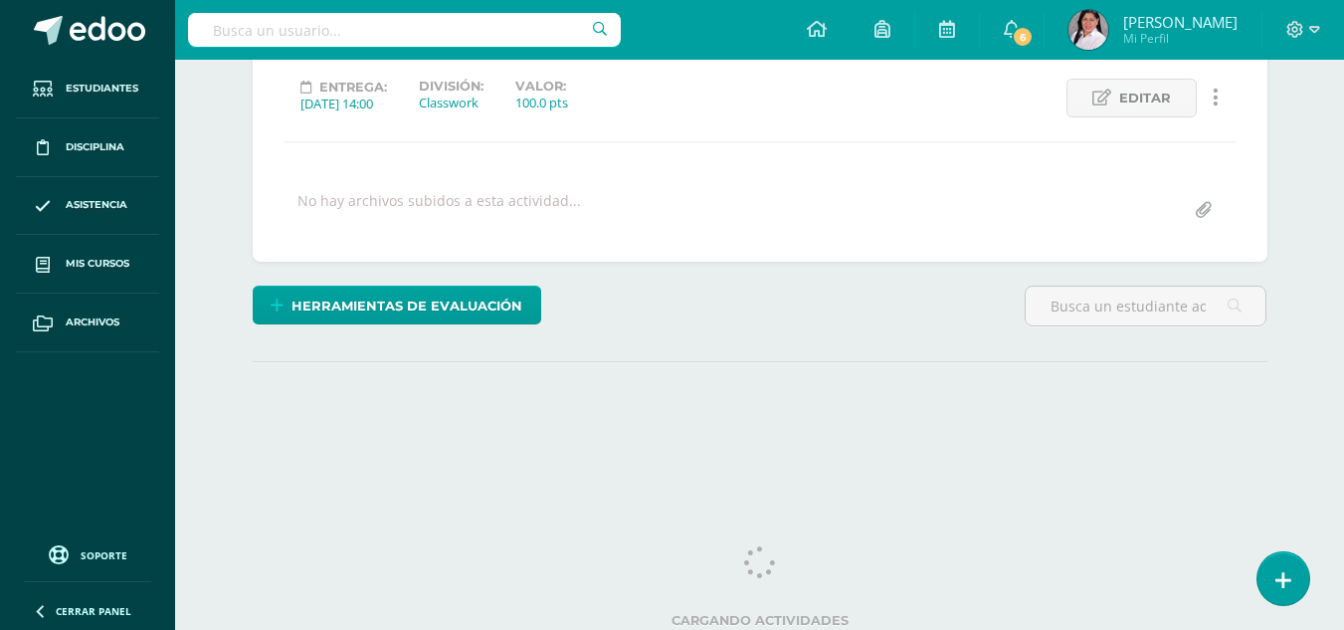
scroll to position [278, 0]
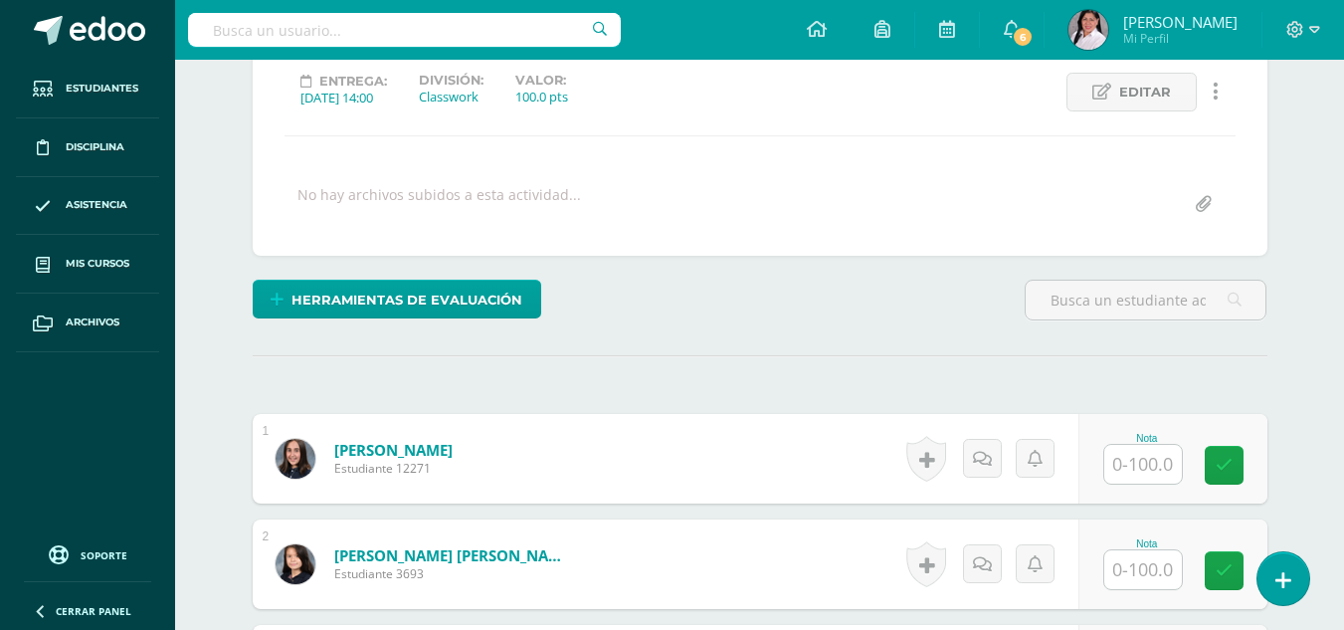
click at [1139, 476] on input "text" at bounding box center [1144, 464] width 78 height 39
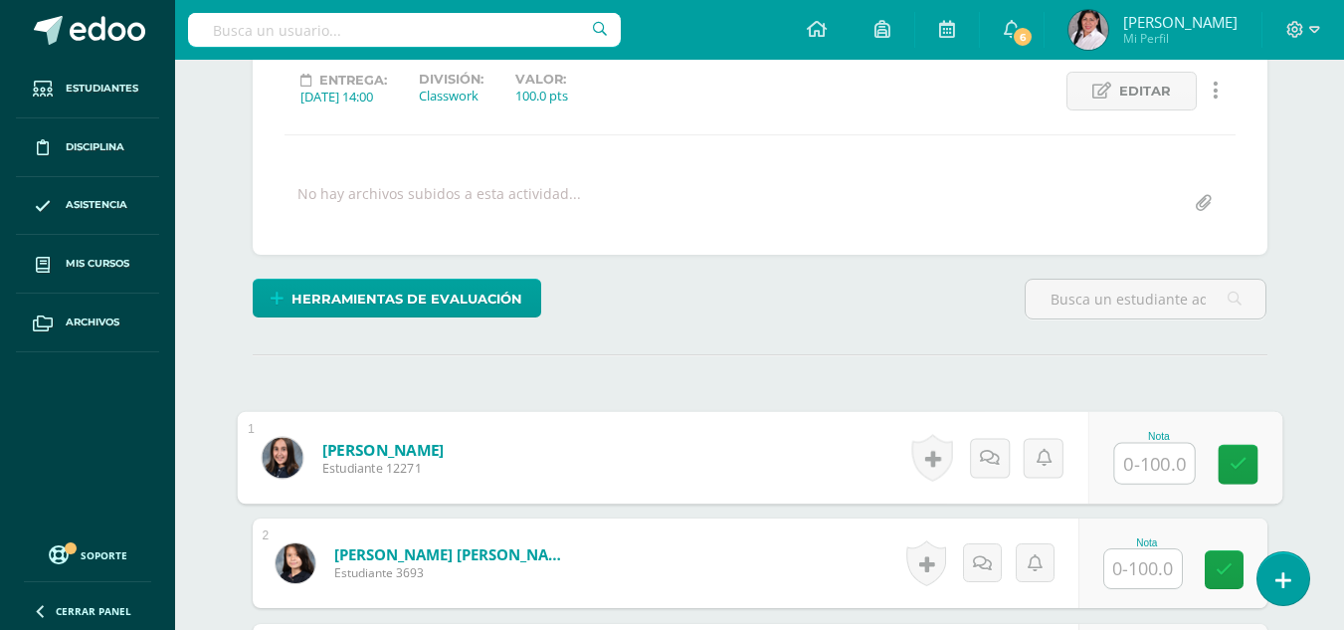
scroll to position [280, 0]
type input "100"
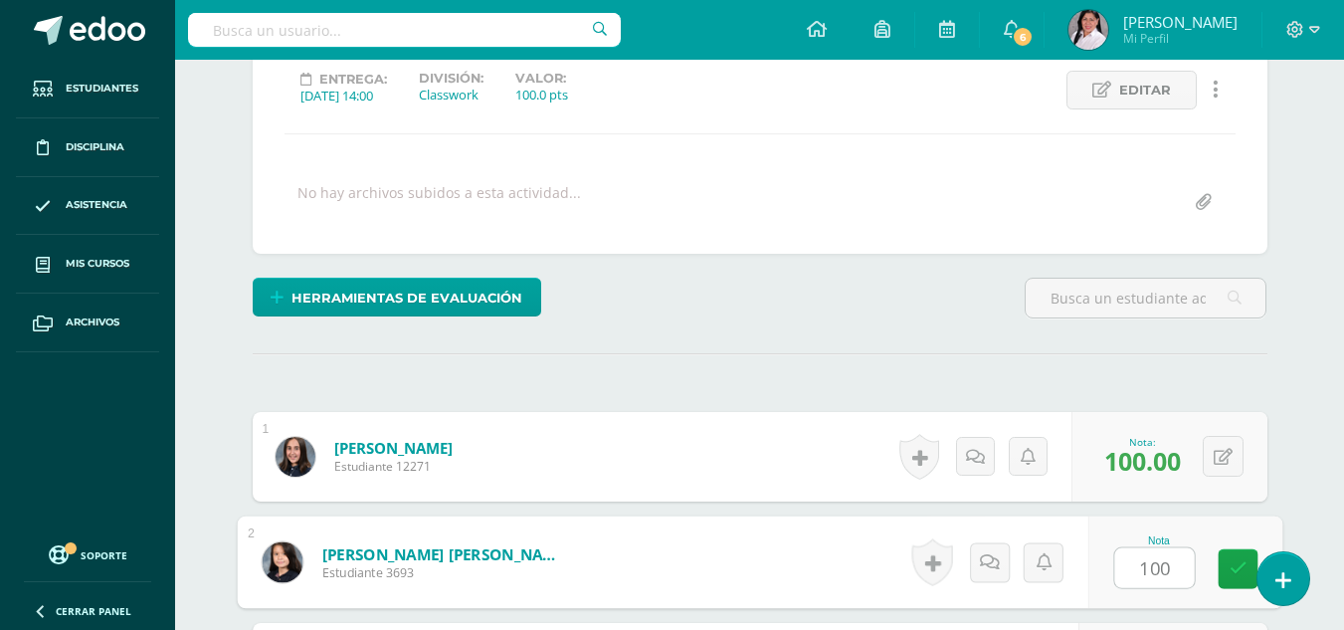
type input "100"
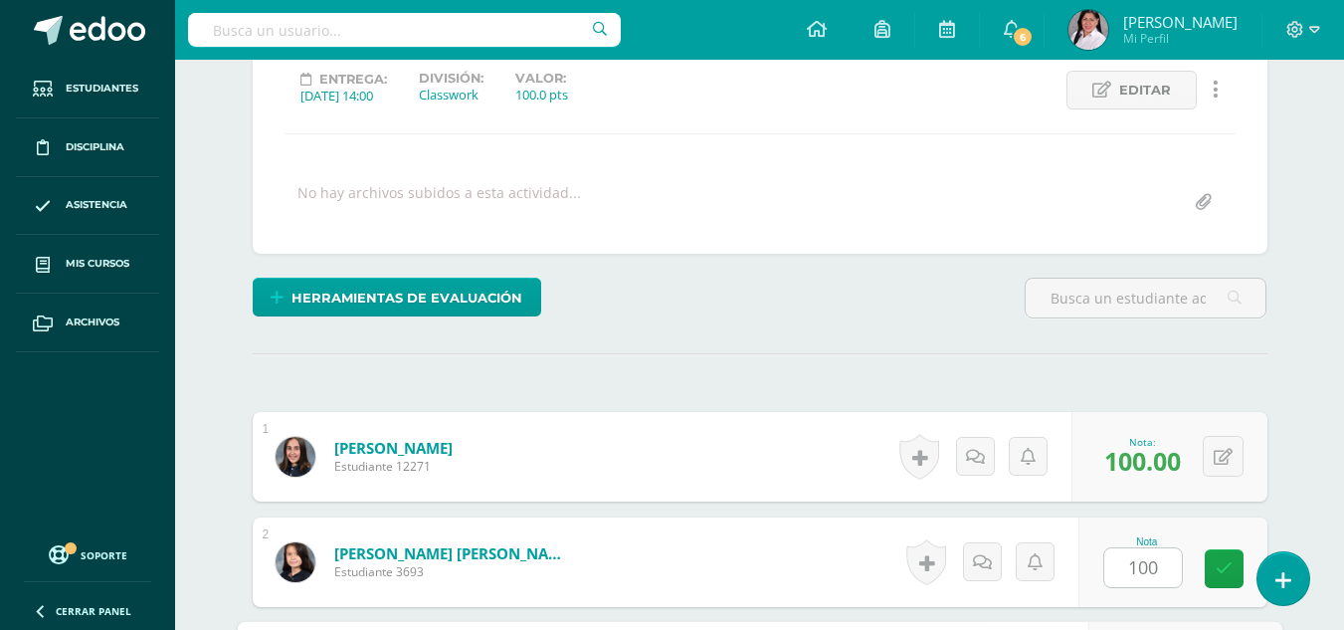
scroll to position [638, 0]
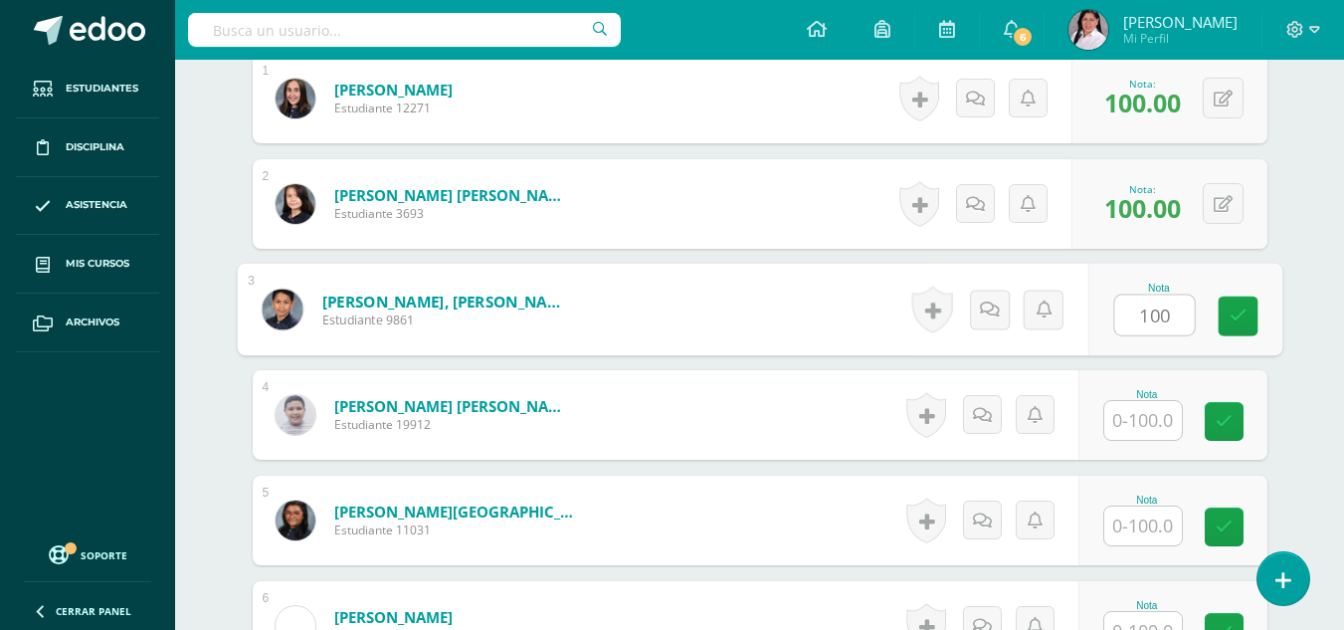
type input "100"
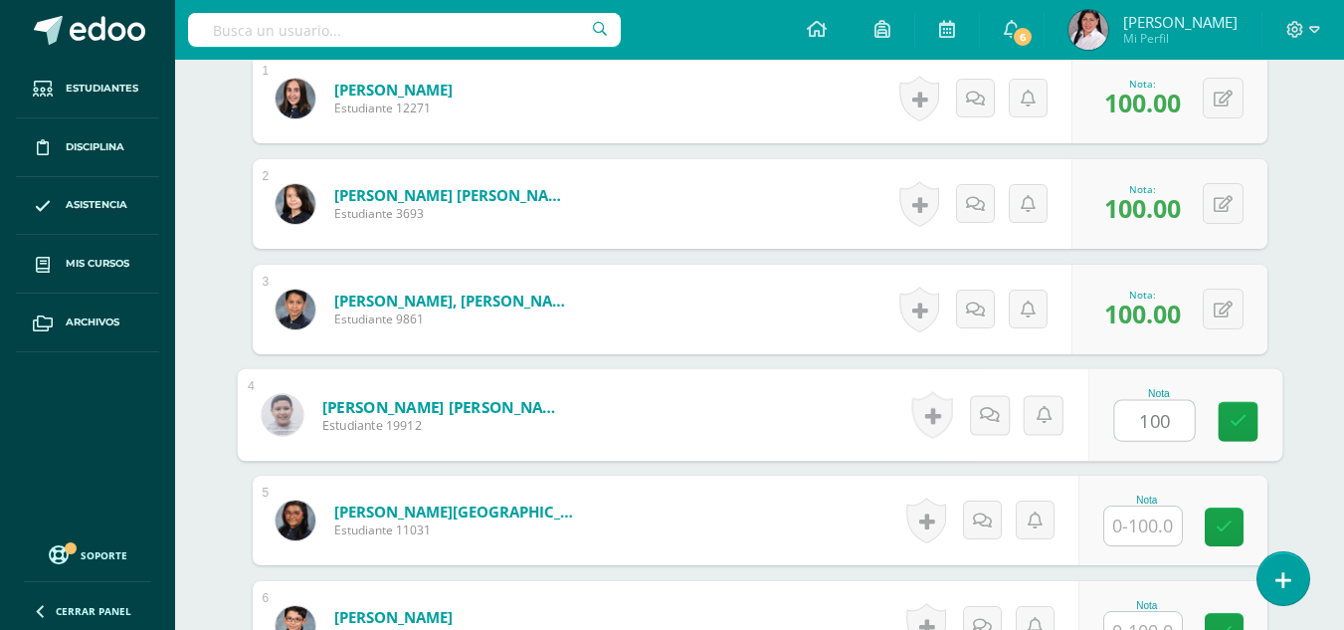
type input "100"
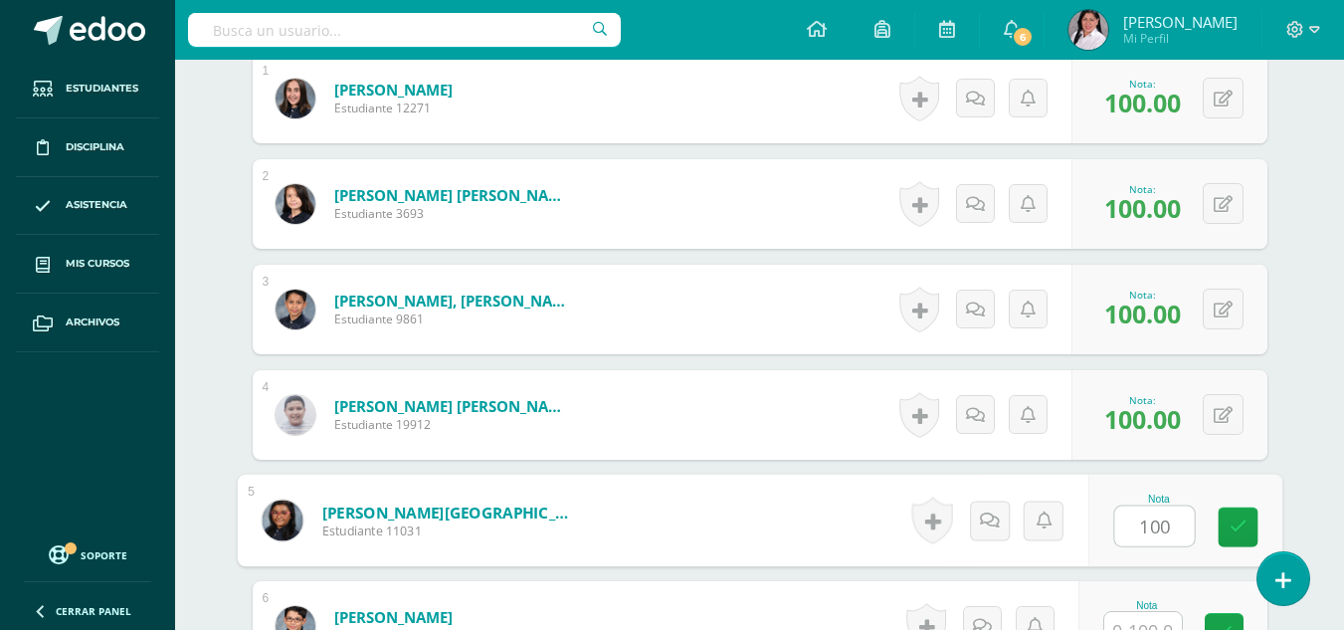
type input "100"
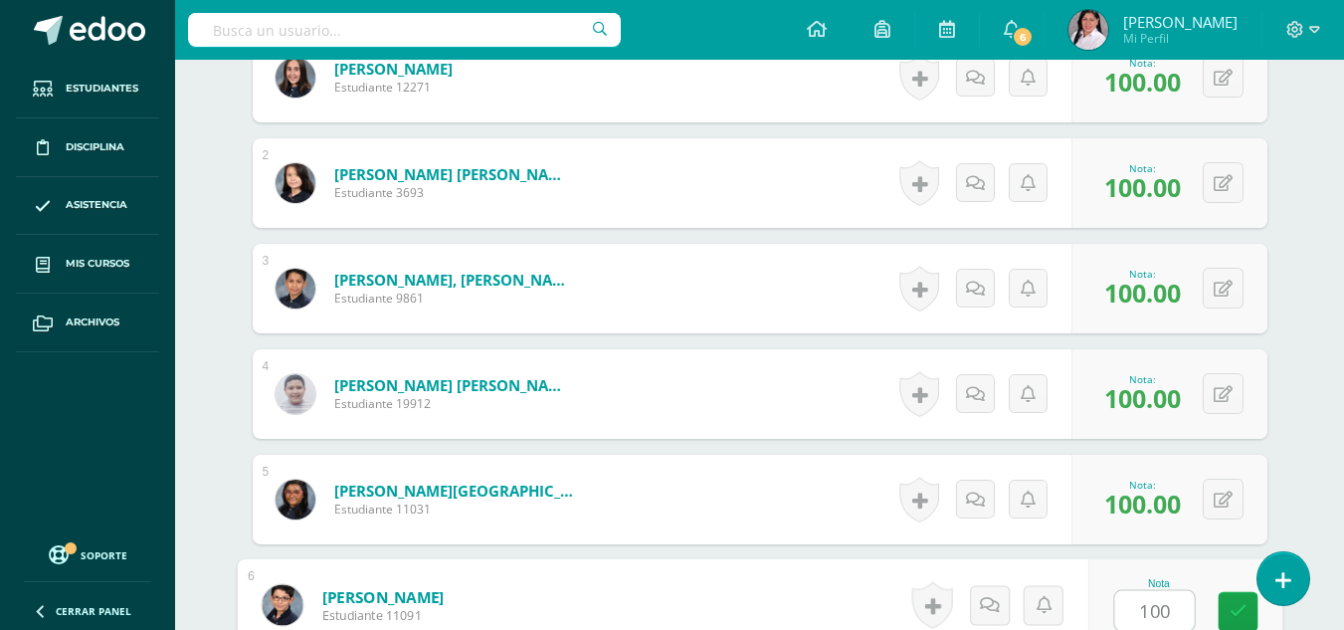
type input "100"
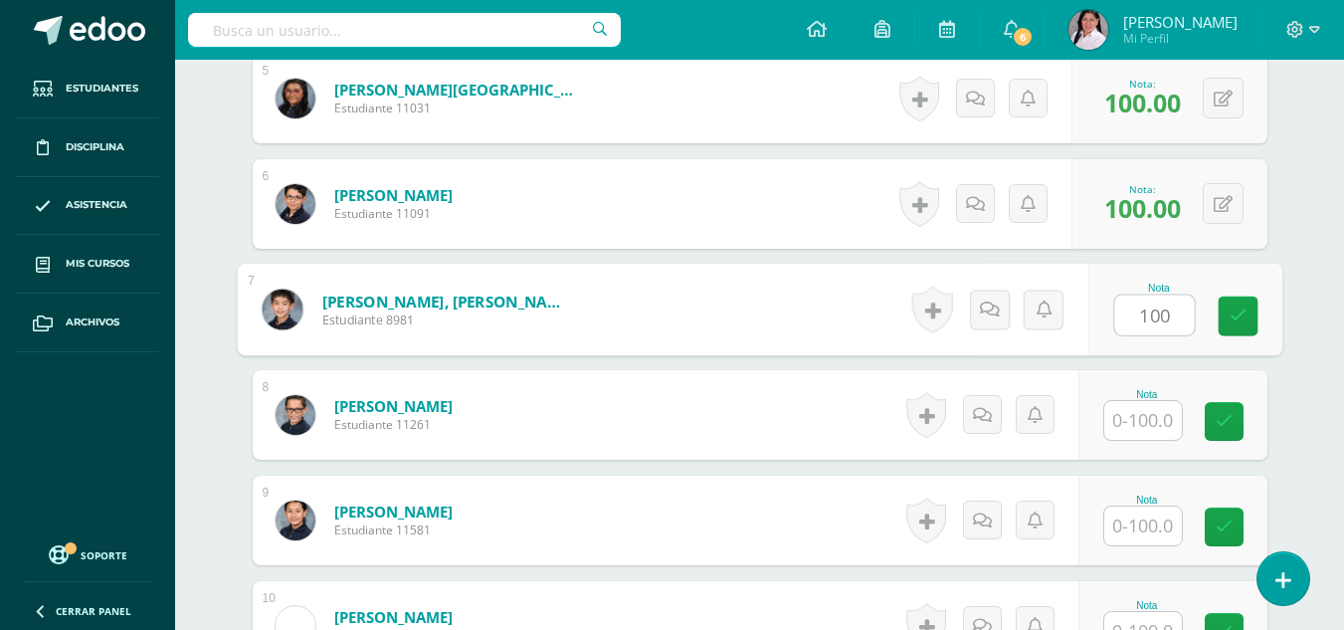
type input "100"
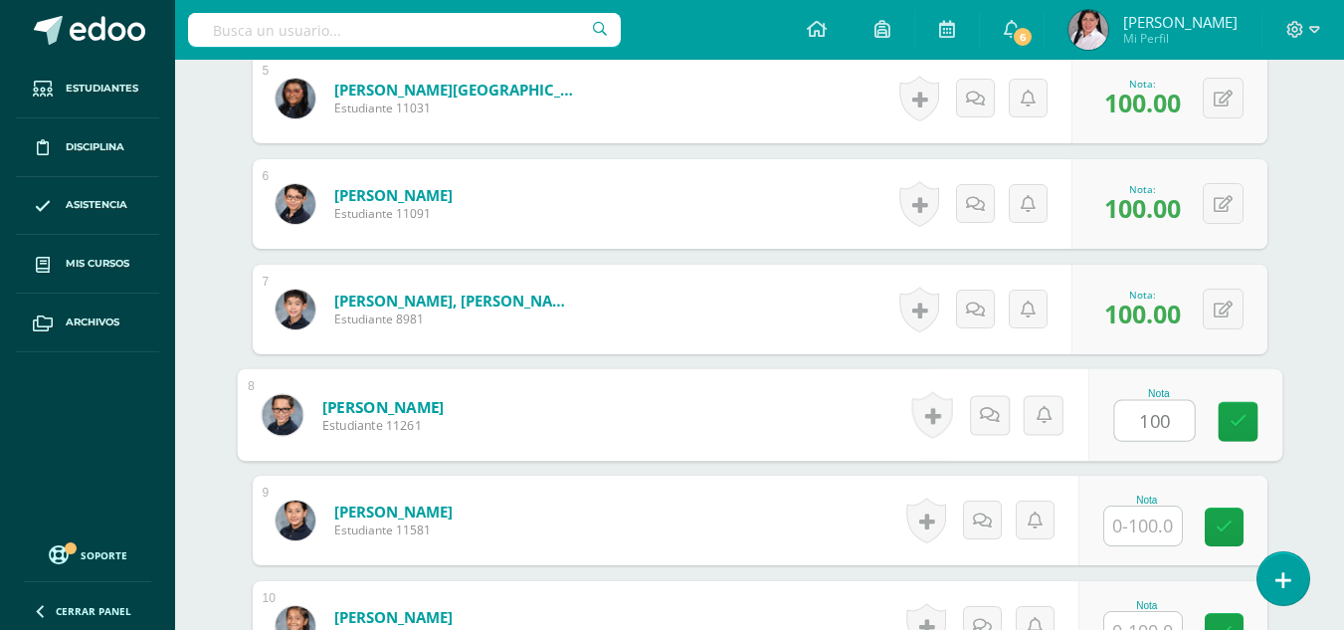
type input "100"
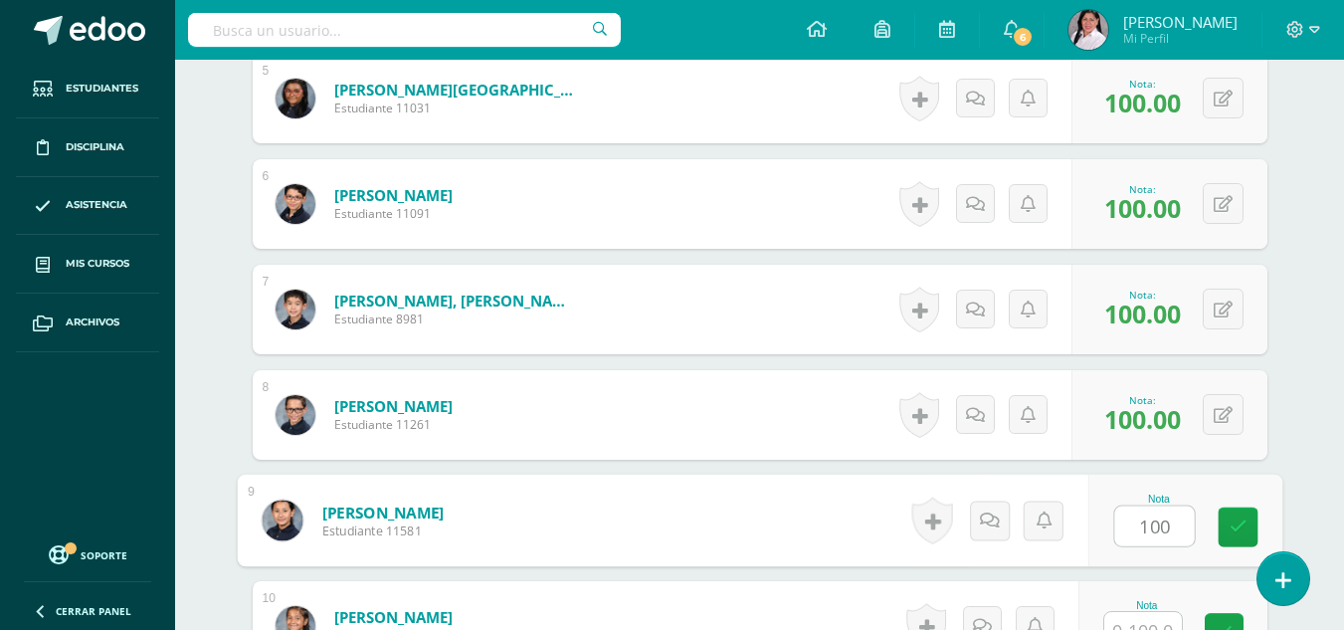
type input "100"
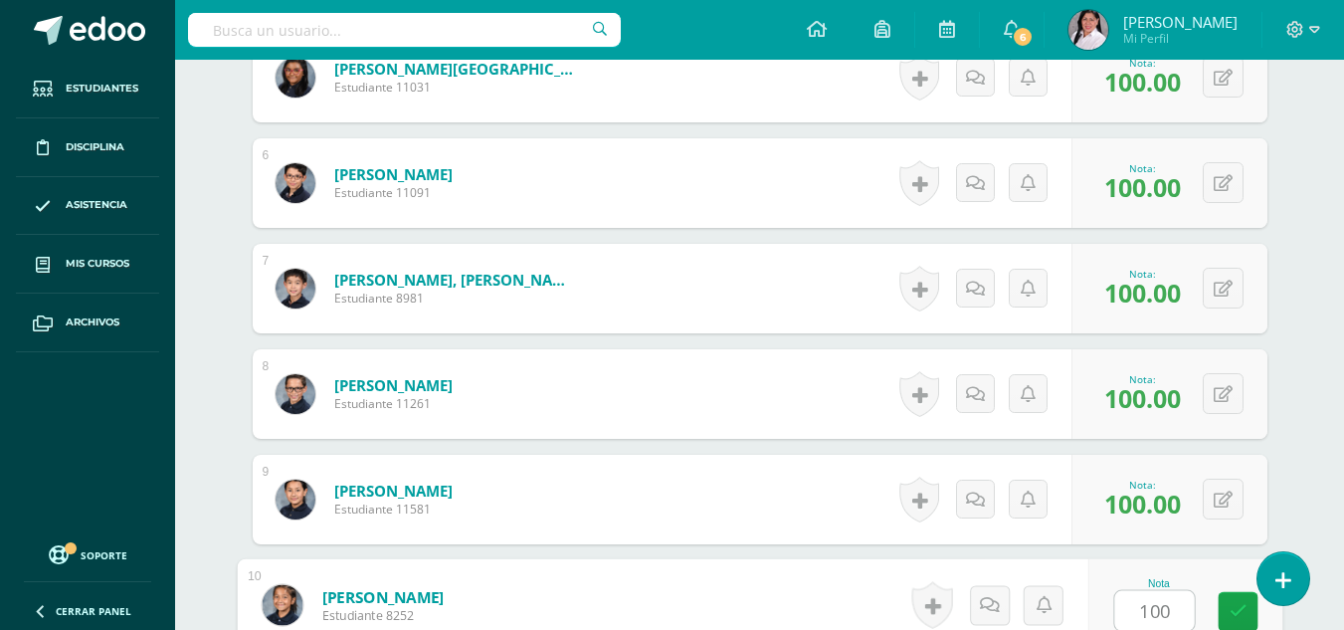
type input "100"
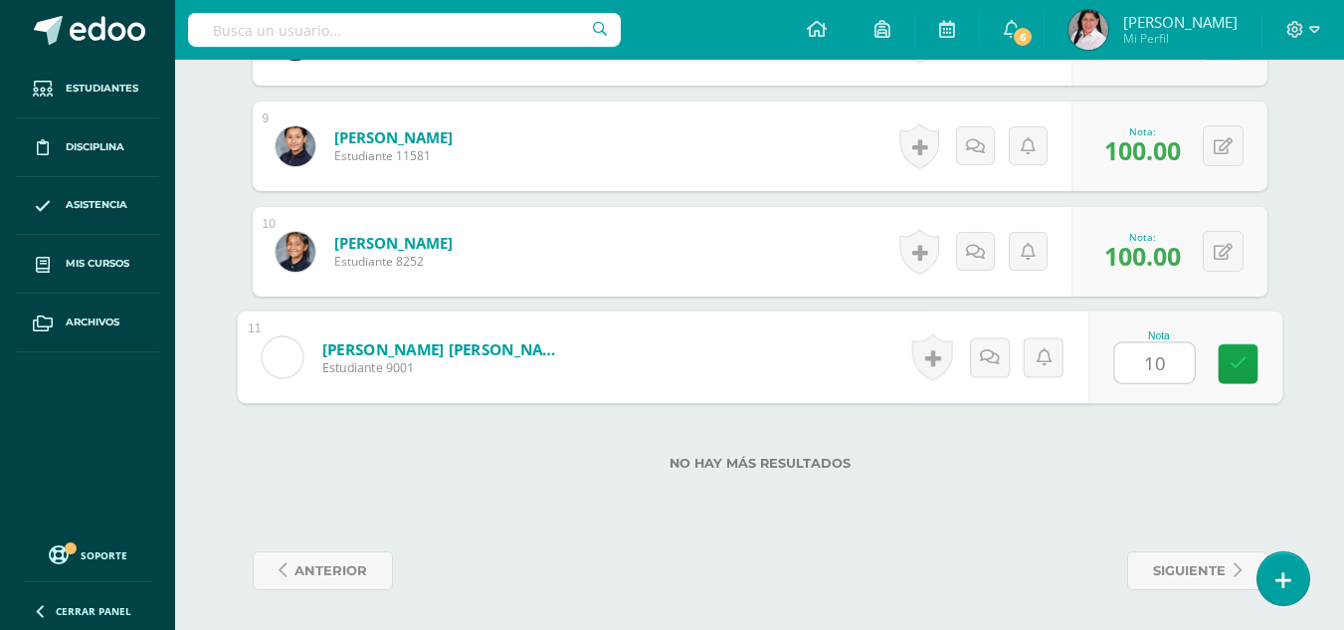
type input "100"
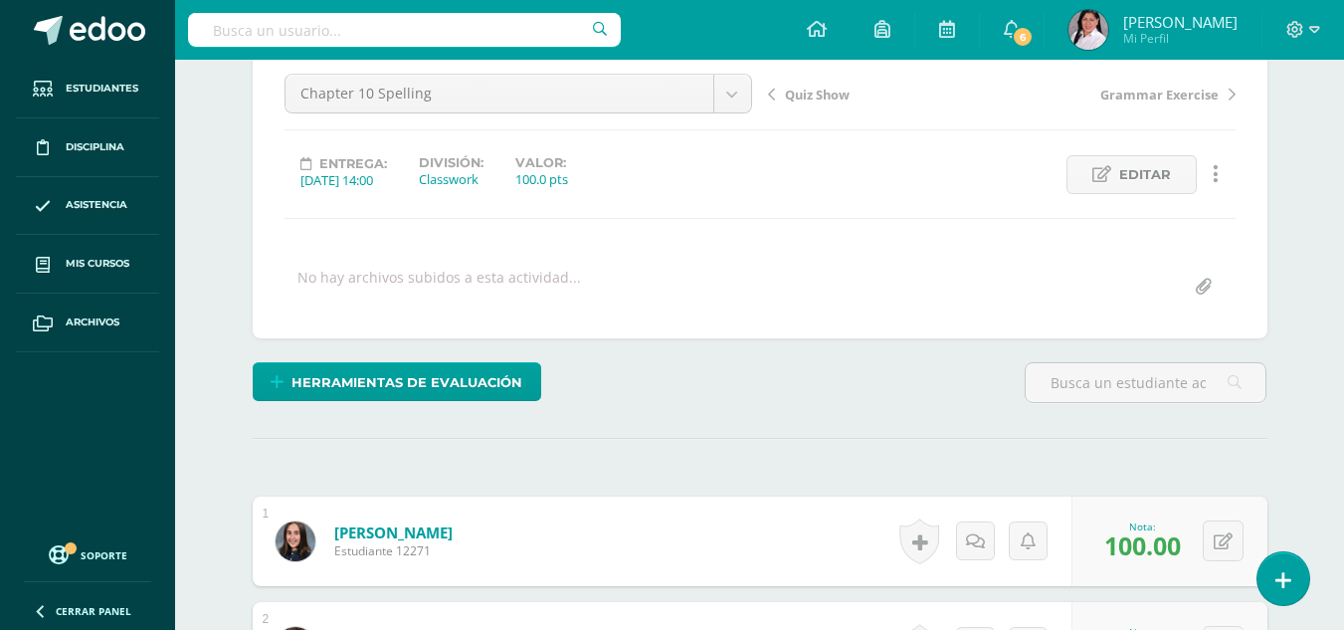
scroll to position [0, 0]
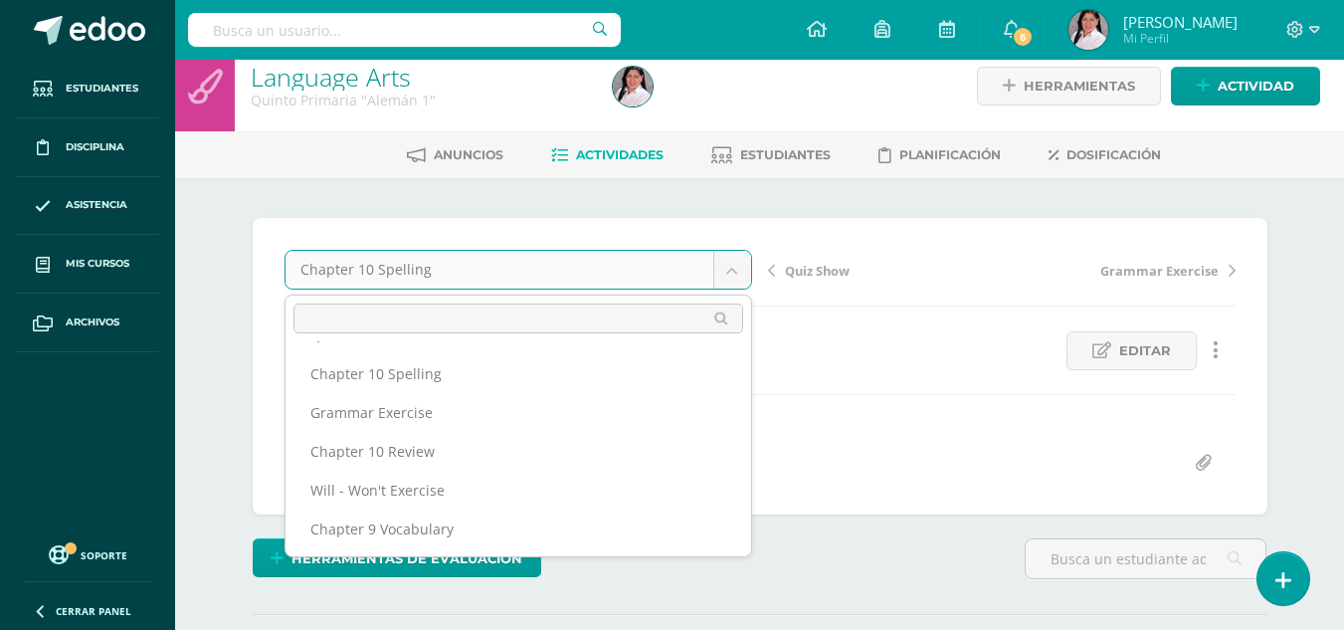
scroll to position [20, 0]
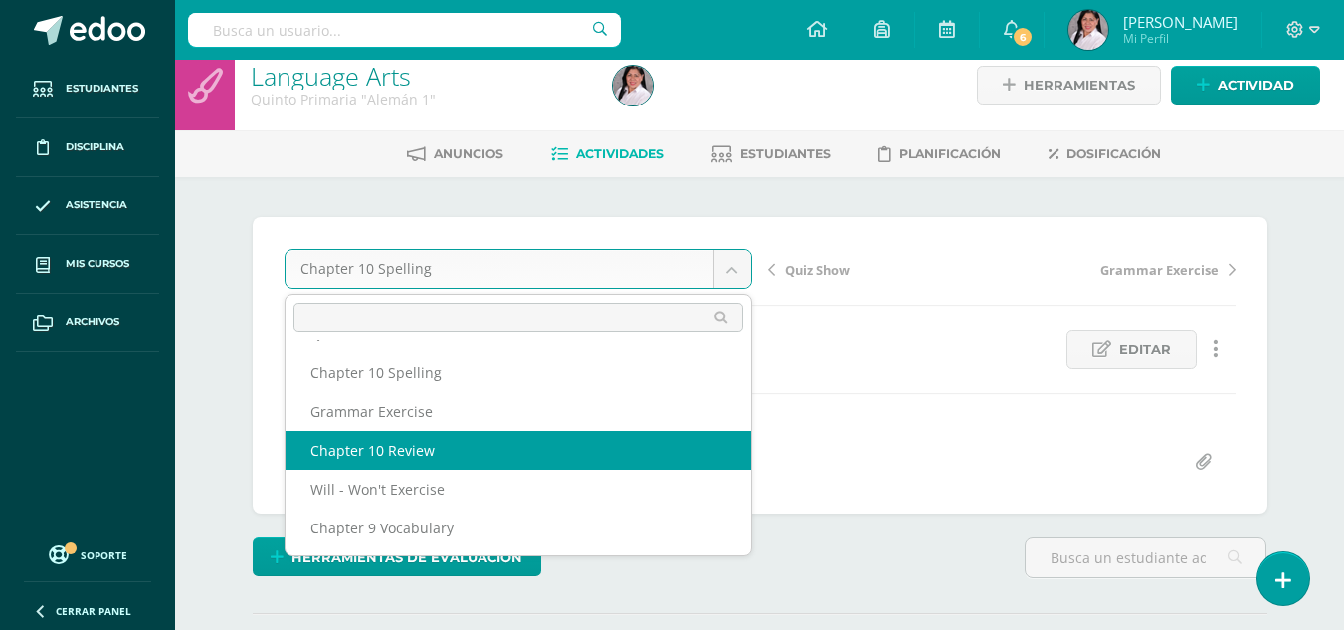
select select "/dashboard/teacher/grade-activity/235541/"
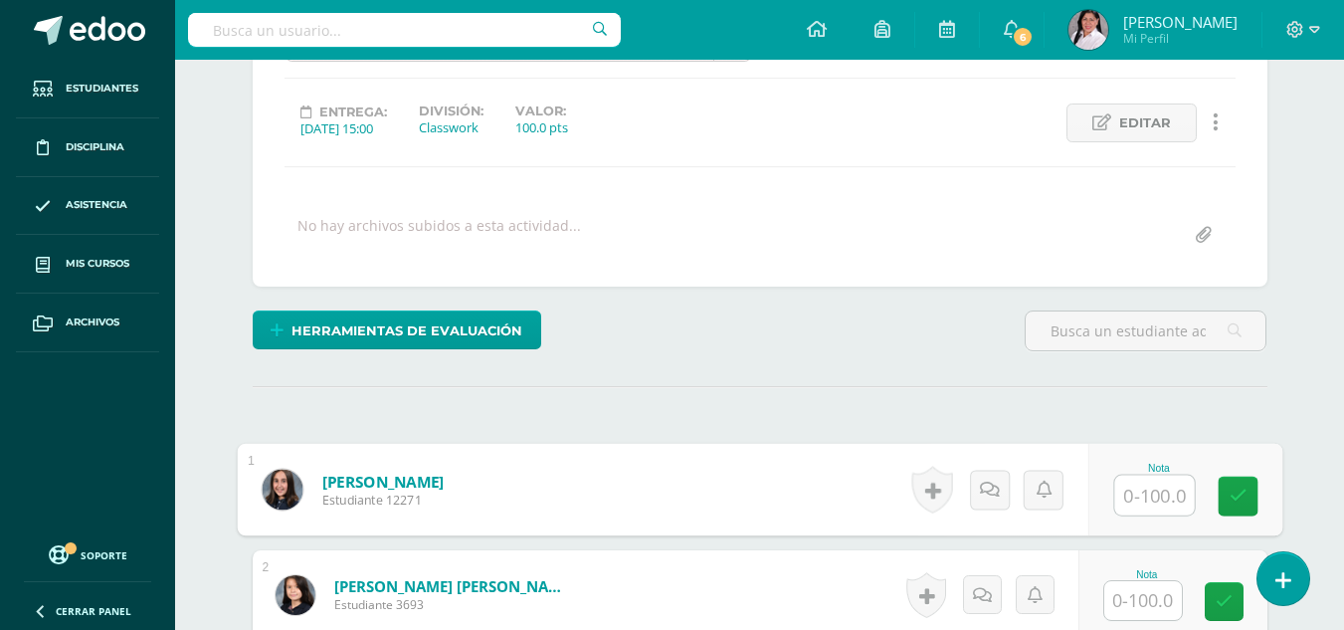
click at [1149, 500] on input "text" at bounding box center [1154, 496] width 80 height 40
type input "88"
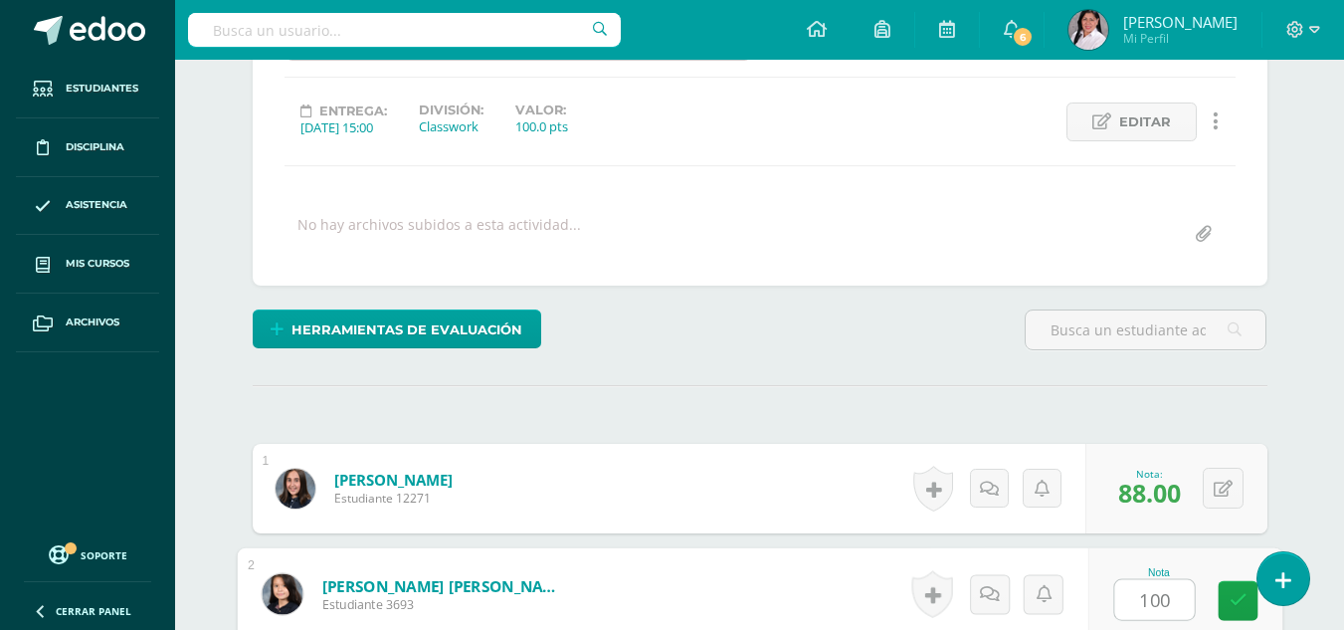
type input "100"
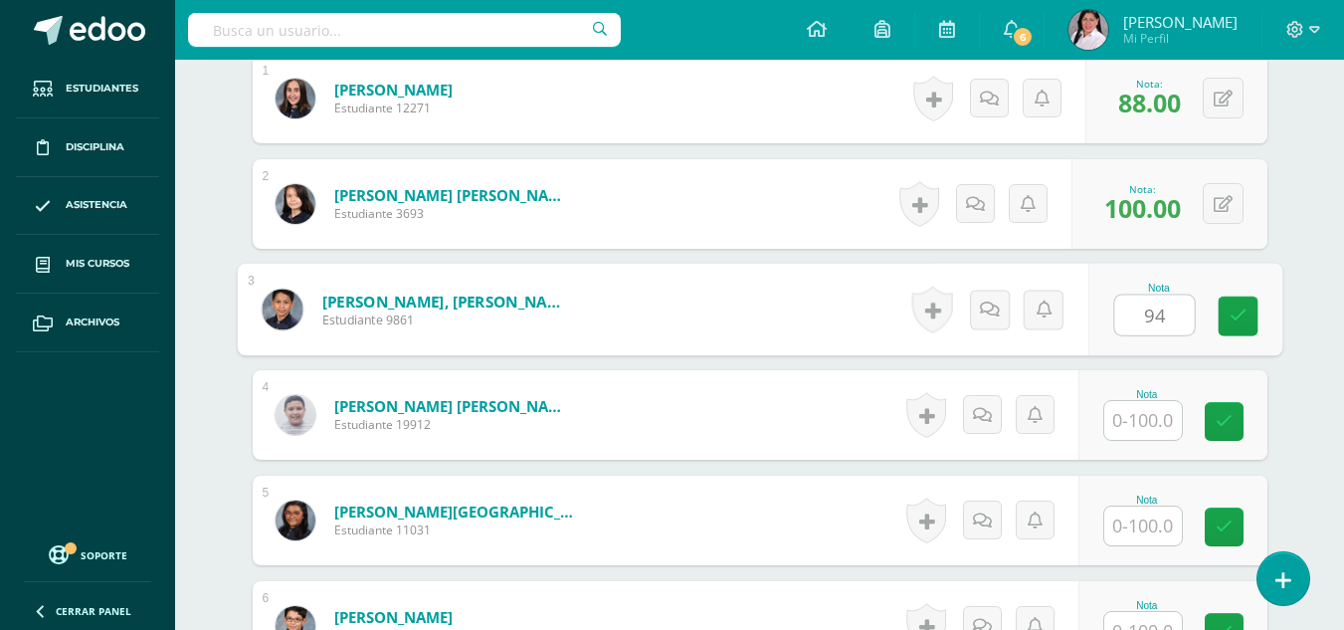
type input "94"
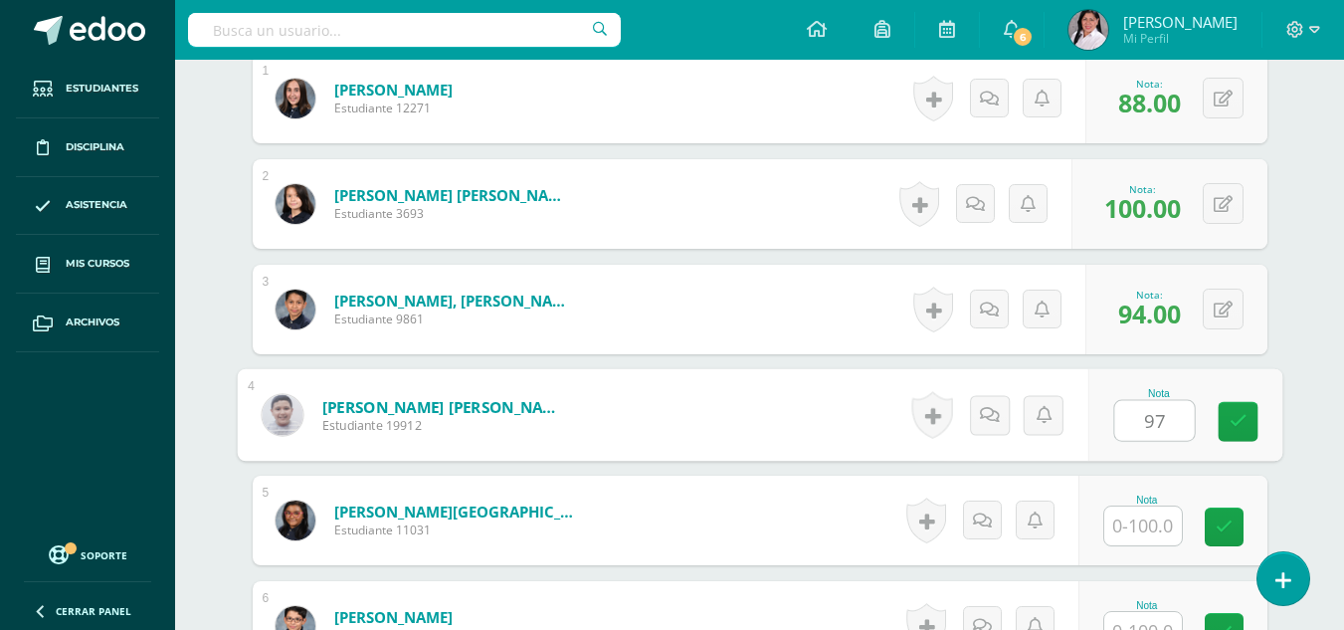
type input "97"
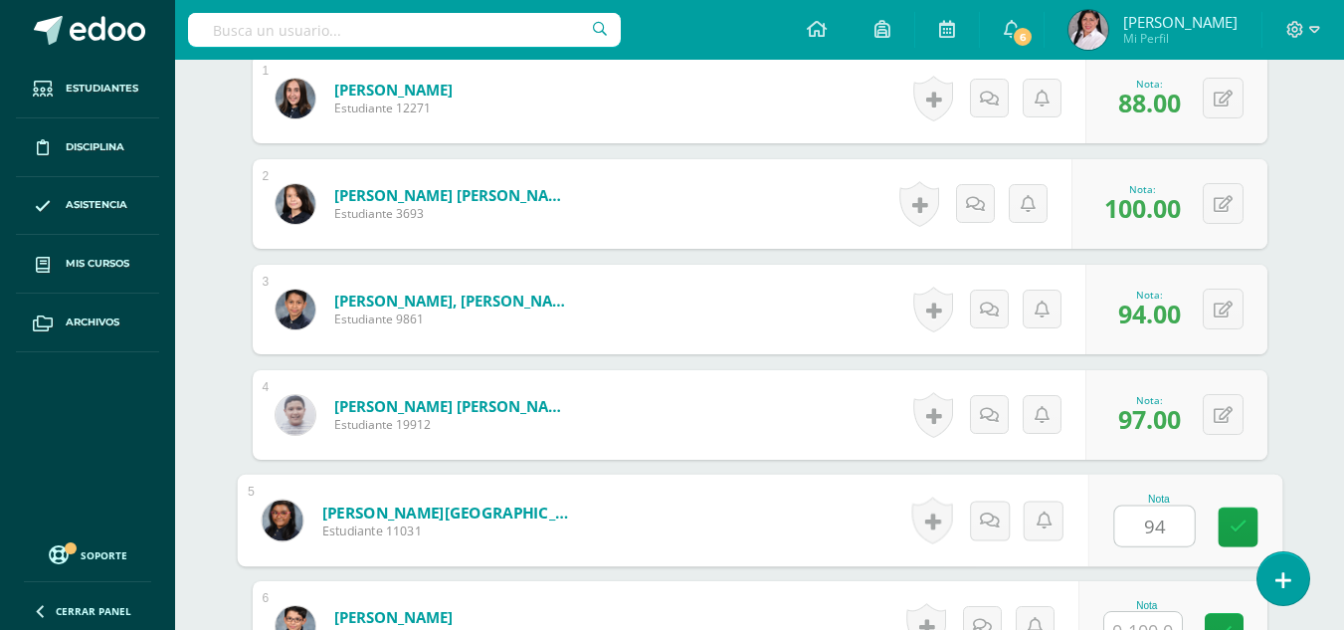
type input "94"
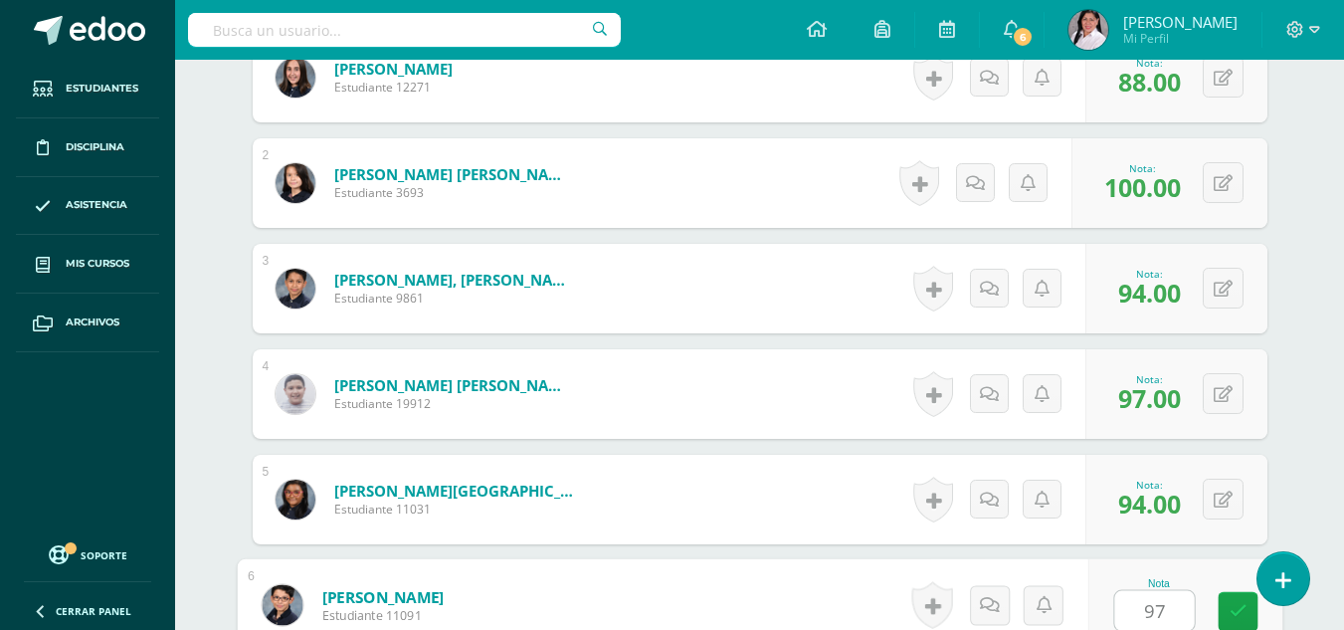
type input "97"
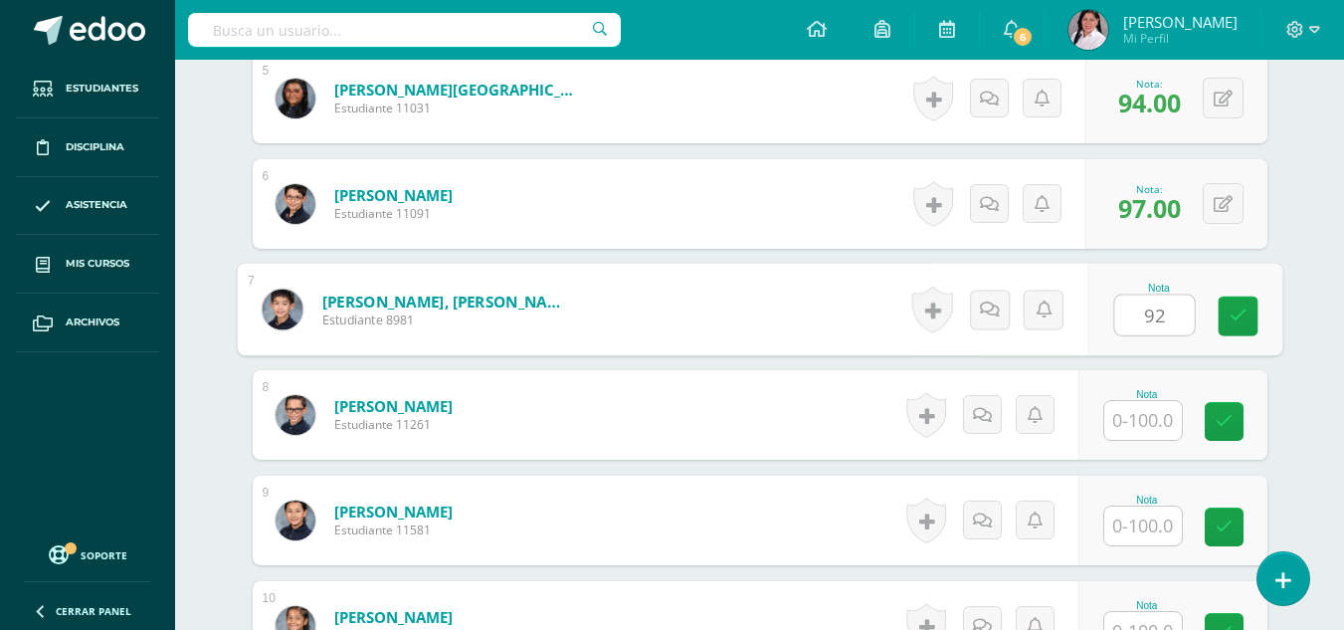
type input "92"
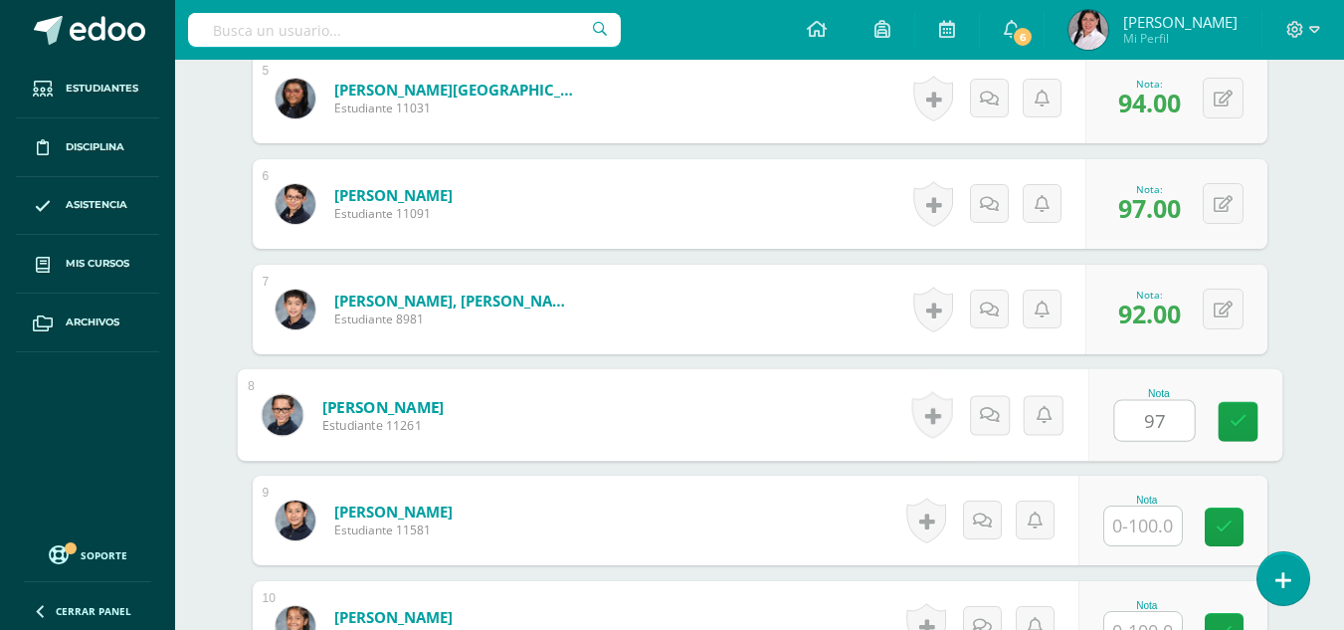
type input "97"
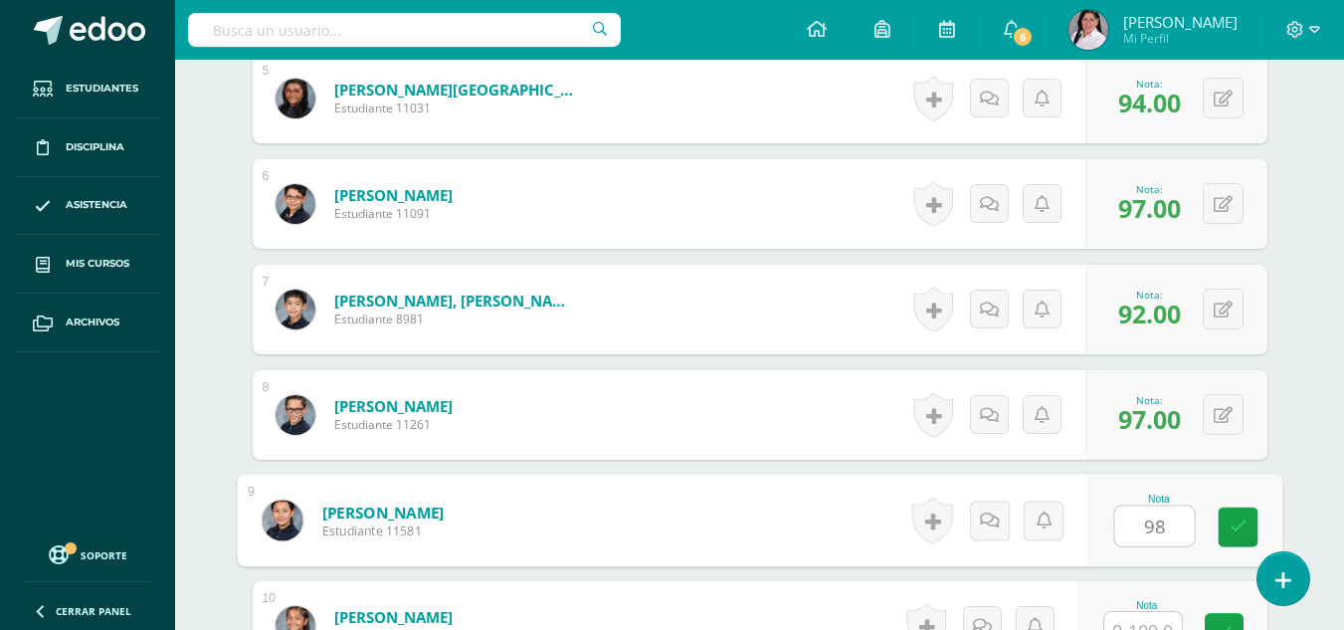
type input "98"
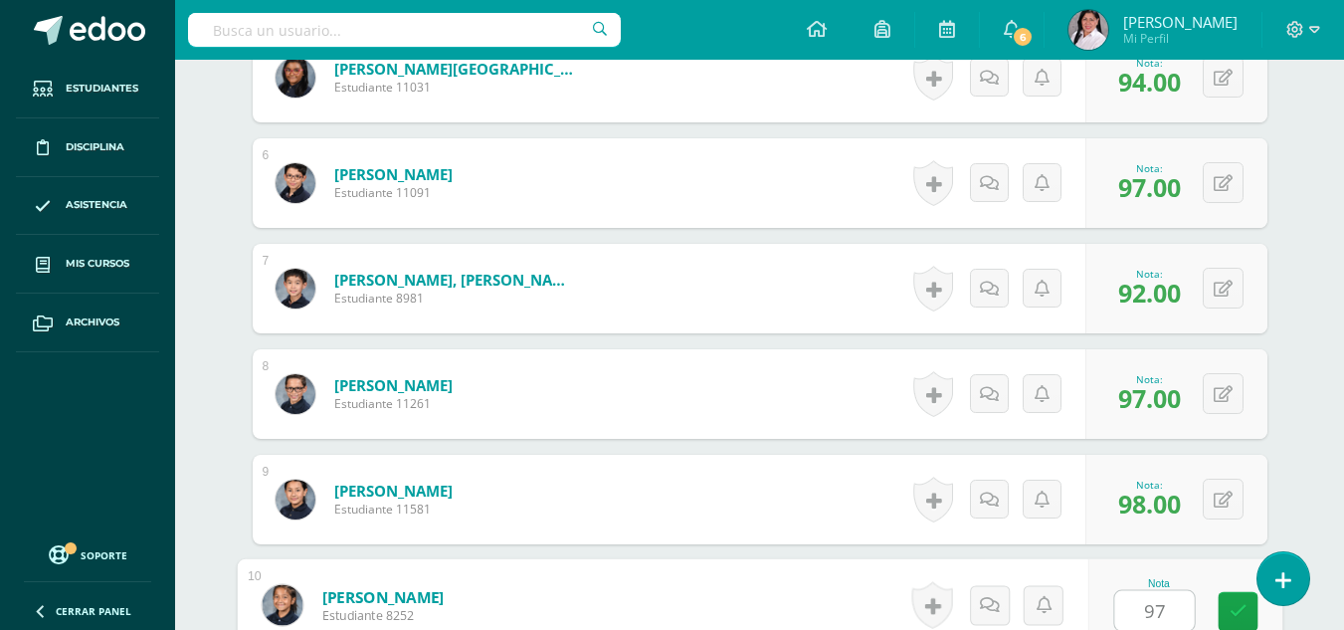
type input "97"
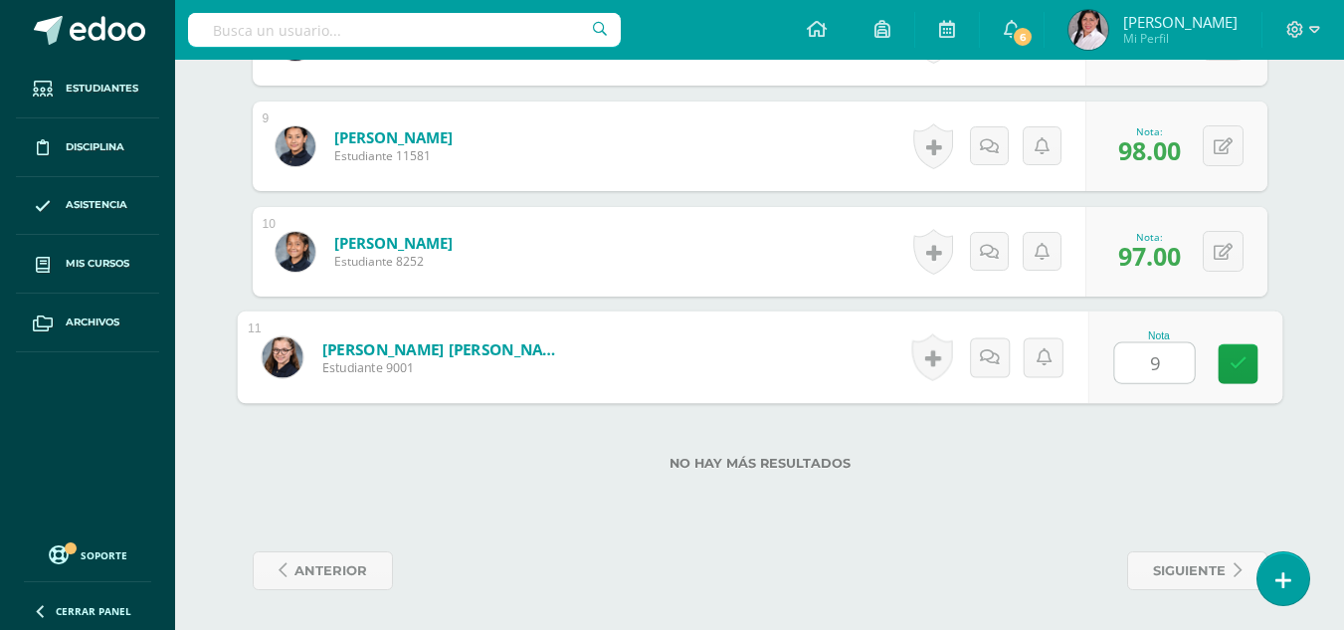
type input "98"
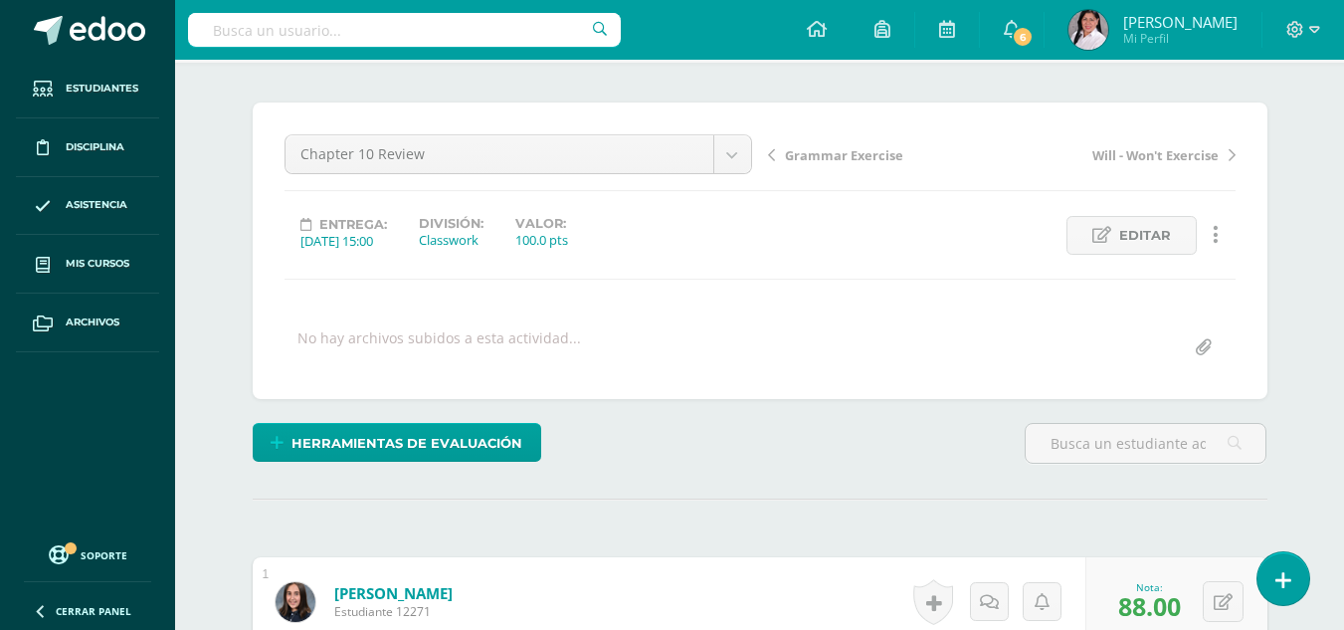
scroll to position [95, 0]
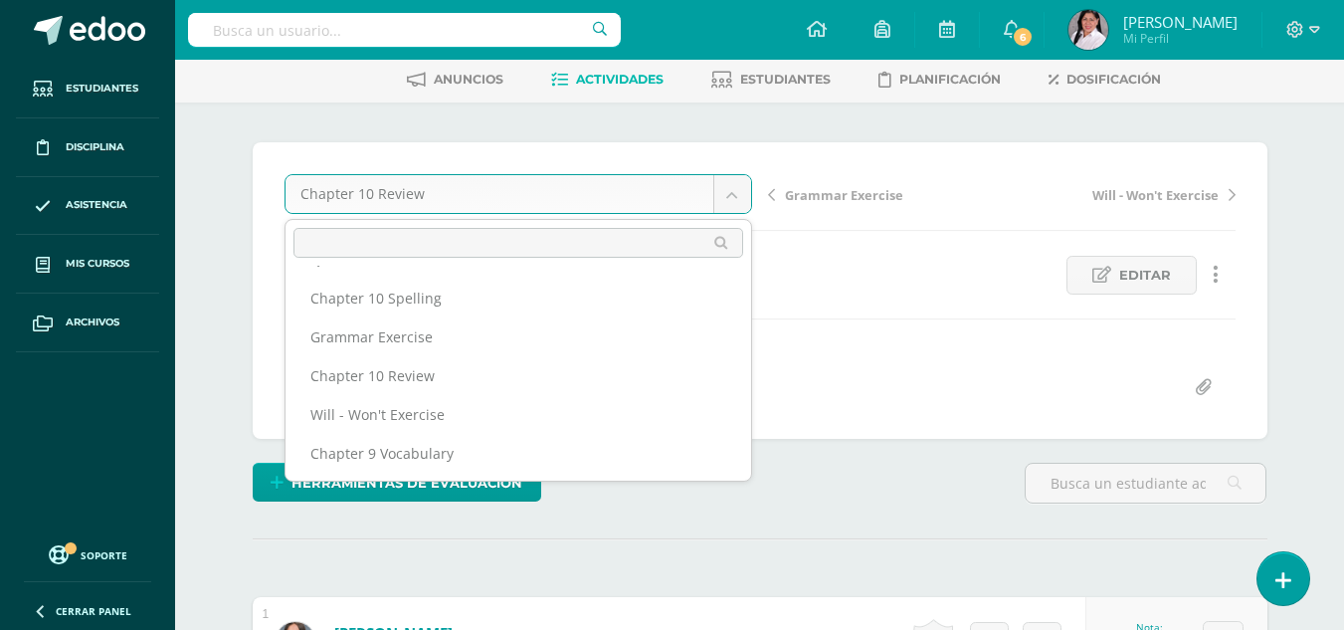
scroll to position [101, 0]
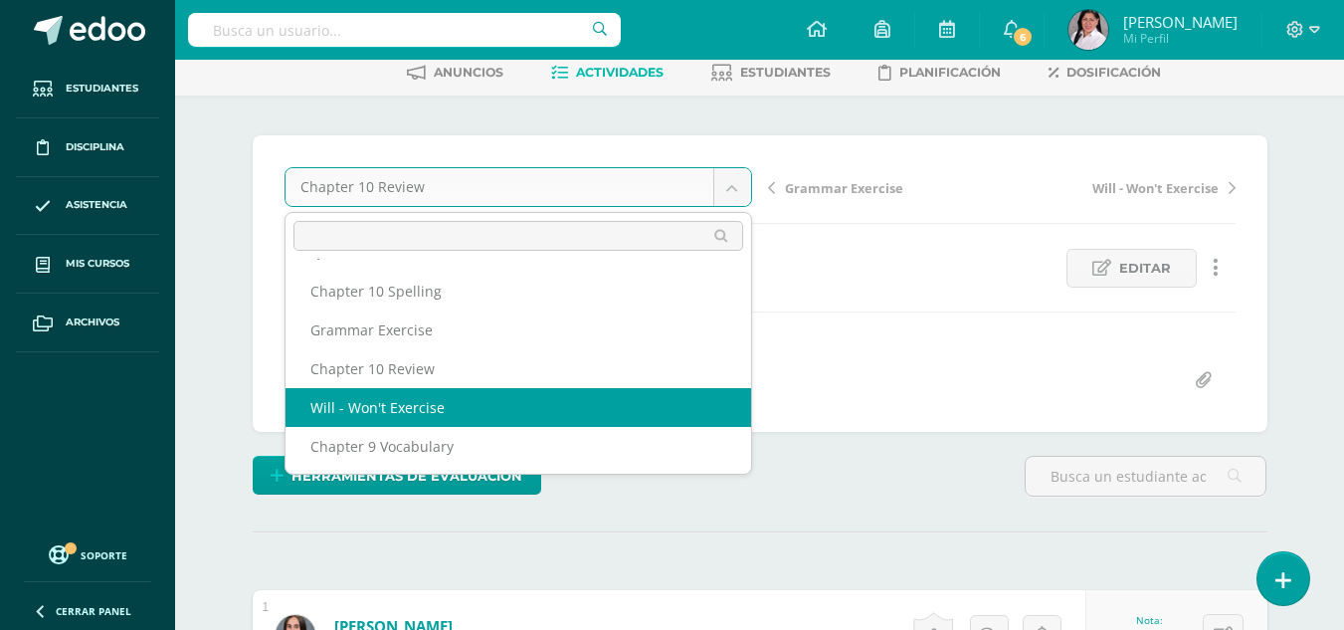
select select "/dashboard/teacher/grade-activity/235543/"
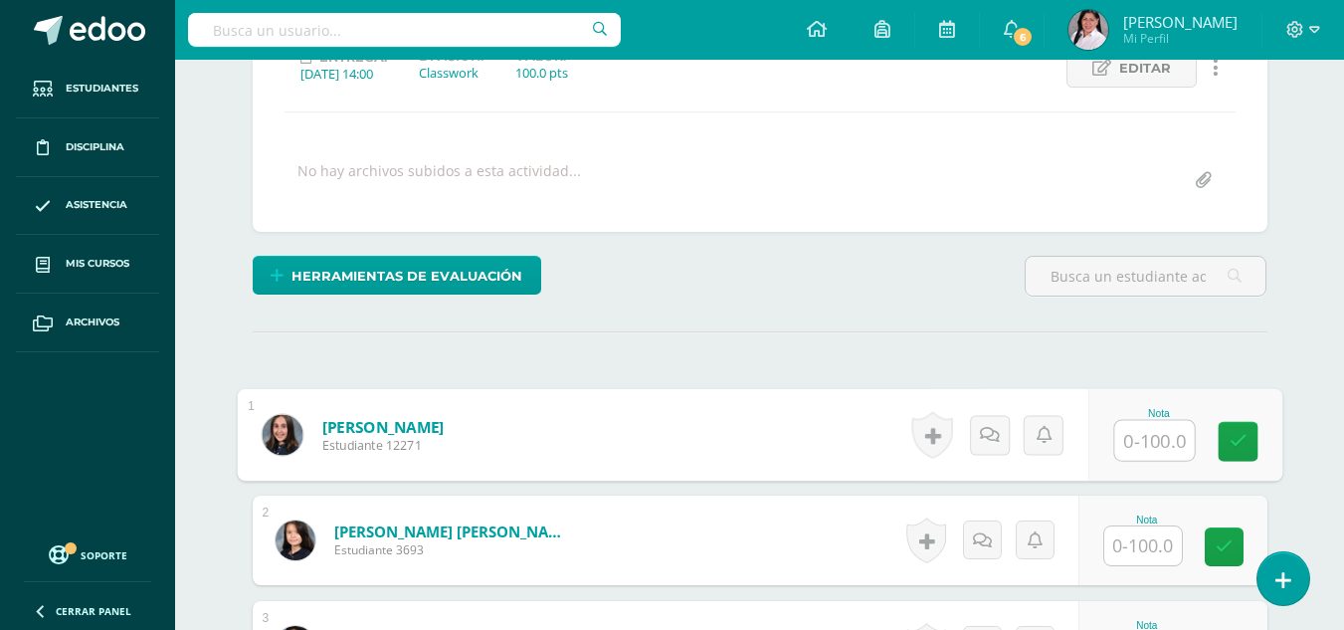
click at [1140, 436] on input "text" at bounding box center [1154, 441] width 80 height 40
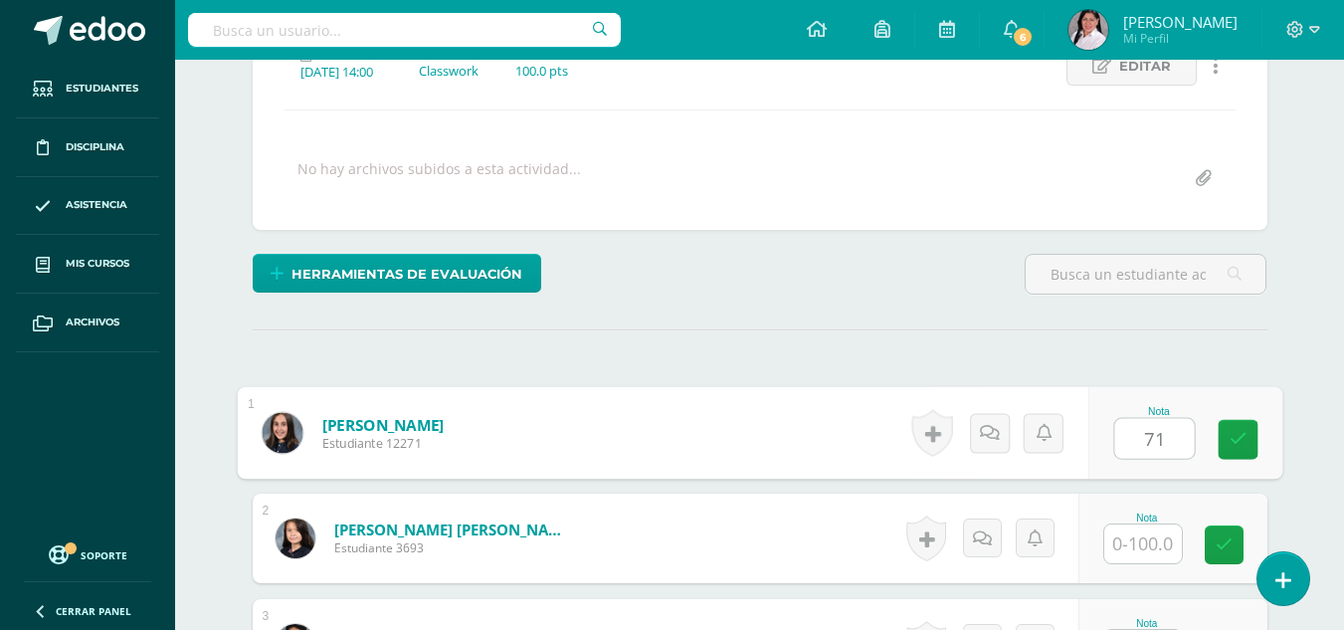
type input "71"
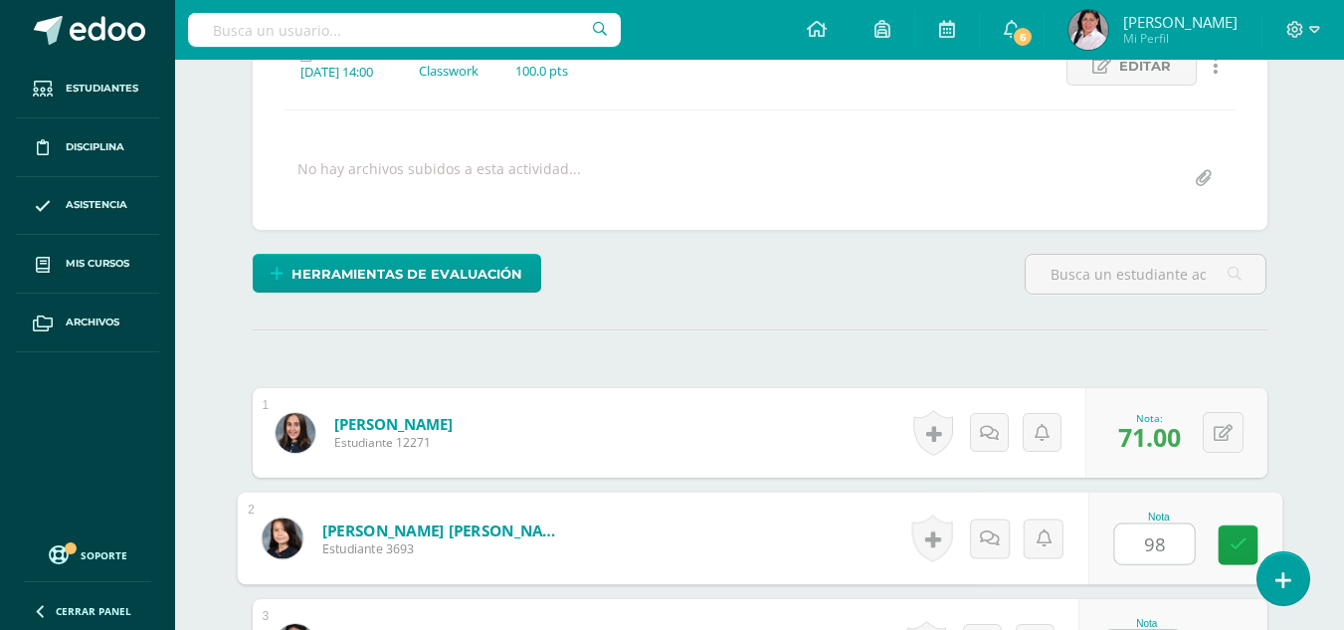
type input "98"
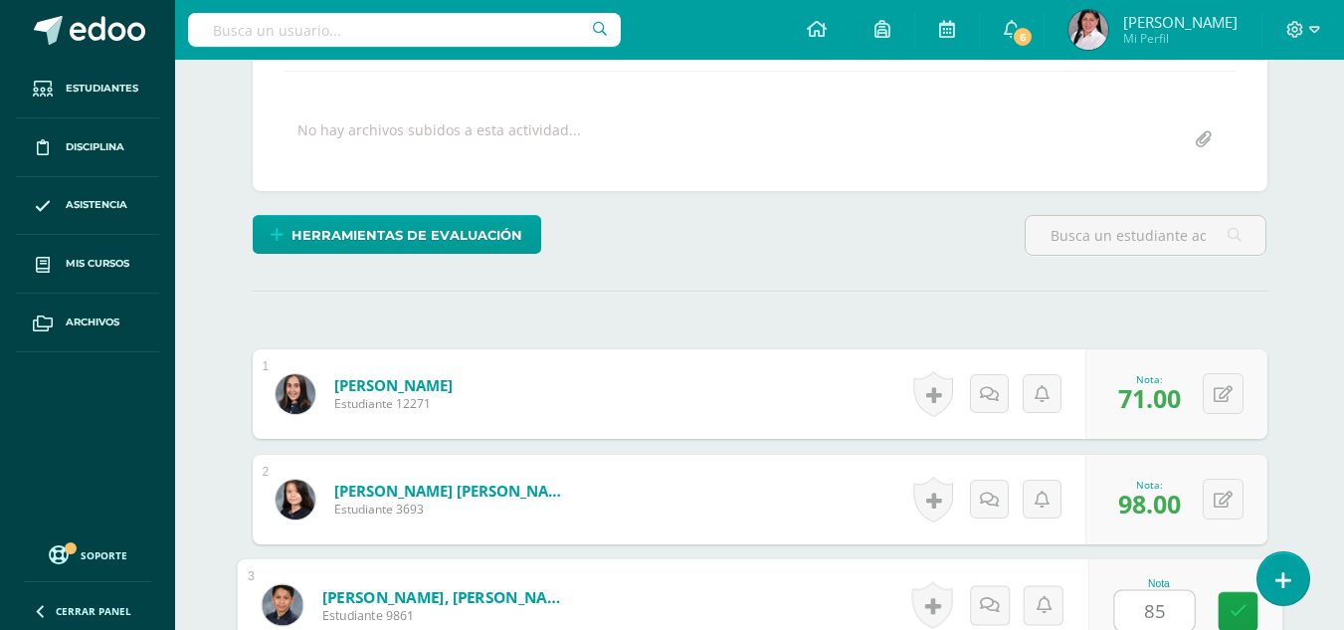
type input "85"
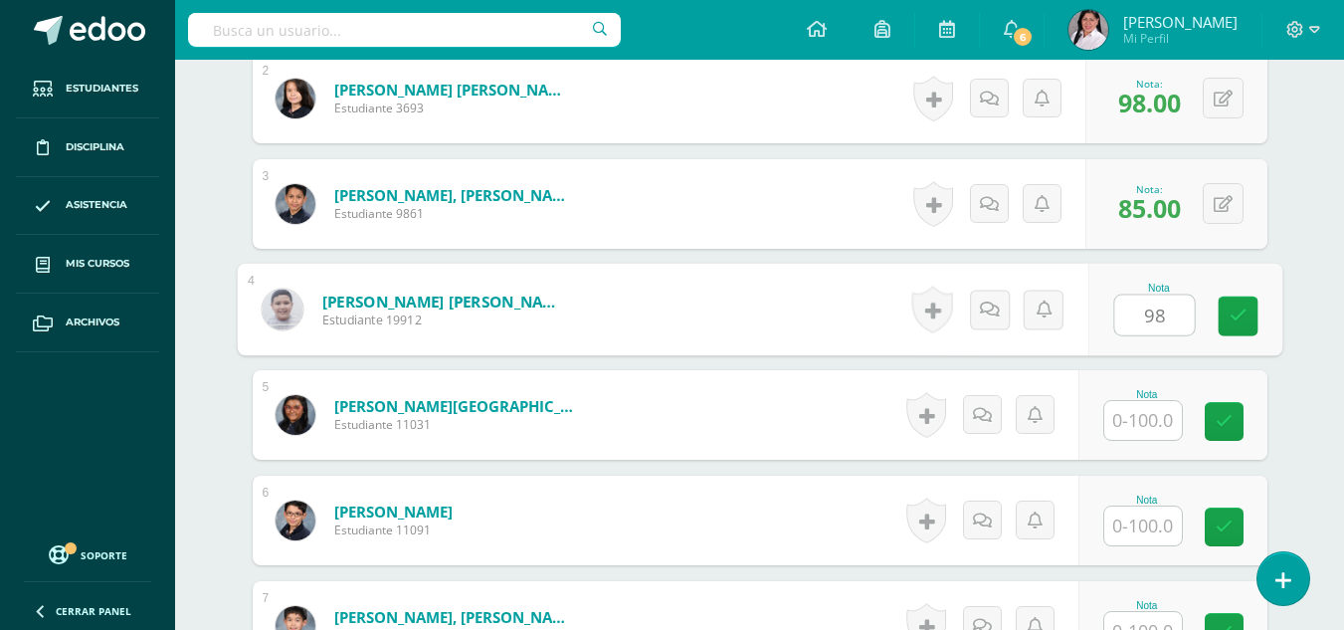
type input "98"
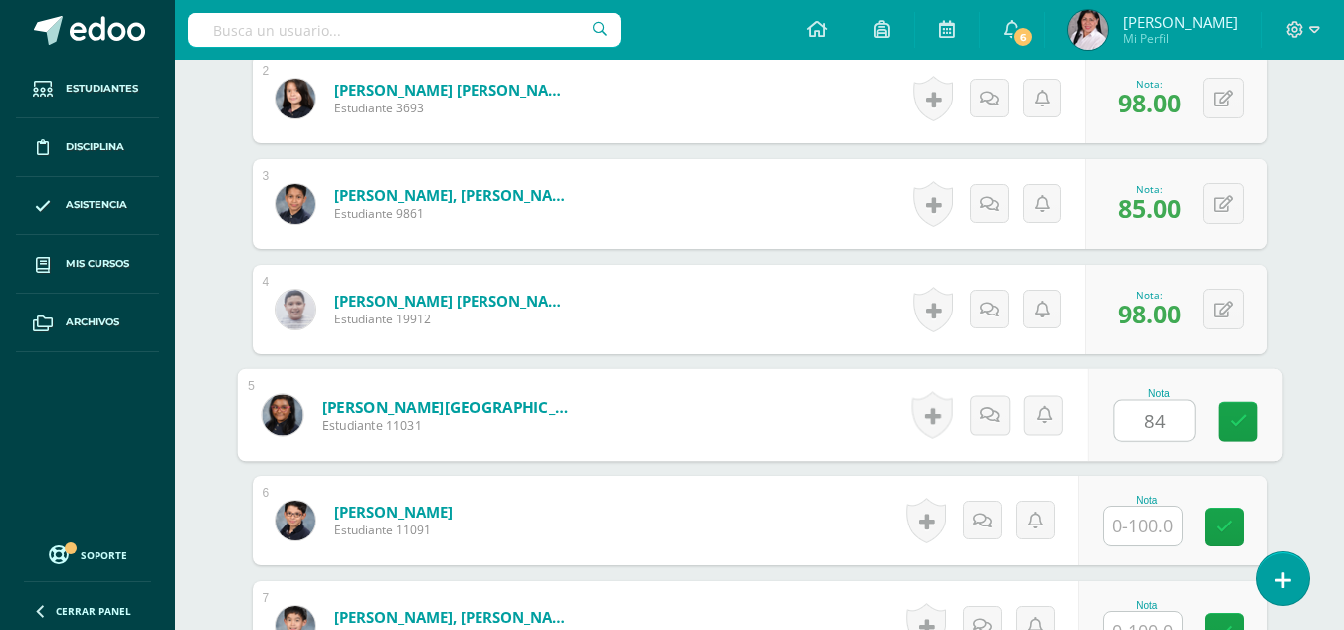
type input "84"
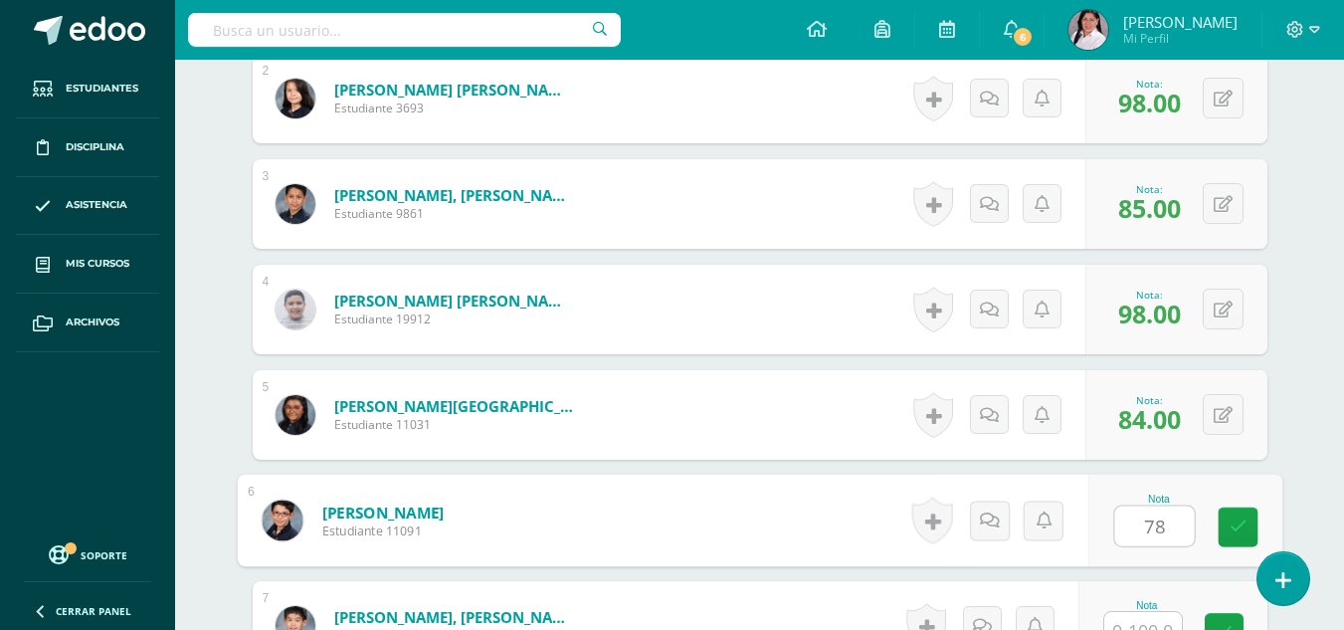
type input "78"
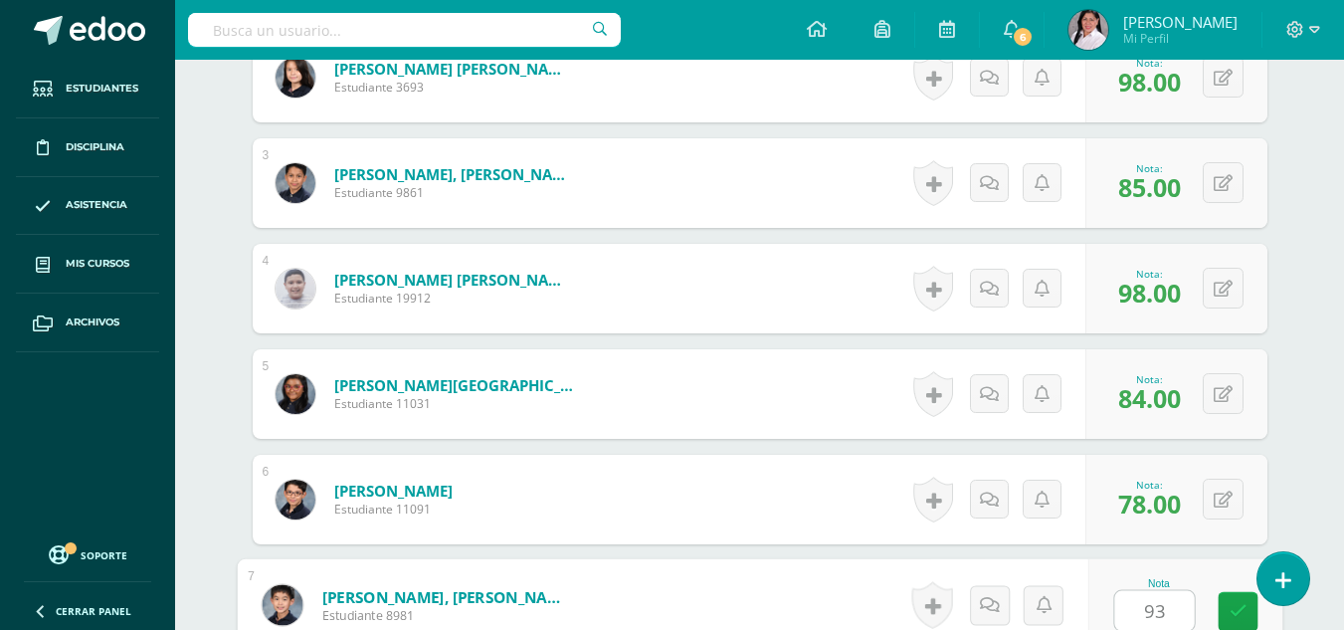
type input "93"
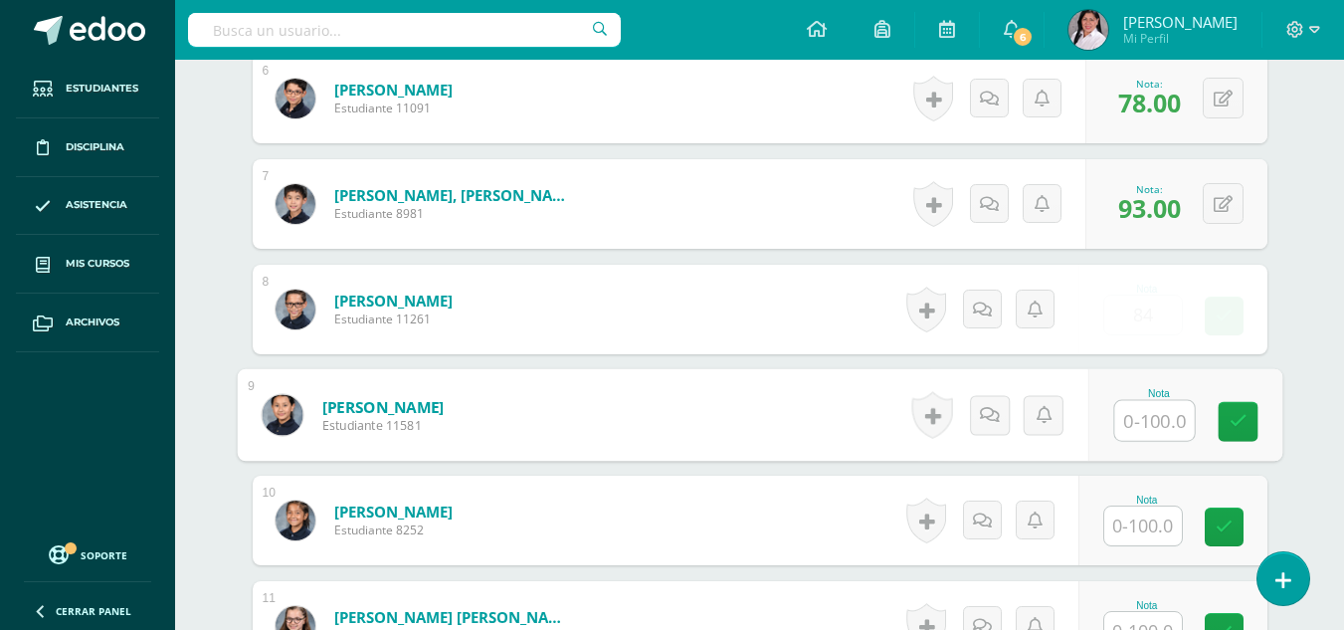
type input "84.00"
click at [1222, 321] on button at bounding box center [1223, 309] width 41 height 41
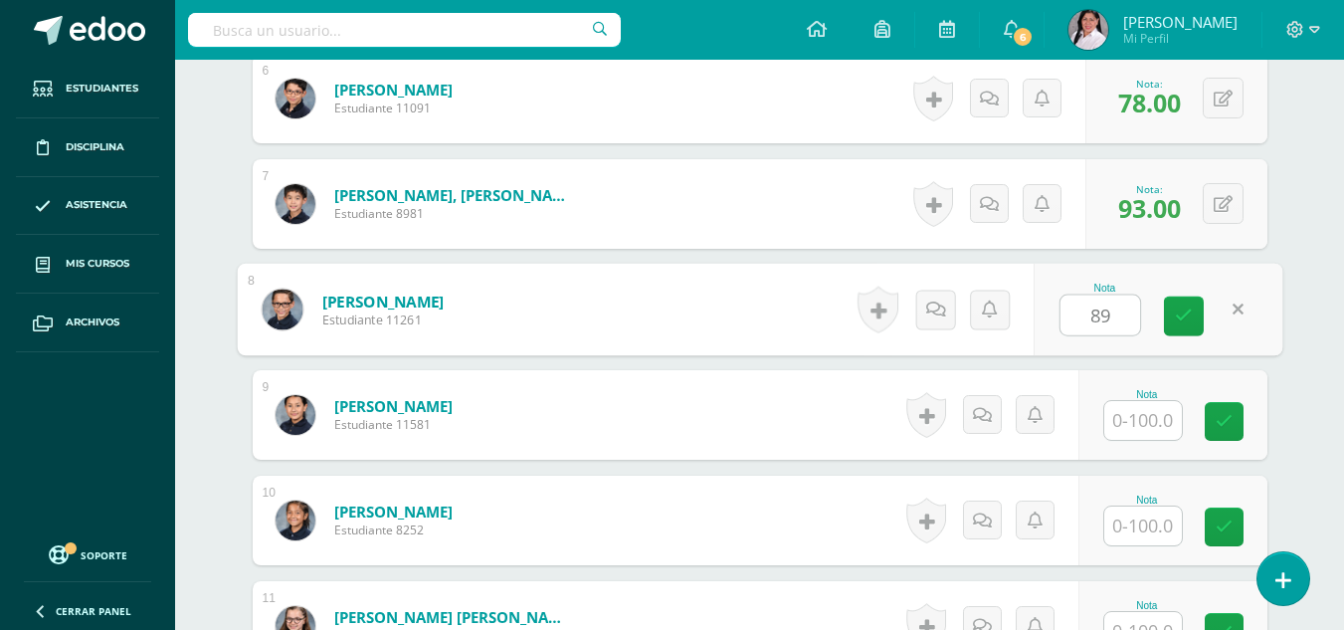
type input "89"
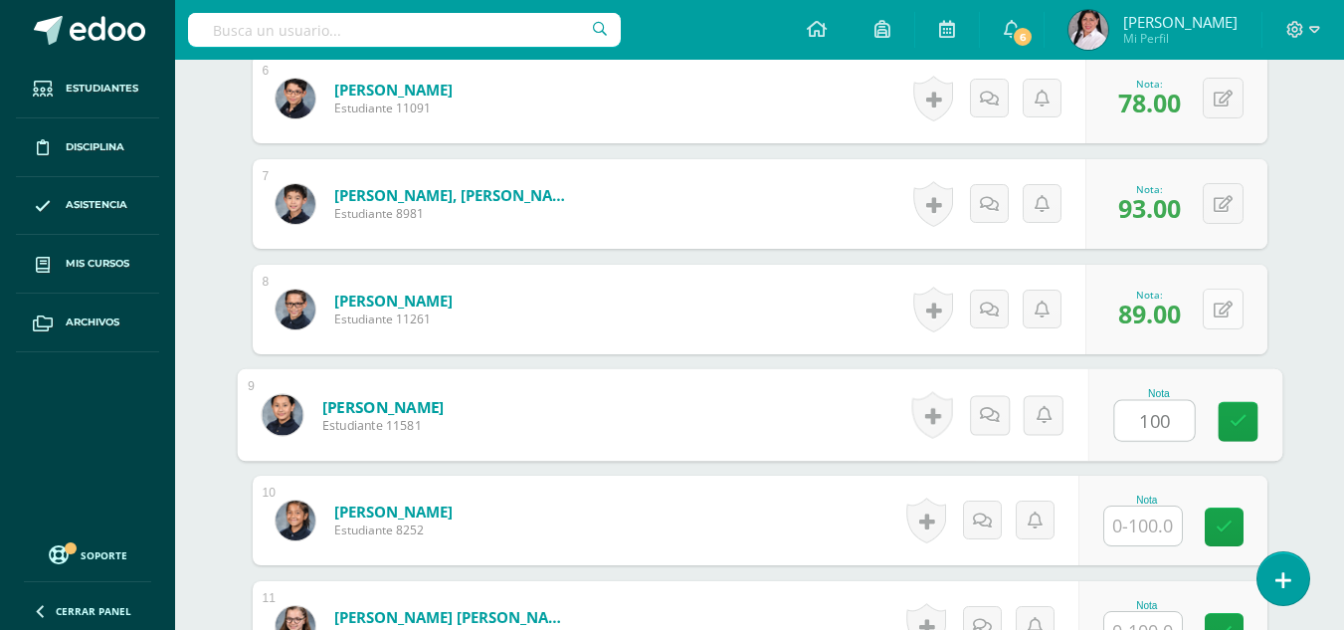
type input "100"
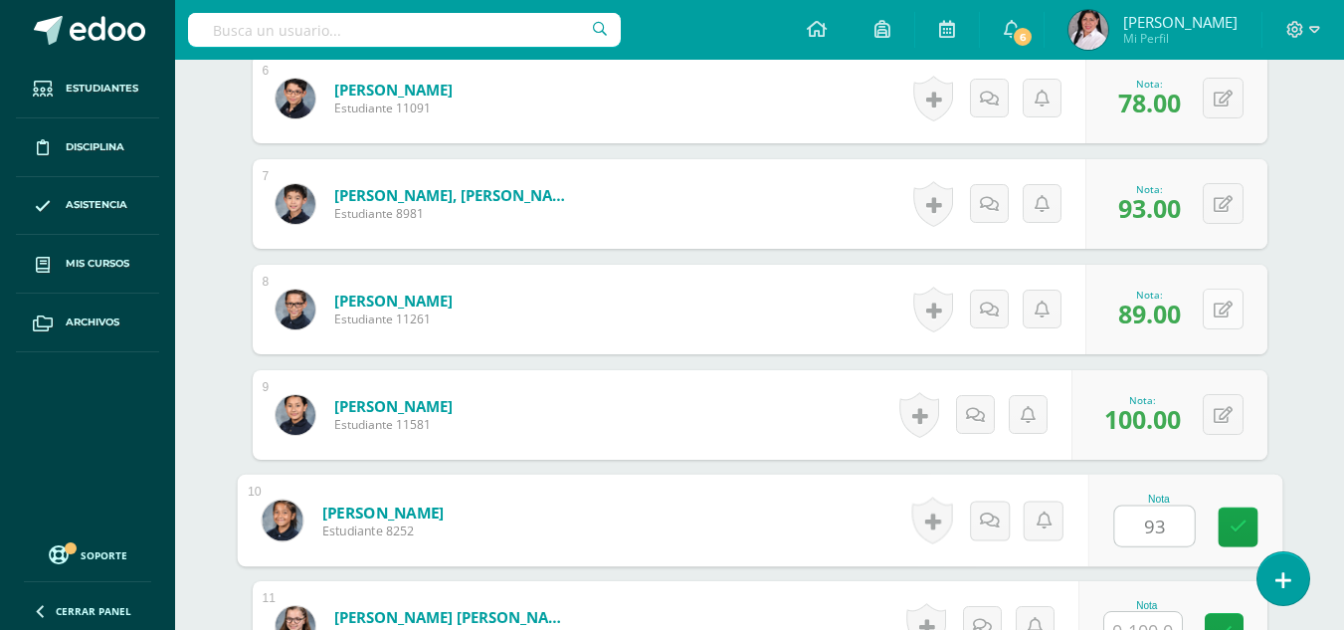
type input "93"
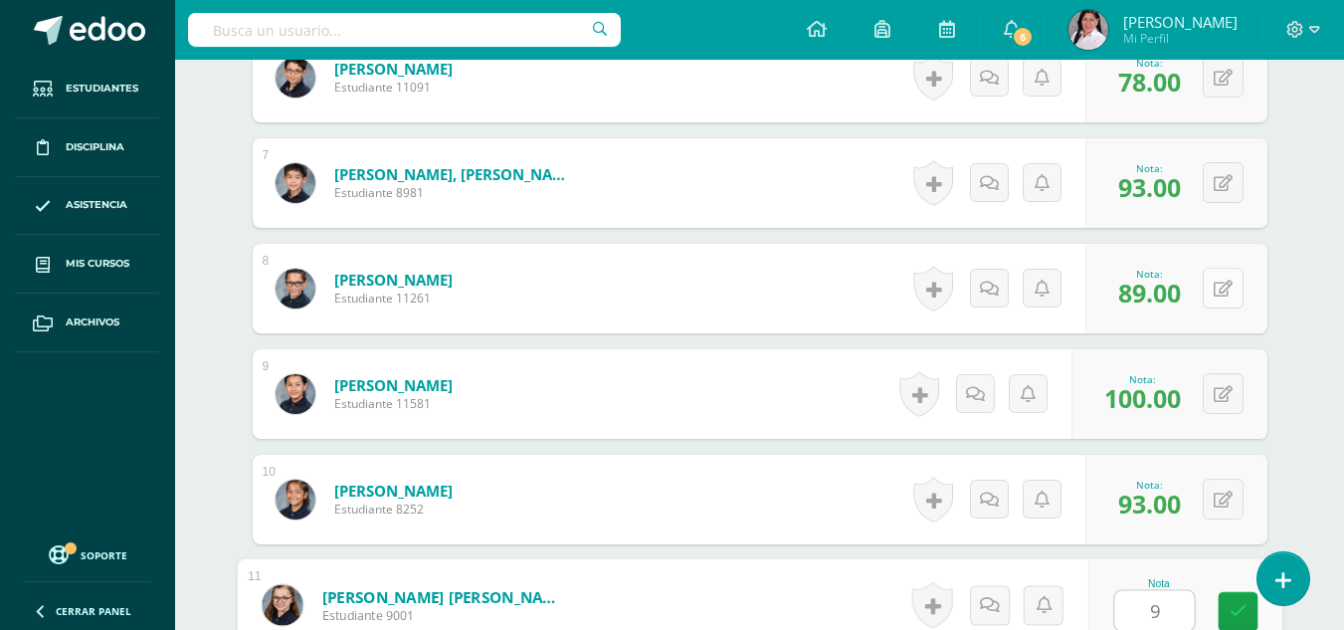
type input "93"
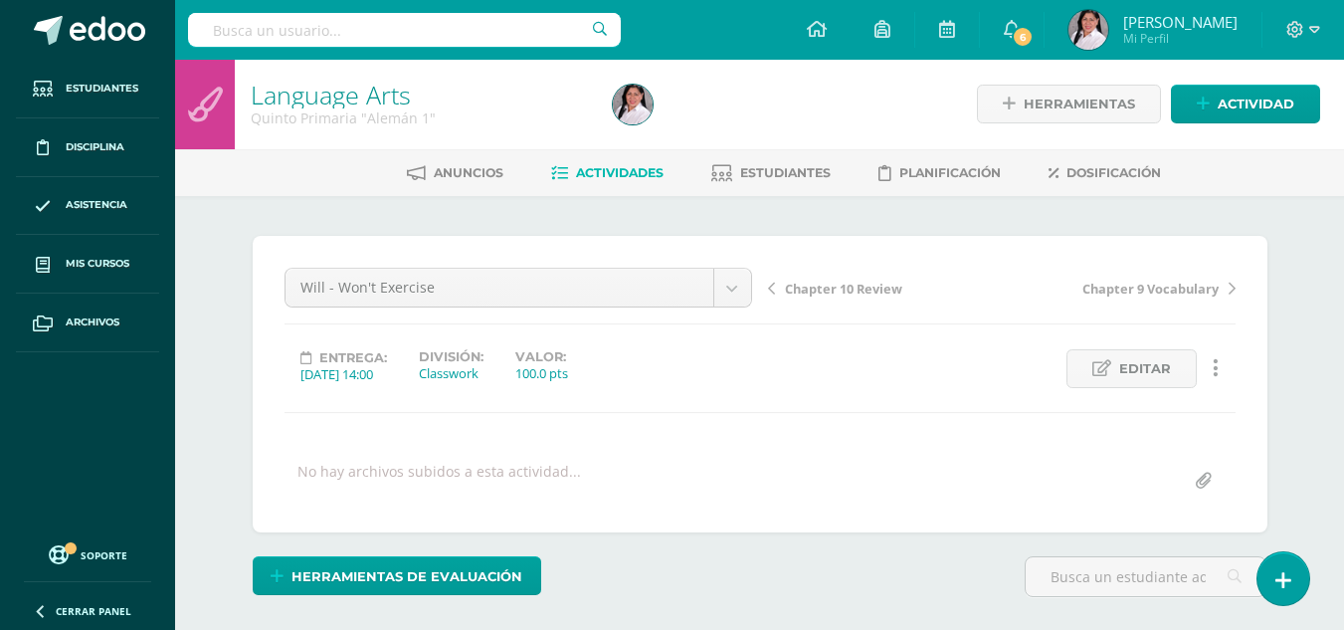
scroll to position [0, 0]
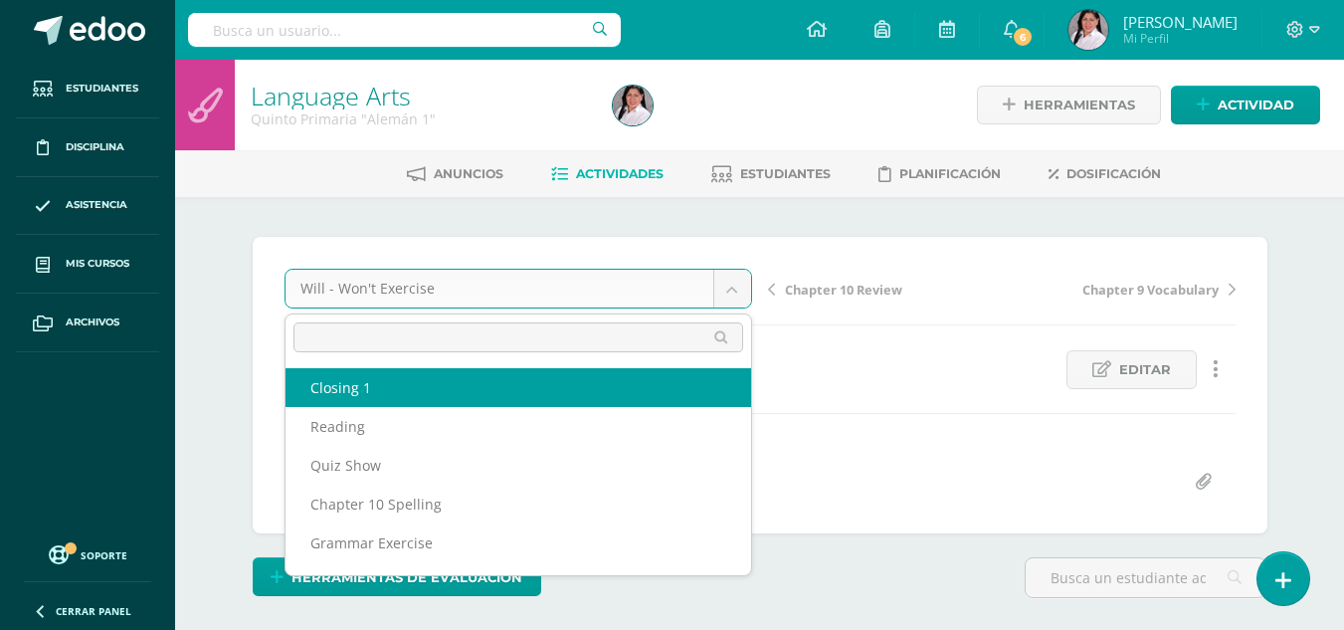
select select "/dashboard/teacher/grade-activity/235545/"
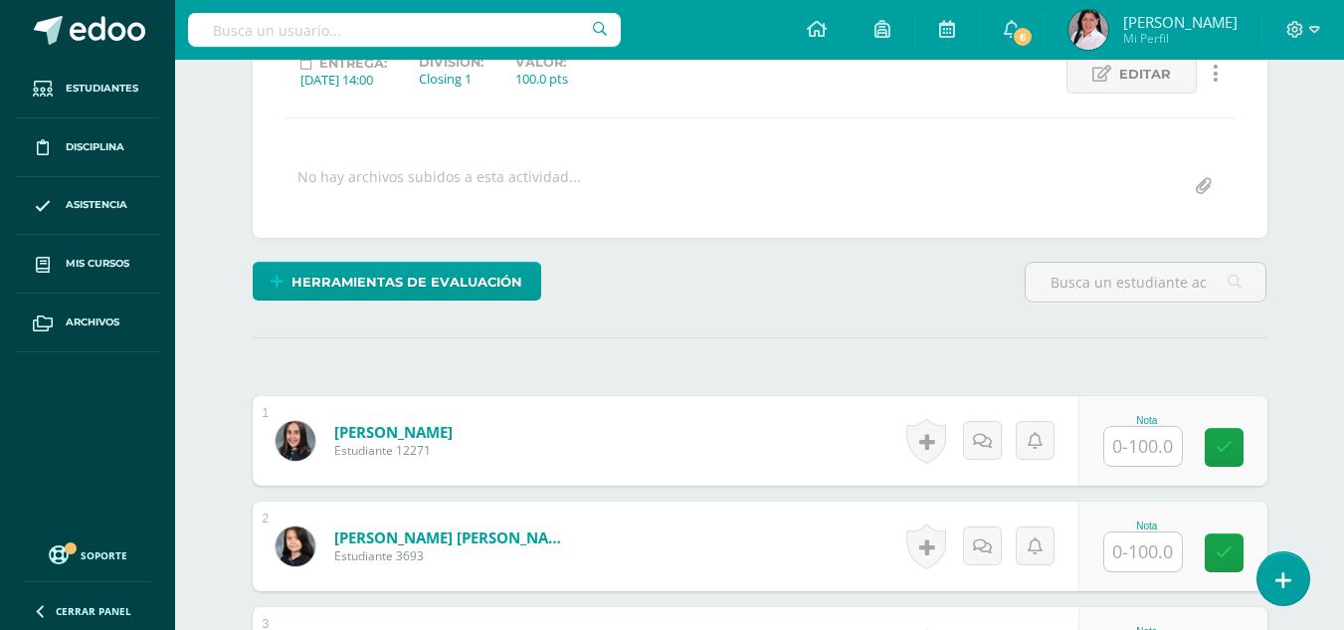
scroll to position [298, 0]
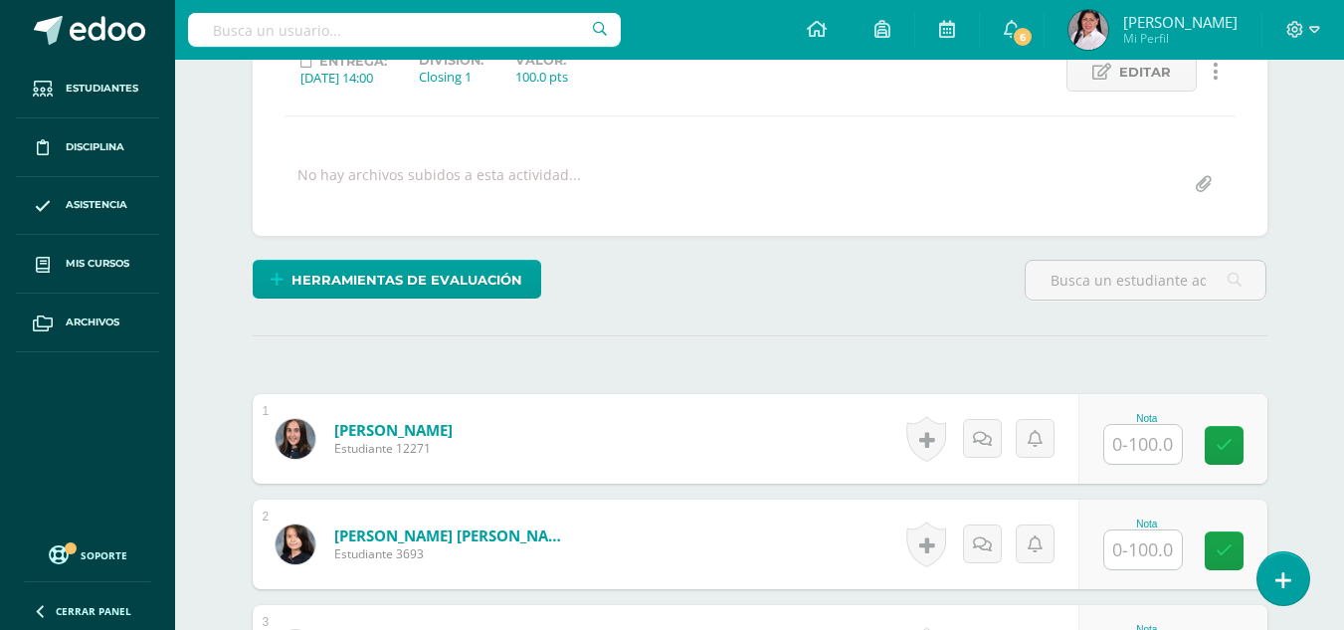
click at [1141, 448] on input "text" at bounding box center [1144, 444] width 78 height 39
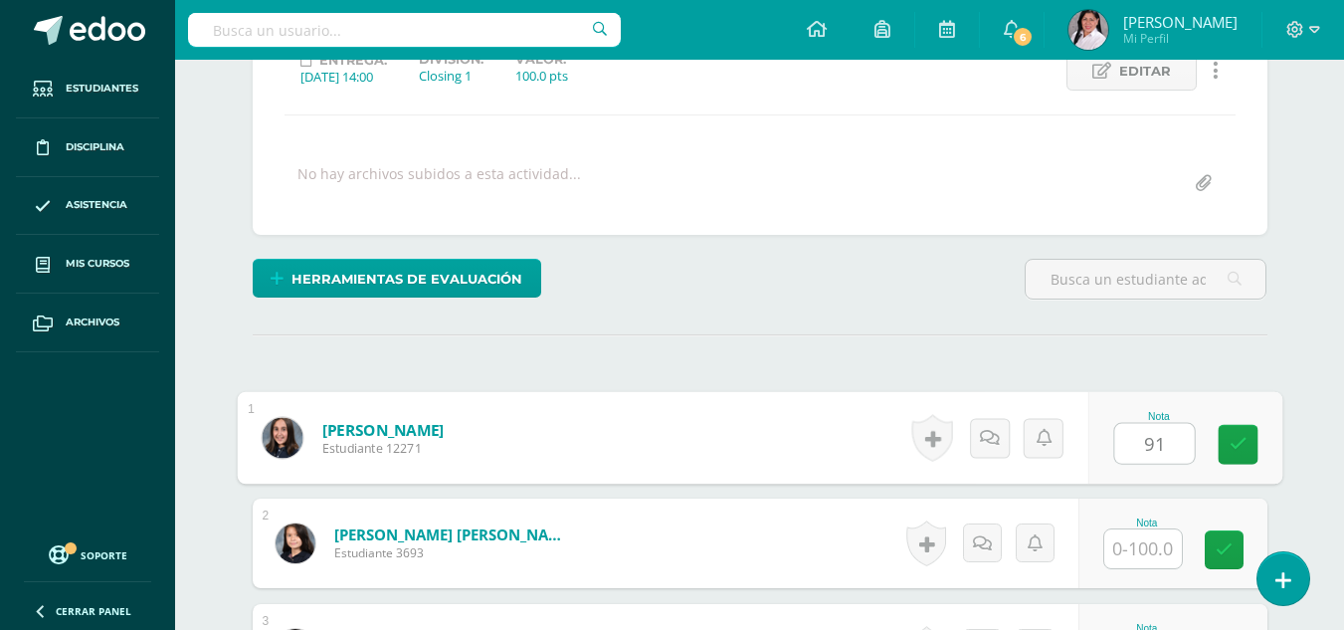
type input "91"
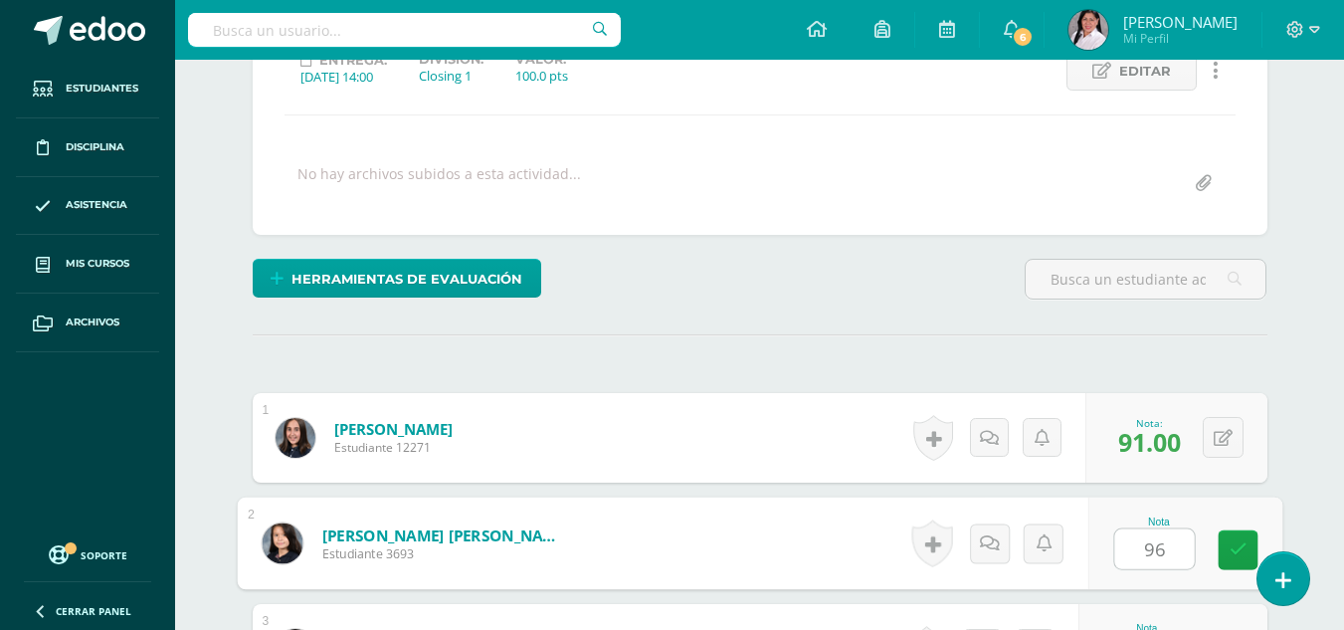
type input "96"
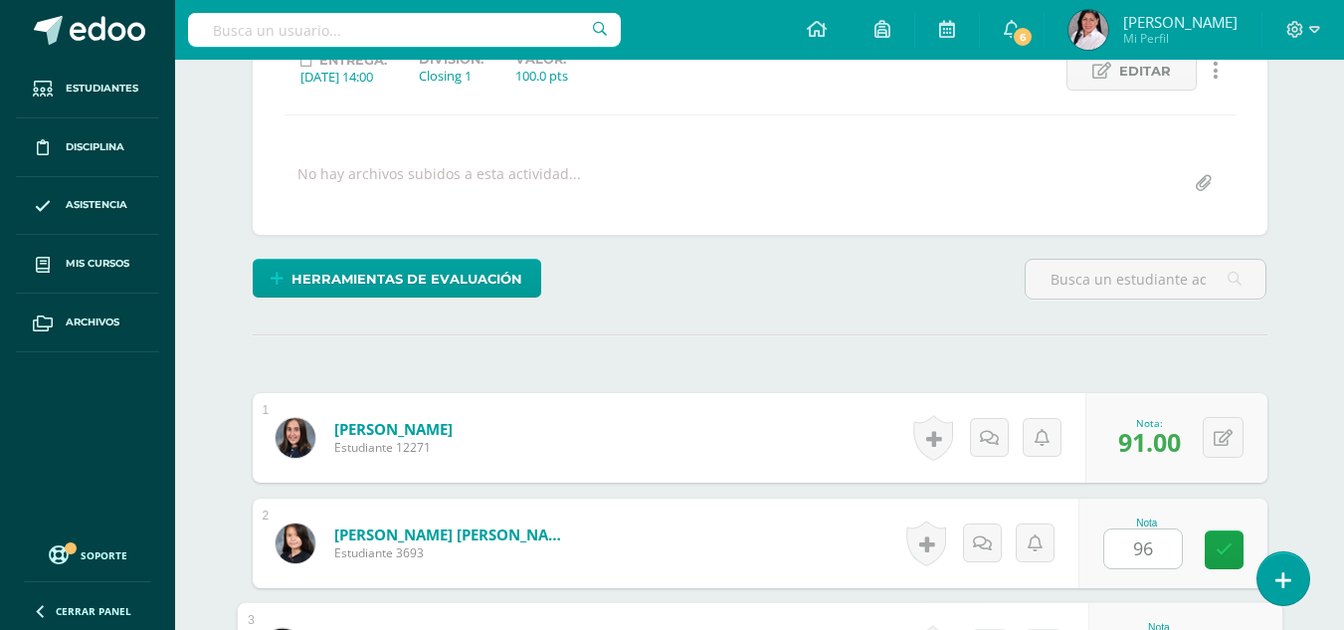
scroll to position [638, 0]
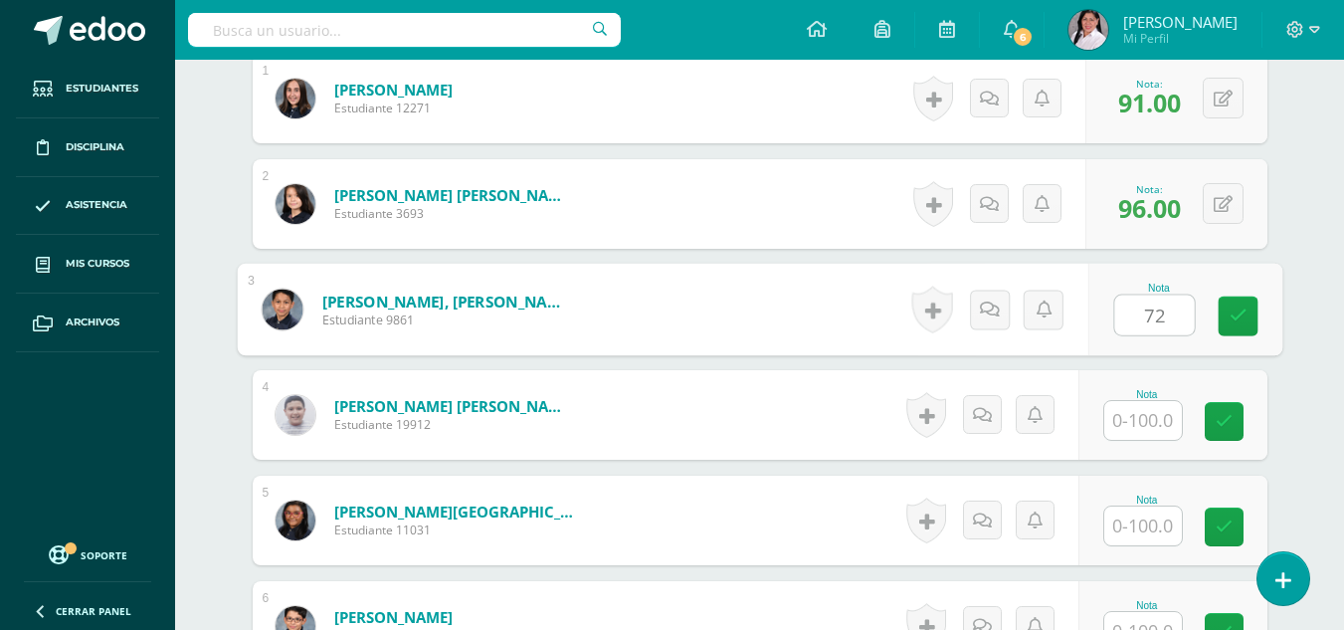
type input "72"
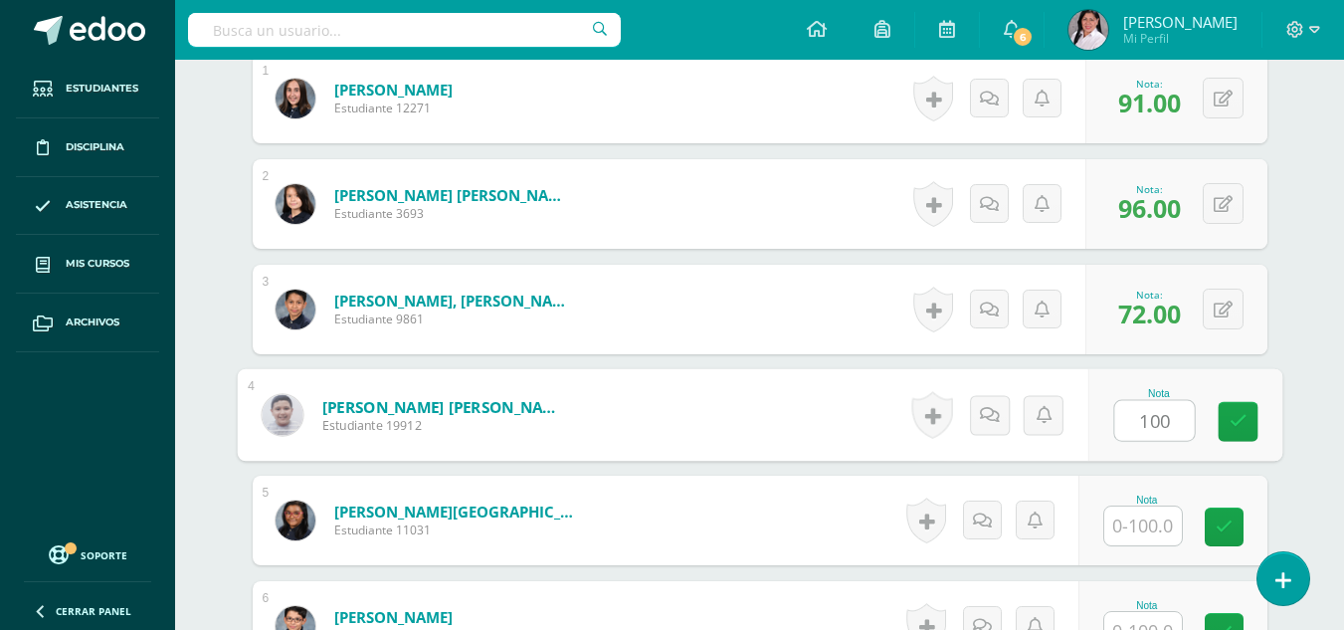
type input "100"
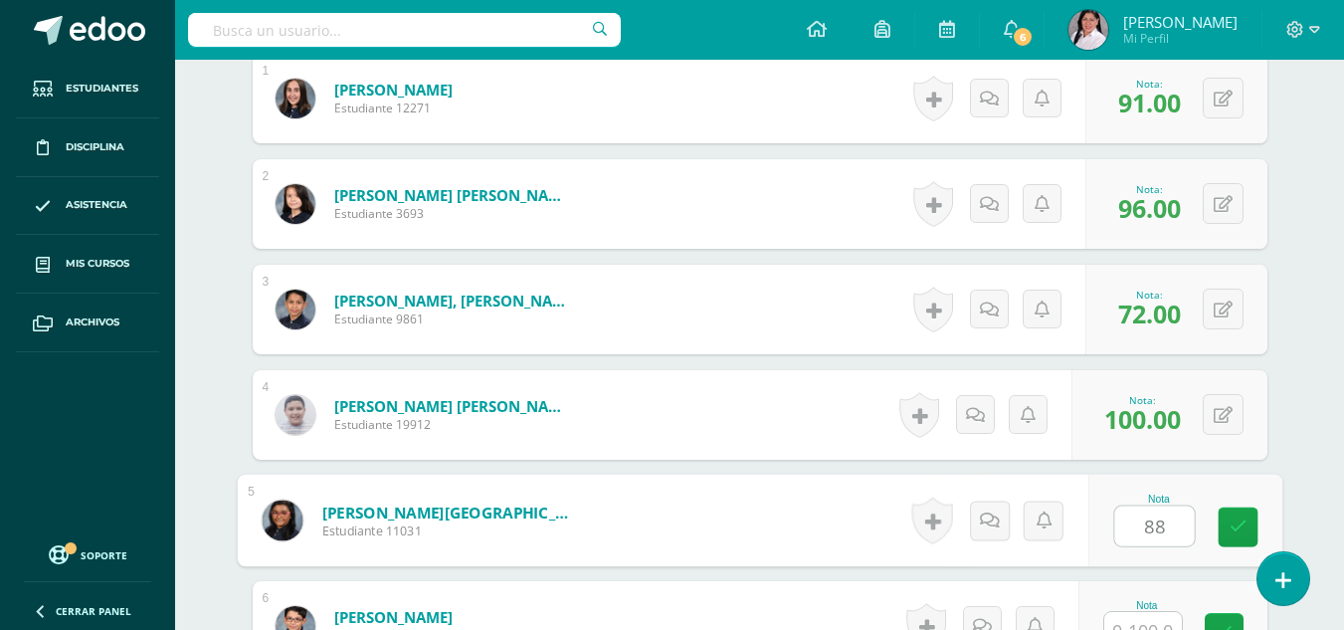
type input "88"
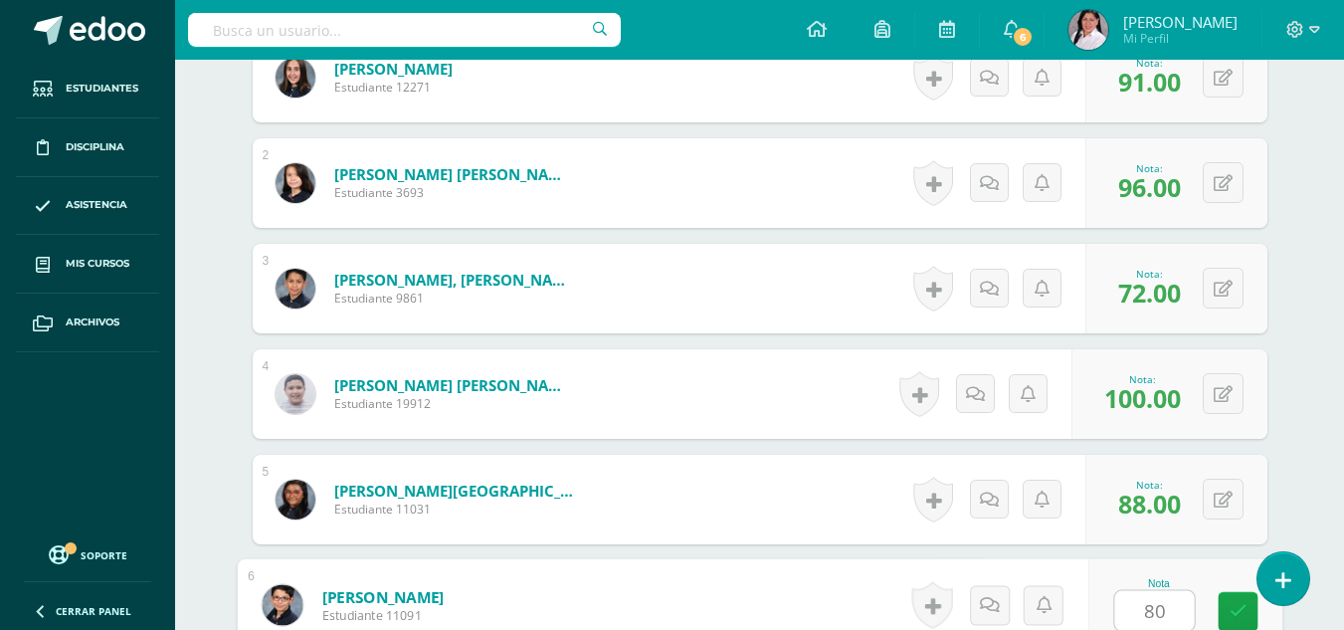
type input "80"
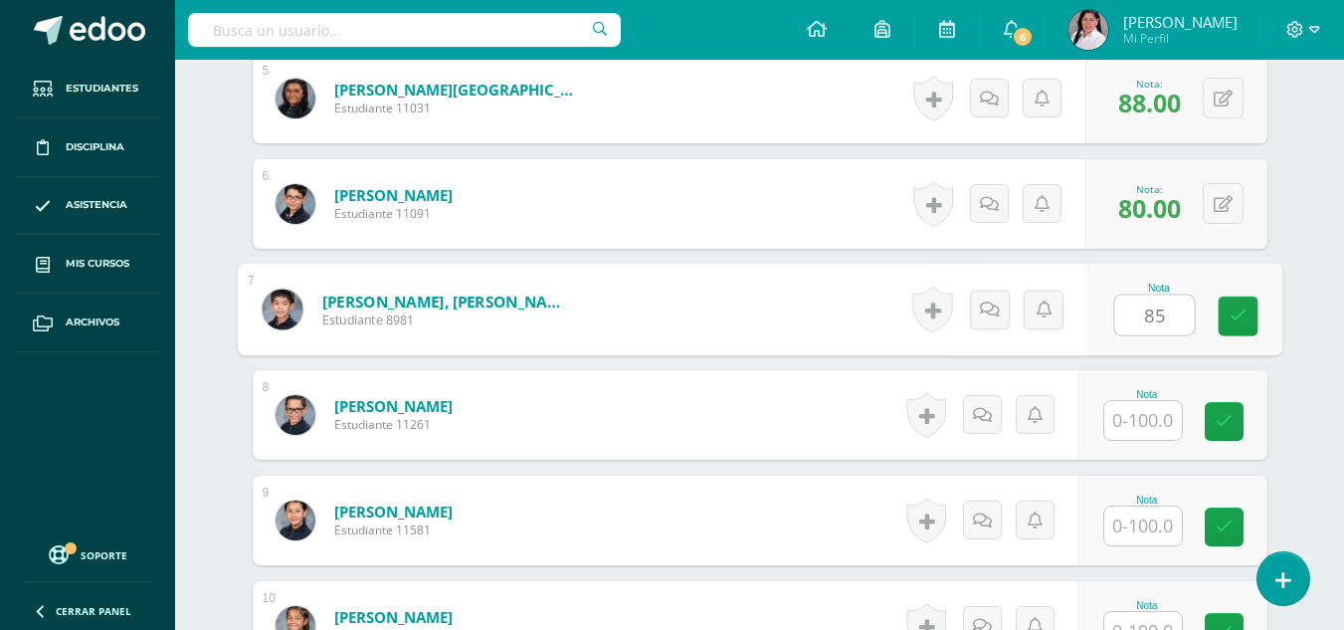
type input "85"
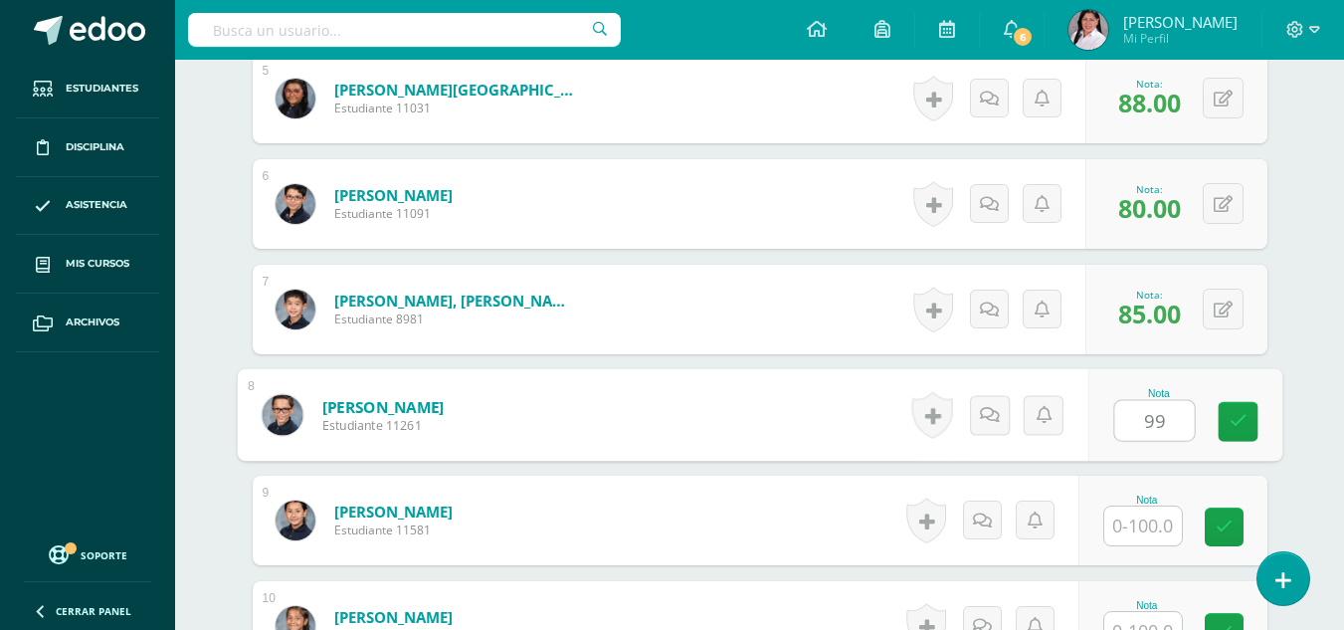
type input "99"
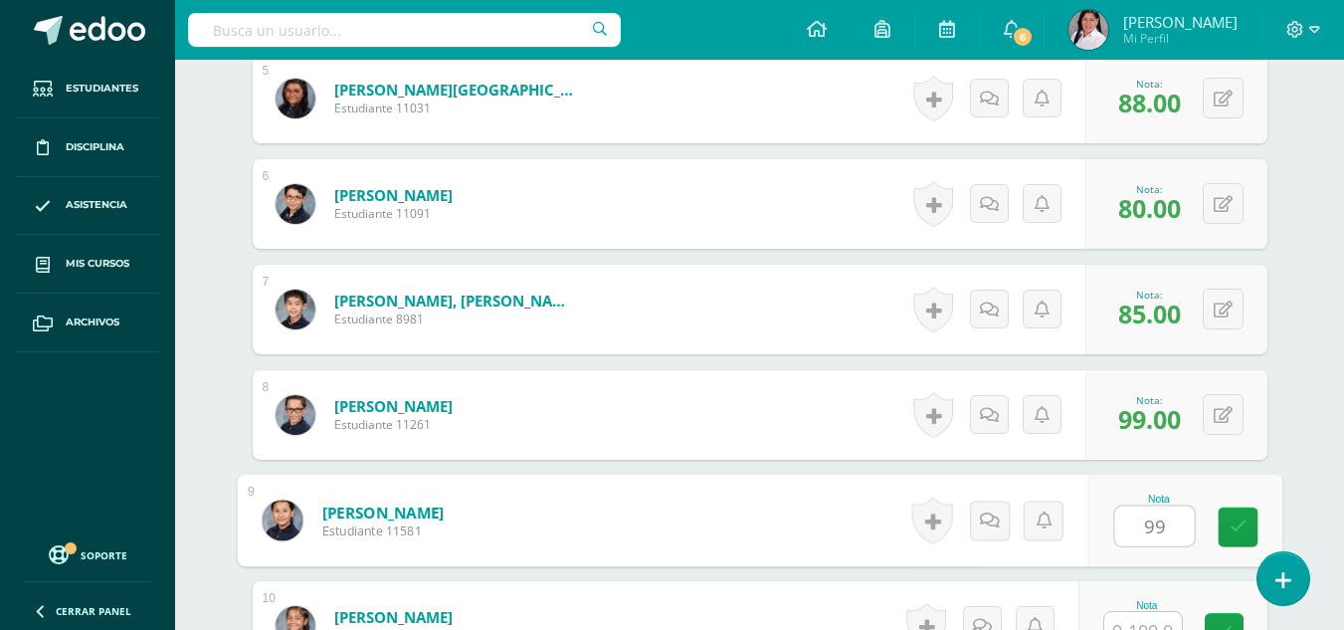
type input "99"
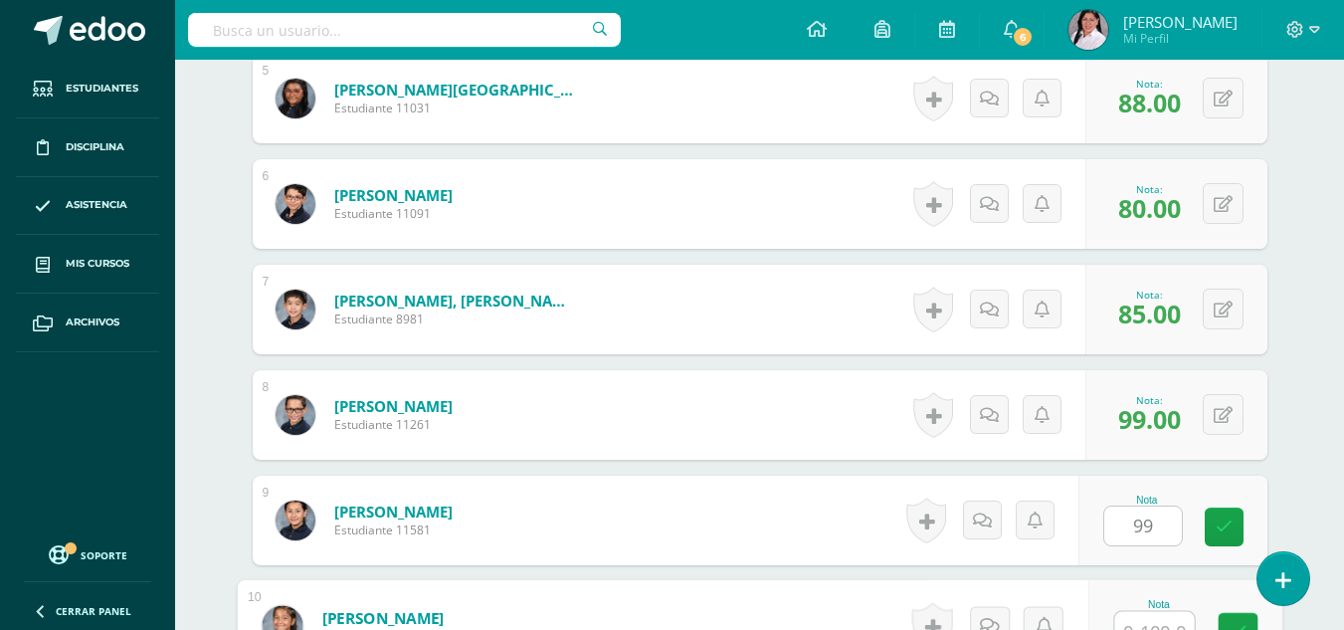
scroll to position [1081, 0]
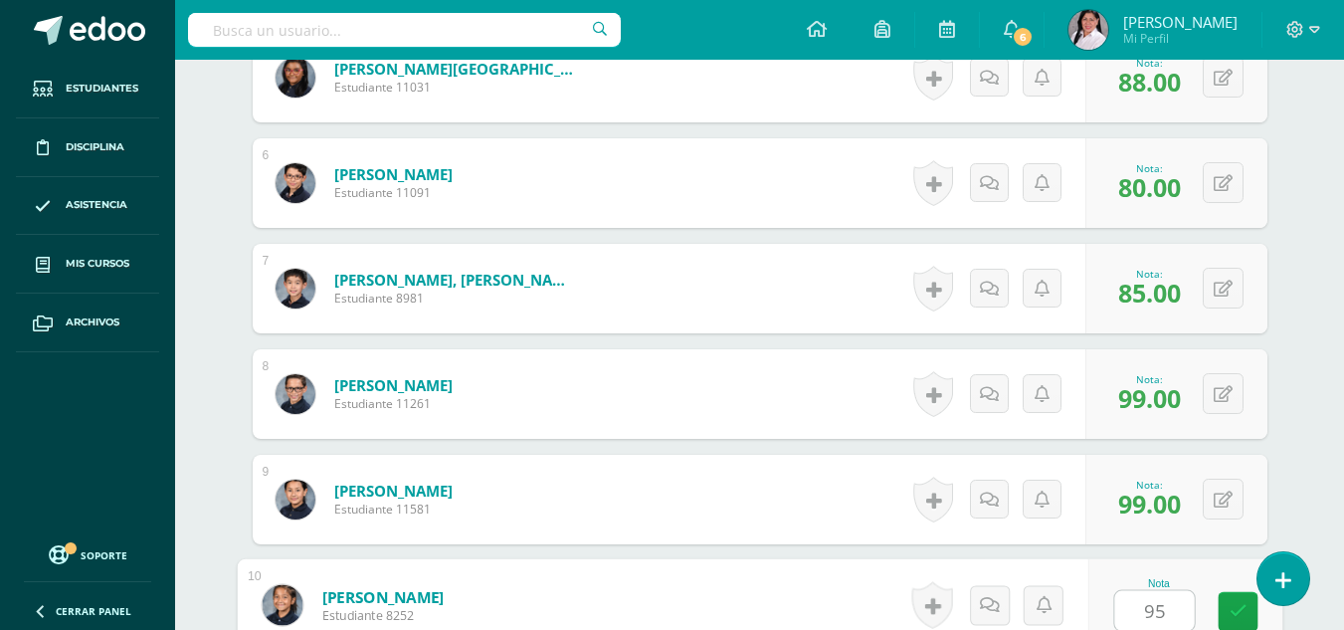
type input "95"
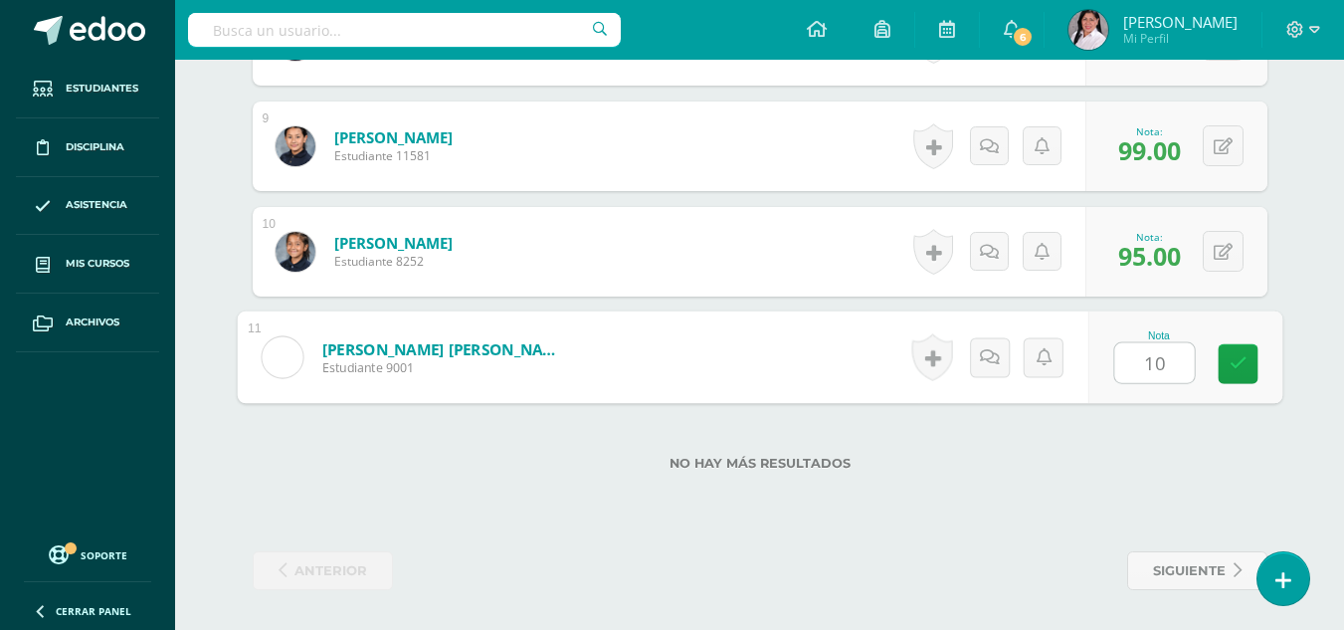
type input "100"
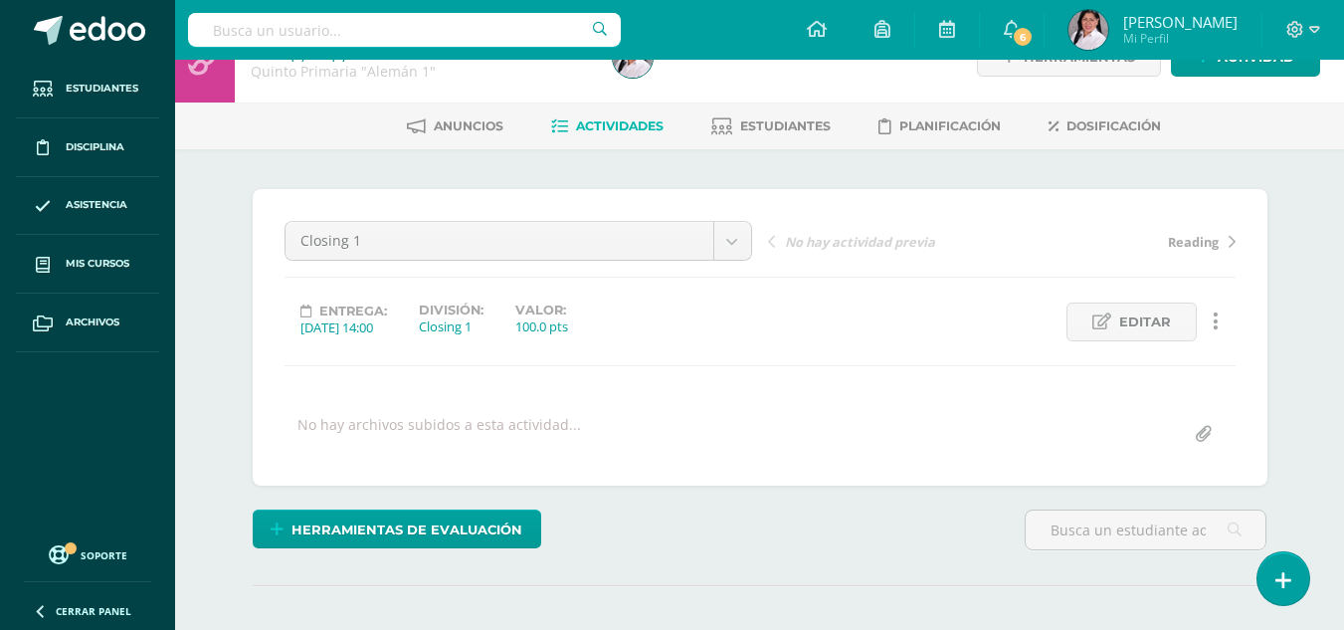
scroll to position [0, 0]
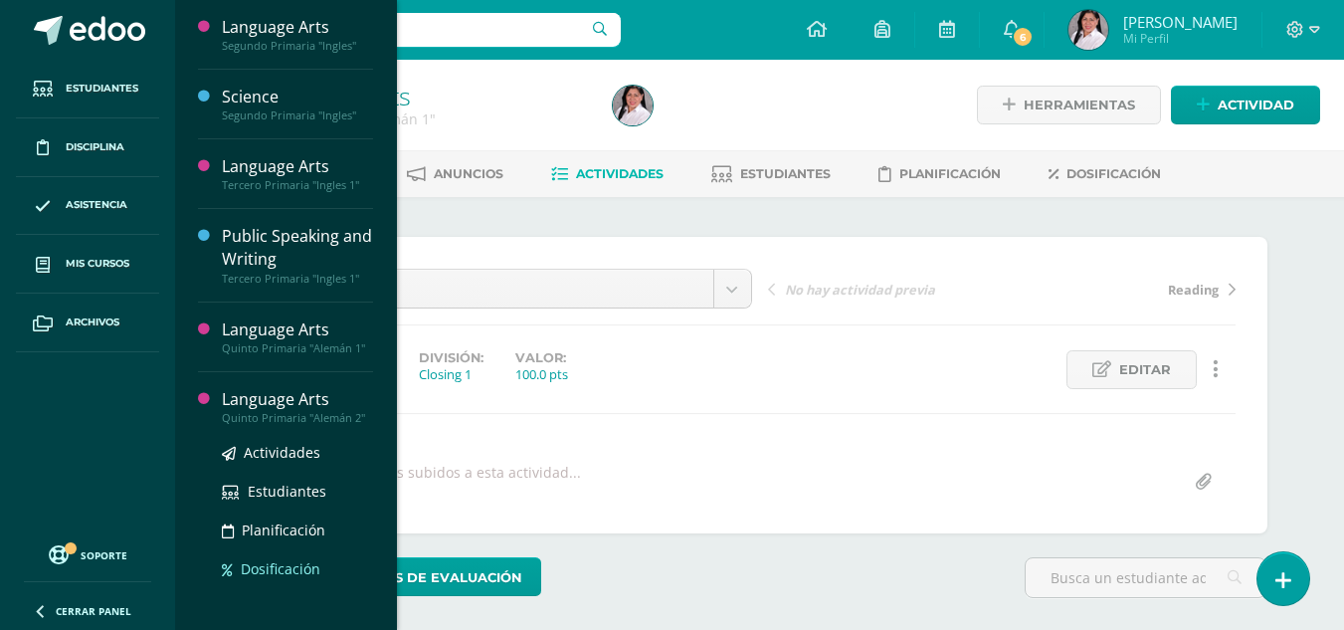
click at [277, 562] on span "Dosificación" at bounding box center [281, 568] width 80 height 19
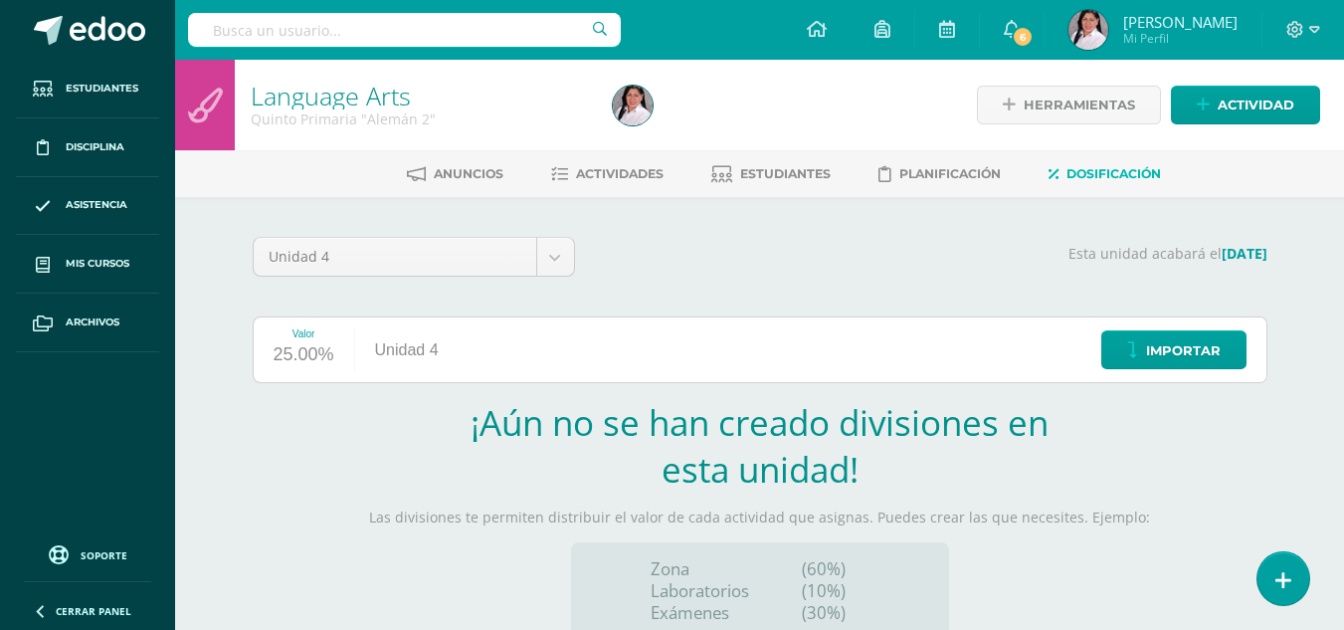
scroll to position [213, 0]
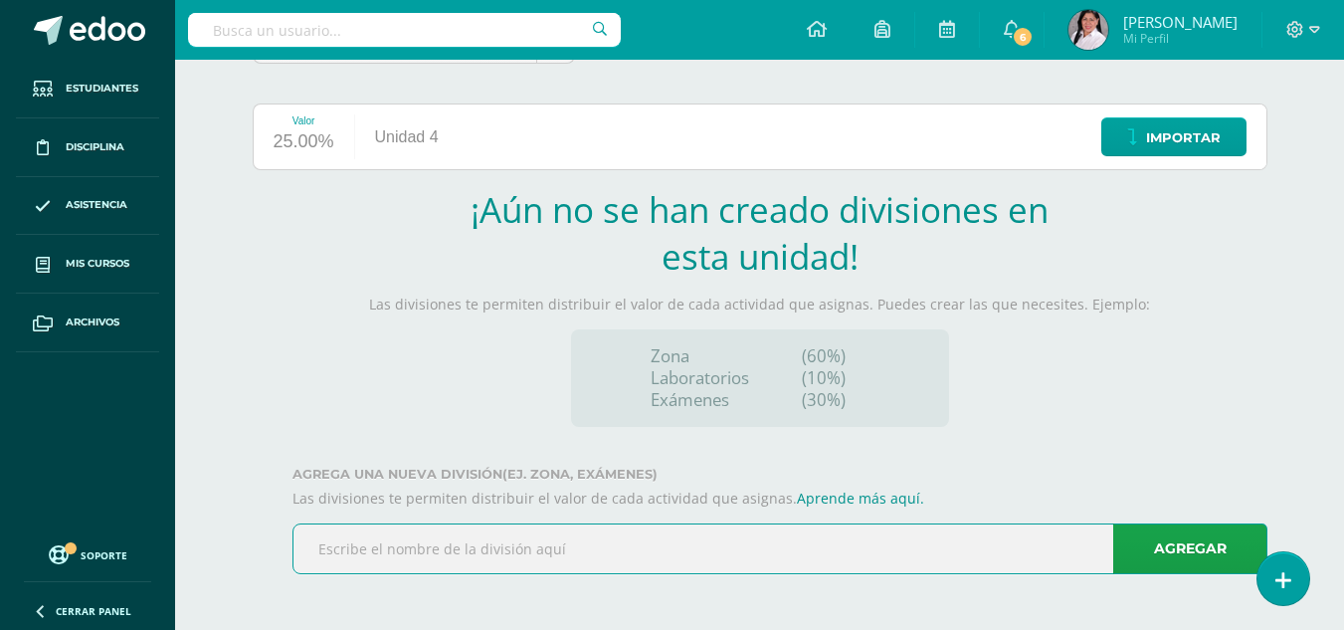
click at [380, 561] on input "text" at bounding box center [780, 548] width 973 height 49
type input "Classwork"
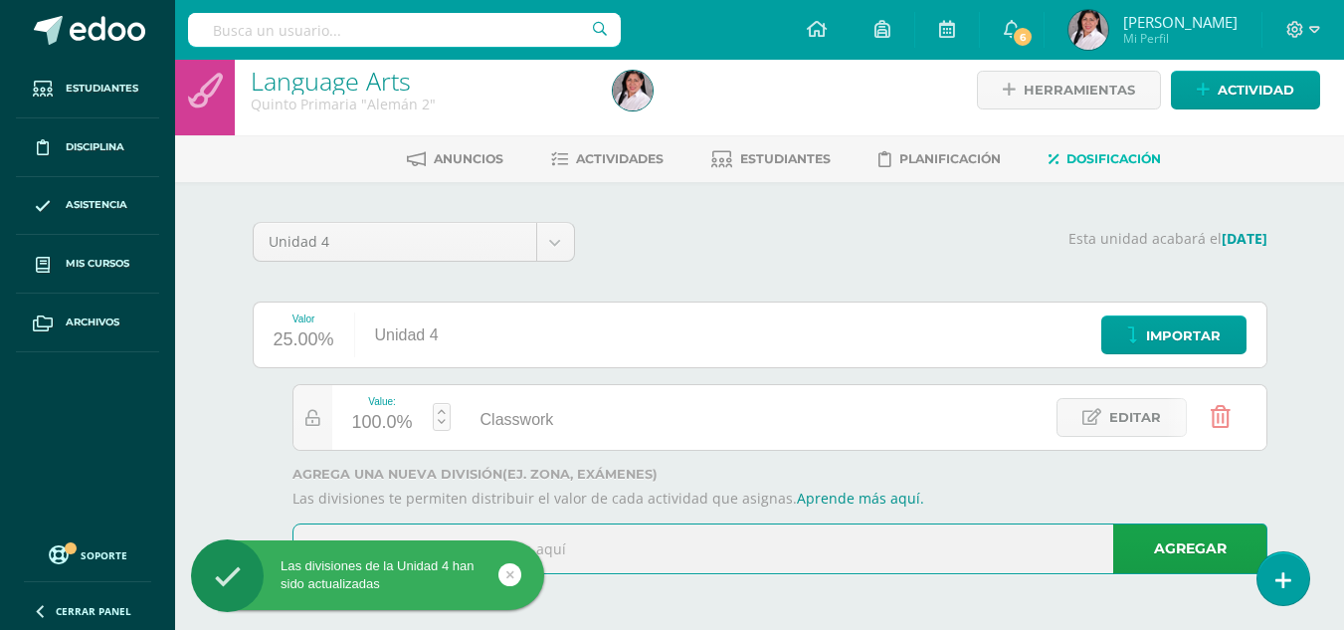
scroll to position [15, 0]
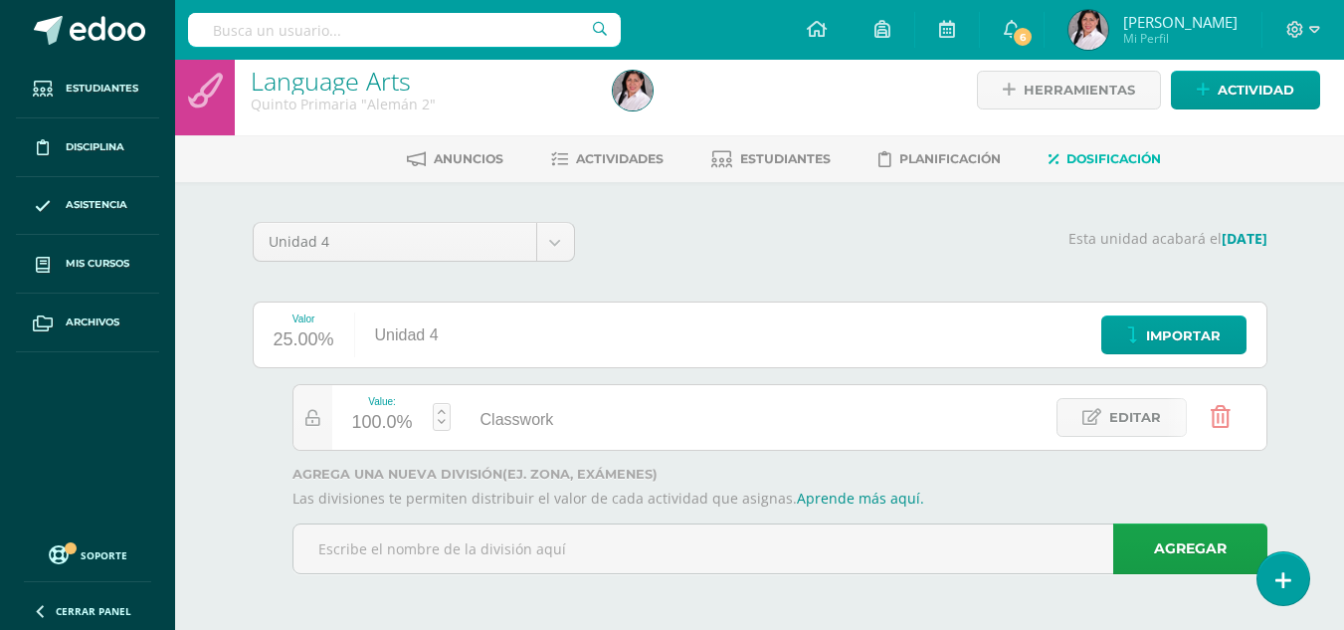
click at [420, 546] on body "Las divisiones de la Unidad 4 han sido actualizadas Estudiantes Disciplina Asis…" at bounding box center [672, 307] width 1344 height 645
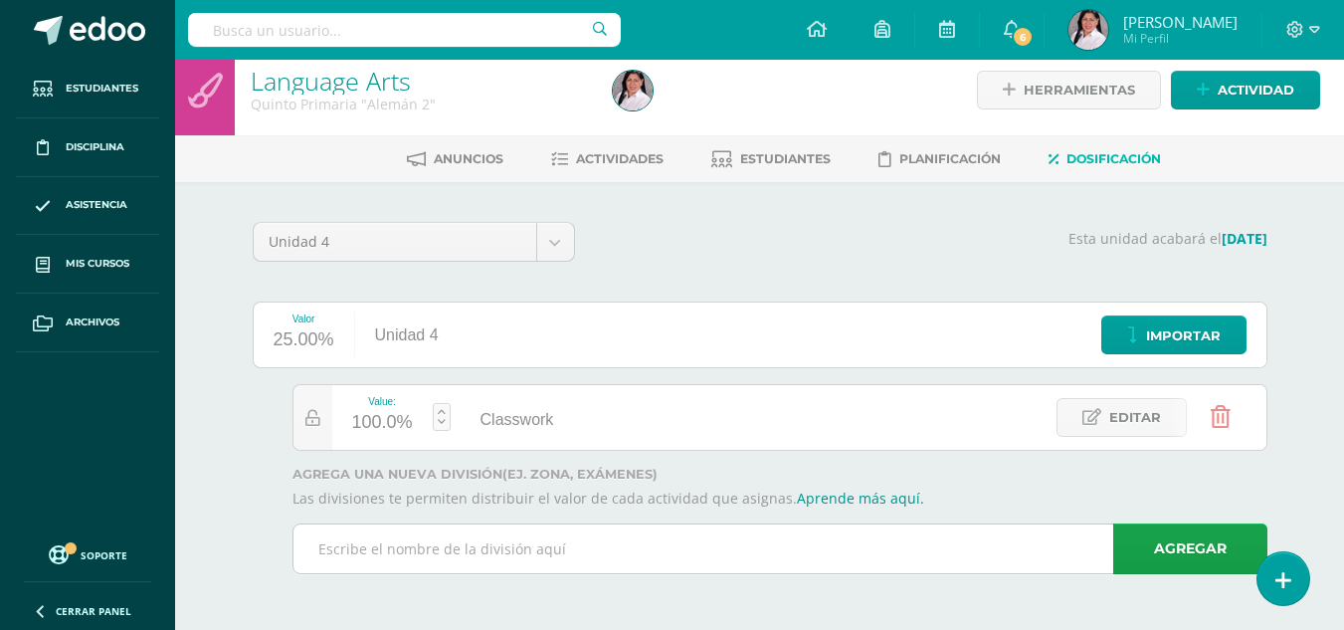
click at [420, 546] on input "text" at bounding box center [780, 548] width 973 height 49
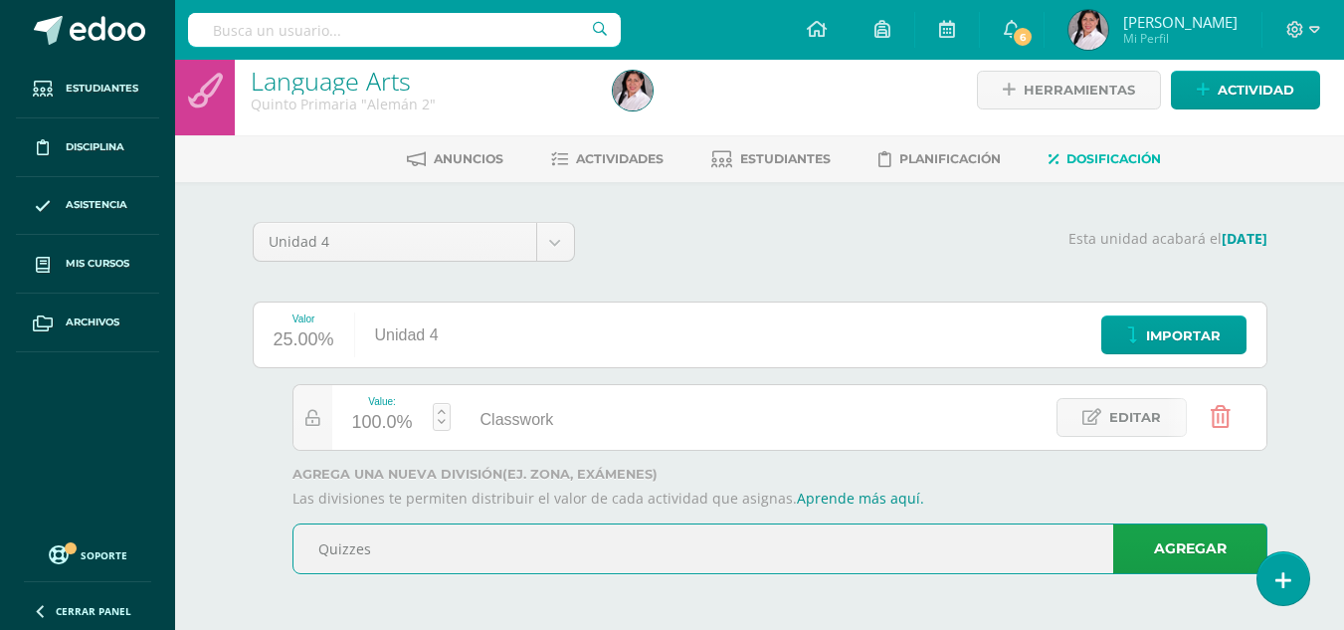
type input "Quizzes"
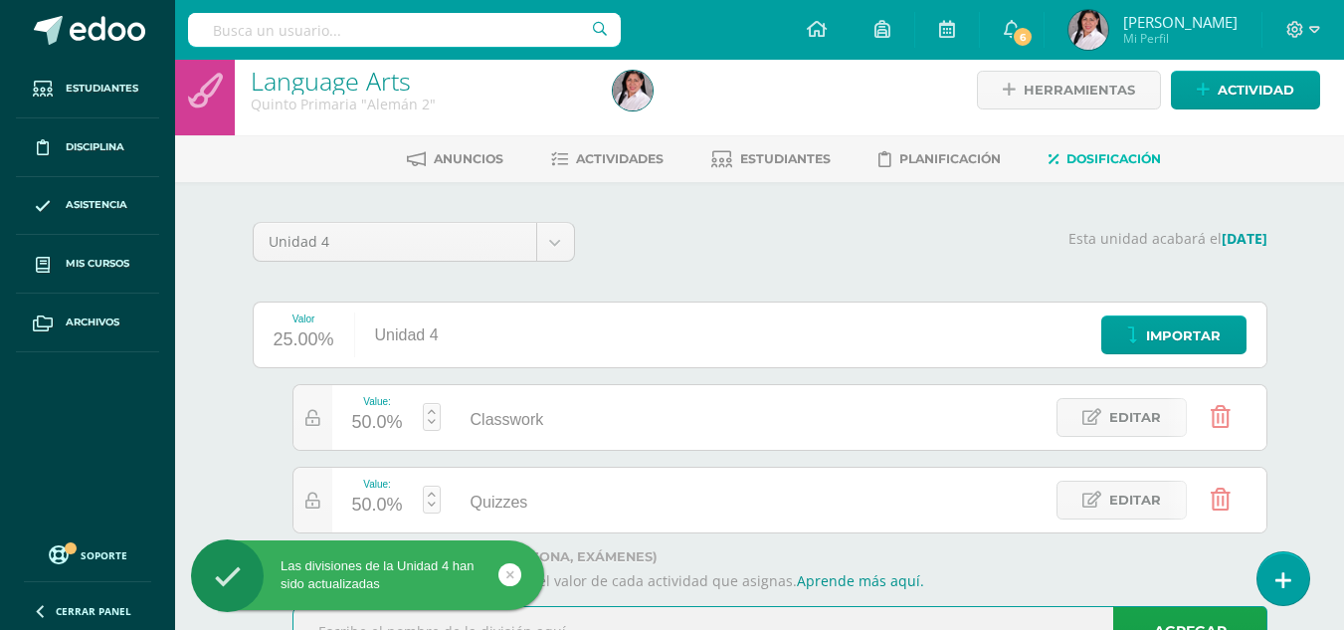
scroll to position [98, 0]
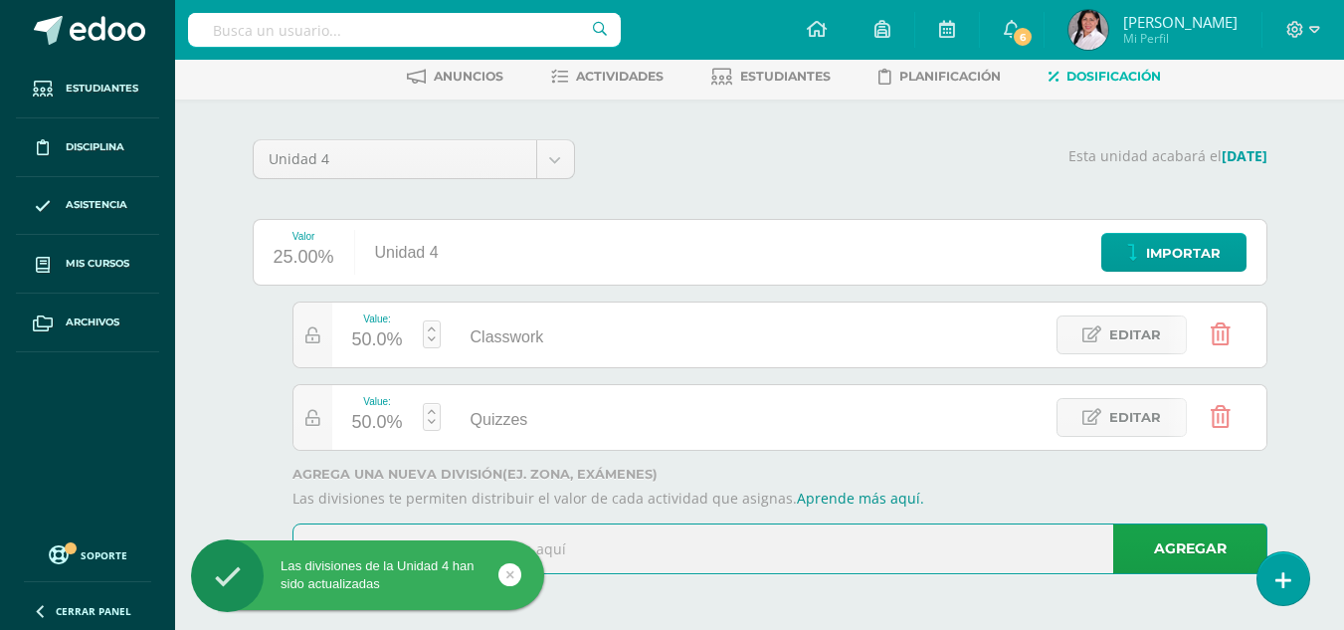
click at [584, 537] on input "text" at bounding box center [780, 548] width 973 height 49
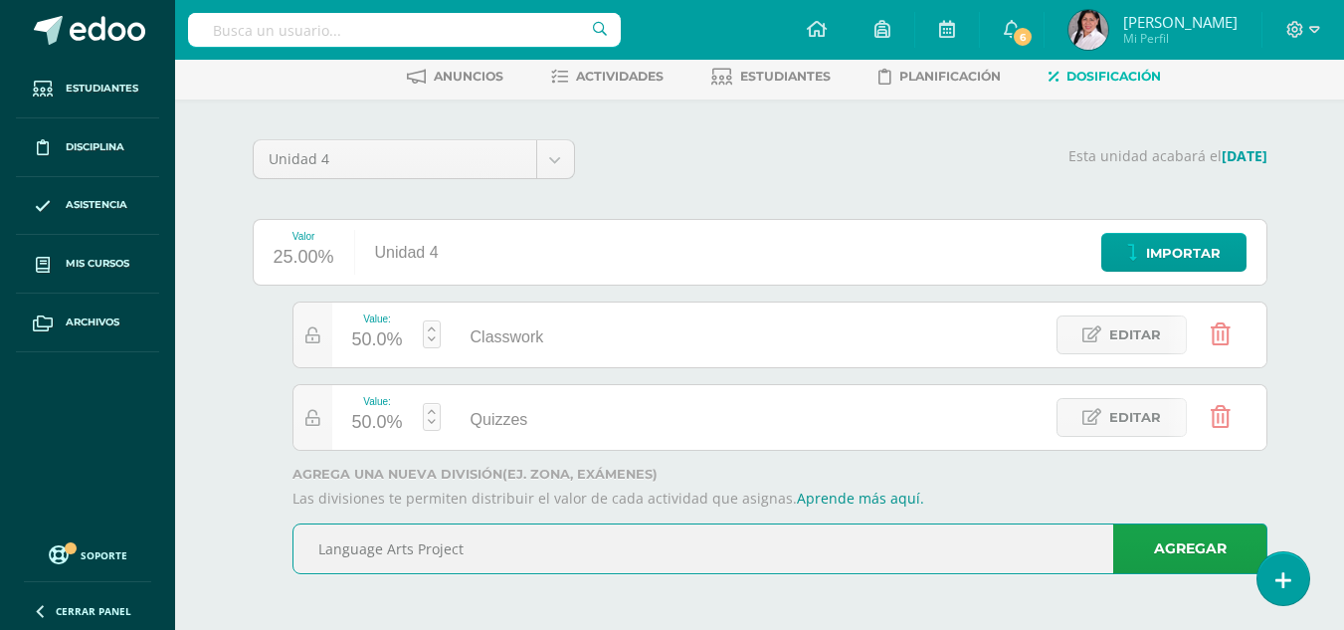
type input "Language Arts Project"
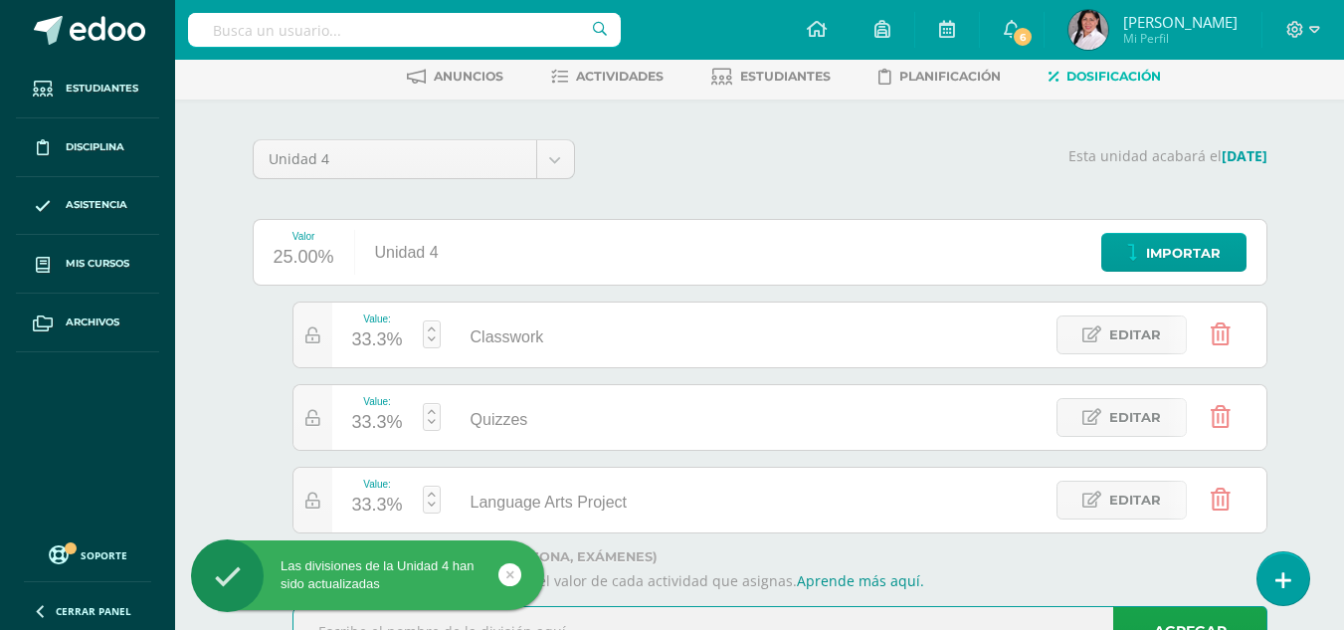
scroll to position [180, 0]
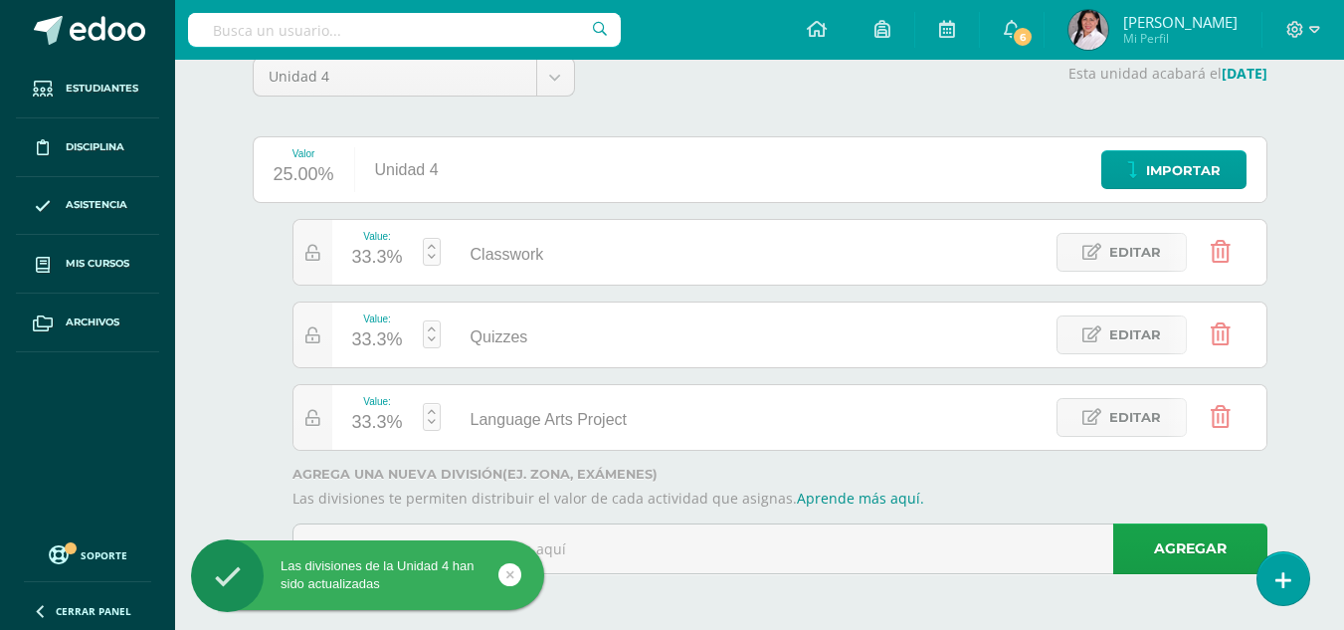
click at [568, 546] on div "Las divisiones de la Unidad 4 han sido actualizadas" at bounding box center [399, 578] width 363 height 77
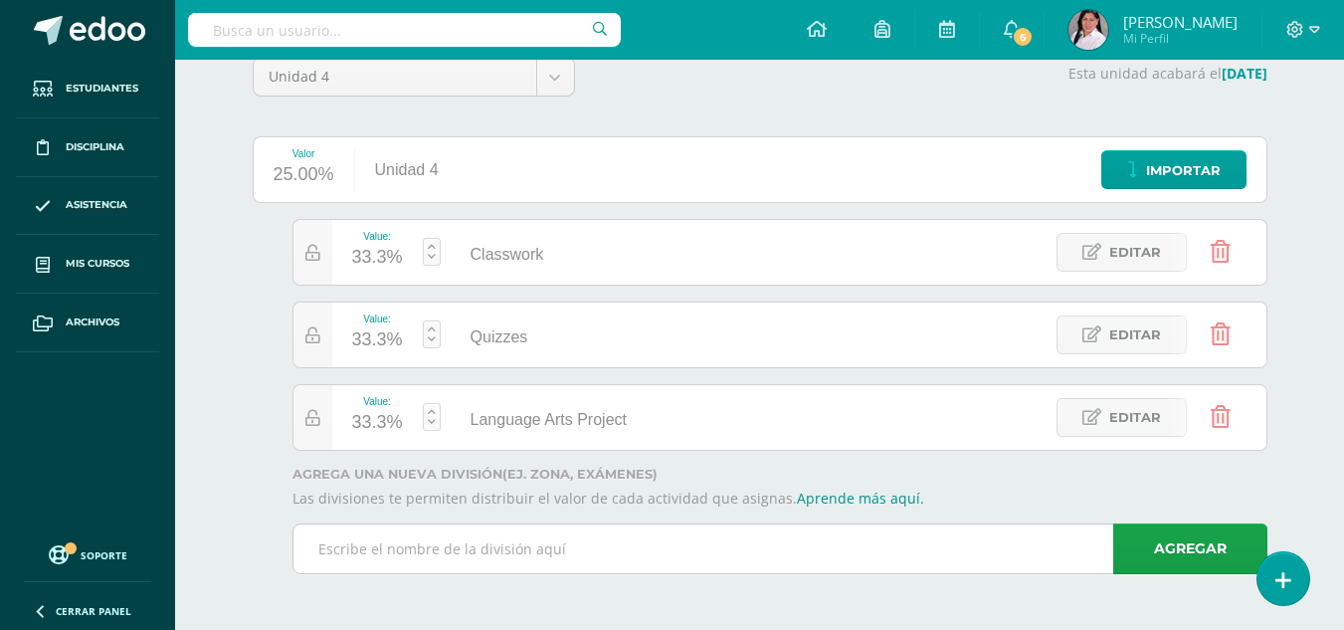
click at [568, 546] on input "text" at bounding box center [780, 548] width 973 height 49
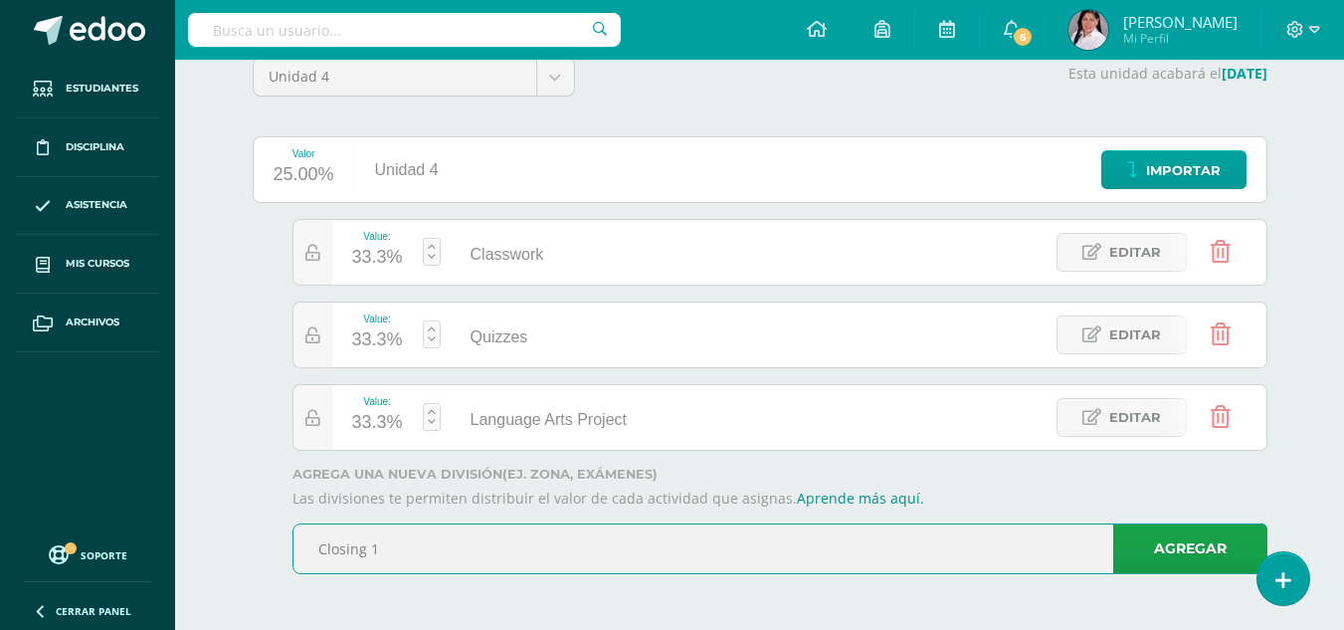
type input "Closing 1"
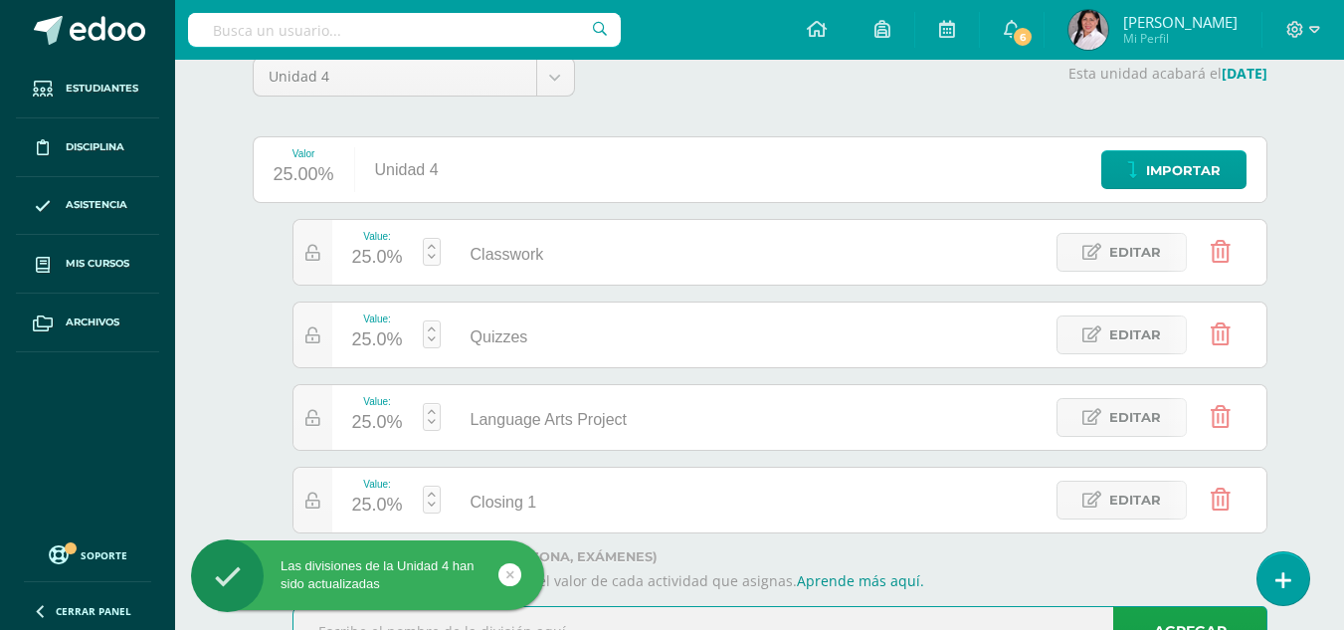
scroll to position [263, 0]
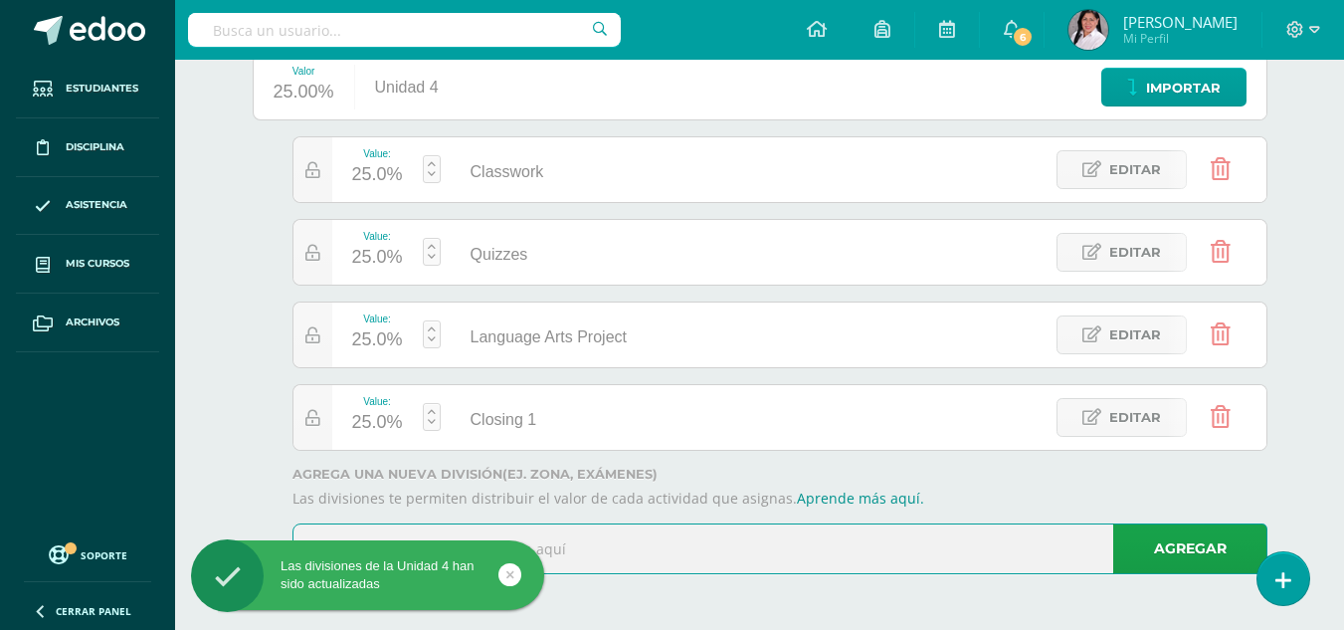
click at [601, 544] on input "text" at bounding box center [780, 548] width 973 height 49
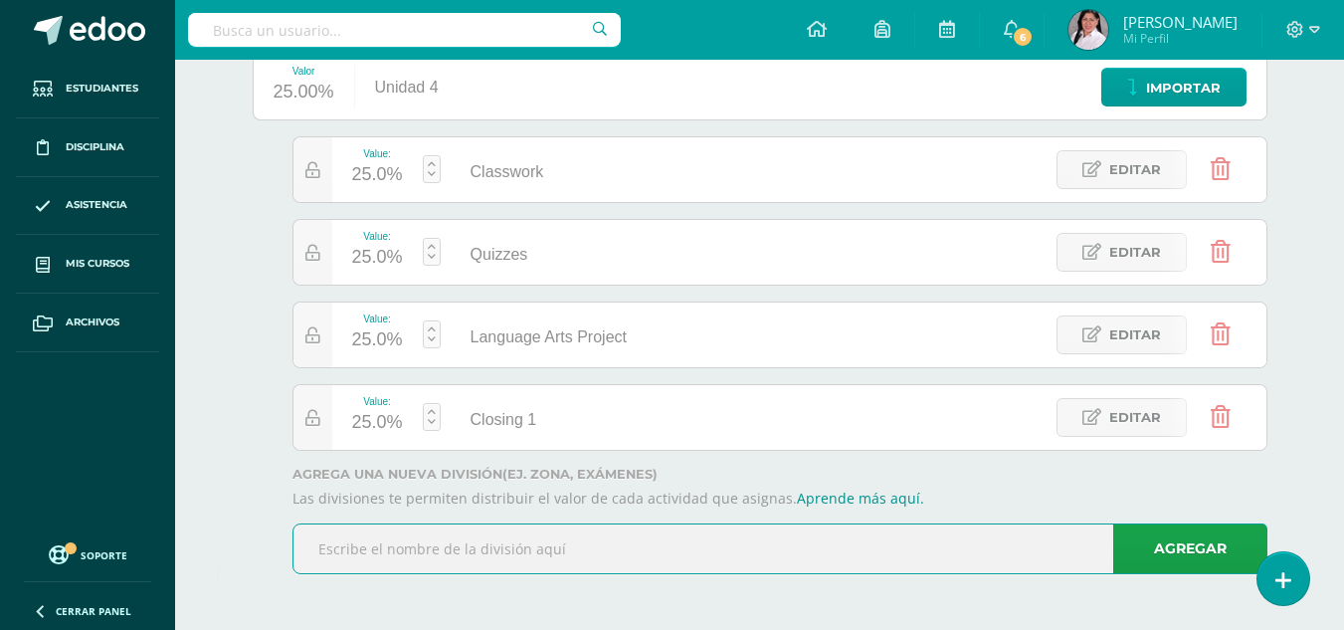
click at [601, 544] on input "text" at bounding box center [780, 548] width 973 height 49
type input "Closing 2"
click at [1225, 558] on link "Agregar" at bounding box center [1190, 548] width 154 height 51
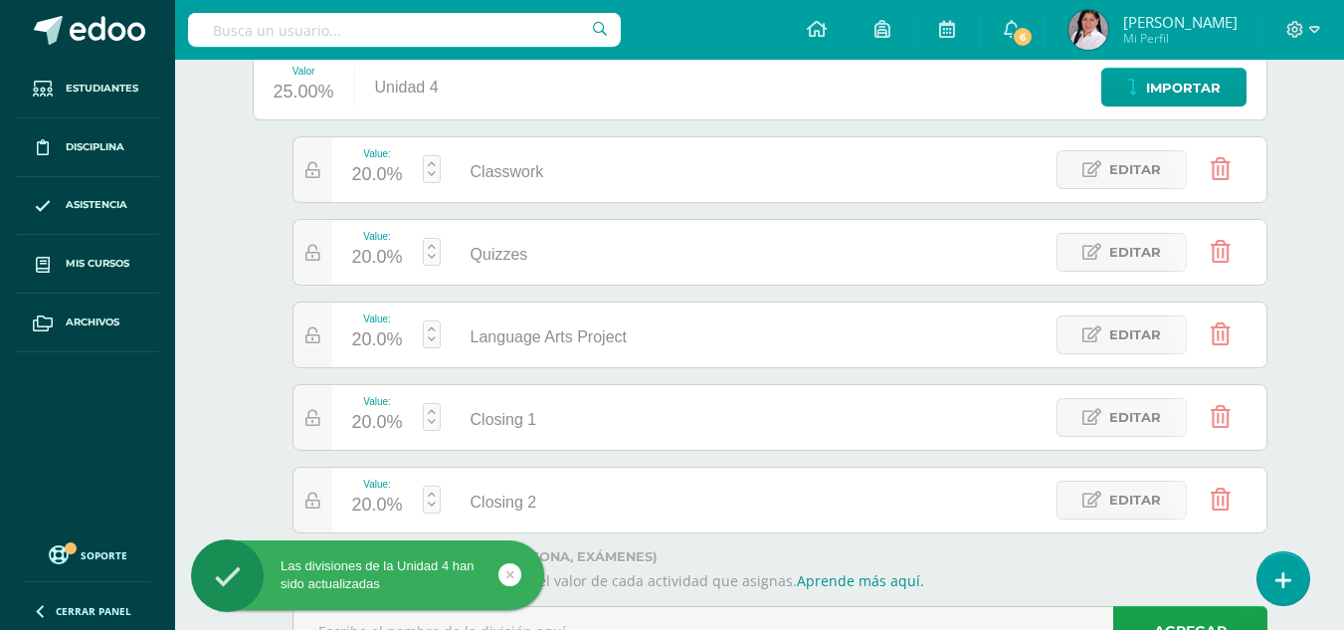
scroll to position [345, 0]
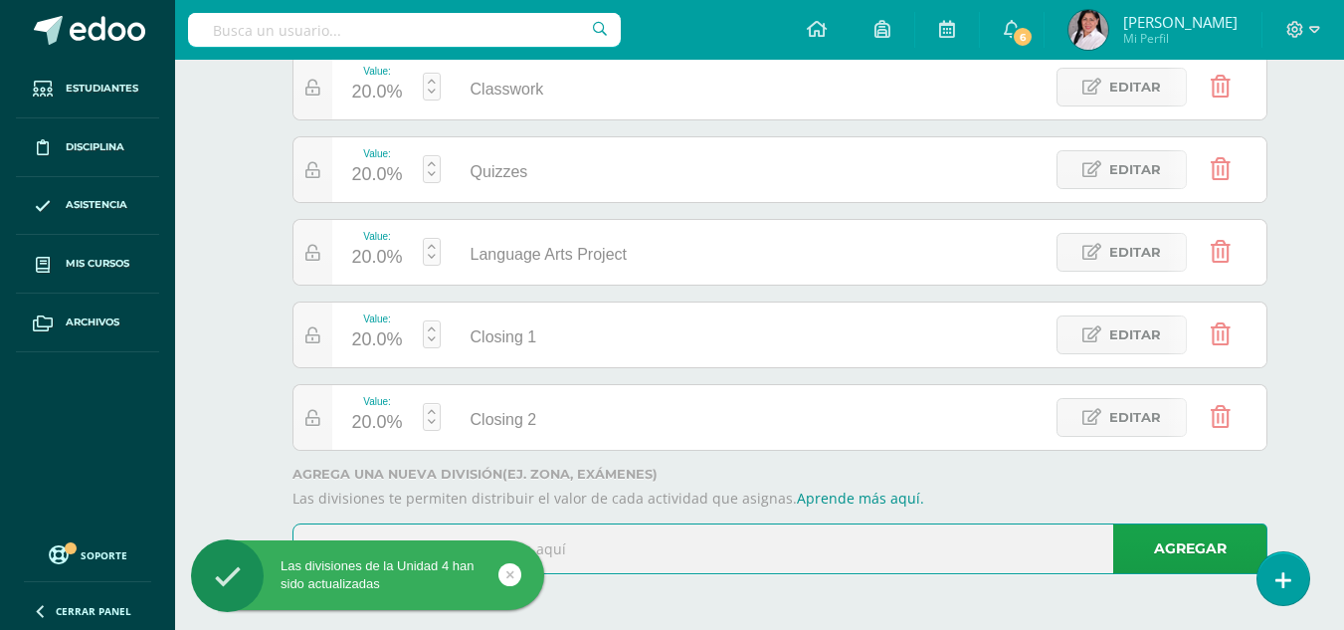
click at [607, 545] on input "text" at bounding box center [780, 548] width 973 height 49
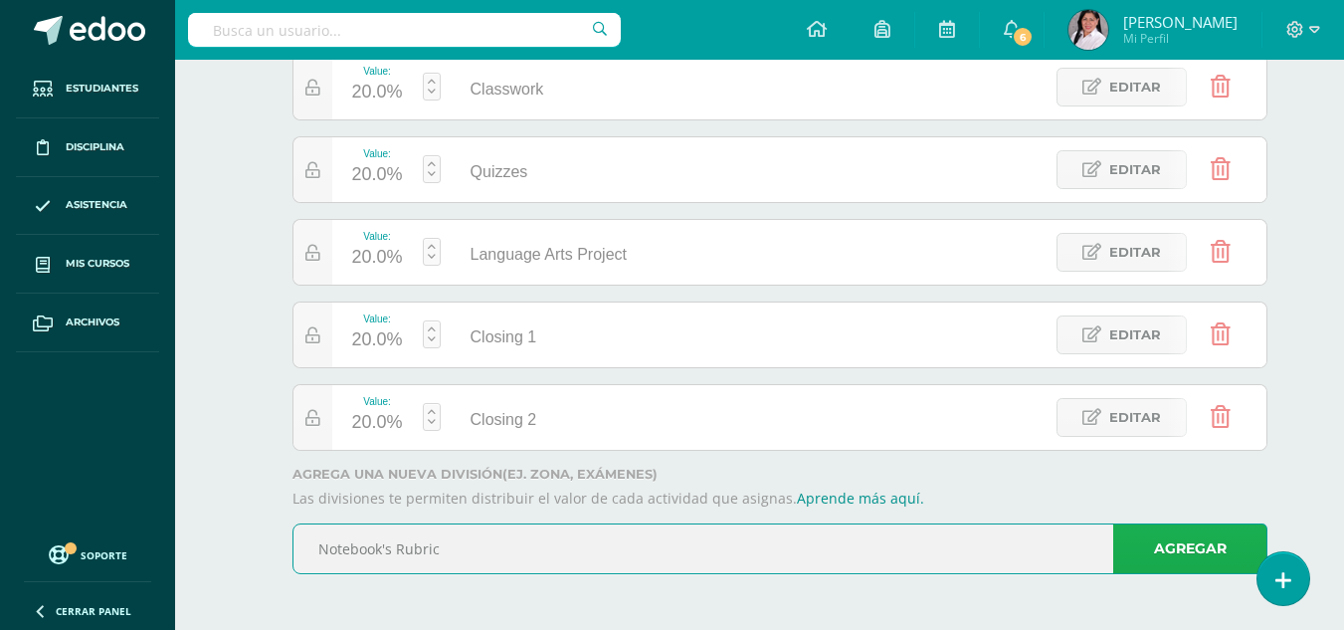
type input "Notebook's Rubric"
click at [1149, 556] on link "Agregar" at bounding box center [1190, 548] width 154 height 51
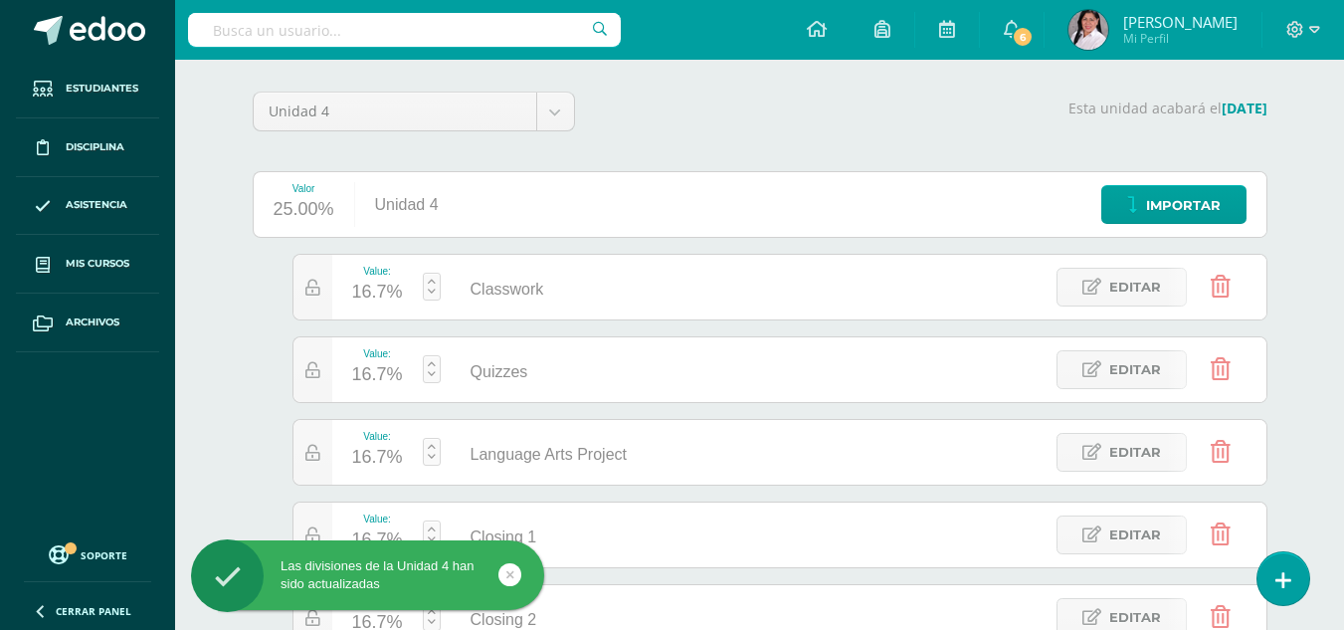
scroll to position [146, 0]
click at [436, 291] on link at bounding box center [432, 286] width 18 height 28
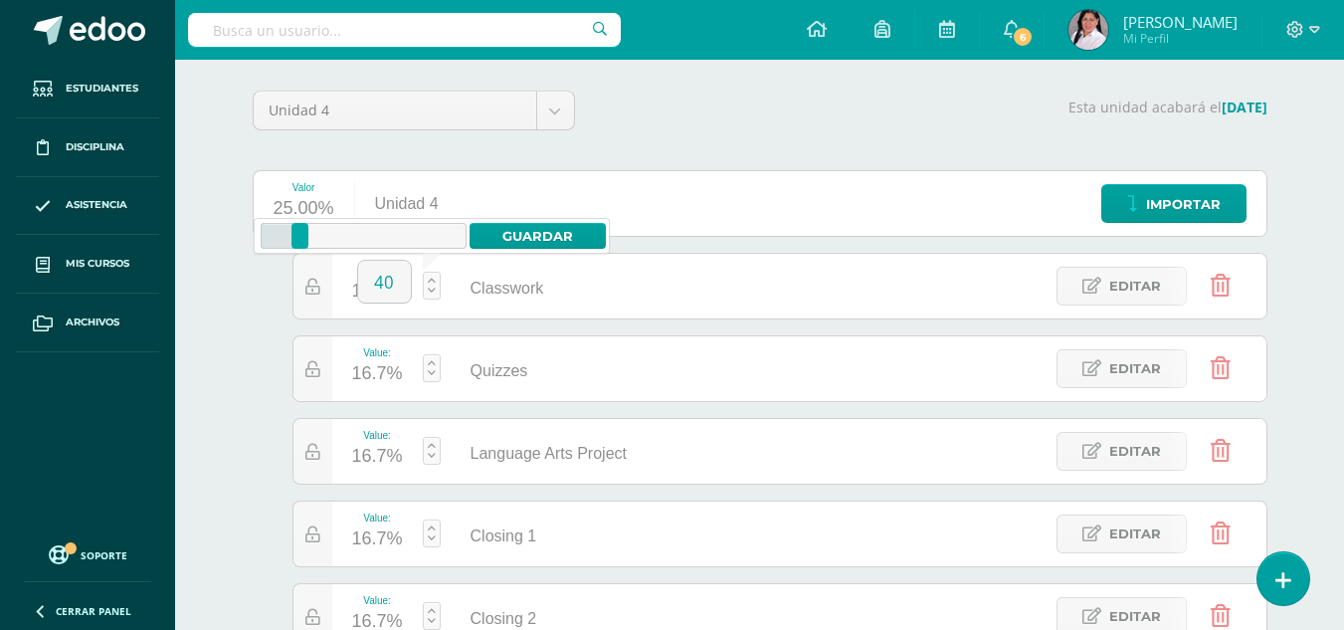
click at [515, 218] on div "0 100 0 0 – 16.7 40 Guardar" at bounding box center [432, 236] width 356 height 36
type input "40"
click at [515, 231] on link "Guardar" at bounding box center [538, 236] width 136 height 26
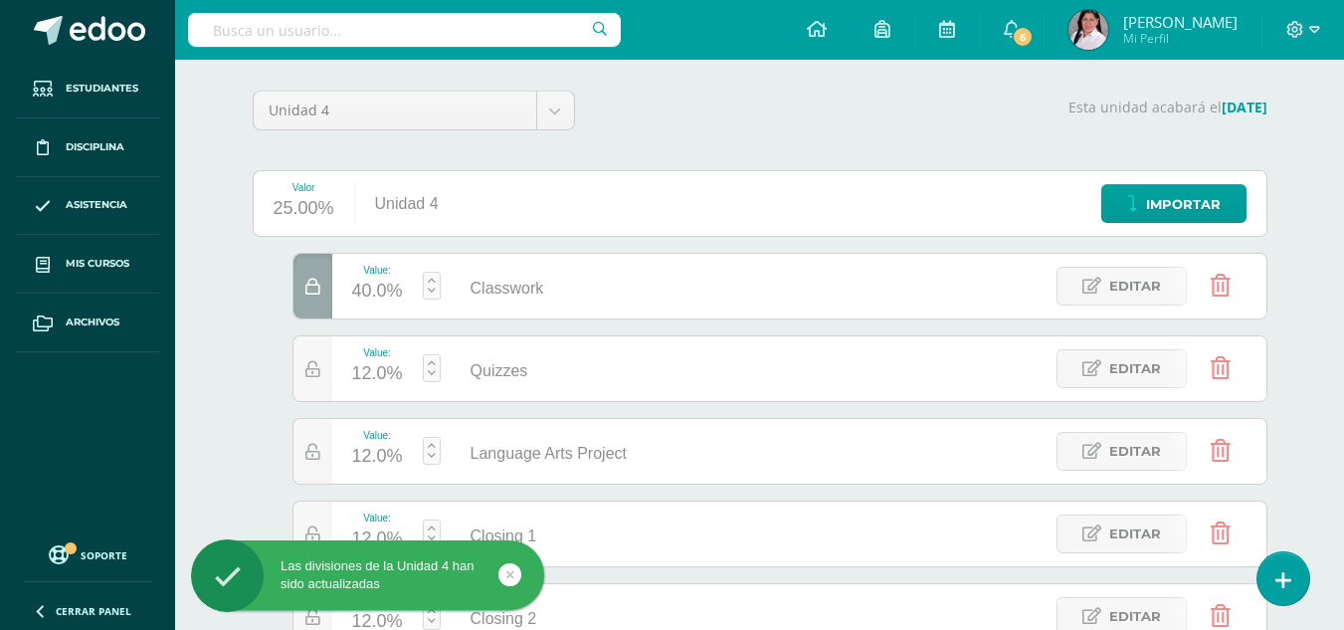
click at [429, 369] on link at bounding box center [432, 368] width 18 height 28
click at [516, 318] on link "Guardar" at bounding box center [538, 318] width 136 height 26
type input "20"
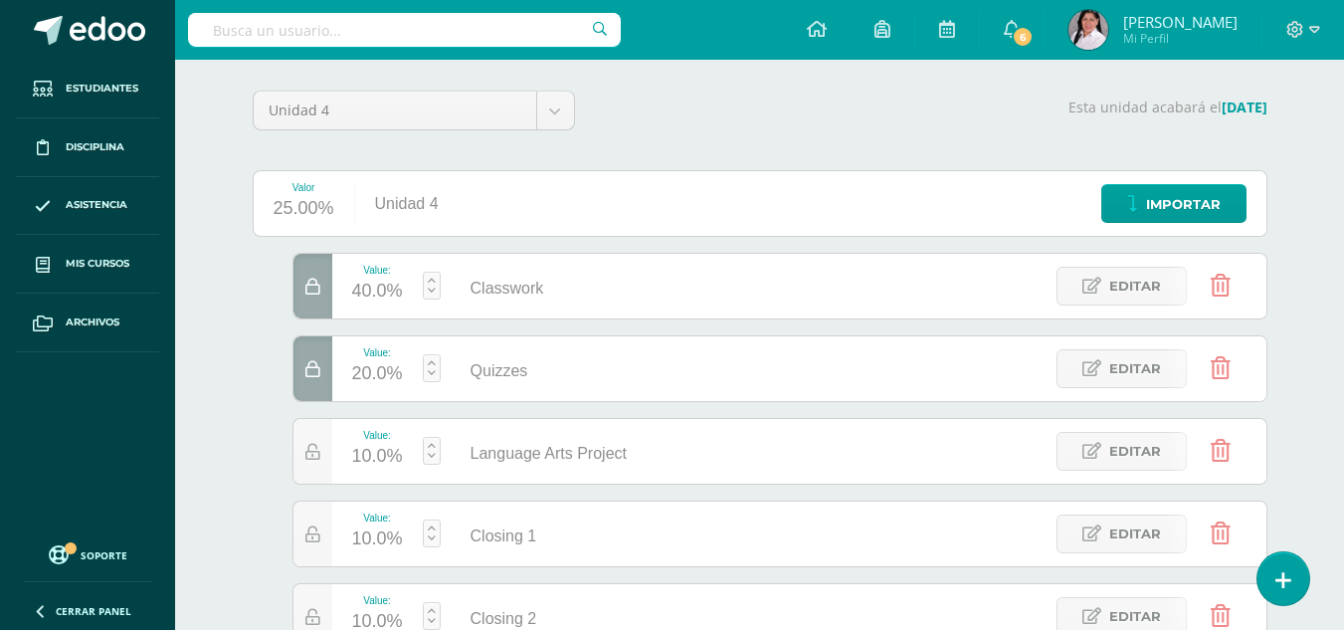
click at [436, 452] on link at bounding box center [432, 451] width 18 height 28
click at [507, 395] on link "Guardar" at bounding box center [538, 401] width 136 height 26
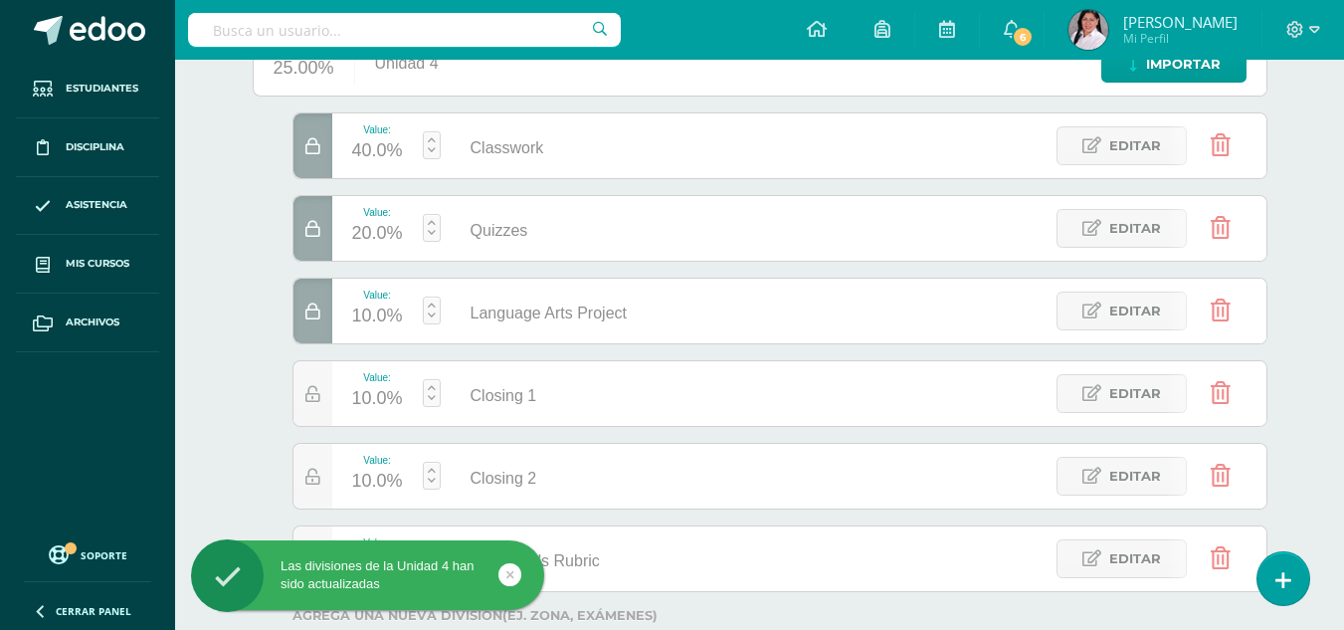
scroll to position [288, 0]
click at [433, 398] on link at bounding box center [432, 392] width 18 height 28
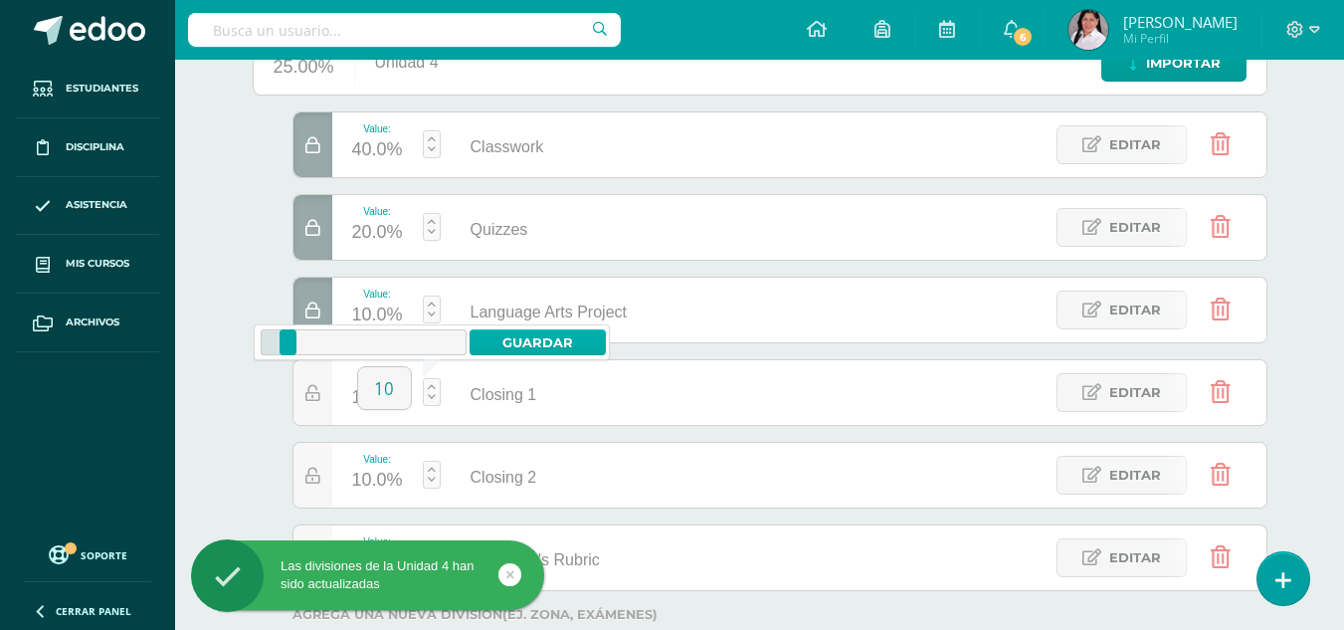
click at [514, 349] on link "Guardar" at bounding box center [538, 342] width 136 height 26
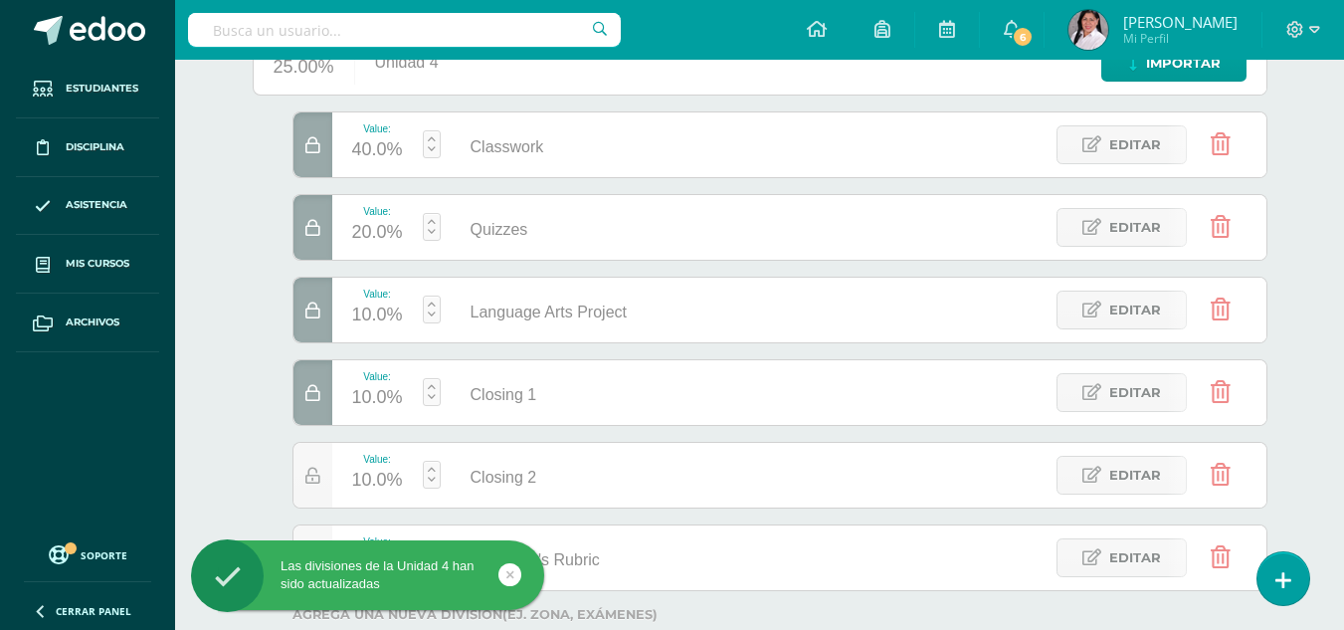
click at [435, 481] on link at bounding box center [432, 475] width 18 height 28
click at [537, 428] on link "Guardar" at bounding box center [538, 425] width 136 height 26
type input "10"
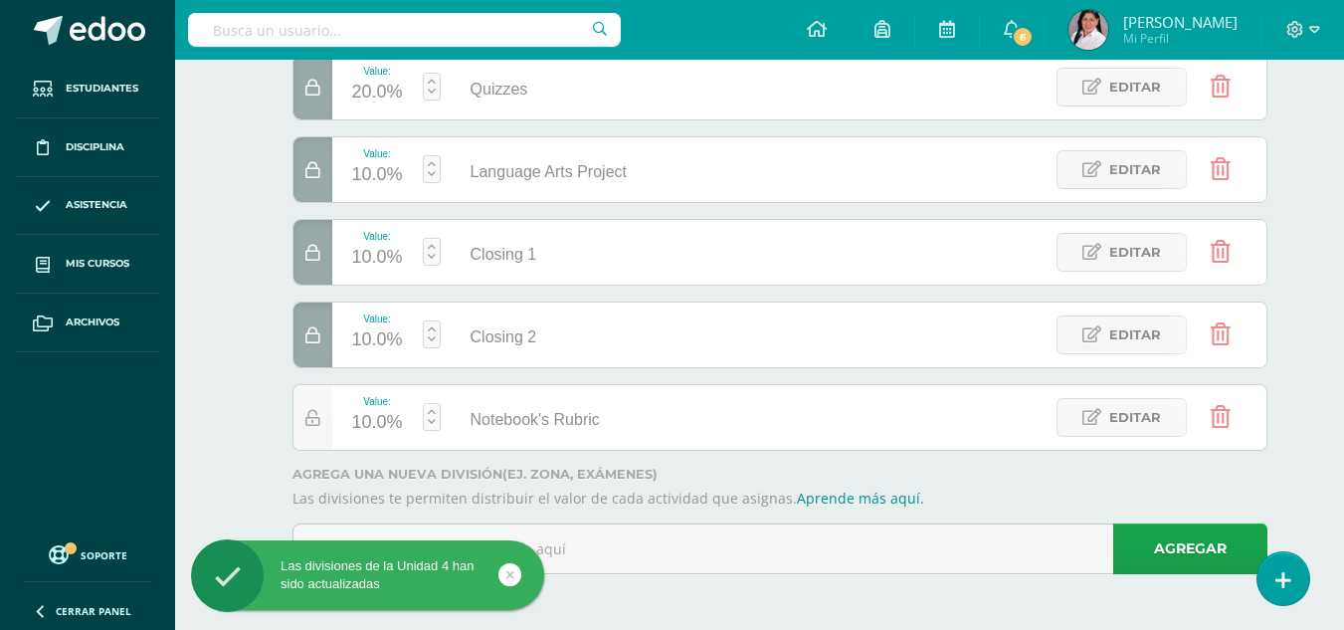
click at [315, 332] on icon at bounding box center [312, 335] width 15 height 17
click at [393, 338] on div "10.0%" at bounding box center [377, 340] width 51 height 32
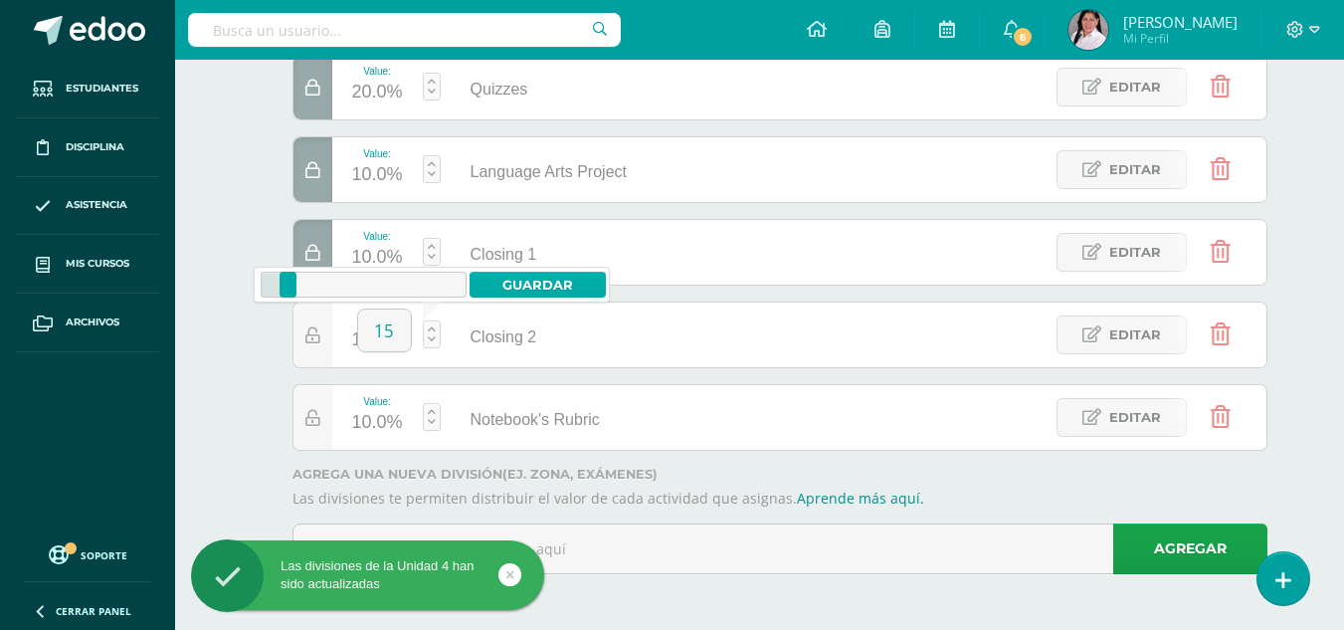
click at [546, 284] on link "Guardar" at bounding box center [538, 285] width 136 height 26
type input "15"
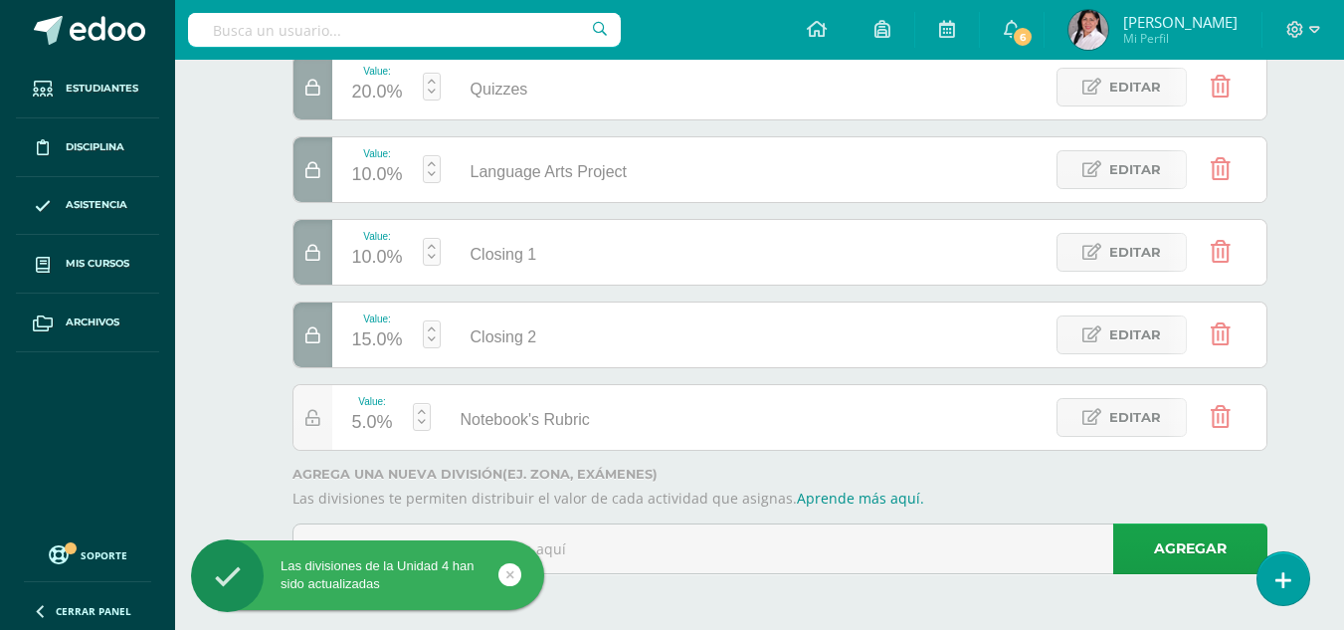
scroll to position [0, 0]
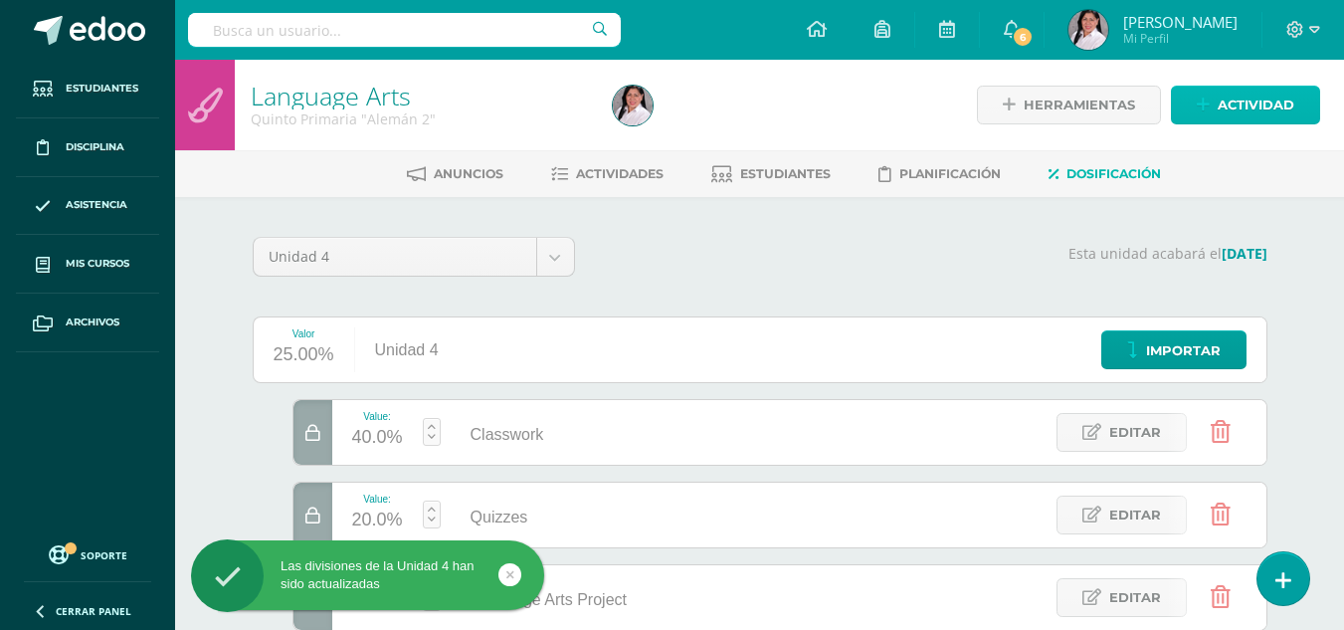
click at [1235, 107] on span "Actividad" at bounding box center [1256, 105] width 77 height 37
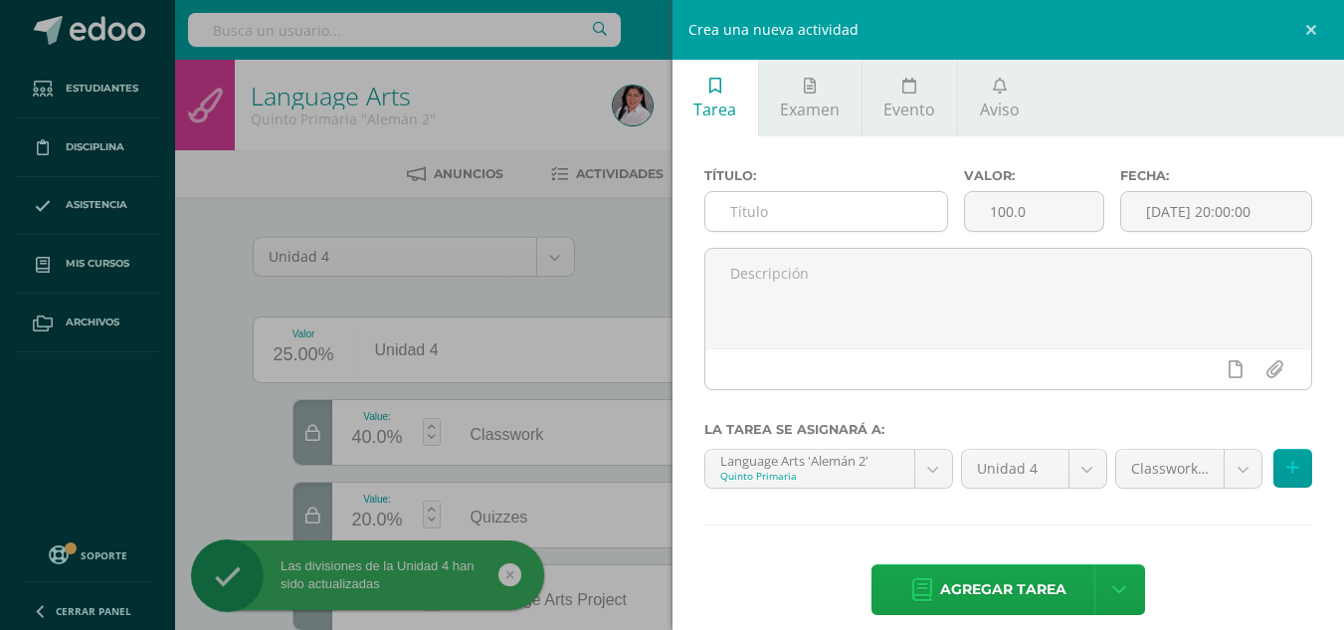
click at [780, 219] on input "text" at bounding box center [827, 211] width 242 height 39
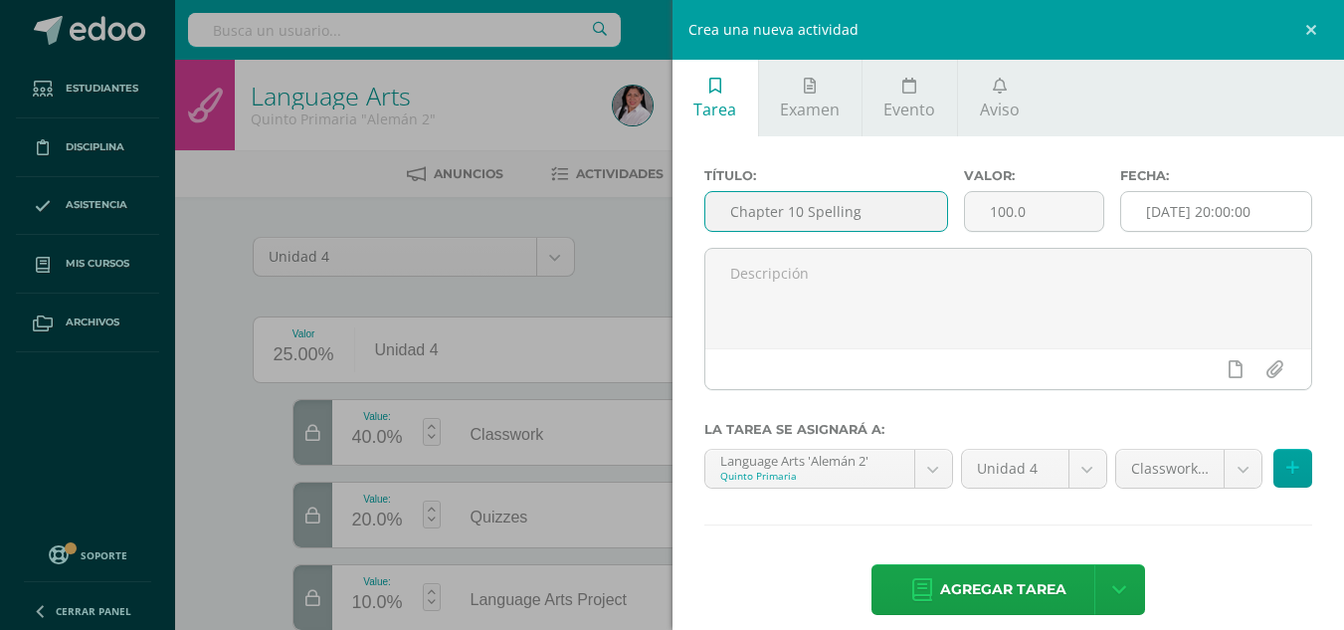
type input "Chapter 10 Spelling"
click at [1182, 203] on input "[DATE] 20:00:00" at bounding box center [1216, 211] width 190 height 39
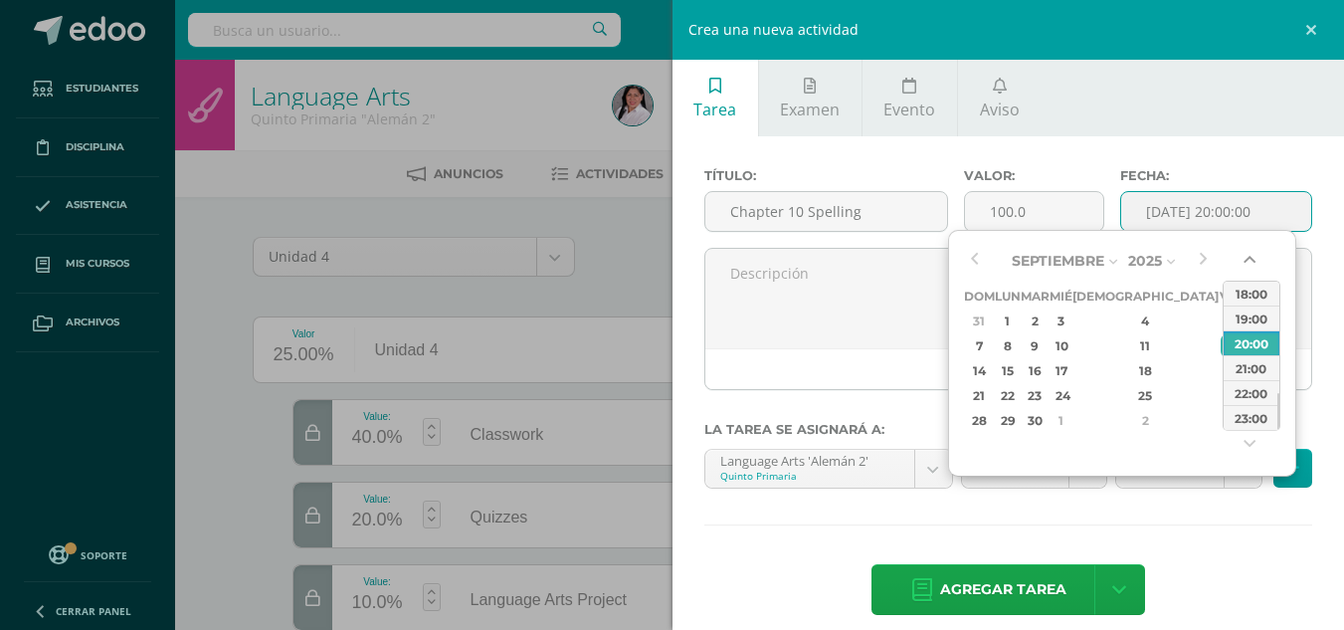
click at [1251, 256] on button "button" at bounding box center [1252, 264] width 20 height 30
click at [1251, 289] on div "14:00" at bounding box center [1252, 293] width 56 height 25
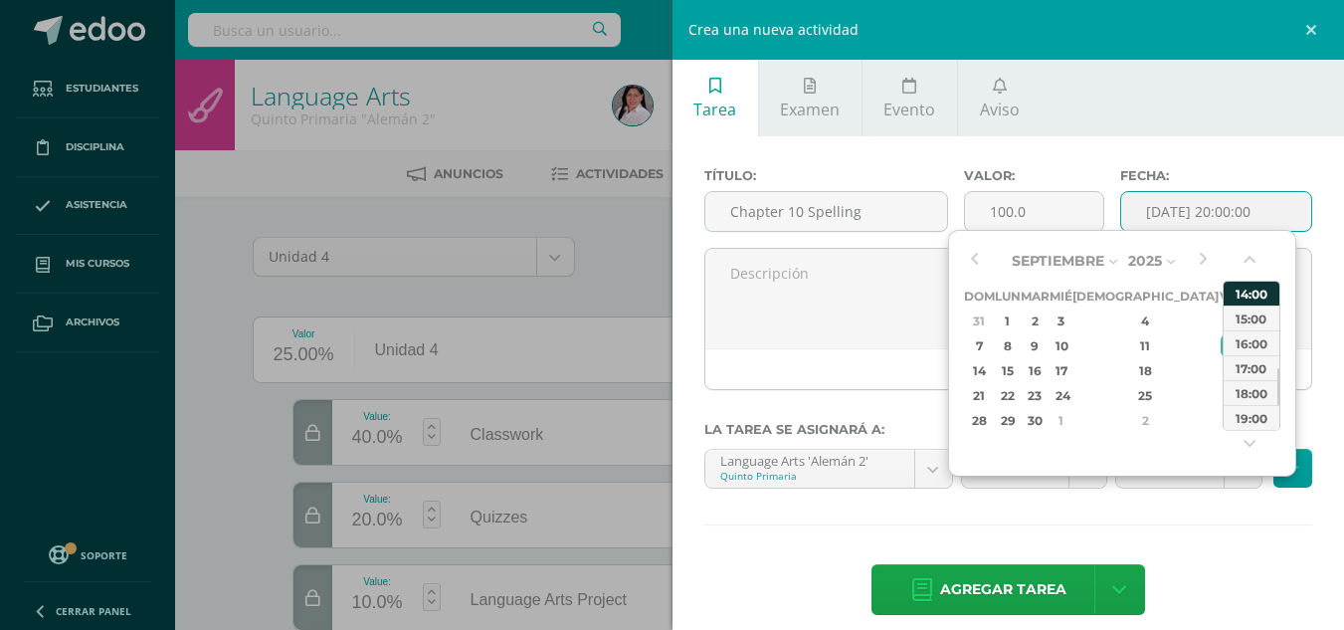
type input "2025-09-12 14:00"
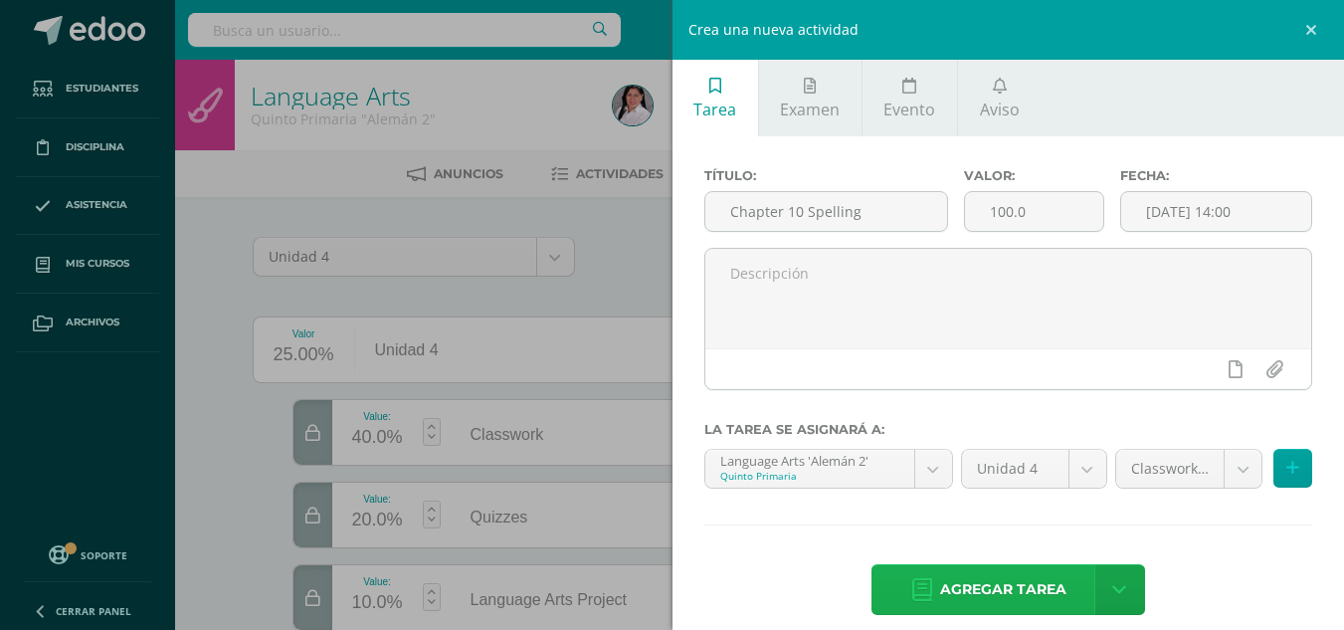
click at [967, 597] on span "Agregar tarea" at bounding box center [1003, 589] width 126 height 49
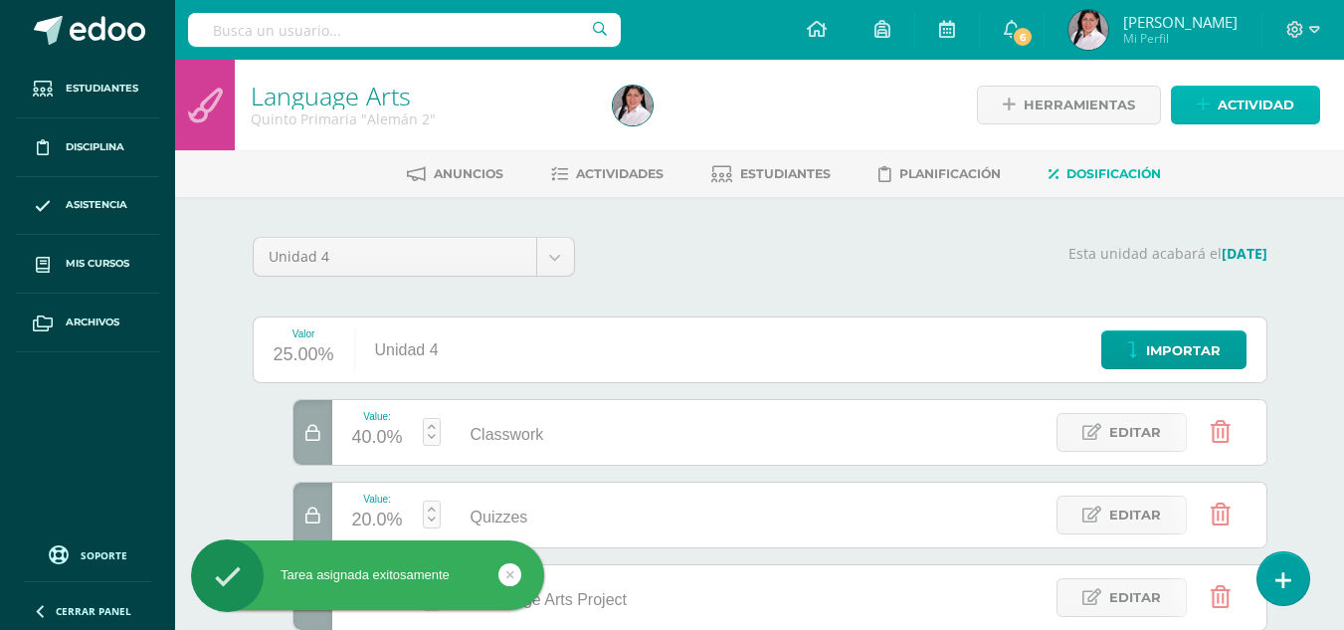
click at [1194, 114] on link "Actividad" at bounding box center [1245, 105] width 149 height 39
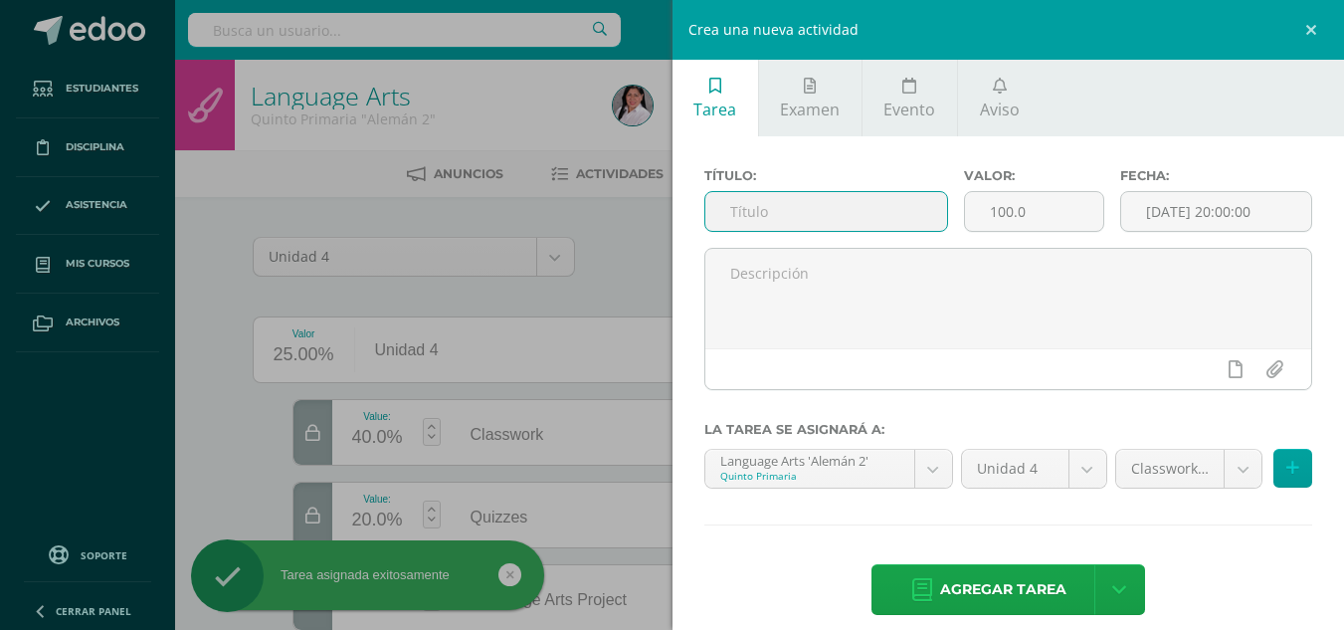
click at [826, 214] on input "text" at bounding box center [827, 211] width 242 height 39
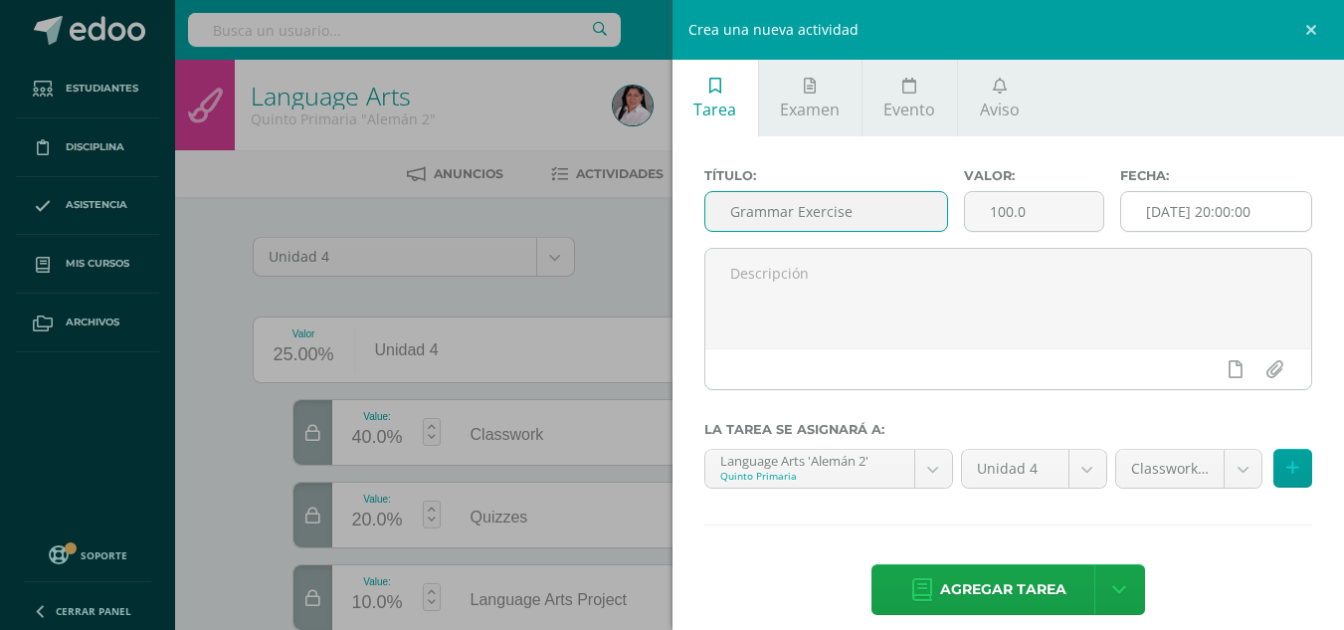
type input "Grammar Exercise"
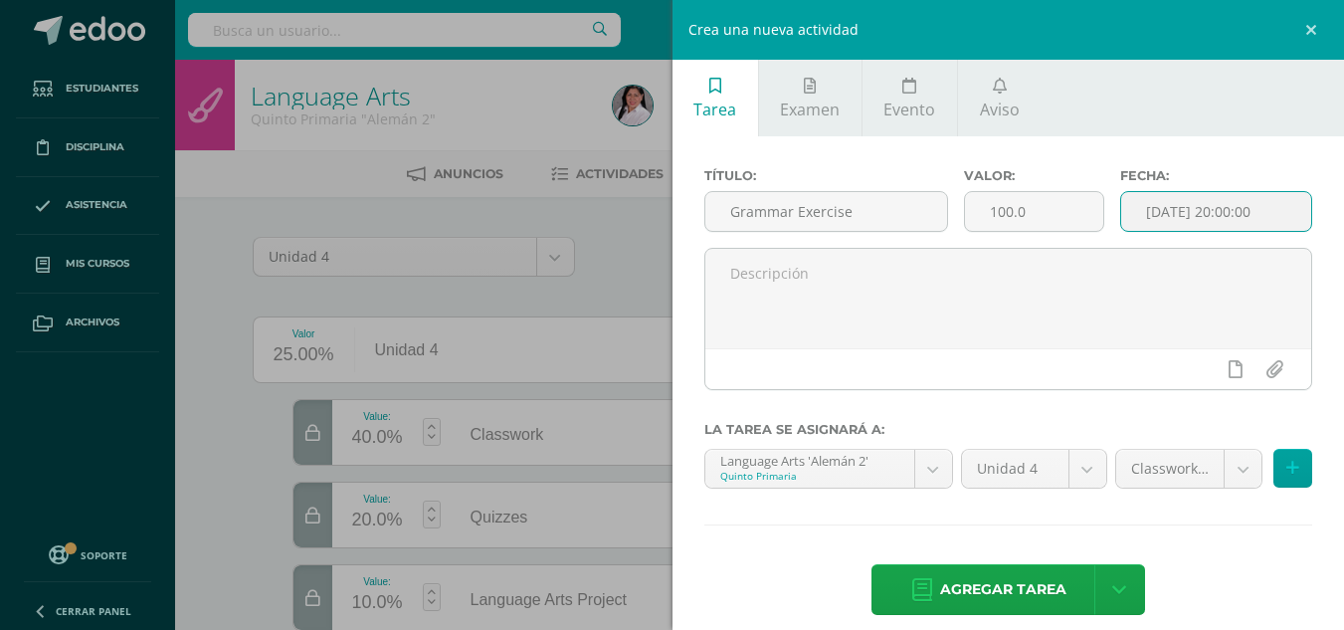
click at [1155, 198] on input "[DATE] 20:00:00" at bounding box center [1216, 211] width 190 height 39
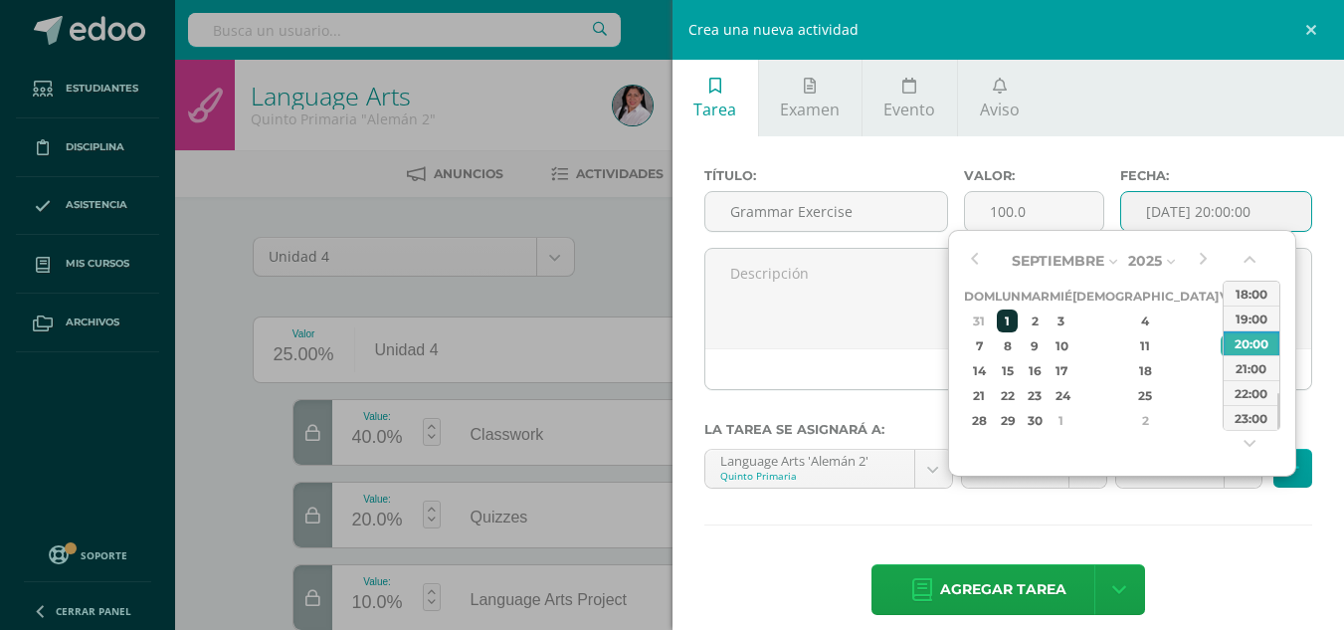
click at [1016, 319] on div "1" at bounding box center [1007, 320] width 21 height 23
click at [1251, 255] on button "button" at bounding box center [1252, 264] width 20 height 30
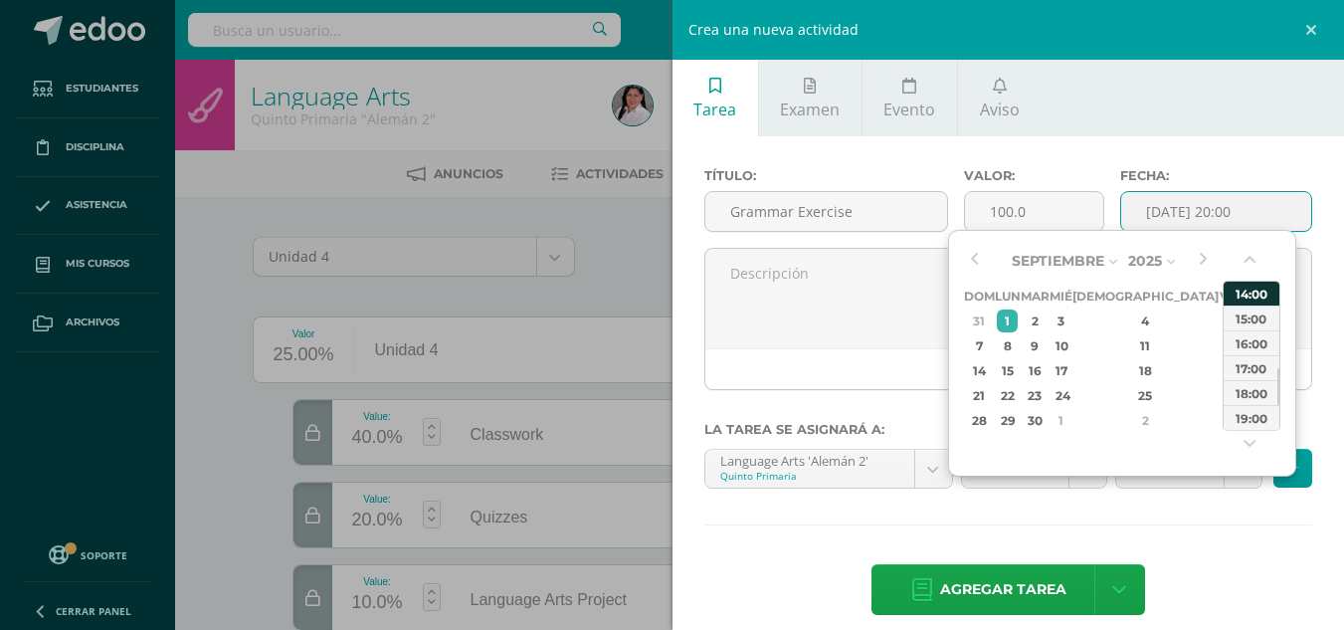
click at [1252, 293] on div "14:00" at bounding box center [1252, 293] width 56 height 25
type input "2025-09-01 14:00"
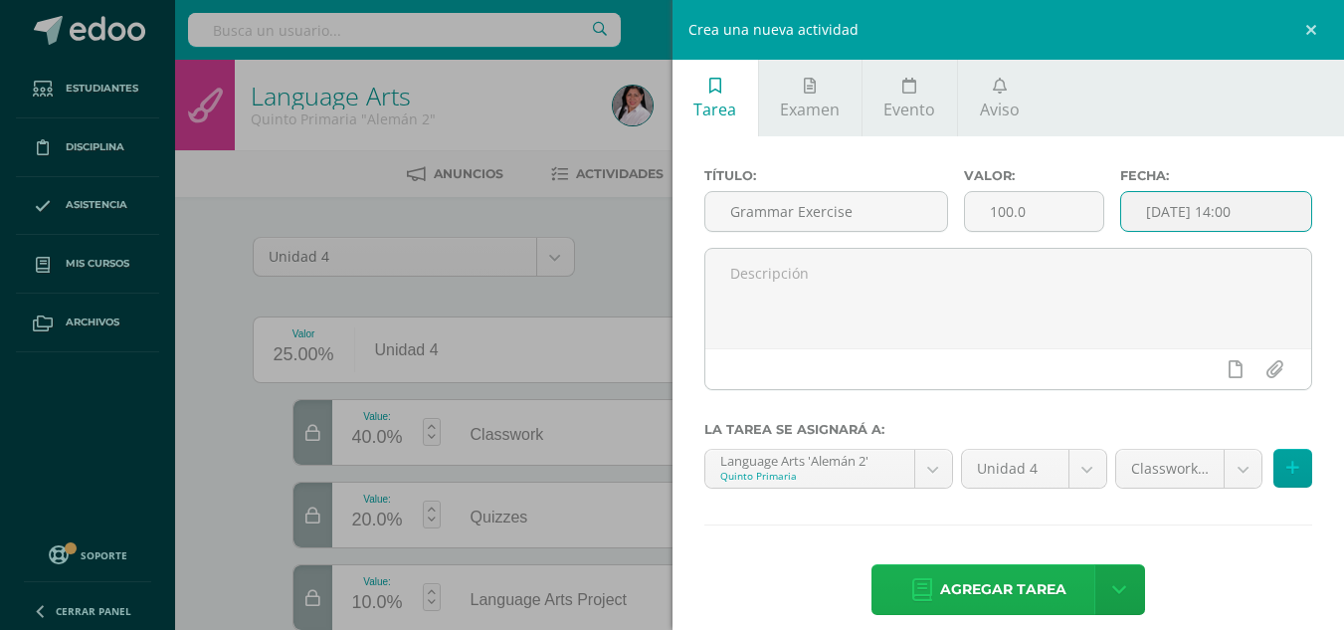
click at [985, 581] on span "Agregar tarea" at bounding box center [1003, 589] width 126 height 49
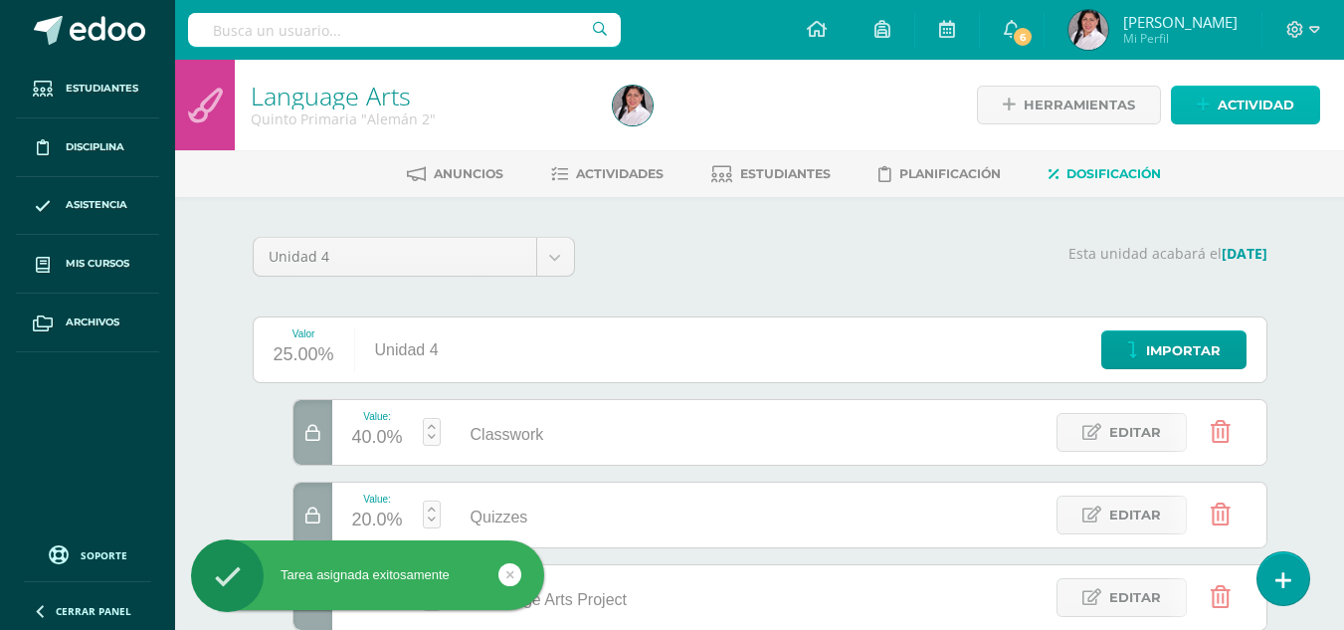
click at [1204, 115] on link "Actividad" at bounding box center [1245, 105] width 149 height 39
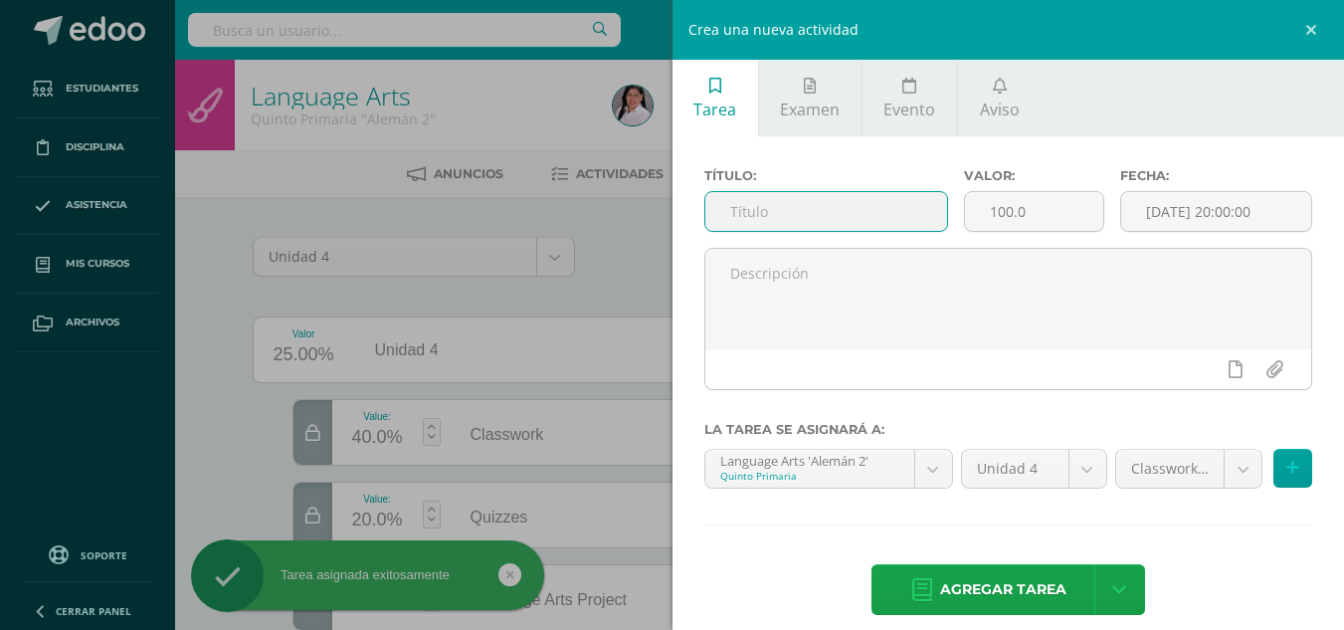
click at [836, 215] on input "text" at bounding box center [827, 211] width 242 height 39
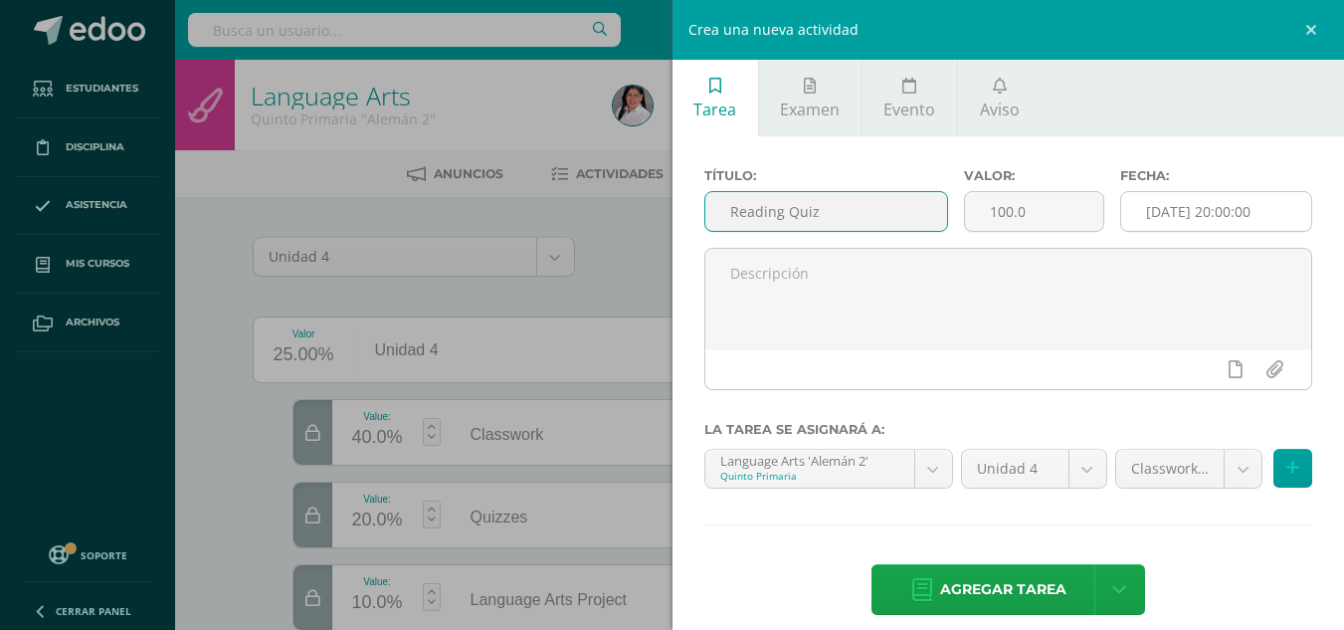
type input "Reading Quiz"
click at [1160, 201] on input "[DATE] 20:00:00" at bounding box center [1216, 211] width 190 height 39
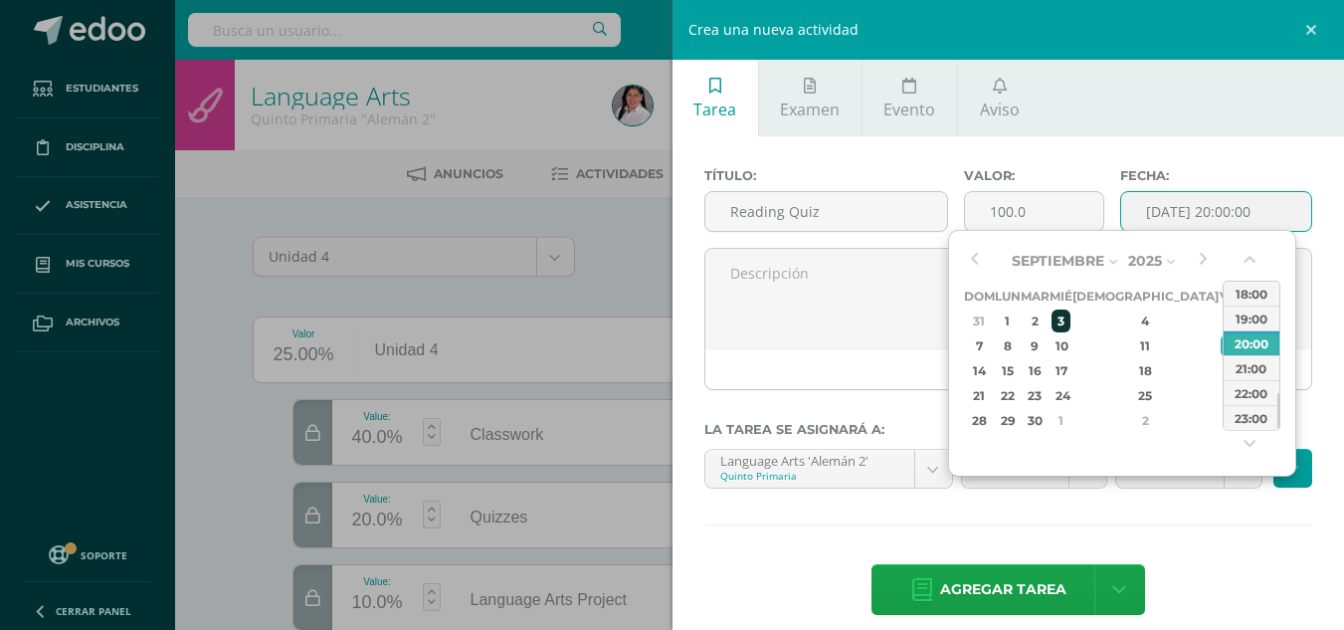
click at [1070, 316] on div "3" at bounding box center [1061, 320] width 18 height 23
click at [1255, 263] on button "button" at bounding box center [1252, 264] width 20 height 30
click at [1253, 264] on button "button" at bounding box center [1252, 264] width 20 height 30
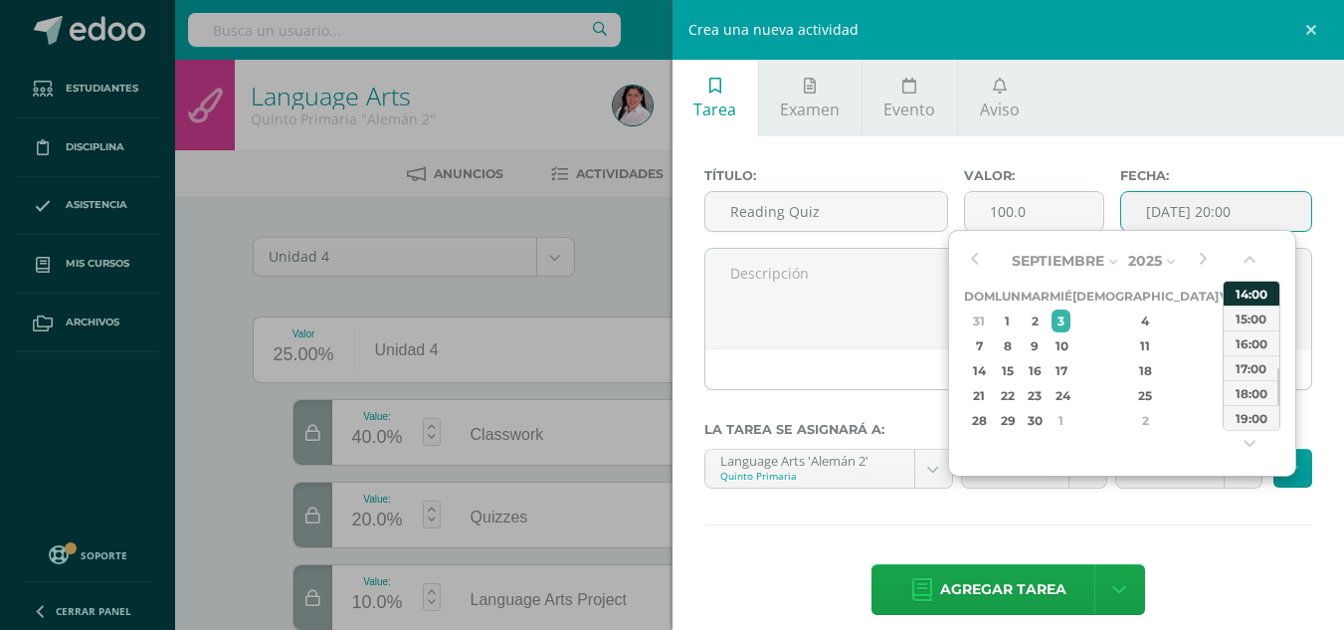
click at [1251, 287] on div "14:00" at bounding box center [1252, 293] width 56 height 25
type input "2025-09-03 14:00"
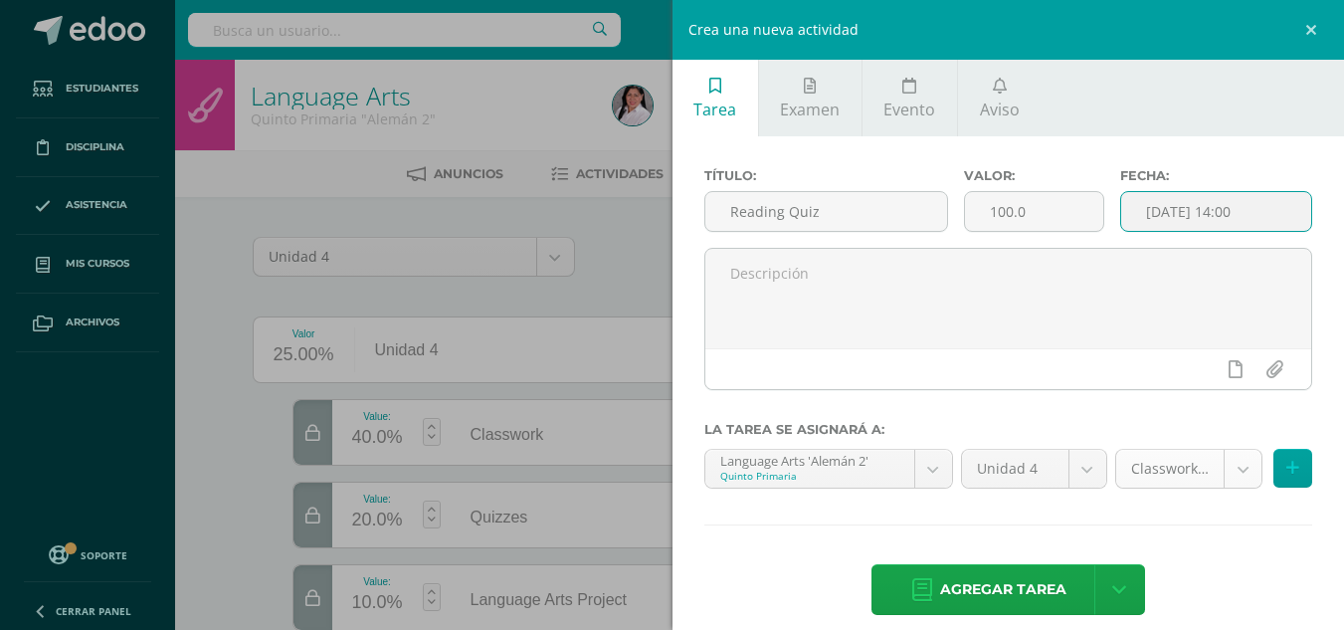
click at [1234, 465] on body "Tarea asignada exitosamente Estudiantes Disciplina Asistencia Mis cursos Archiv…" at bounding box center [672, 529] width 1344 height 1058
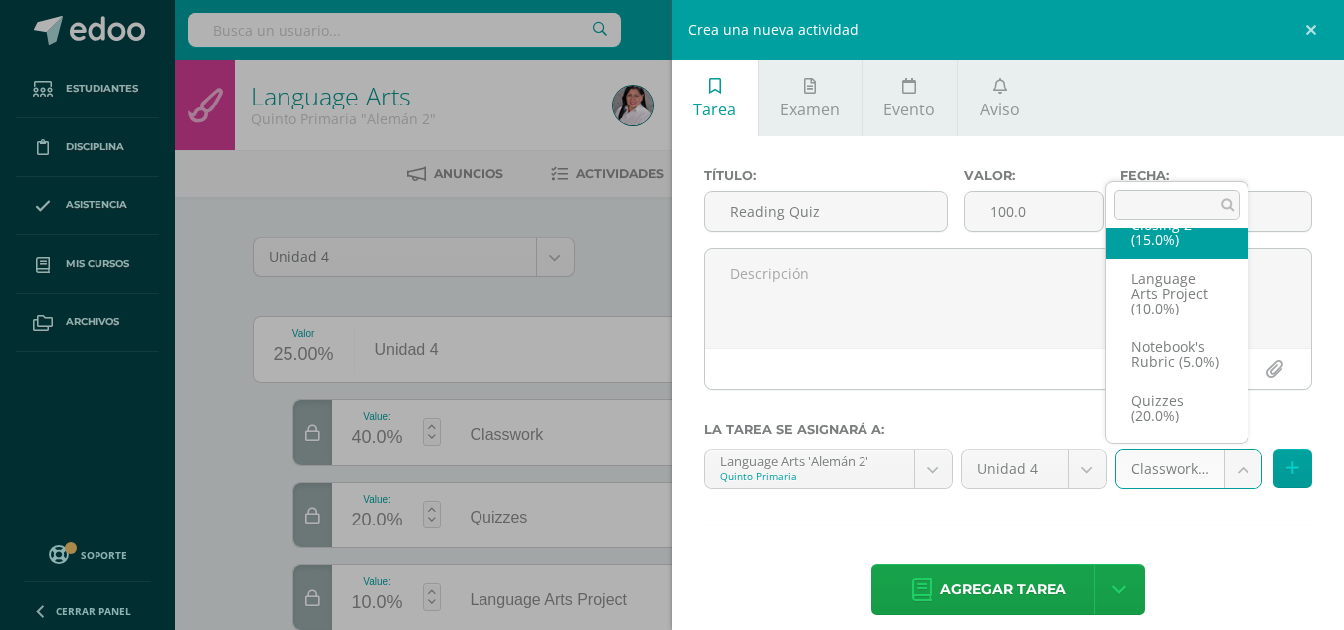
scroll to position [153, 0]
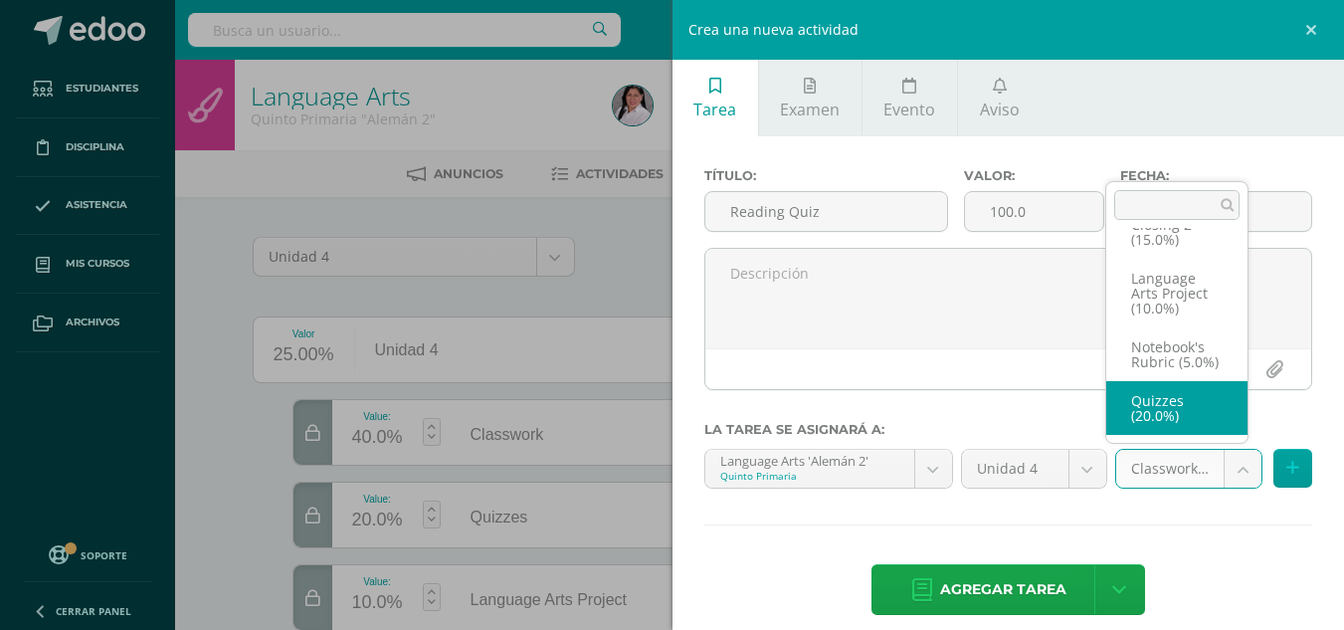
select select "235549"
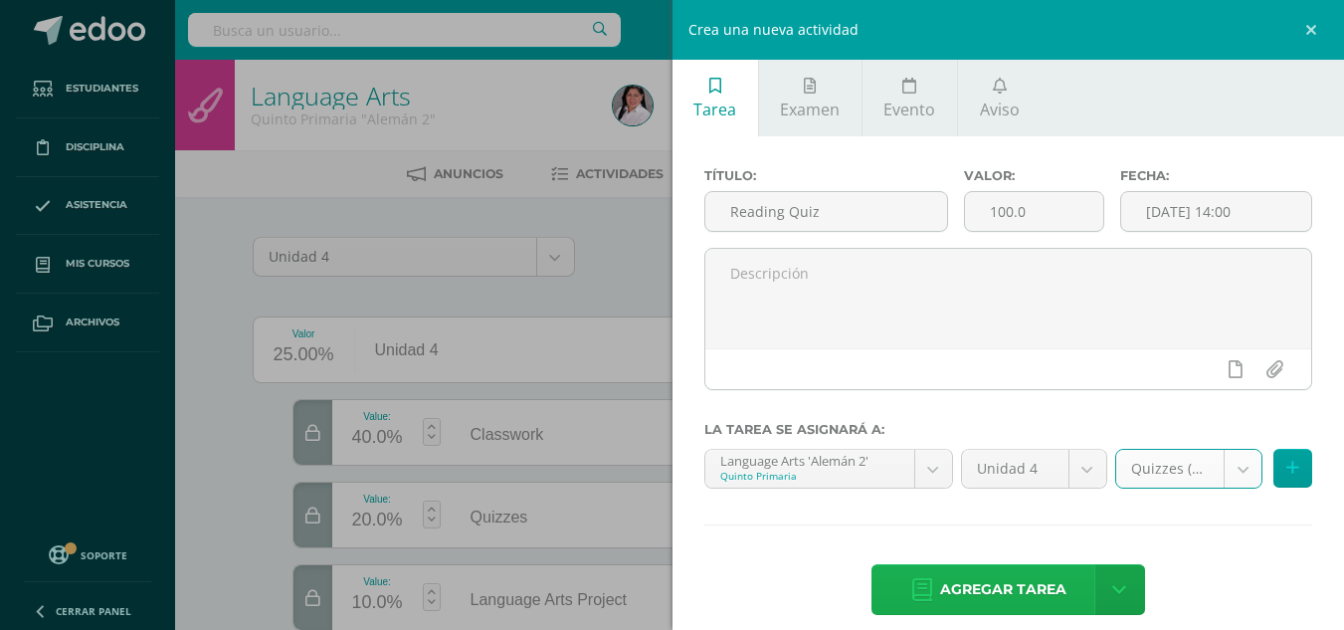
click at [1004, 576] on span "Agregar tarea" at bounding box center [1003, 589] width 126 height 49
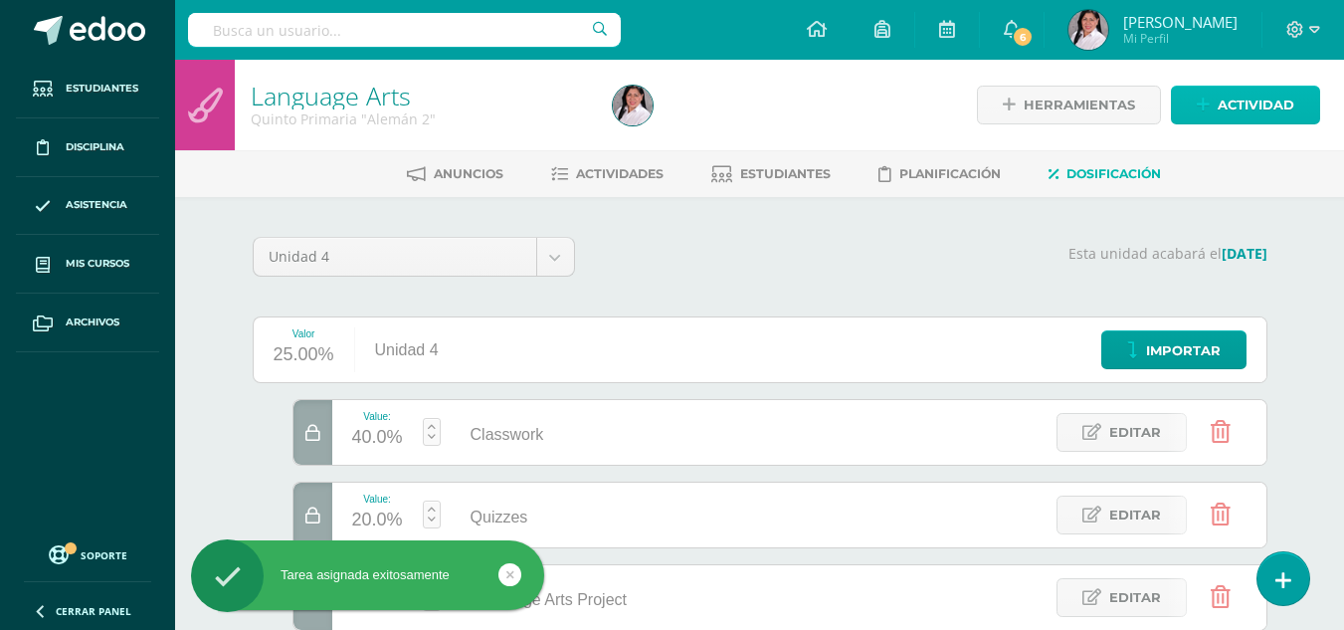
click at [1196, 103] on link "Actividad" at bounding box center [1245, 105] width 149 height 39
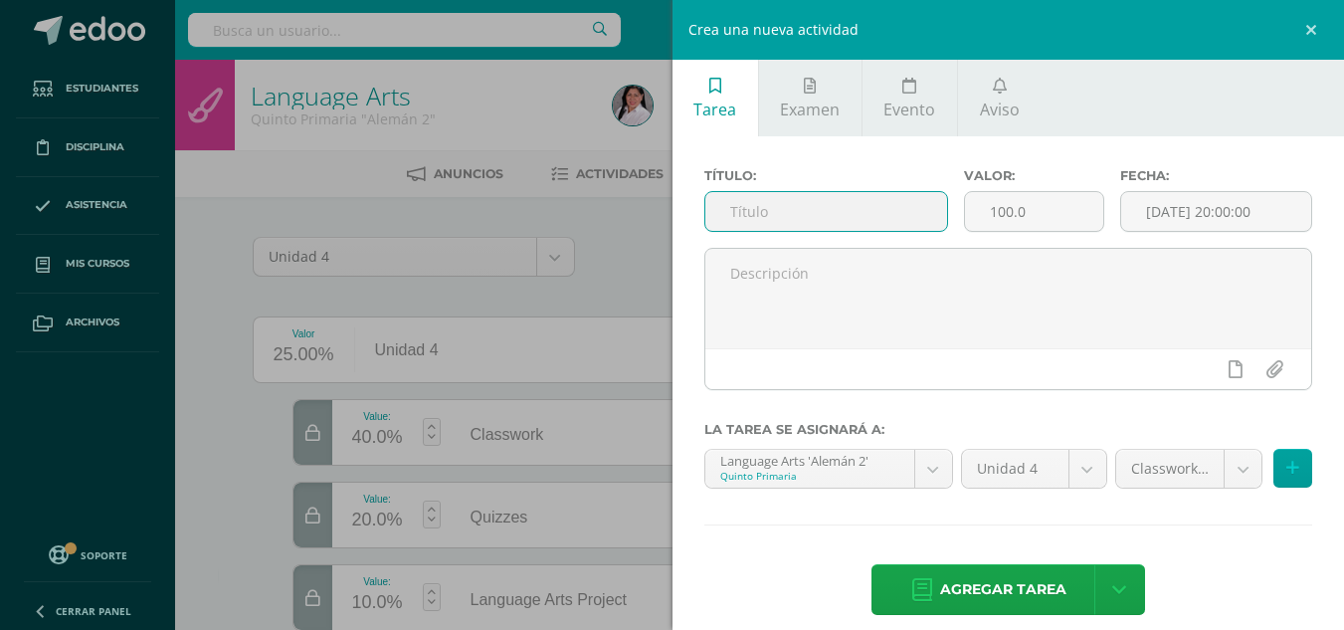
click at [841, 214] on input "text" at bounding box center [827, 211] width 242 height 39
type input "Quiz Show"
click at [1209, 215] on input "[DATE] 20:00:00" at bounding box center [1216, 211] width 190 height 39
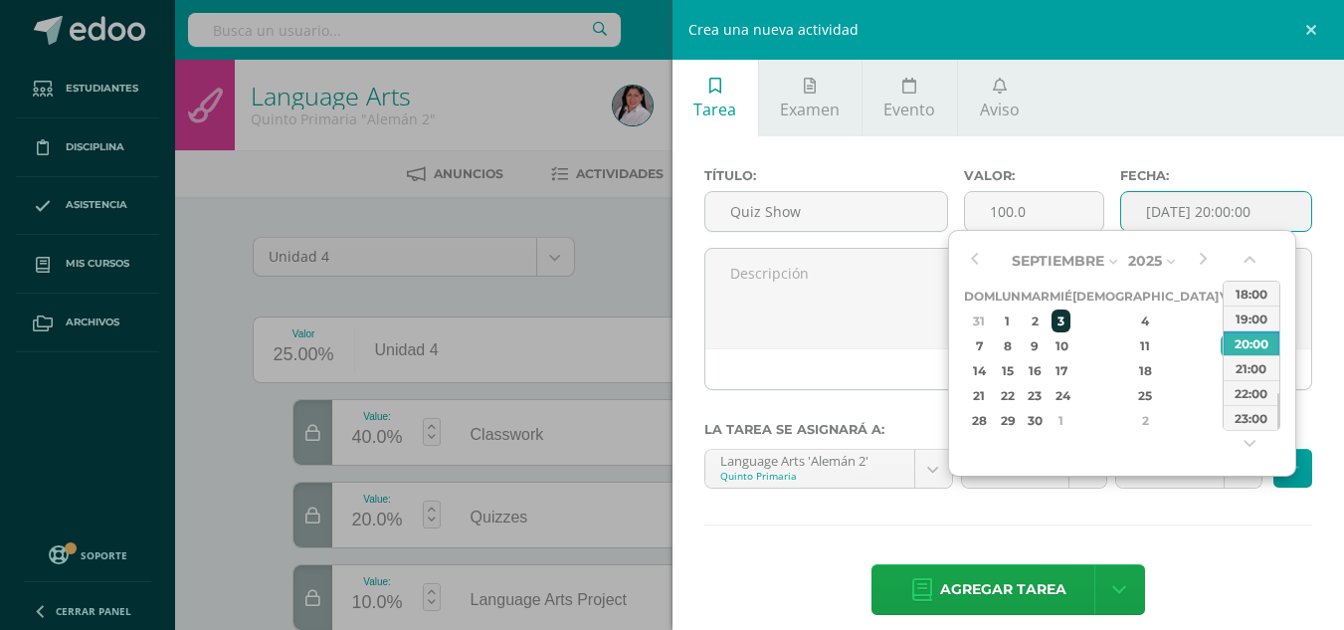
click at [1070, 323] on div "3" at bounding box center [1061, 320] width 18 height 23
click at [1254, 250] on button "button" at bounding box center [1252, 264] width 20 height 30
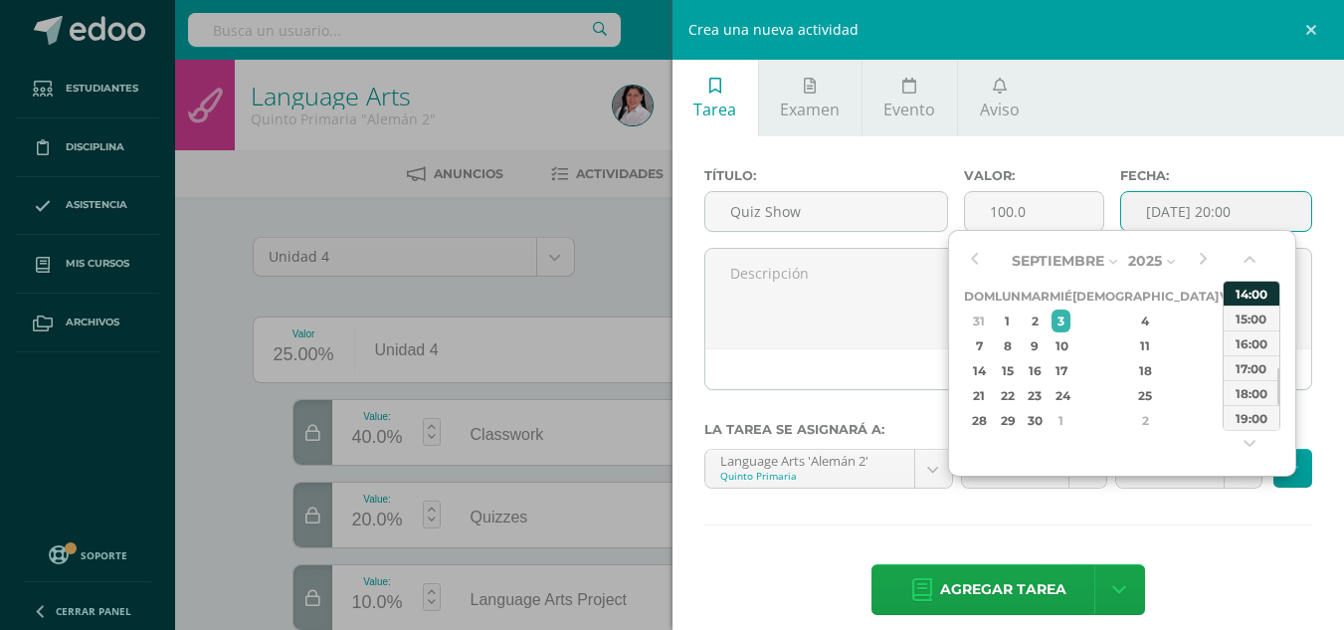
click at [1252, 290] on div "14:00" at bounding box center [1252, 293] width 56 height 25
type input "2025-09-03 14:00"
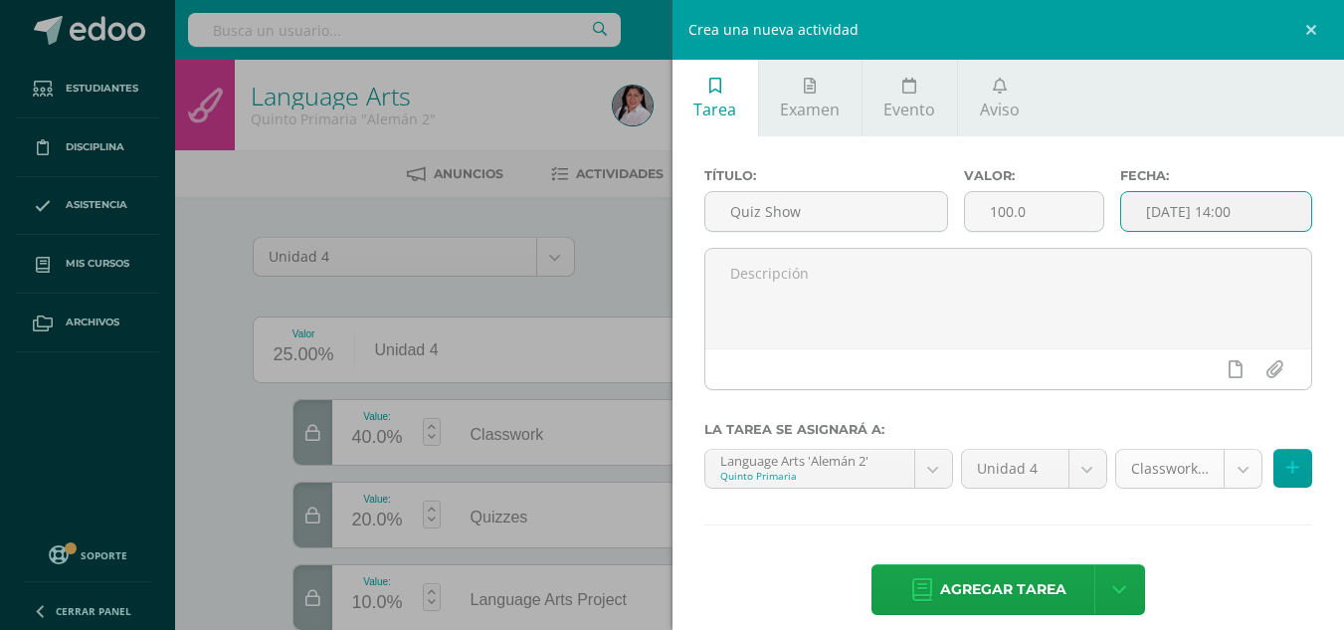
click at [1215, 485] on body "Tarea asignada exitosamente Estudiantes Disciplina Asistencia Mis cursos Archiv…" at bounding box center [672, 529] width 1344 height 1058
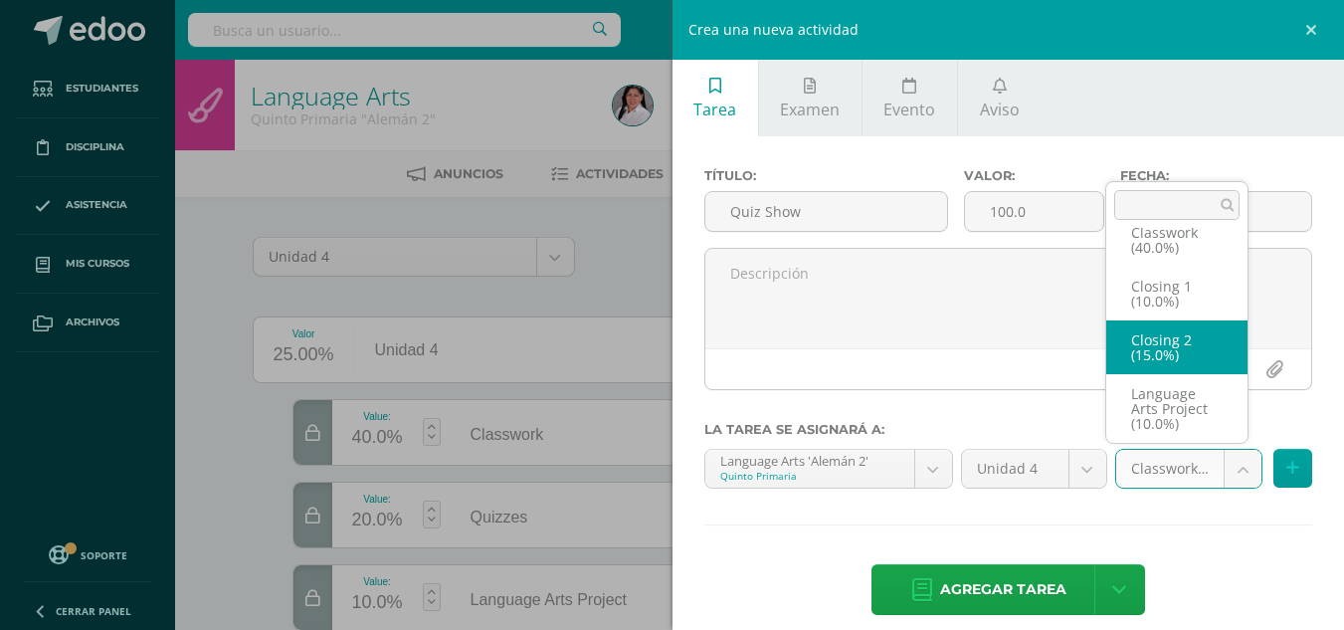
scroll to position [153, 0]
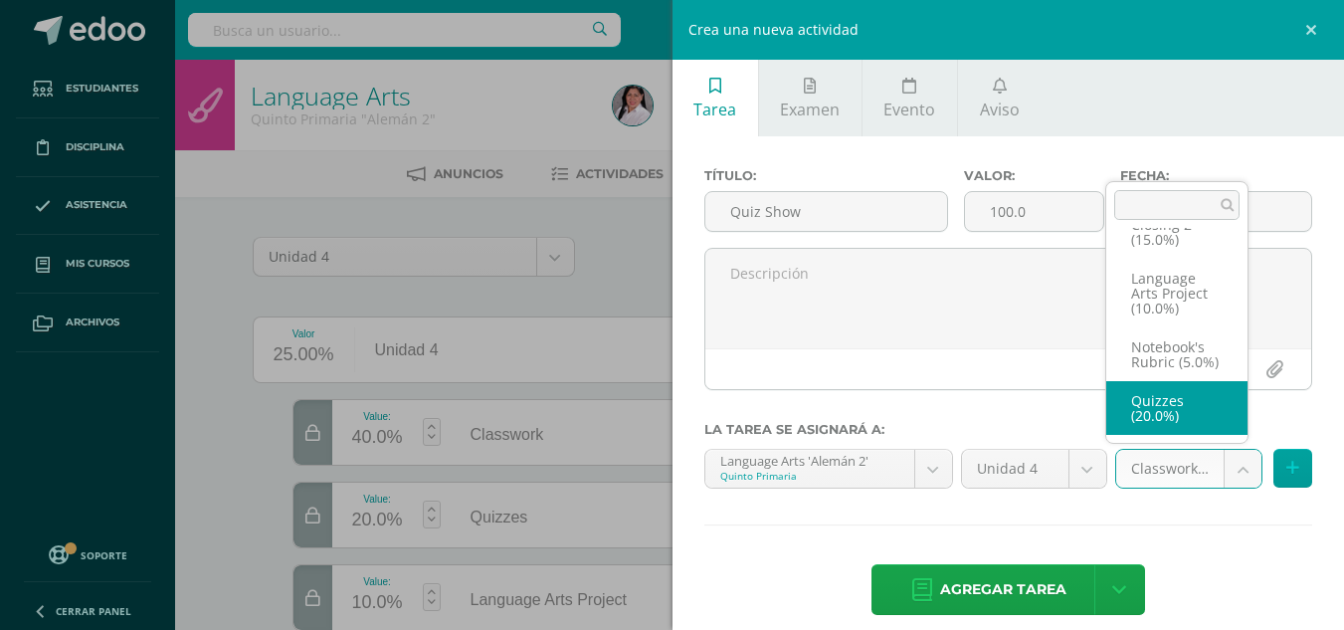
select select "235549"
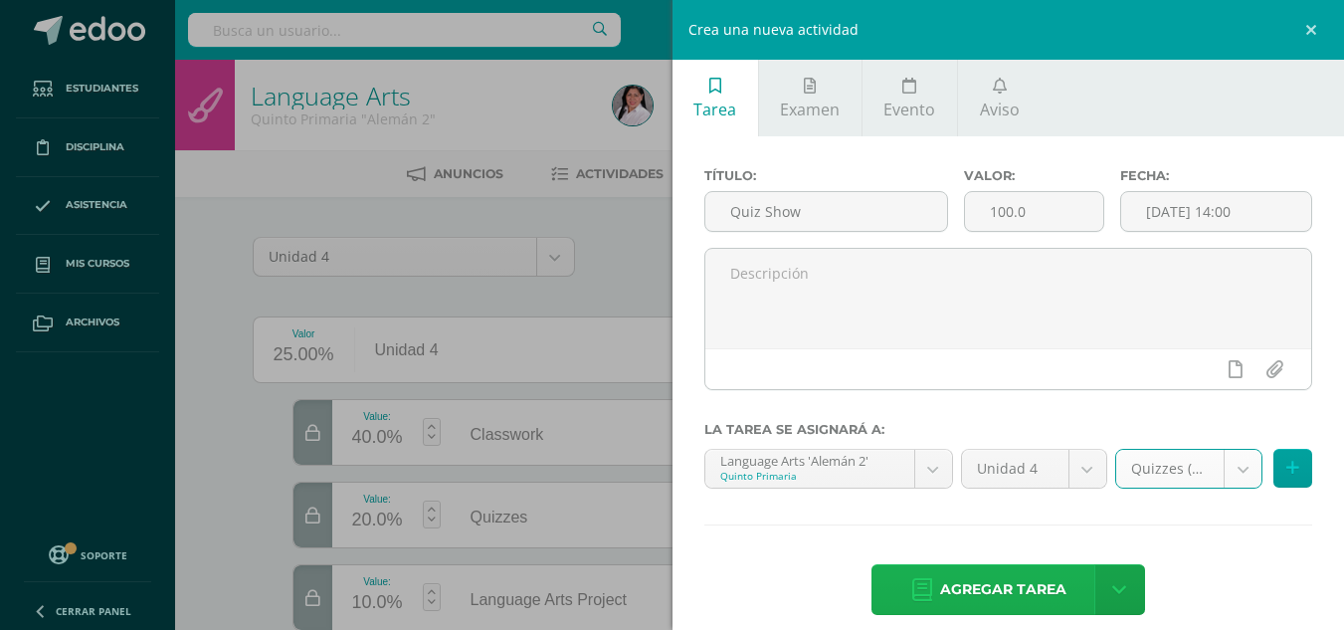
click at [986, 580] on span "Agregar tarea" at bounding box center [1003, 589] width 126 height 49
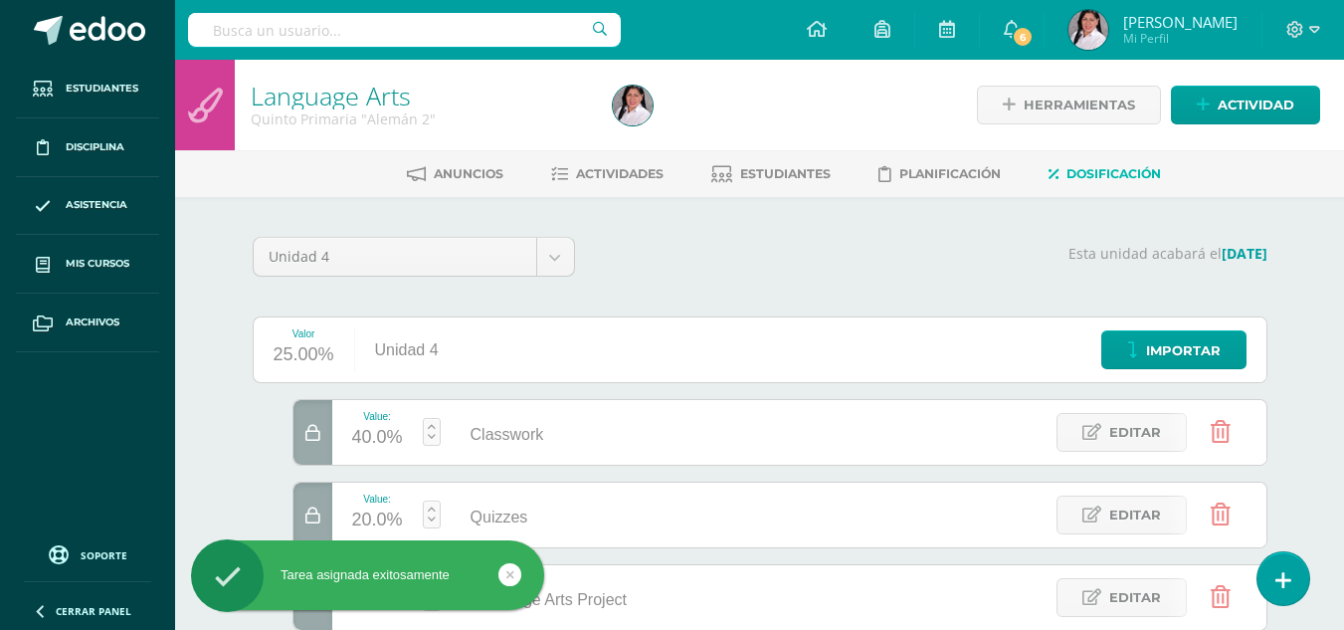
click at [1247, 85] on div "Herramientas Detalle de asistencias Actividad" at bounding box center [1147, 105] width 346 height 91
click at [1238, 105] on span "Actividad" at bounding box center [1256, 105] width 77 height 37
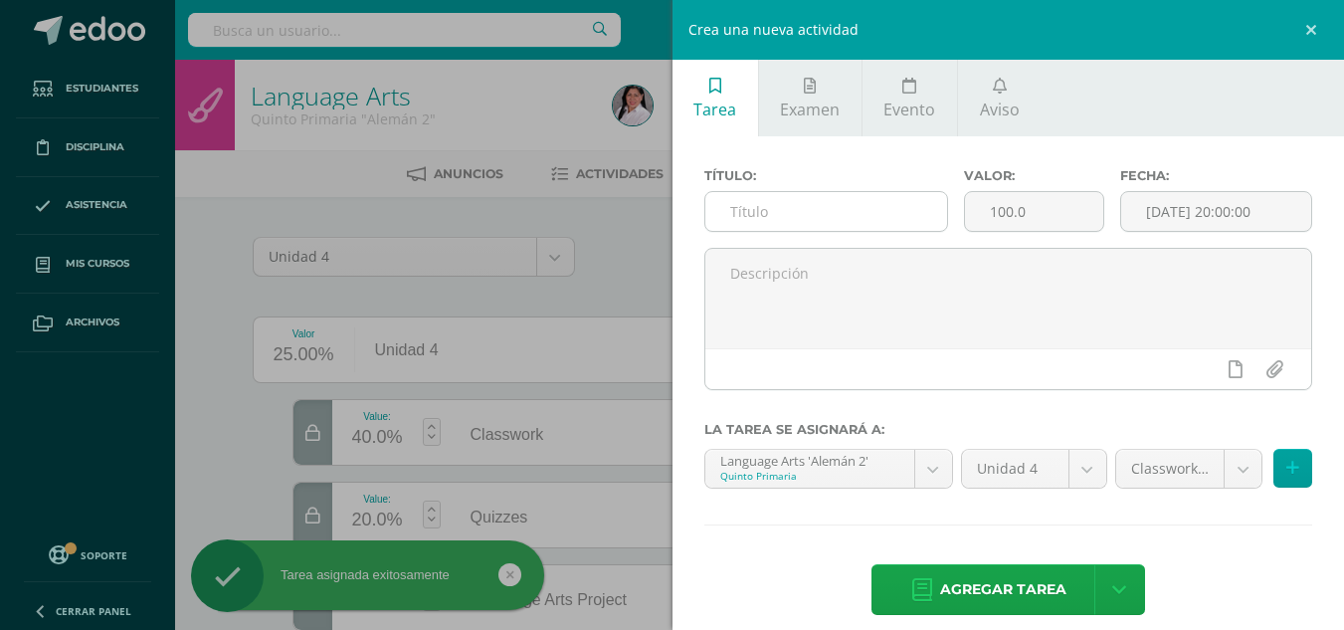
click at [922, 213] on input "text" at bounding box center [827, 211] width 242 height 39
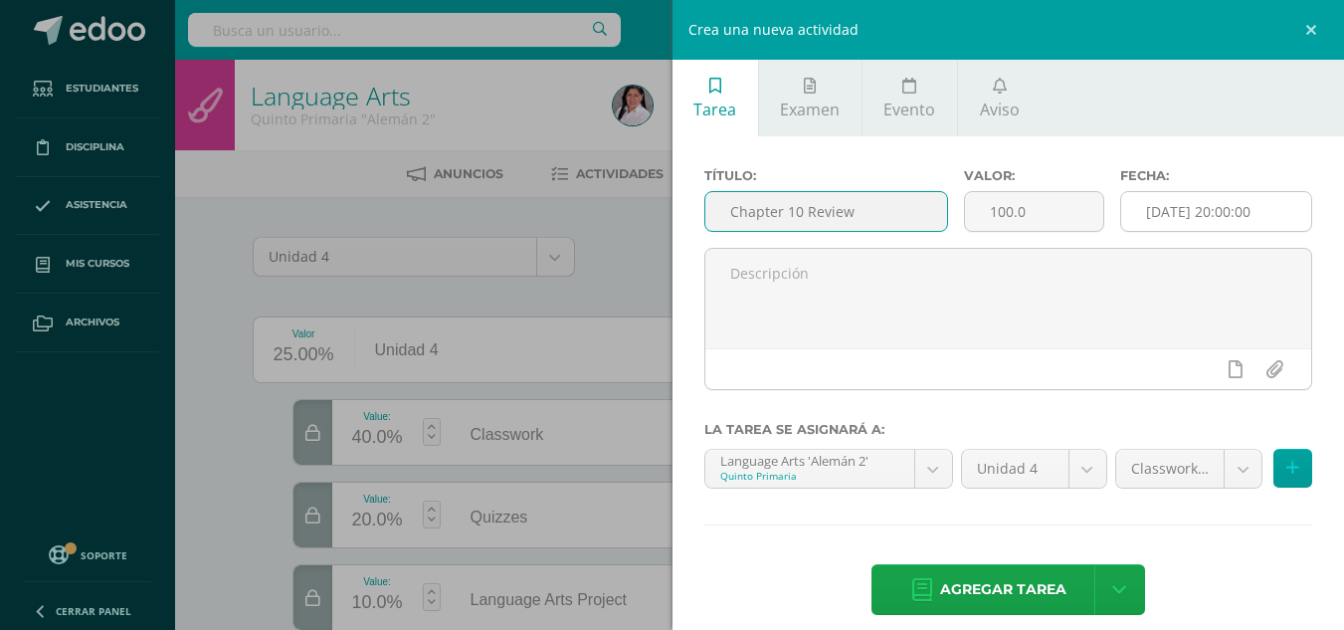
type input "Chapter 10 Review"
click at [1172, 215] on input "[DATE] 20:00:00" at bounding box center [1216, 211] width 190 height 39
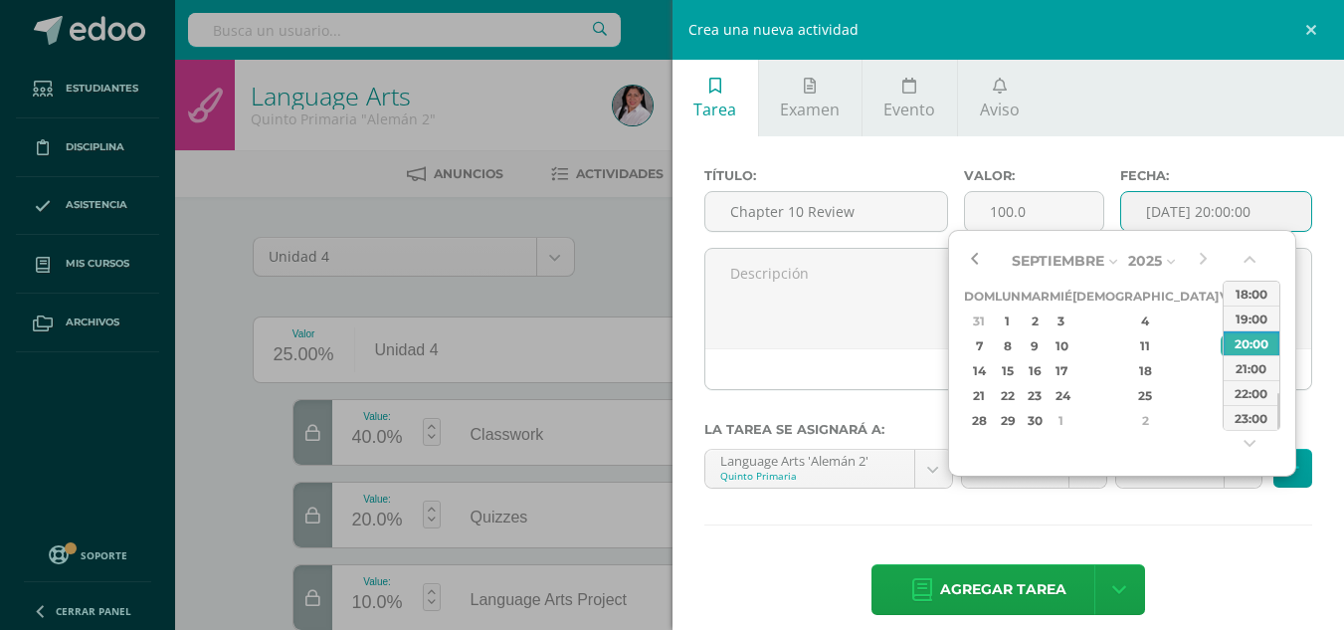
click at [972, 263] on button "button" at bounding box center [974, 261] width 20 height 30
click at [1018, 414] on div "25" at bounding box center [1007, 420] width 21 height 23
click at [1247, 259] on button "button" at bounding box center [1252, 264] width 20 height 30
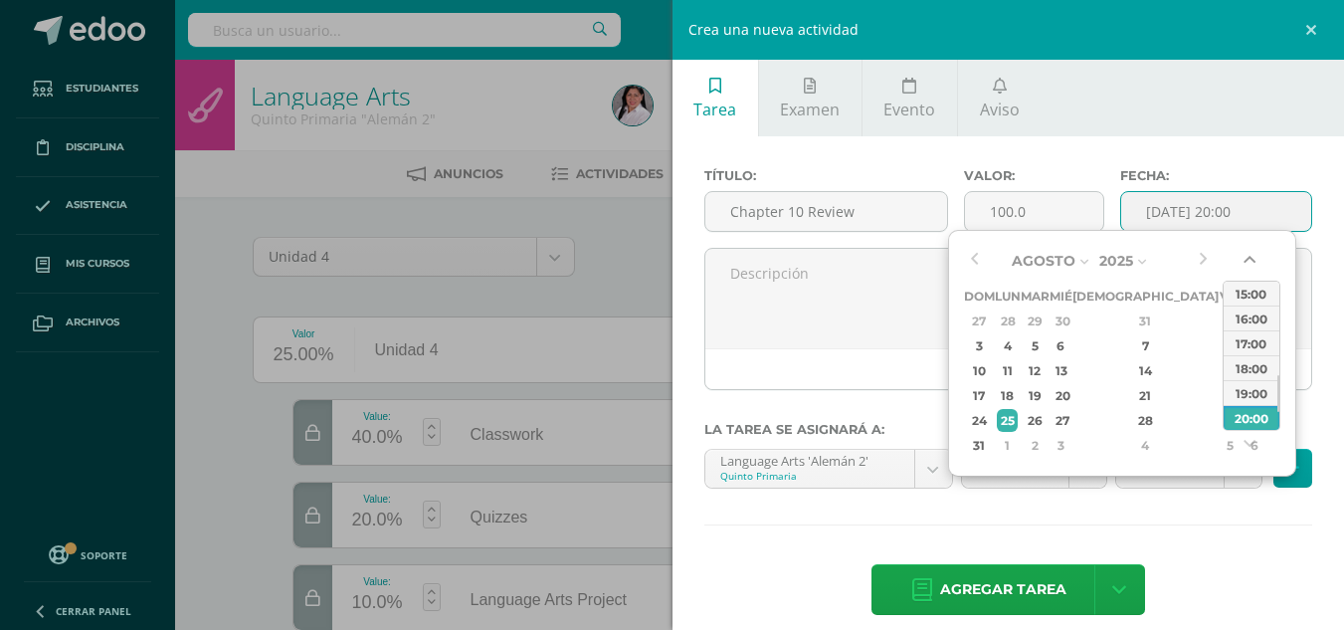
click at [1247, 259] on button "button" at bounding box center [1252, 264] width 20 height 30
click at [1249, 289] on div "14:00" at bounding box center [1252, 293] width 56 height 25
type input "2025-08-25 14:00"
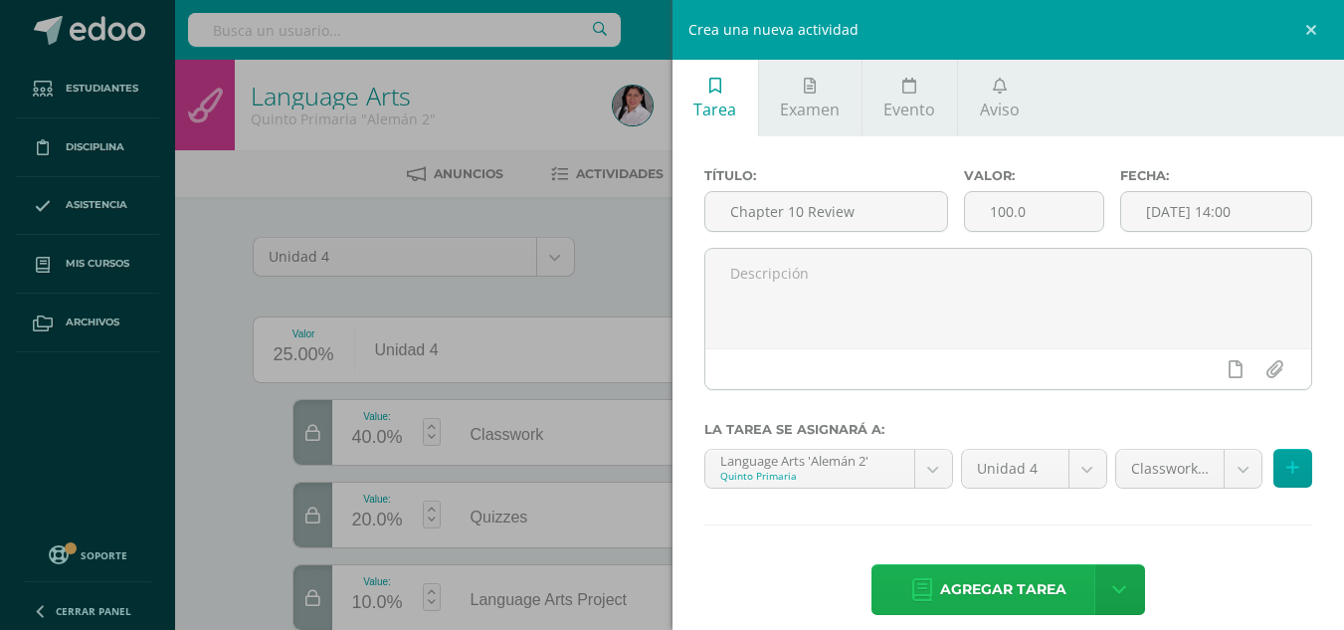
click at [1054, 582] on span "Agregar tarea" at bounding box center [1003, 589] width 126 height 49
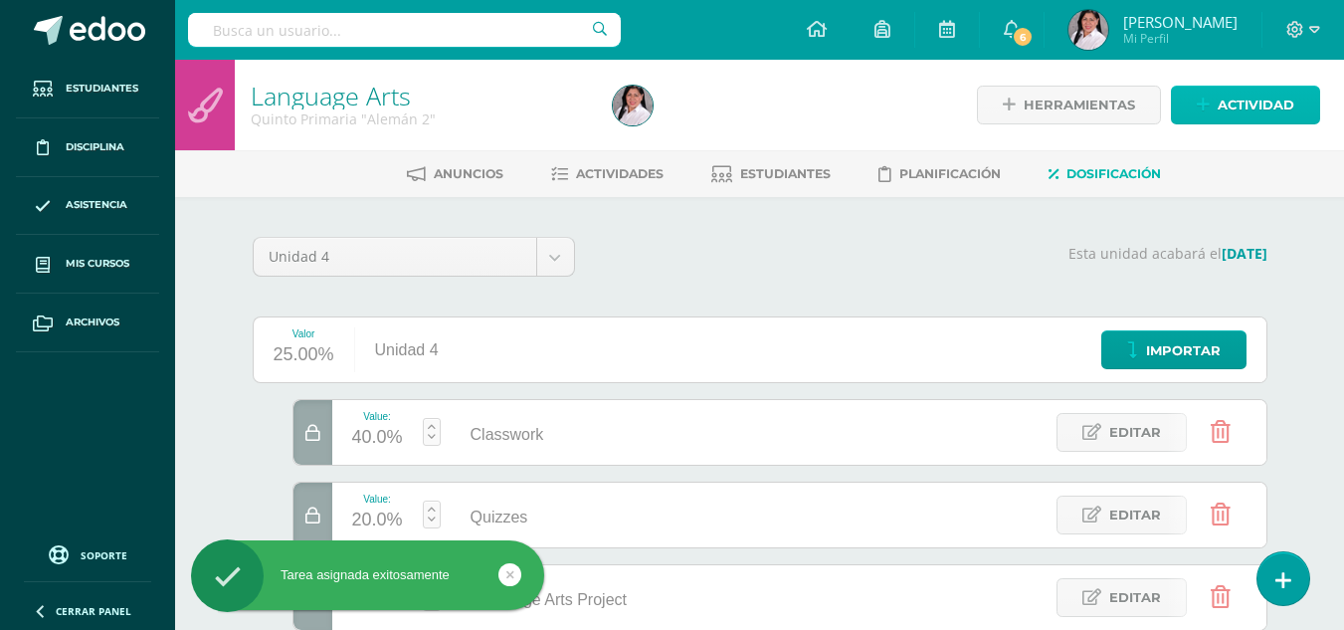
click at [1256, 92] on span "Actividad" at bounding box center [1256, 105] width 77 height 37
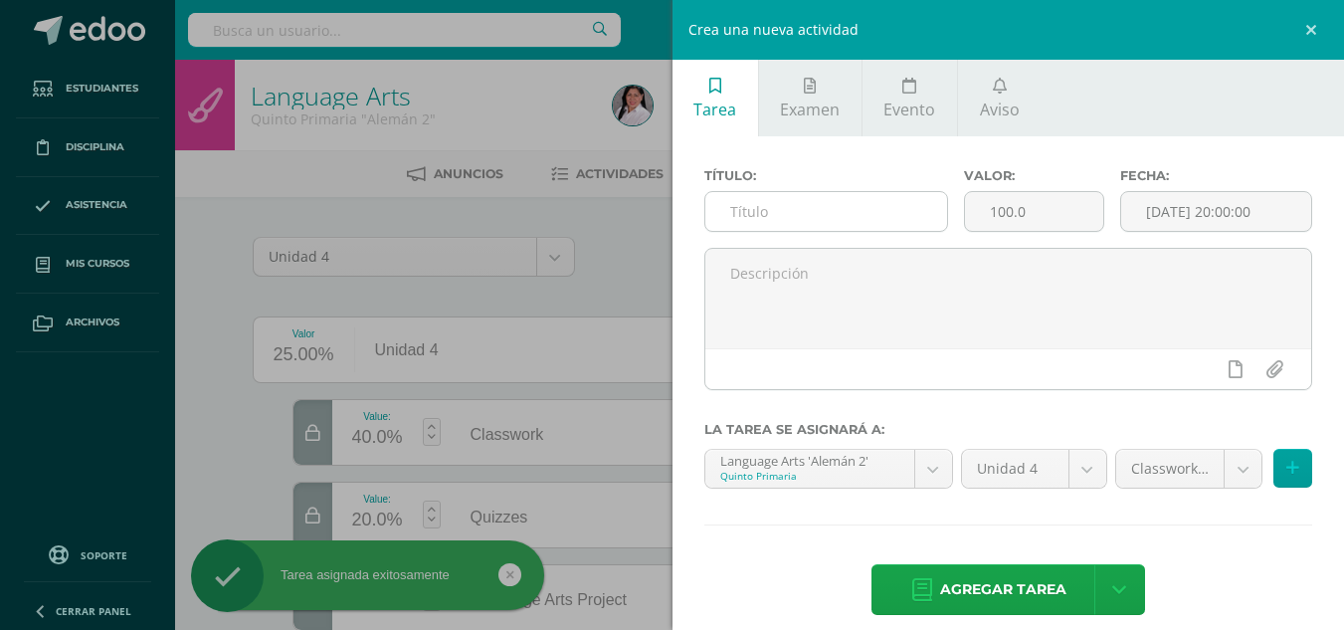
click at [764, 200] on input "text" at bounding box center [827, 211] width 242 height 39
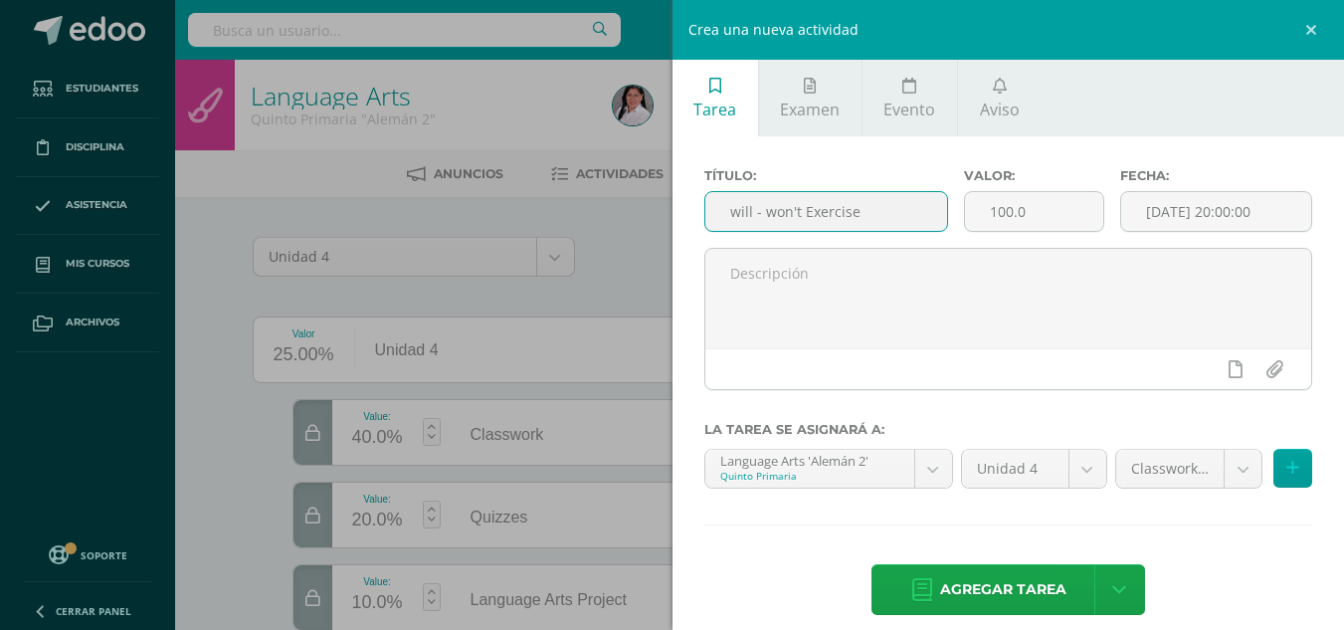
click at [737, 211] on input "will - won't Exercise" at bounding box center [827, 211] width 242 height 39
click at [772, 214] on input "Will - won't Exercise" at bounding box center [827, 211] width 242 height 39
type input "Will - Won't Exercise"
click at [1145, 216] on input "[DATE] 20:00:00" at bounding box center [1216, 211] width 190 height 39
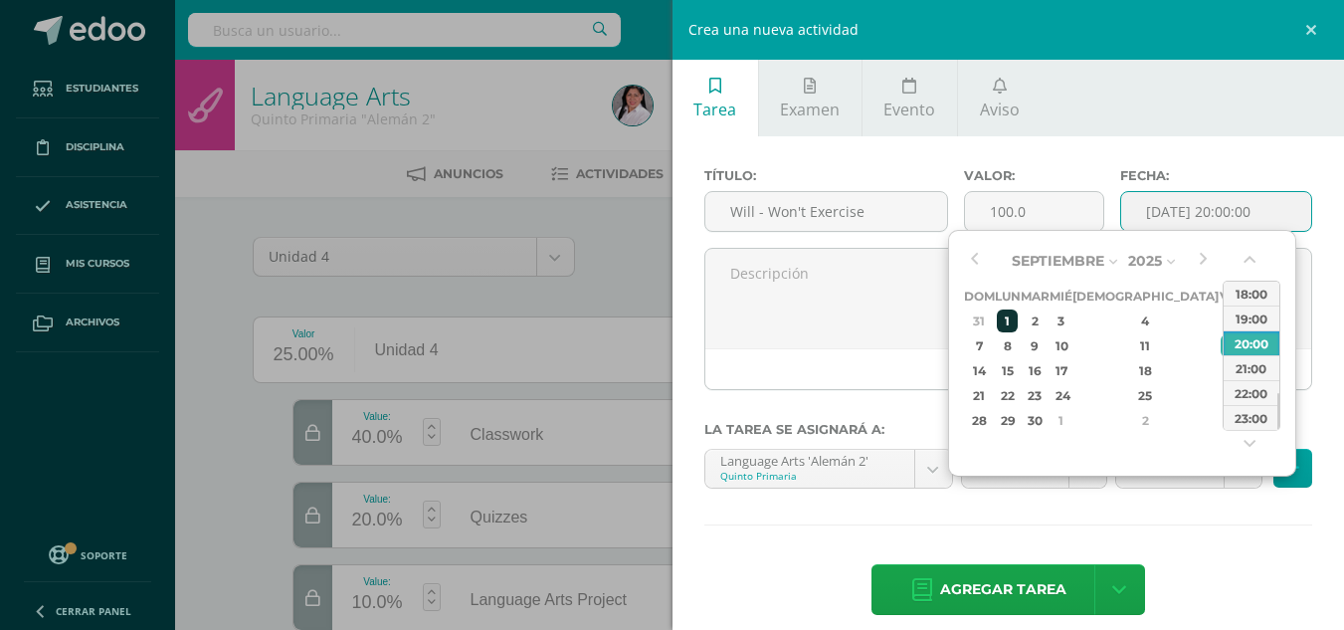
click at [1018, 320] on div "1" at bounding box center [1007, 320] width 21 height 23
click at [1256, 260] on button "button" at bounding box center [1252, 264] width 20 height 30
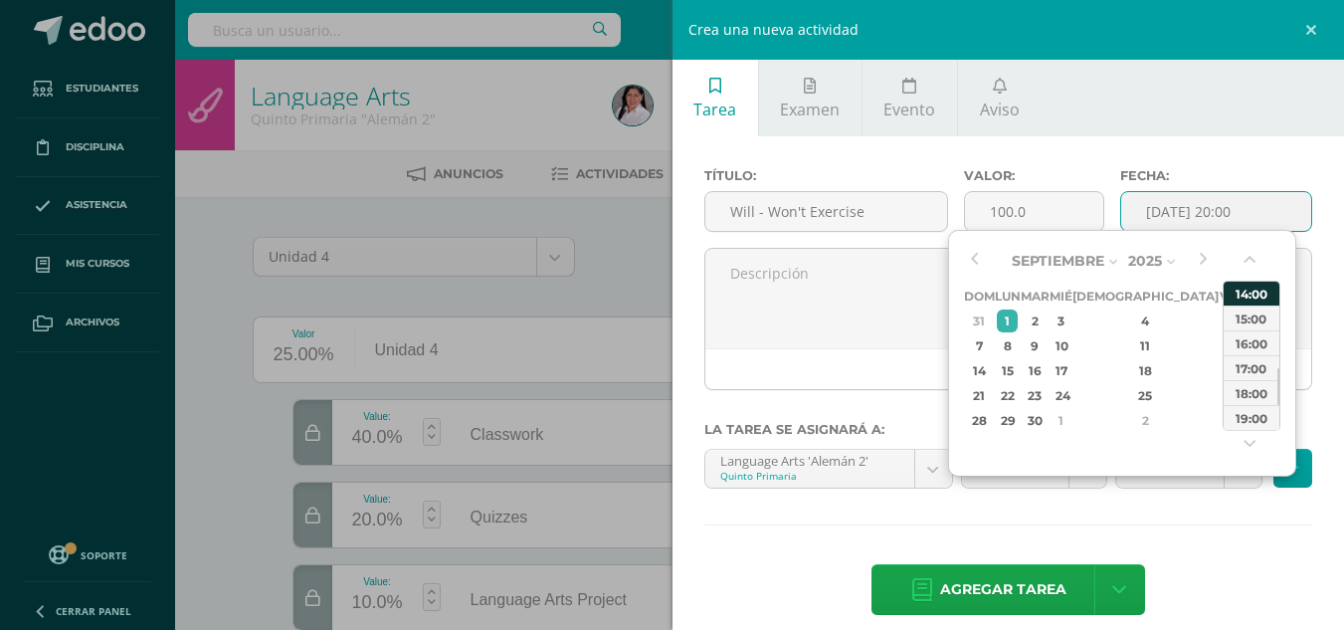
click at [1253, 291] on div "14:00" at bounding box center [1252, 293] width 56 height 25
type input "2025-09-01 14:00"
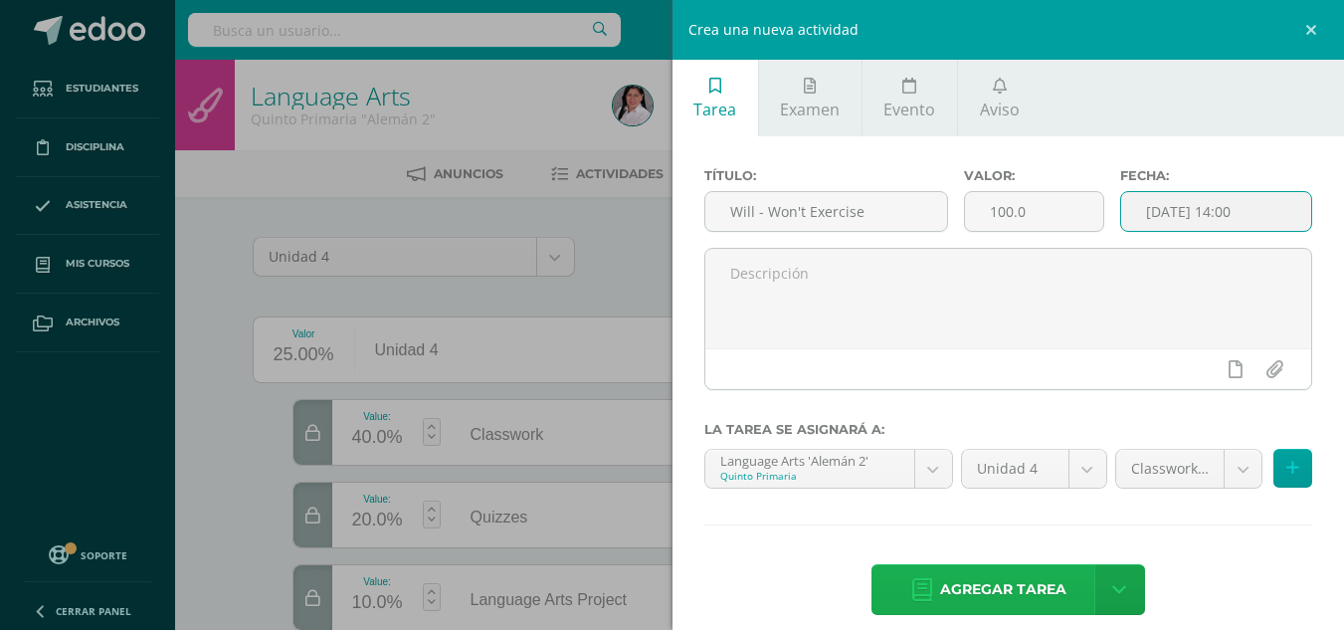
click at [1014, 599] on span "Agregar tarea" at bounding box center [1003, 589] width 126 height 49
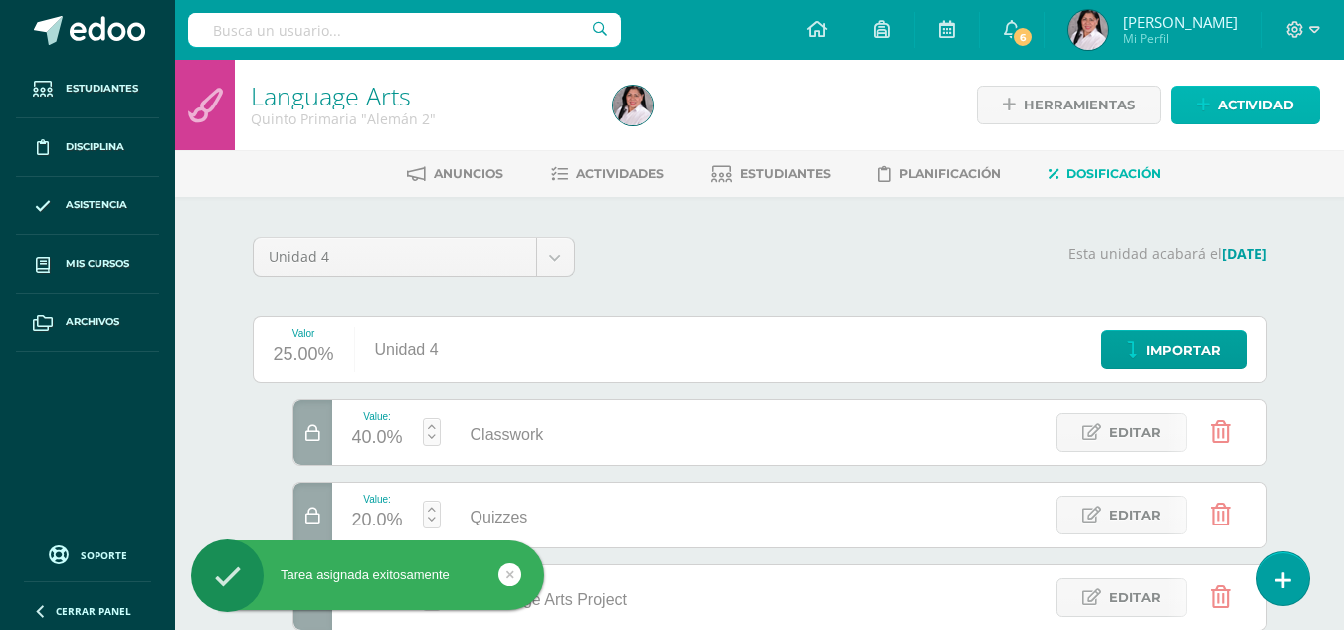
click at [1241, 91] on span "Actividad" at bounding box center [1256, 105] width 77 height 37
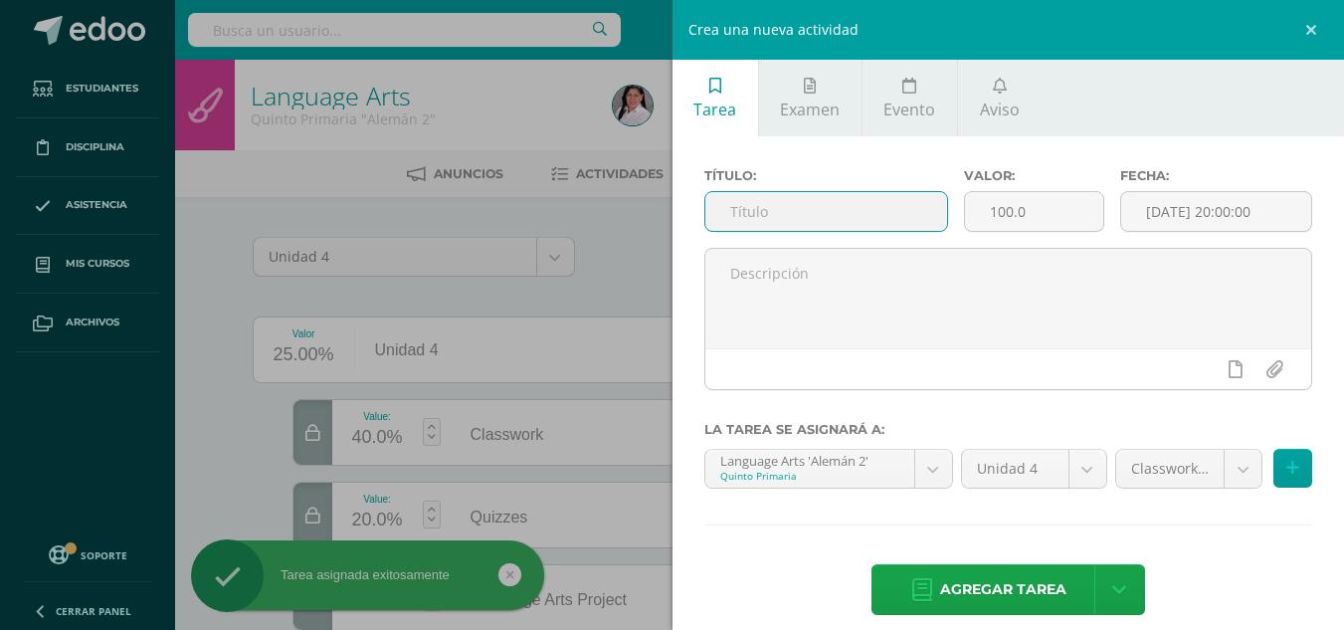
click at [853, 217] on input "text" at bounding box center [827, 211] width 242 height 39
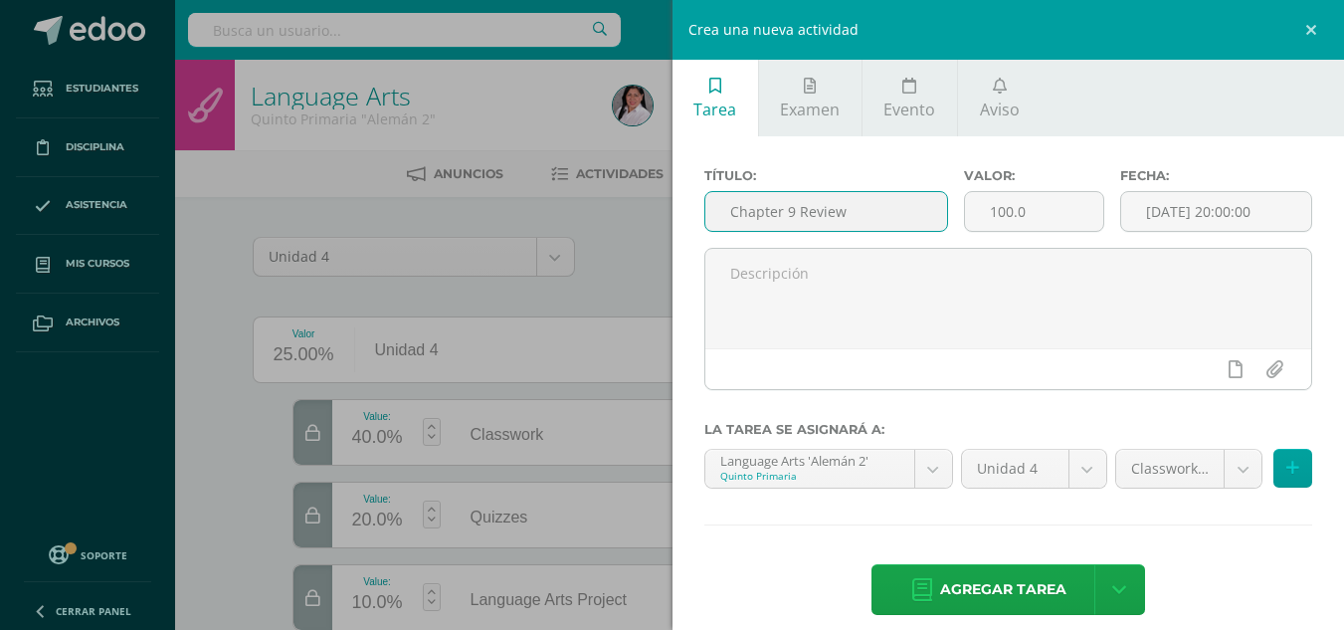
click at [798, 216] on input "Chapter 9 Review" at bounding box center [827, 211] width 242 height 39
click at [862, 212] on input "Chapter 9 Review" at bounding box center [827, 211] width 242 height 39
type input "Chapter 9 Vocabulary"
click at [1132, 217] on input "[DATE] 20:00:00" at bounding box center [1216, 211] width 190 height 39
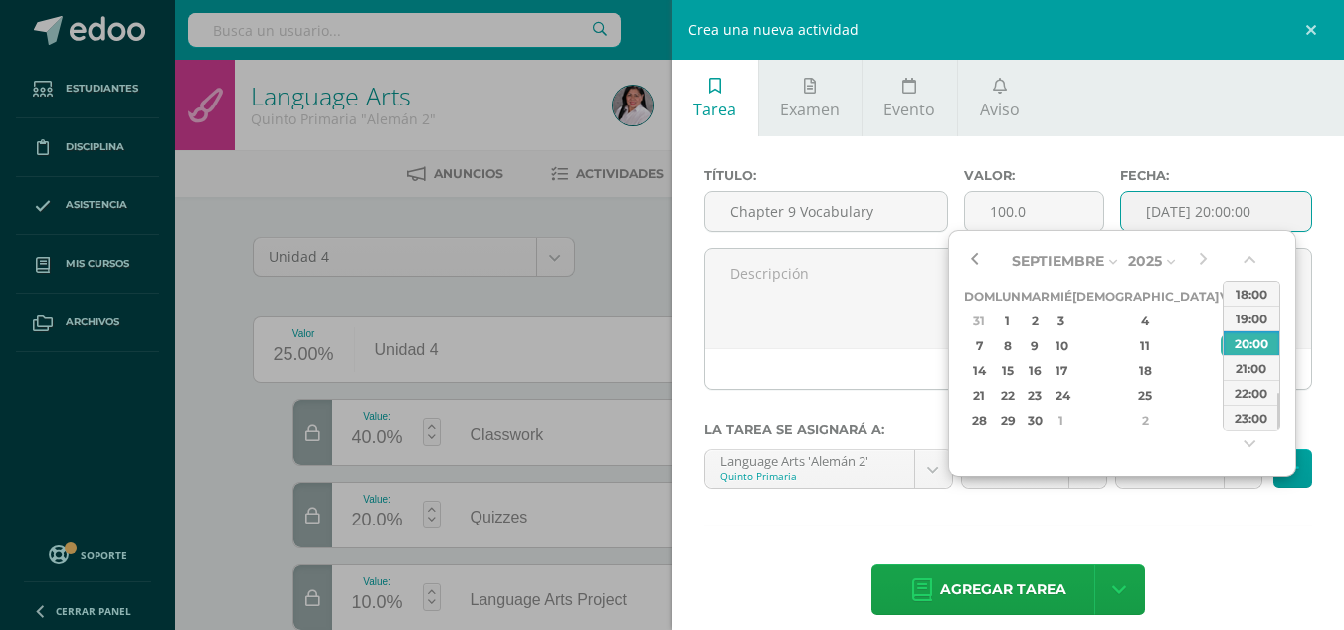
click at [975, 261] on button "button" at bounding box center [974, 261] width 20 height 30
click at [1070, 343] on div "6" at bounding box center [1061, 345] width 18 height 23
click at [1254, 259] on button "button" at bounding box center [1252, 264] width 20 height 30
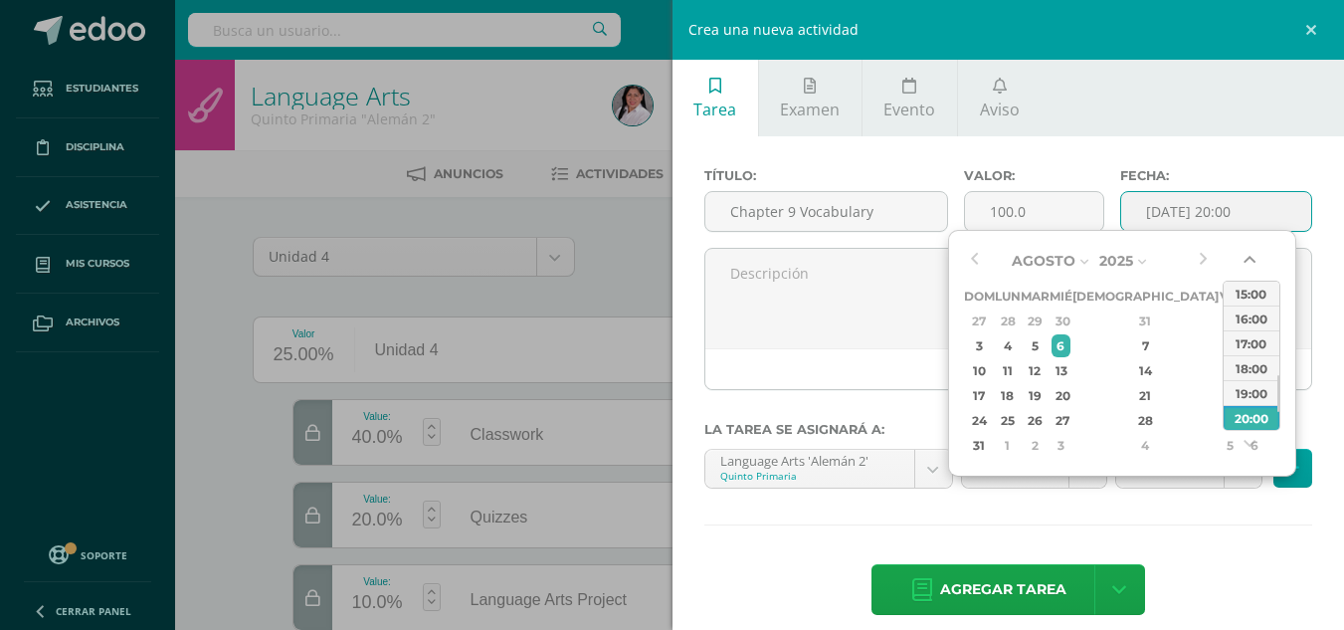
click at [1254, 259] on button "button" at bounding box center [1252, 264] width 20 height 30
click at [1244, 292] on div "14:00" at bounding box center [1252, 293] width 56 height 25
type input "2025-08-06 14:00"
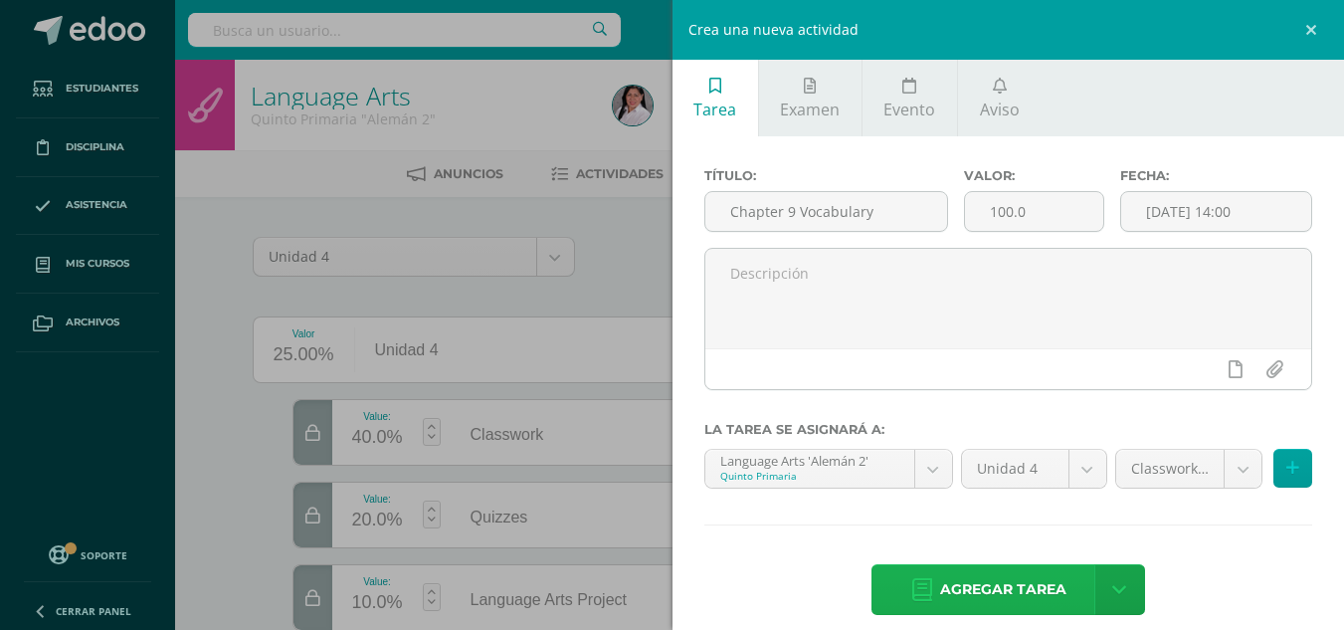
click at [978, 607] on span "Agregar tarea" at bounding box center [1003, 589] width 126 height 49
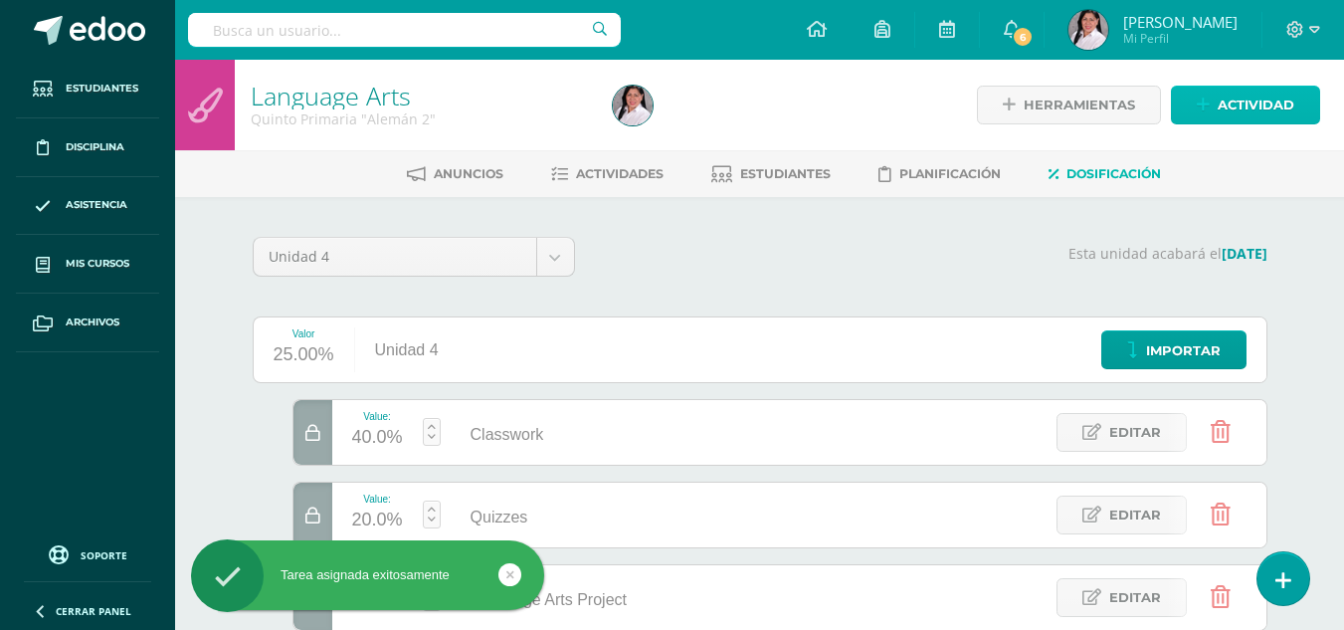
click at [1243, 102] on span "Actividad" at bounding box center [1256, 105] width 77 height 37
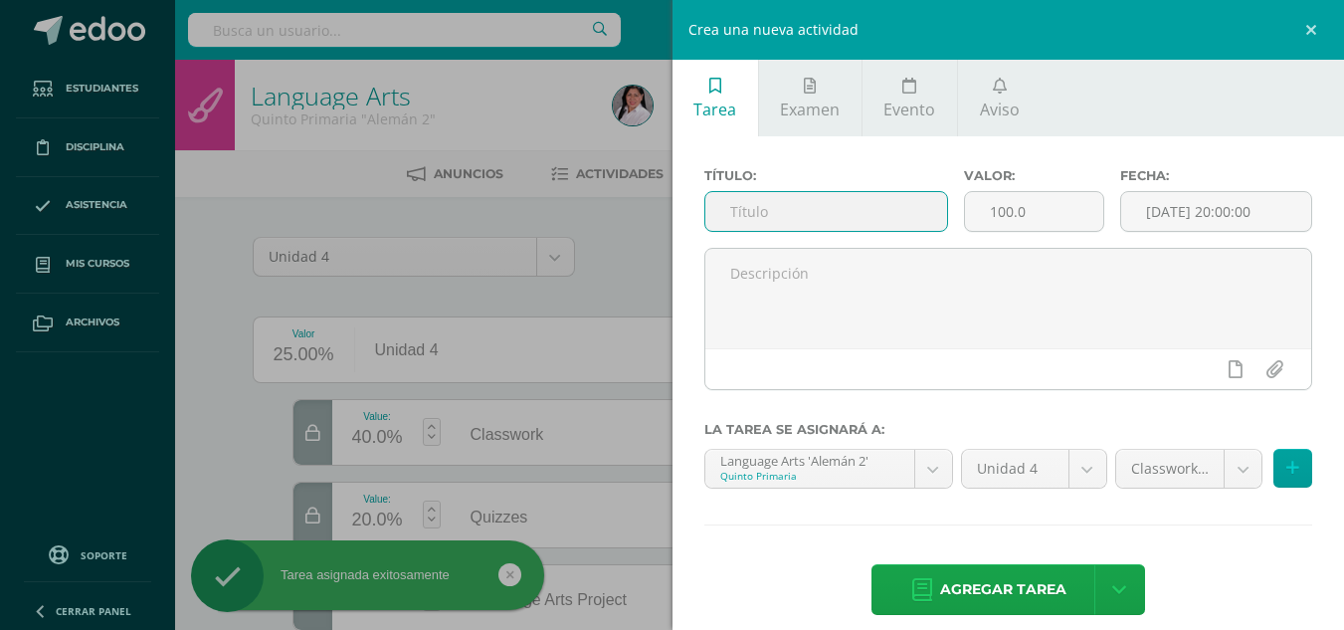
click at [822, 213] on input "text" at bounding box center [827, 211] width 242 height 39
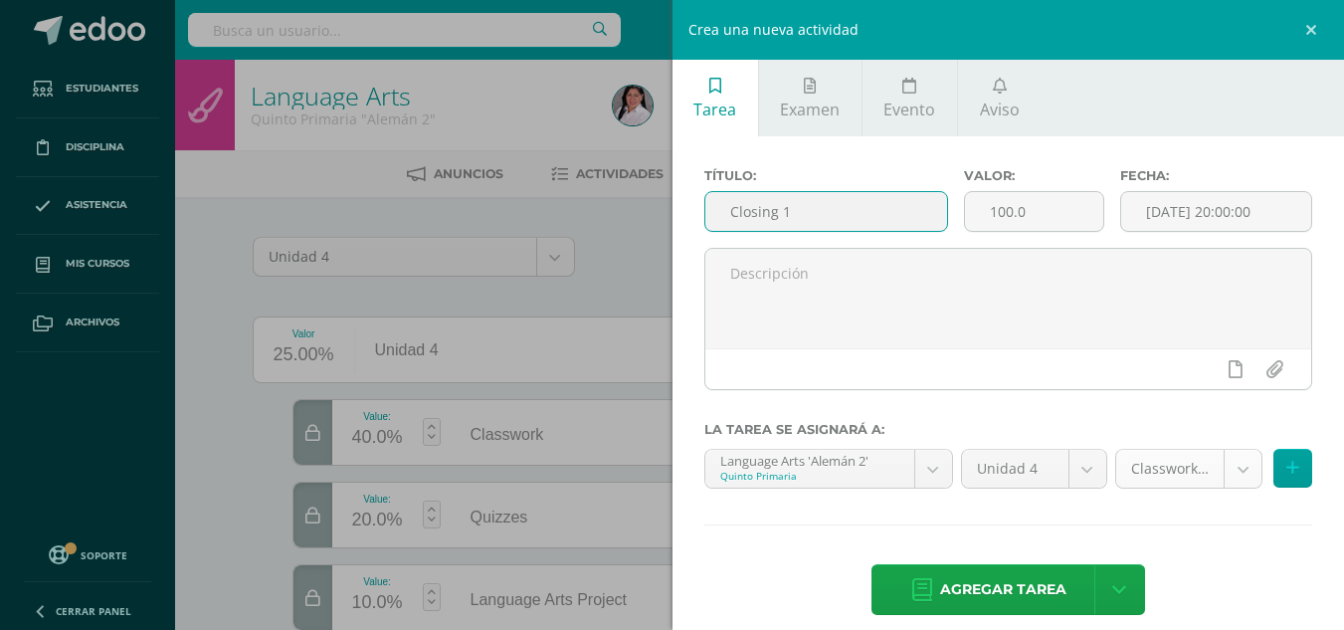
type input "Closing 1"
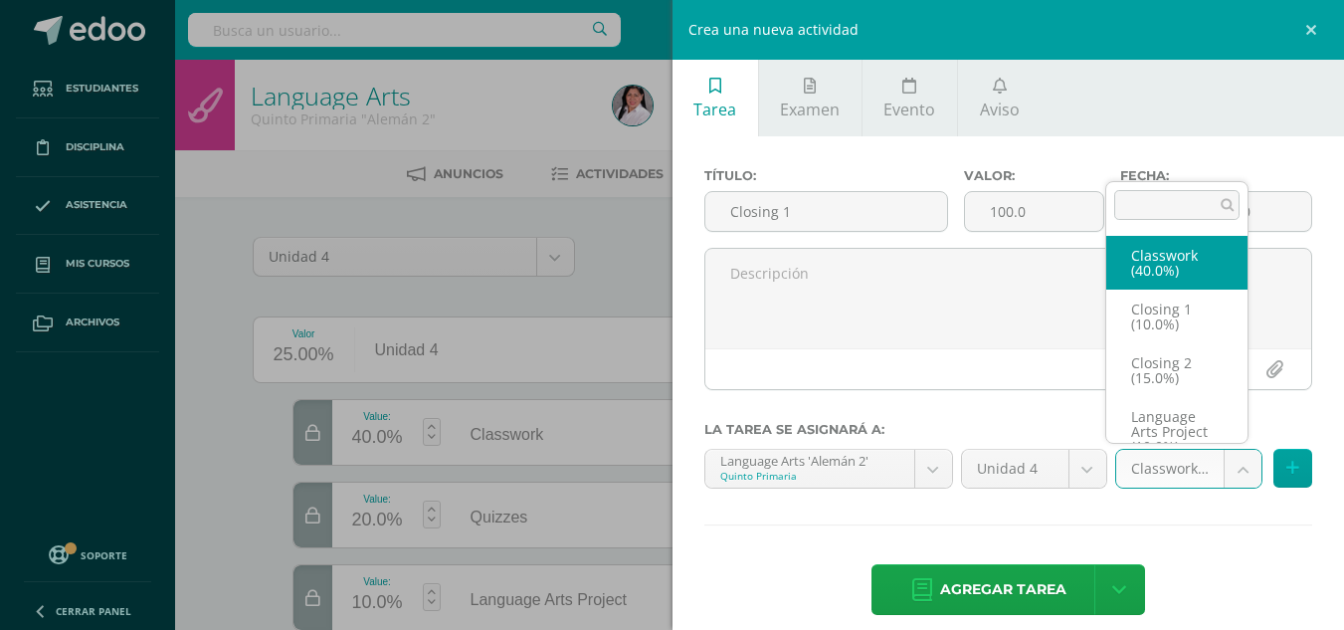
click at [1234, 462] on body "Tarea asignada exitosamente Estudiantes Disciplina Asistencia Mis cursos Archiv…" at bounding box center [672, 529] width 1344 height 1058
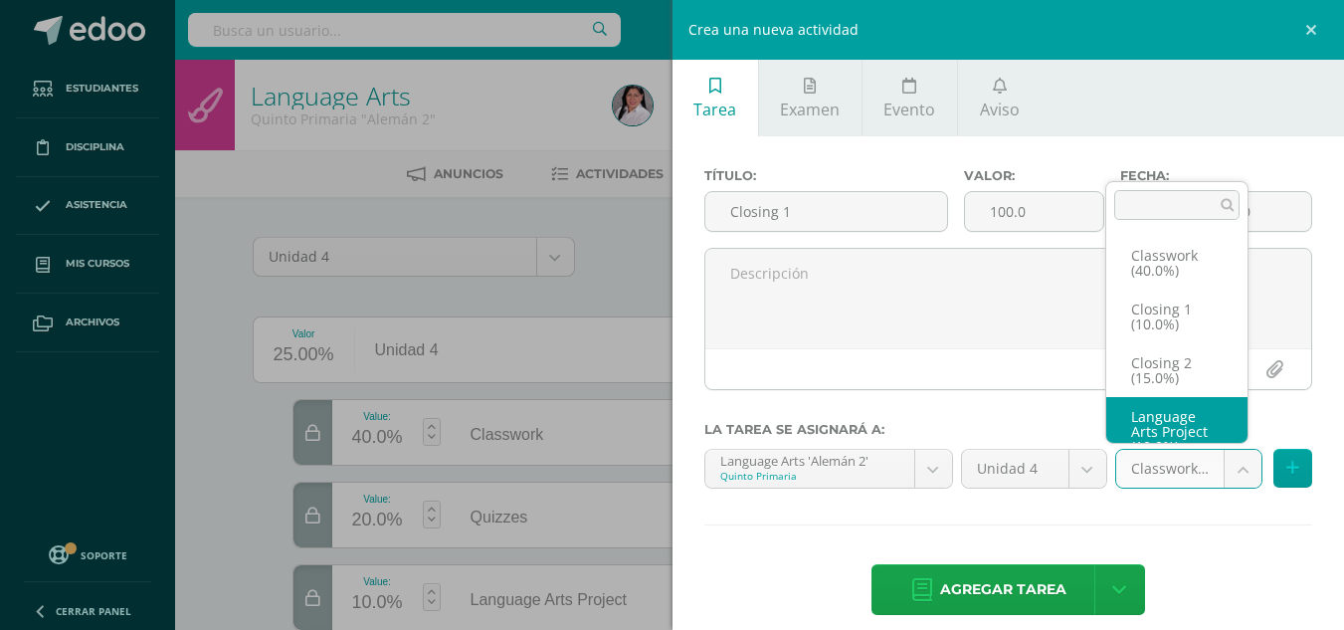
scroll to position [23, 0]
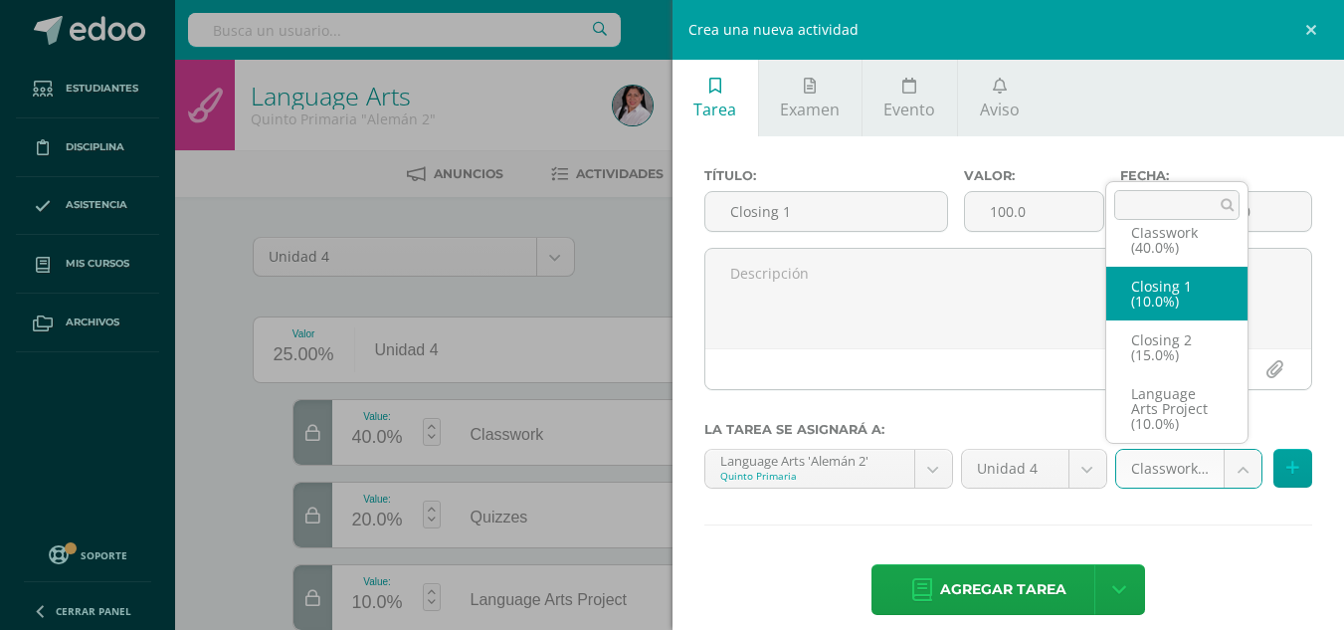
select select "235551"
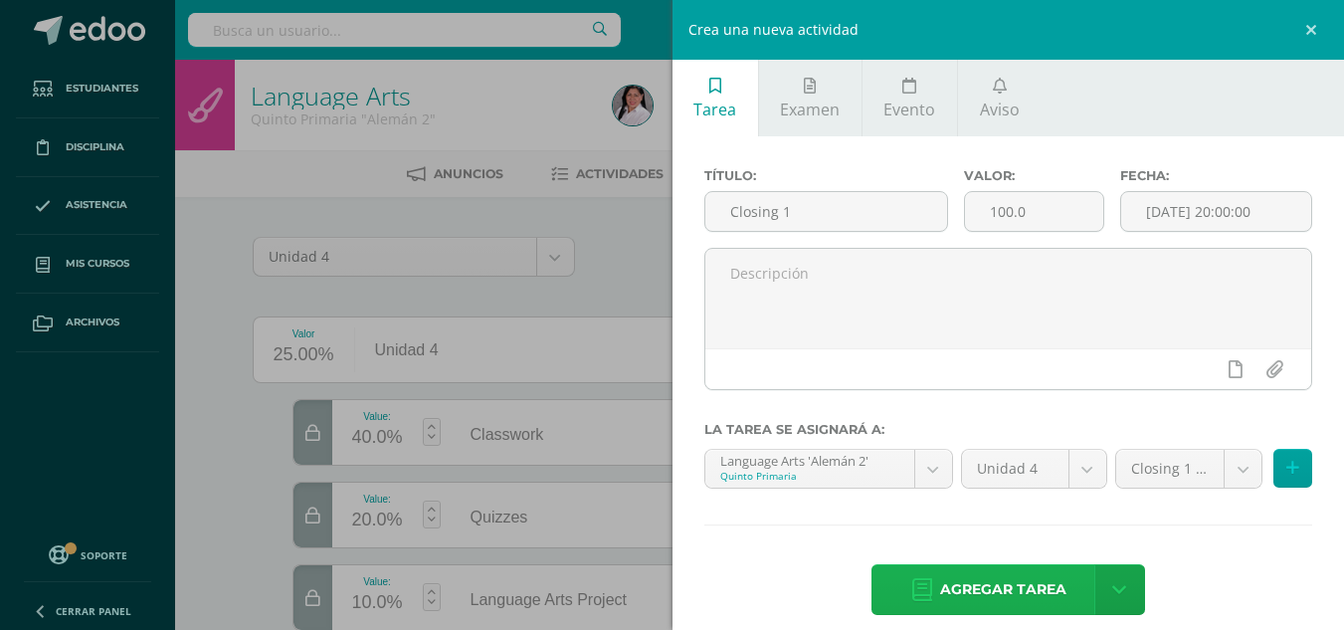
click at [986, 574] on span "Agregar tarea" at bounding box center [1003, 589] width 126 height 49
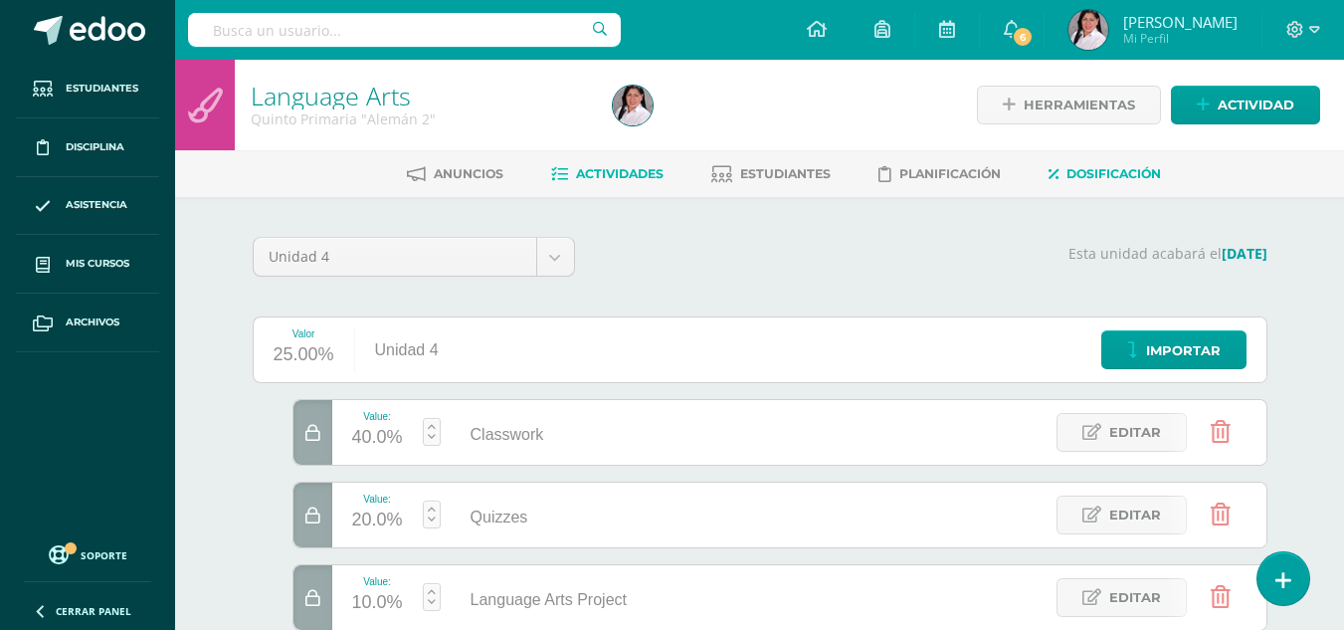
click at [610, 166] on span "Actividades" at bounding box center [620, 173] width 88 height 15
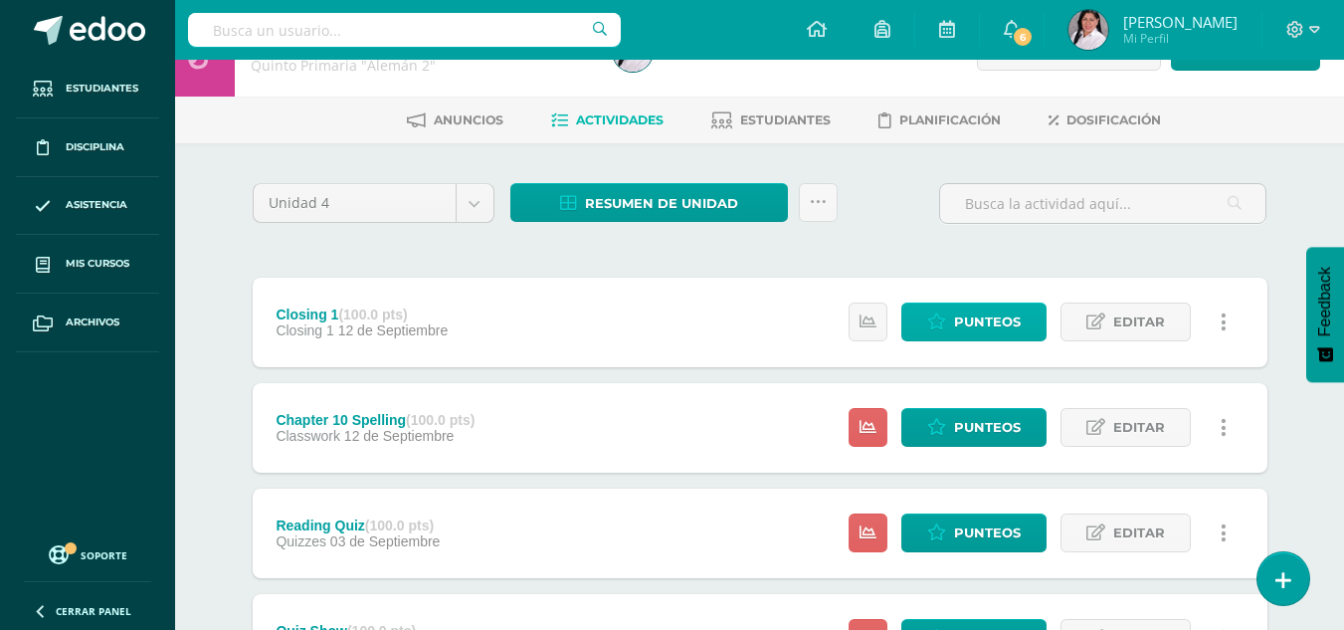
scroll to position [55, 0]
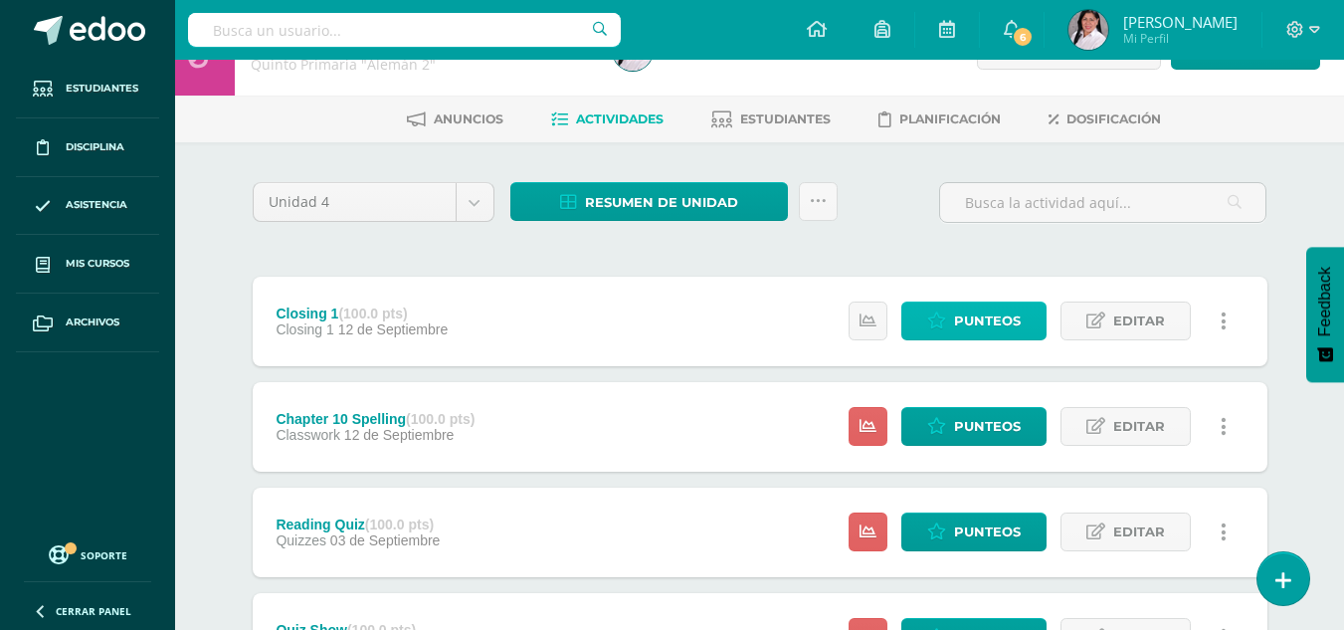
click at [975, 324] on span "Punteos" at bounding box center [987, 321] width 67 height 37
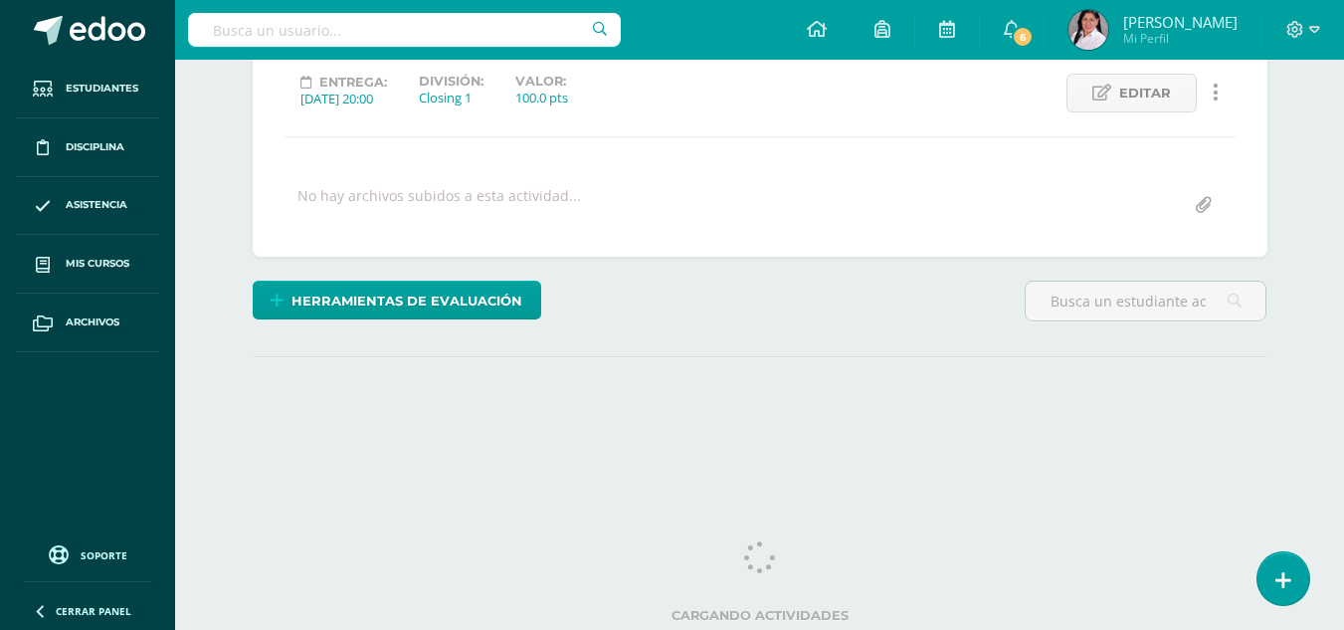
scroll to position [278, 0]
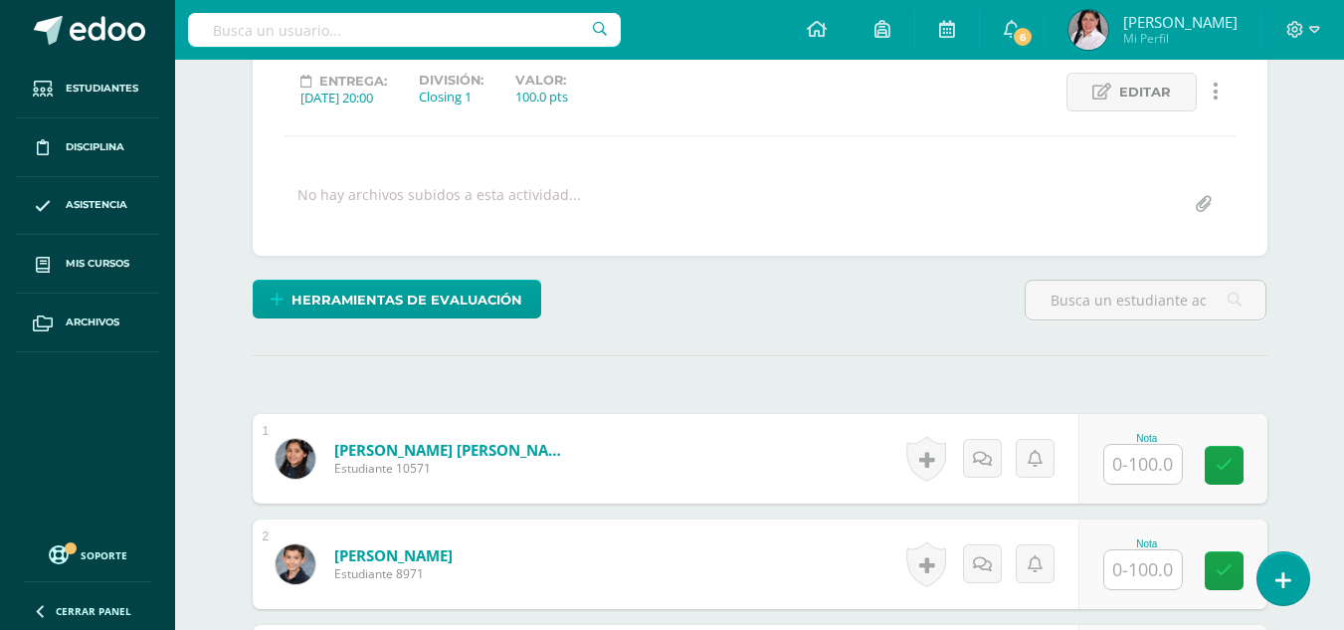
click at [1138, 466] on input "text" at bounding box center [1144, 464] width 78 height 39
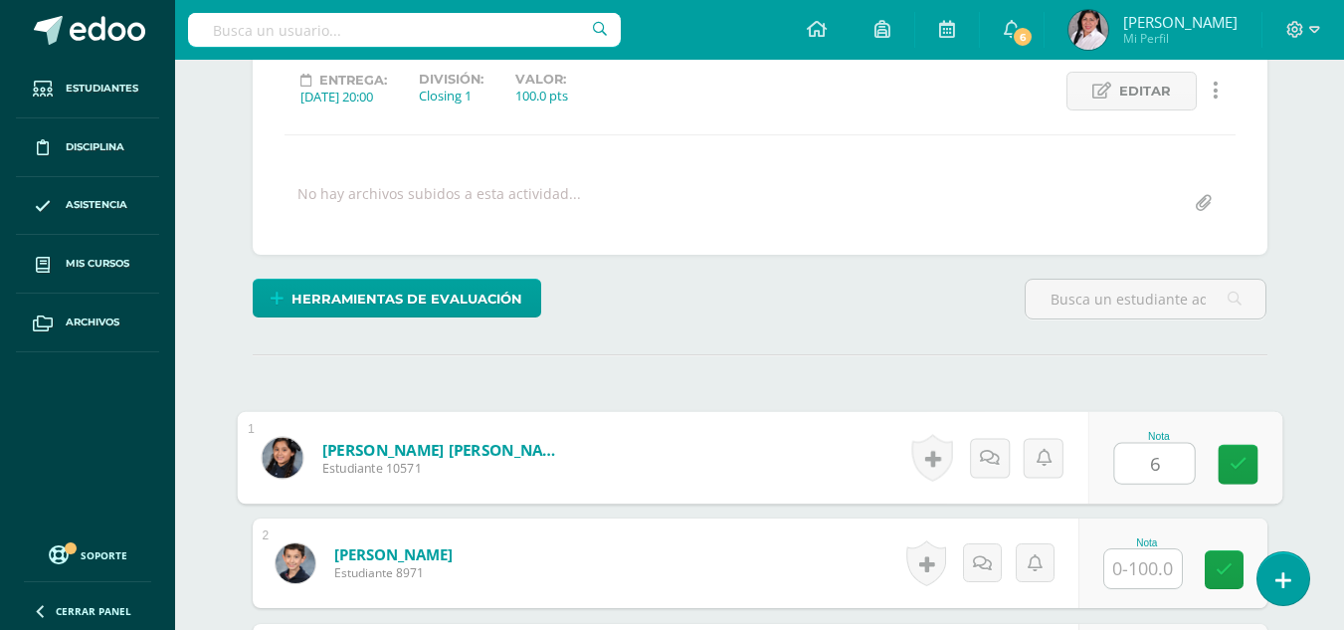
scroll to position [280, 0]
type input "66"
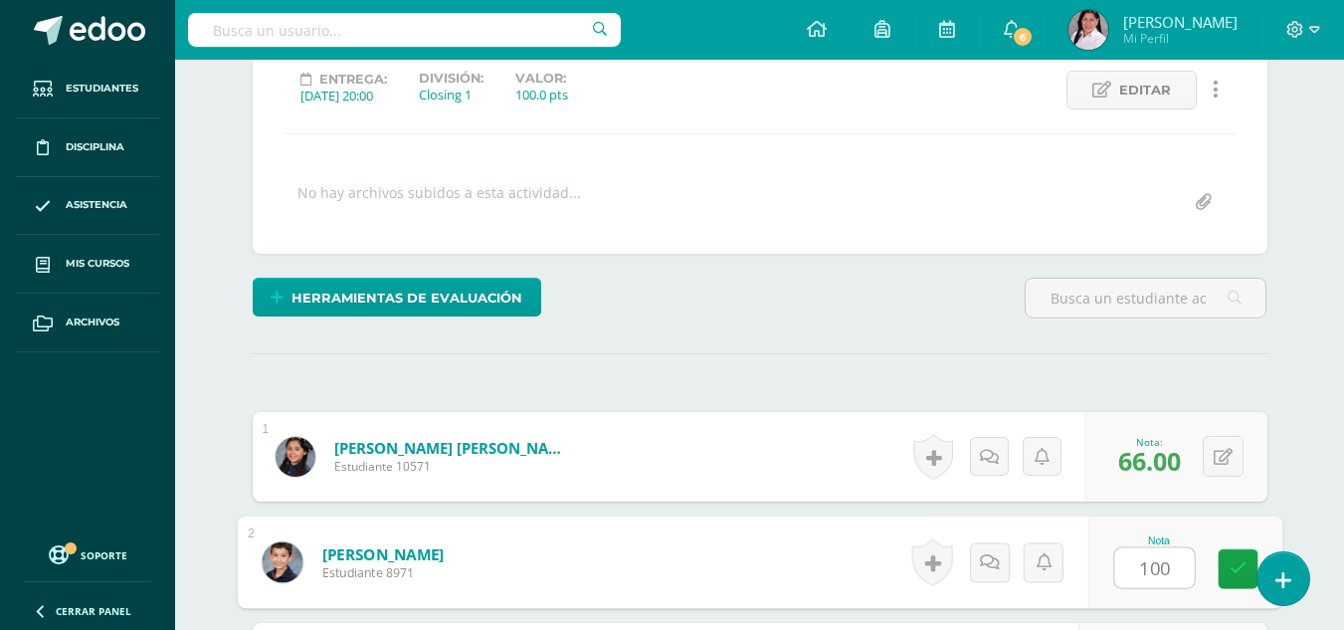
type input "100"
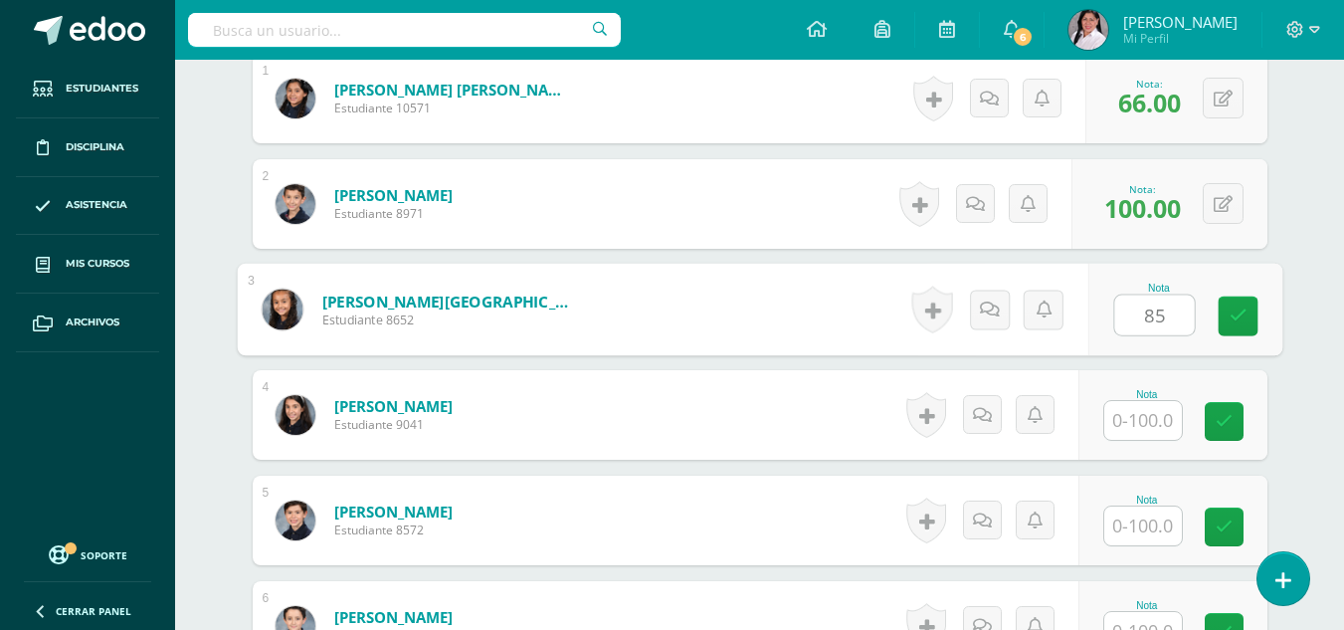
type input "85"
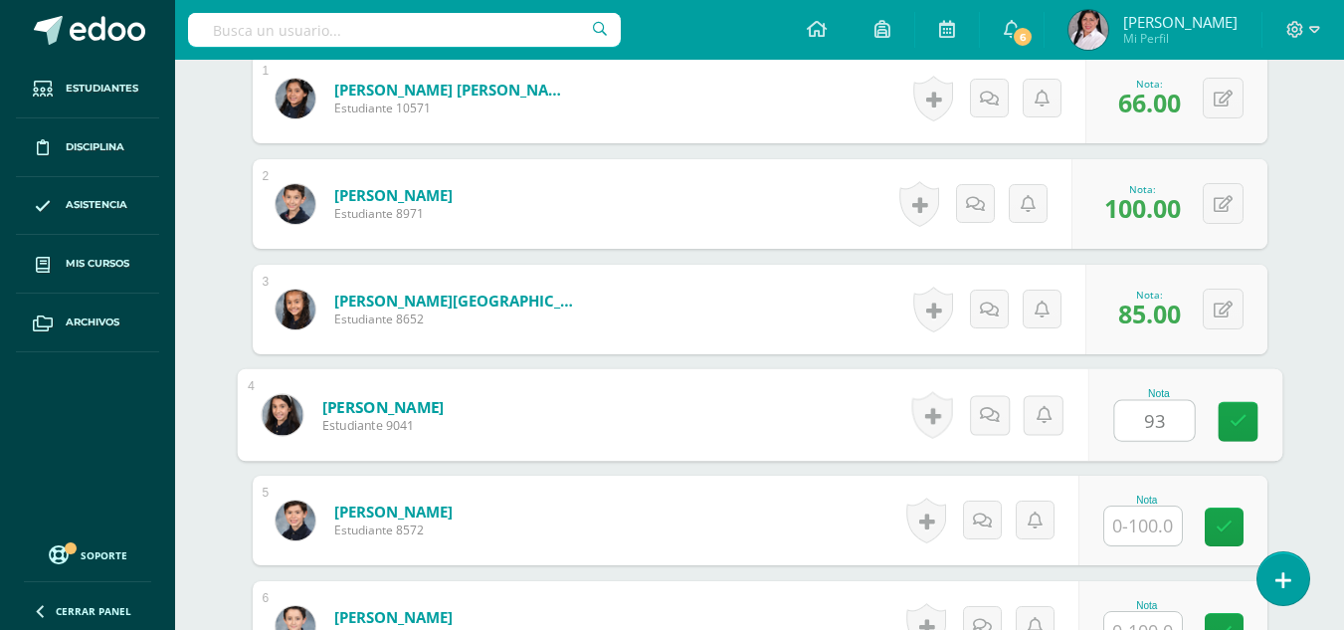
type input "93"
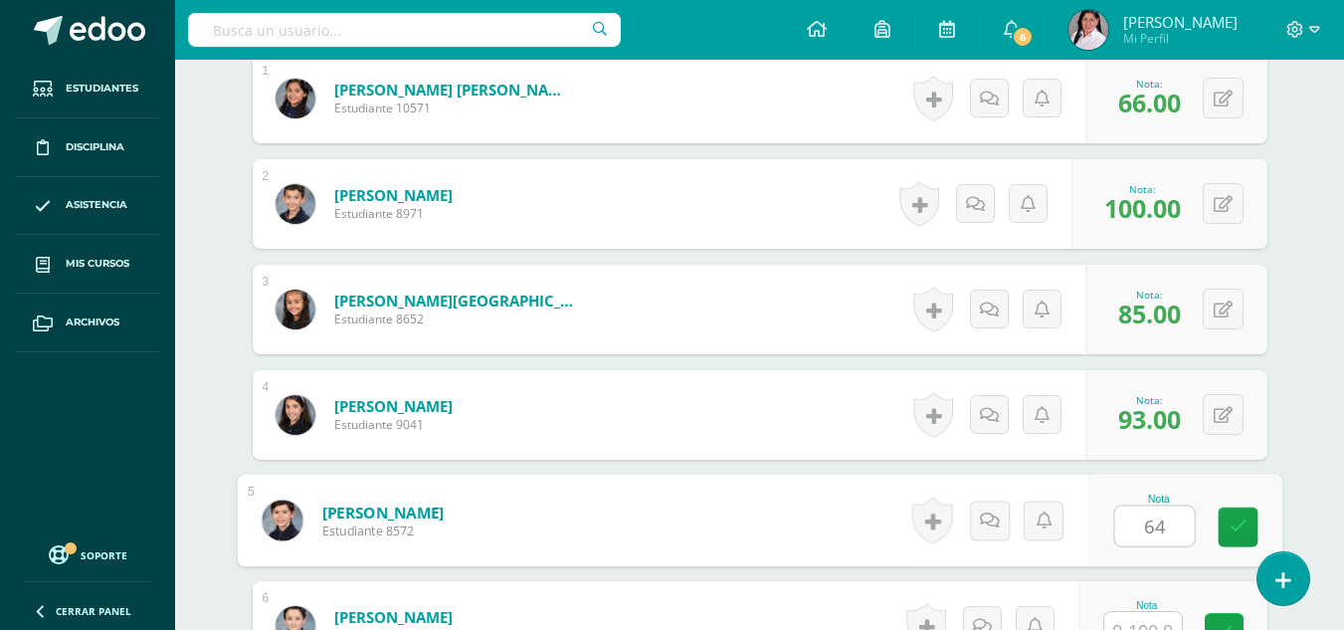
type input "64"
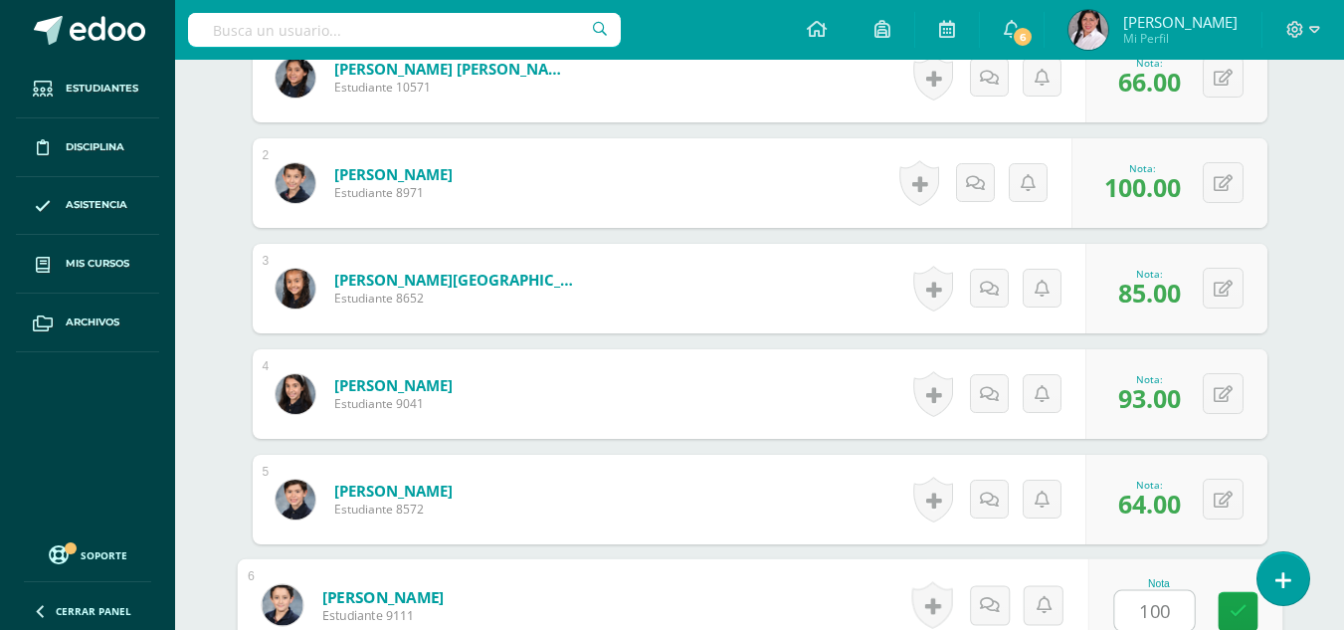
type input "100"
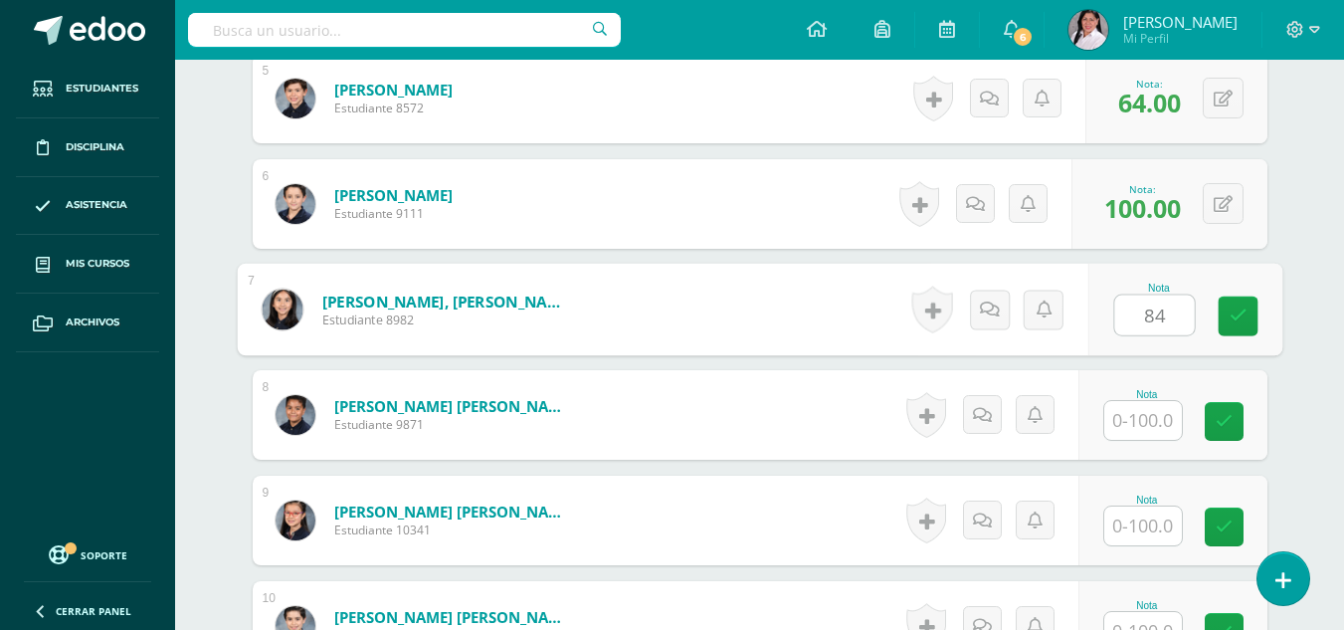
type input "84"
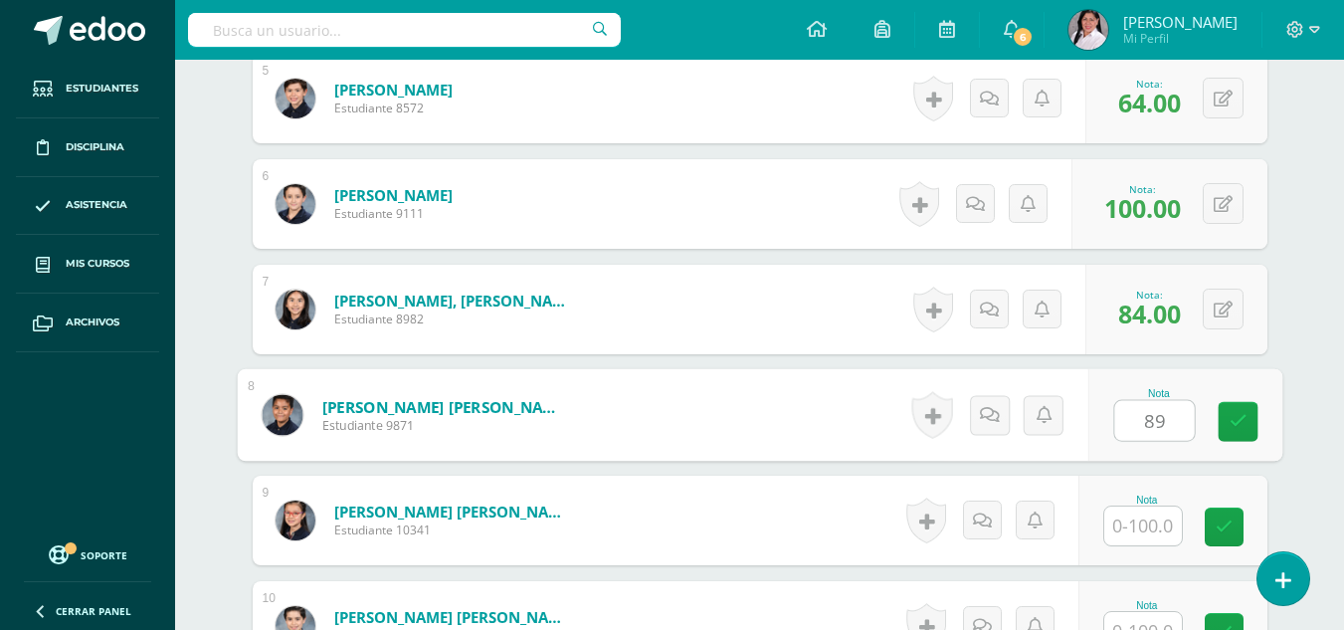
type input "89"
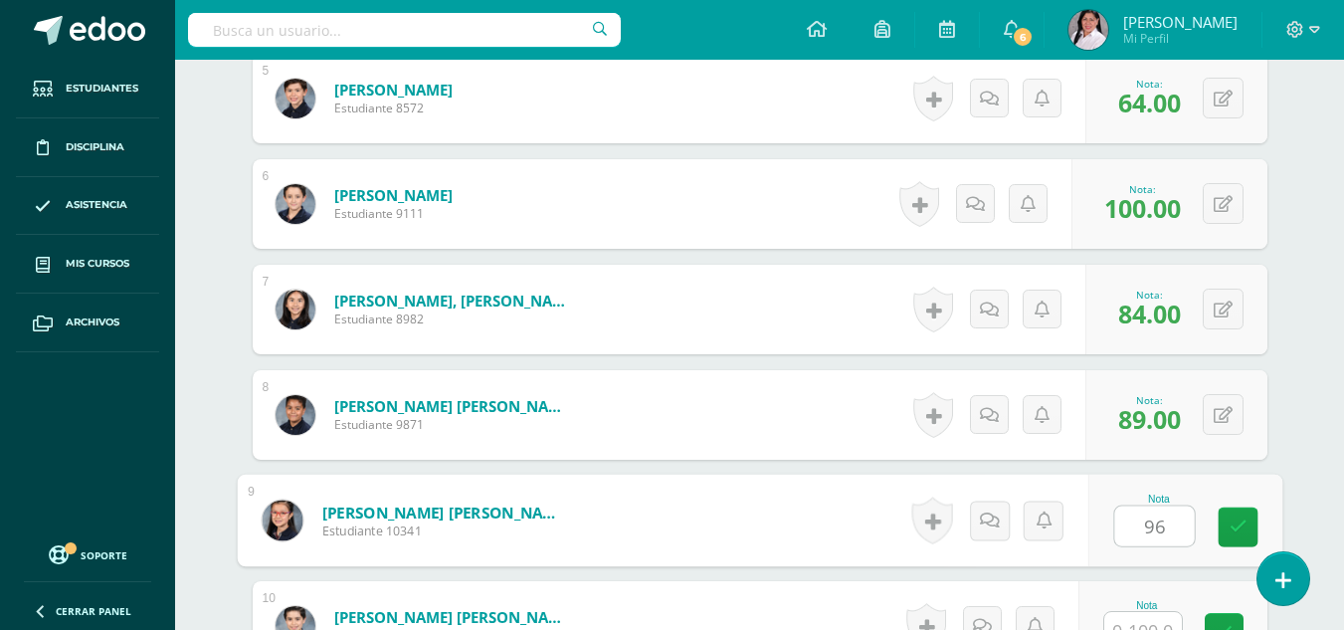
type input "96"
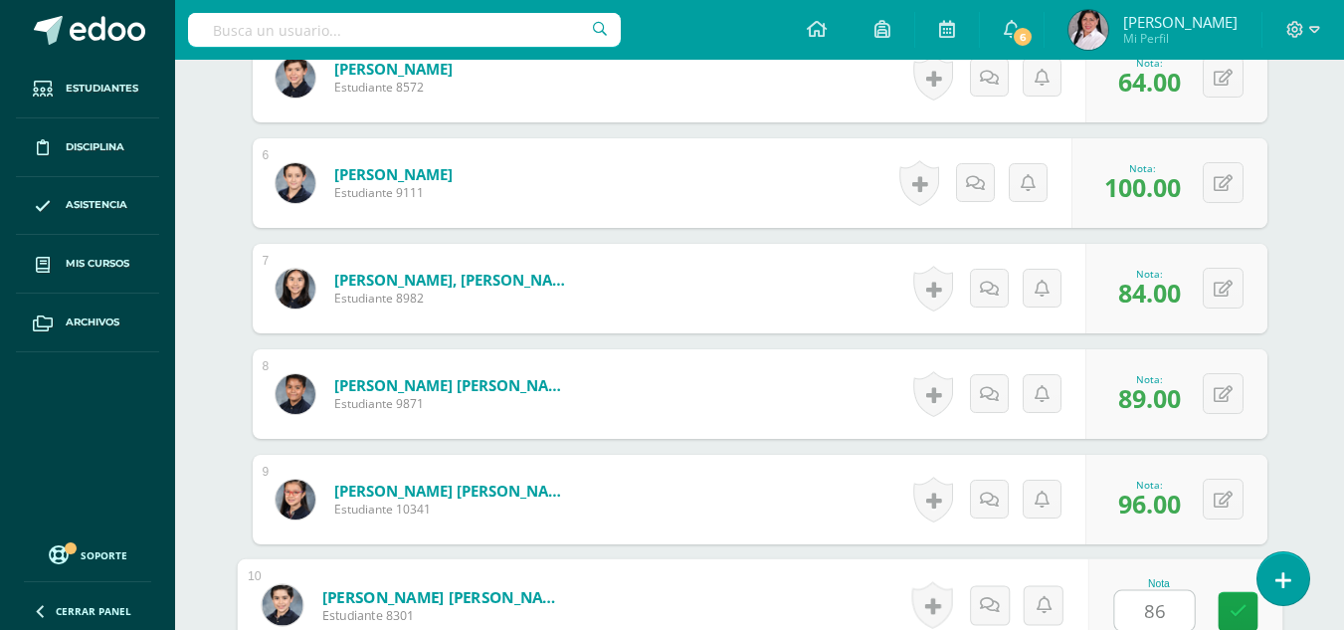
type input "86"
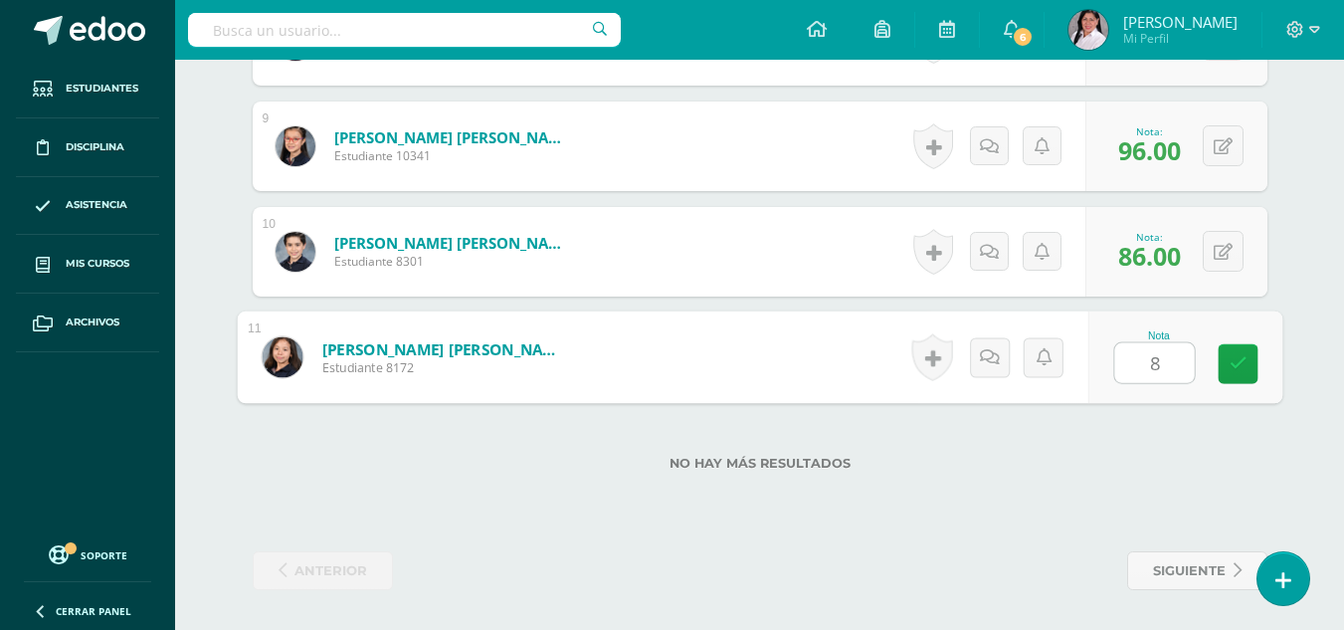
type input "87"
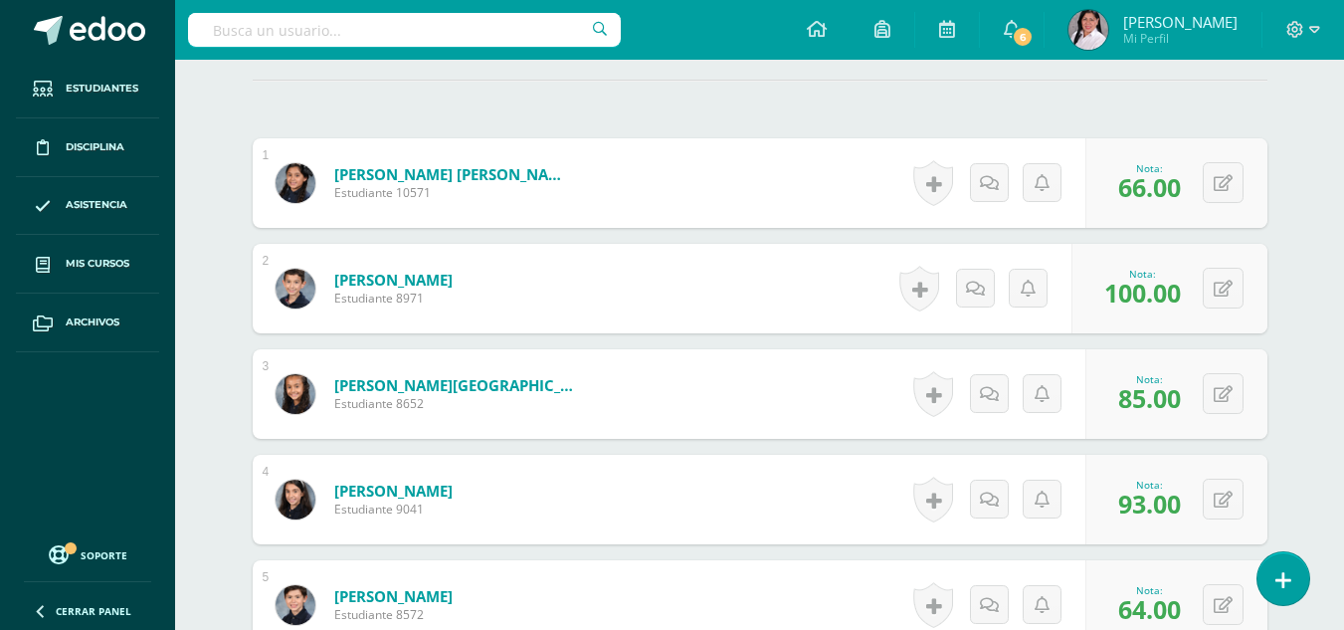
scroll to position [0, 0]
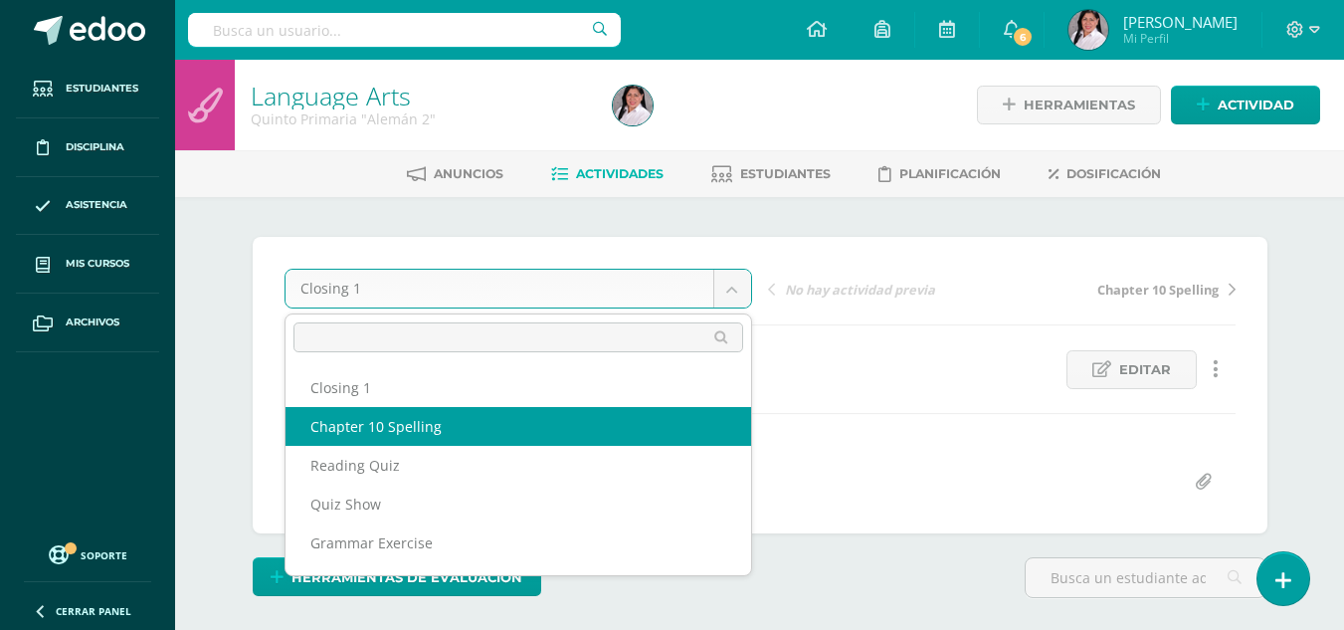
select select "/dashboard/teacher/grade-activity/235554/"
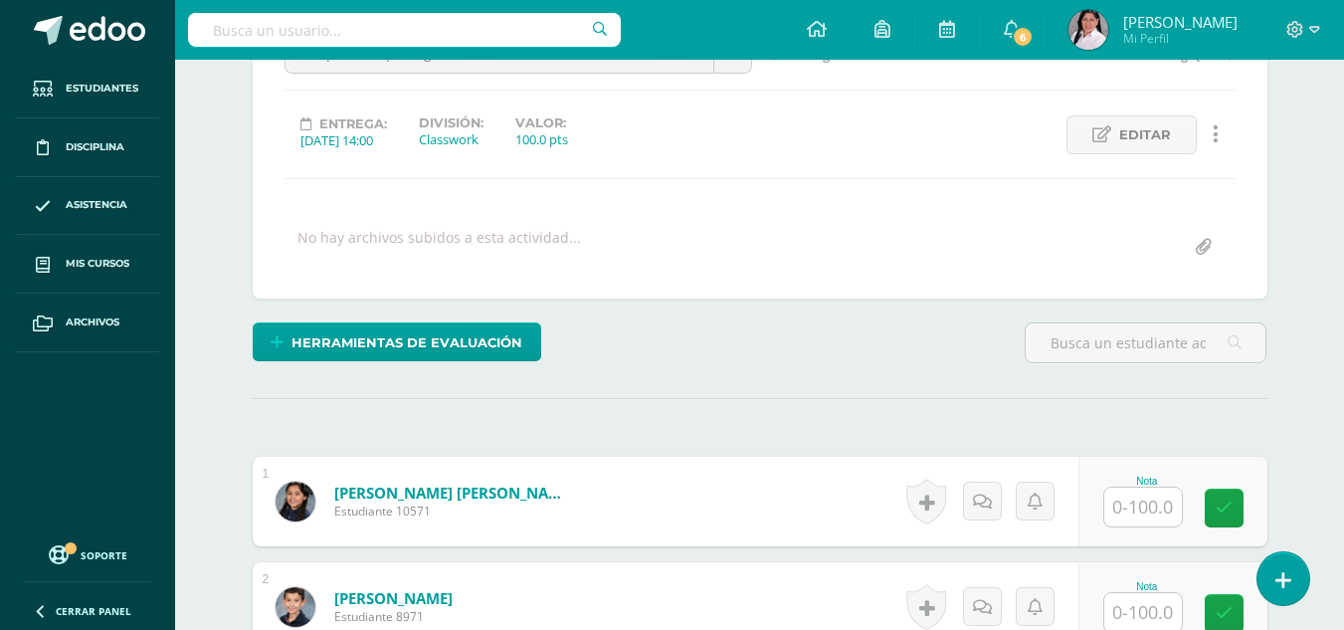
scroll to position [238, 0]
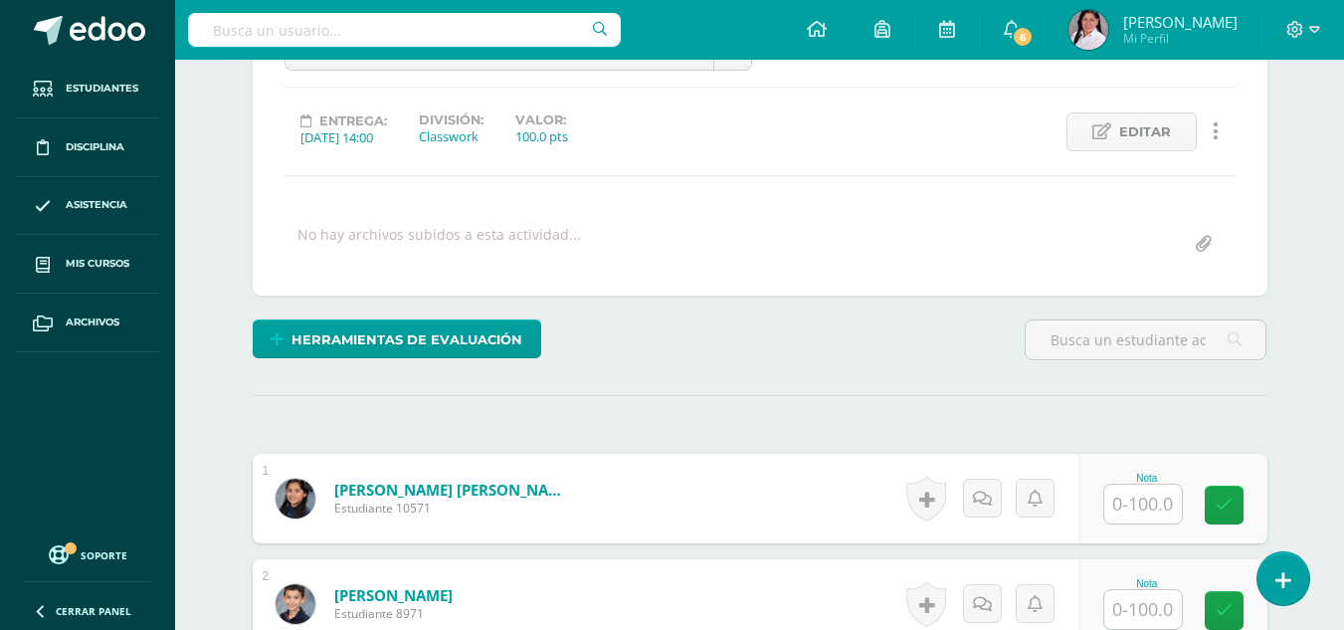
click at [1139, 499] on input "text" at bounding box center [1144, 504] width 78 height 39
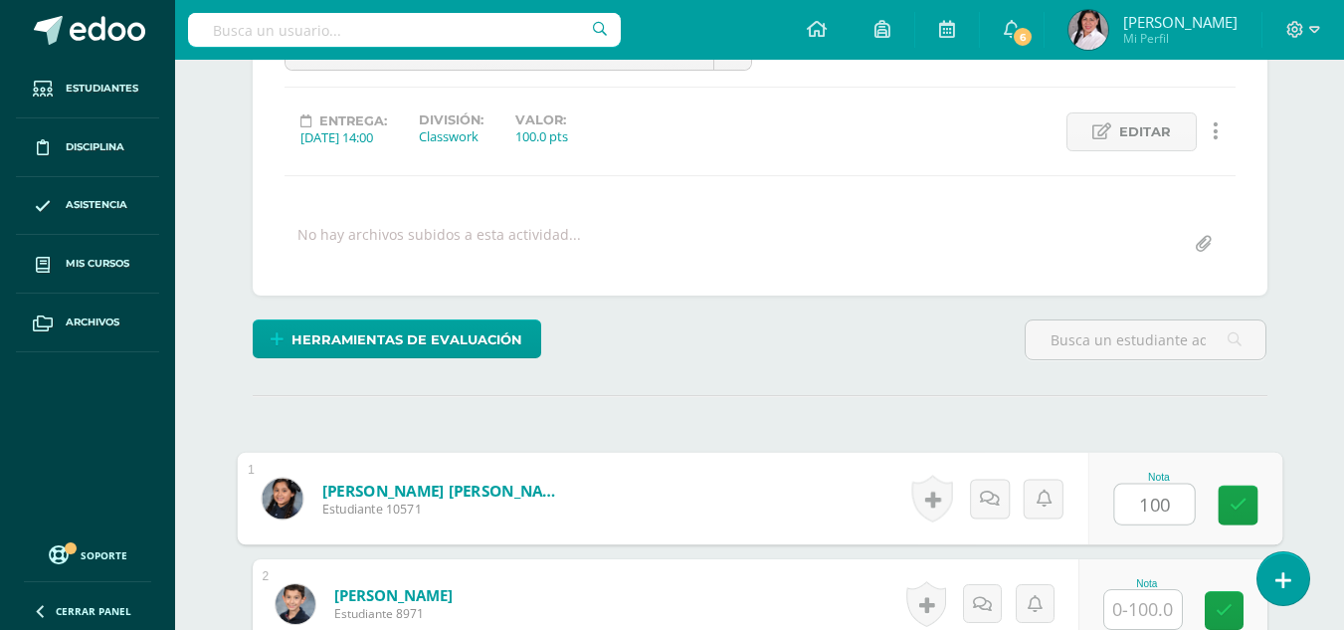
type input "100"
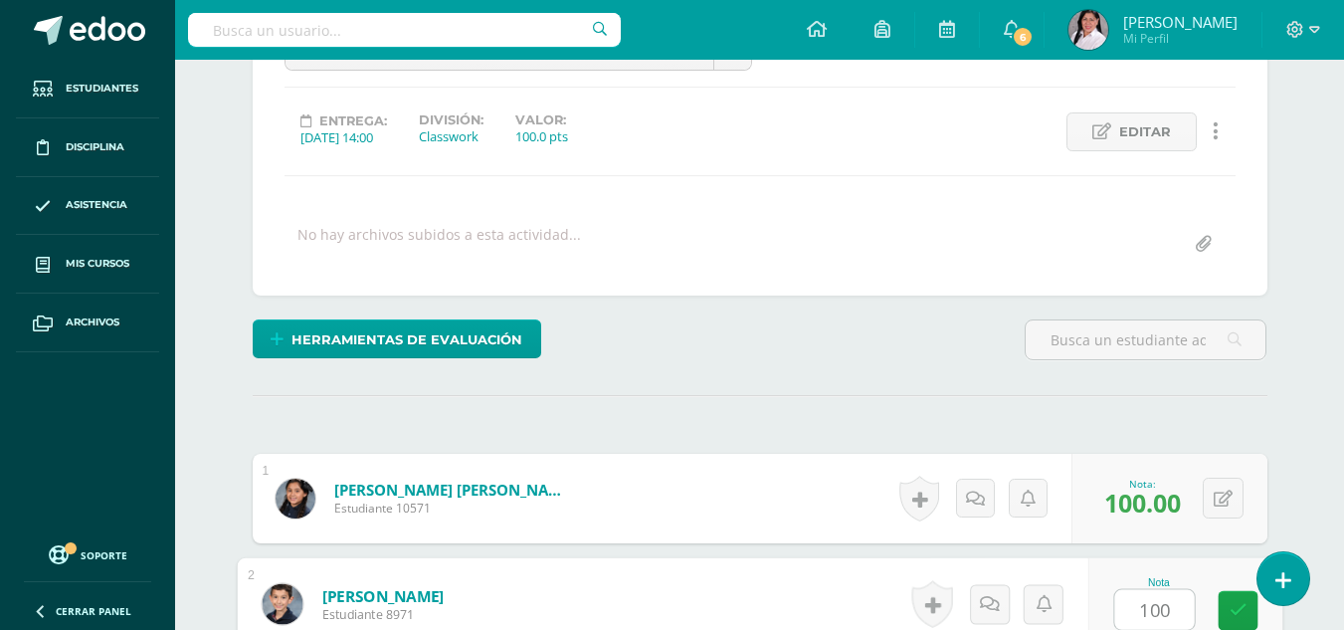
type input "100"
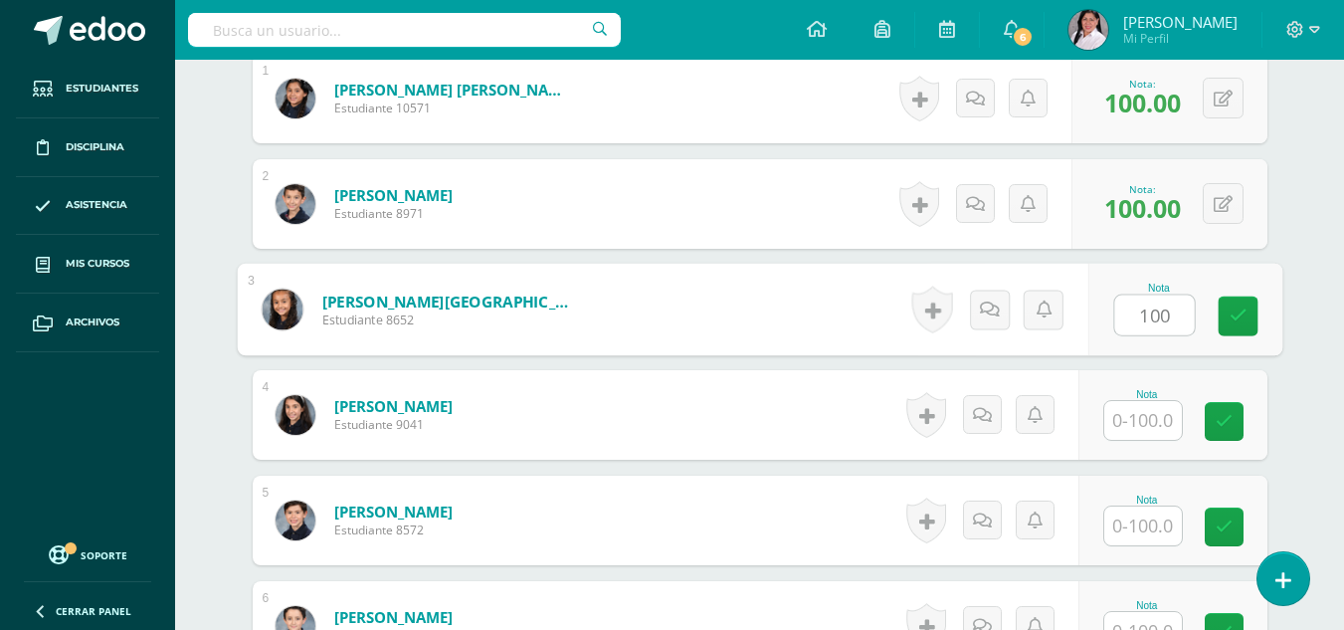
type input "100"
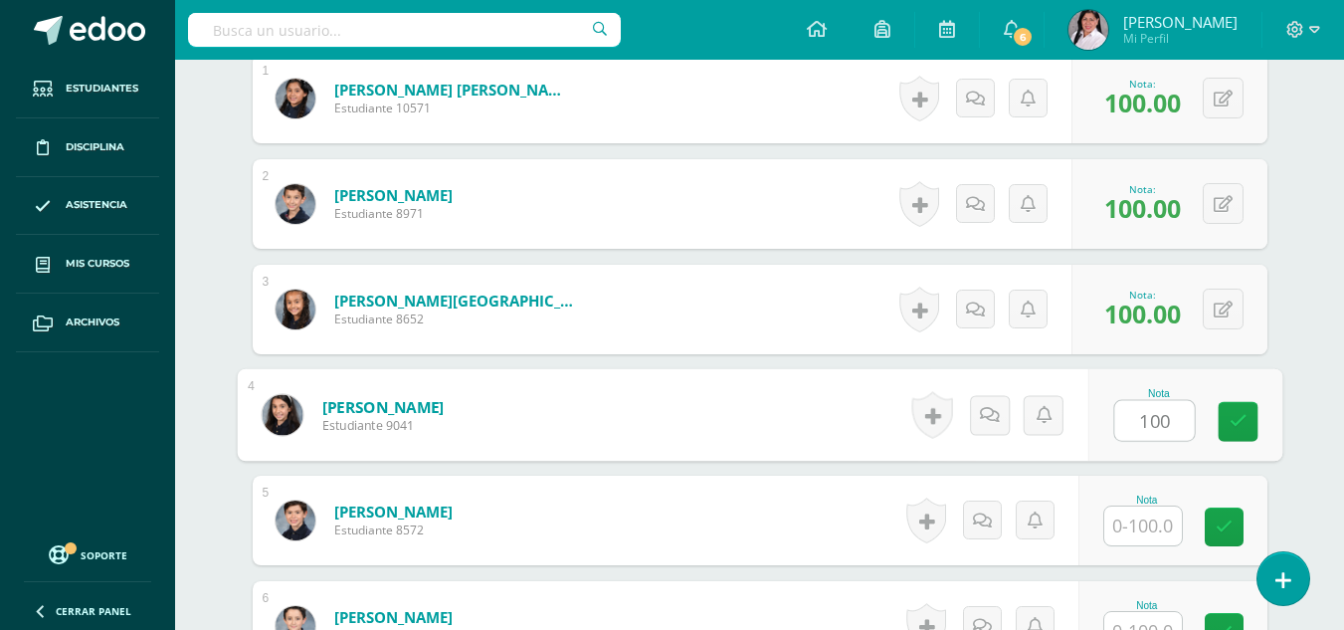
type input "100"
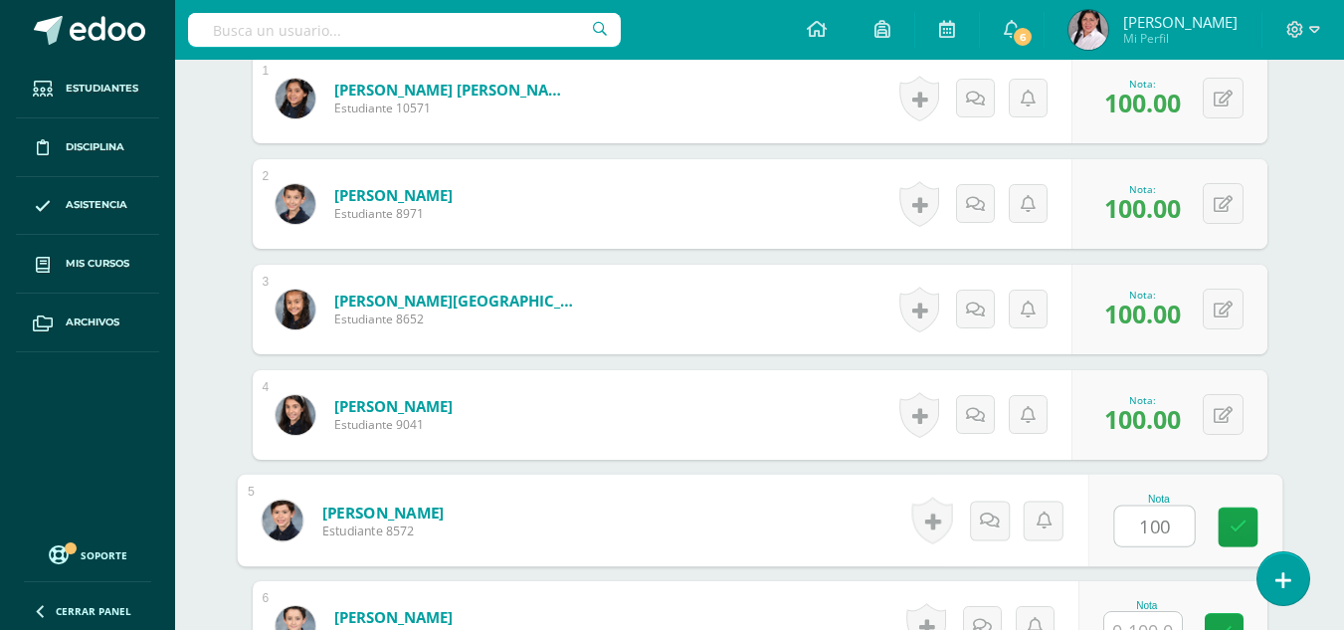
type input "100"
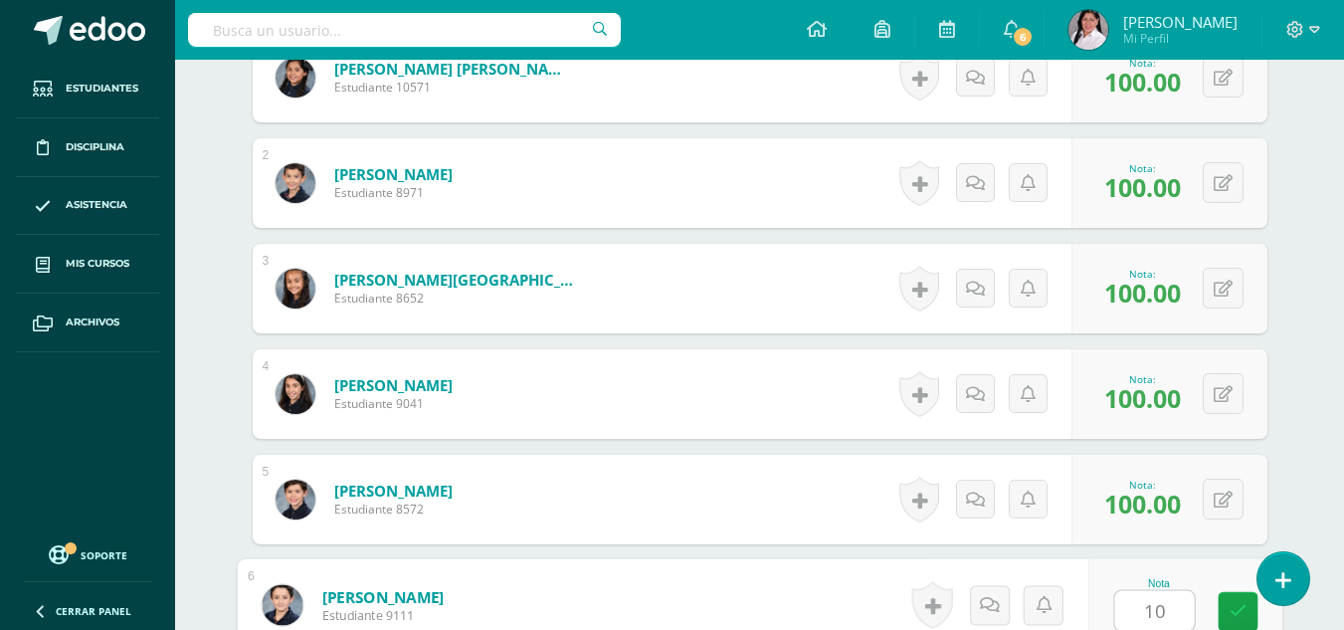
type input "10"
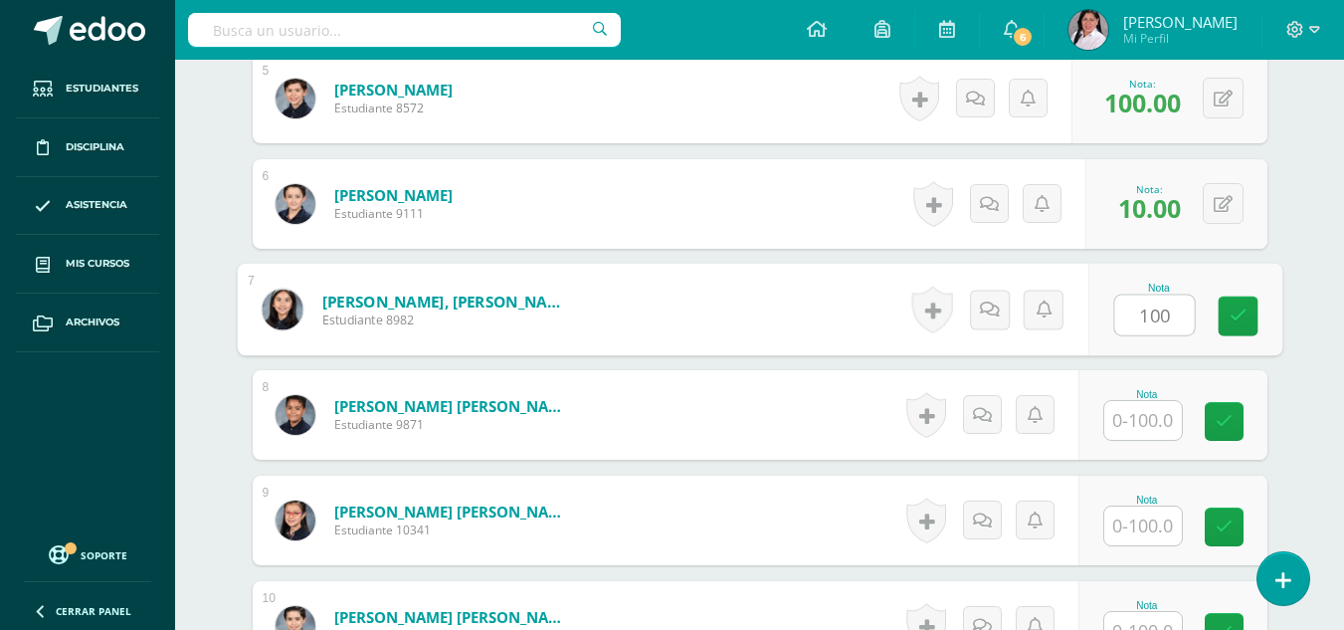
type input "100"
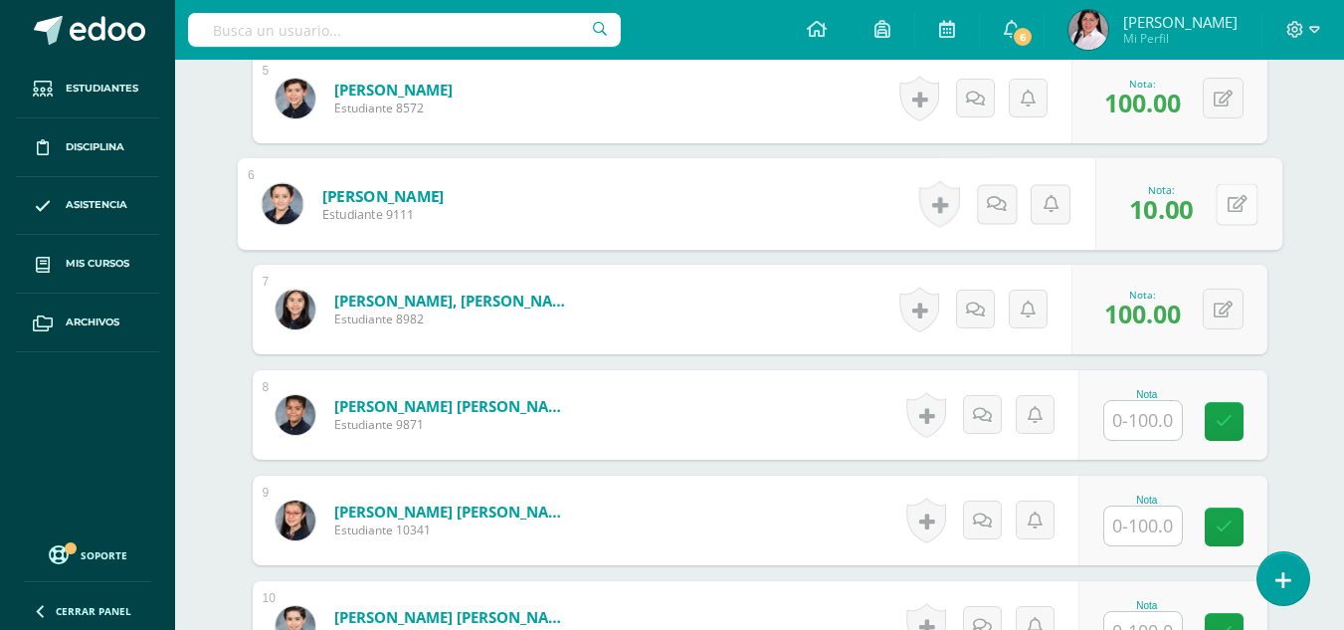
click at [1223, 196] on button at bounding box center [1237, 204] width 42 height 42
type input "100"
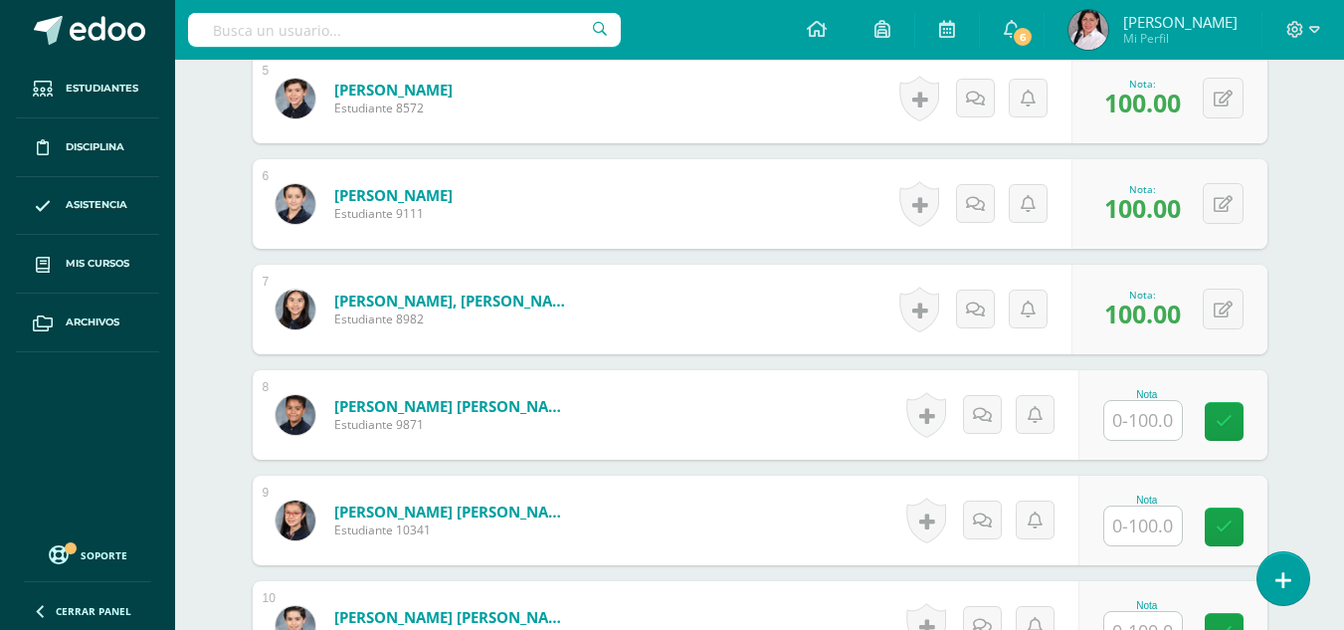
click at [1165, 410] on input "text" at bounding box center [1144, 420] width 78 height 39
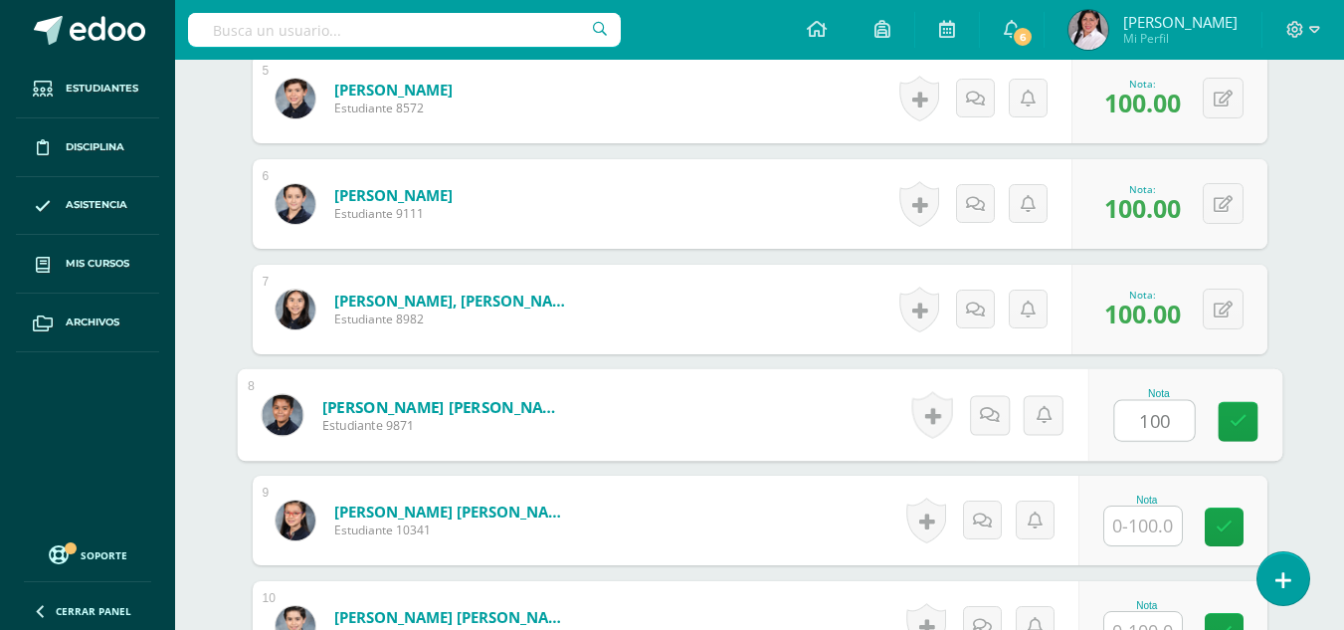
type input "100"
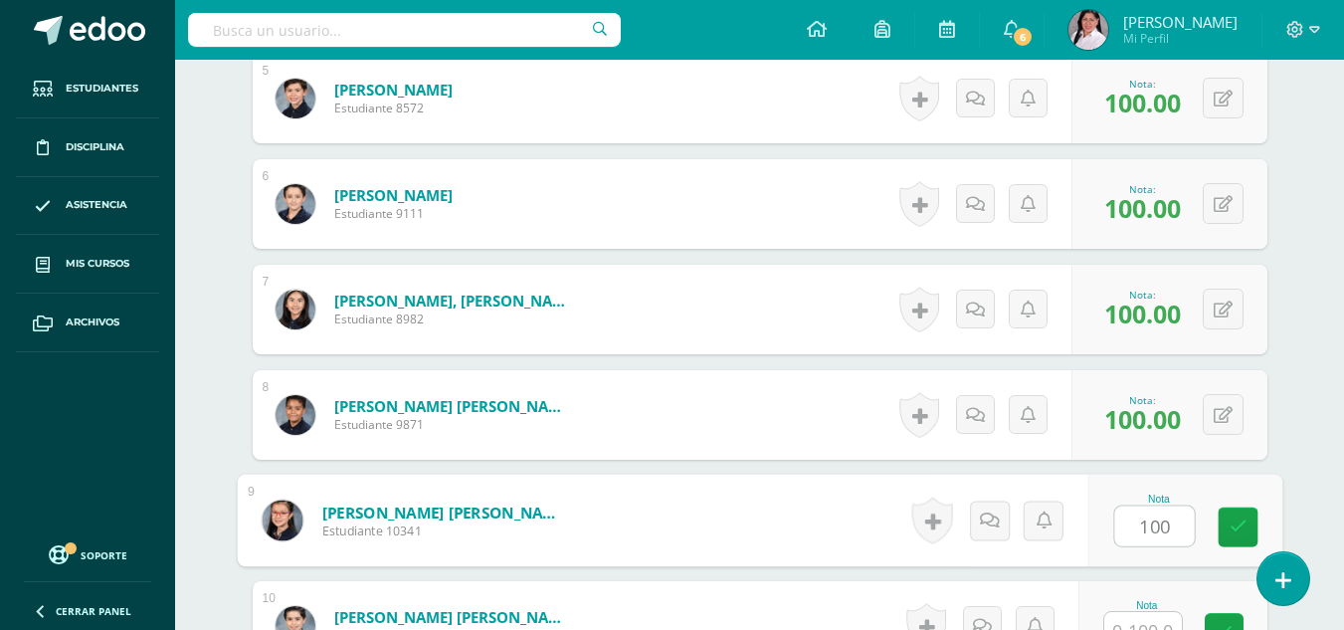
type input "100"
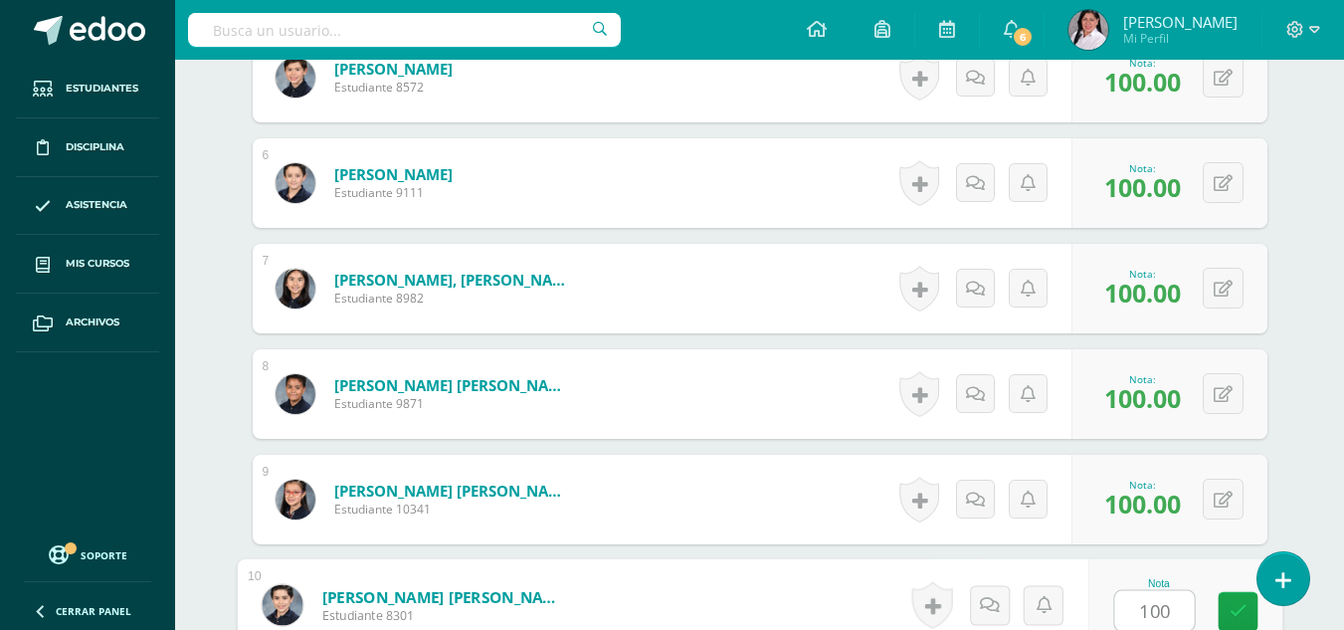
type input "100"
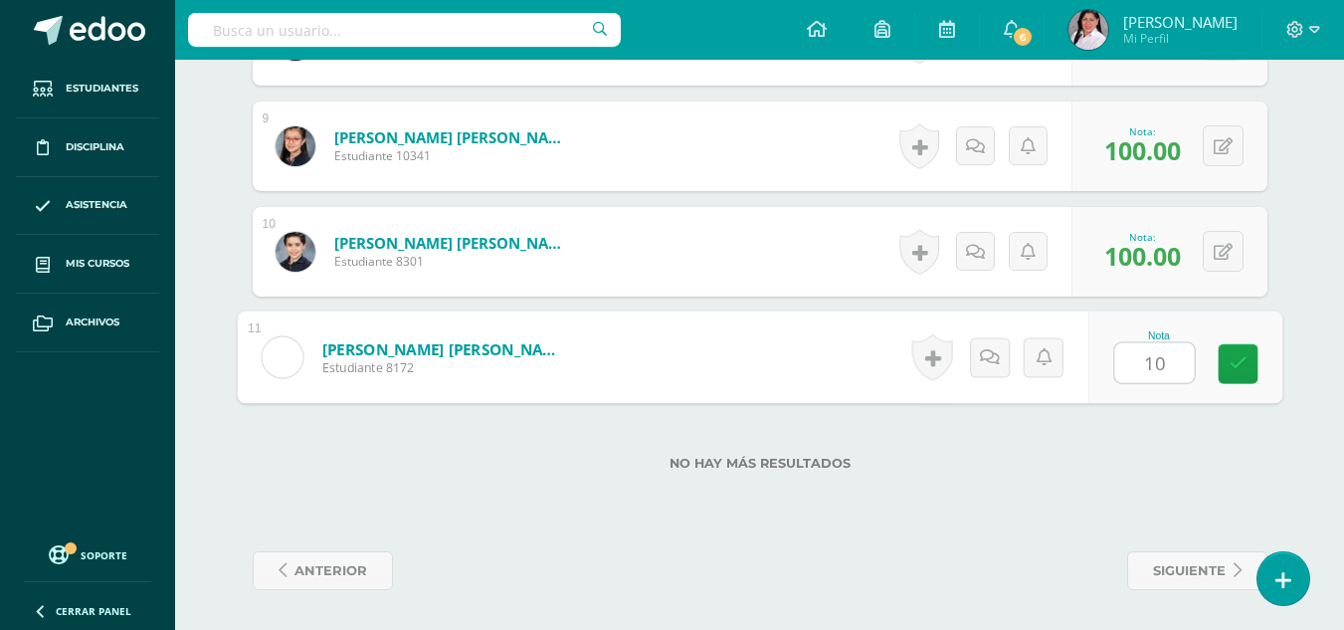
type input "100"
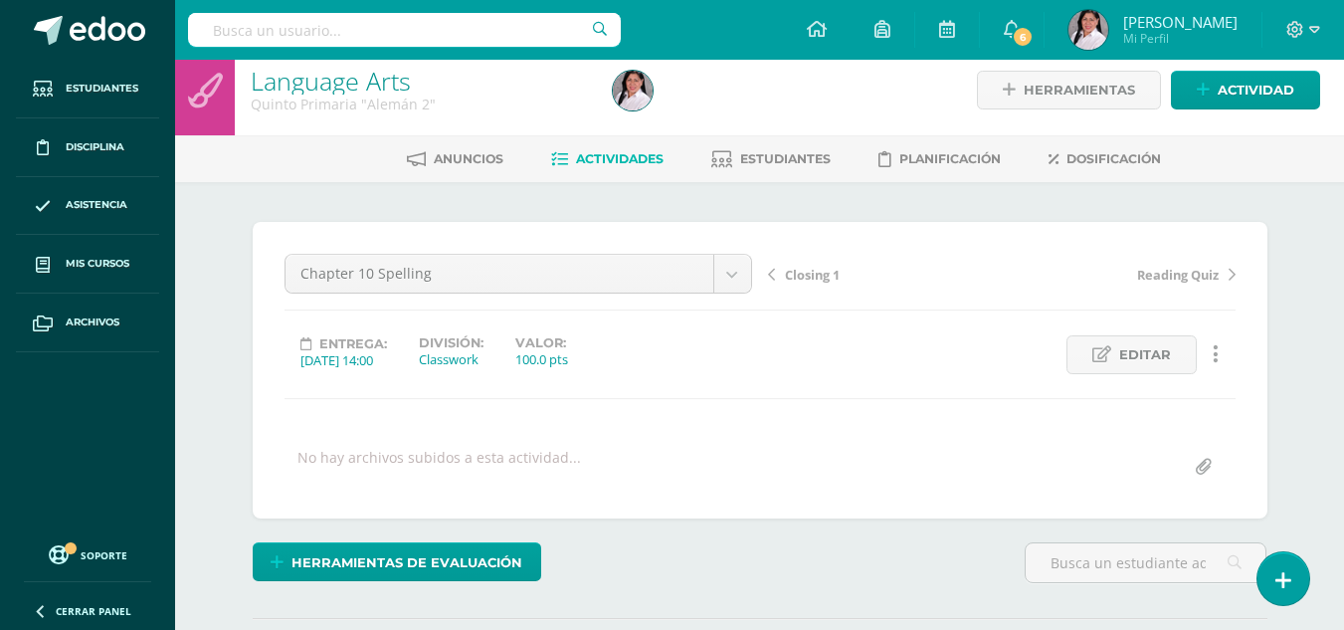
scroll to position [0, 0]
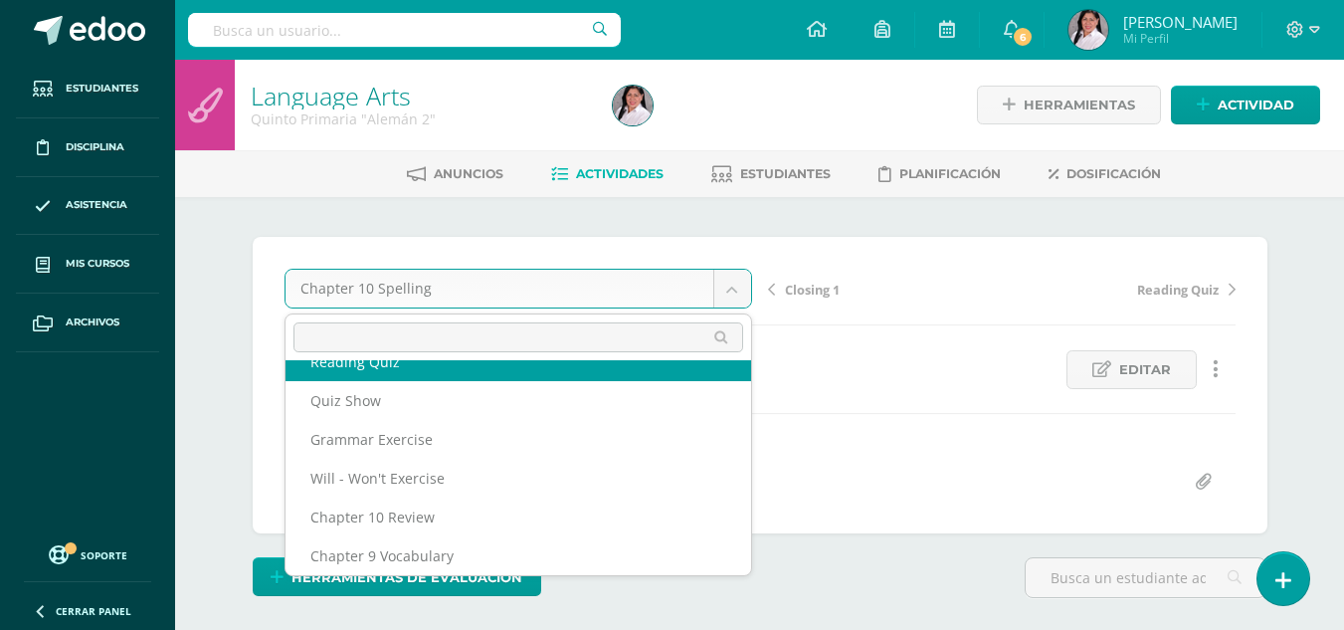
scroll to position [101, 0]
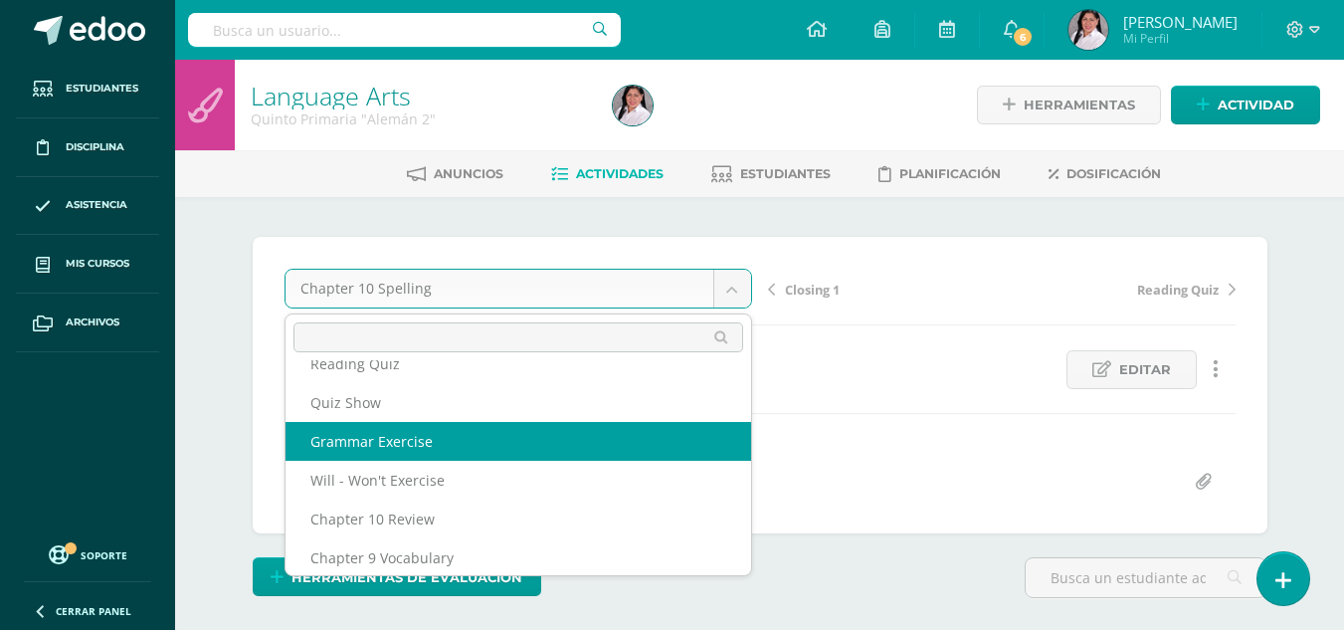
select select "/dashboard/teacher/grade-activity/235555/"
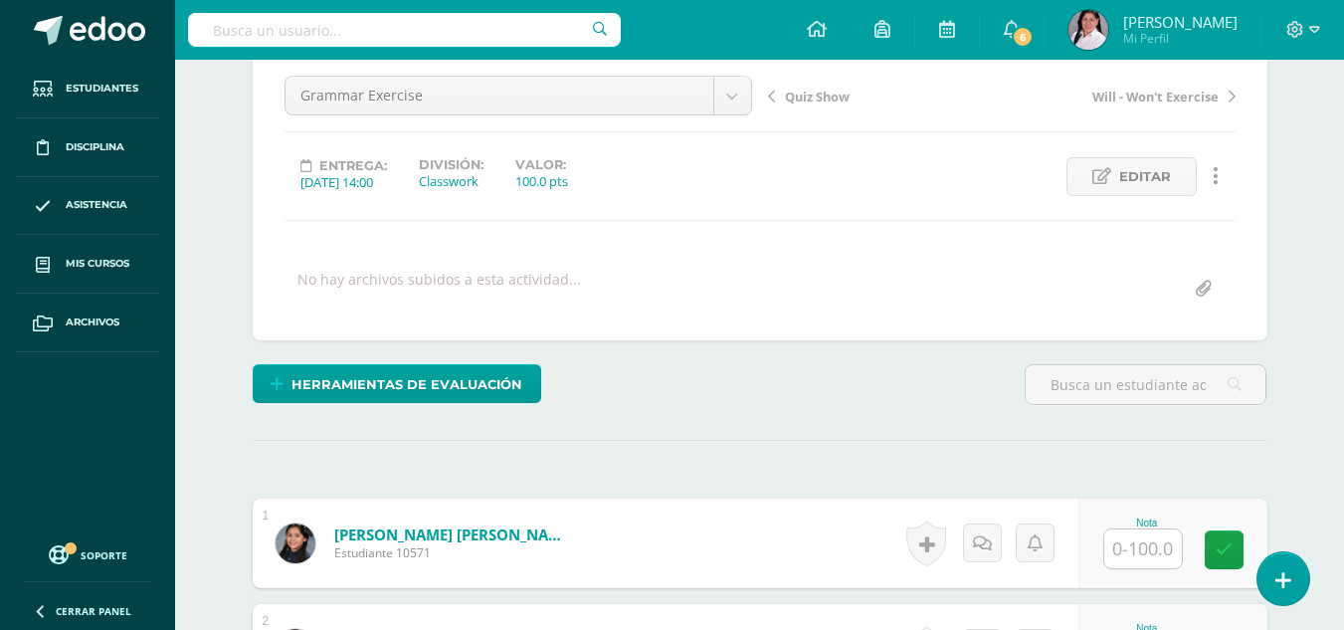
scroll to position [194, 0]
click at [1155, 548] on input "text" at bounding box center [1144, 547] width 78 height 39
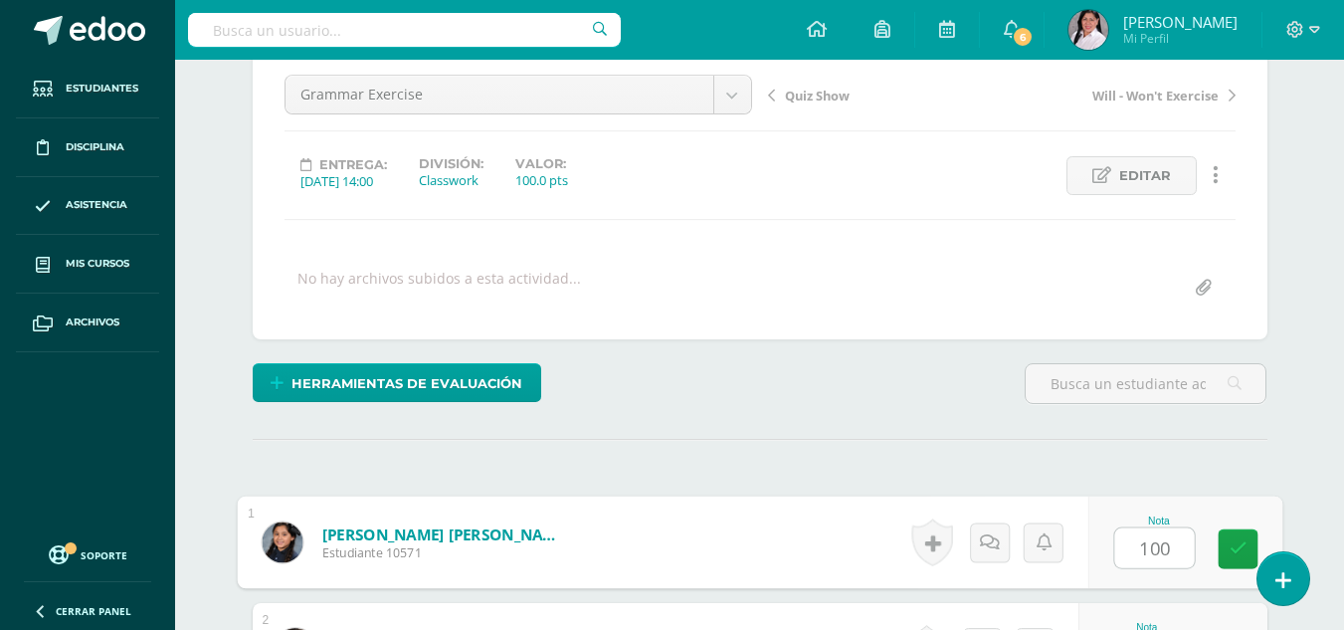
type input "100"
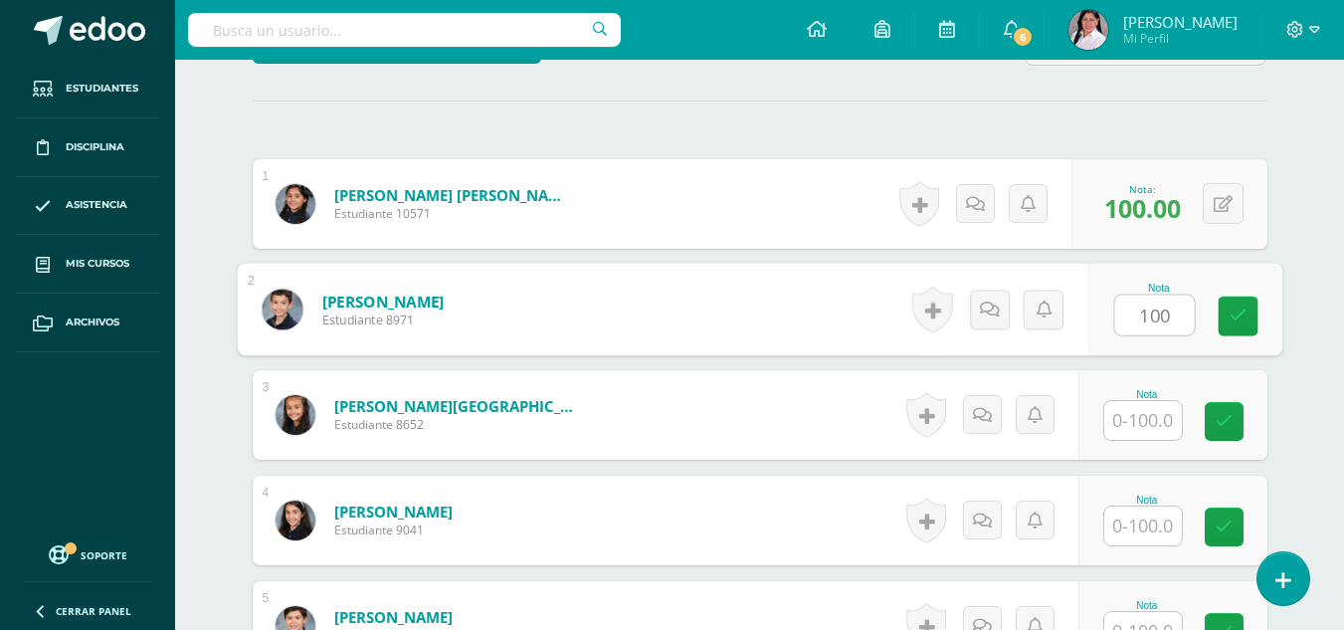
type input "100"
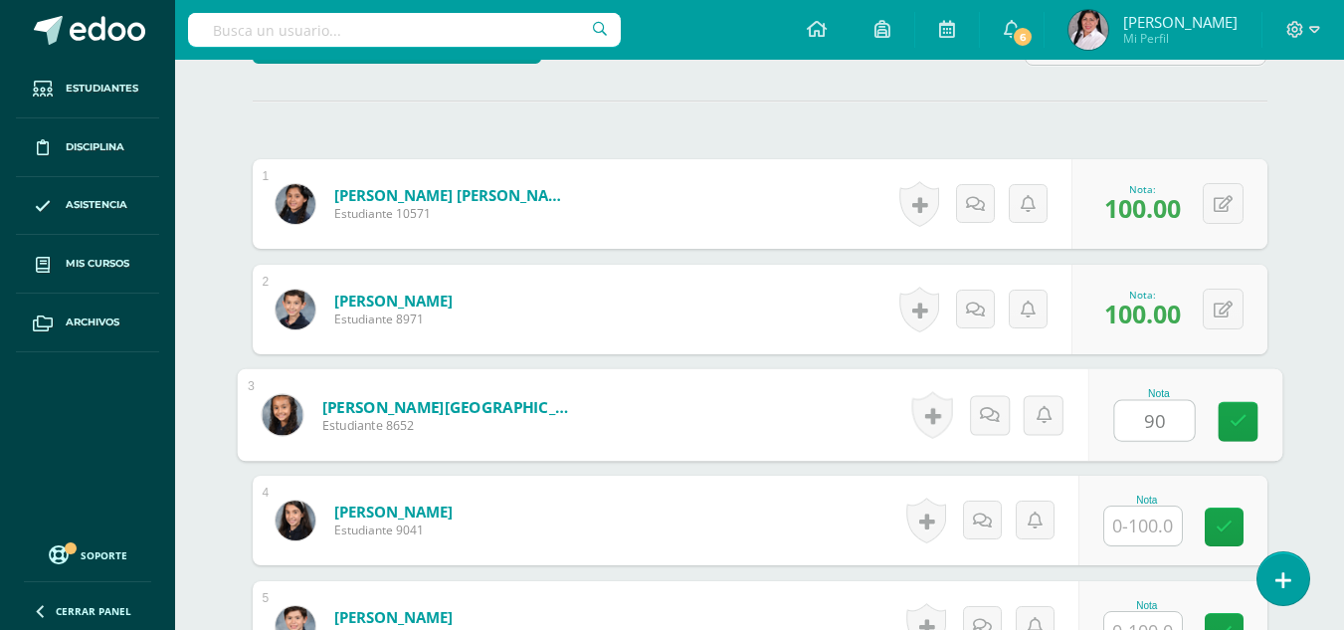
type input "90"
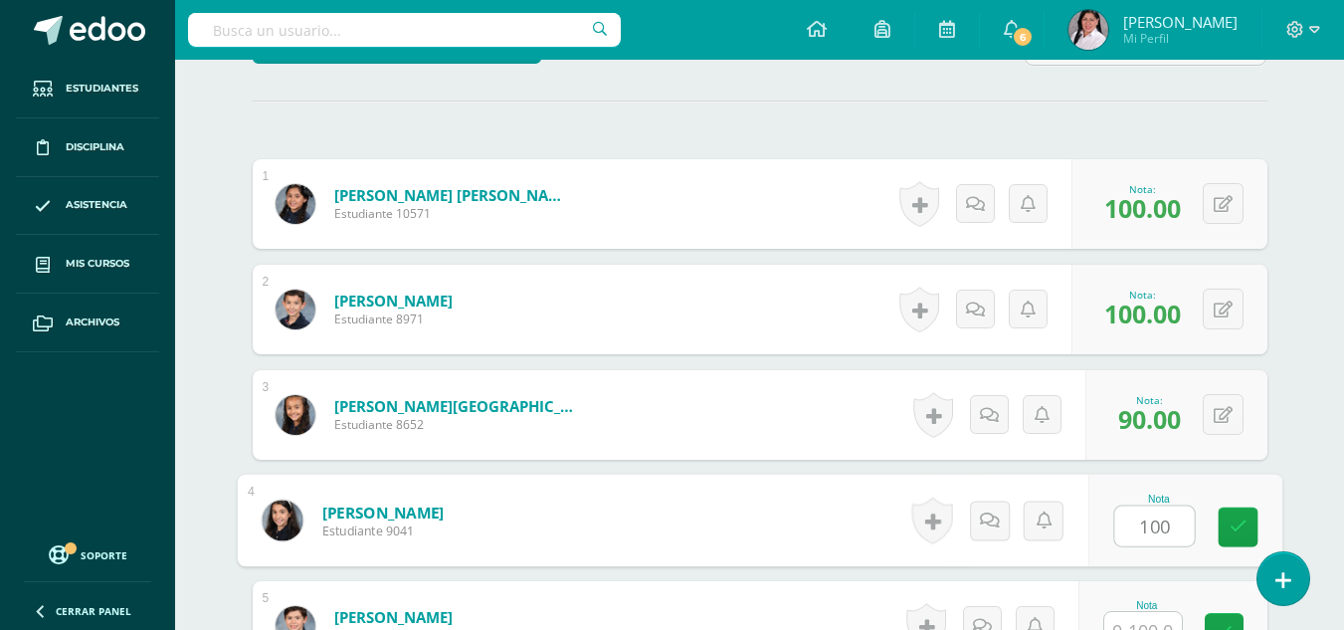
type input "100"
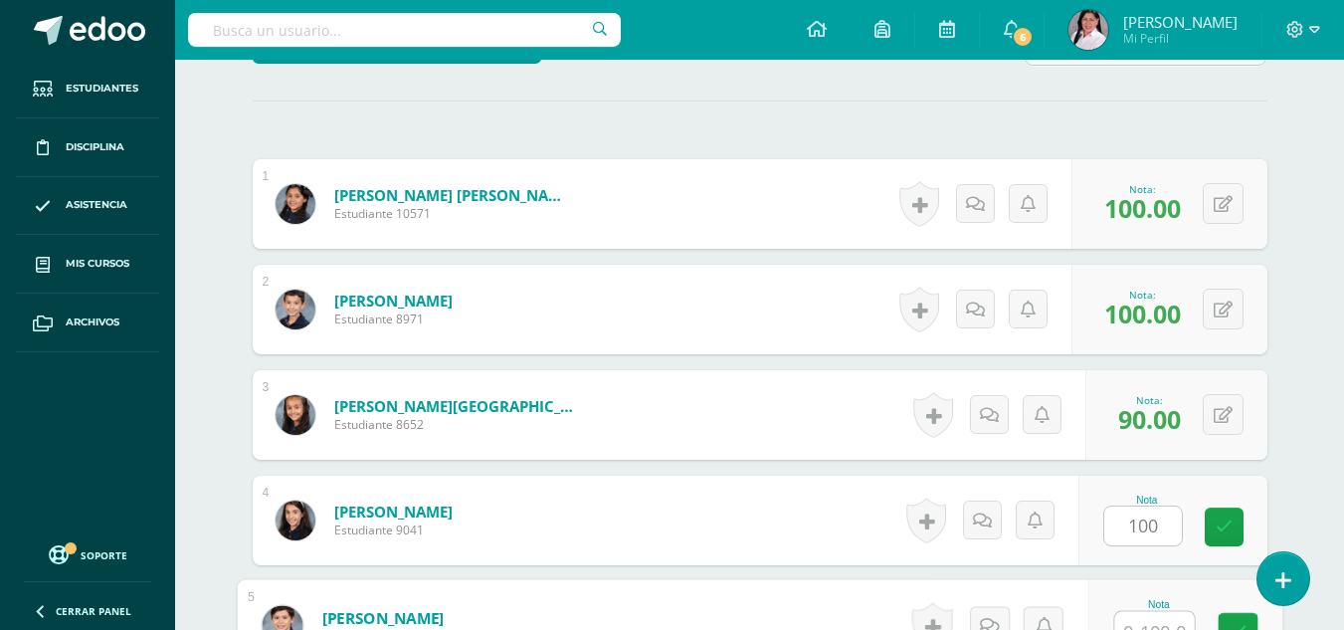
scroll to position [553, 0]
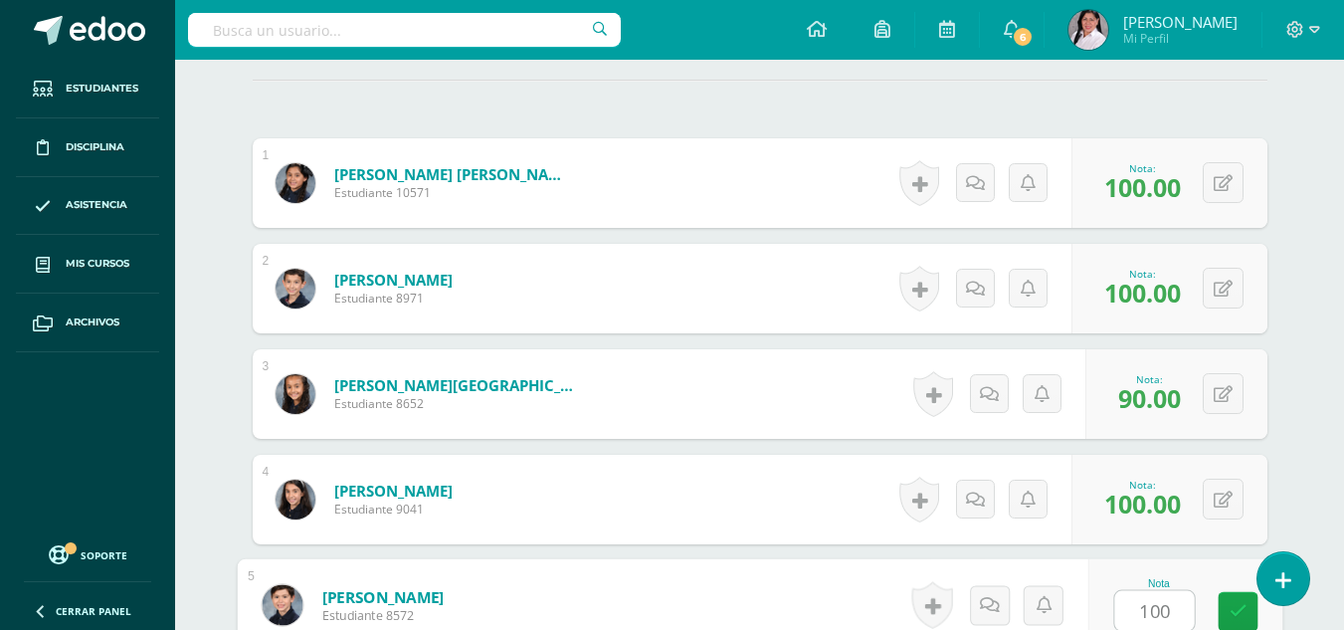
type input "100"
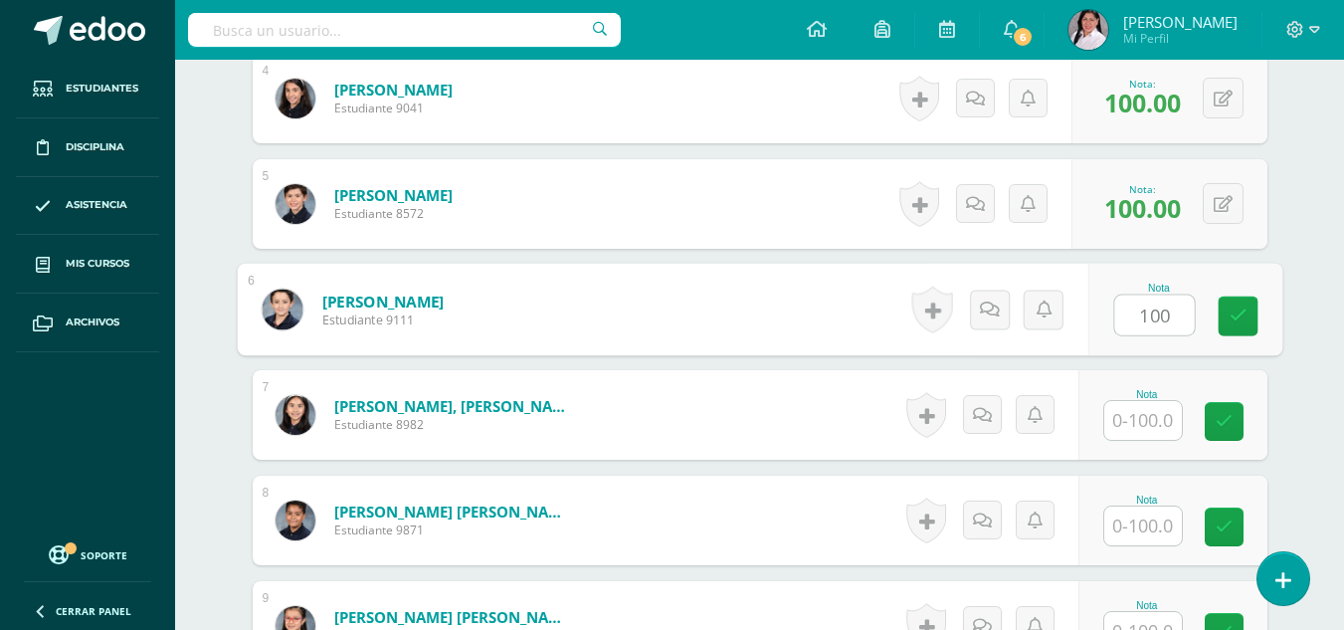
type input "100"
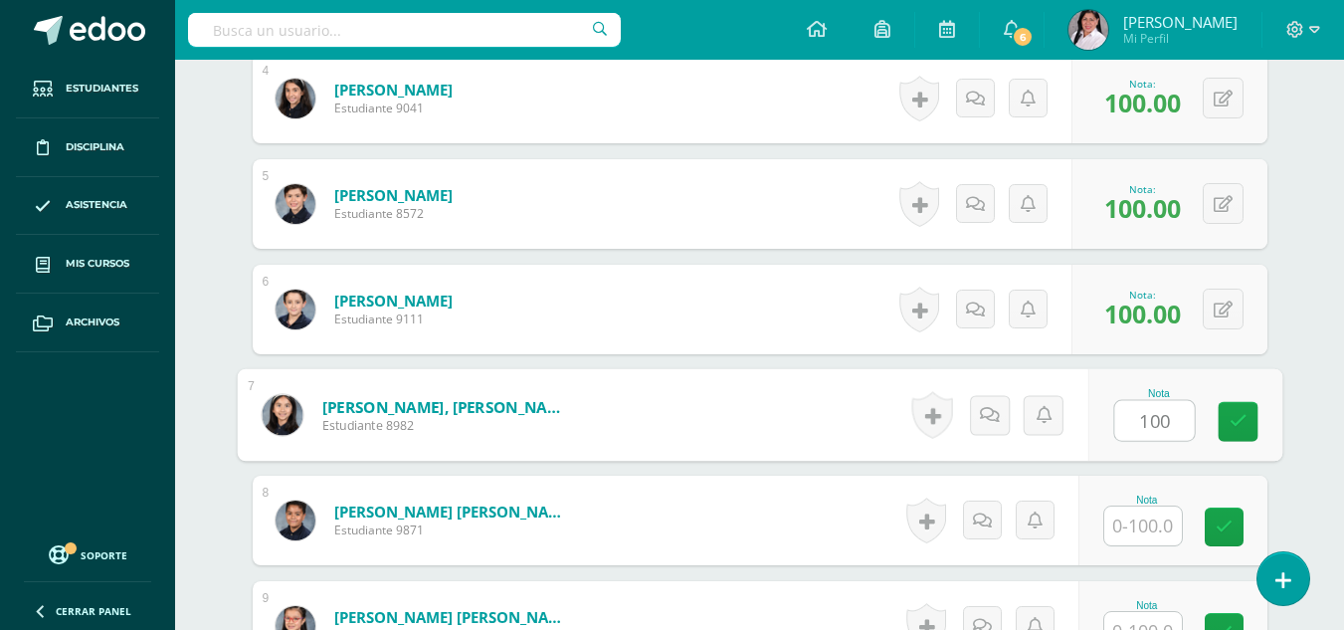
type input "100"
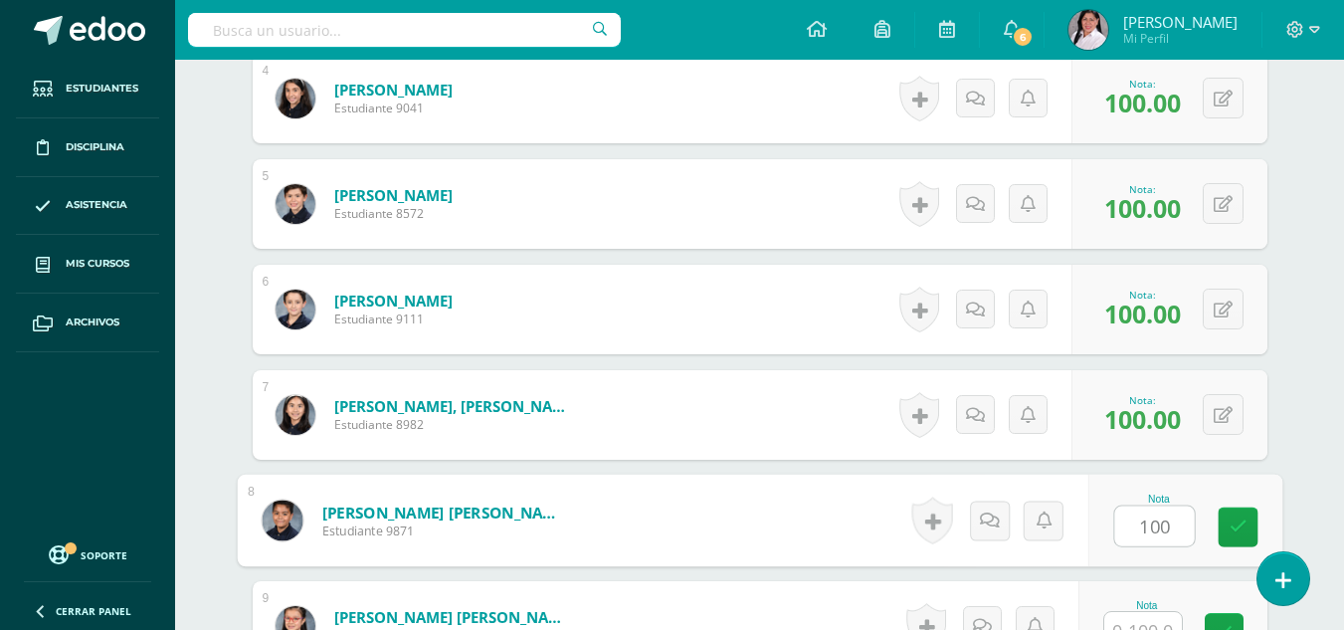
type input "100"
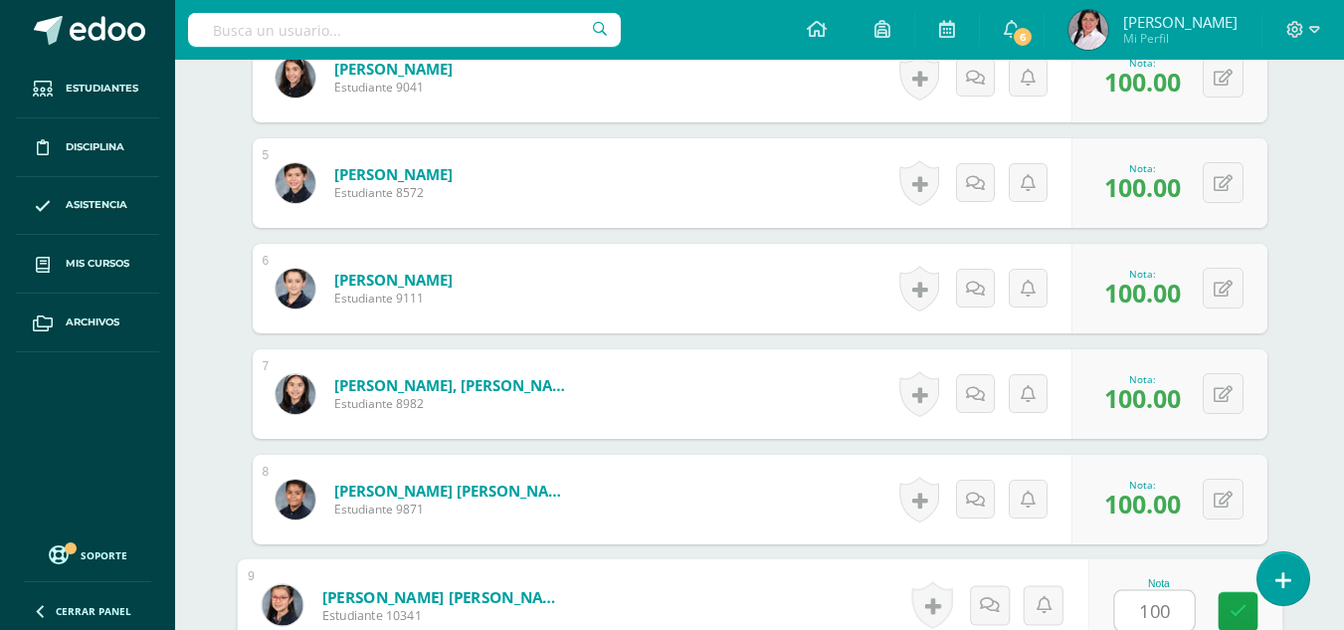
type input "100"
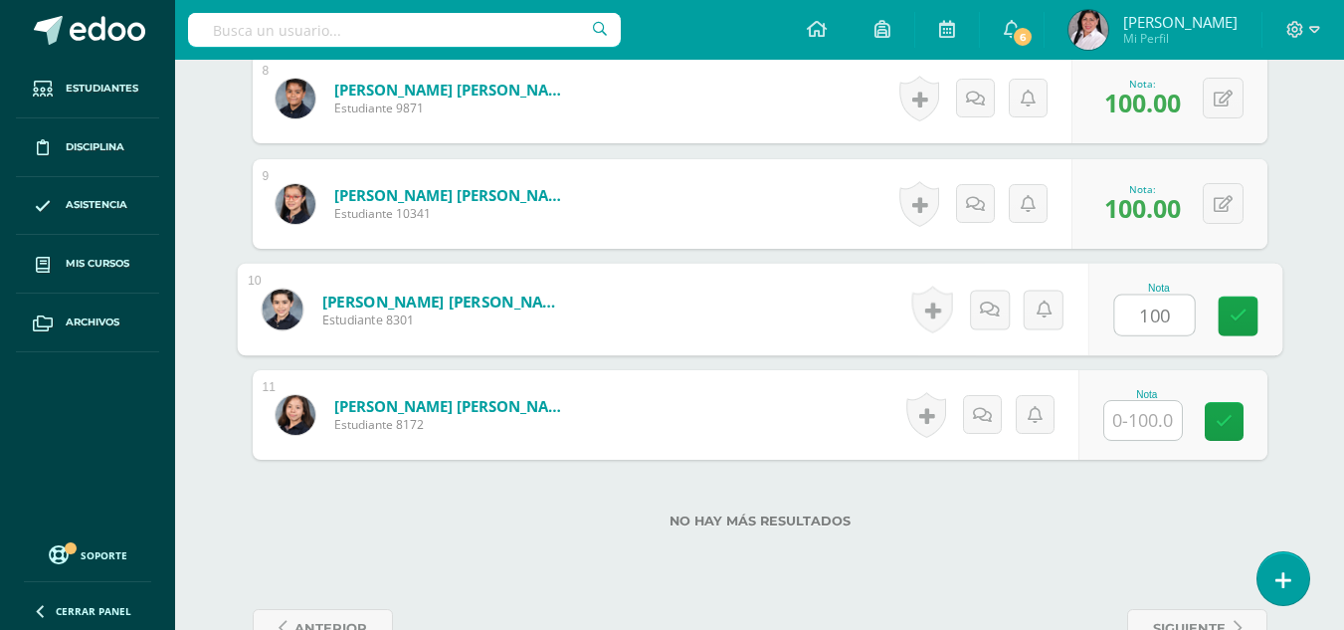
type input "100"
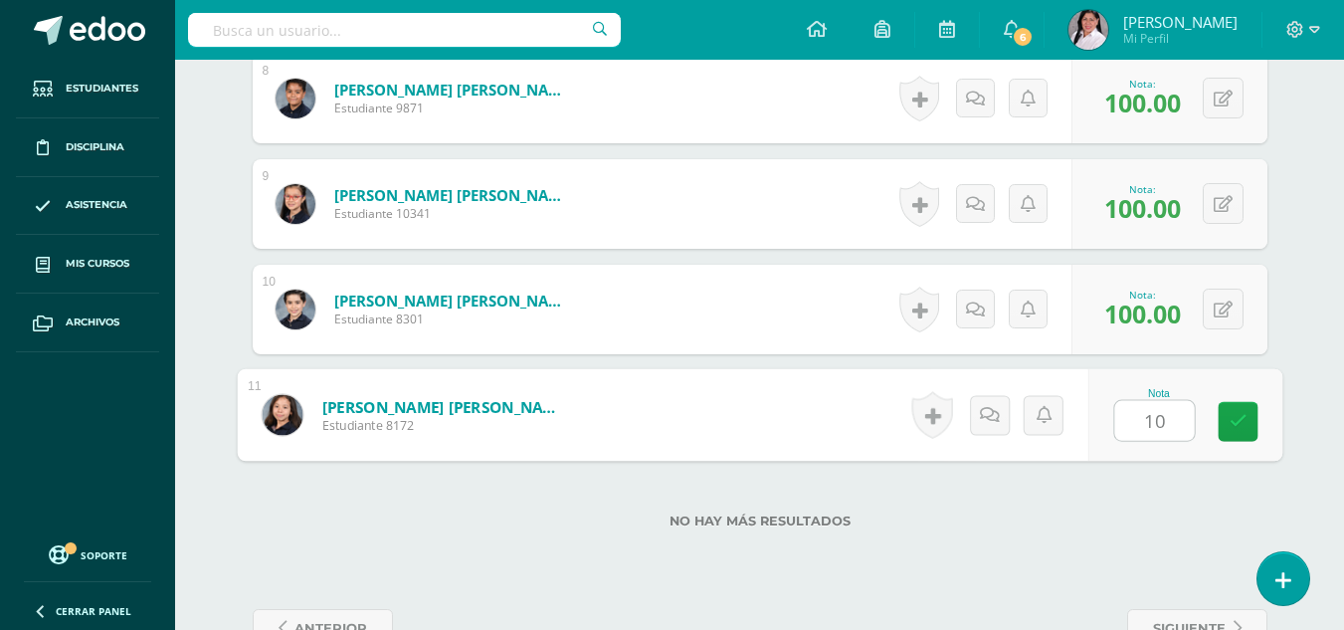
type input "100"
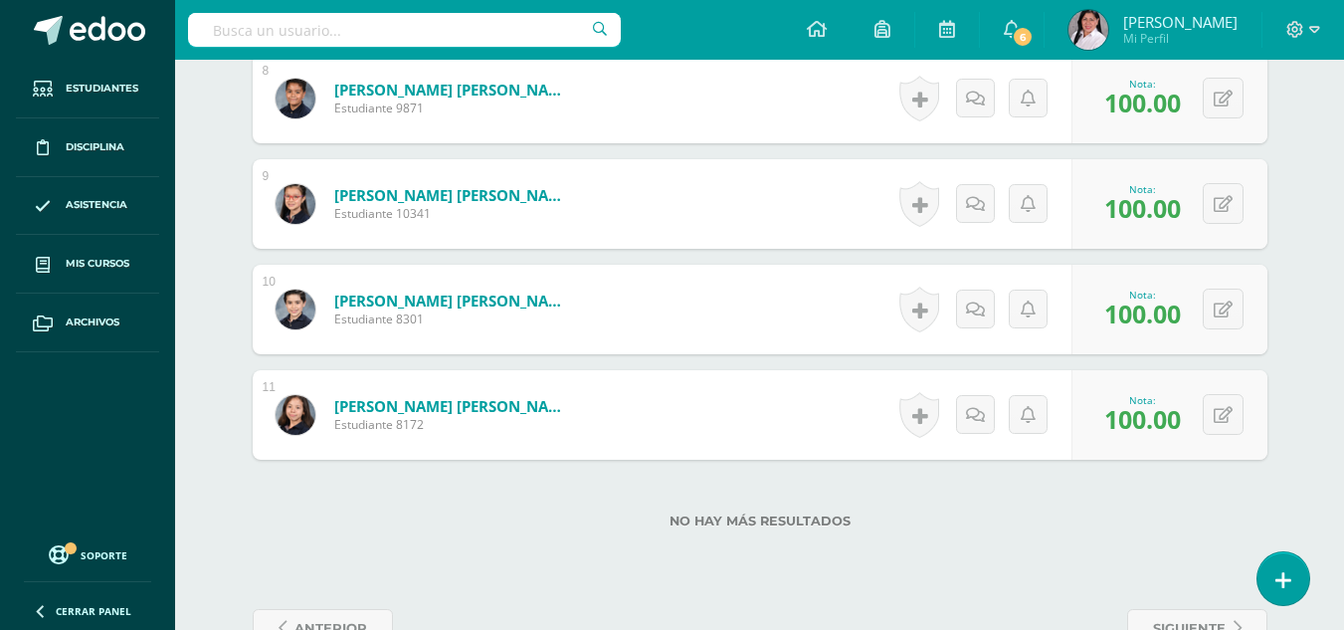
scroll to position [0, 0]
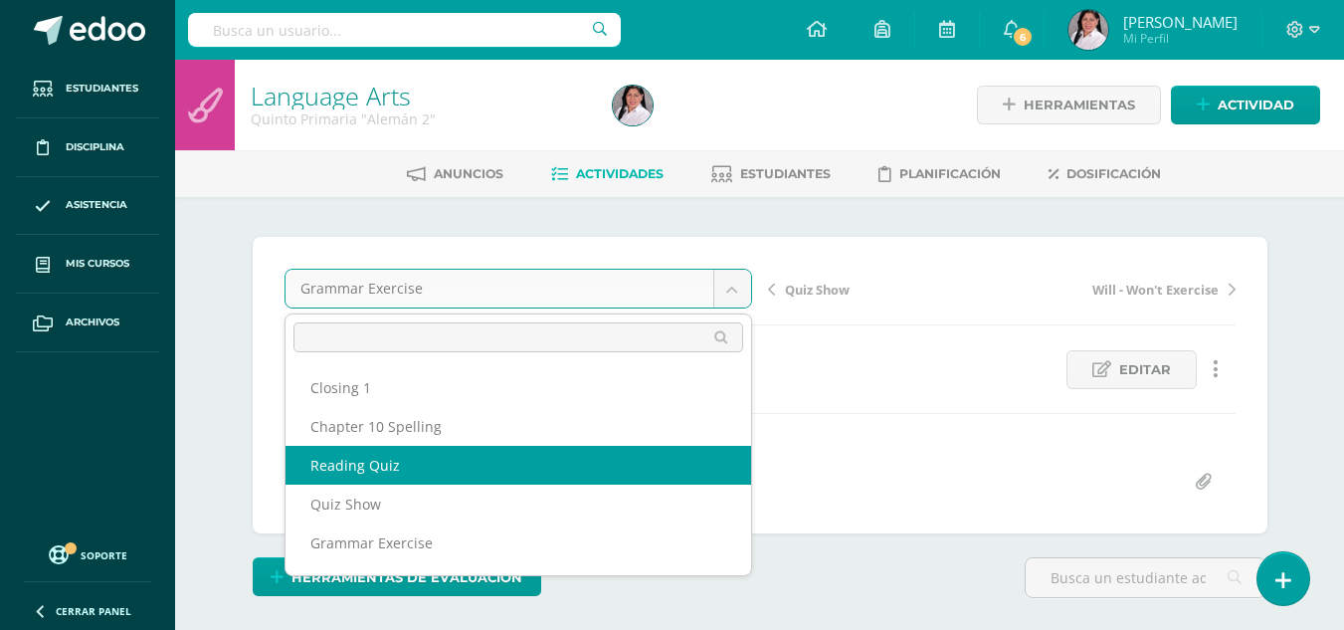
select select "/dashboard/teacher/grade-activity/235556/"
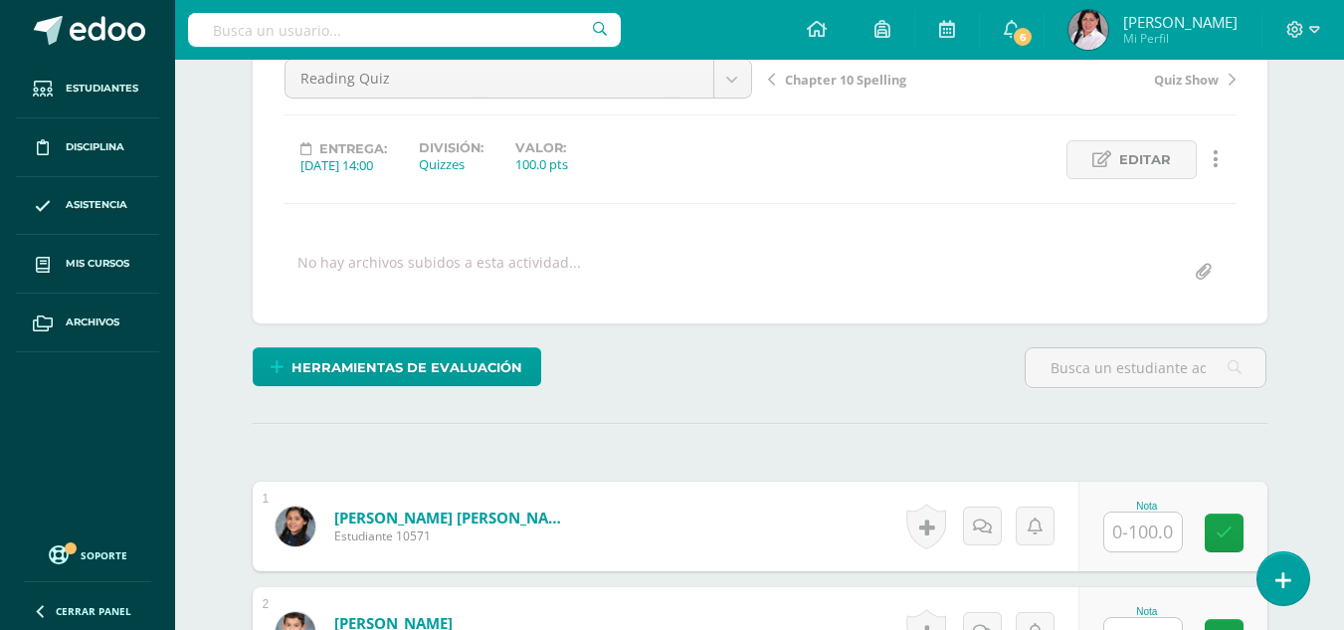
click at [1153, 534] on input "text" at bounding box center [1144, 531] width 78 height 39
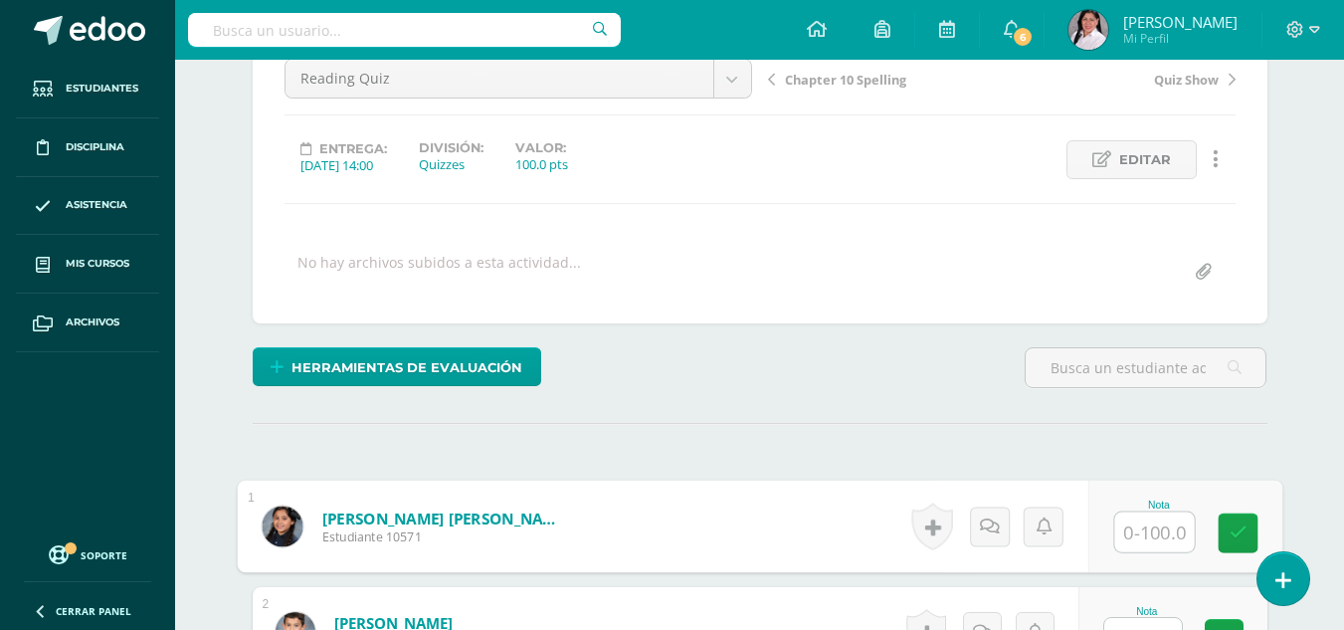
scroll to position [211, 0]
type input "80"
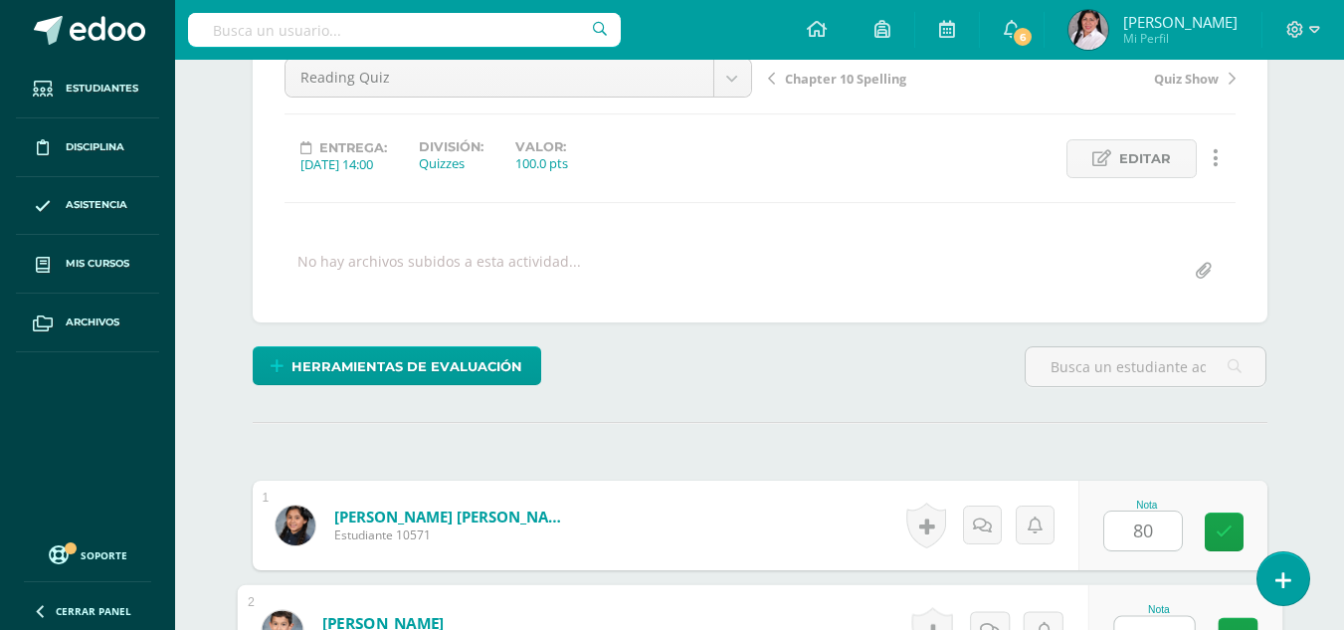
scroll to position [237, 0]
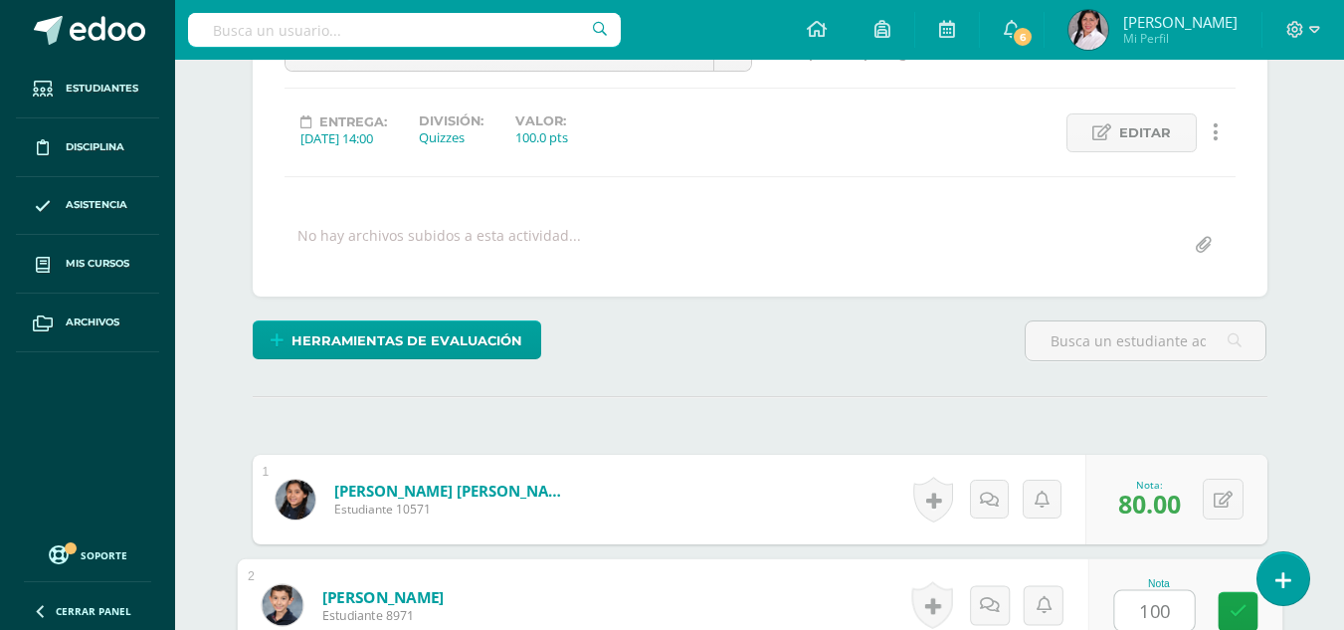
type input "100"
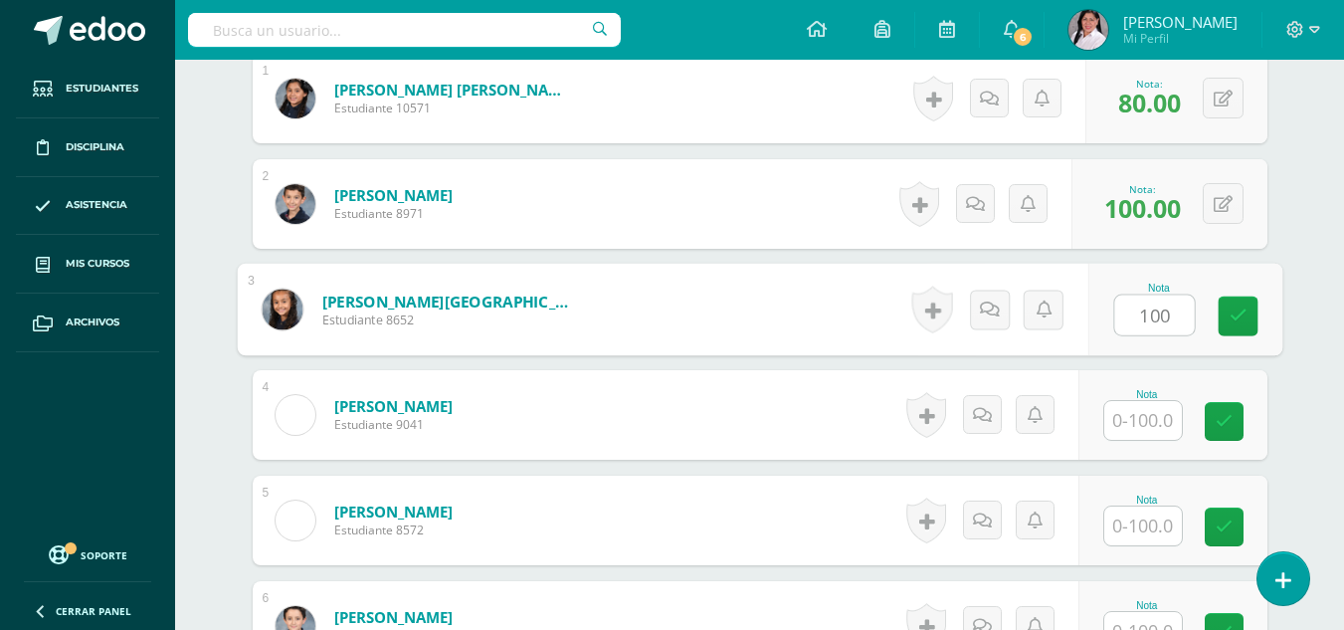
type input "100"
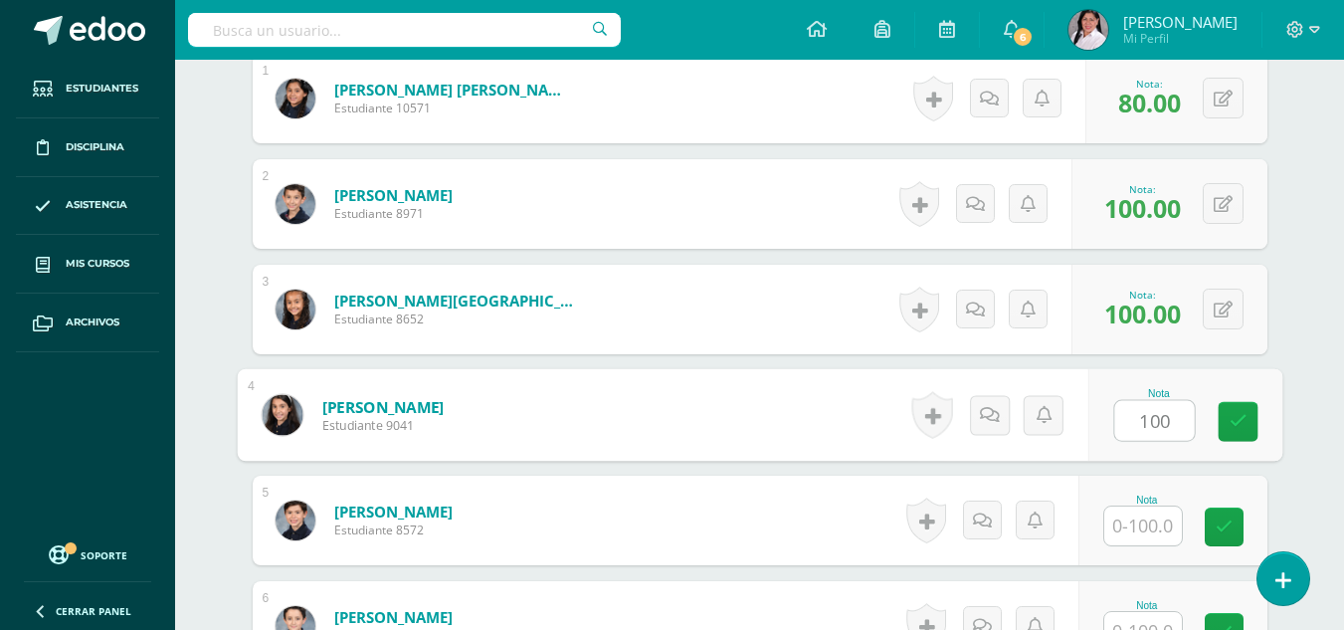
type input "100"
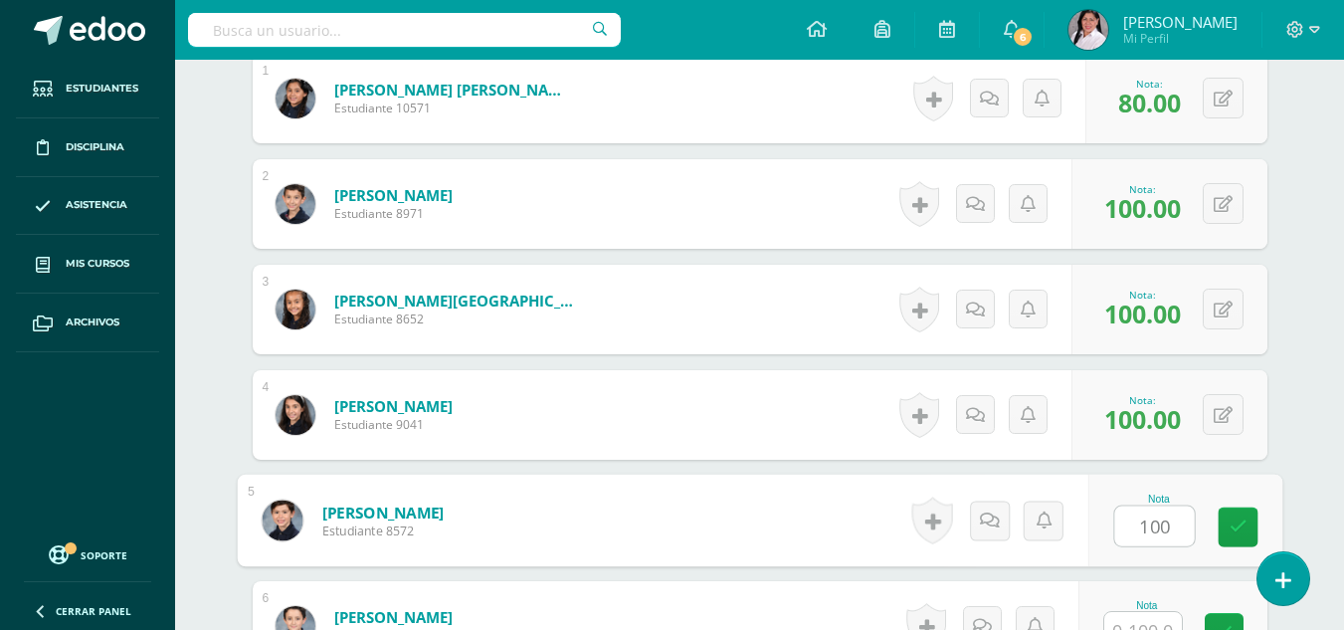
type input "100"
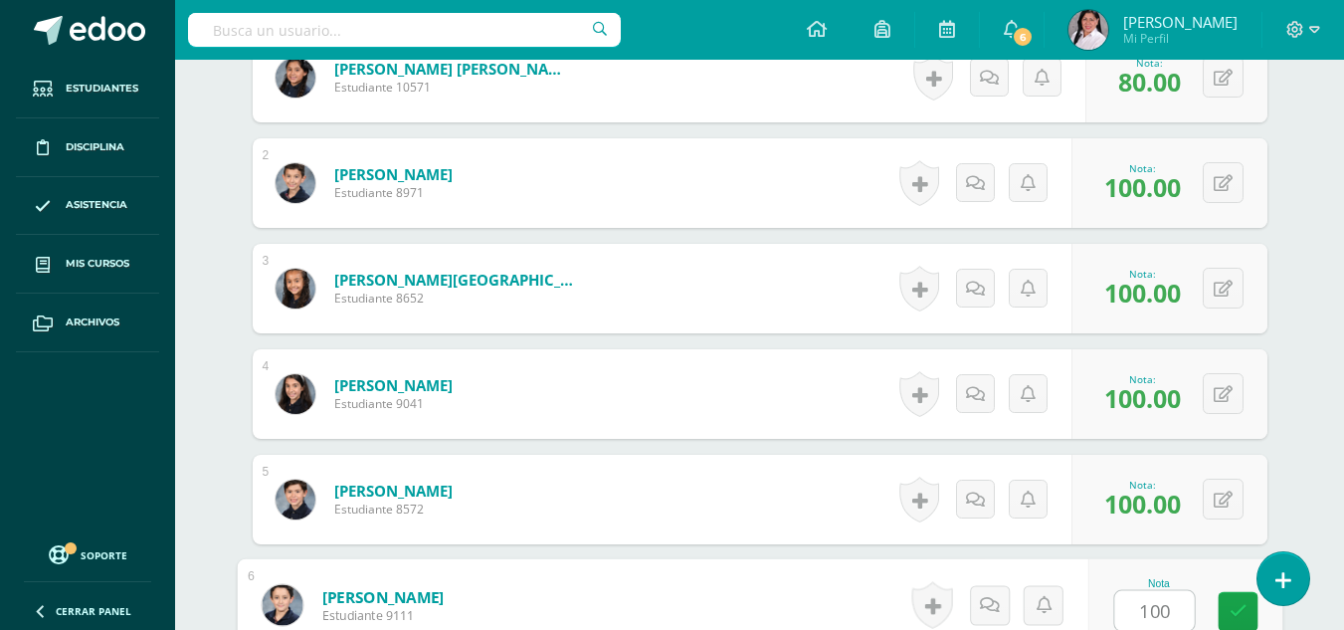
type input "100"
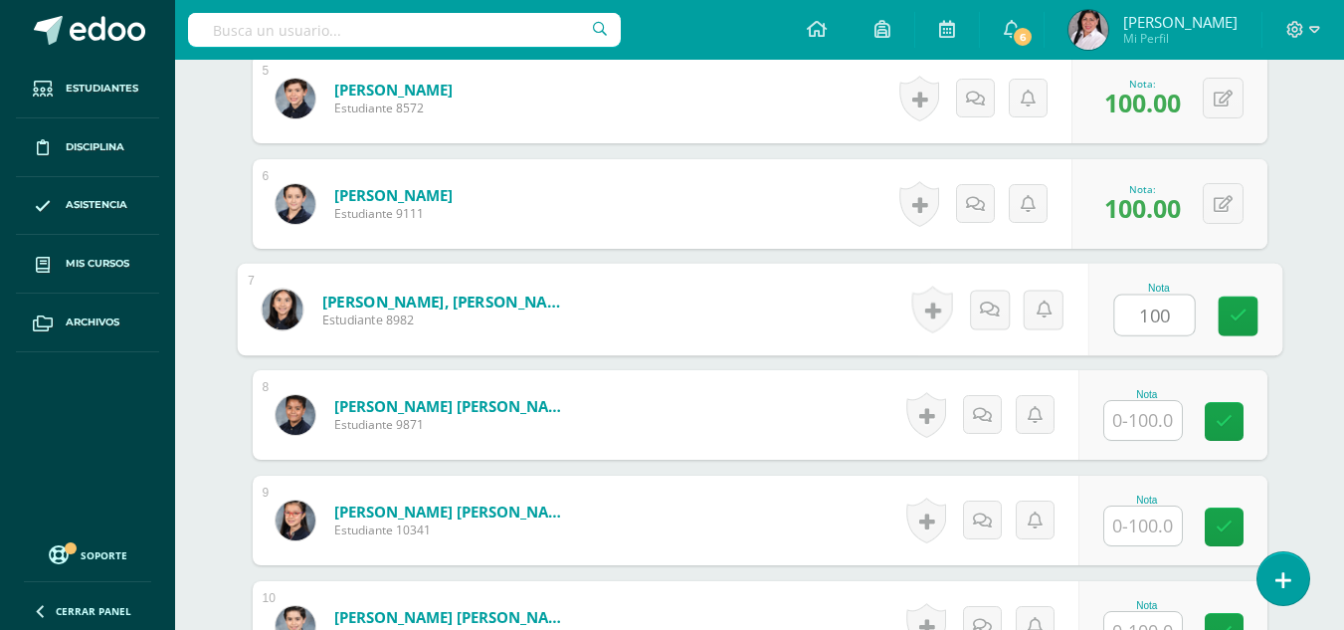
type input "100"
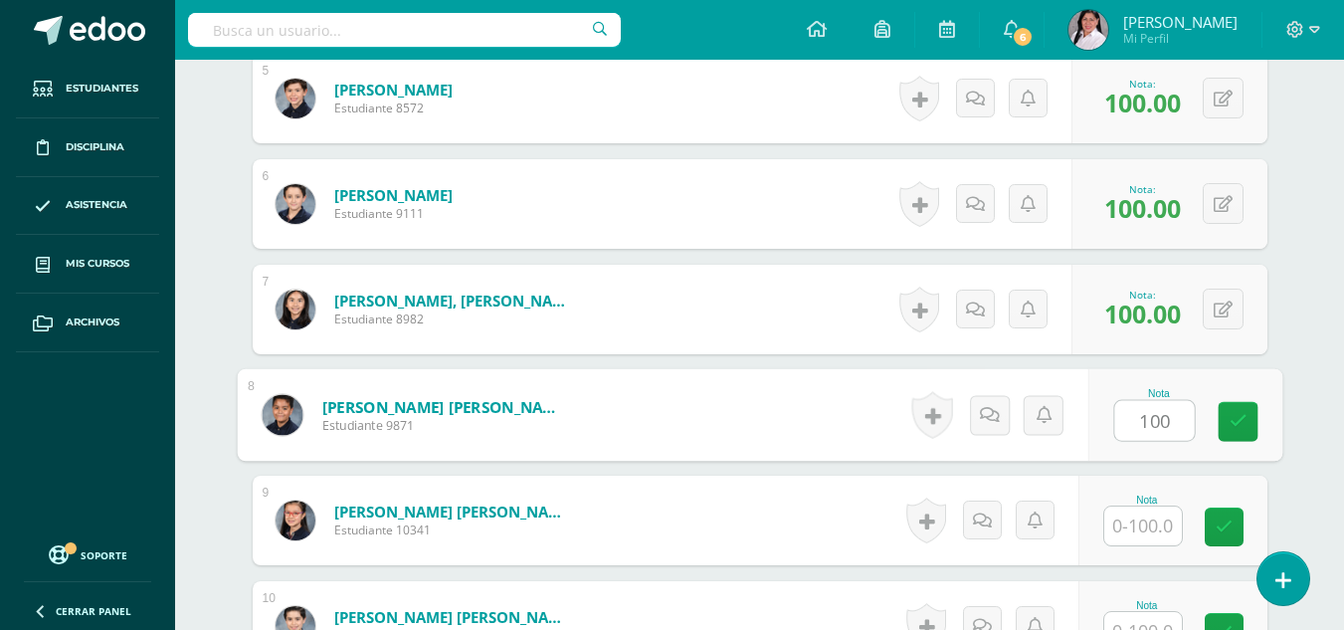
type input "100"
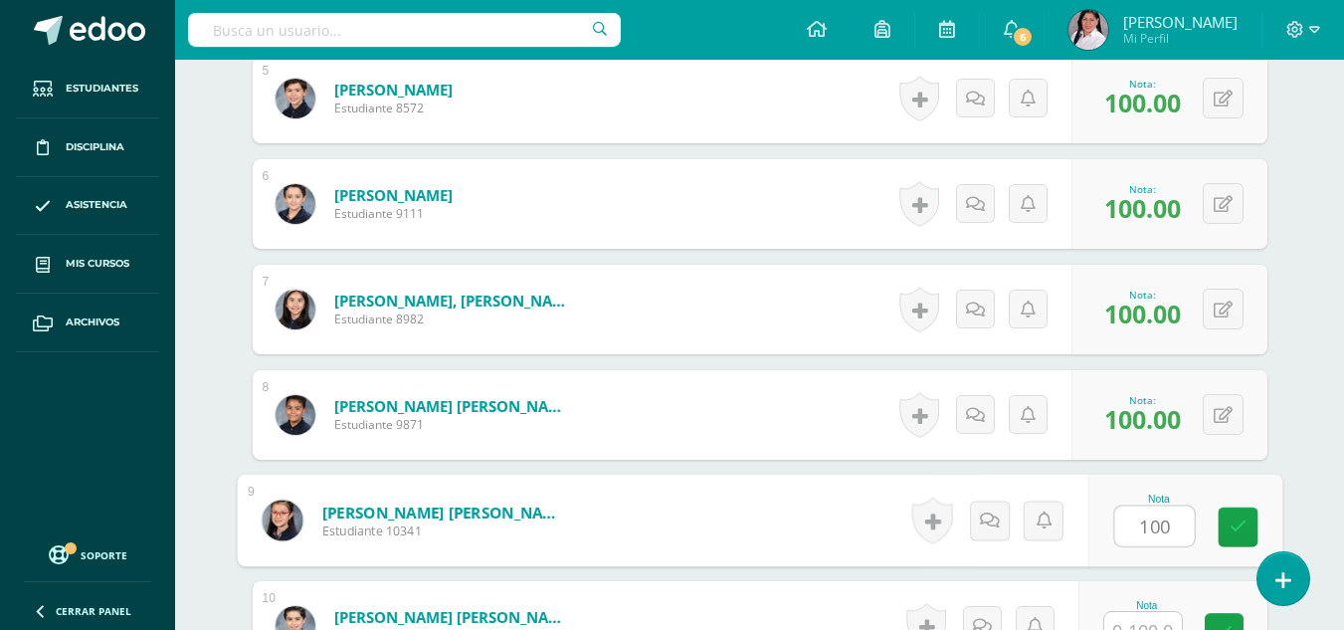
type input "100"
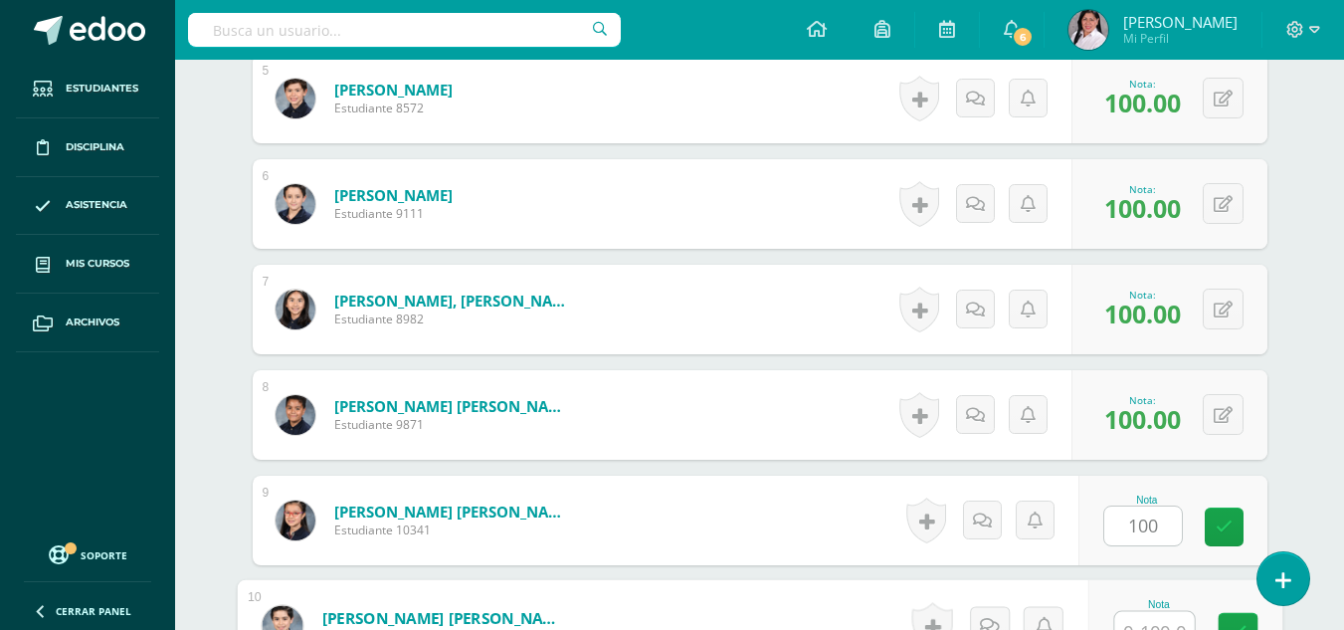
scroll to position [1081, 0]
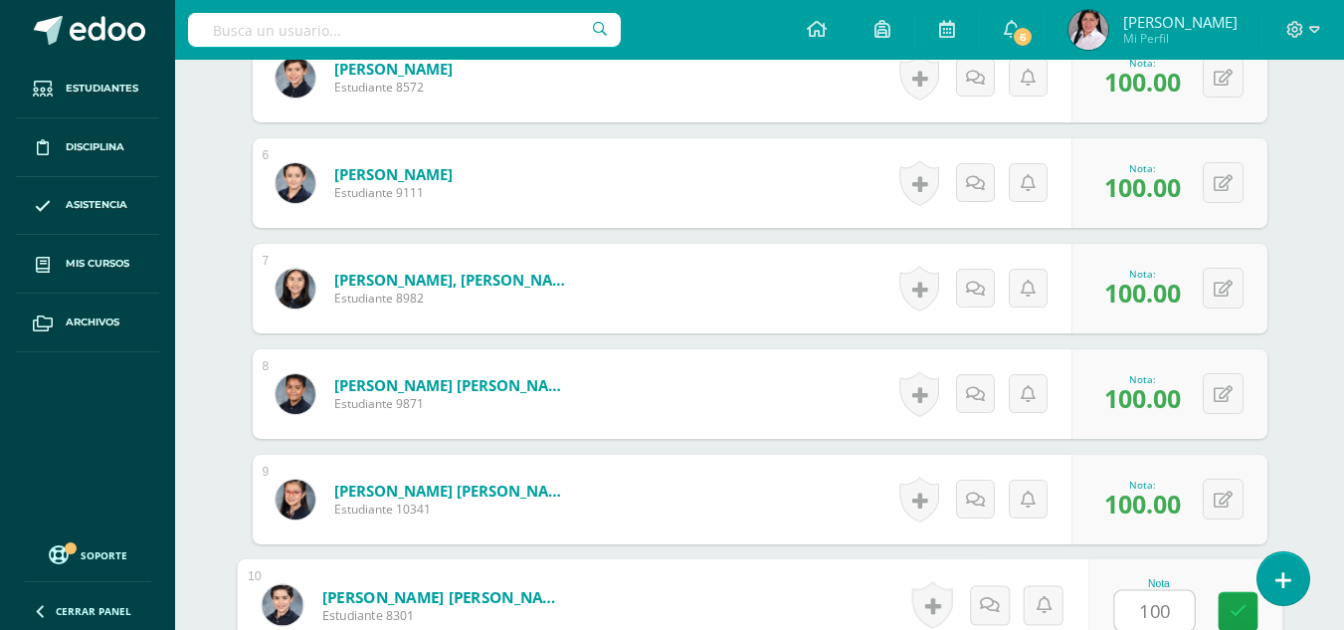
type input "100"
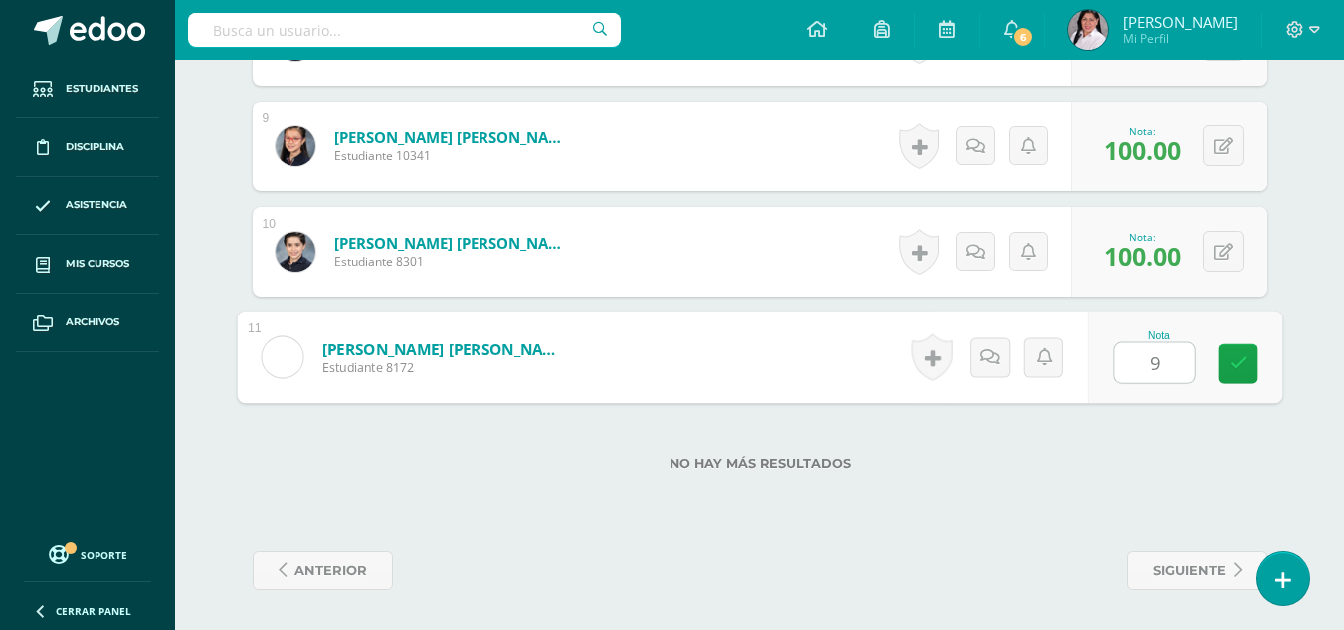
type input "90"
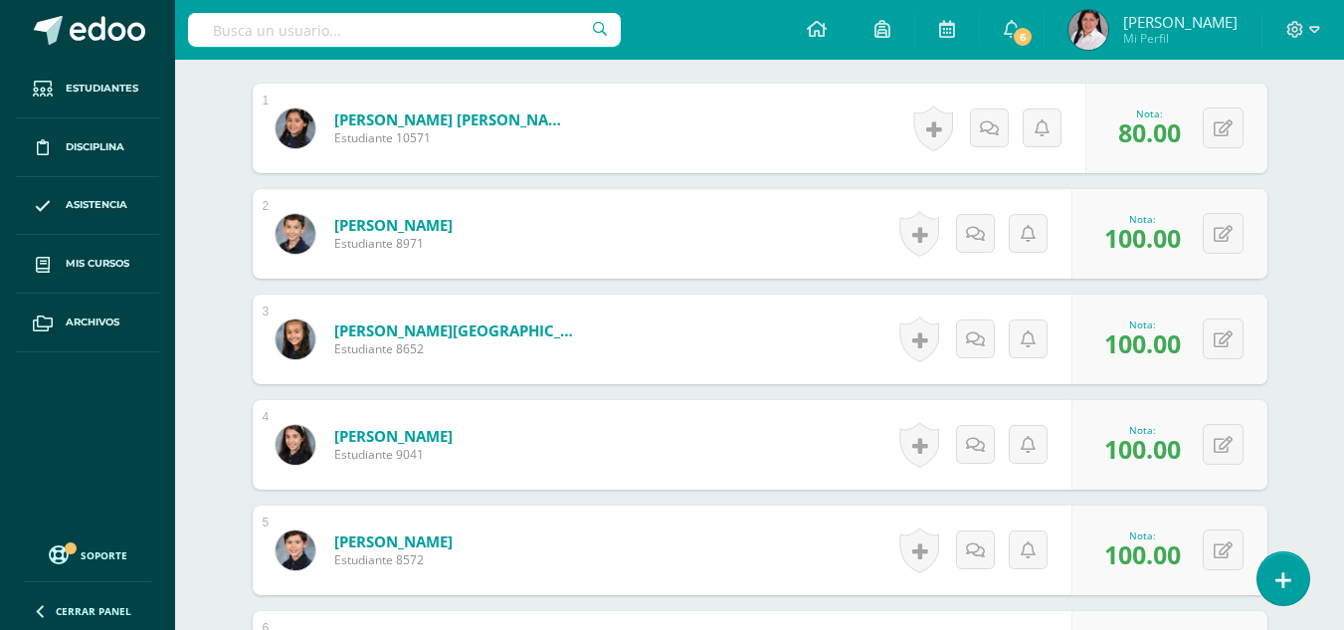
scroll to position [0, 0]
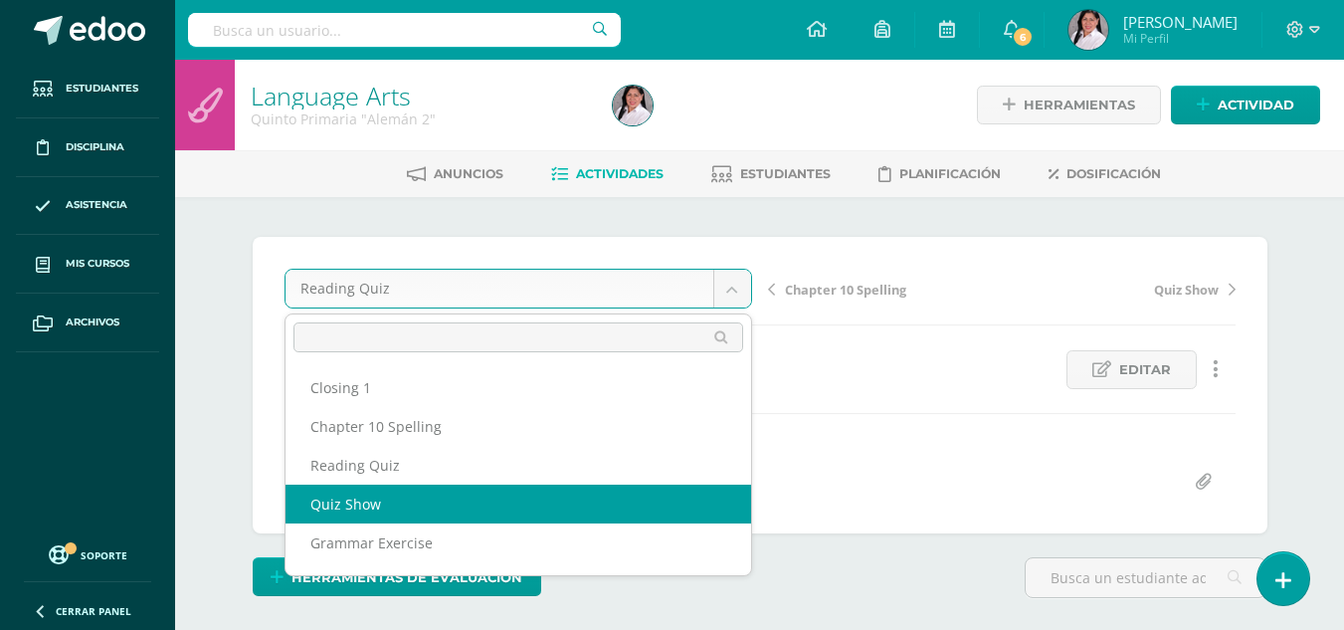
select select "/dashboard/teacher/grade-activity/235557/"
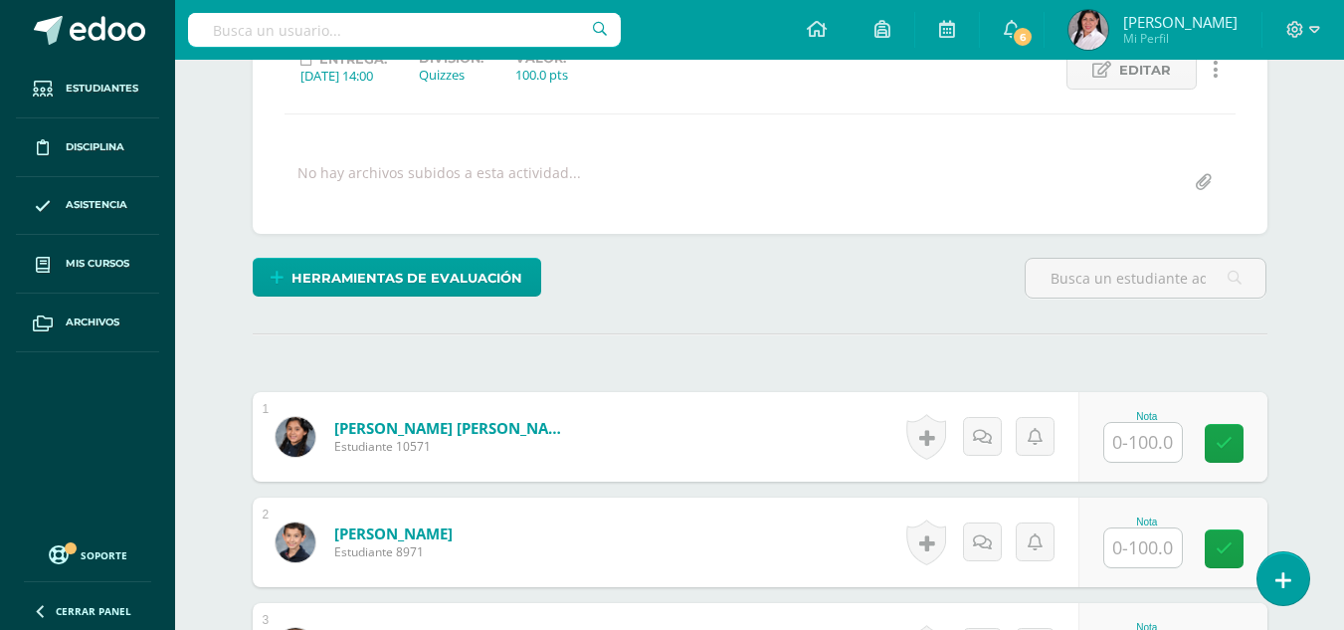
scroll to position [301, 0]
click at [1150, 446] on input "text" at bounding box center [1144, 441] width 78 height 39
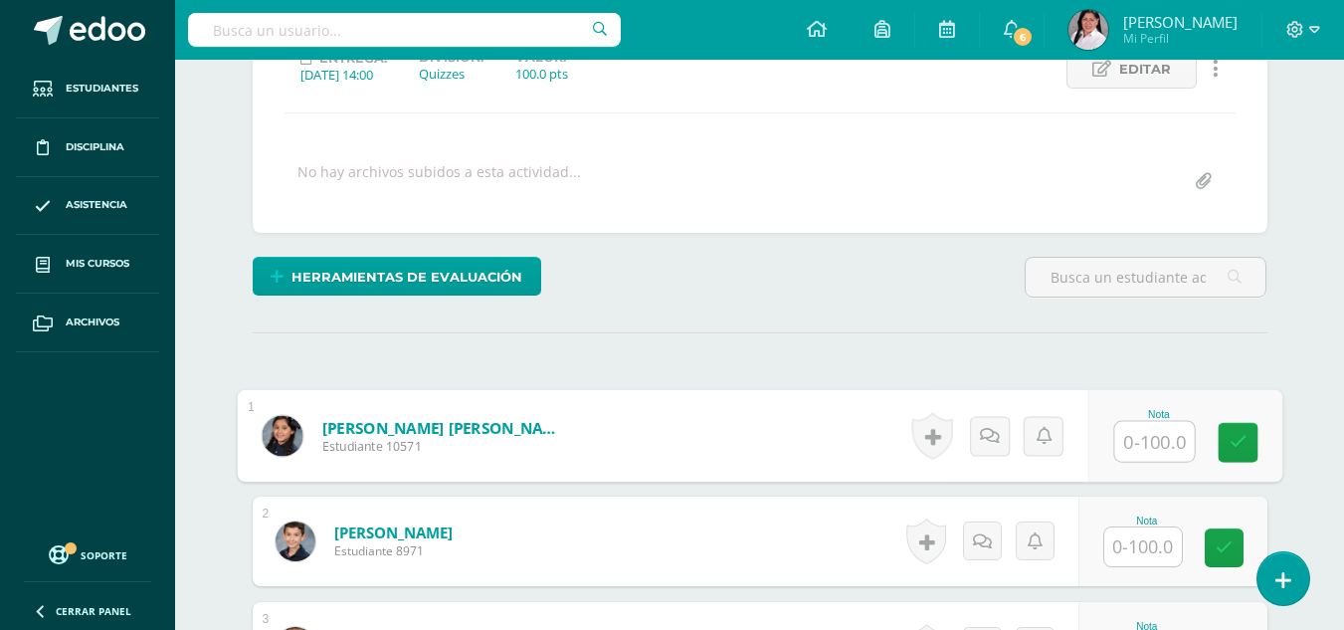
scroll to position [302, 0]
type input "100"
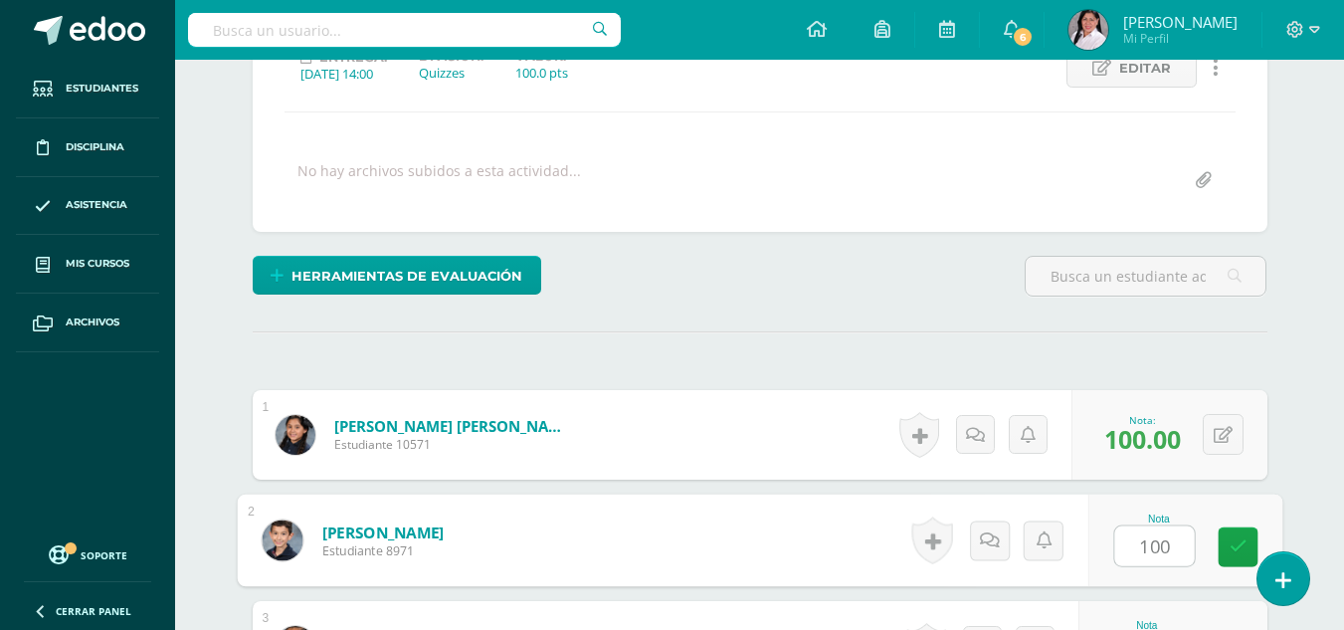
type input "100"
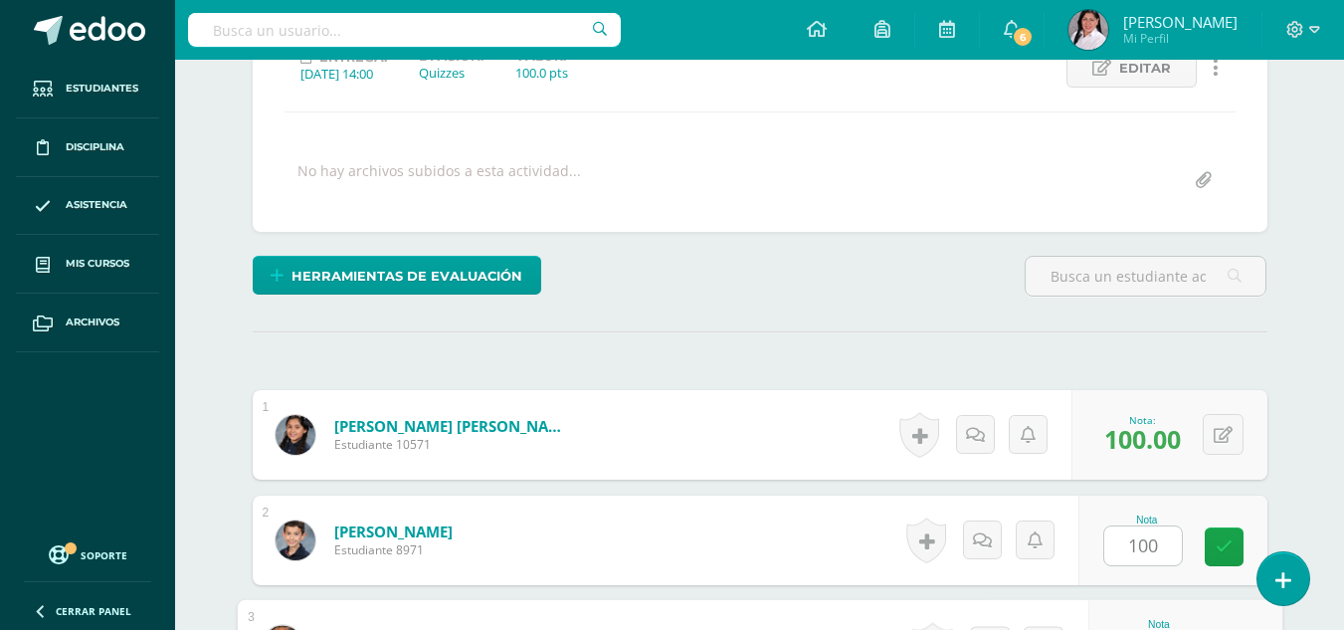
scroll to position [638, 0]
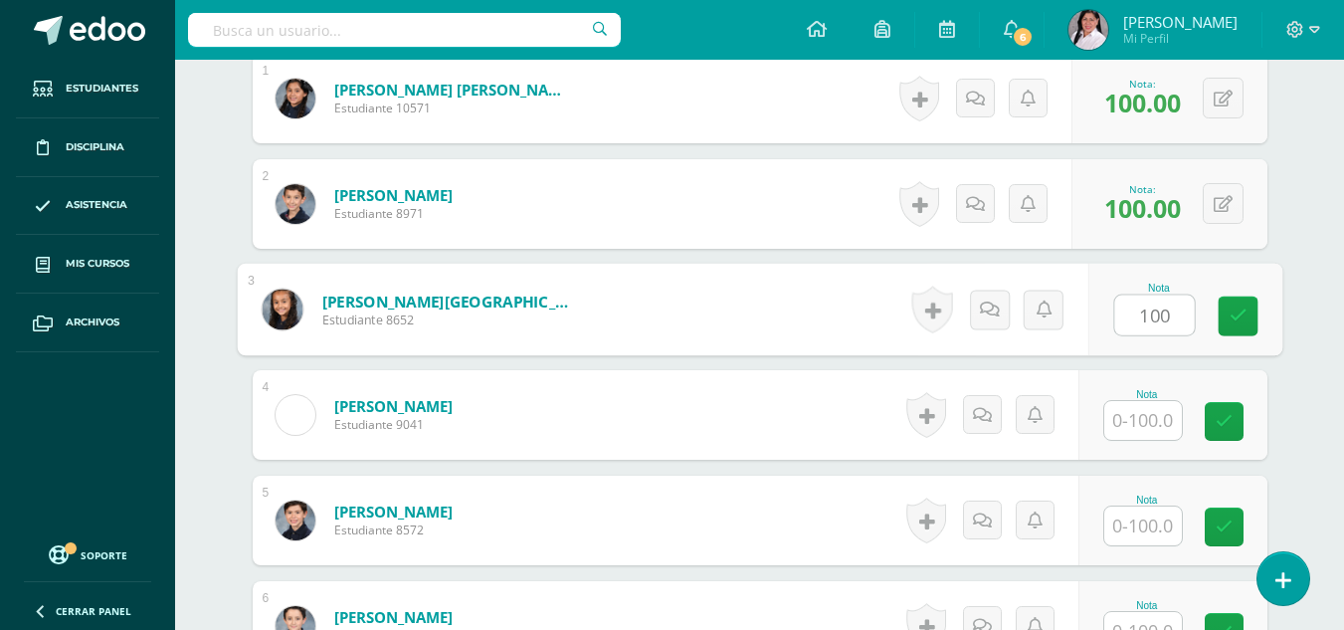
type input "100"
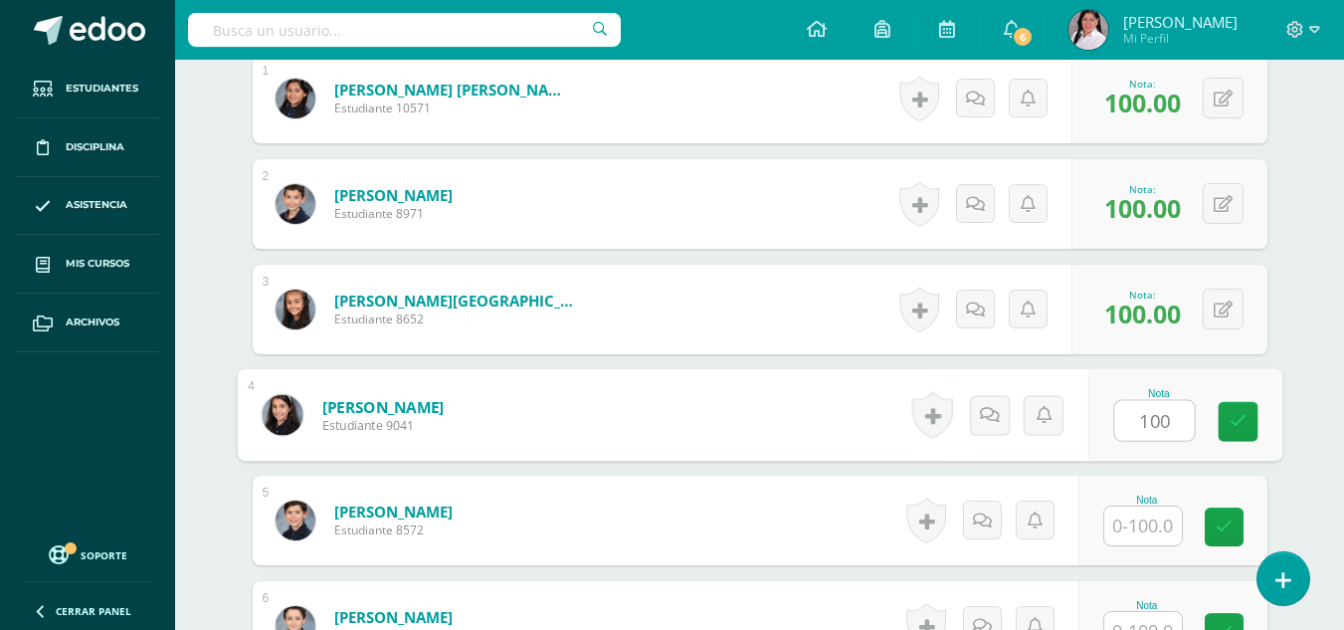
type input "100"
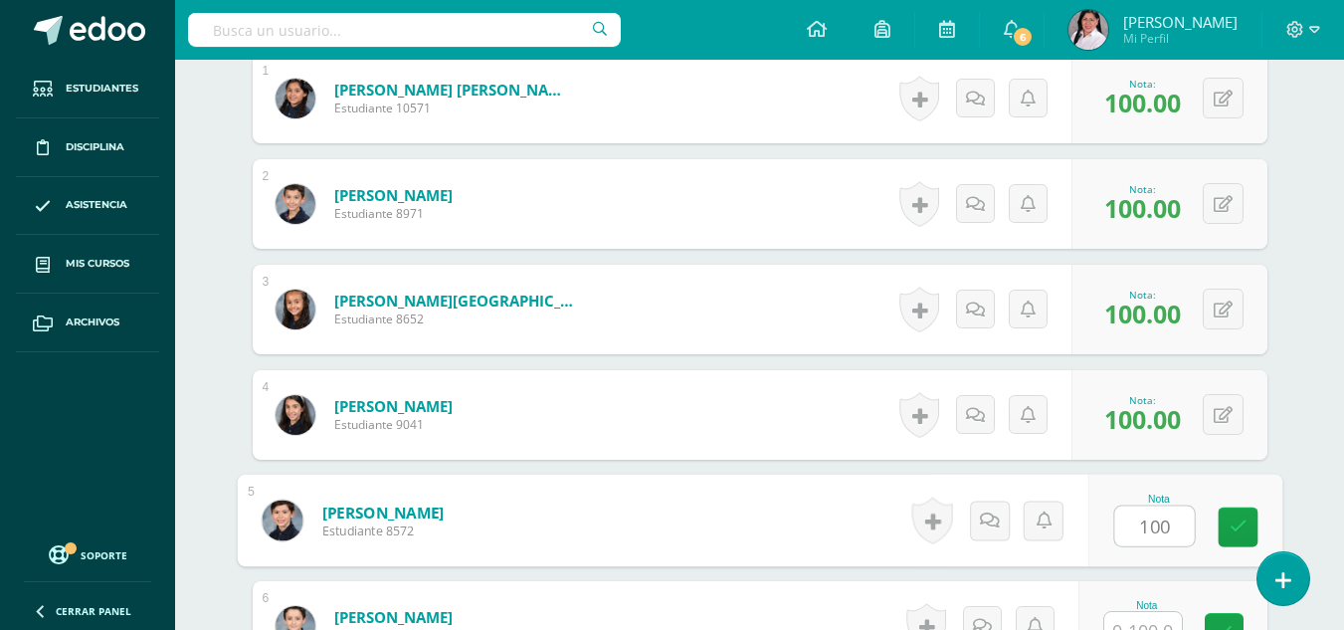
type input "100"
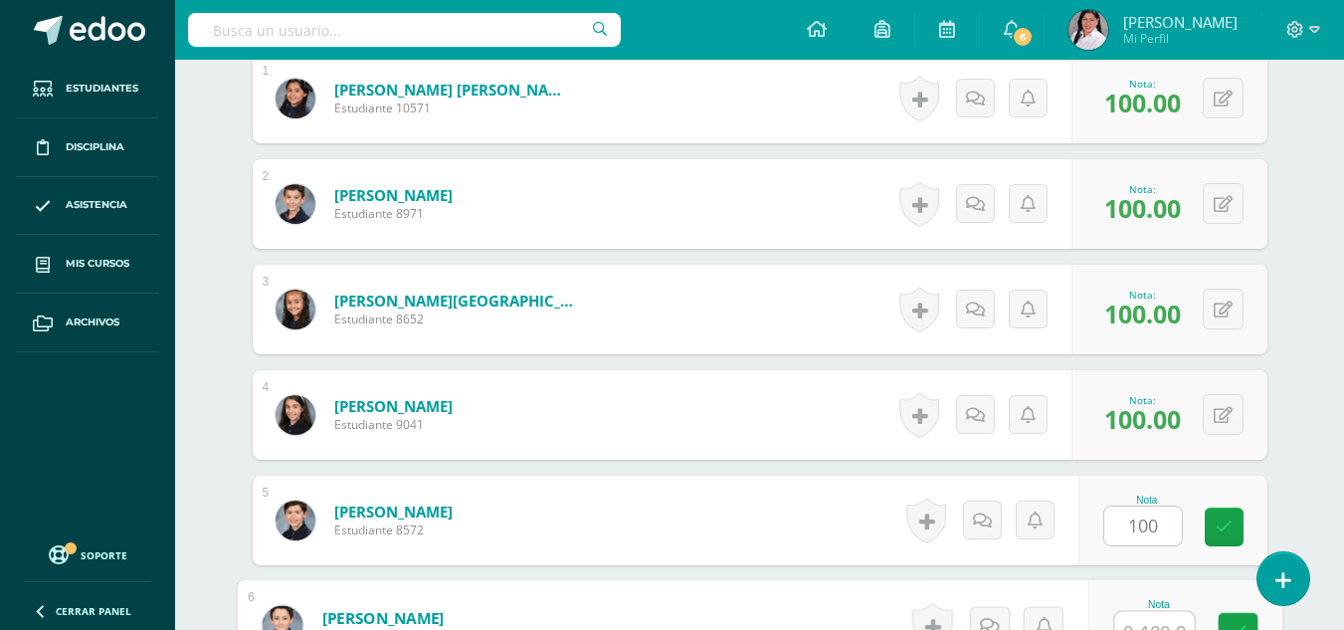
scroll to position [659, 0]
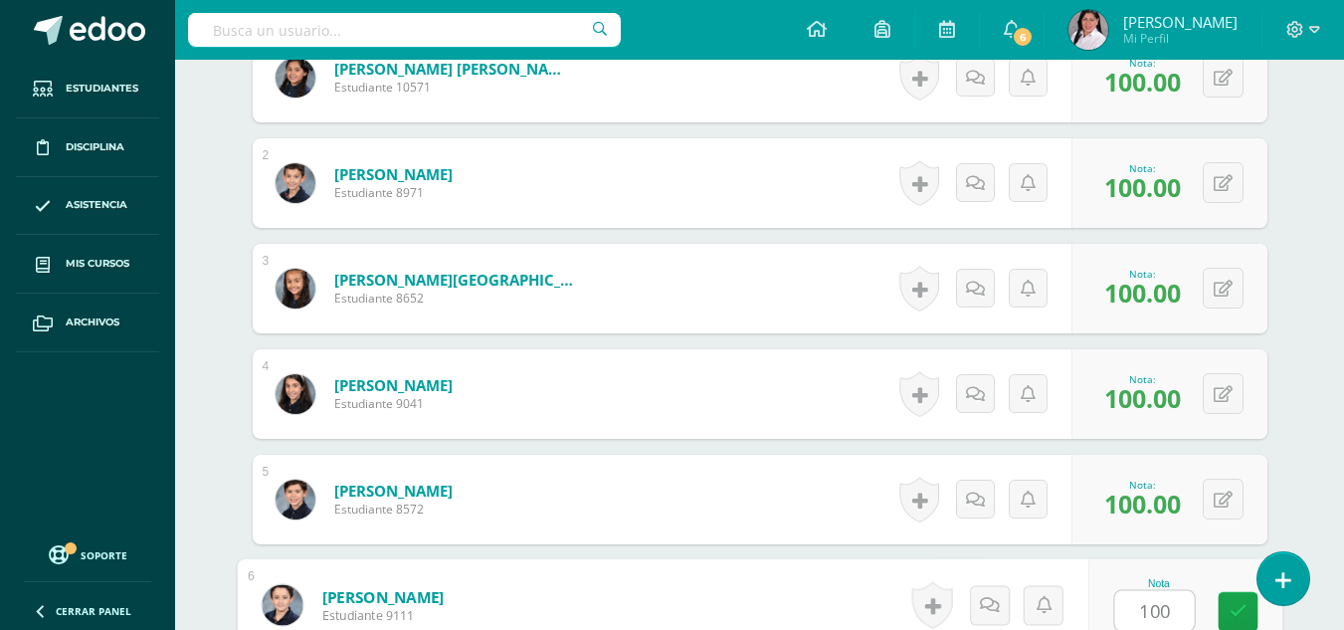
type input "100"
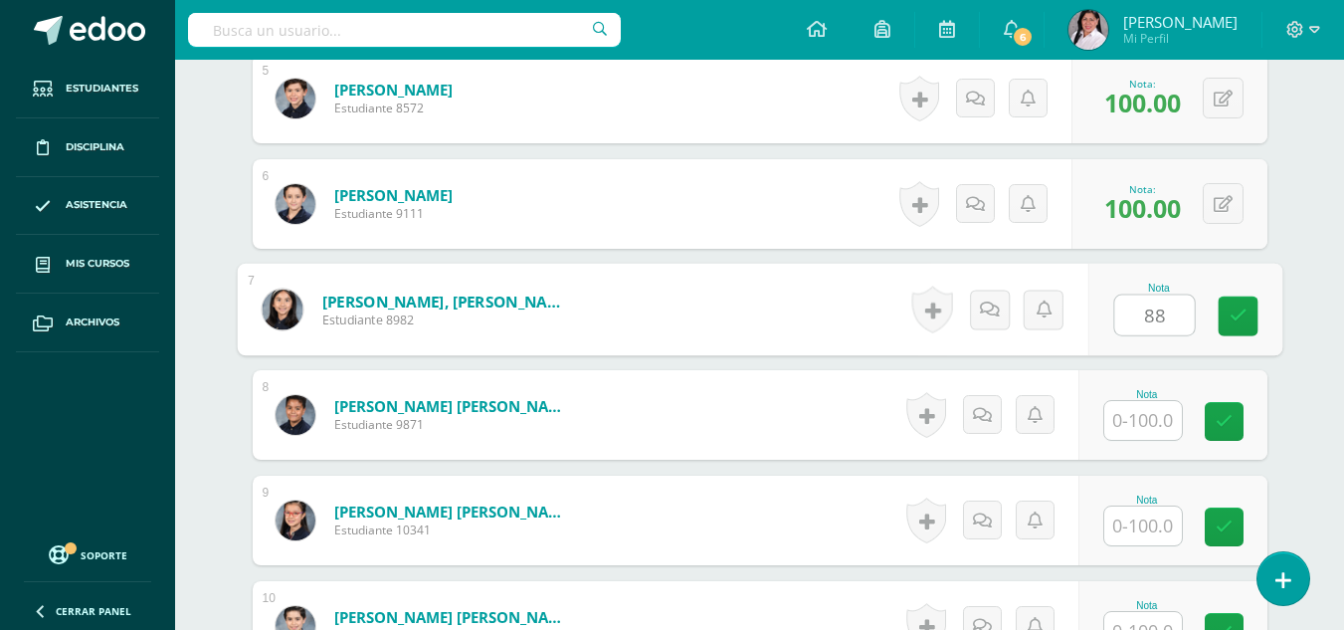
type input "88"
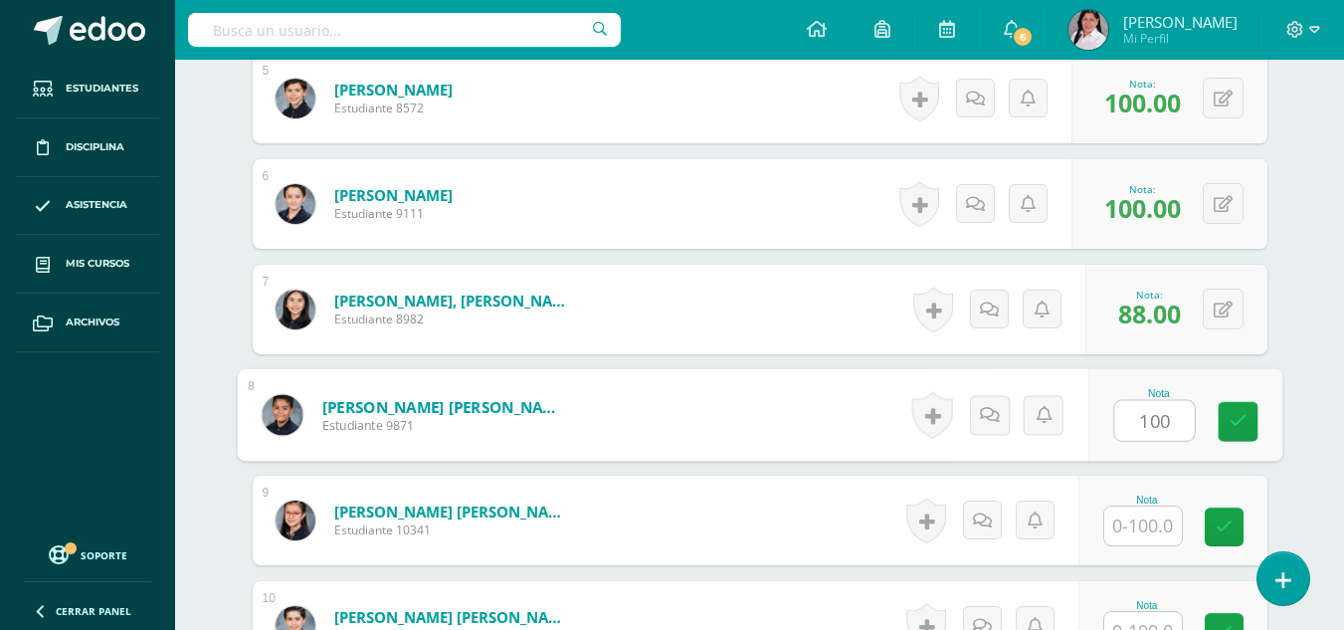
type input "100"
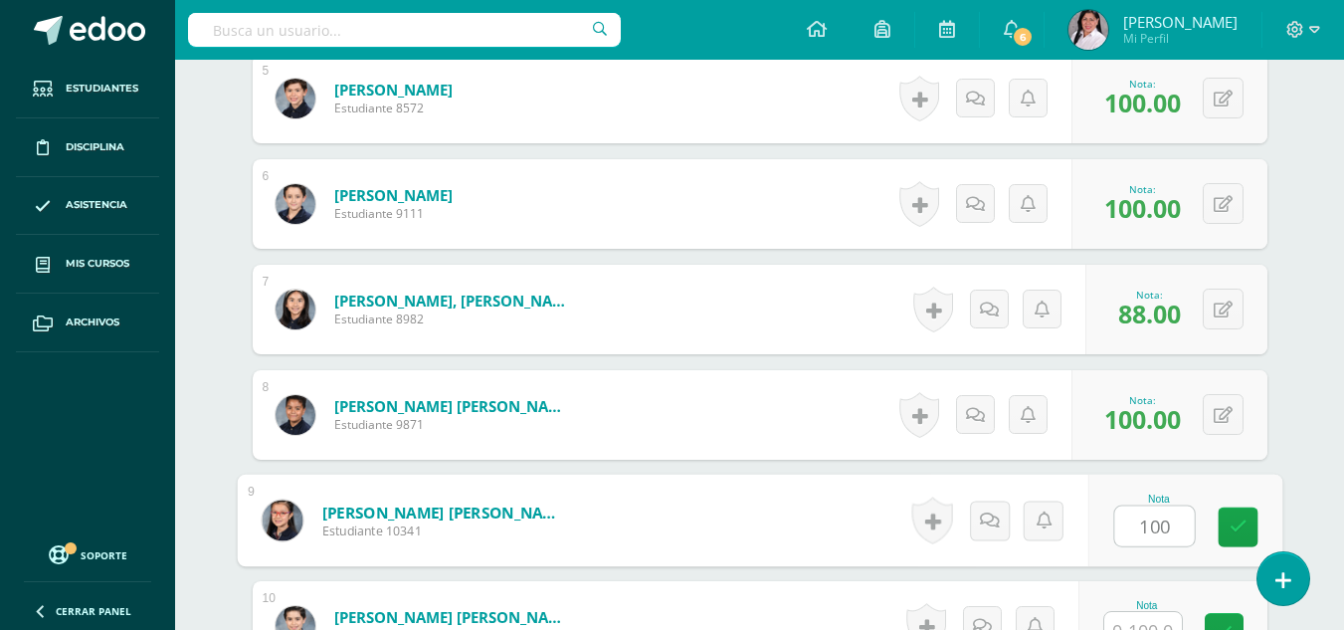
type input "100"
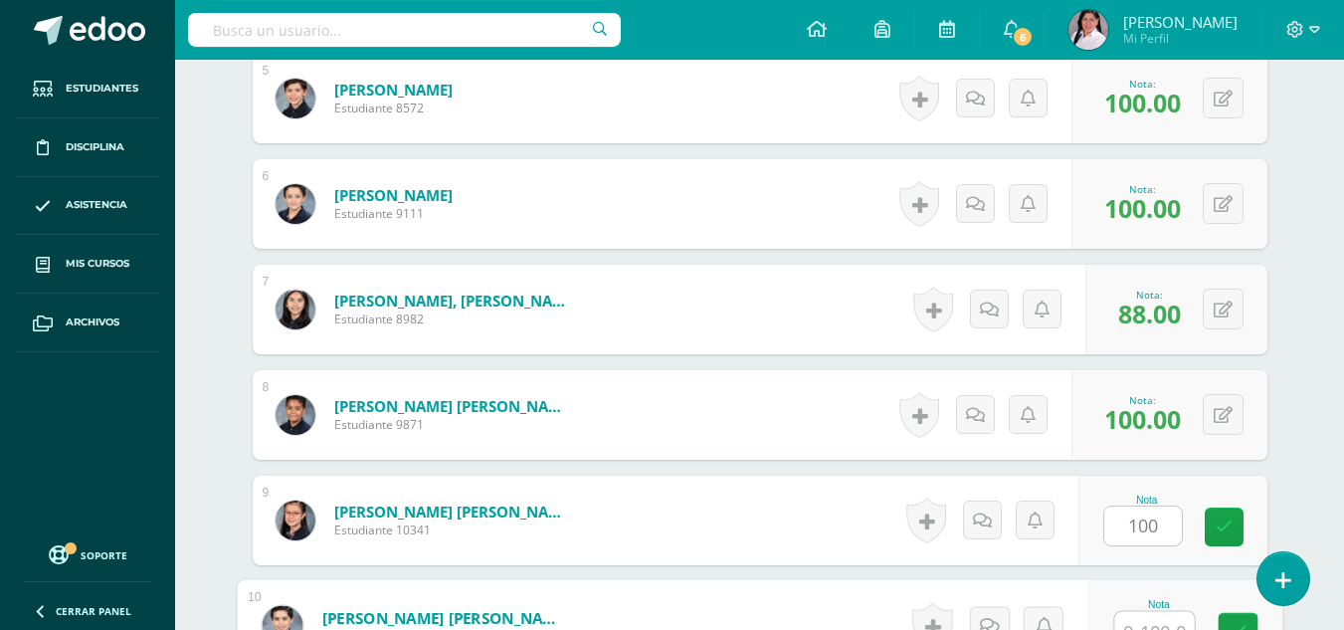
scroll to position [1081, 0]
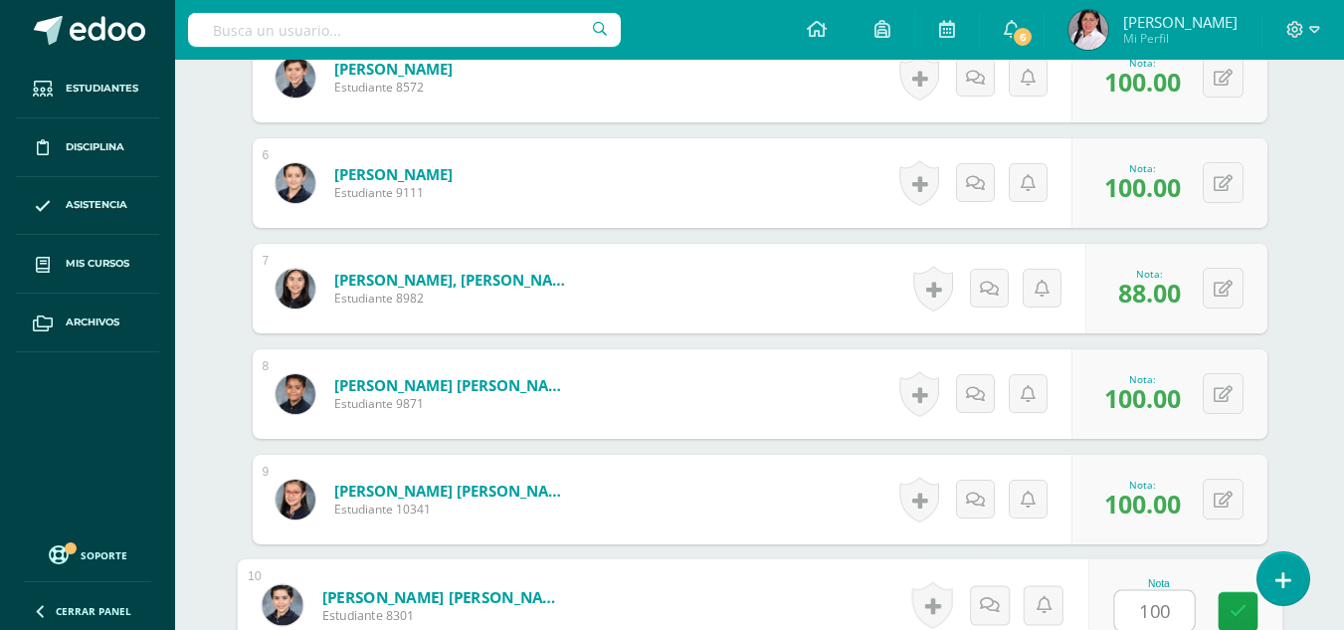
type input "100"
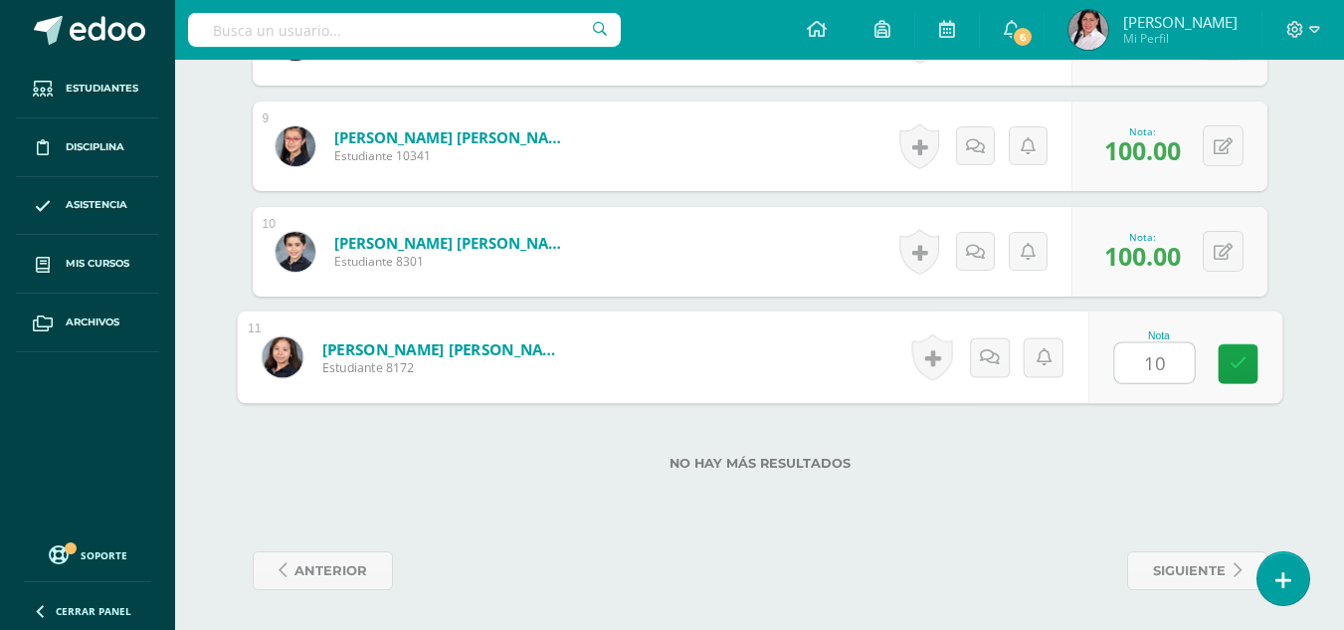
type input "1"
type input "90"
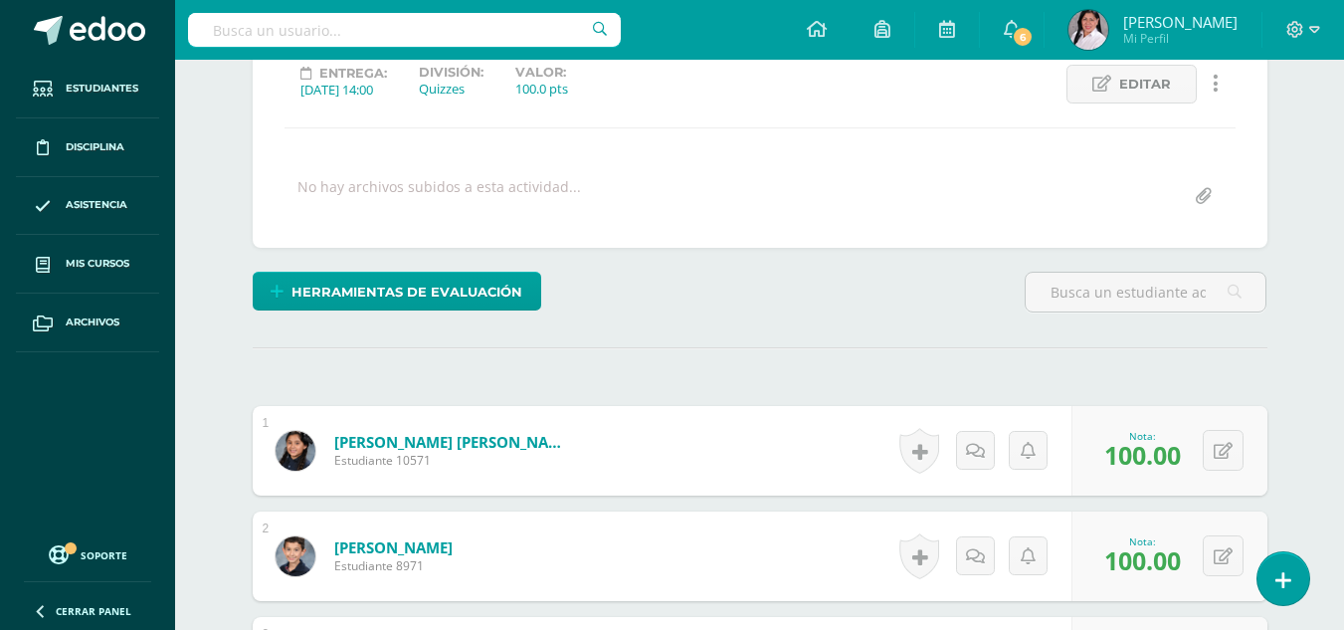
scroll to position [0, 0]
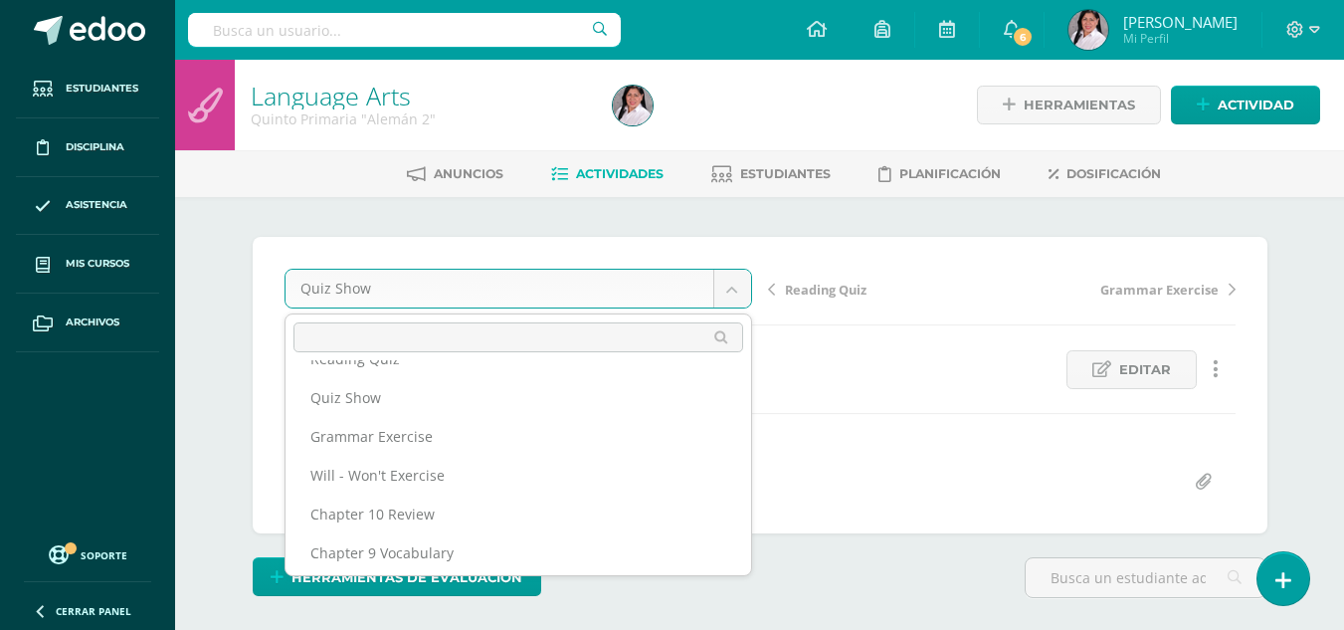
scroll to position [111, 0]
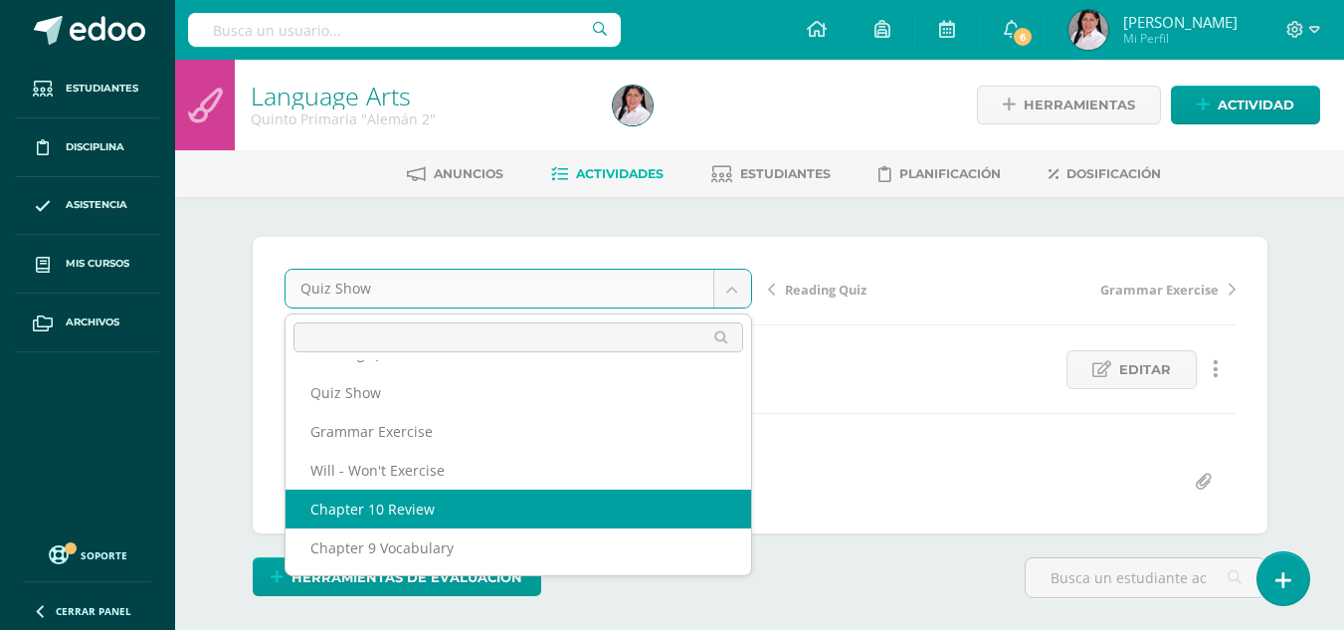
select select "/dashboard/teacher/grade-activity/235558/"
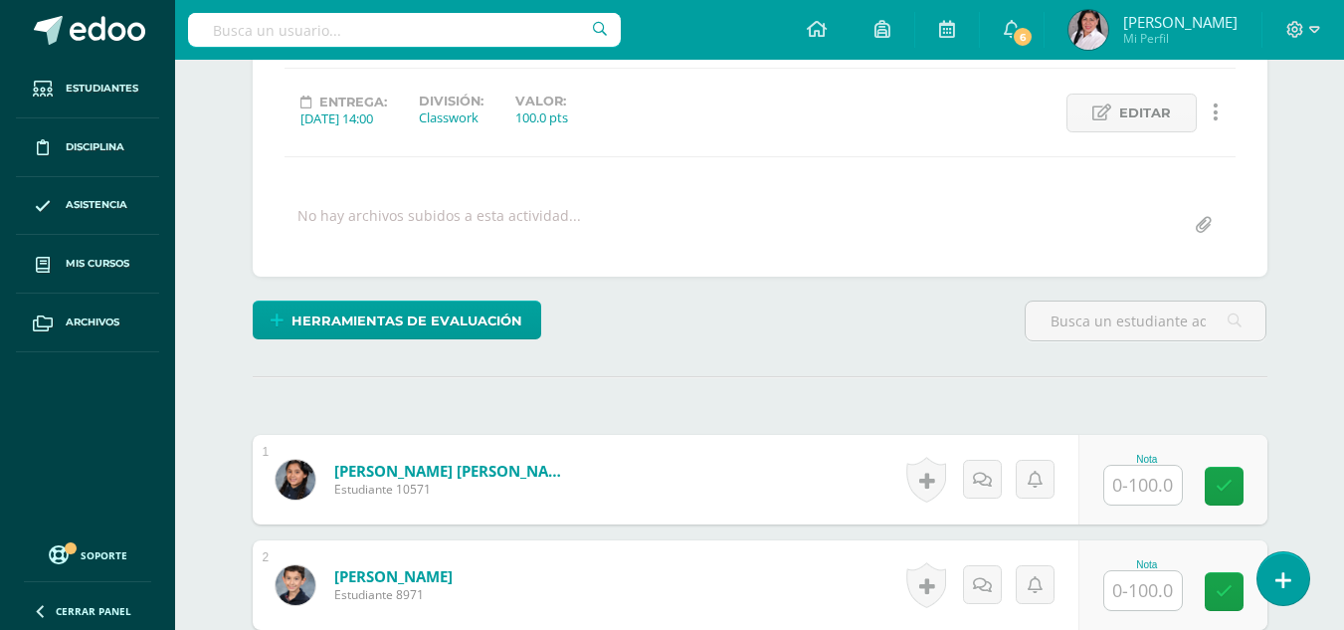
click at [1142, 480] on input "text" at bounding box center [1144, 485] width 78 height 39
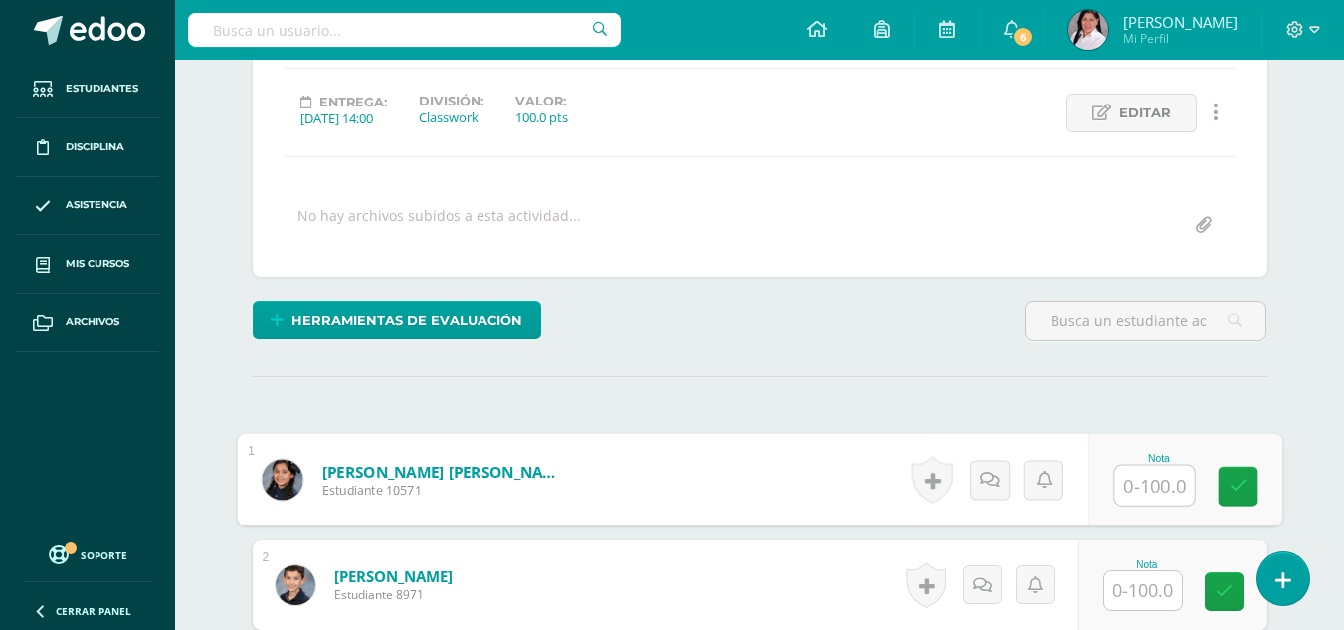
scroll to position [258, 0]
type input "98"
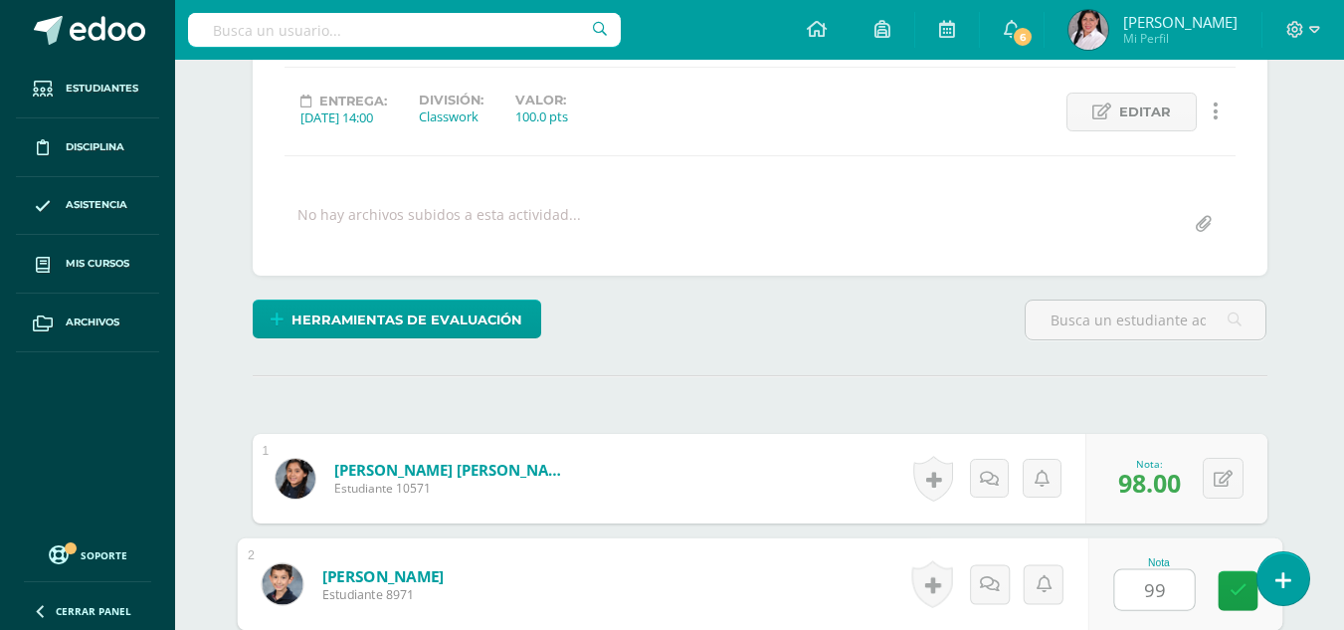
type input "99"
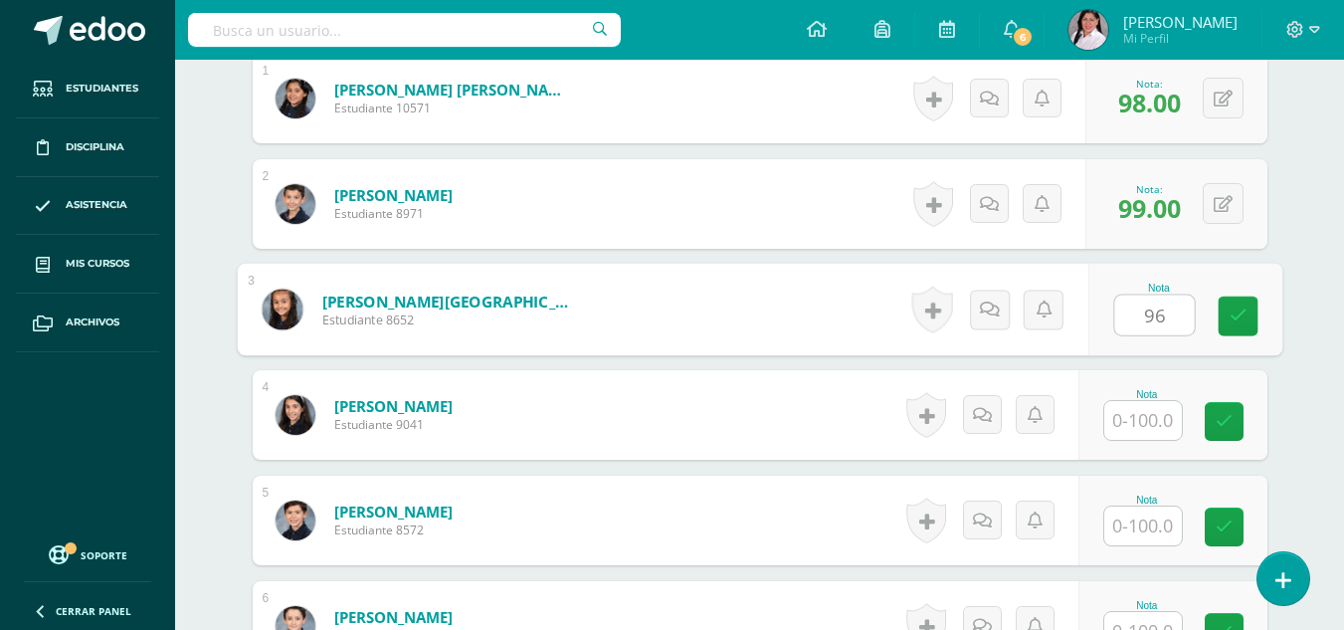
type input "96"
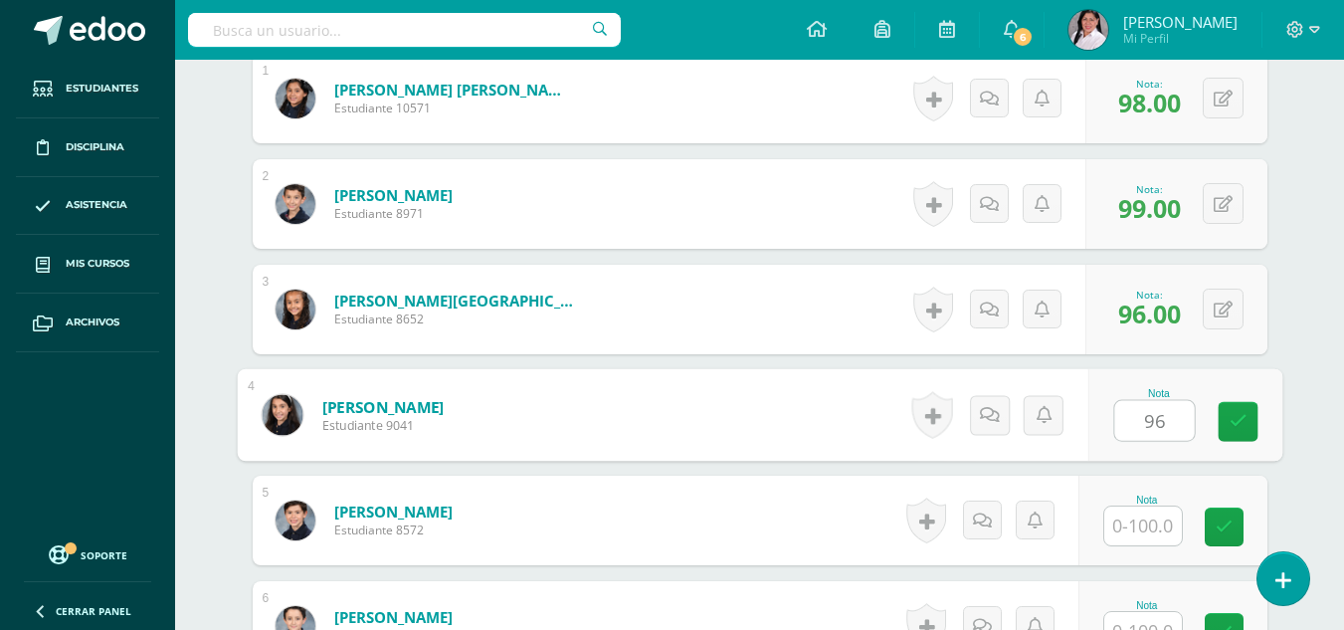
type input "96"
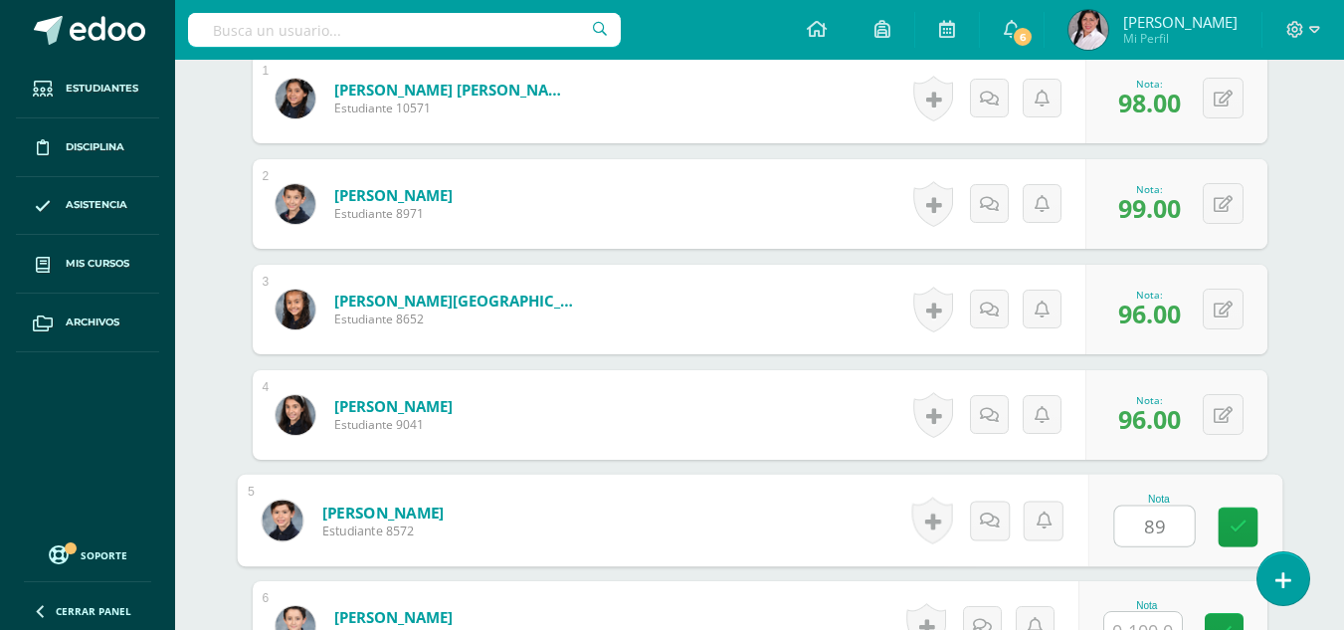
type input "89"
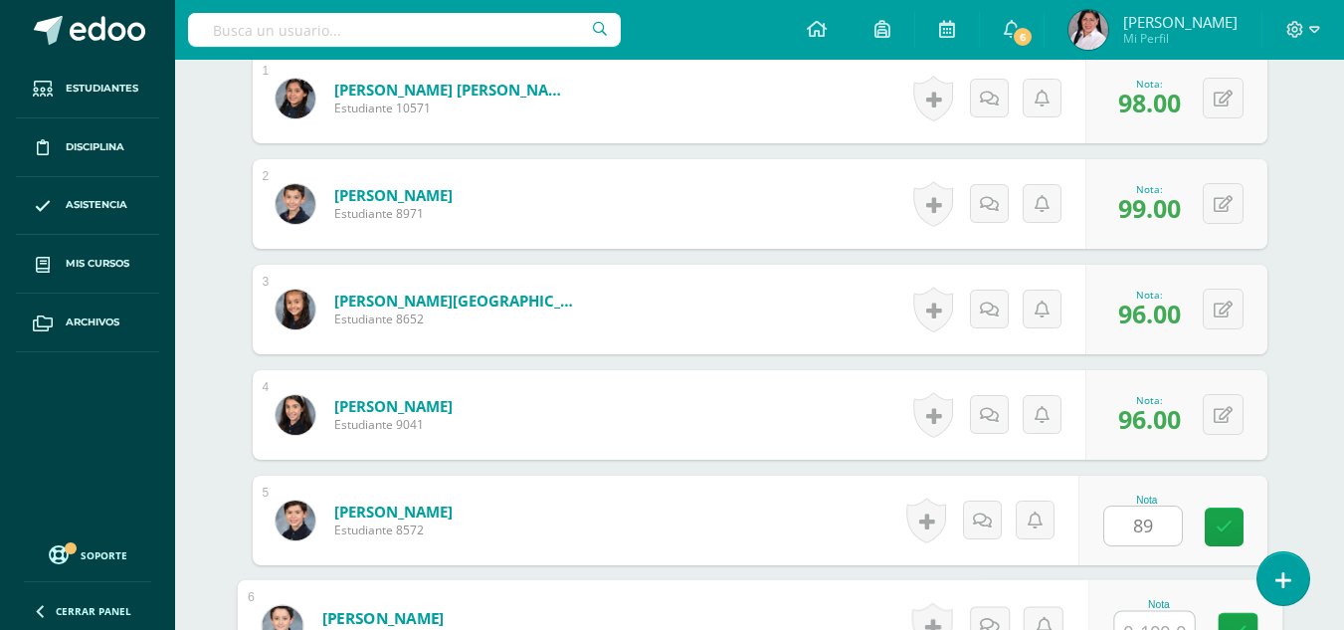
scroll to position [659, 0]
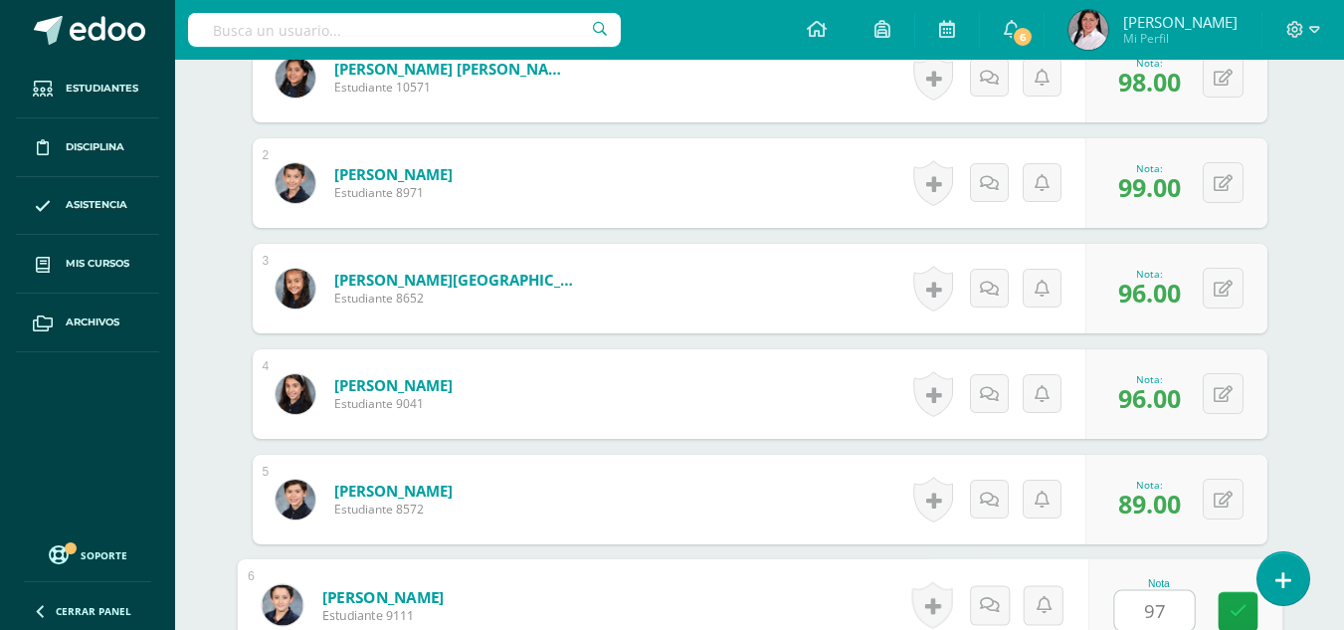
type input "97"
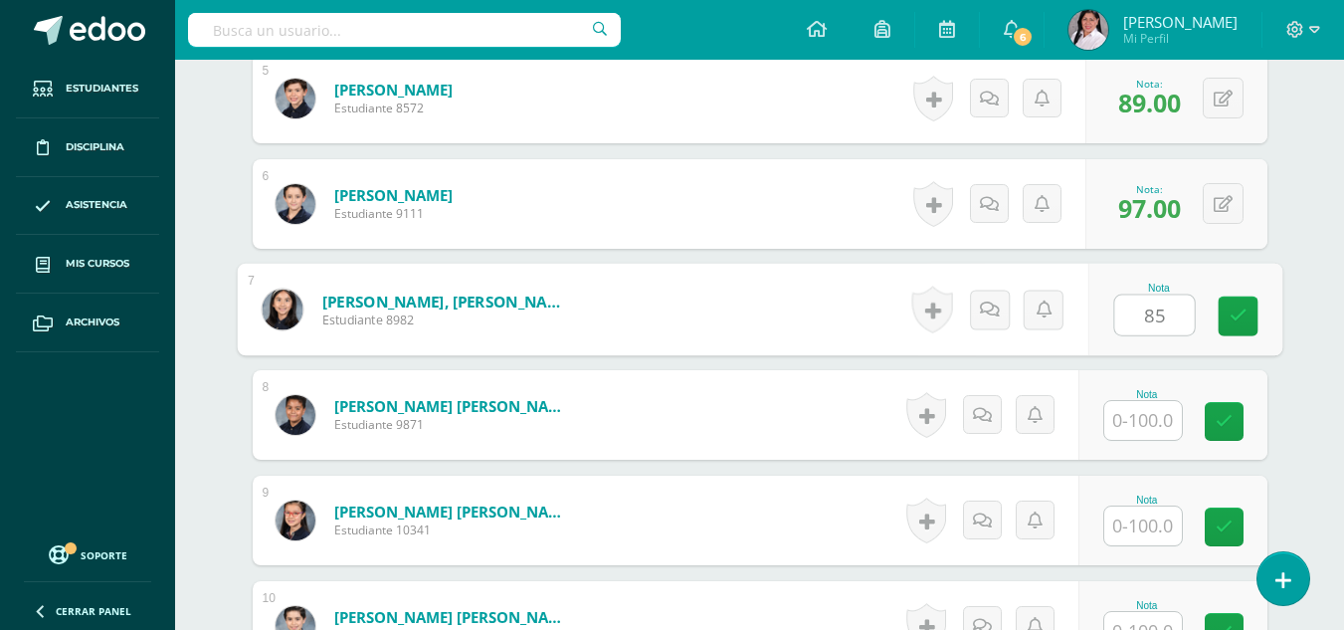
type input "85"
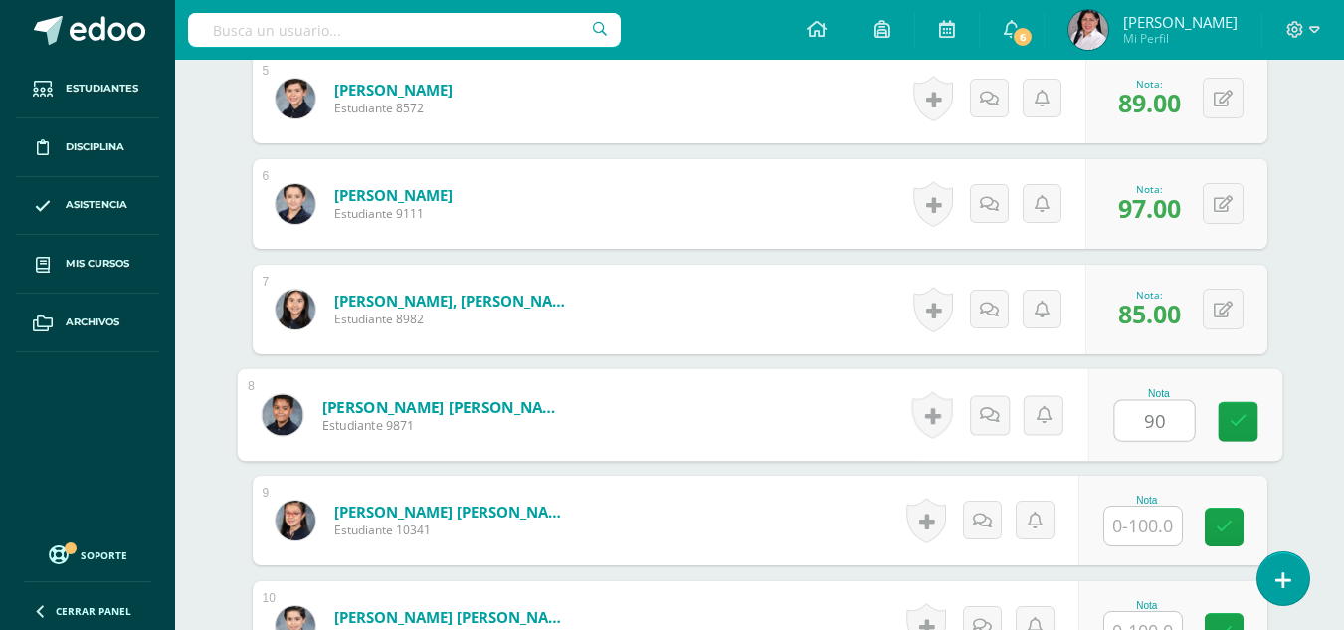
type input "90"
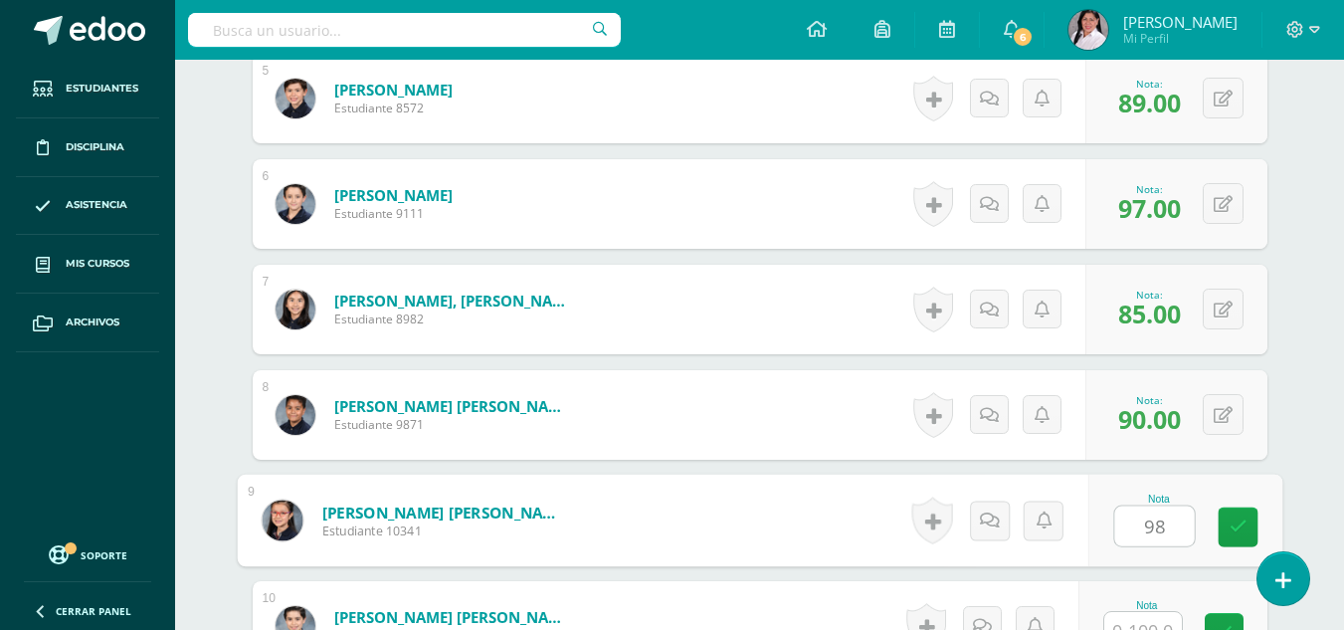
type input "98"
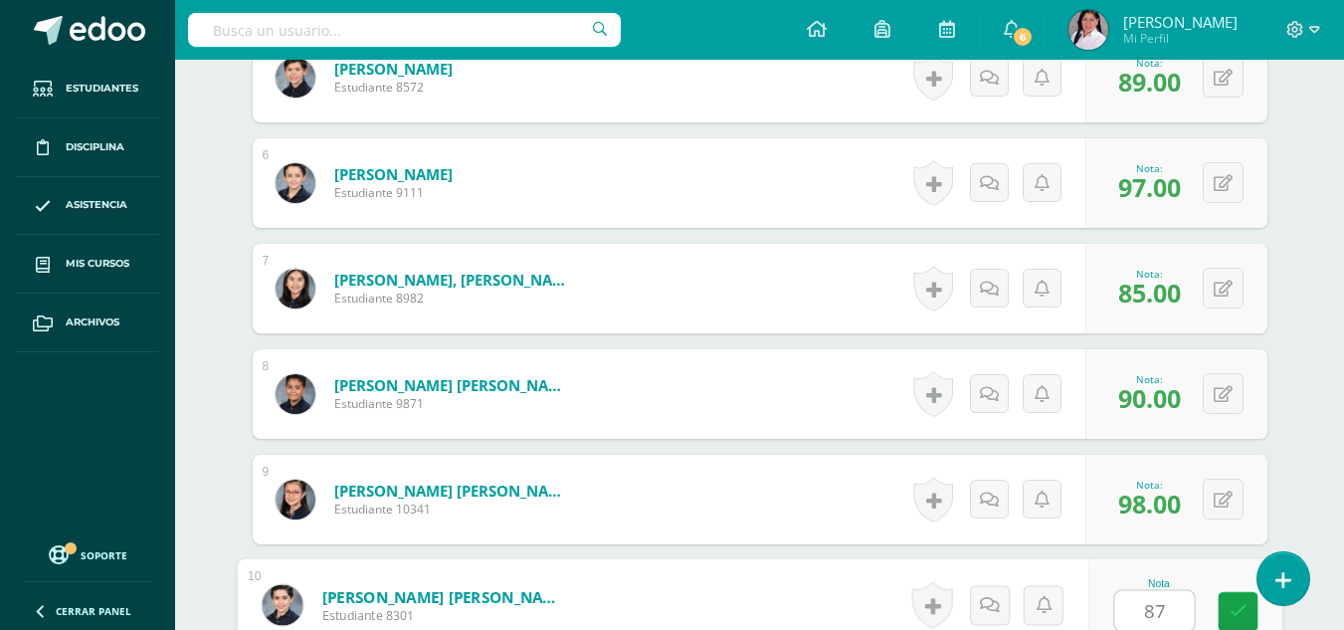
type input "87"
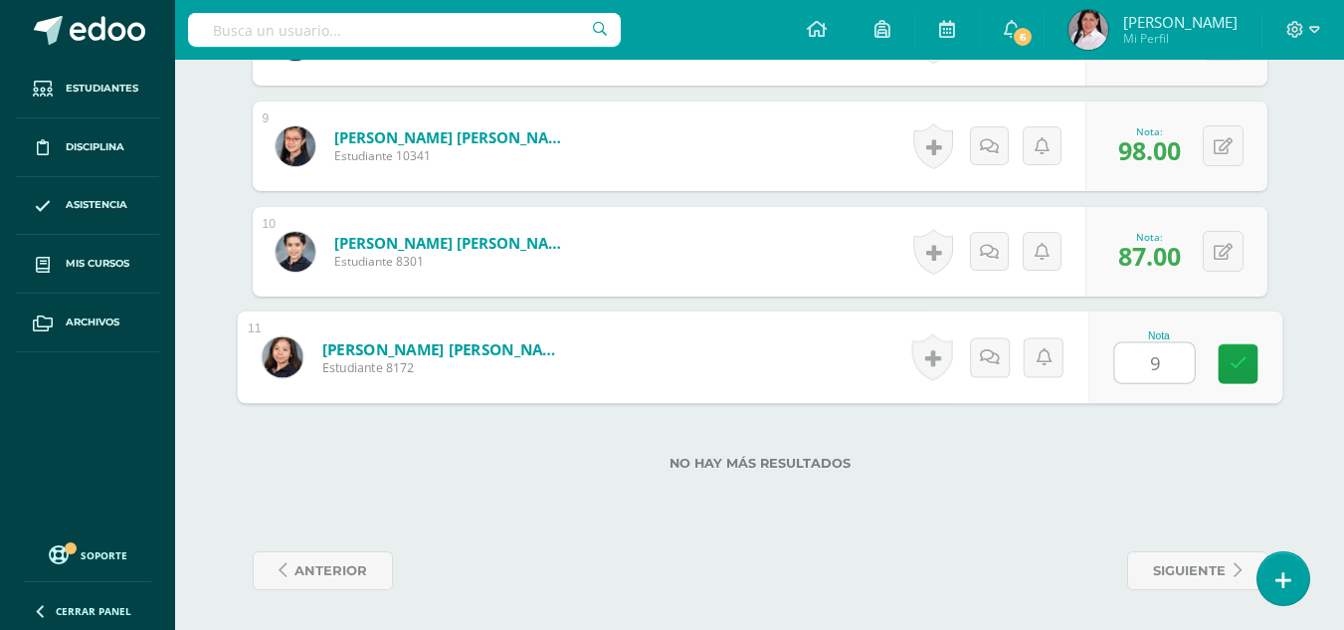
type input "98"
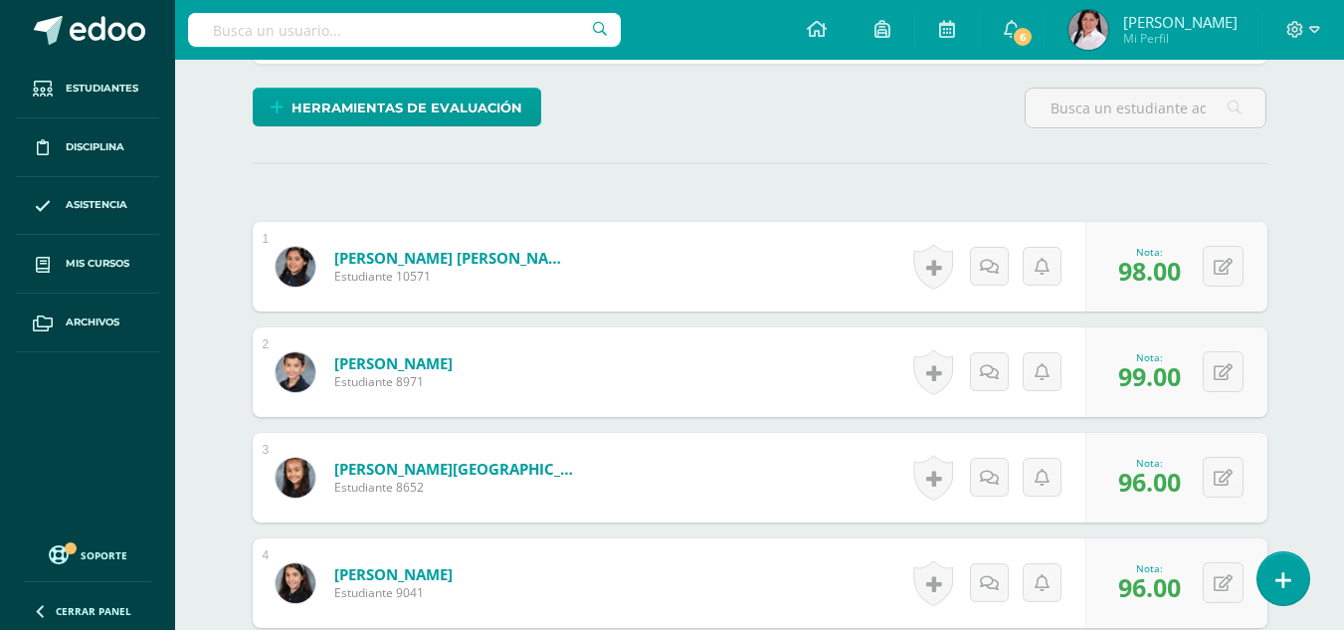
scroll to position [0, 0]
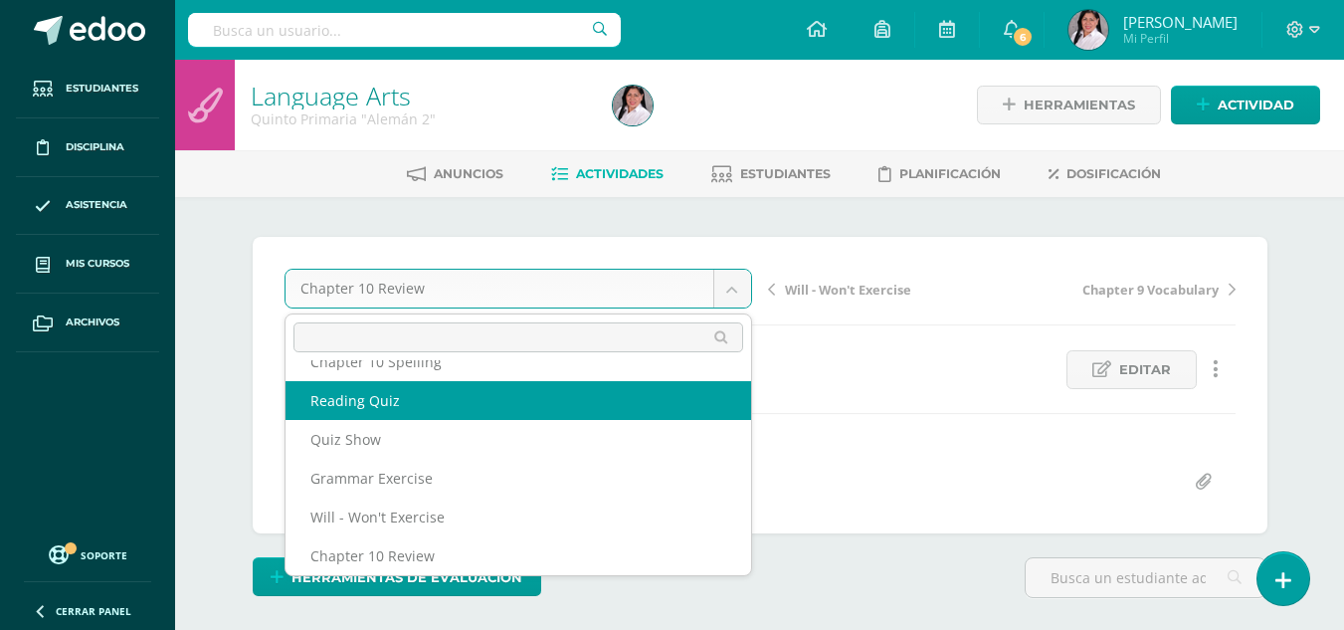
scroll to position [47, 0]
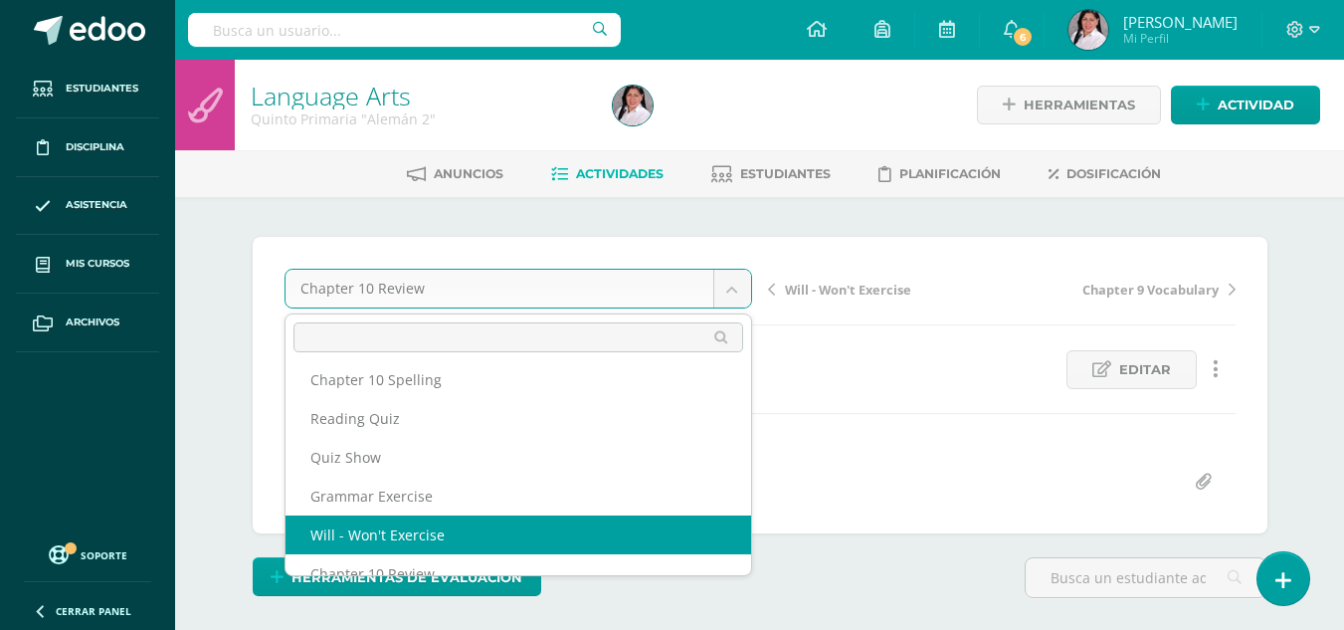
select select "/dashboard/teacher/grade-activity/235559/"
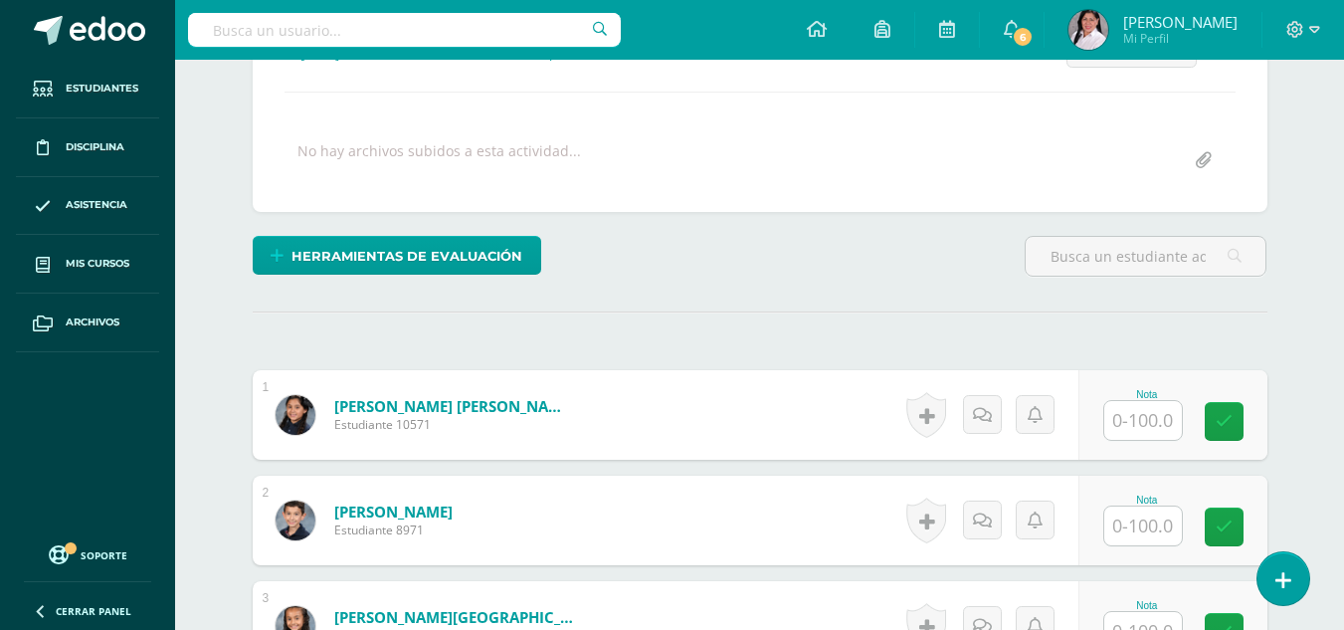
scroll to position [327, 0]
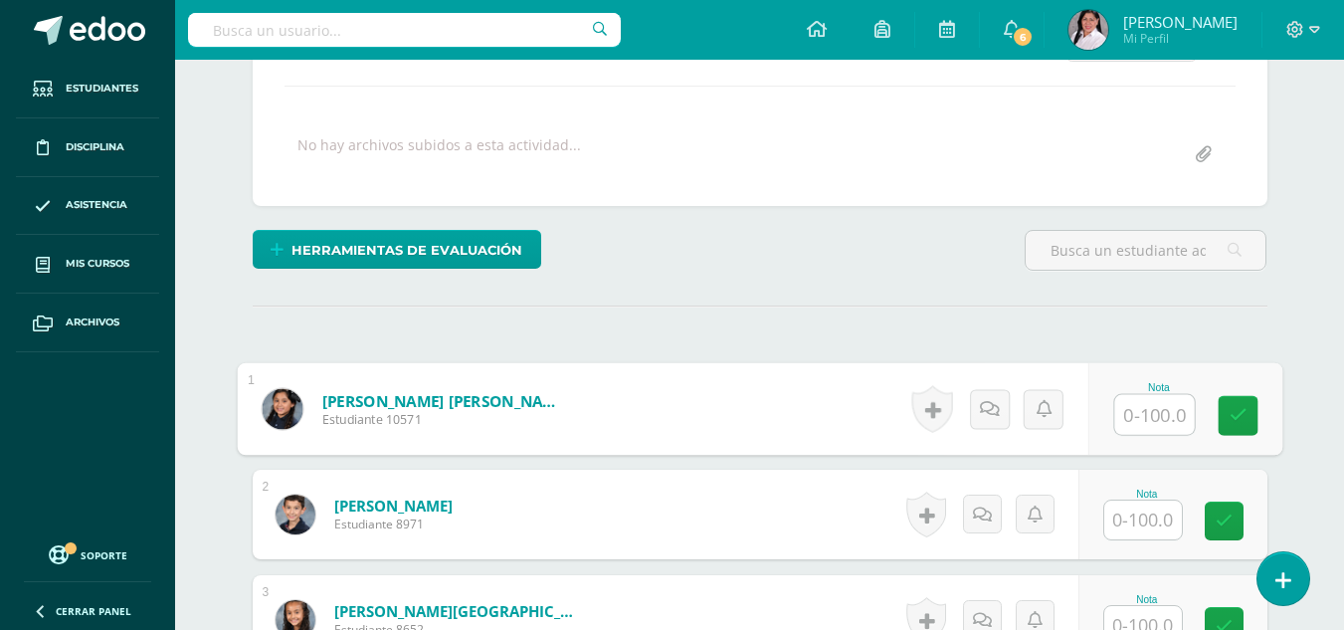
click at [1139, 415] on input "text" at bounding box center [1154, 415] width 80 height 40
type input "77"
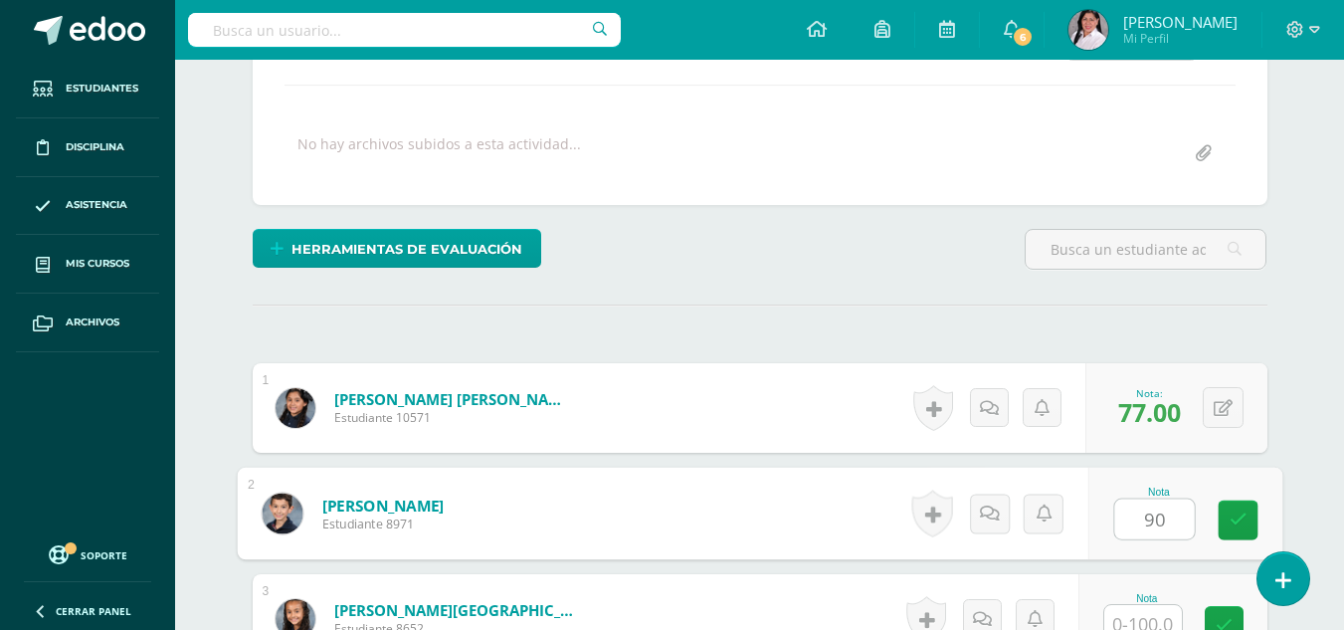
type input "90"
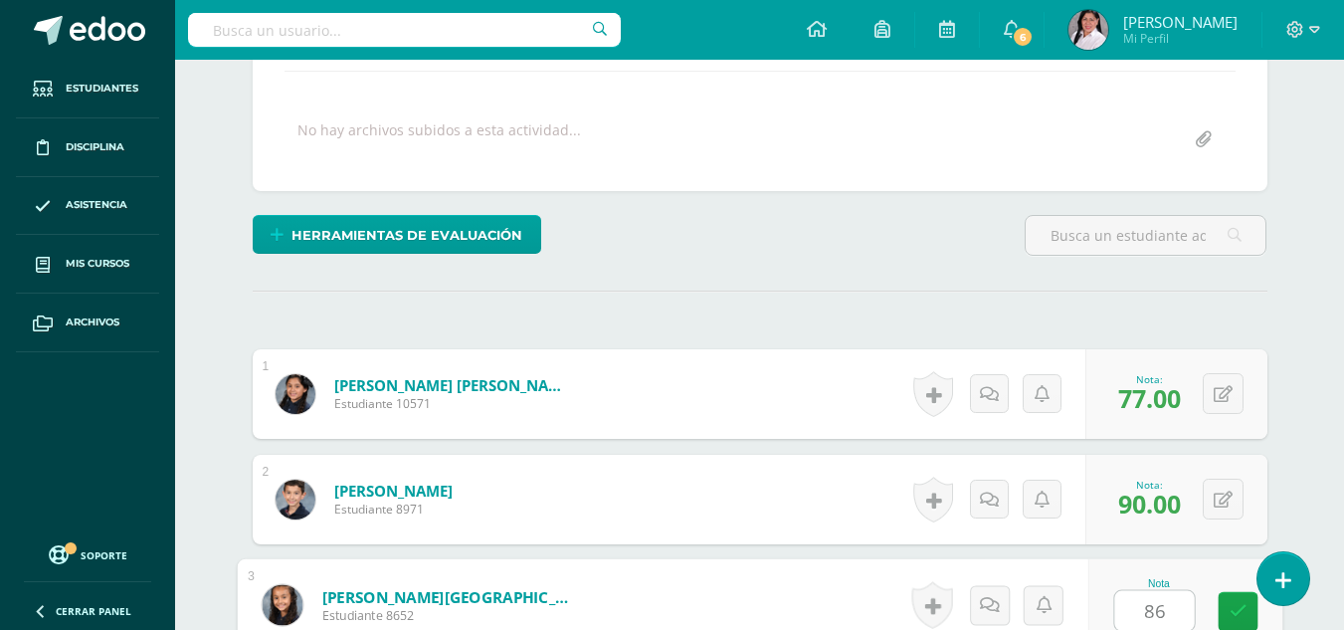
type input "86"
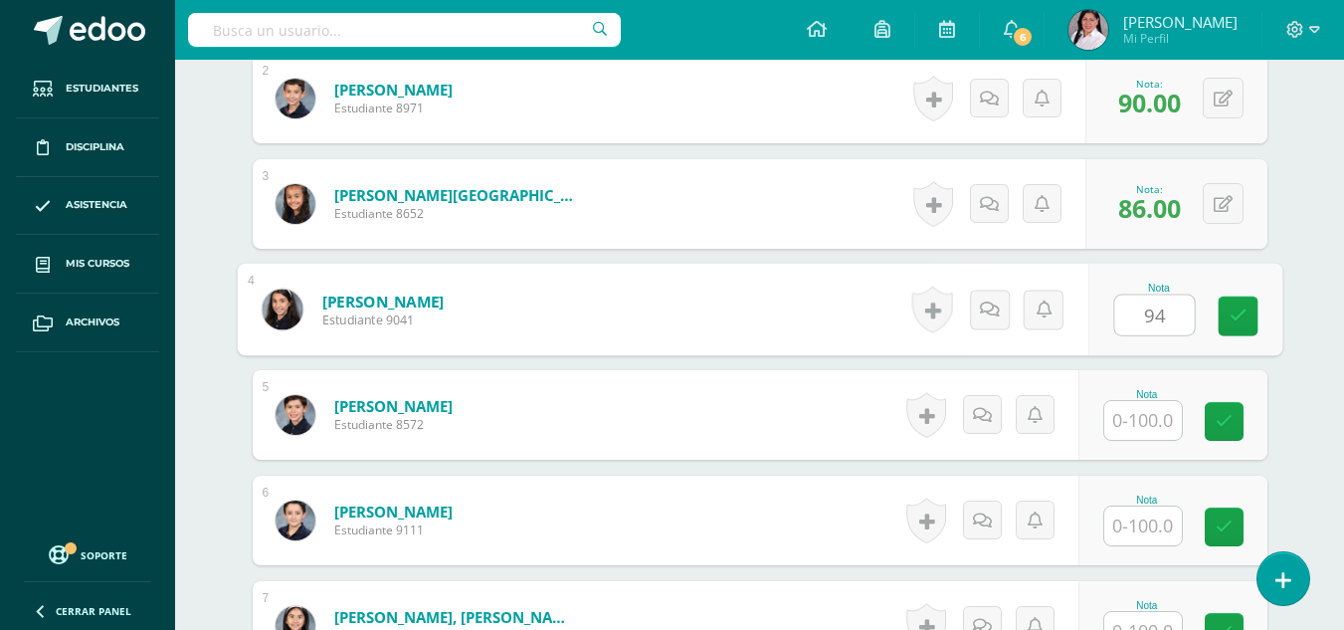
type input "94"
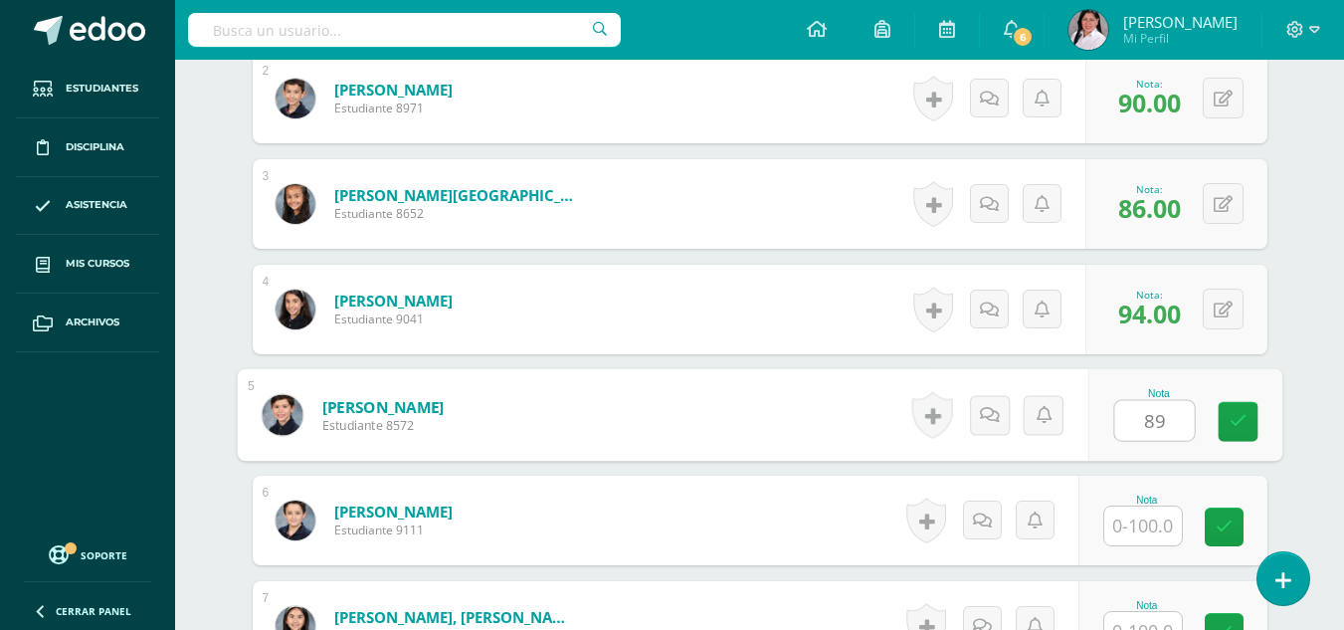
type input "89"
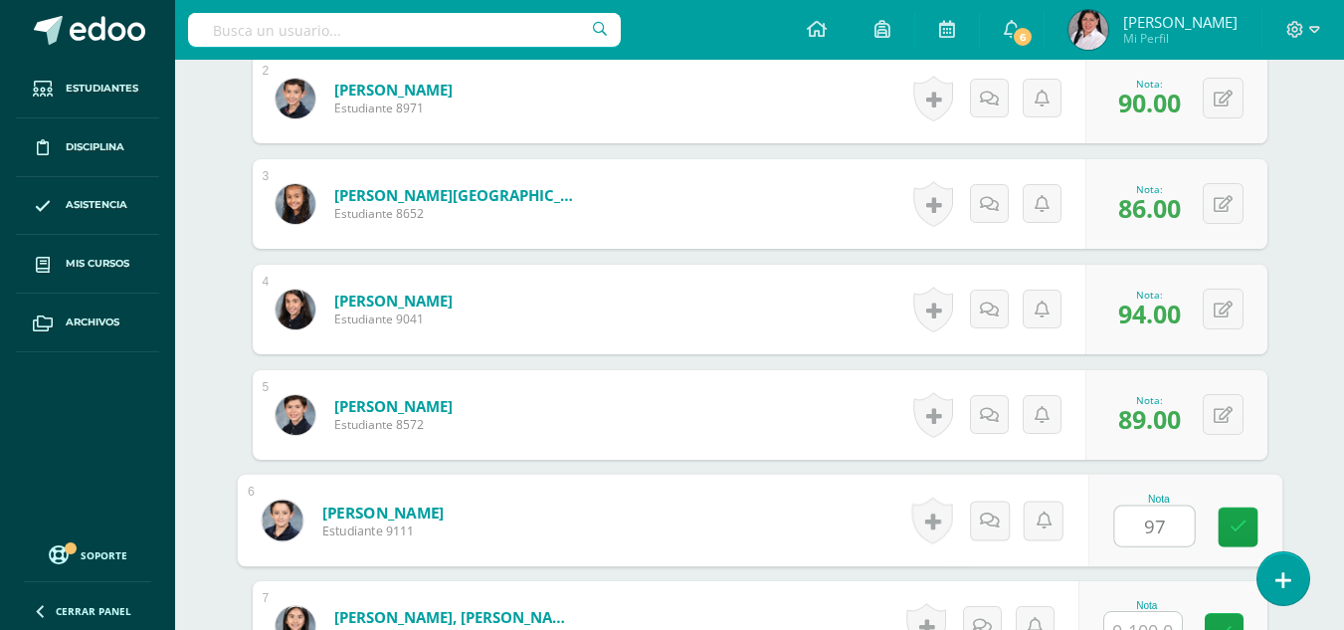
type input "97"
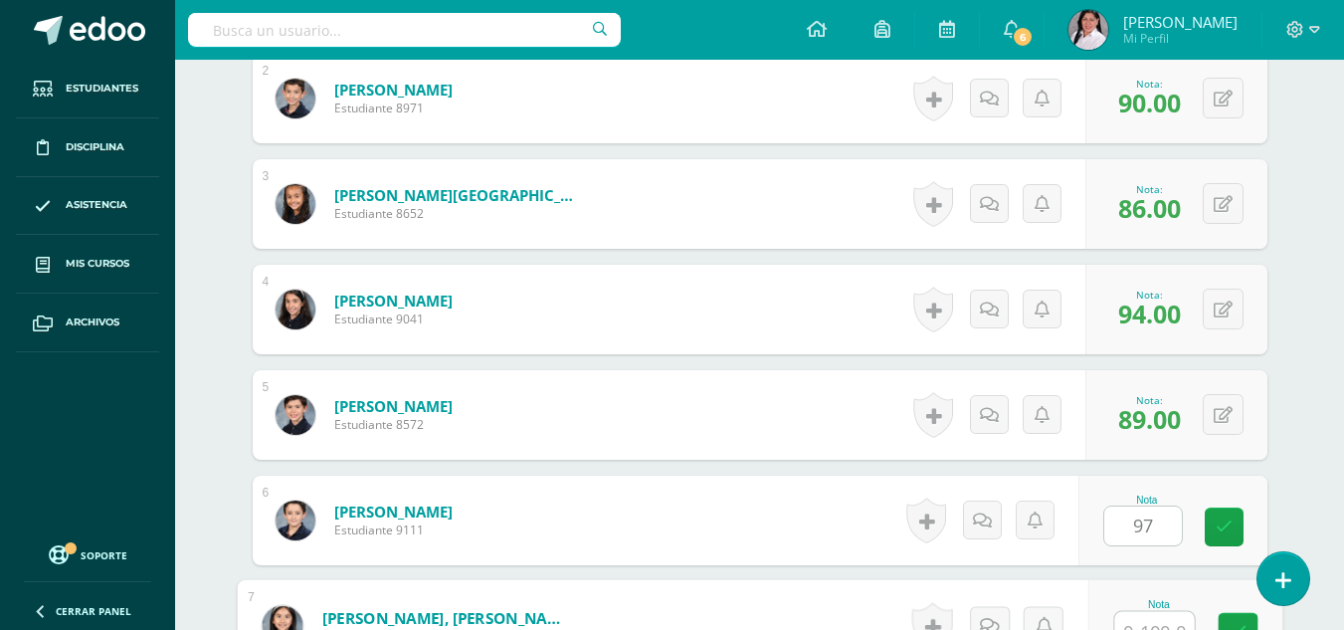
scroll to position [764, 0]
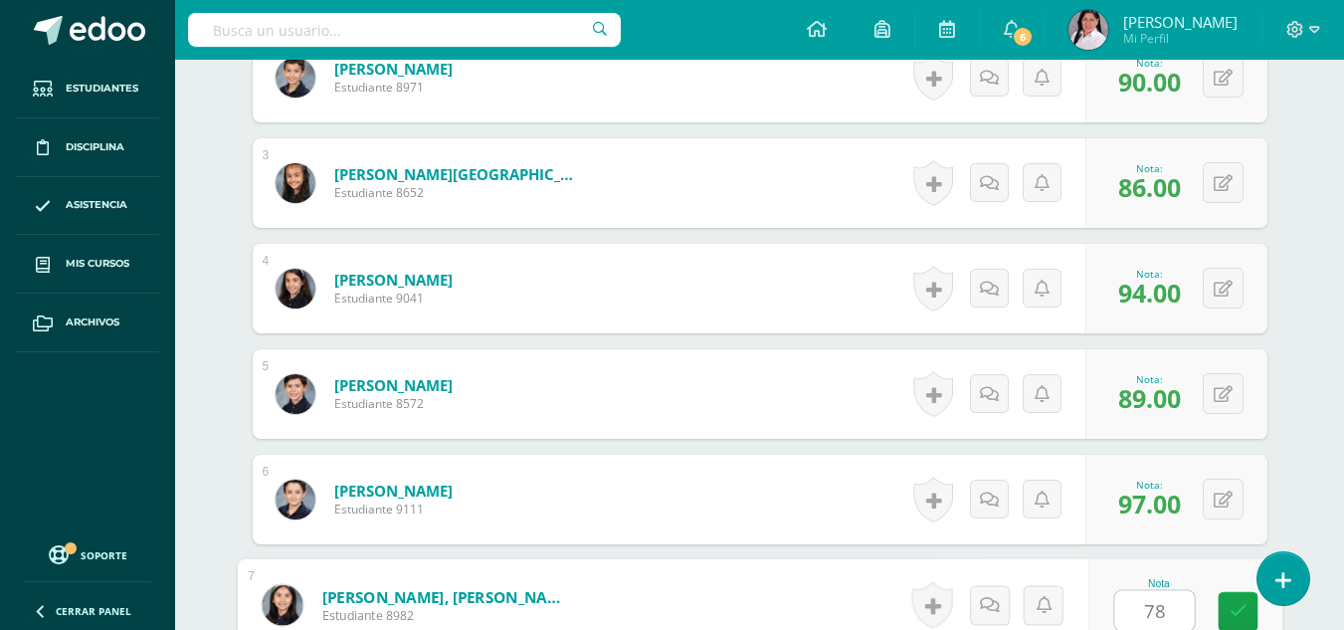
type input "78"
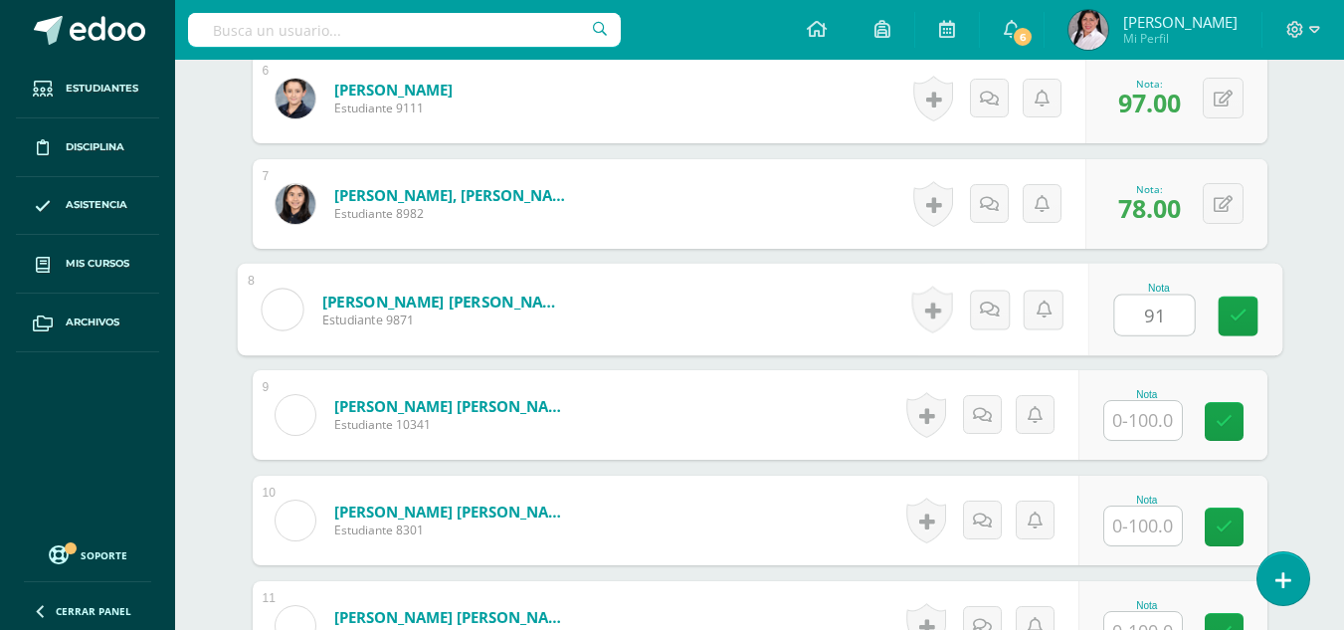
type input "91"
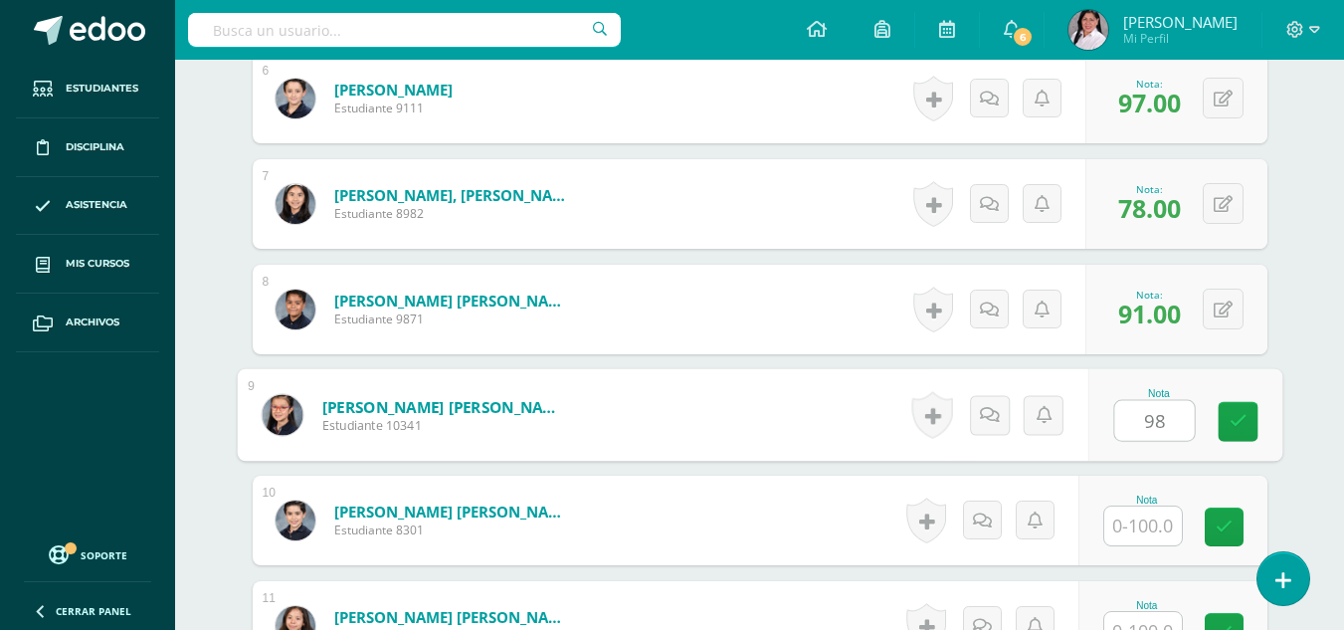
type input "98"
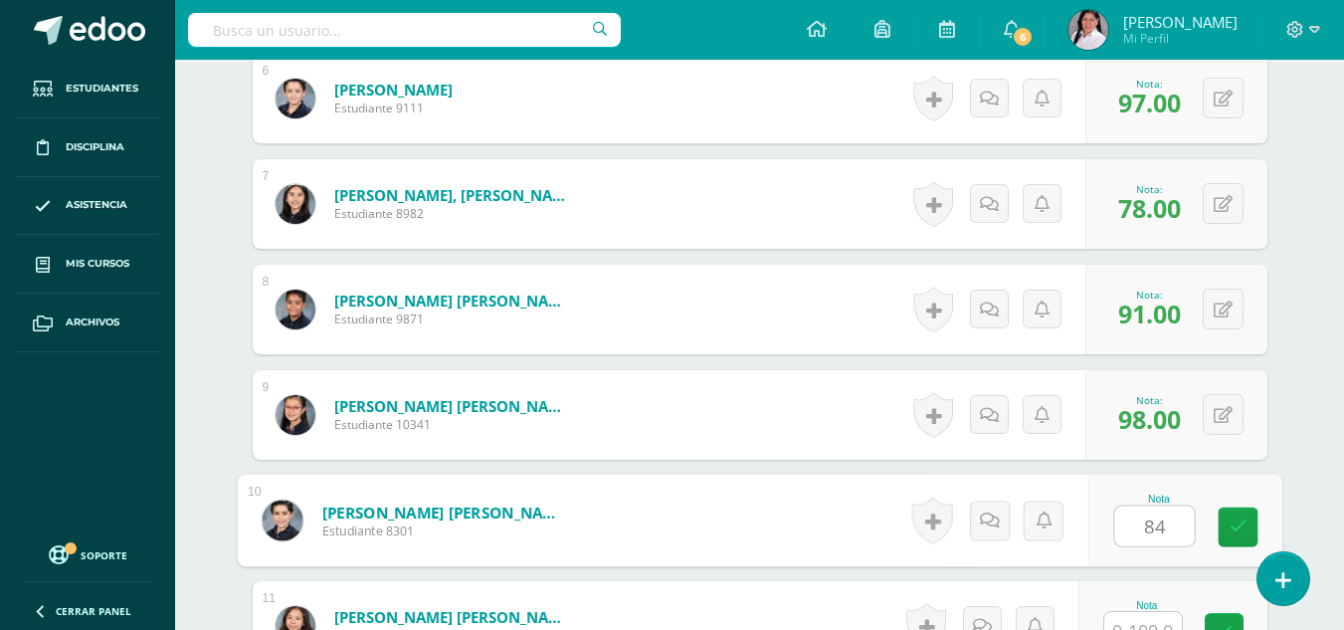
type input "84"
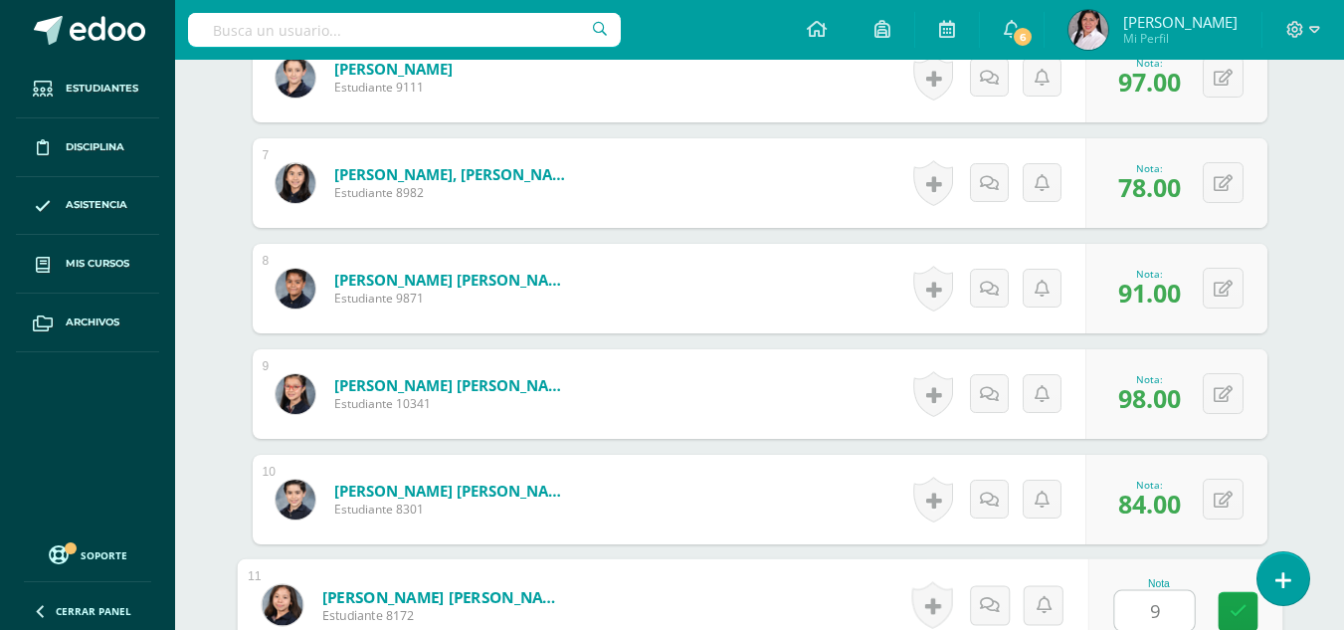
type input "97"
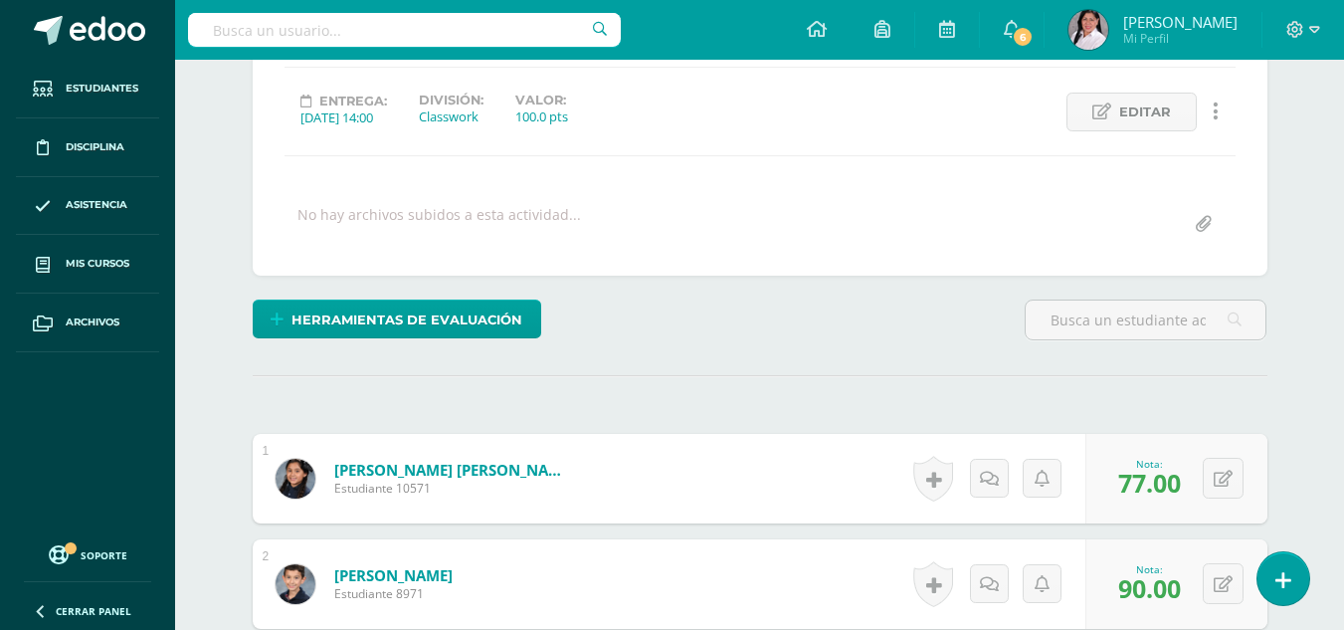
scroll to position [0, 0]
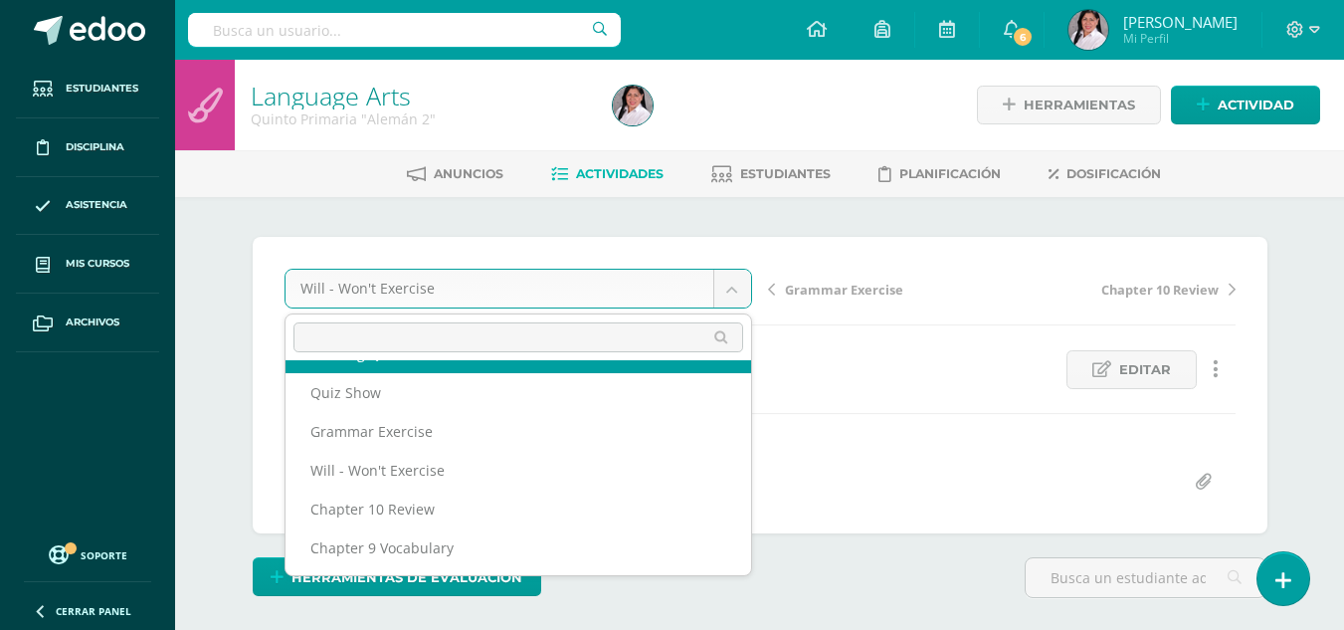
scroll to position [5, 0]
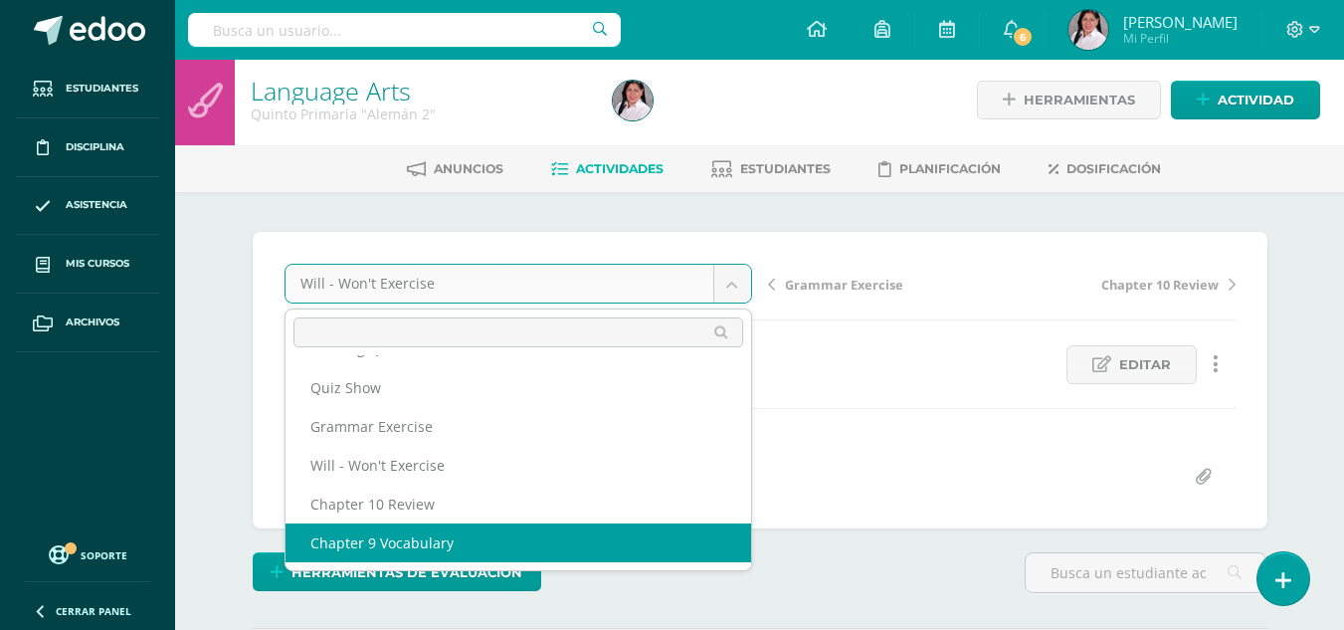
select select "/dashboard/teacher/grade-activity/235560/"
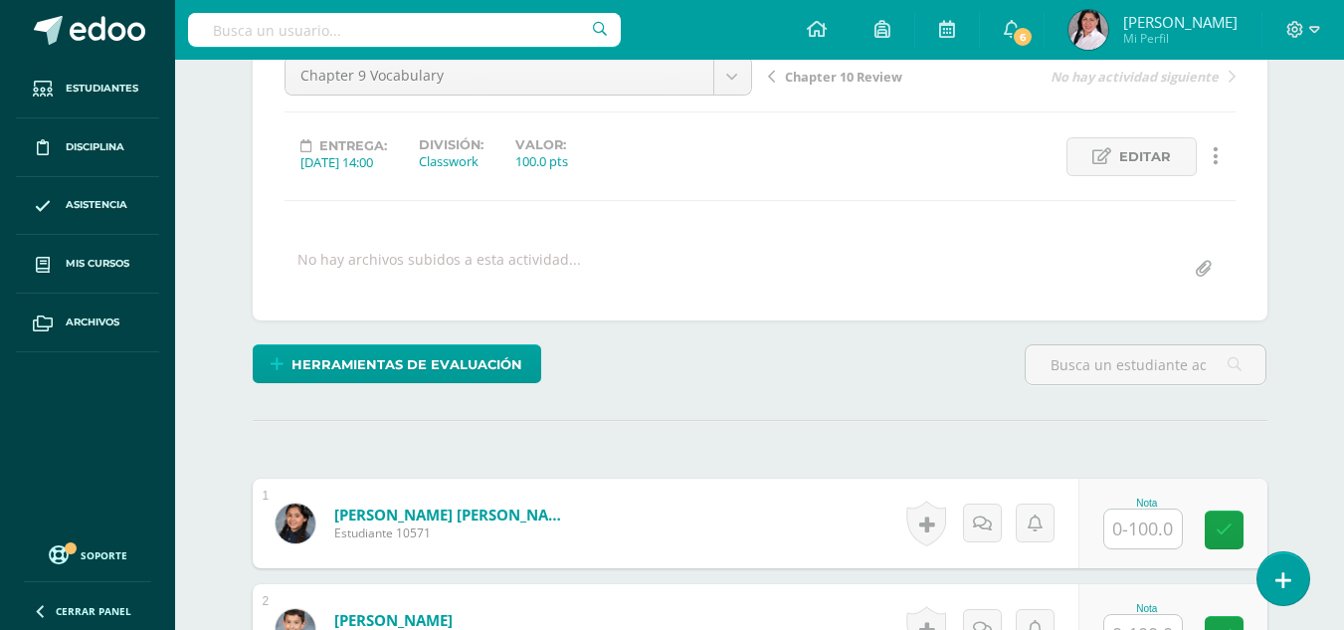
scroll to position [215, 0]
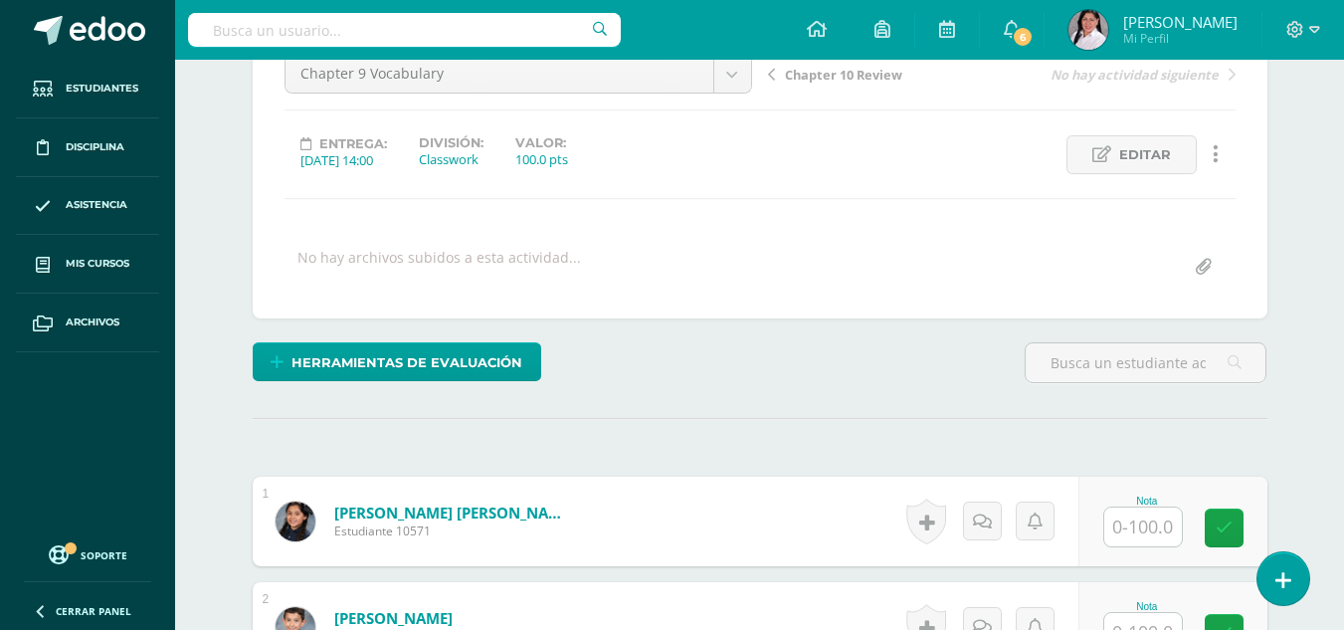
click at [1134, 504] on div "Nota" at bounding box center [1148, 501] width 88 height 11
click at [1138, 517] on input "text" at bounding box center [1154, 527] width 80 height 40
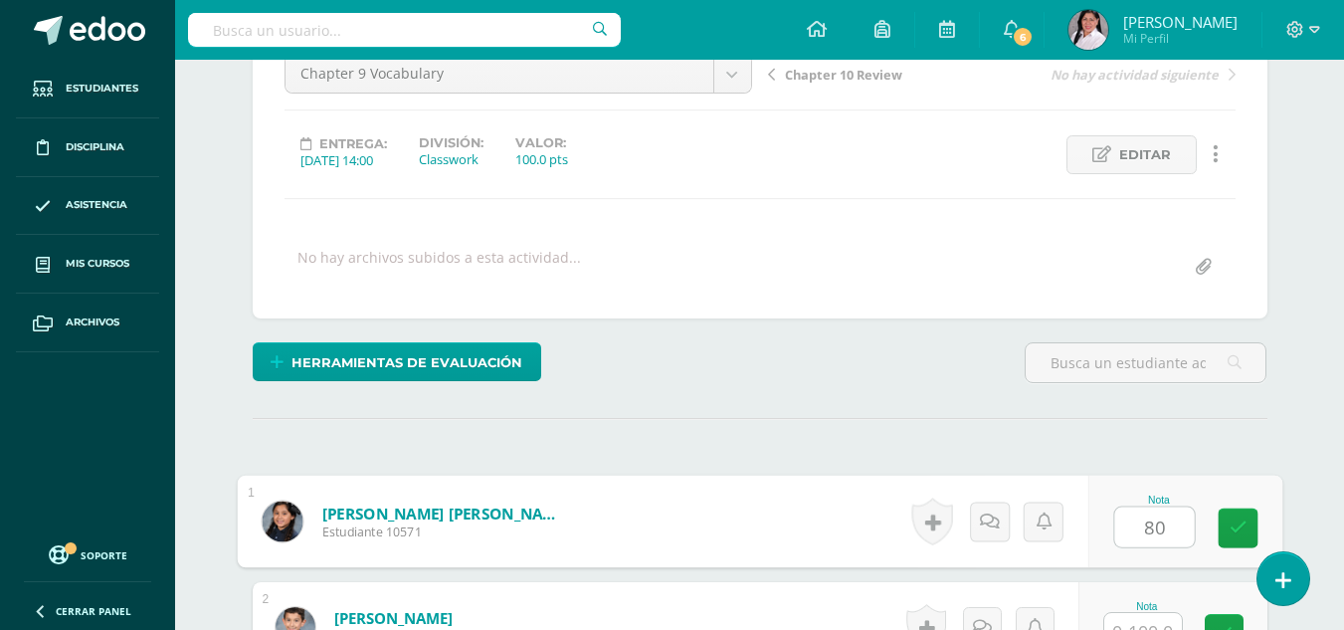
type input "80"
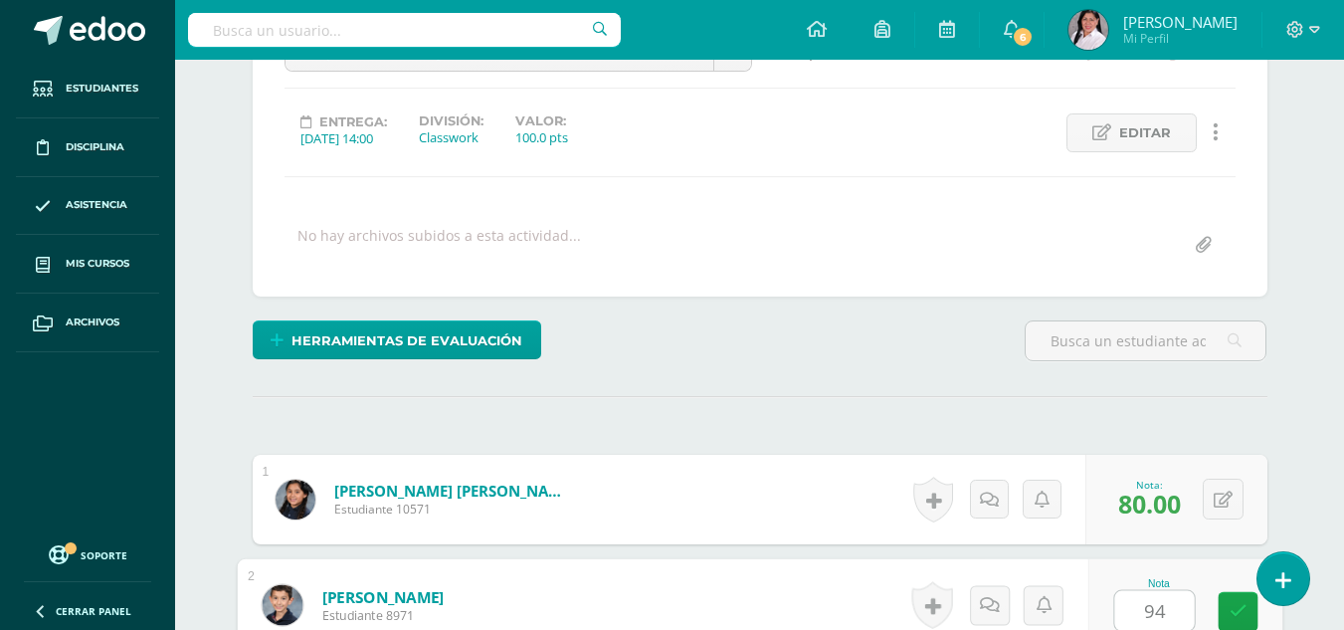
type input "94"
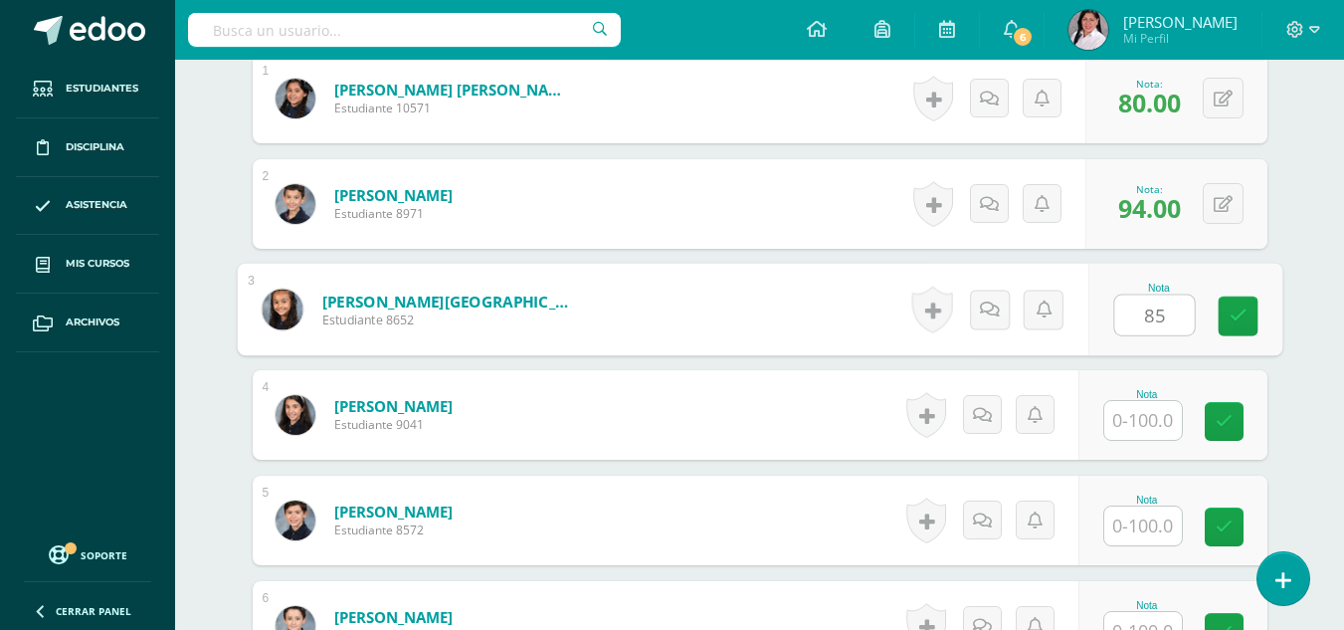
type input "85"
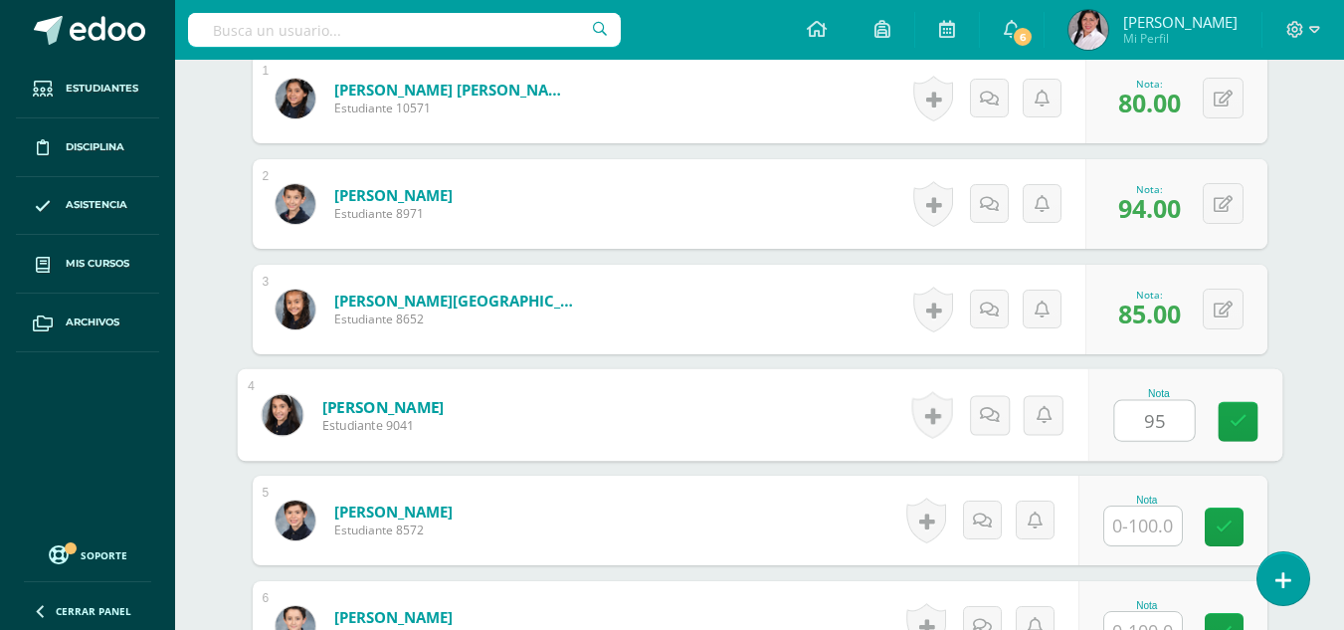
type input "95"
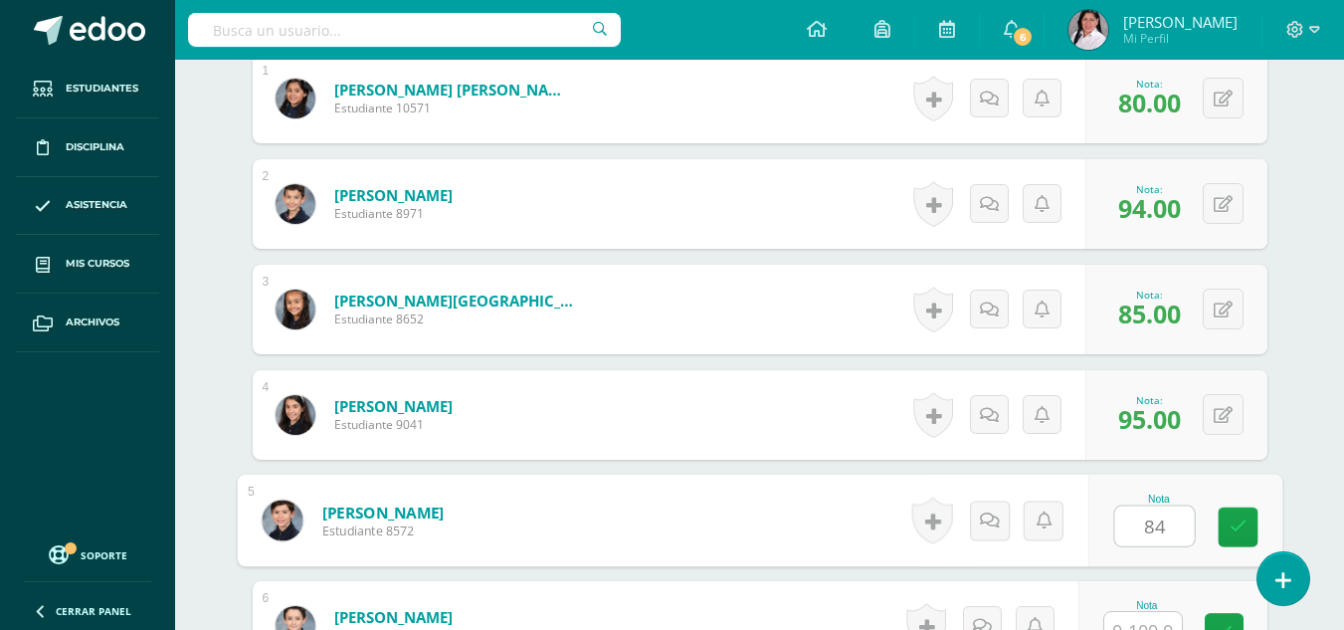
type input "84"
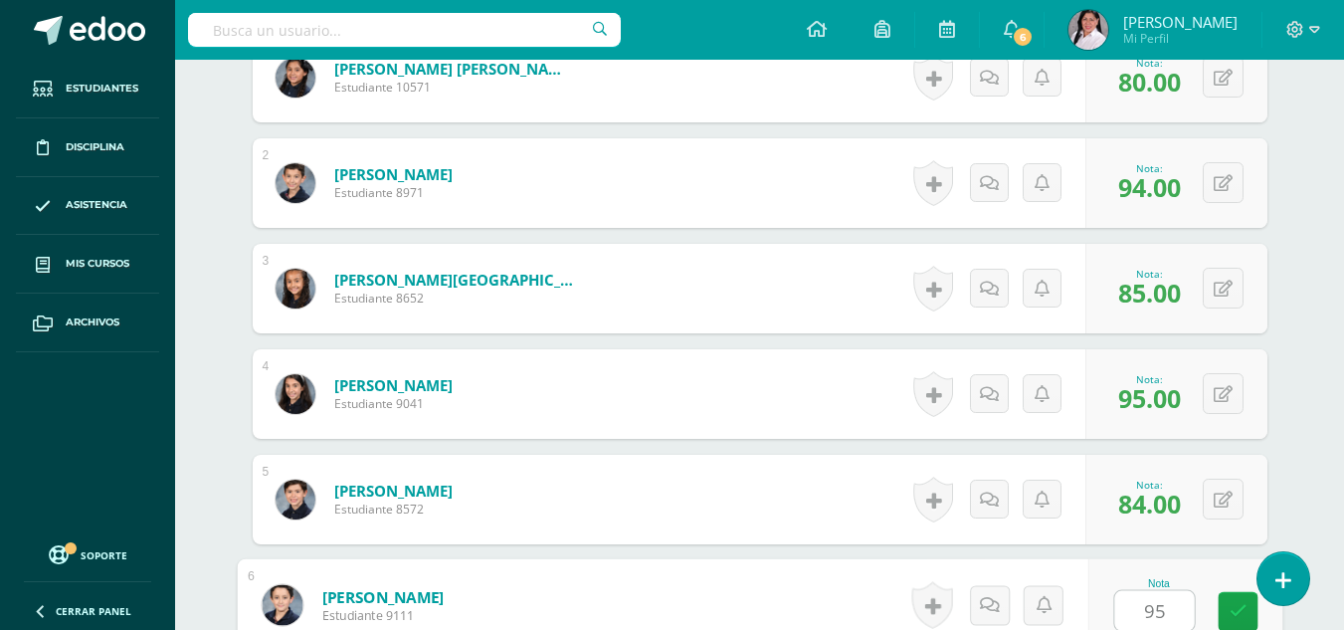
type input "95"
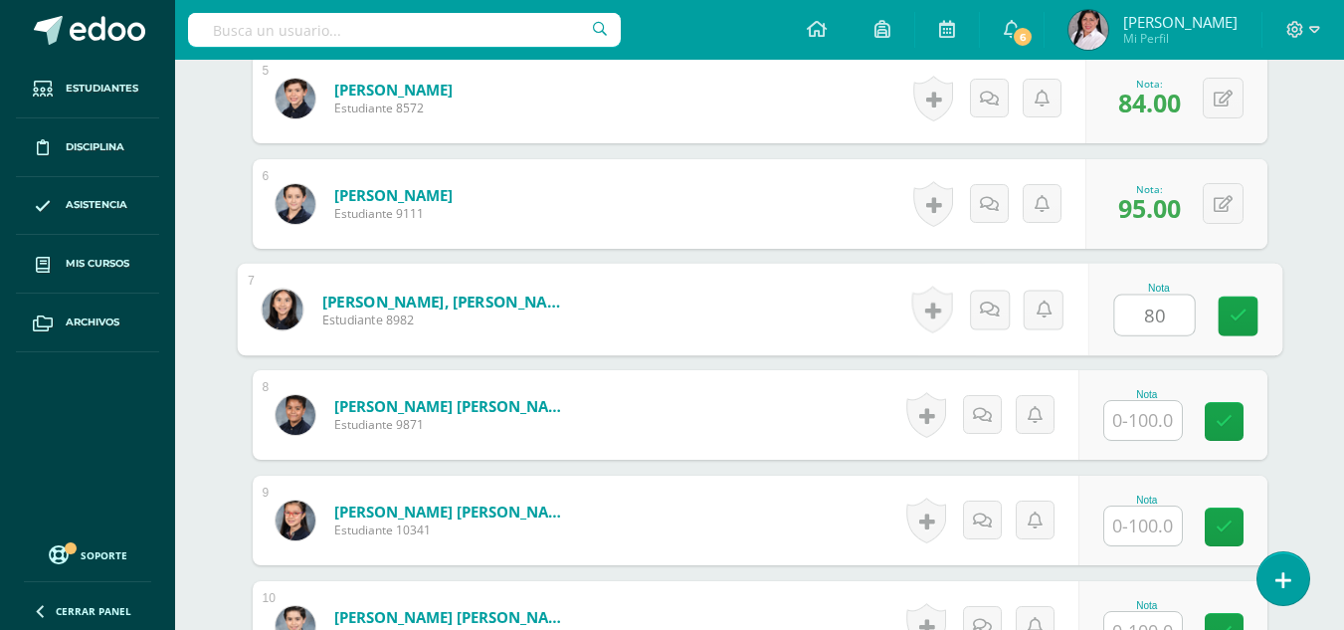
type input "80"
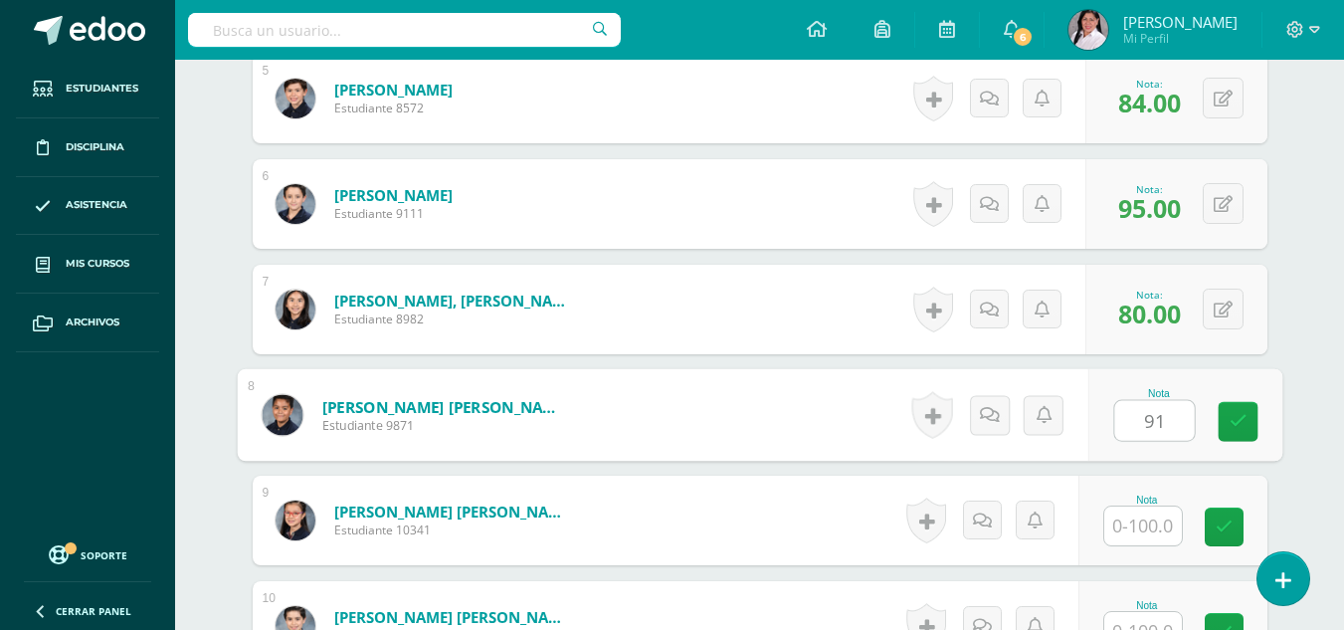
type input "91"
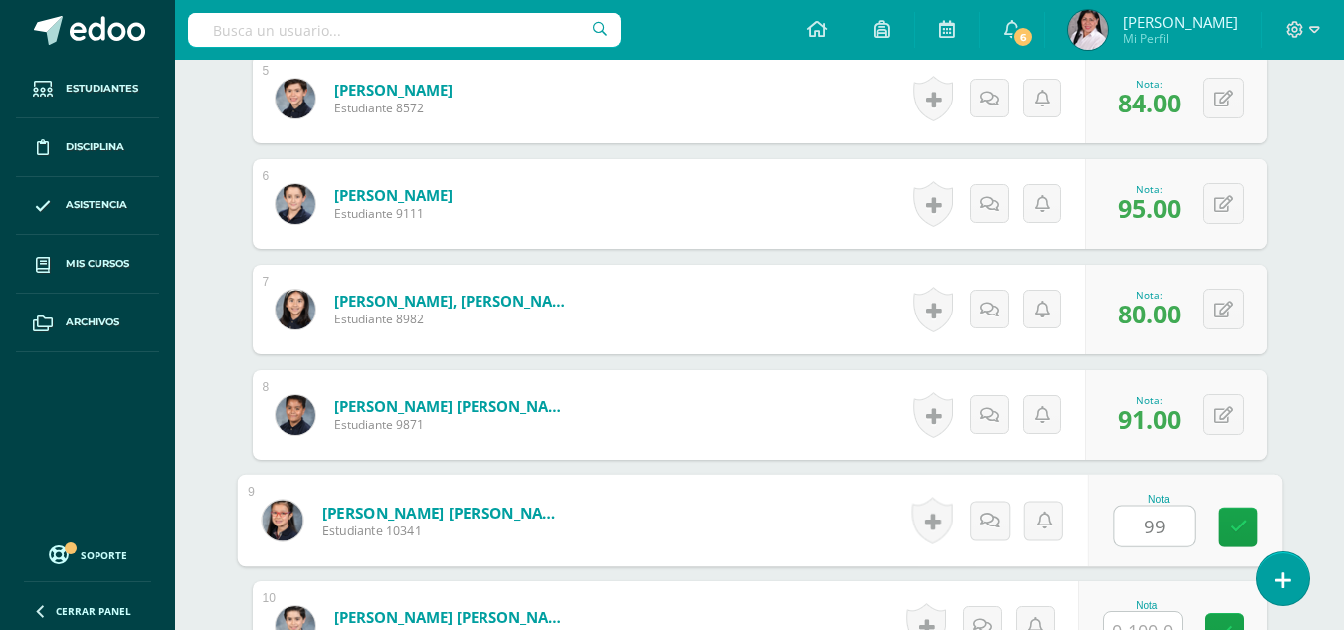
type input "99"
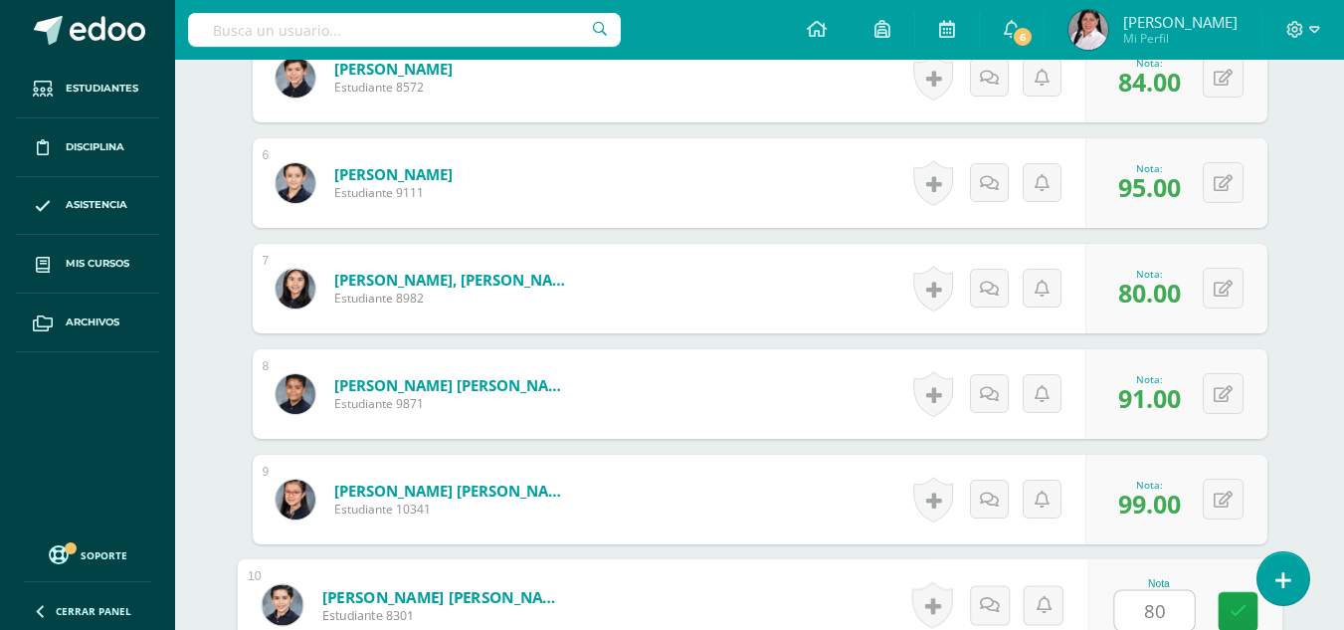
type input "80"
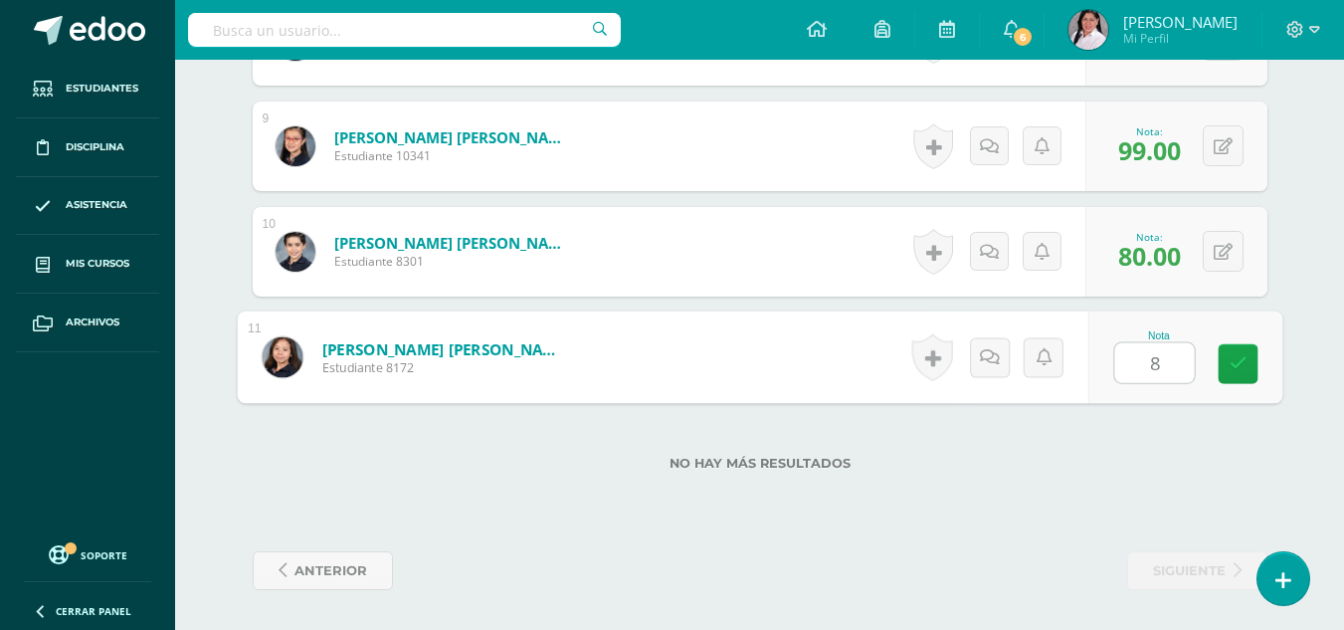
type input "86"
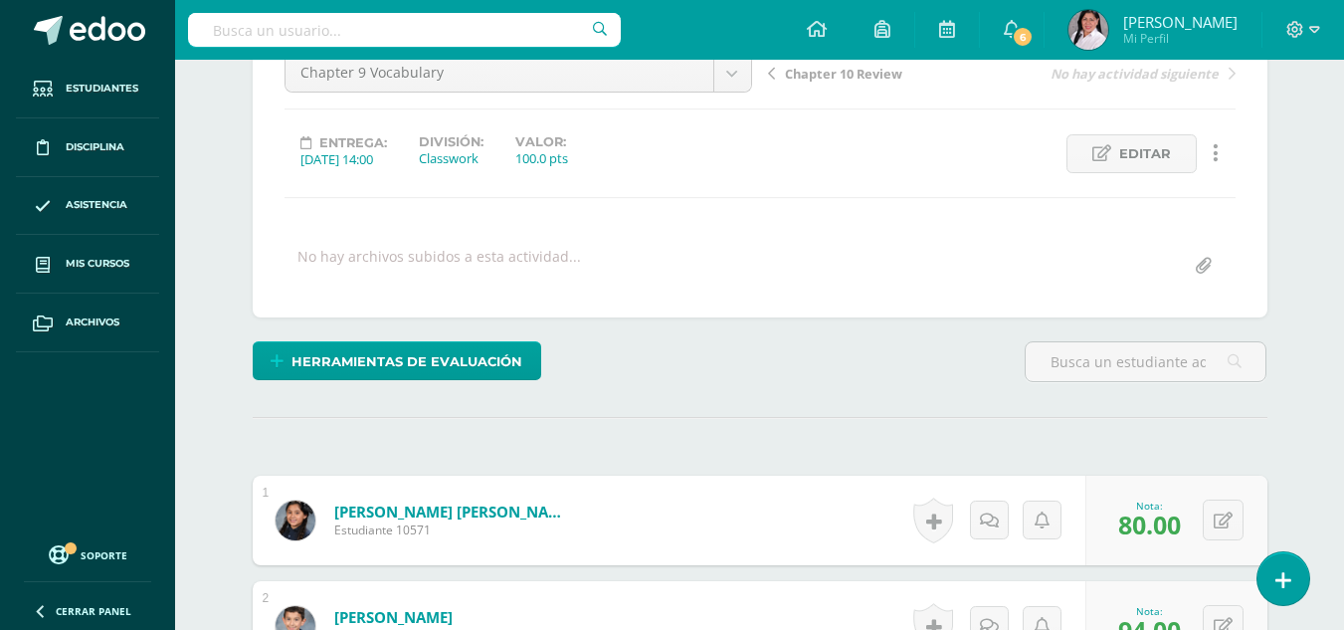
scroll to position [0, 0]
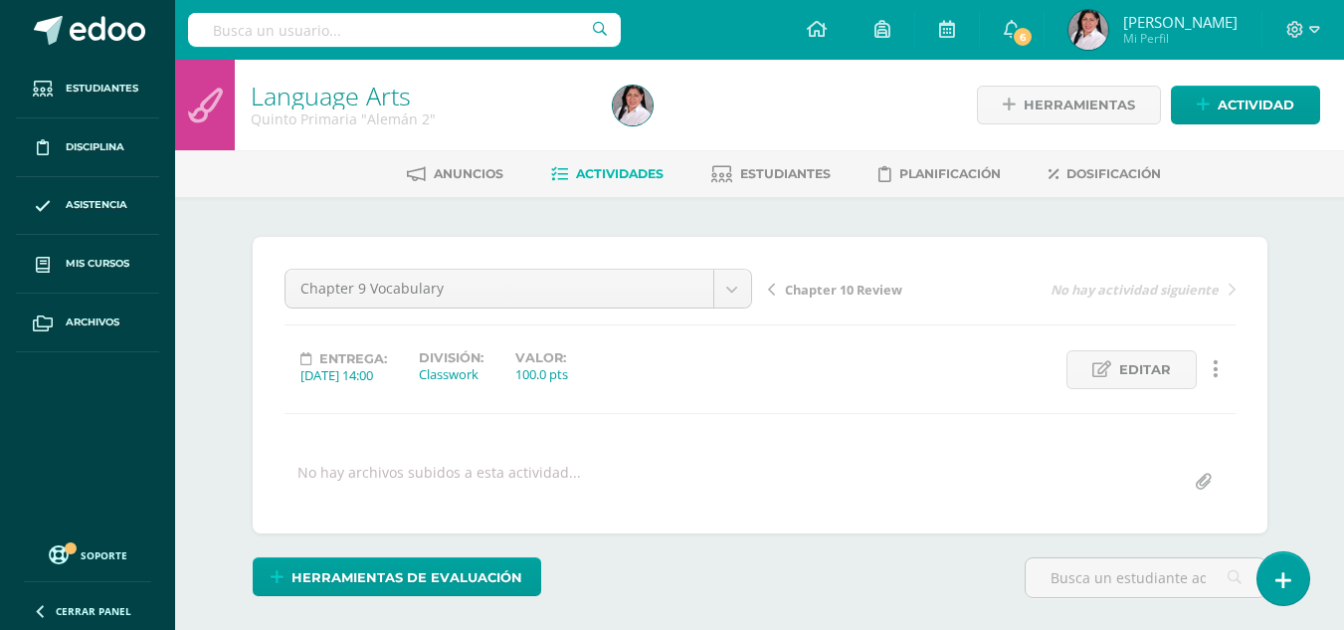
click at [627, 170] on span "Actividades" at bounding box center [620, 173] width 88 height 15
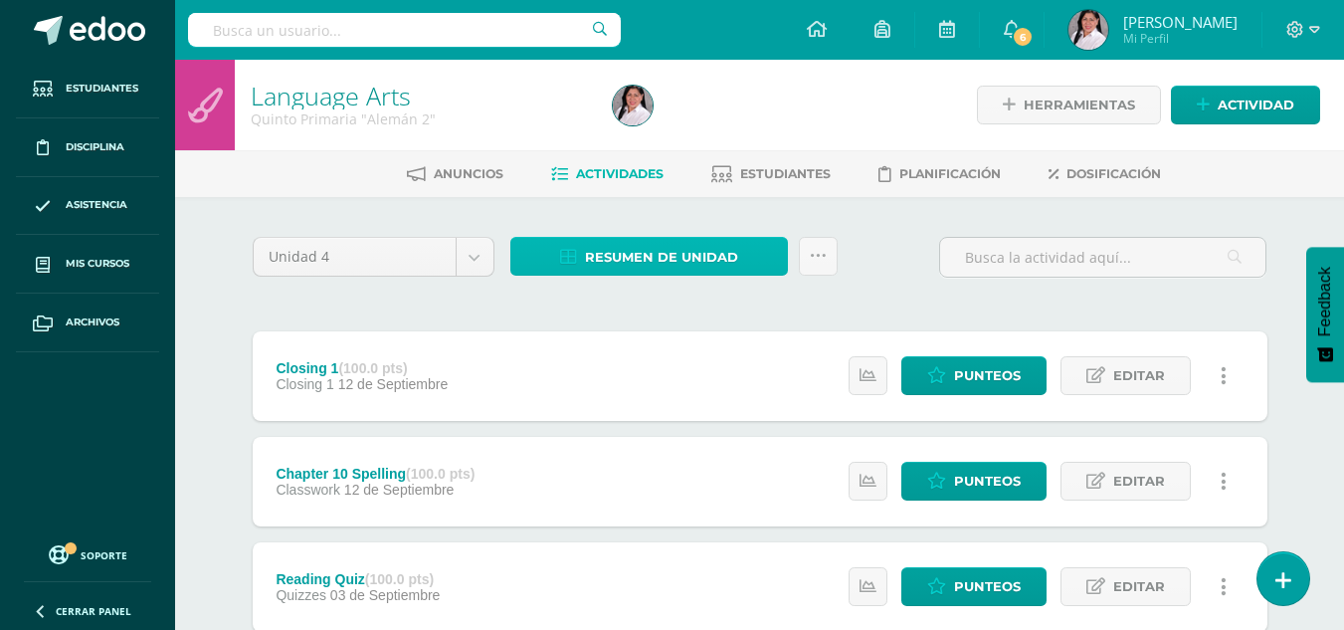
click at [689, 245] on span "Resumen de unidad" at bounding box center [661, 257] width 153 height 37
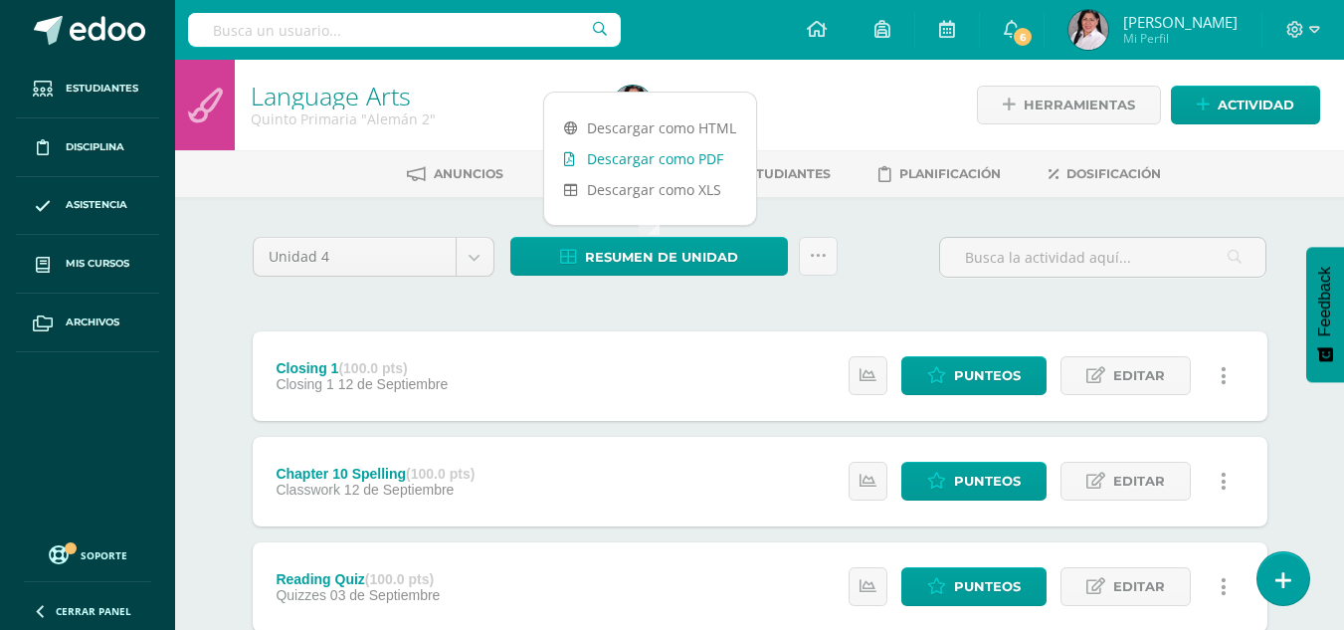
click at [679, 165] on link "Descargar como PDF" at bounding box center [650, 158] width 212 height 31
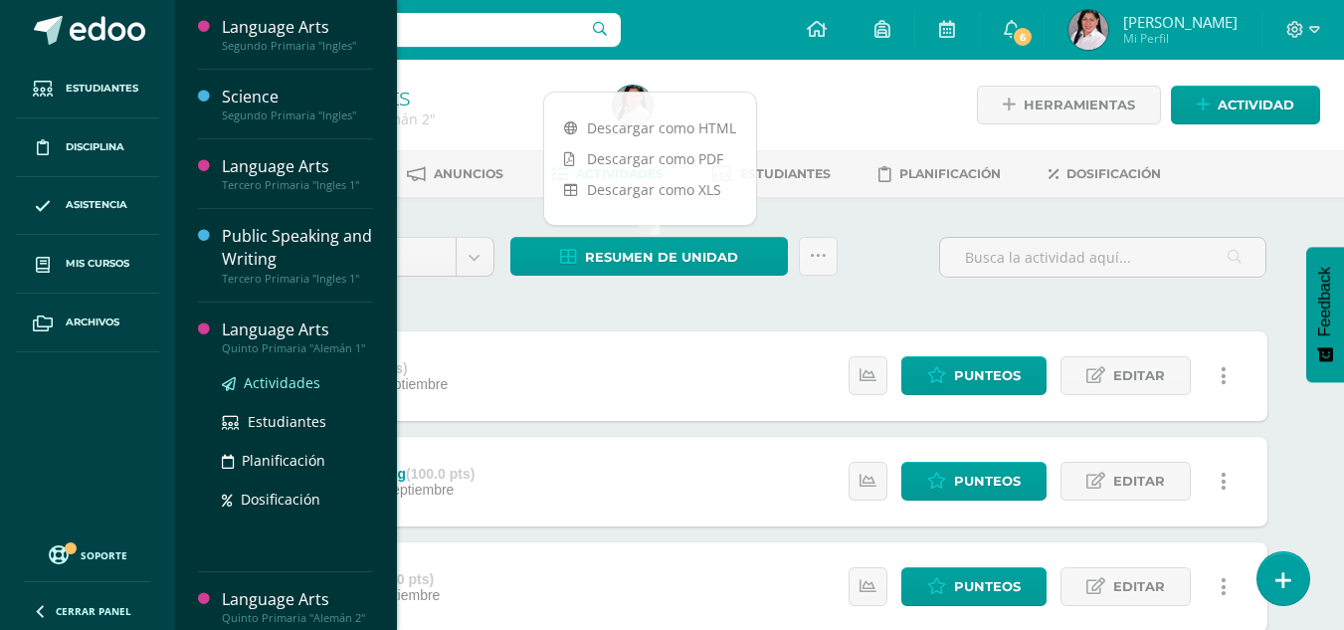
click at [266, 382] on span "Actividades" at bounding box center [282, 382] width 77 height 19
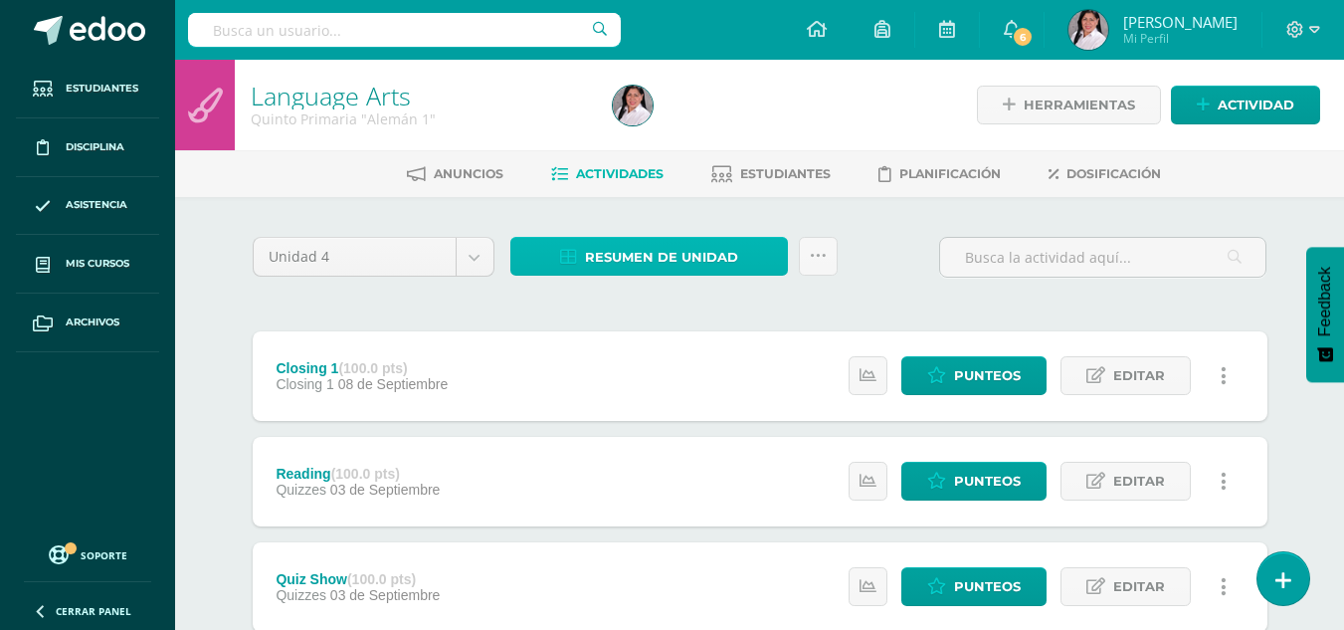
click at [660, 257] on span "Resumen de unidad" at bounding box center [661, 257] width 153 height 37
drag, startPoint x: 660, startPoint y: 257, endPoint x: 629, endPoint y: 304, distance: 56.9
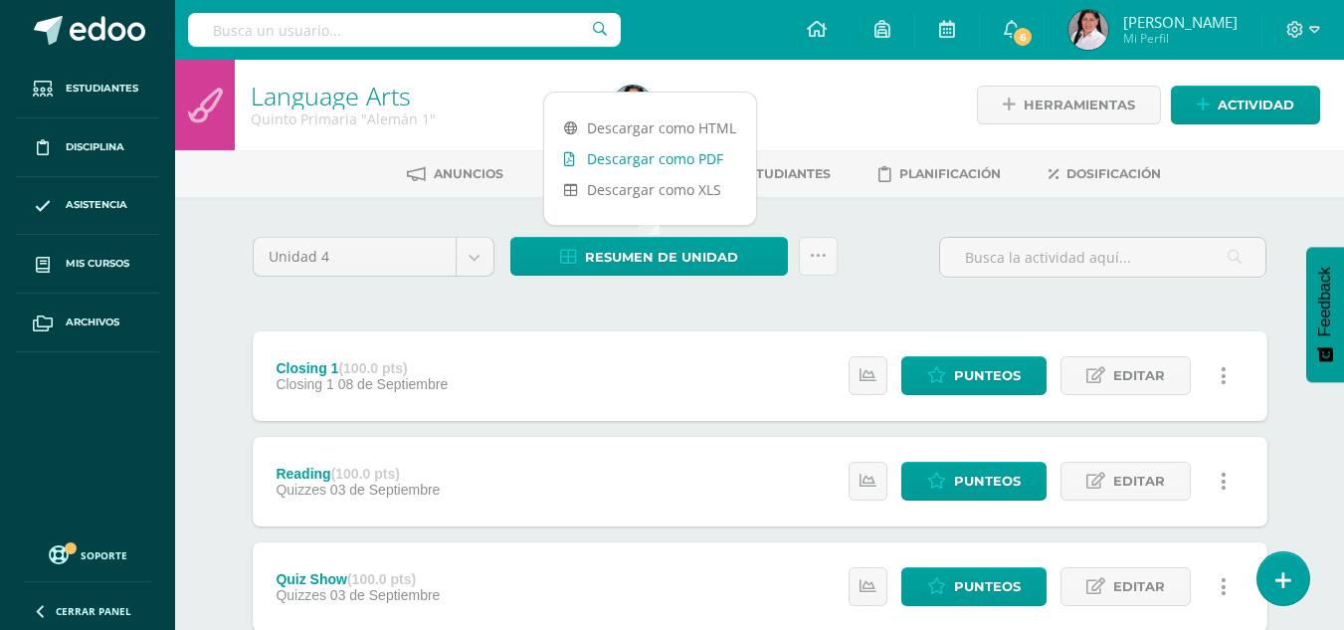
click at [611, 153] on link "Descargar como PDF" at bounding box center [650, 158] width 212 height 31
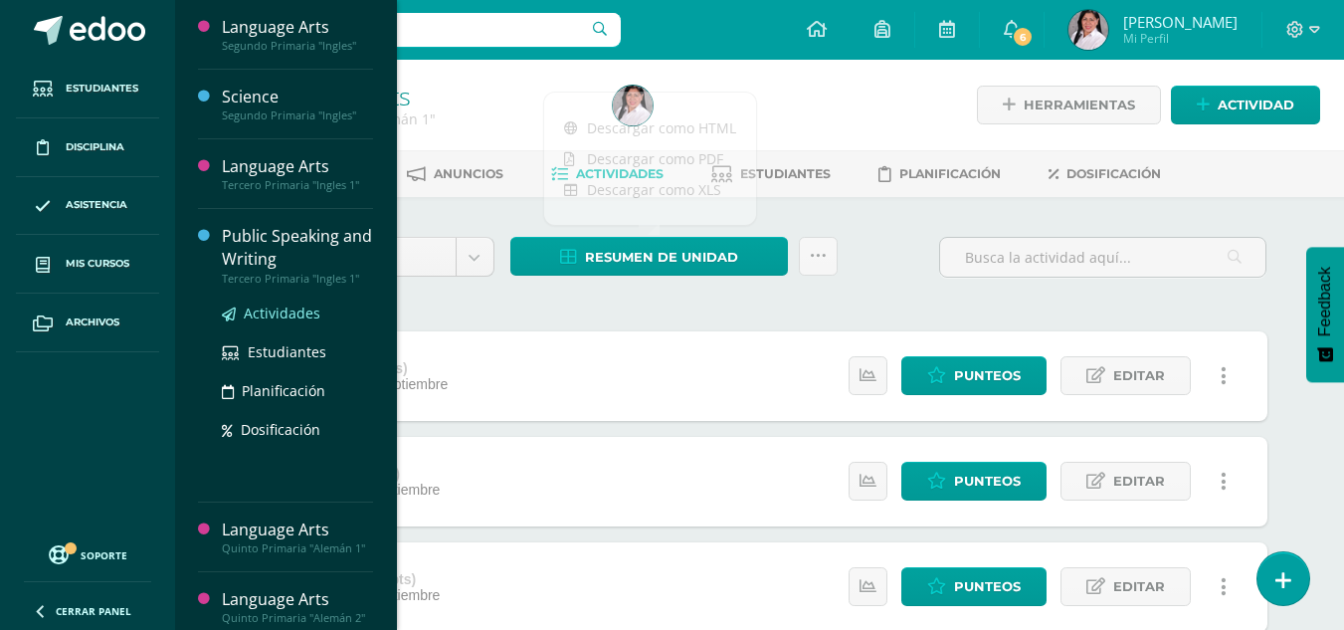
click at [280, 322] on link "Actividades" at bounding box center [297, 313] width 151 height 23
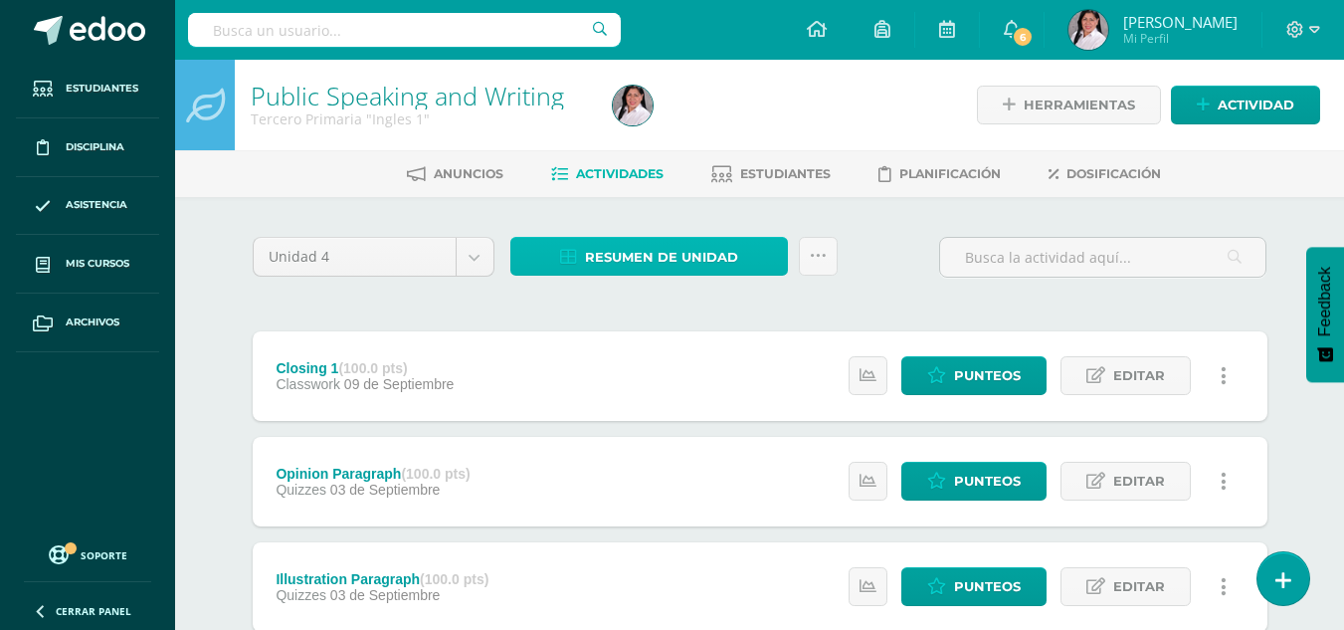
click at [670, 258] on span "Resumen de unidad" at bounding box center [661, 257] width 153 height 37
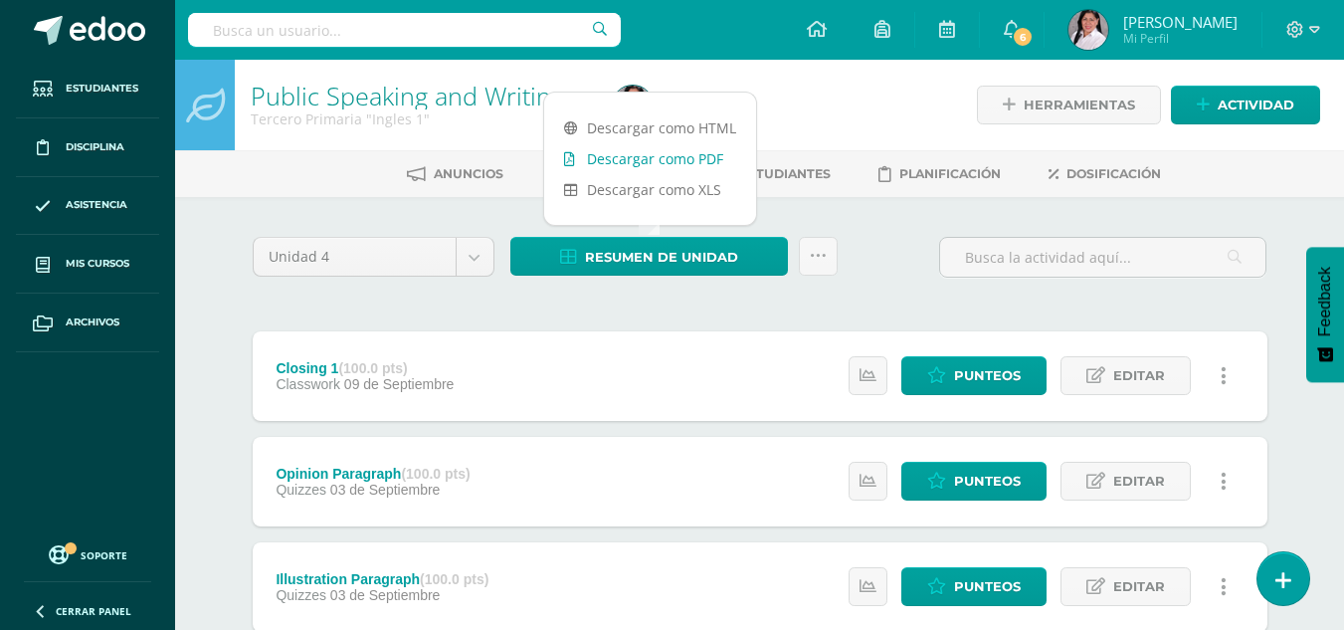
click at [646, 153] on link "Descargar como PDF" at bounding box center [650, 158] width 212 height 31
